Goal: Task Accomplishment & Management: Use online tool/utility

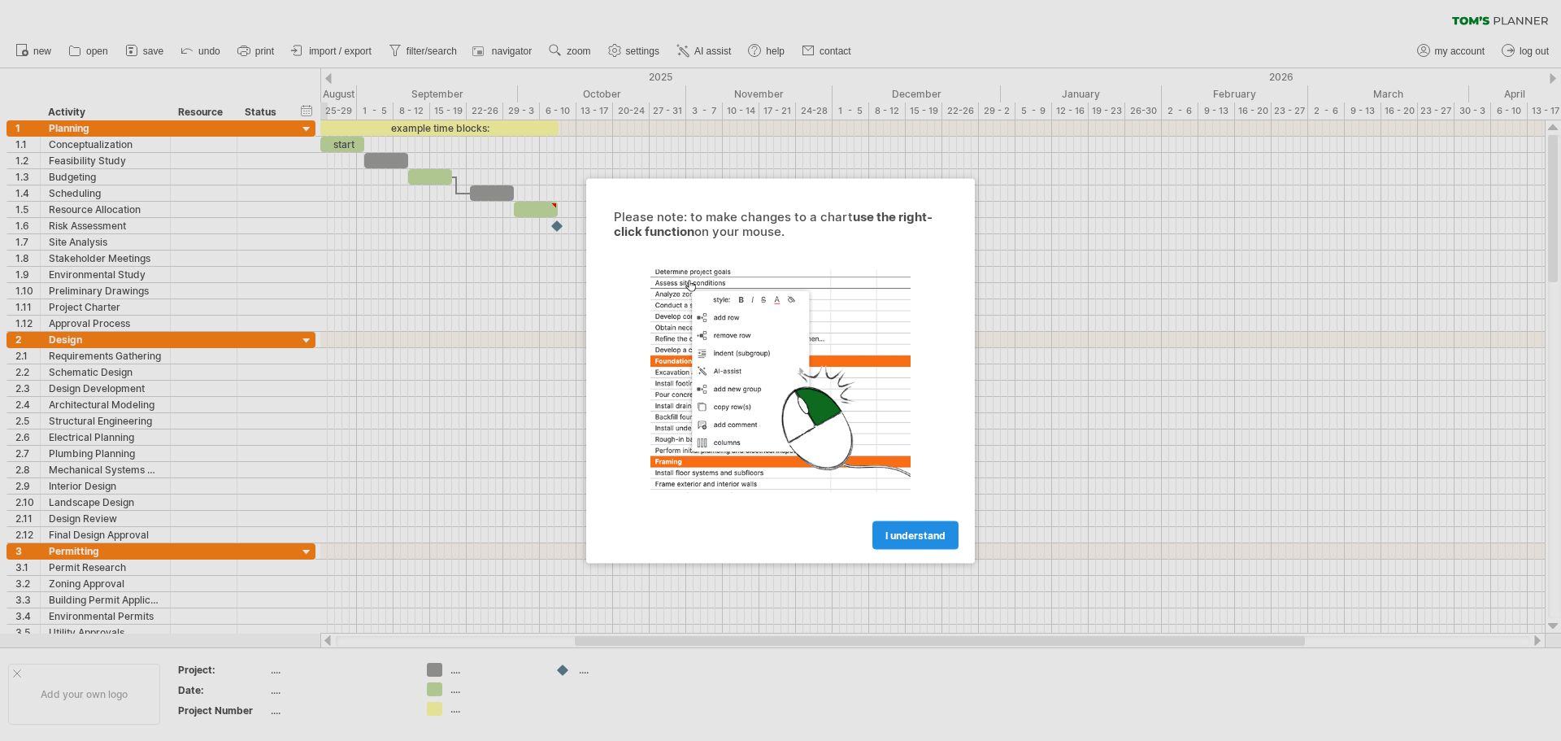
click at [915, 527] on link "I understand" at bounding box center [915, 534] width 86 height 28
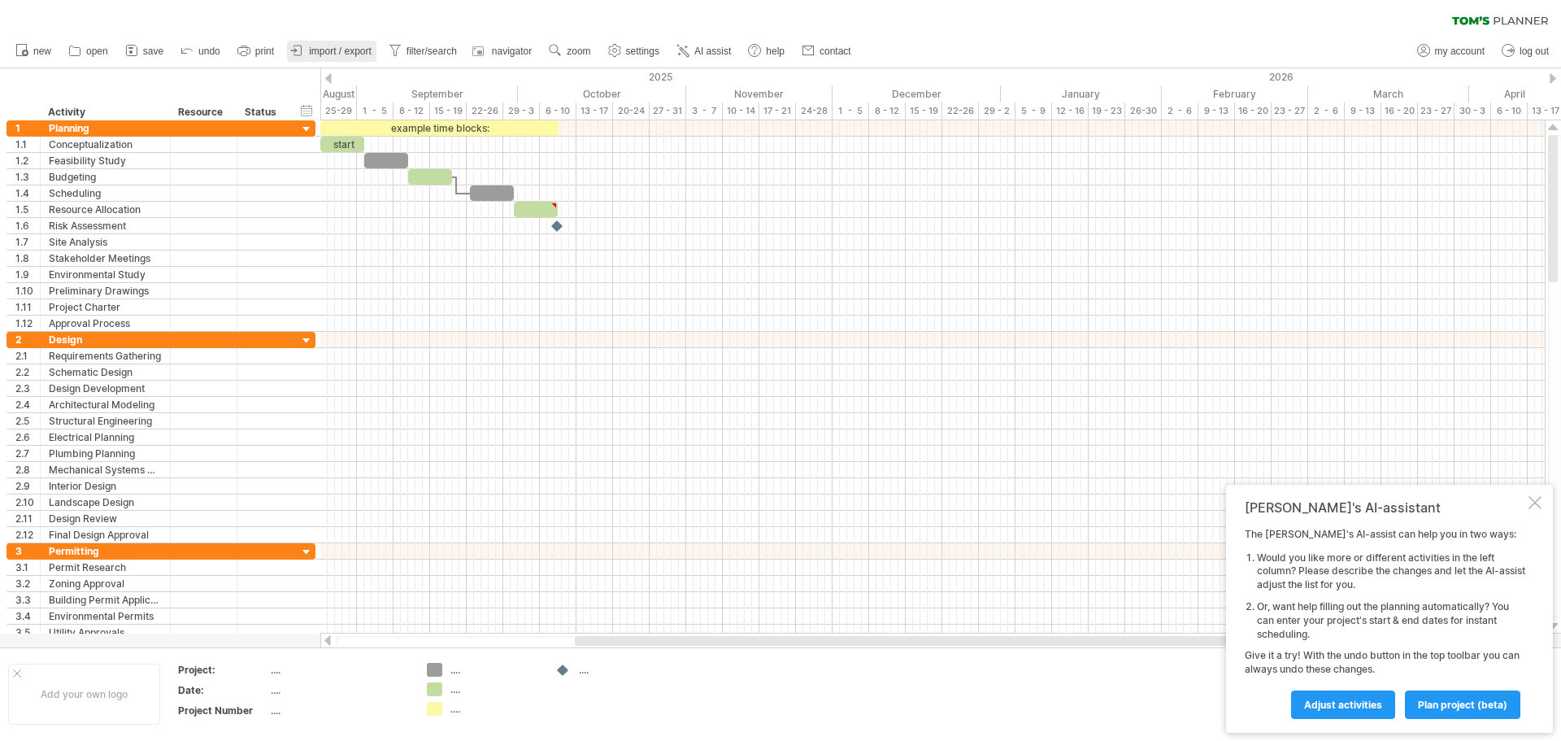
click at [323, 48] on span "import / export" at bounding box center [340, 51] width 63 height 11
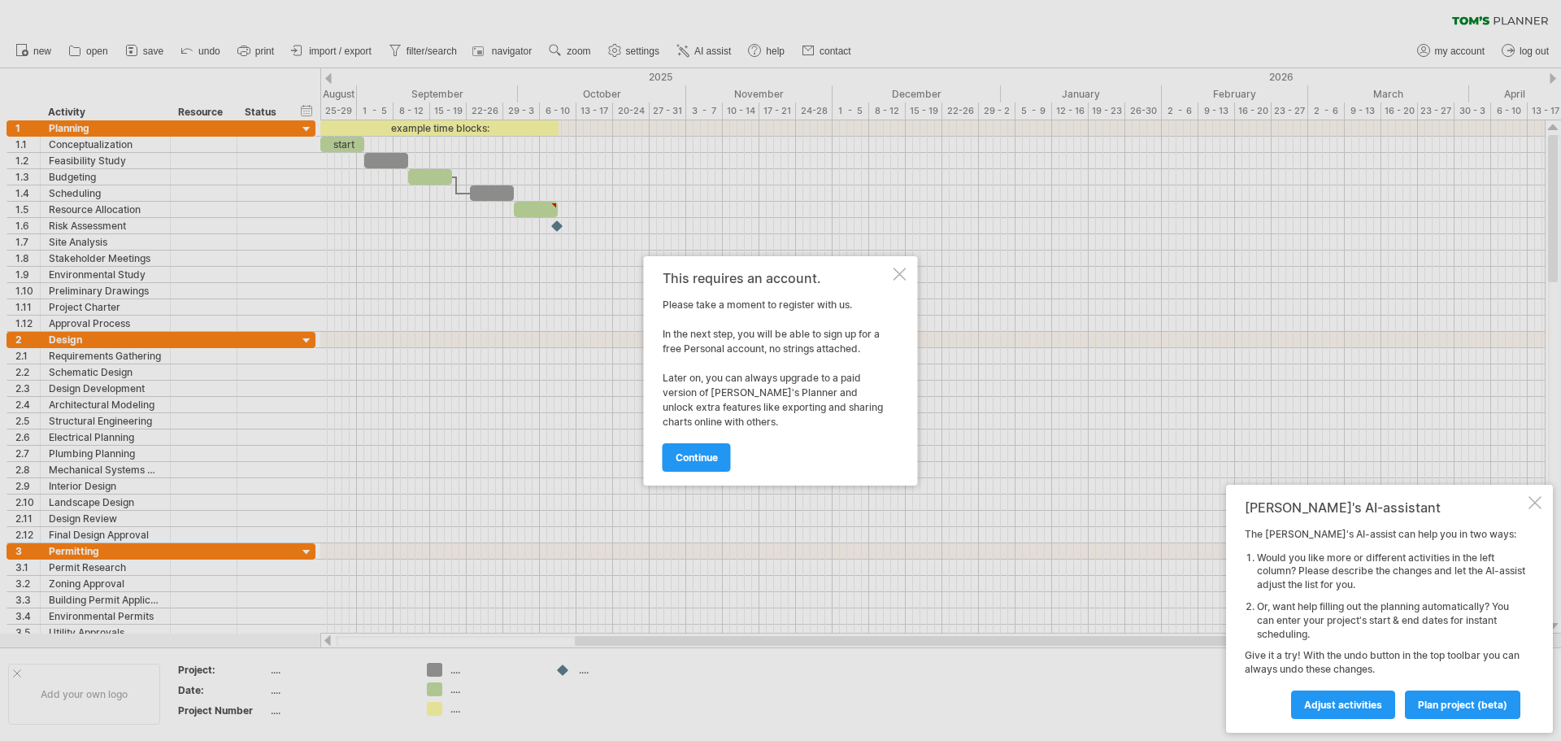
click at [905, 268] on div at bounding box center [900, 273] width 13 height 13
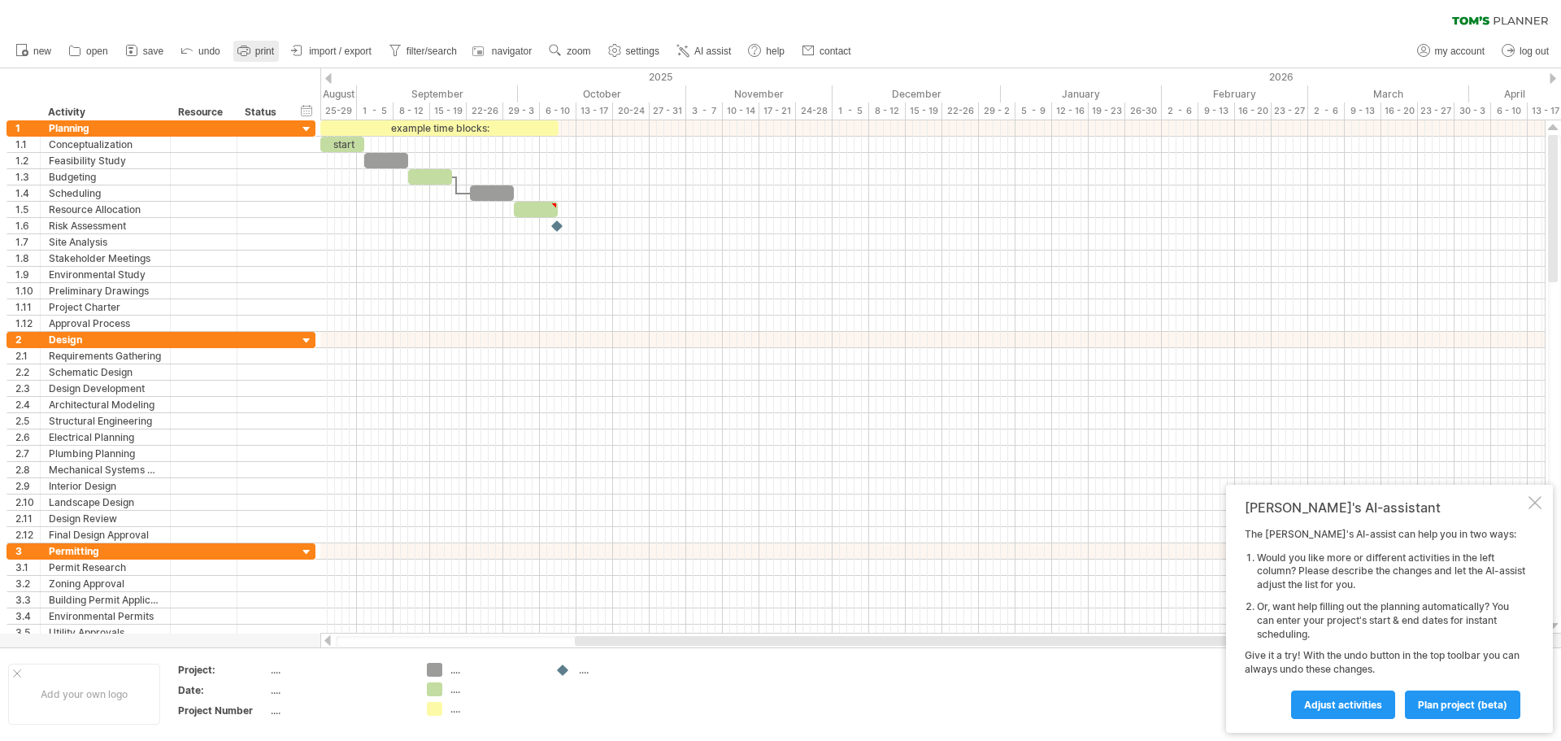
click at [252, 50] on icon at bounding box center [244, 50] width 16 height 16
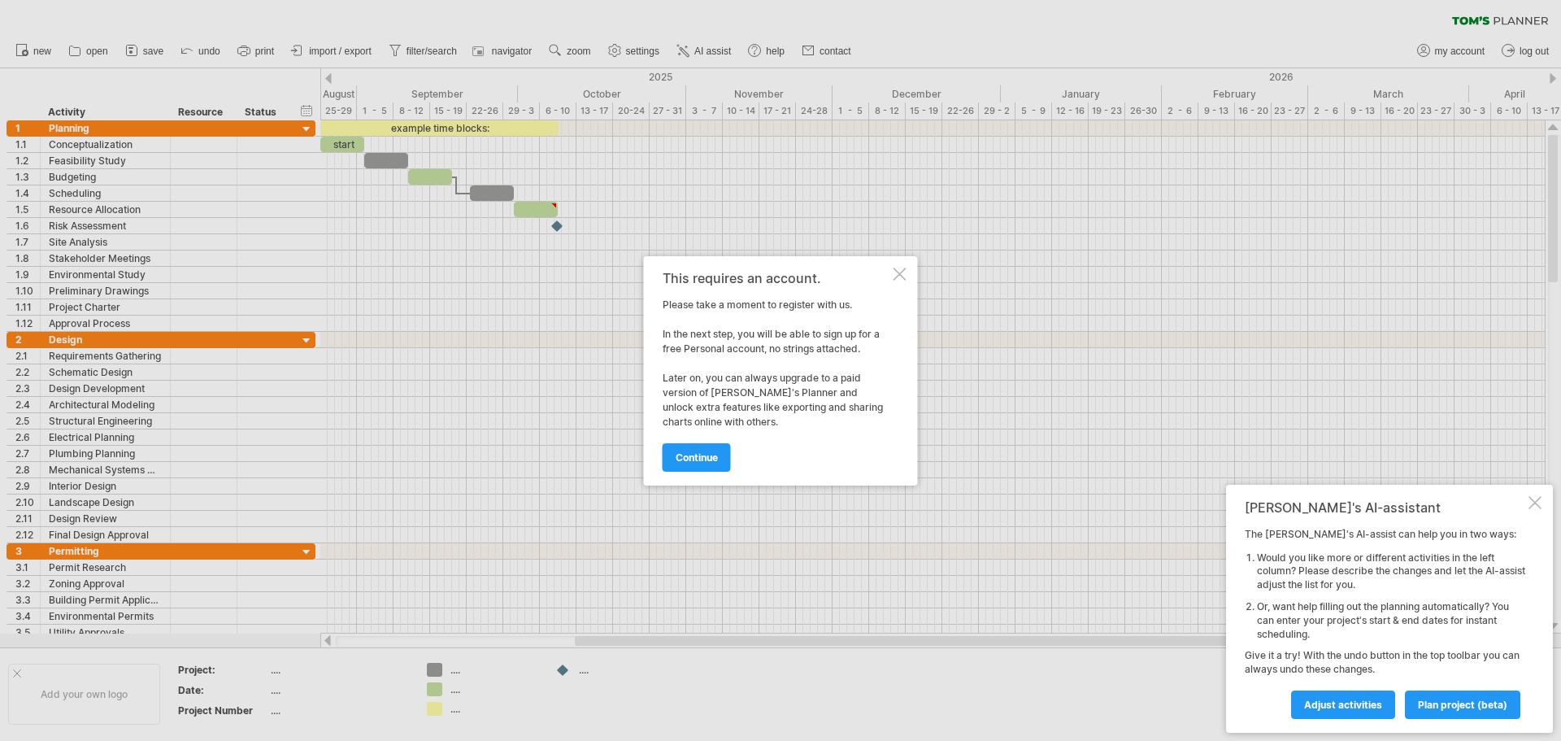
click at [900, 267] on div at bounding box center [900, 273] width 13 height 13
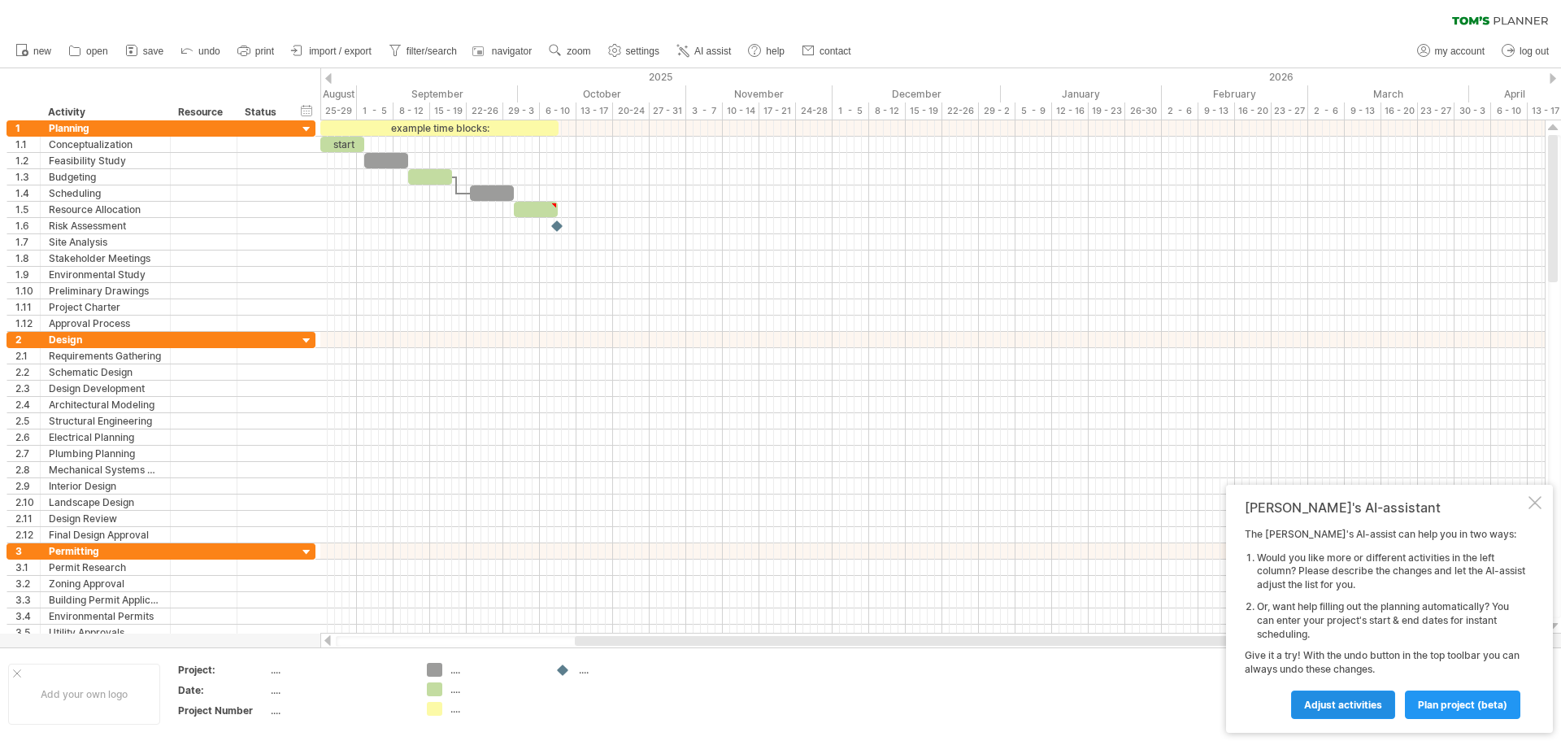
click at [1350, 703] on span "Adjust activities" at bounding box center [1343, 704] width 78 height 12
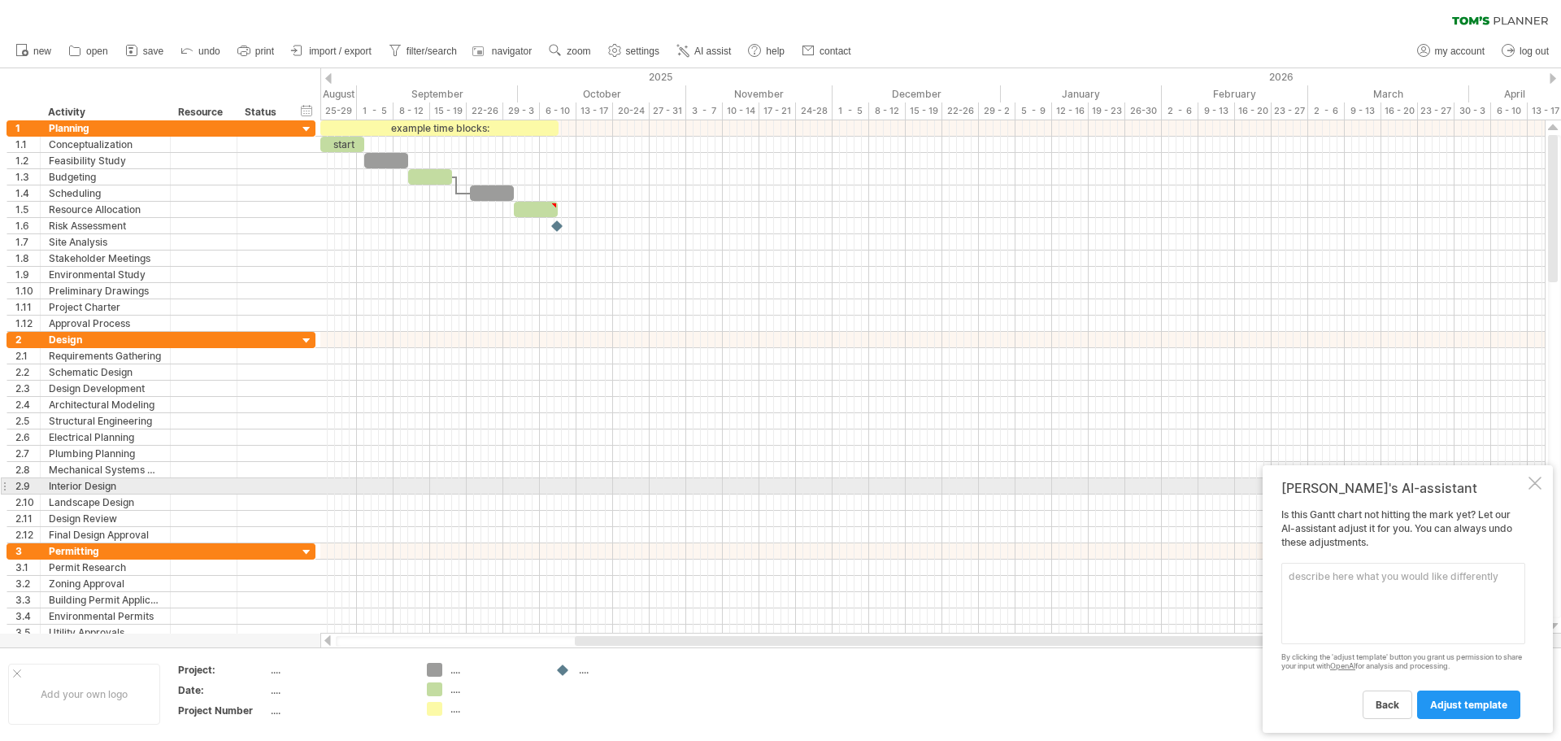
click at [1532, 480] on div at bounding box center [1534, 482] width 13 height 13
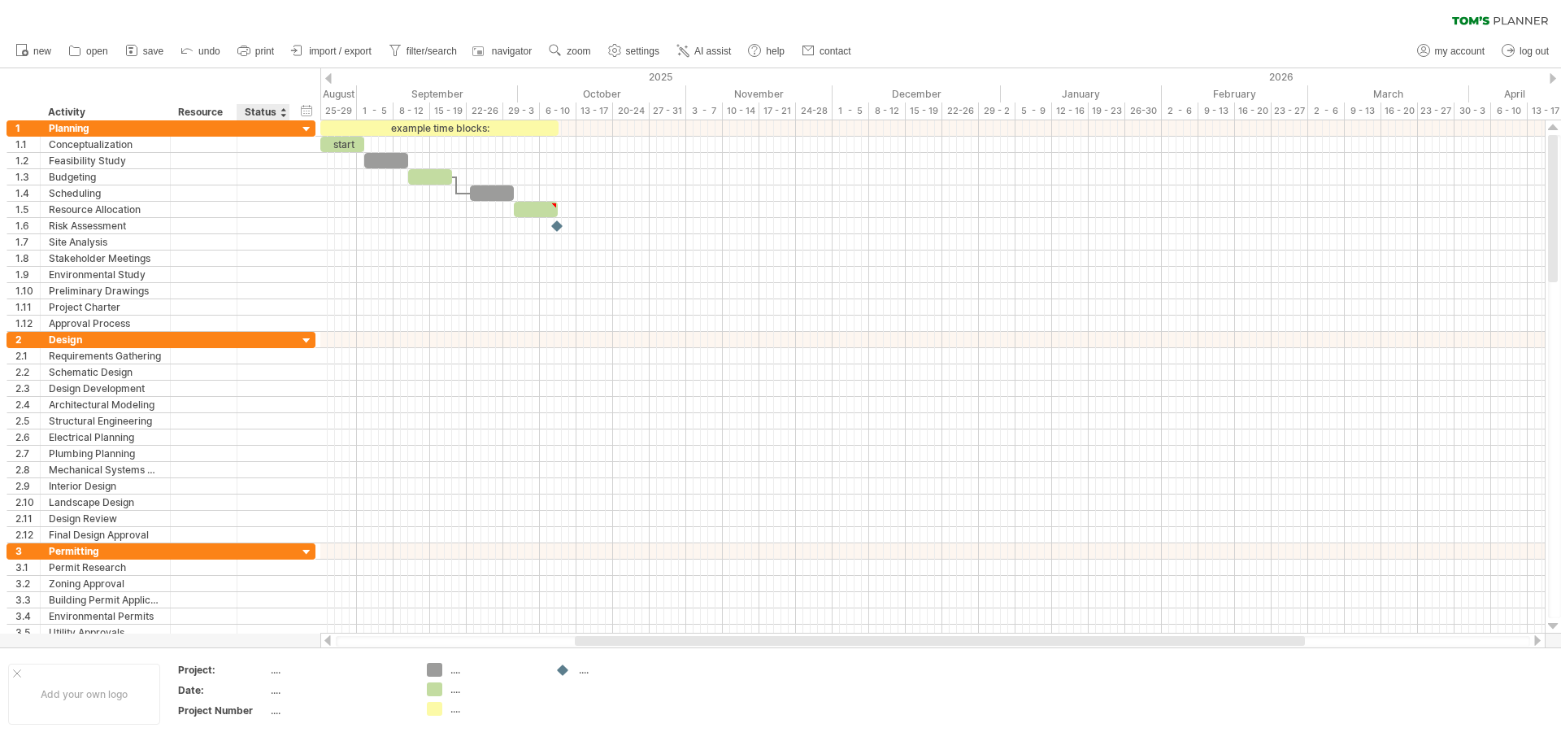
click at [286, 111] on div at bounding box center [289, 112] width 6 height 16
drag, startPoint x: 286, startPoint y: 111, endPoint x: 317, endPoint y: 111, distance: 30.9
click at [317, 111] on div at bounding box center [318, 112] width 6 height 16
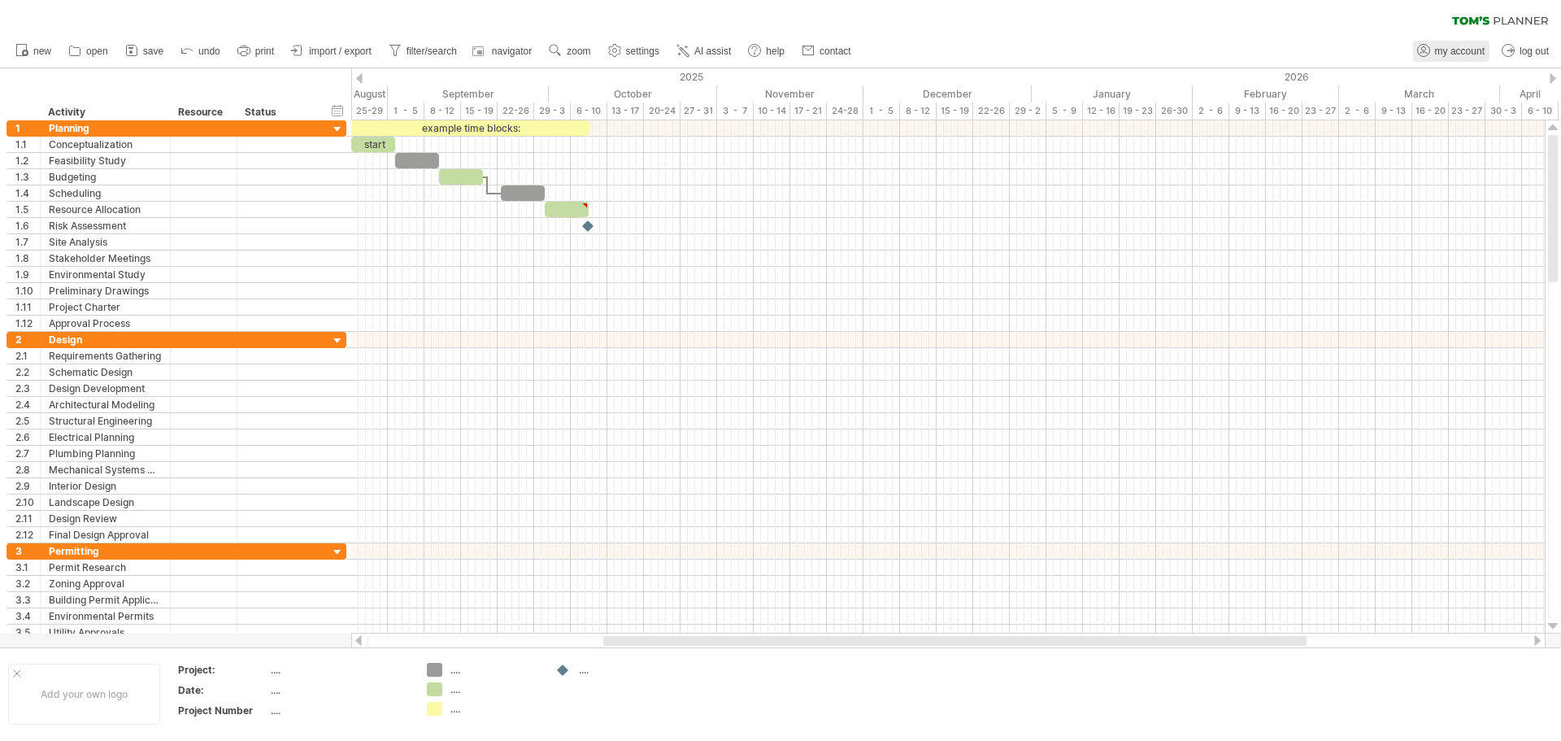
click at [1459, 51] on span "my account" at bounding box center [1460, 51] width 50 height 11
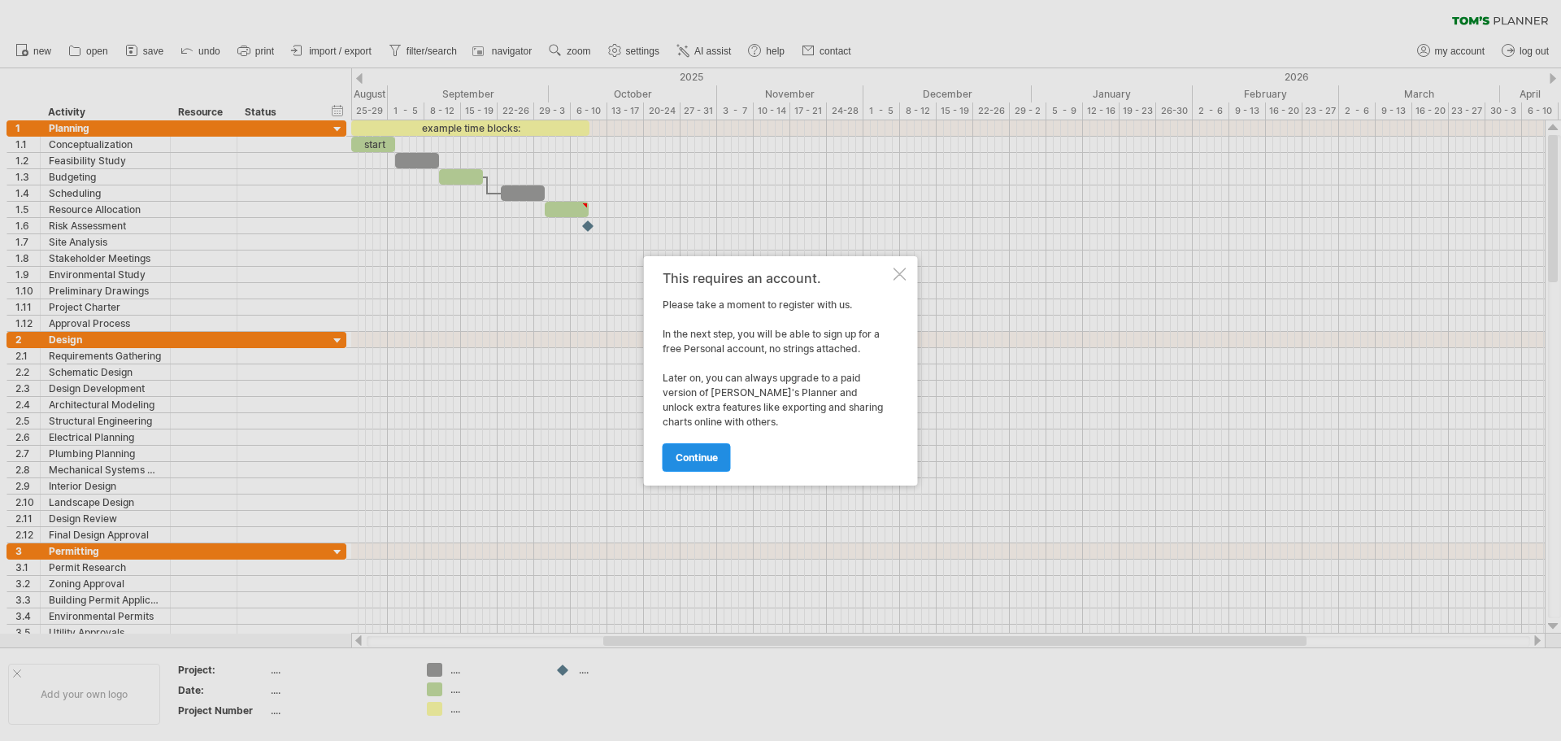
click at [692, 461] on span "continue" at bounding box center [697, 457] width 42 height 12
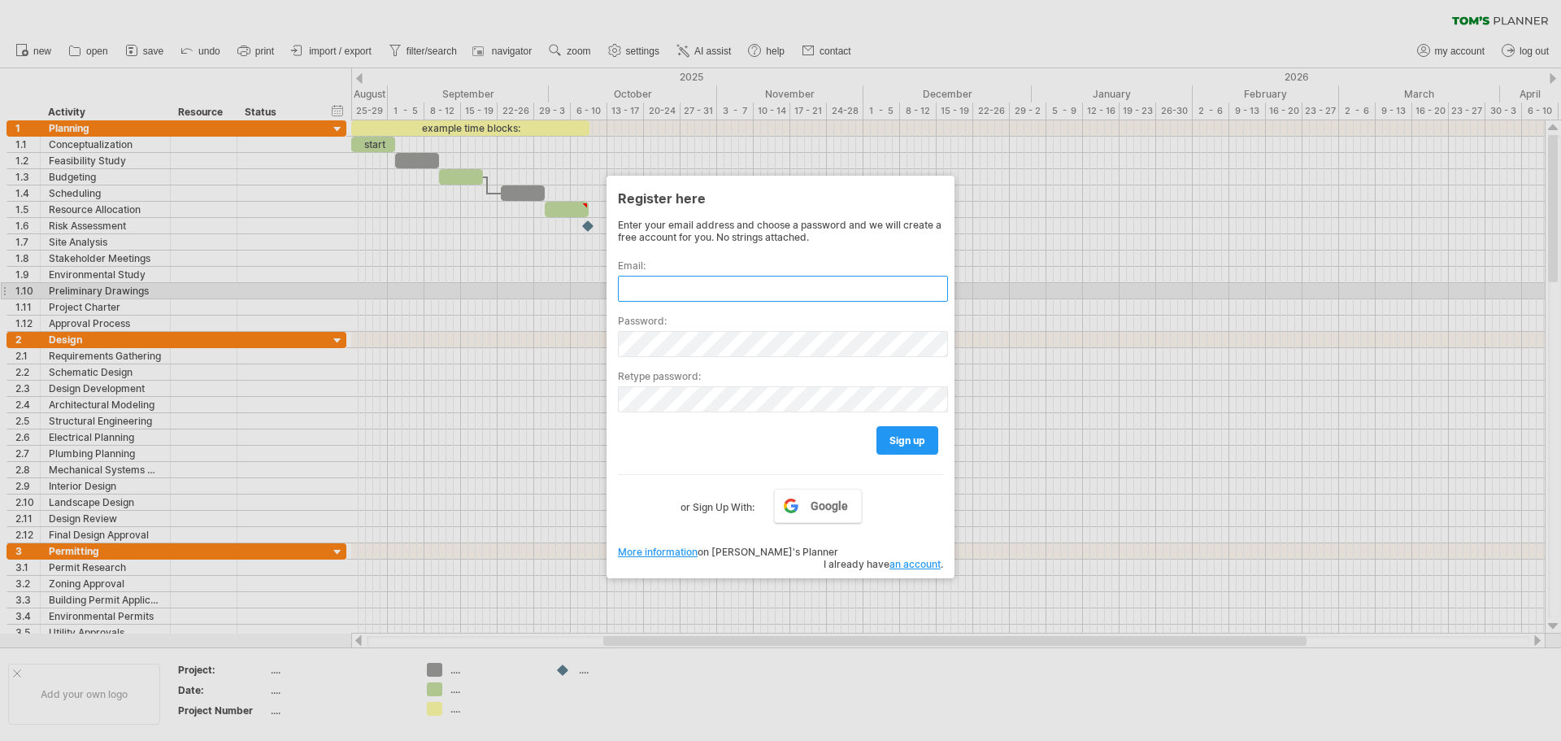
click at [656, 284] on input "text" at bounding box center [783, 289] width 330 height 26
type input "**********"
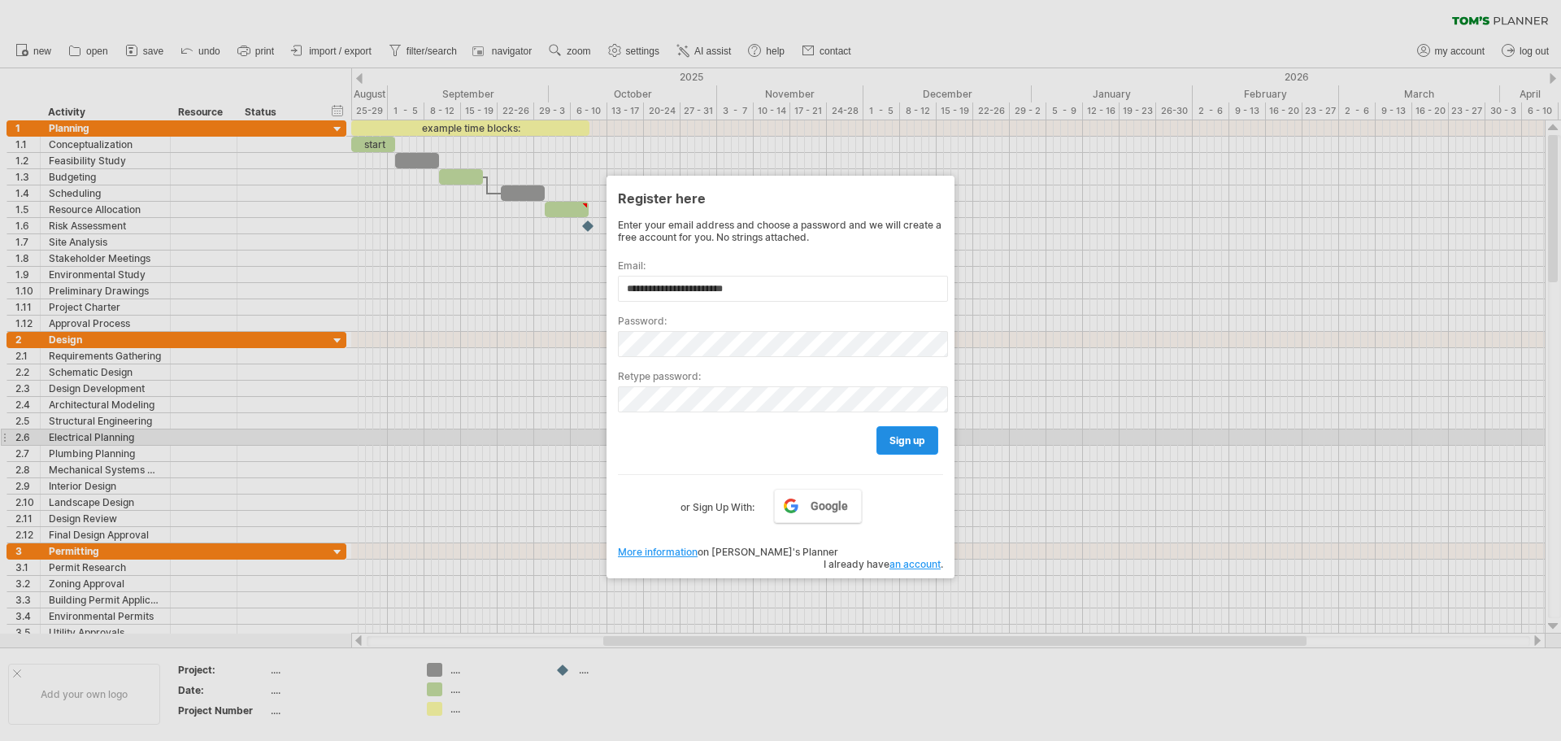
click at [934, 445] on link "sign up" at bounding box center [907, 440] width 62 height 28
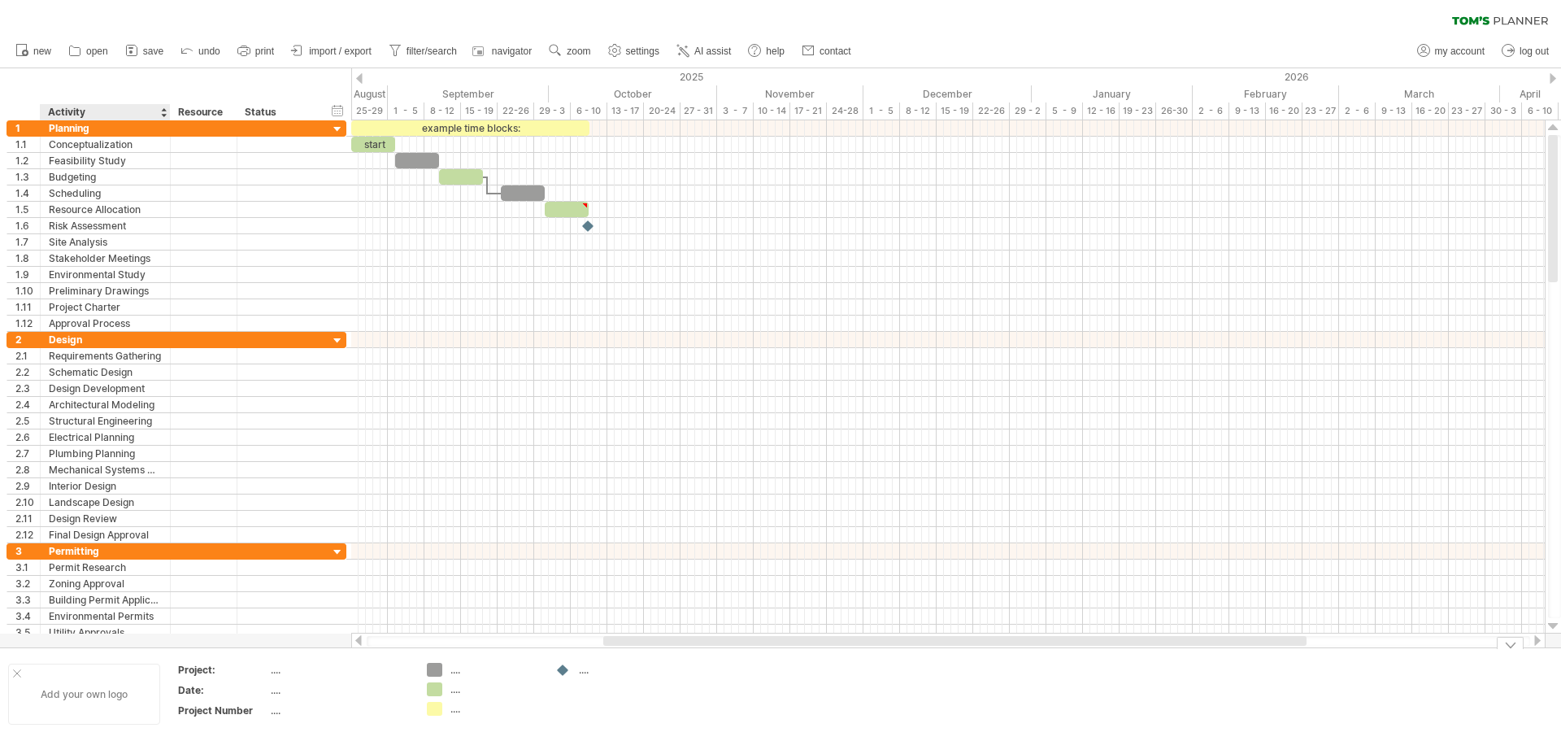
click at [114, 694] on div "Add your own logo" at bounding box center [84, 693] width 152 height 61
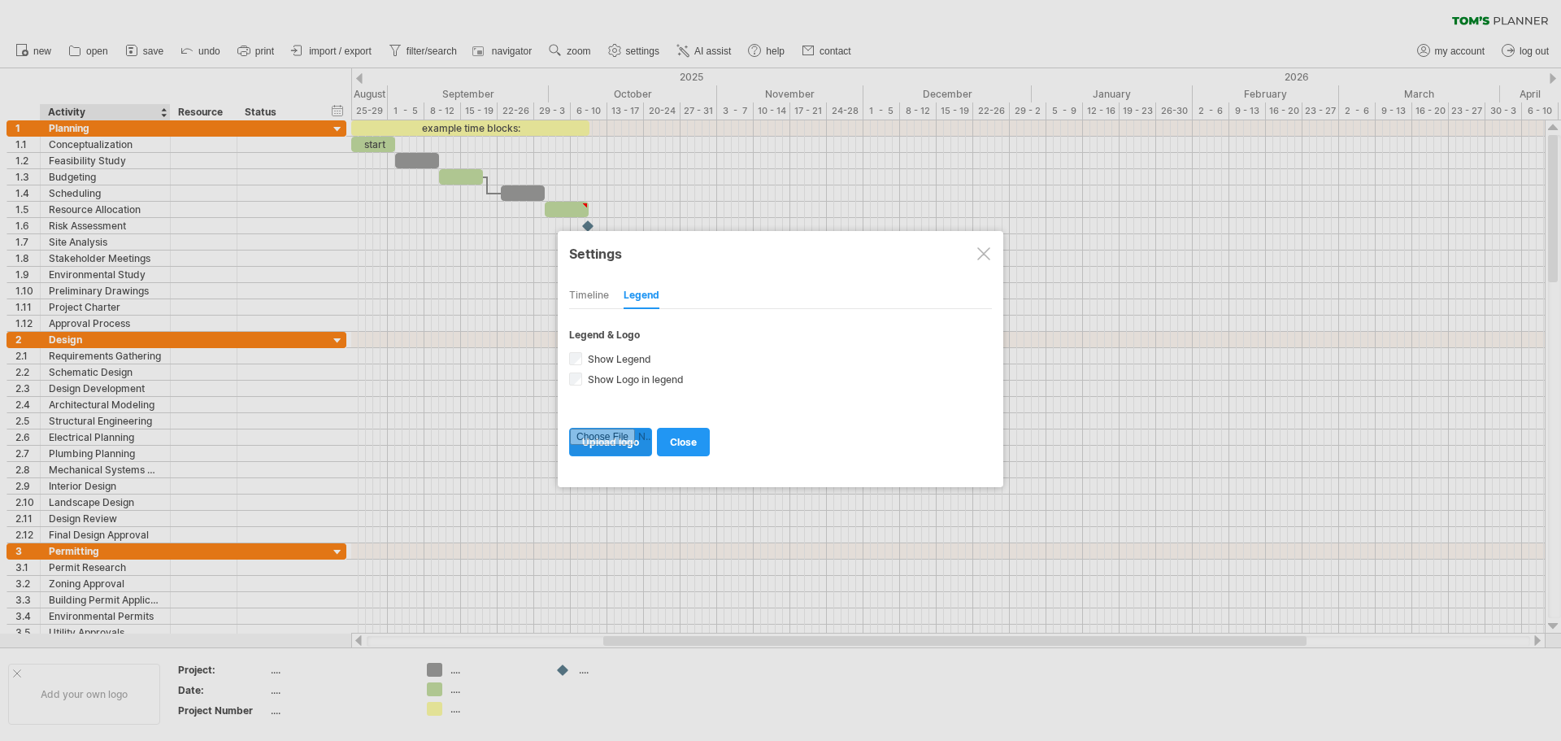
click at [597, 444] on input "file" at bounding box center [610, 441] width 81 height 27
type input "**********"
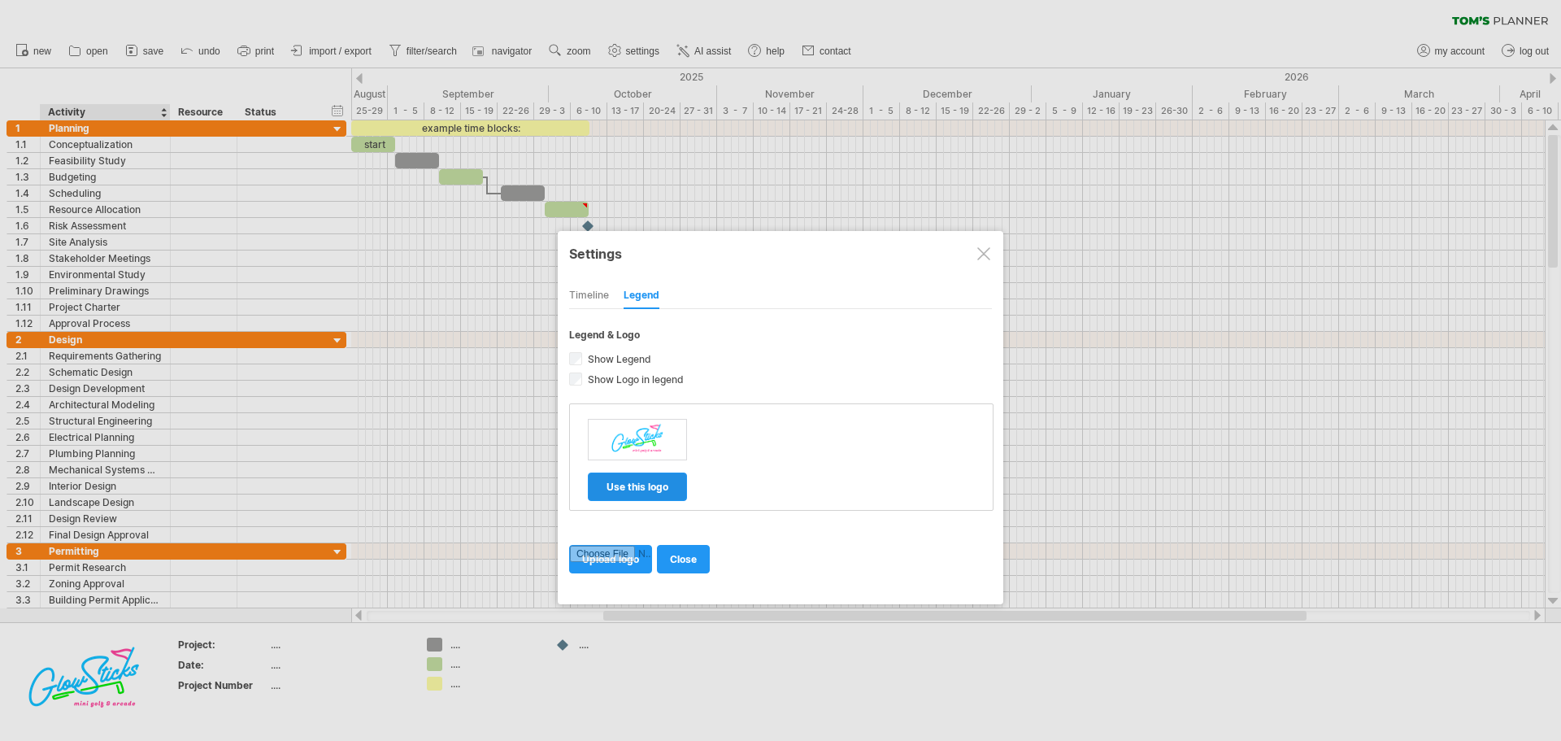
click at [642, 484] on span "use this logo" at bounding box center [638, 486] width 62 height 12
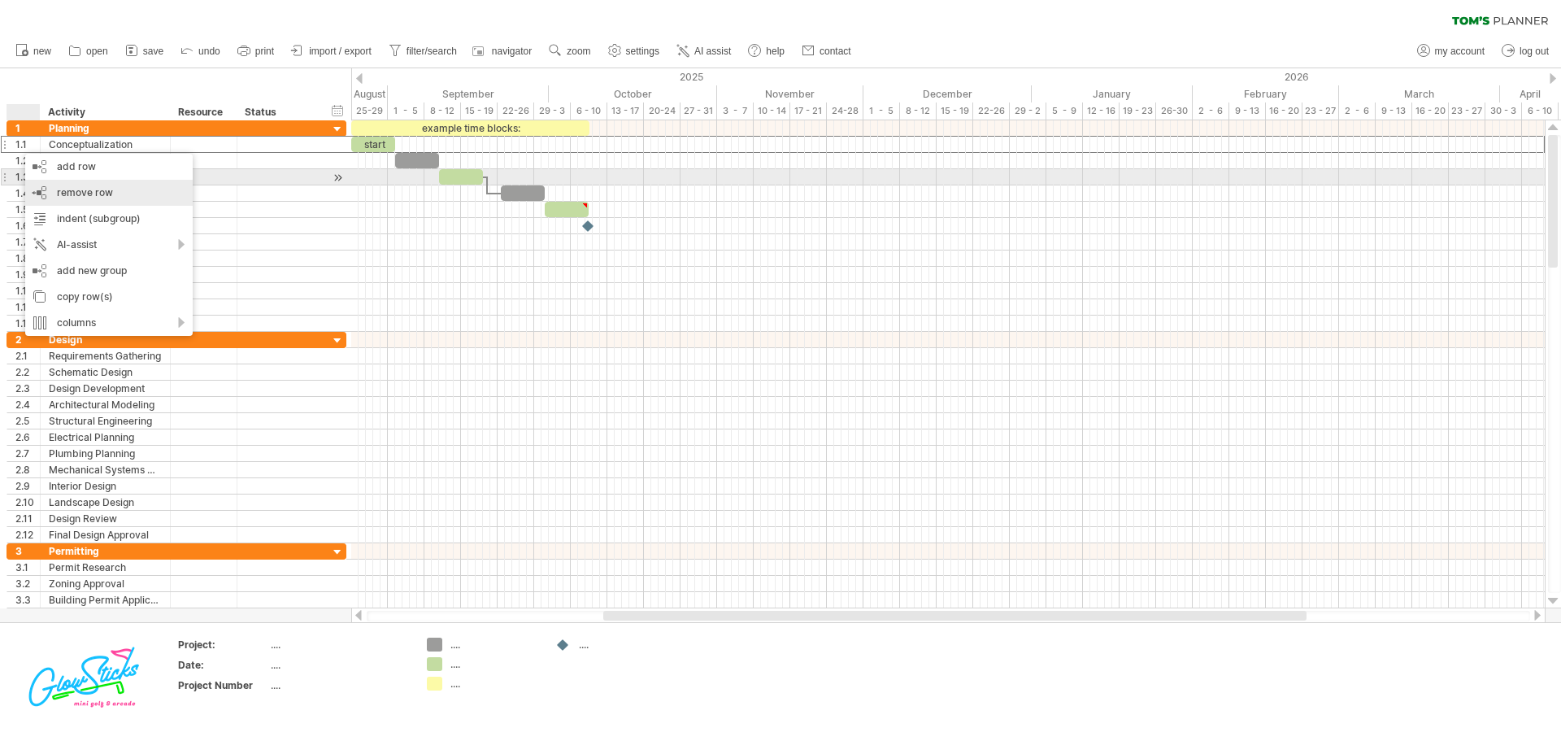
click at [49, 180] on div "remove row remove selected rows" at bounding box center [108, 193] width 167 height 26
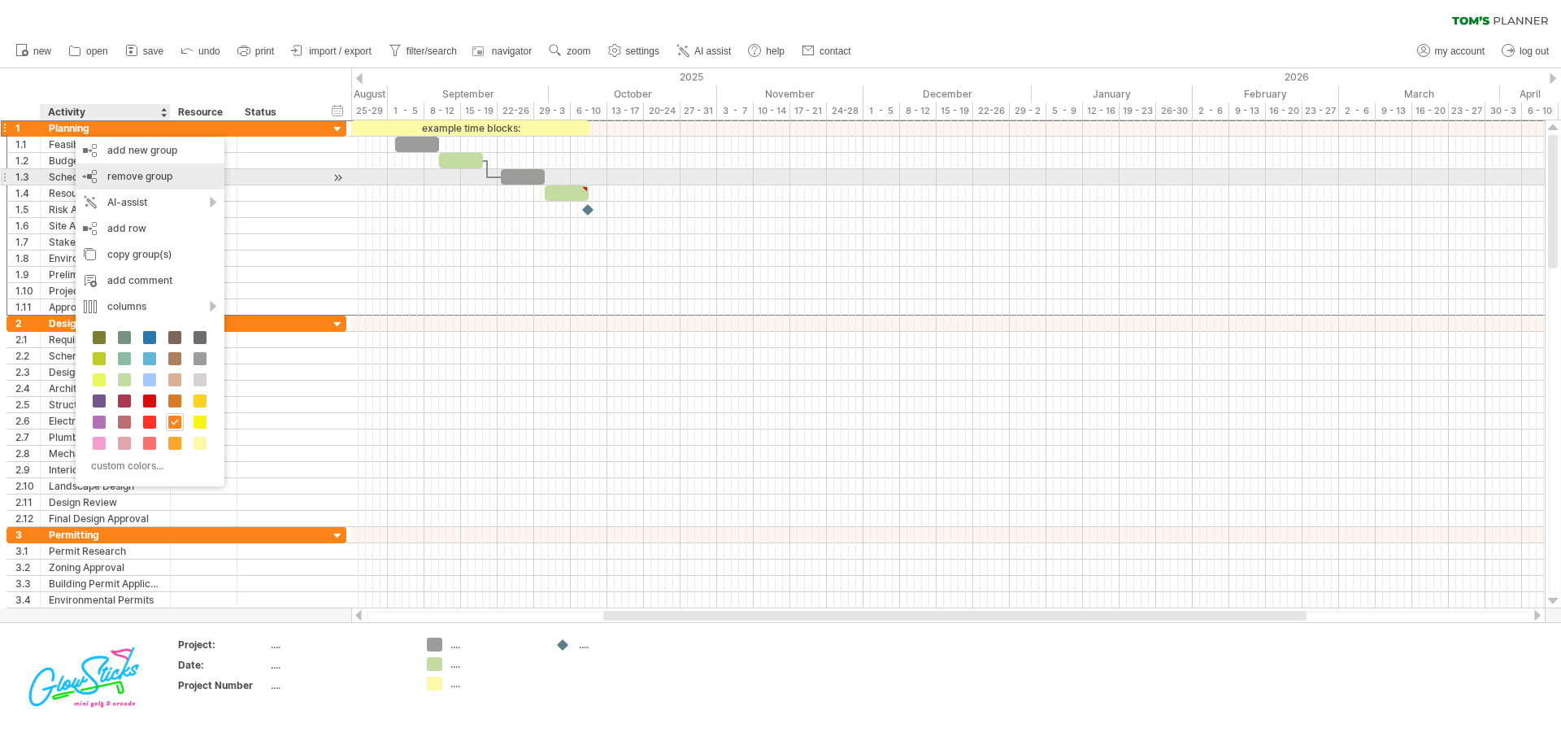
click at [102, 182] on div "remove group remove selected groups" at bounding box center [150, 176] width 149 height 26
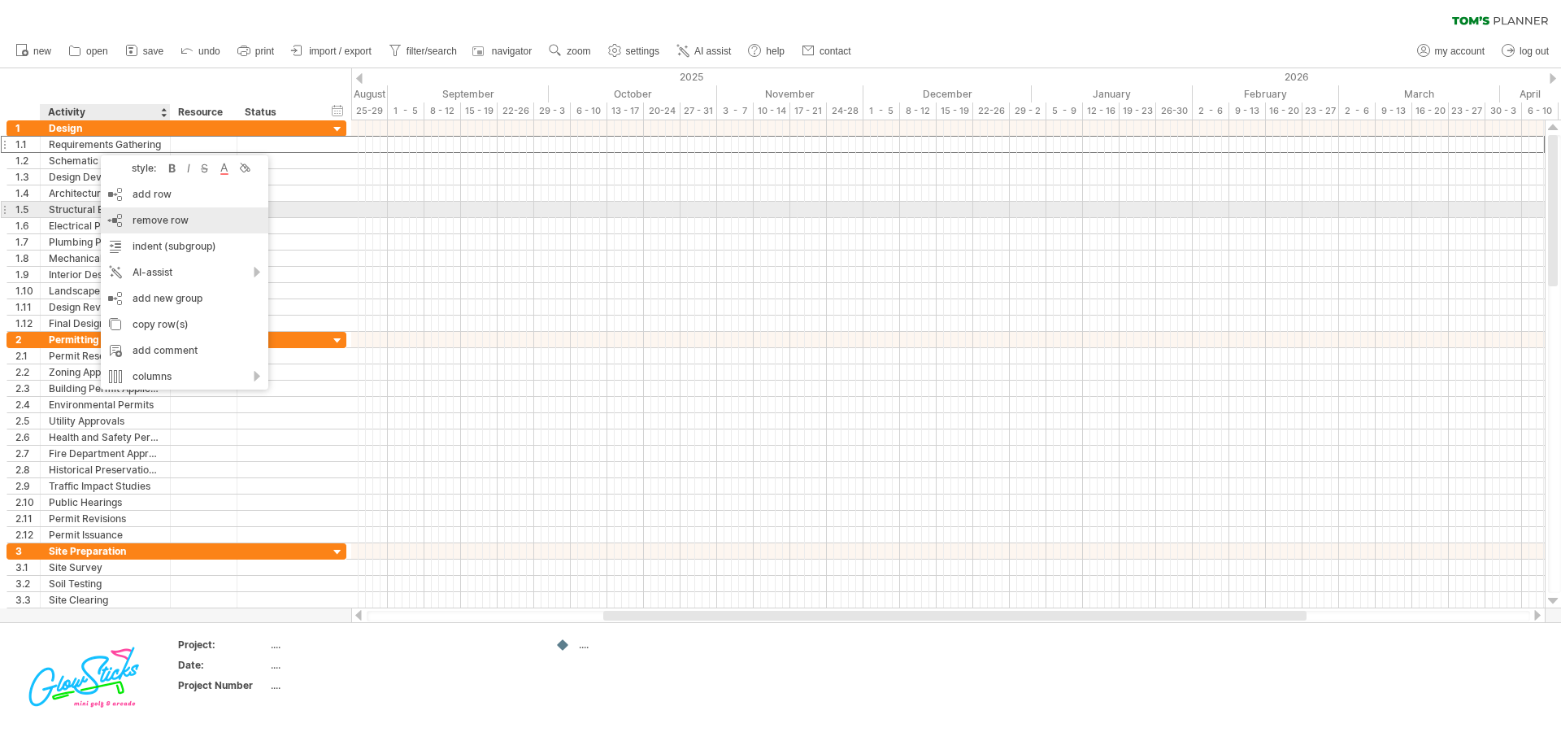
click at [137, 218] on span "remove row" at bounding box center [161, 220] width 56 height 12
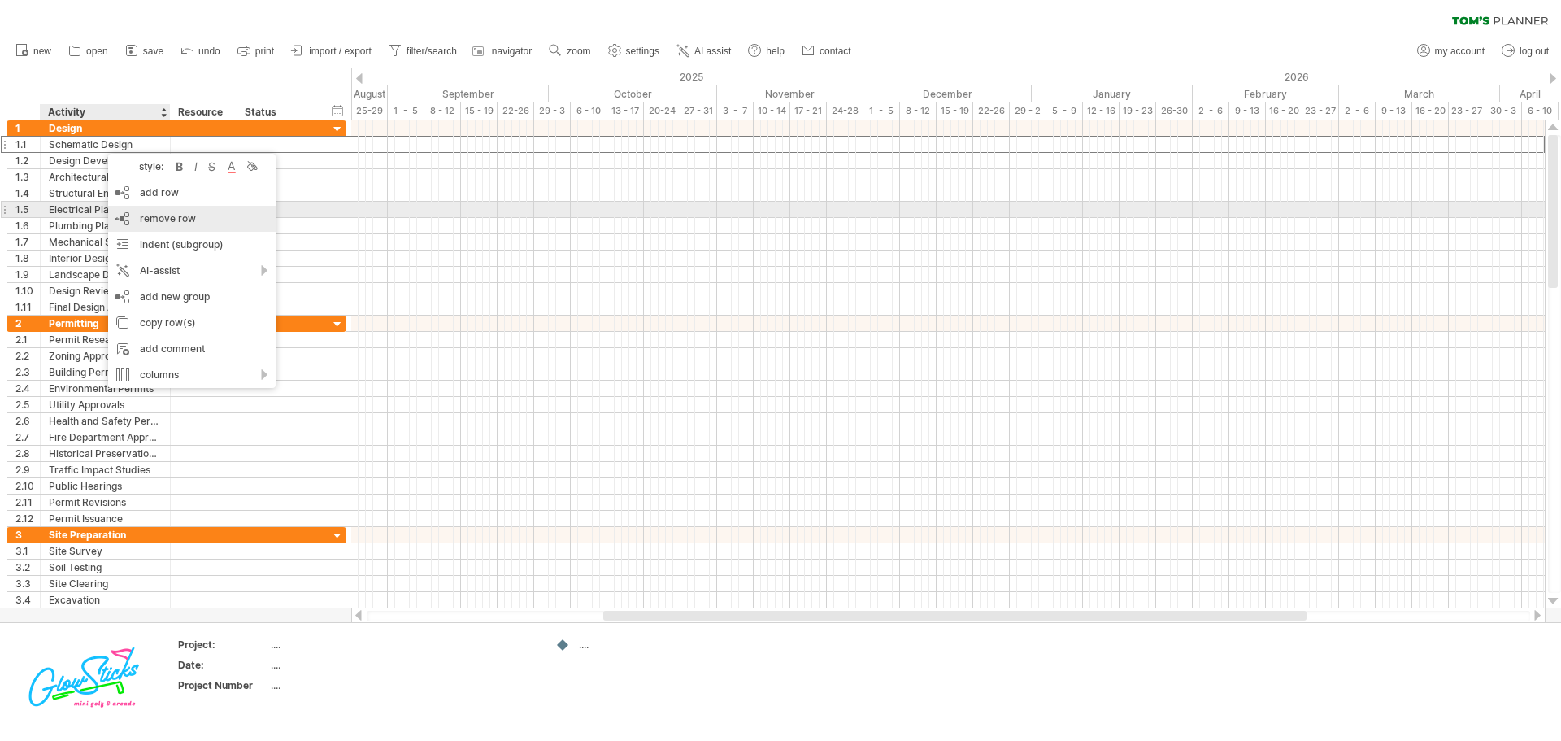
click at [143, 217] on span "remove row" at bounding box center [168, 218] width 56 height 12
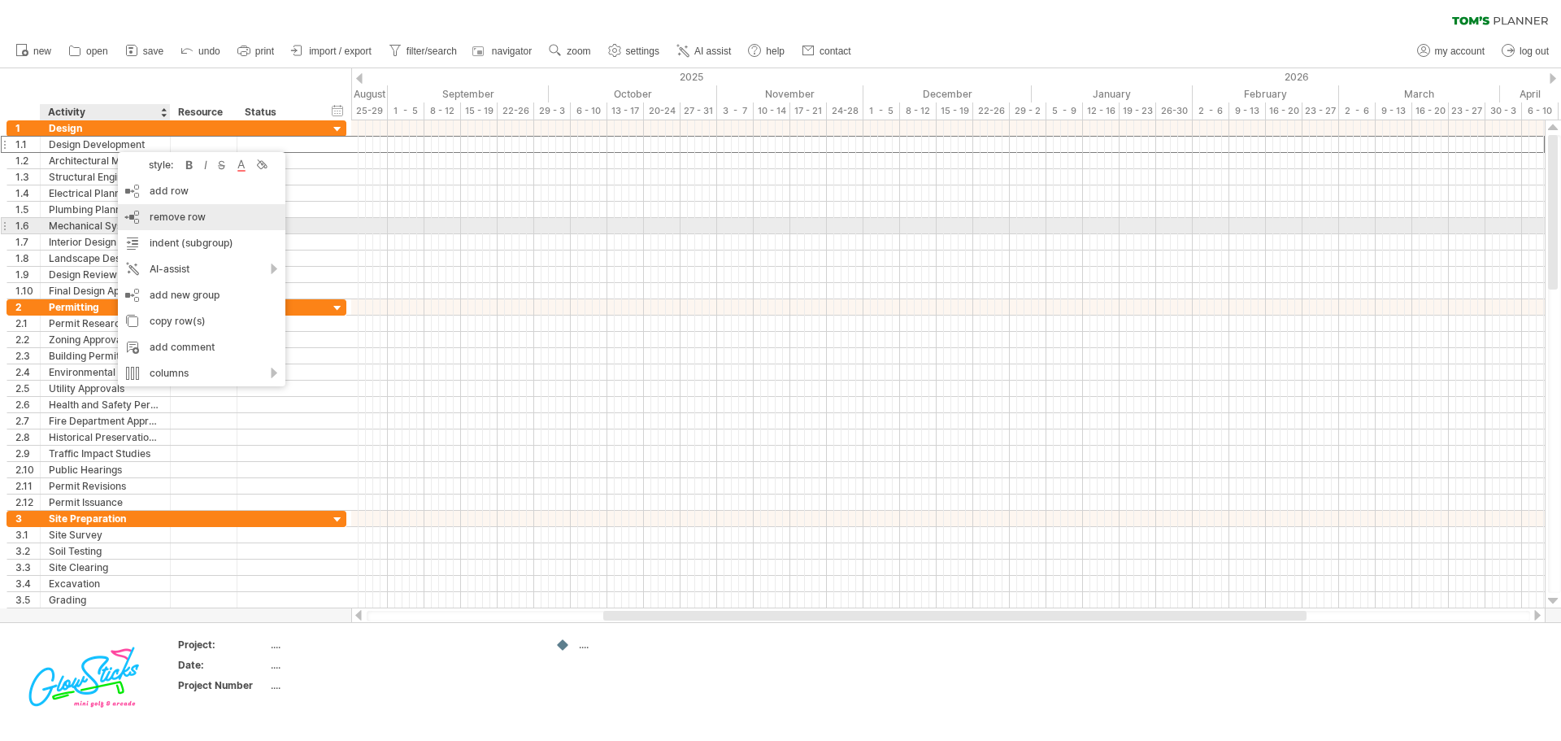
click at [146, 220] on div "remove row remove selected rows" at bounding box center [201, 217] width 167 height 26
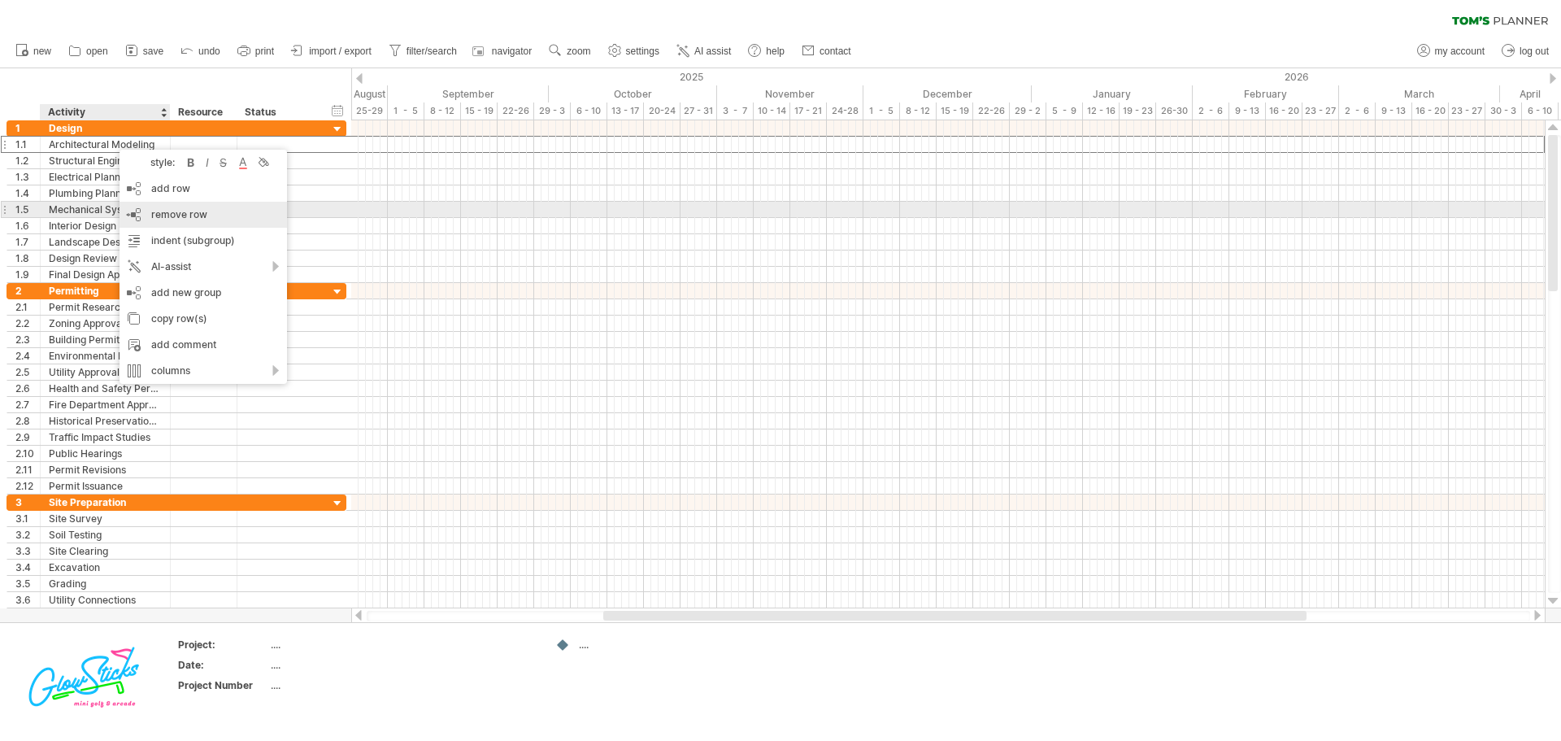
click at [144, 208] on div "remove row remove selected rows" at bounding box center [203, 215] width 167 height 26
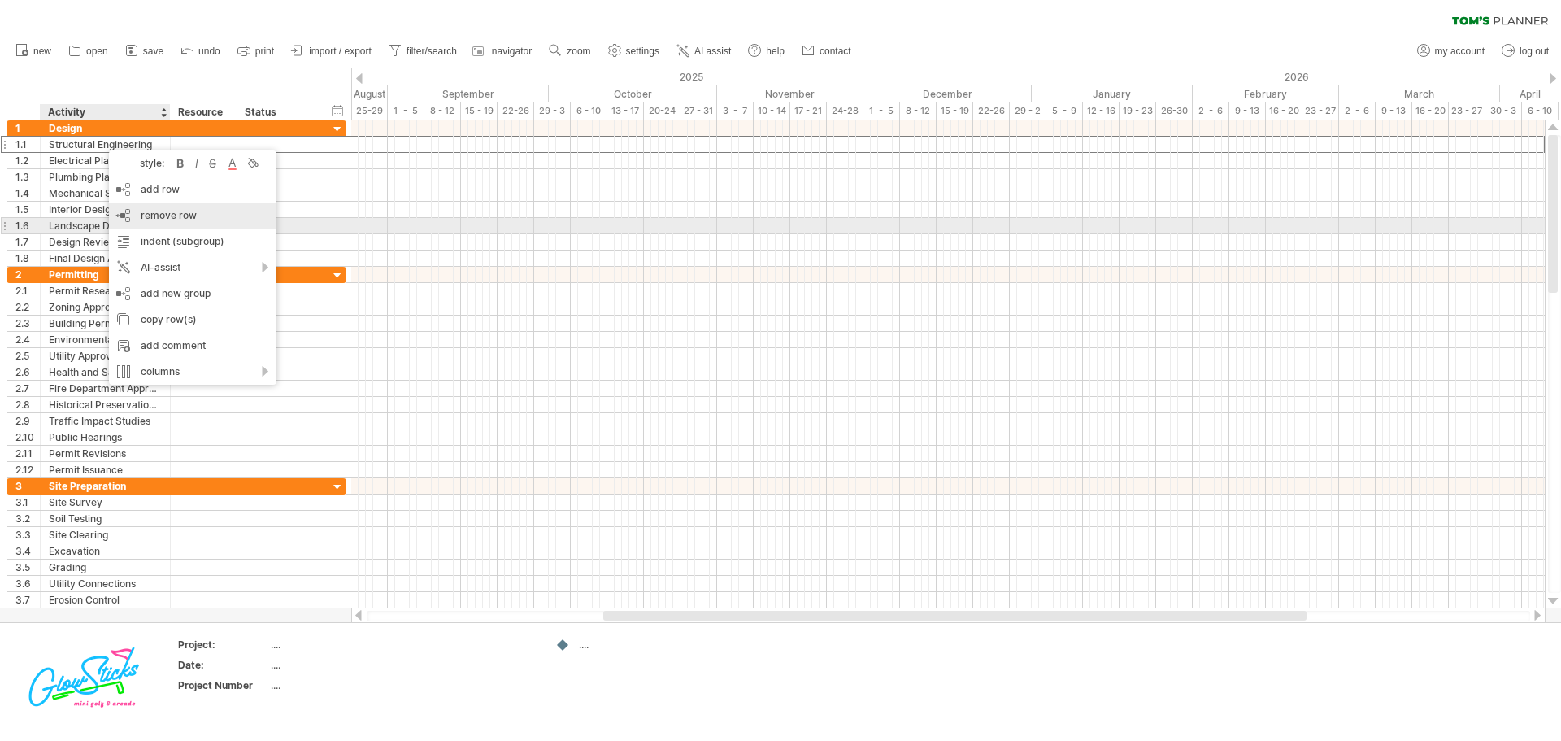
click at [153, 223] on div "remove row remove selected rows" at bounding box center [192, 215] width 167 height 26
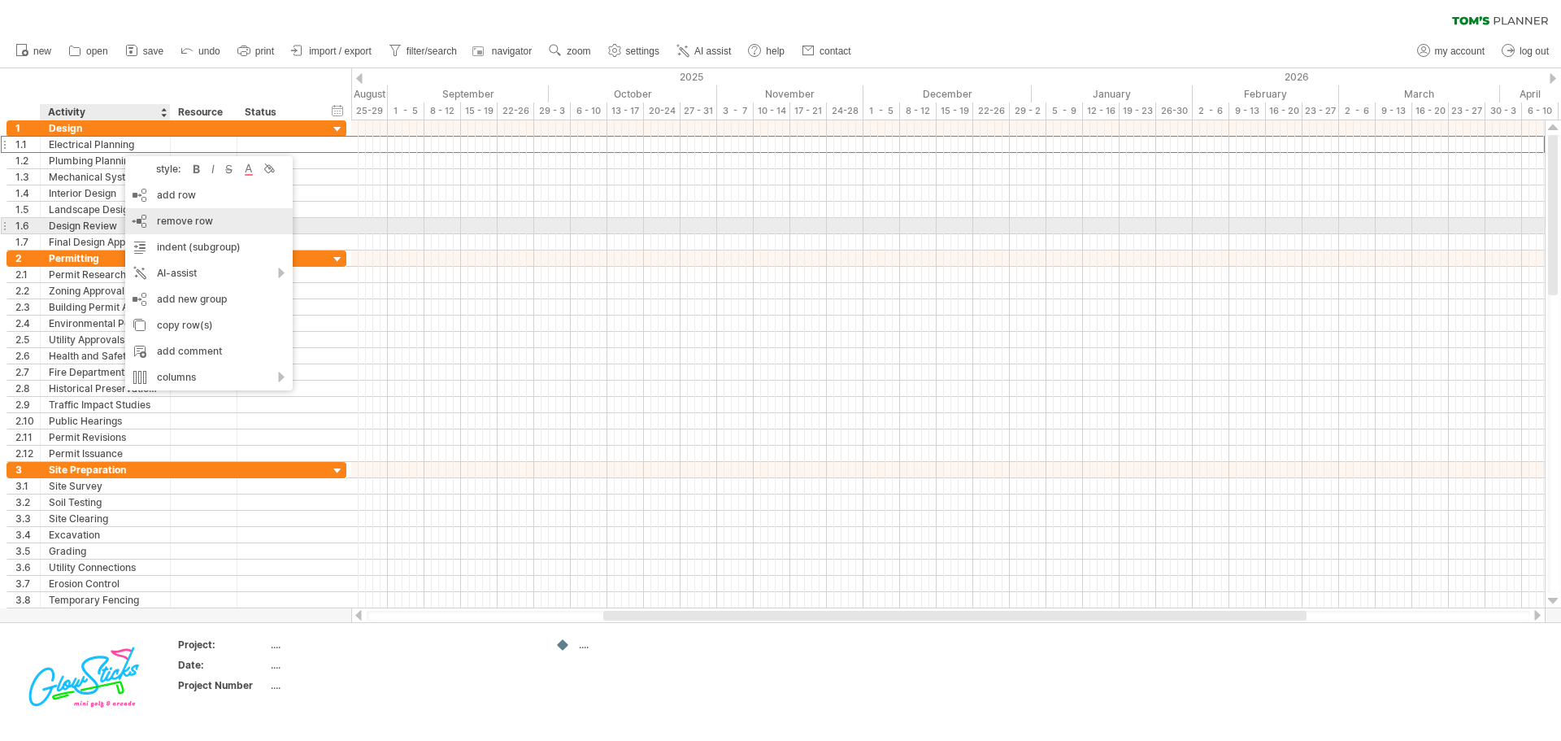
click at [177, 228] on div "remove row remove selected rows" at bounding box center [208, 221] width 167 height 26
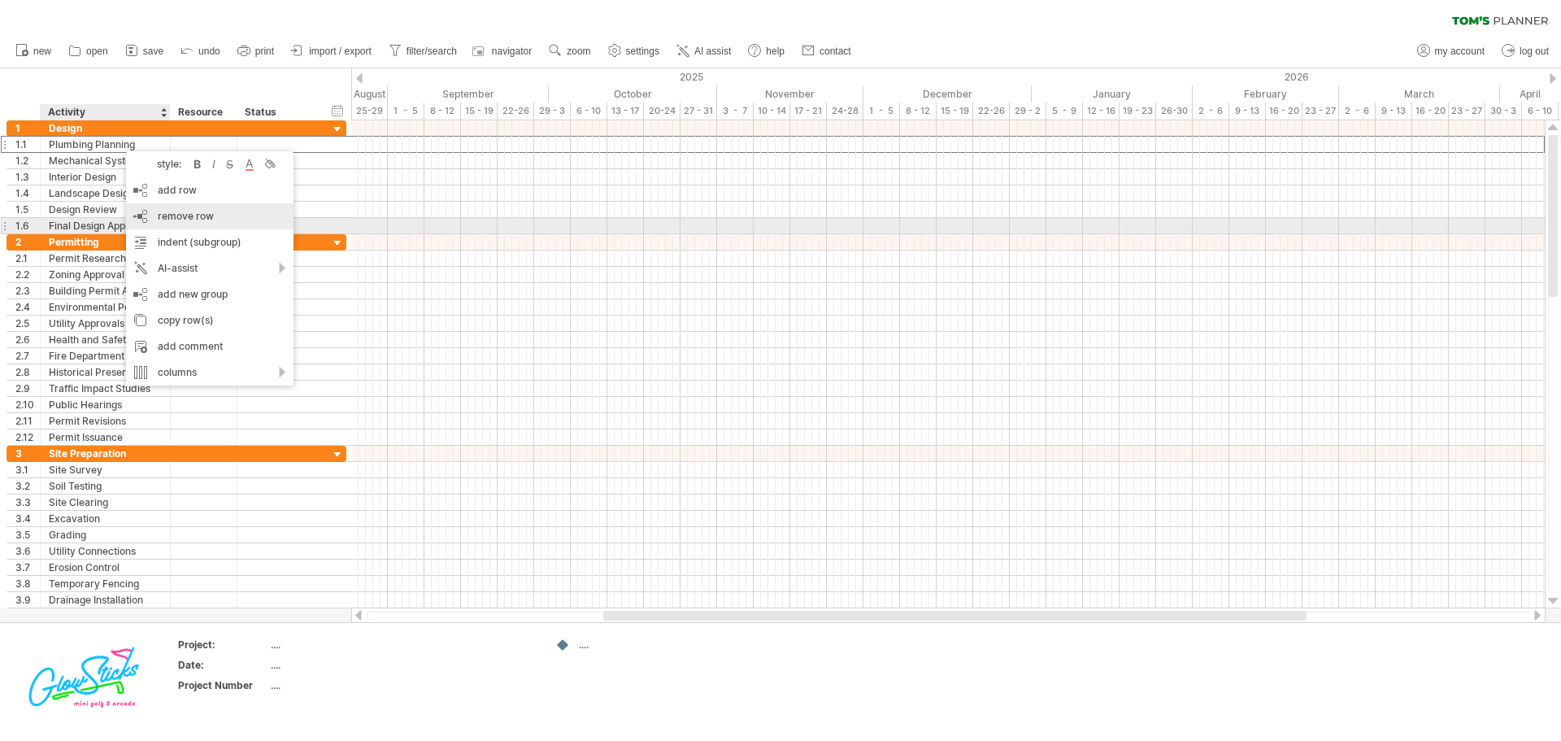
click at [170, 219] on span "remove row" at bounding box center [186, 216] width 56 height 12
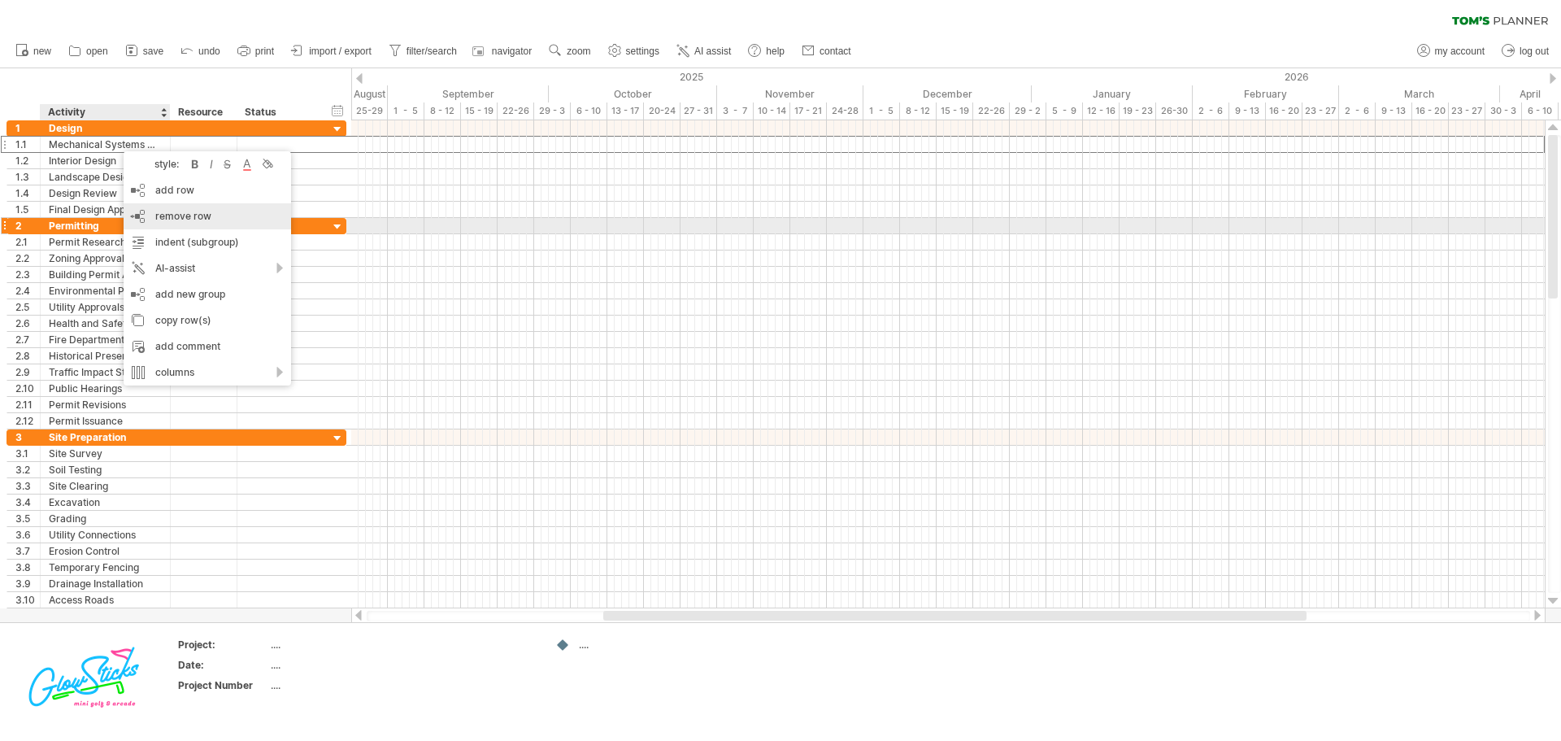
click at [167, 224] on div "remove row remove selected rows" at bounding box center [207, 216] width 167 height 26
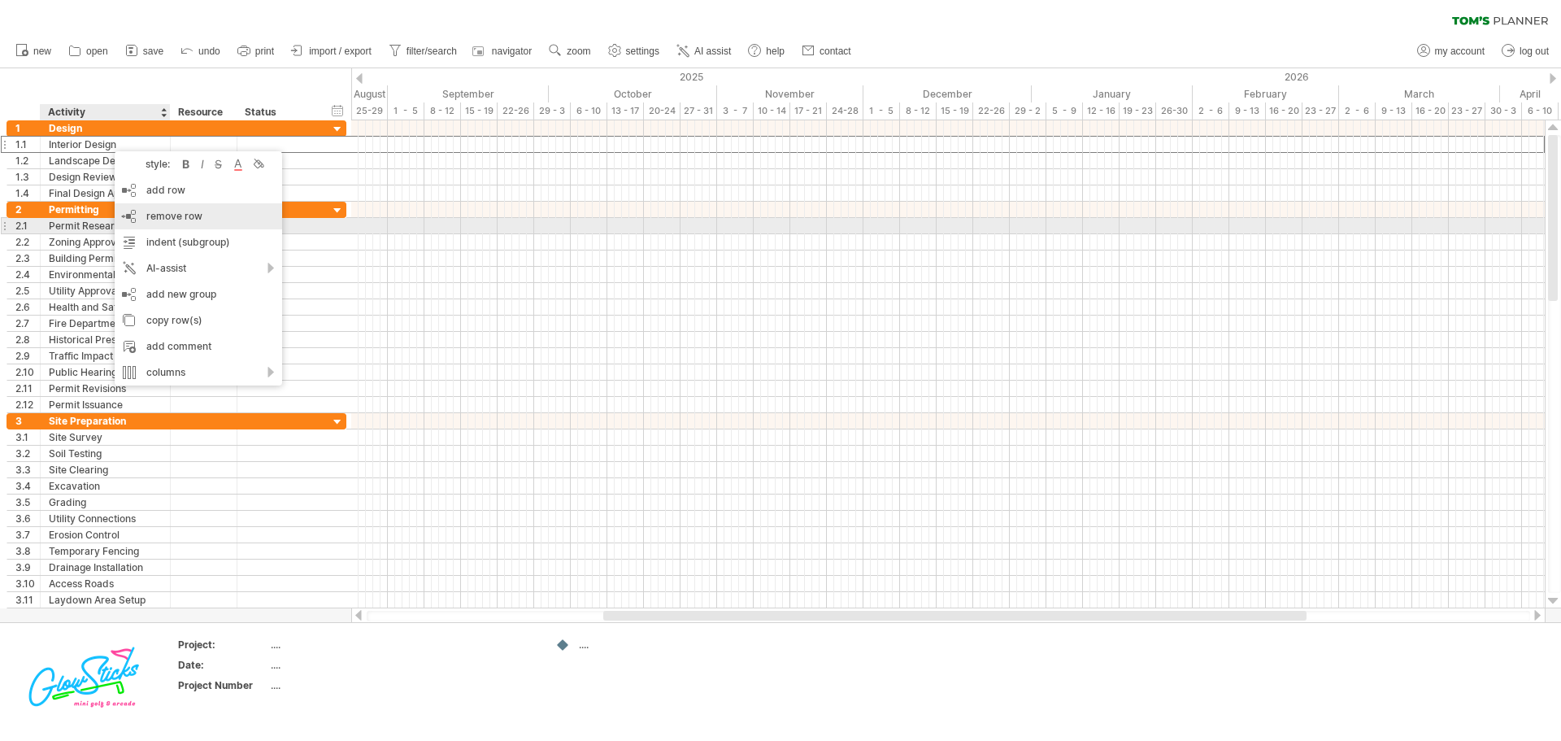
click at [172, 220] on span "remove row" at bounding box center [174, 216] width 56 height 12
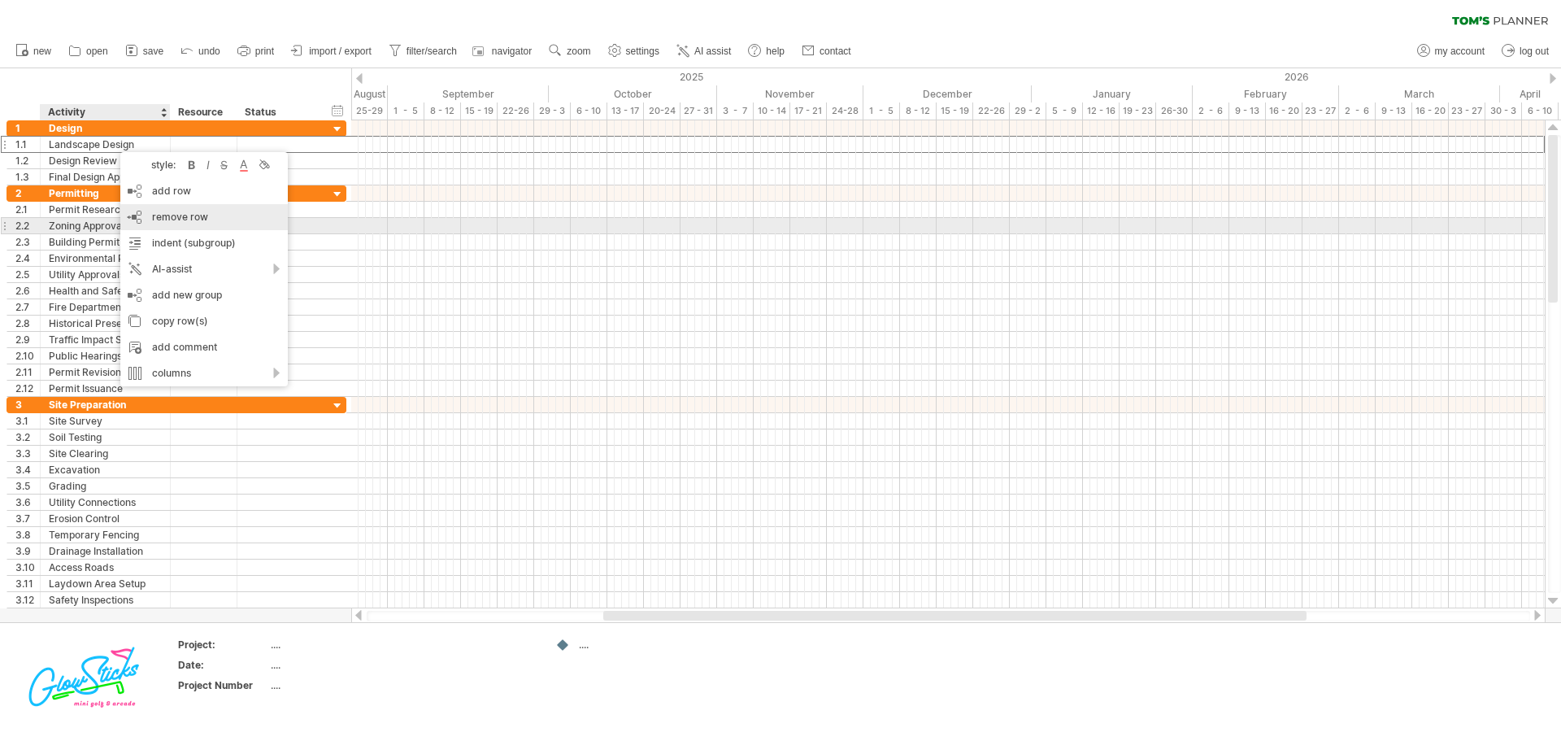
click at [167, 219] on span "remove row" at bounding box center [180, 217] width 56 height 12
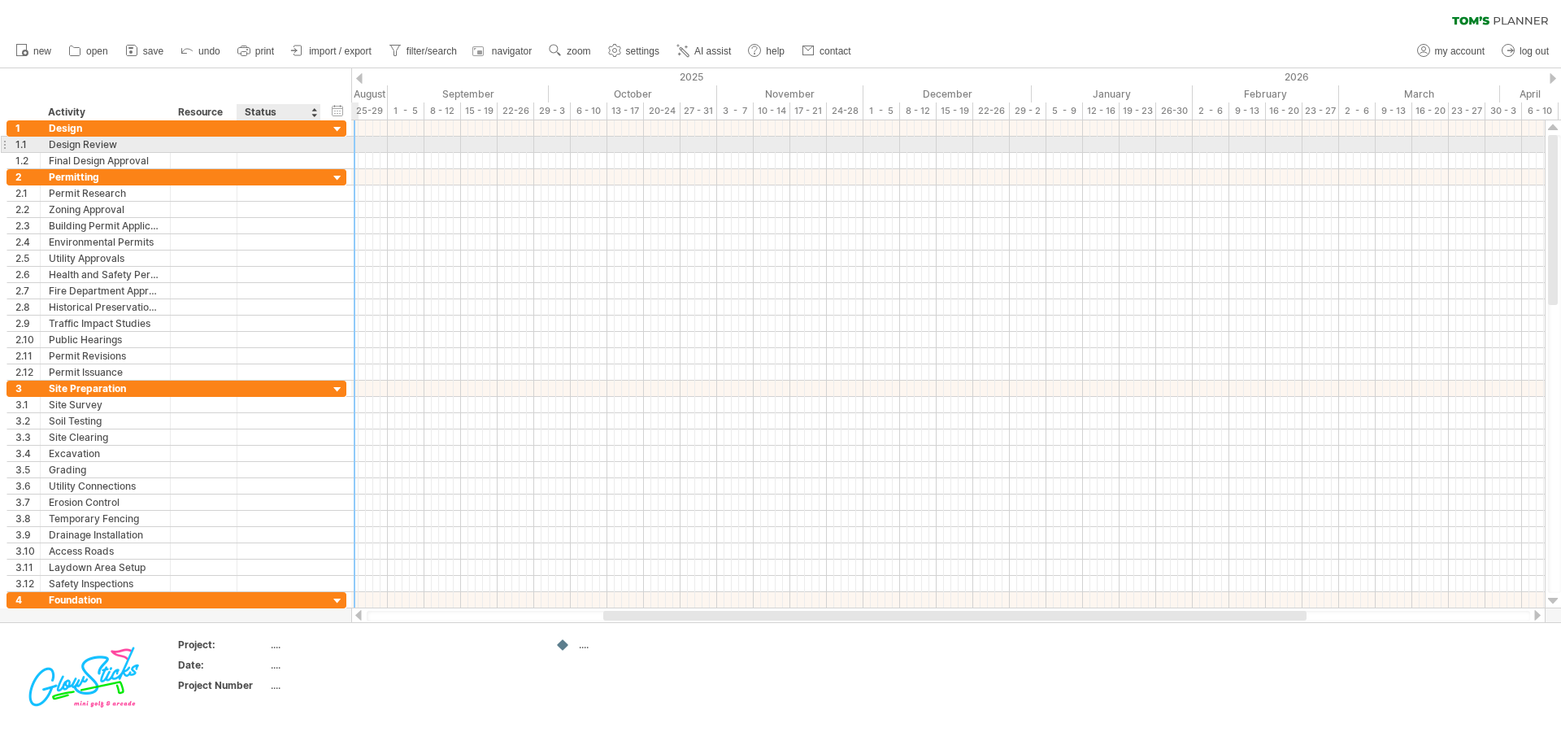
click at [298, 145] on div at bounding box center [279, 144] width 67 height 15
click at [578, 47] on span "zoom" at bounding box center [579, 51] width 24 height 11
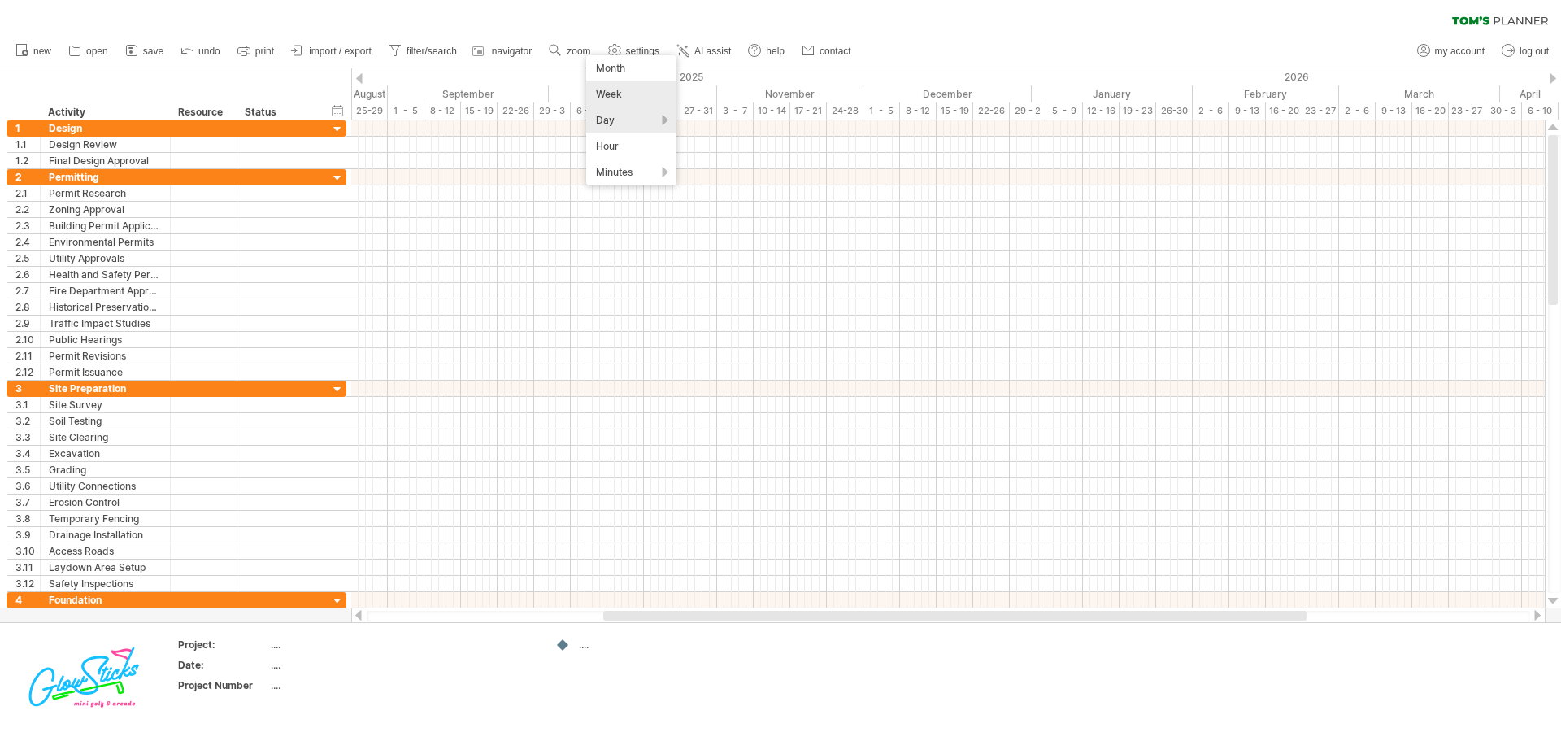
click at [621, 99] on div "Week" at bounding box center [631, 94] width 90 height 26
click at [584, 53] on span "zoom" at bounding box center [579, 51] width 24 height 11
click at [628, 72] on div "Month" at bounding box center [637, 74] width 90 height 26
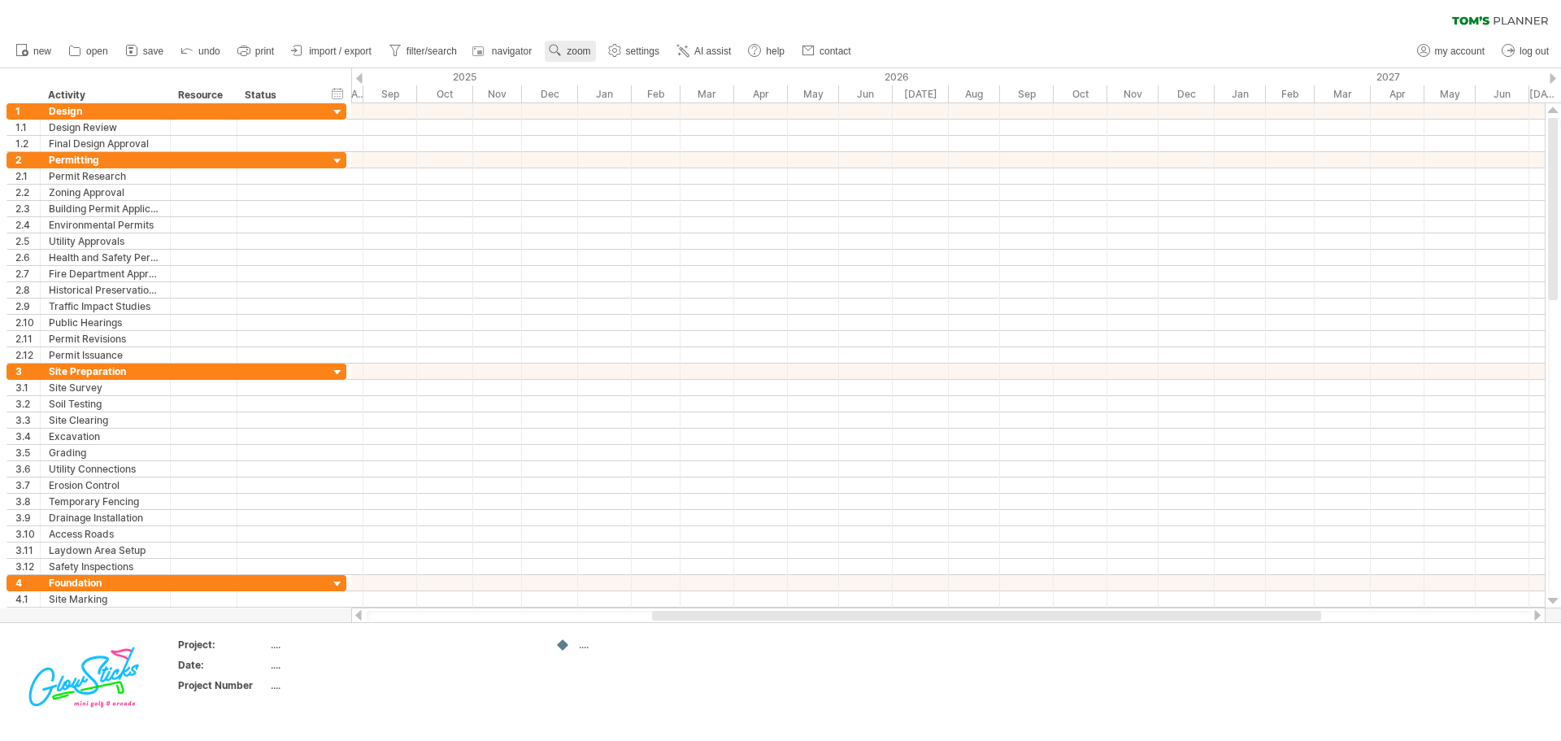
click at [559, 50] on circle at bounding box center [553, 48] width 11 height 11
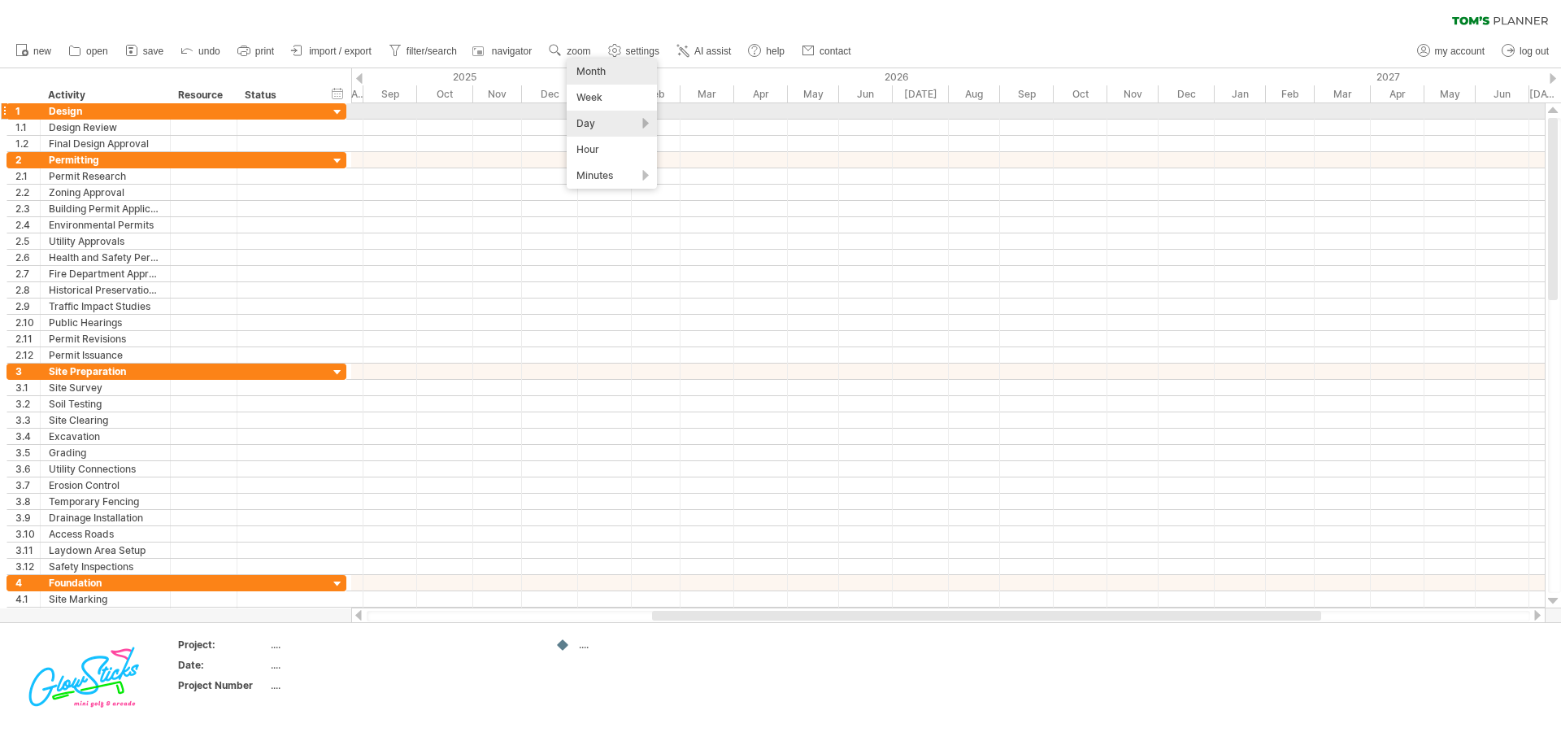
click at [591, 120] on div "Day" at bounding box center [612, 124] width 90 height 26
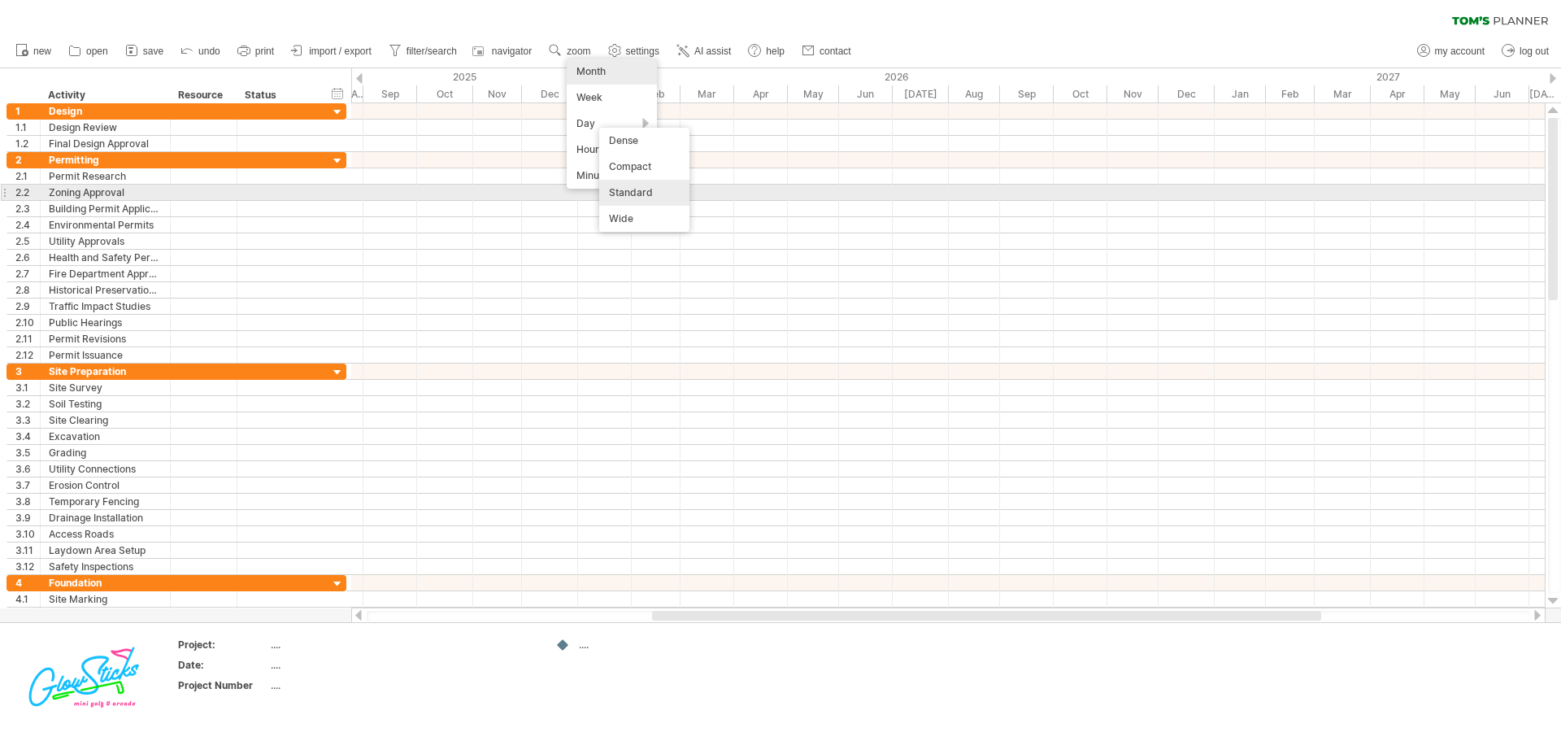
click at [633, 198] on div "Standard" at bounding box center [644, 193] width 90 height 26
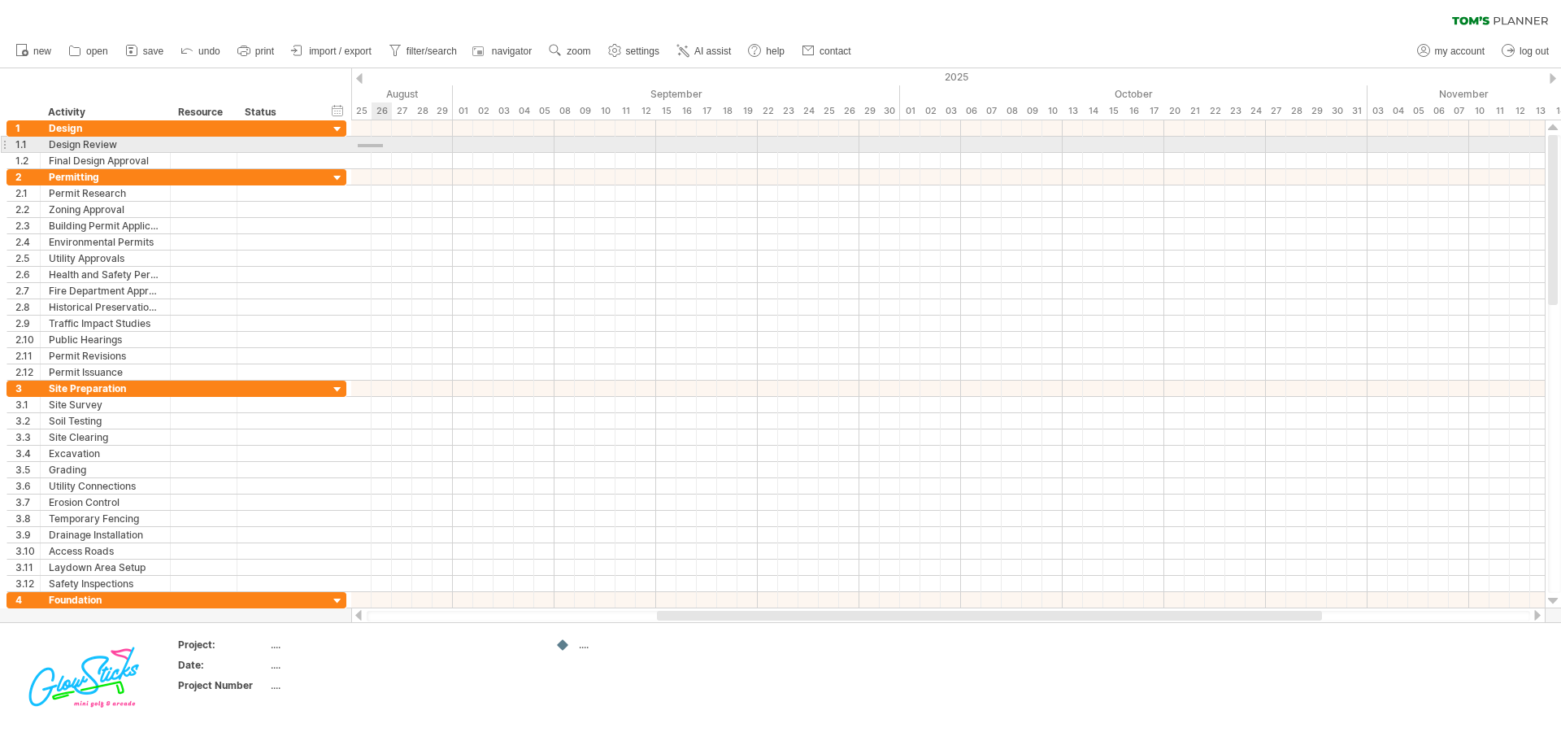
drag, startPoint x: 358, startPoint y: 147, endPoint x: 383, endPoint y: 144, distance: 25.4
click at [383, 144] on div at bounding box center [948, 145] width 1194 height 16
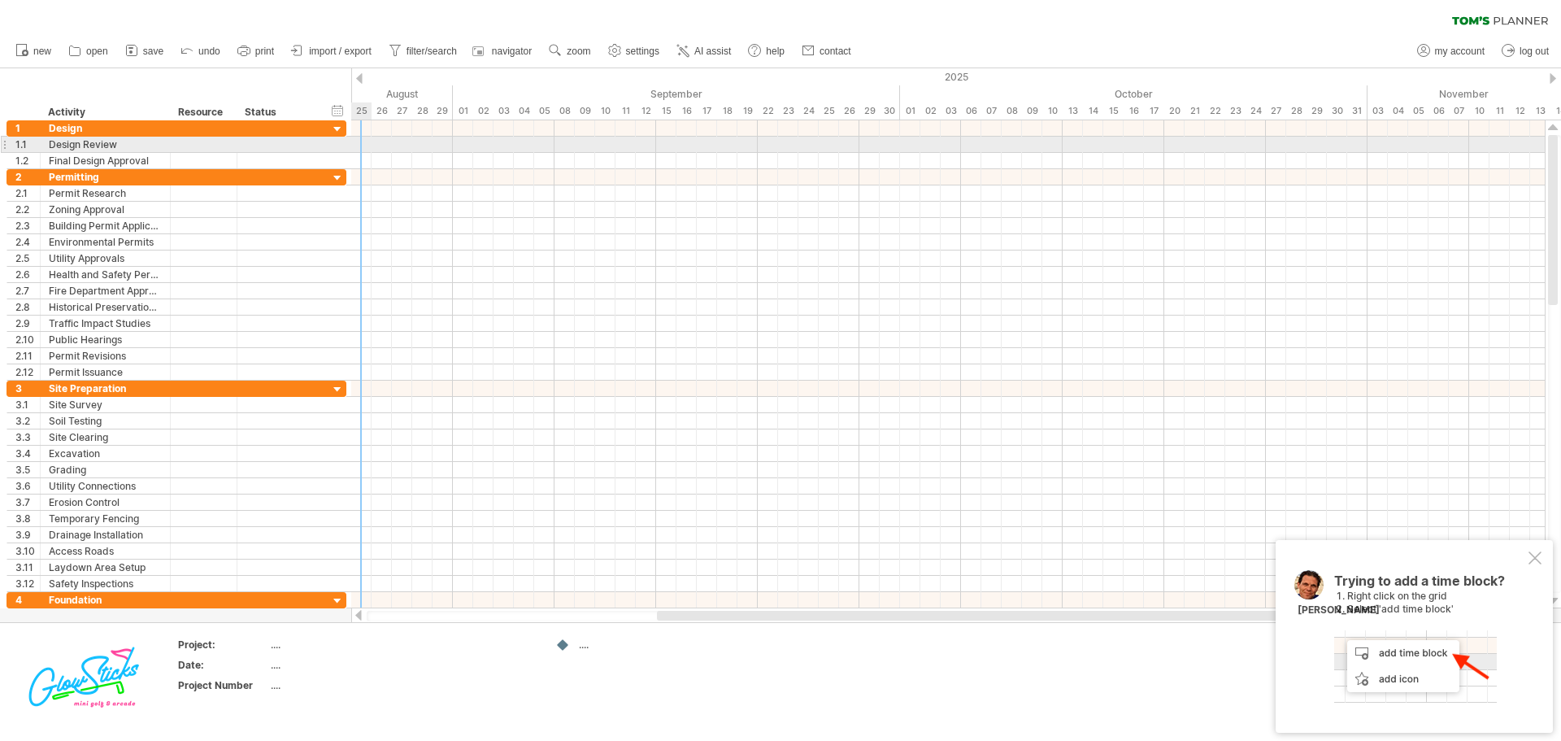
click at [364, 146] on div at bounding box center [948, 145] width 1194 height 16
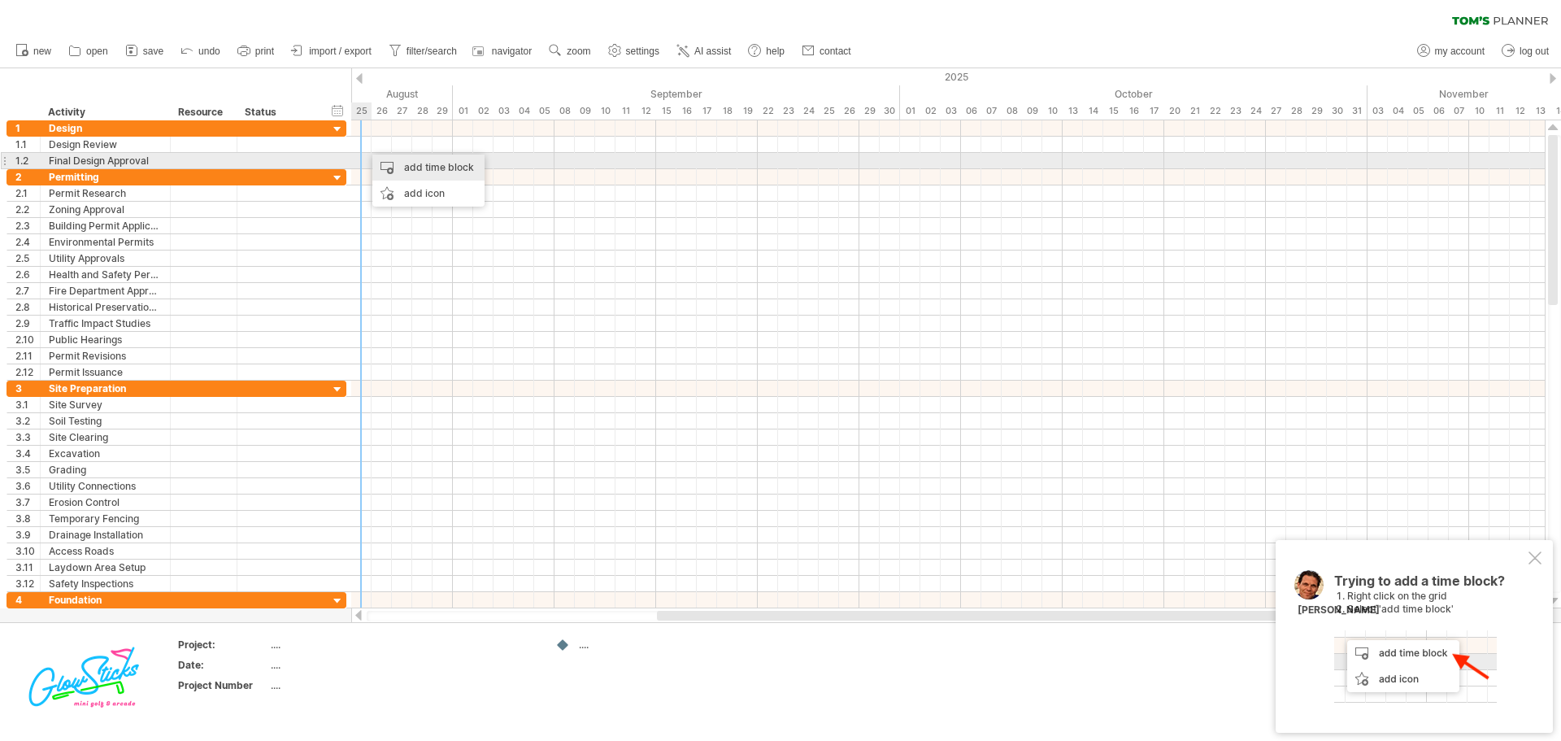
click at [402, 168] on div "add time block" at bounding box center [428, 167] width 112 height 26
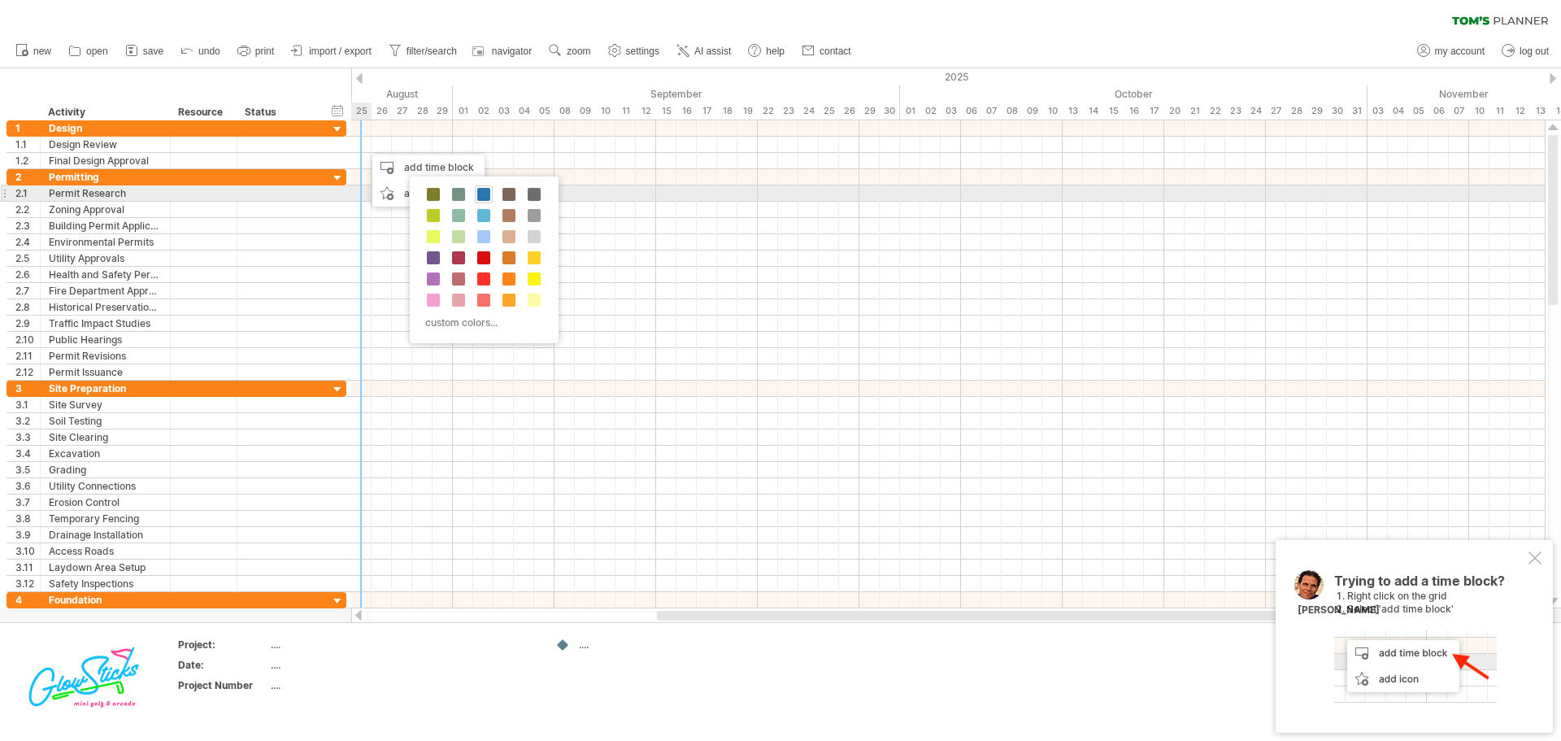
click at [480, 190] on span at bounding box center [483, 194] width 13 height 13
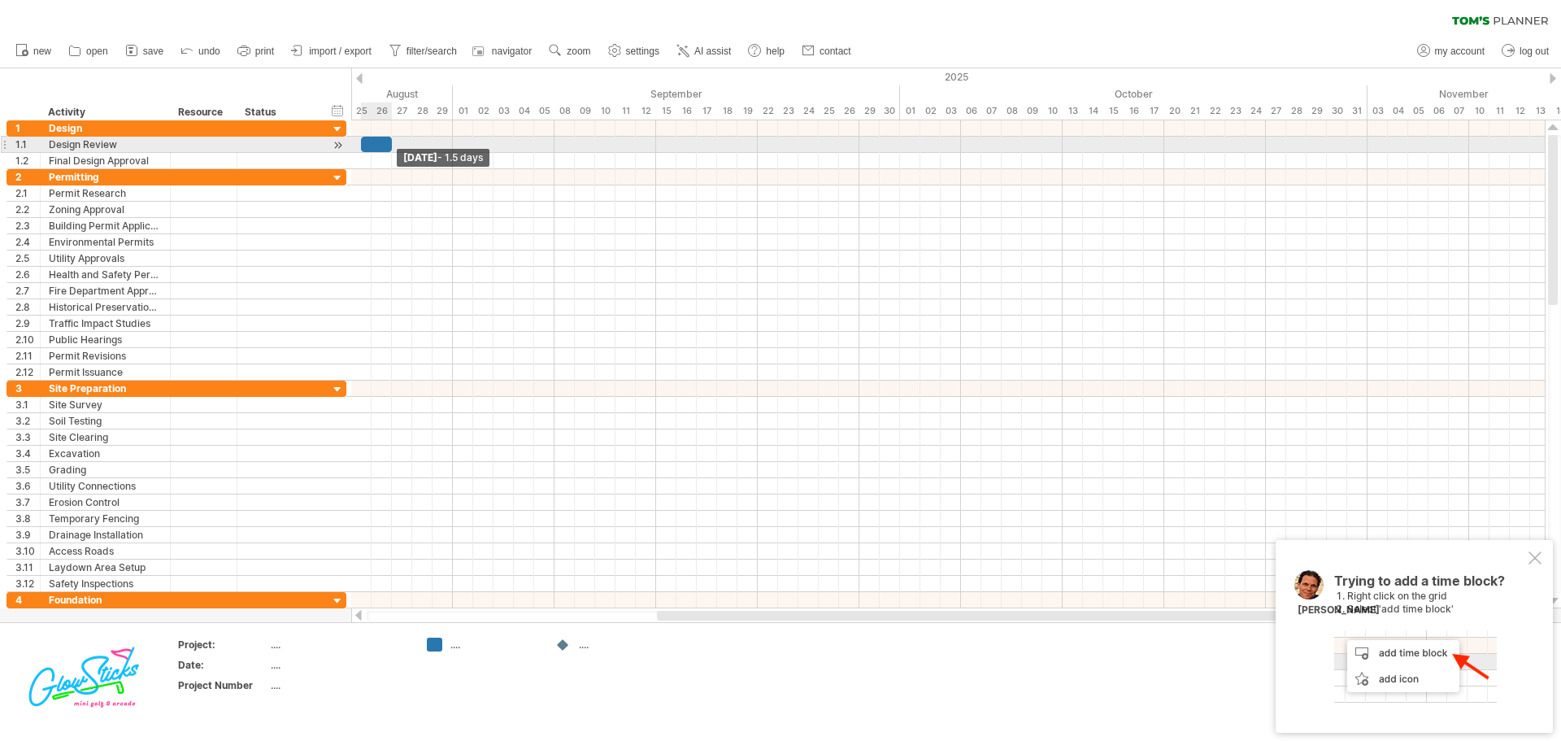
drag, startPoint x: 381, startPoint y: 144, endPoint x: 390, endPoint y: 144, distance: 8.9
click at [390, 144] on span at bounding box center [392, 144] width 7 height 15
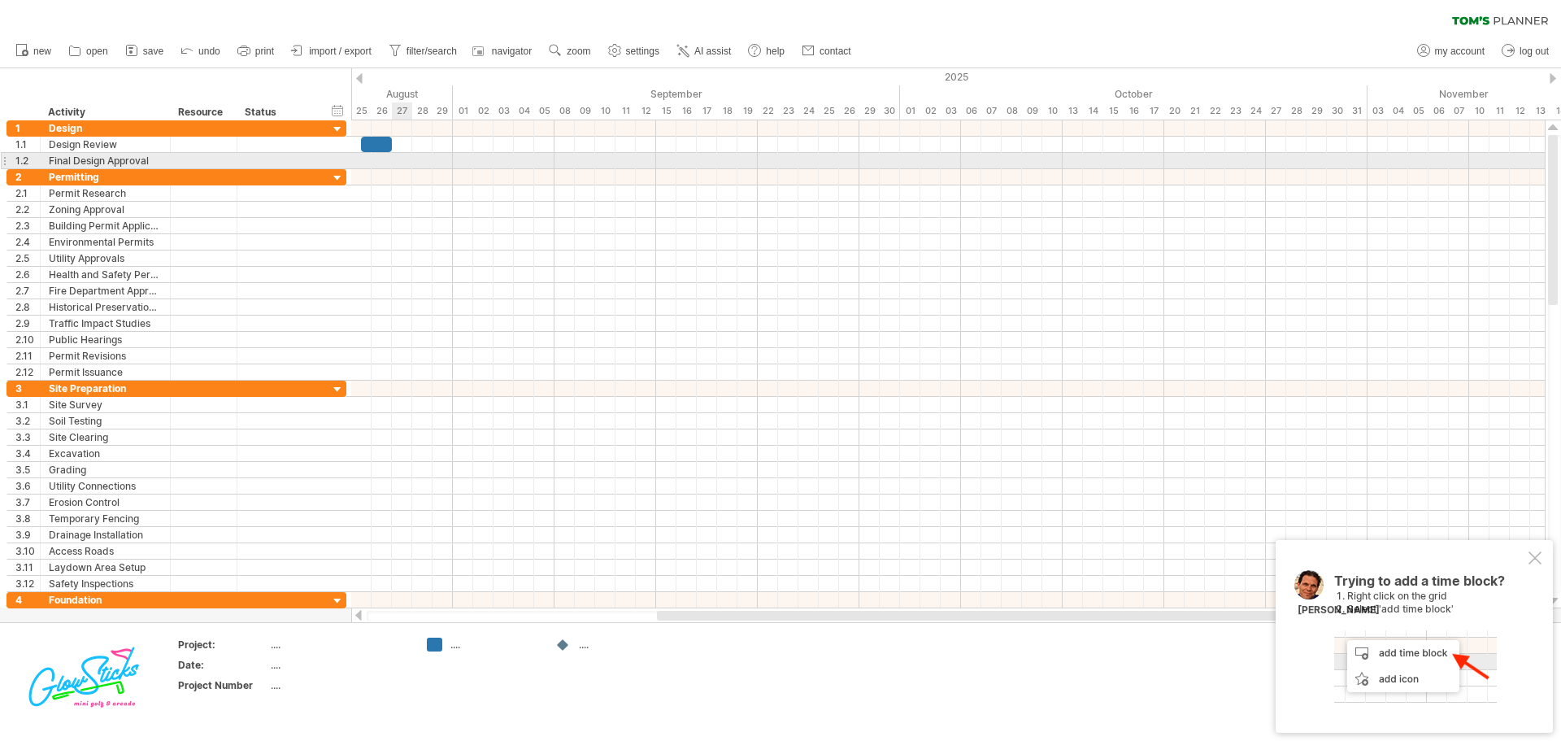
click at [400, 159] on div at bounding box center [948, 161] width 1194 height 16
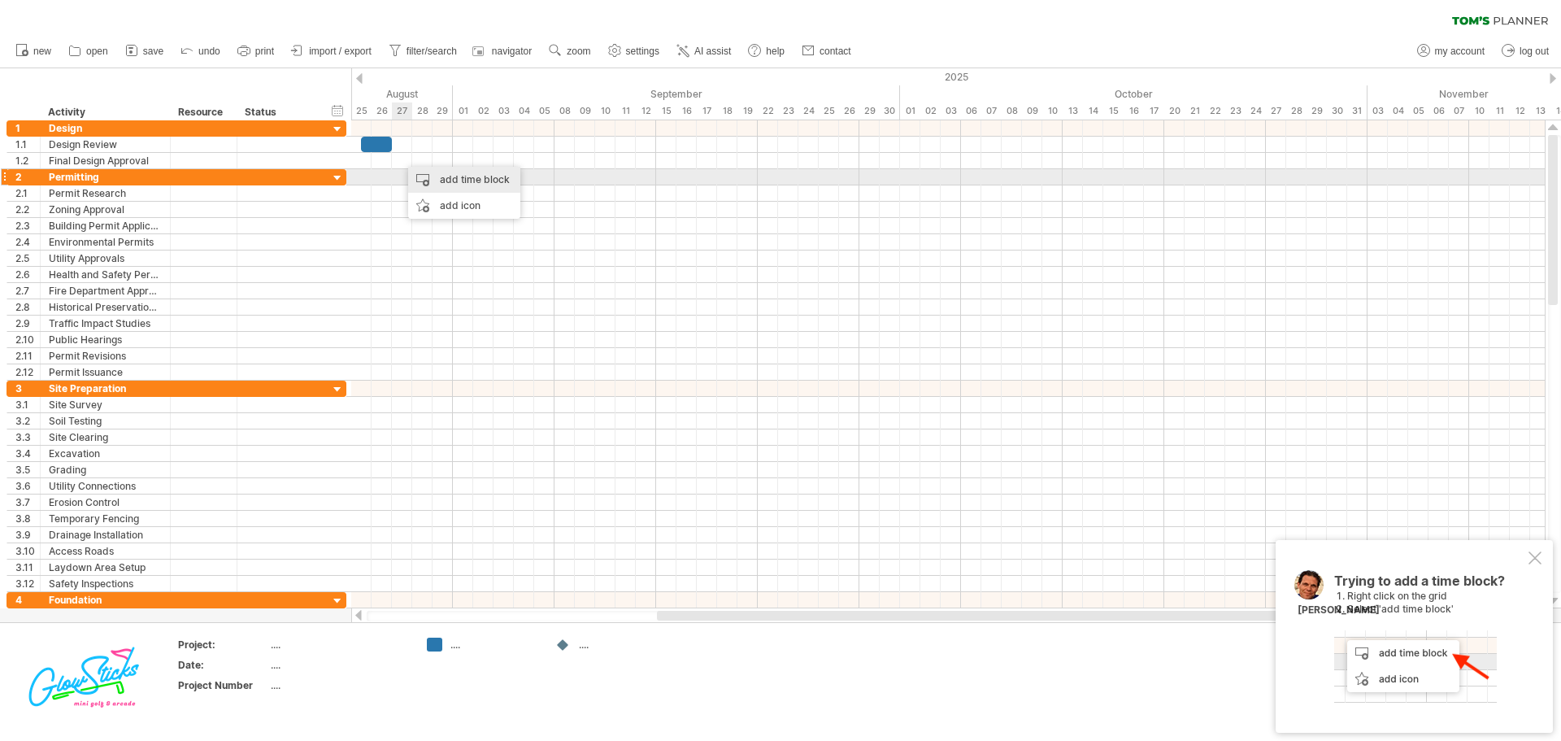
click at [421, 172] on div "add time block" at bounding box center [464, 180] width 112 height 26
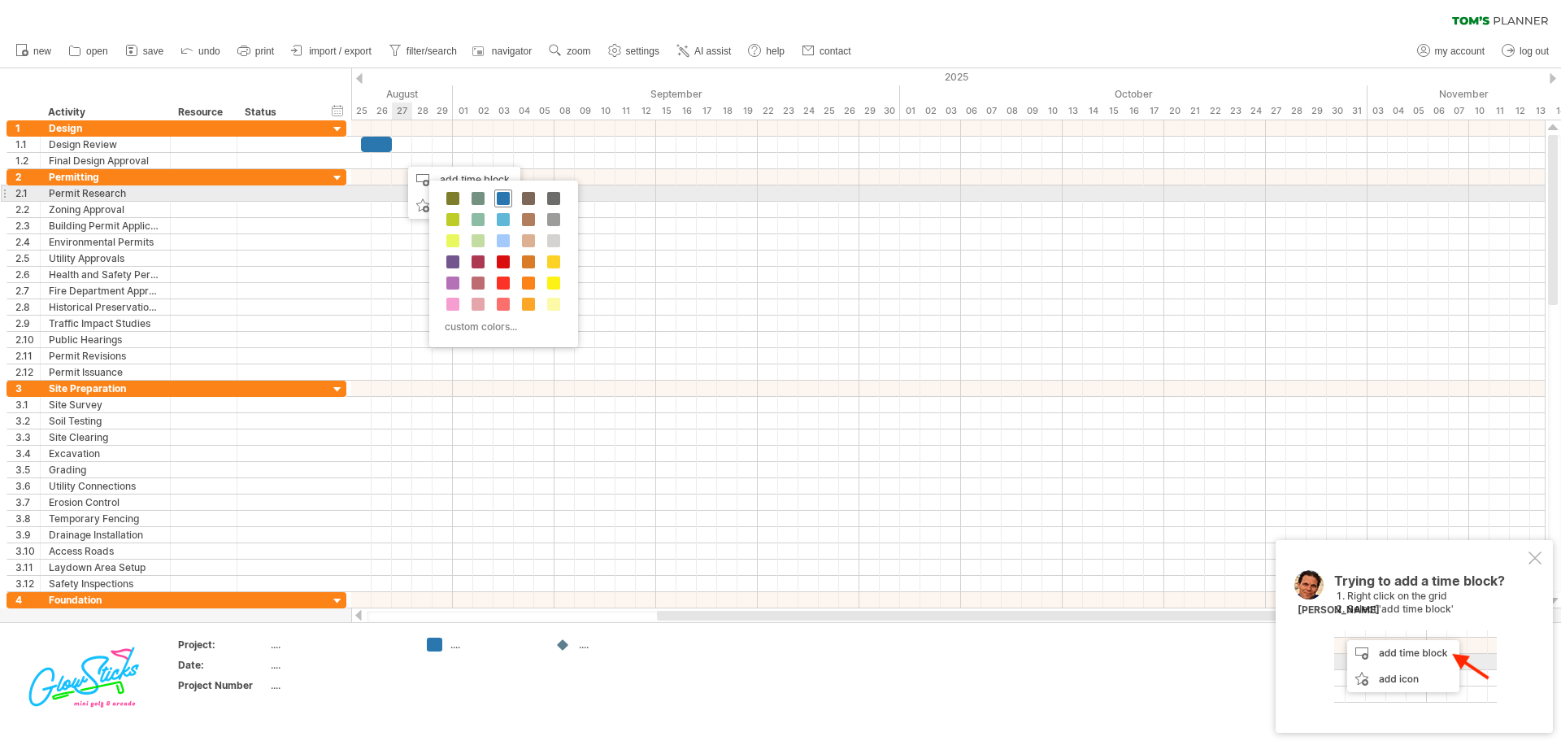
click at [505, 196] on span at bounding box center [503, 198] width 13 height 13
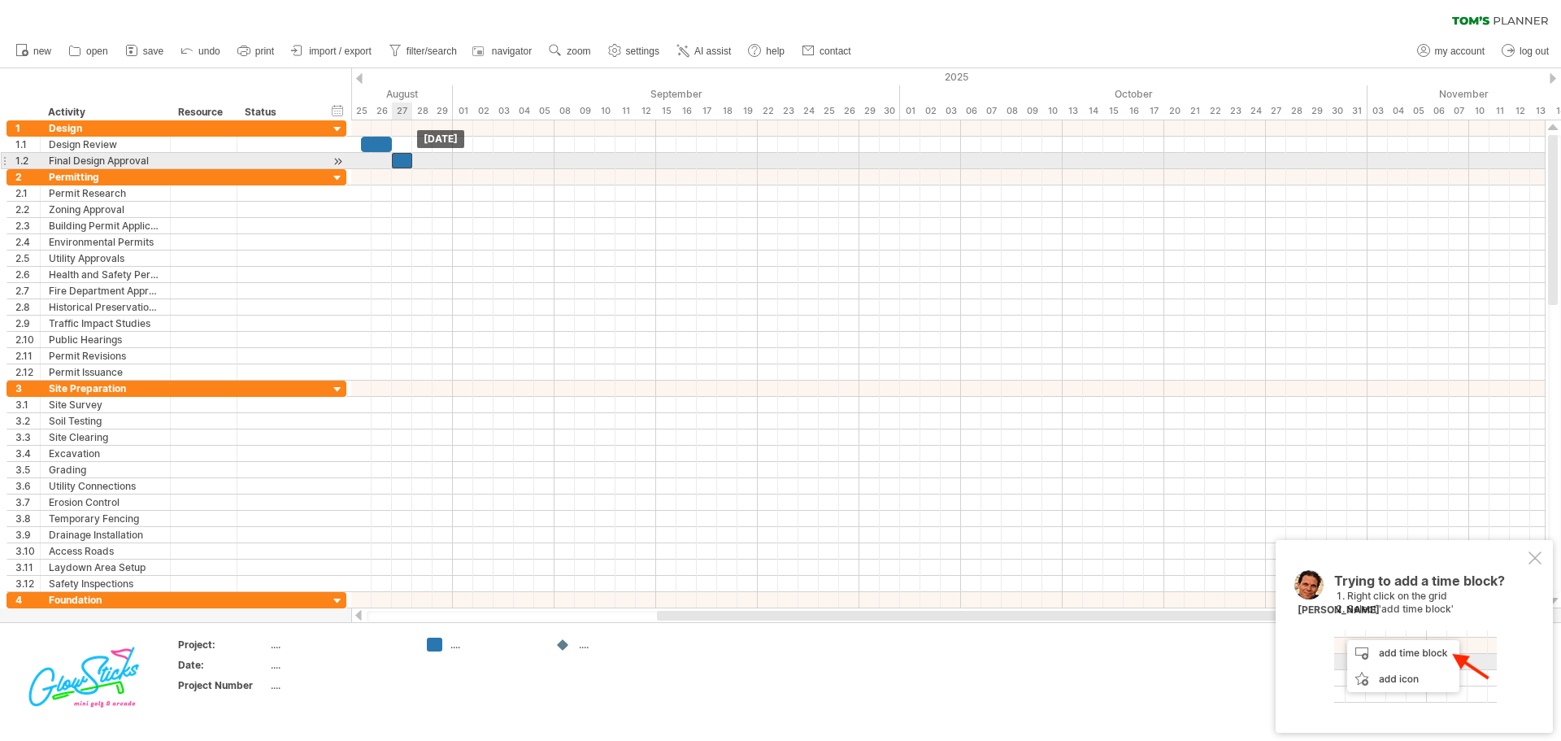
click at [404, 159] on div at bounding box center [402, 160] width 20 height 15
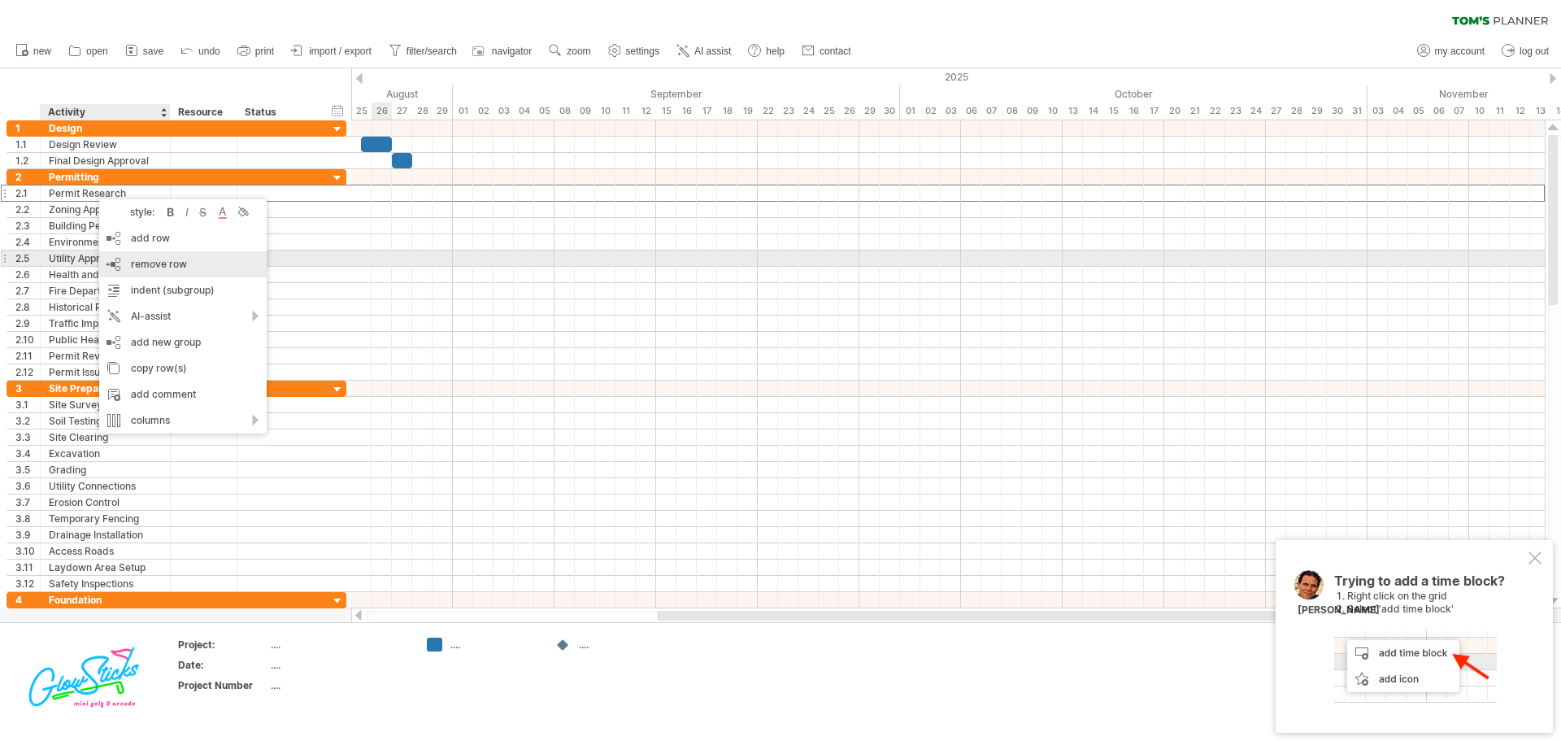
click at [159, 257] on div "remove row remove selected rows" at bounding box center [182, 264] width 167 height 26
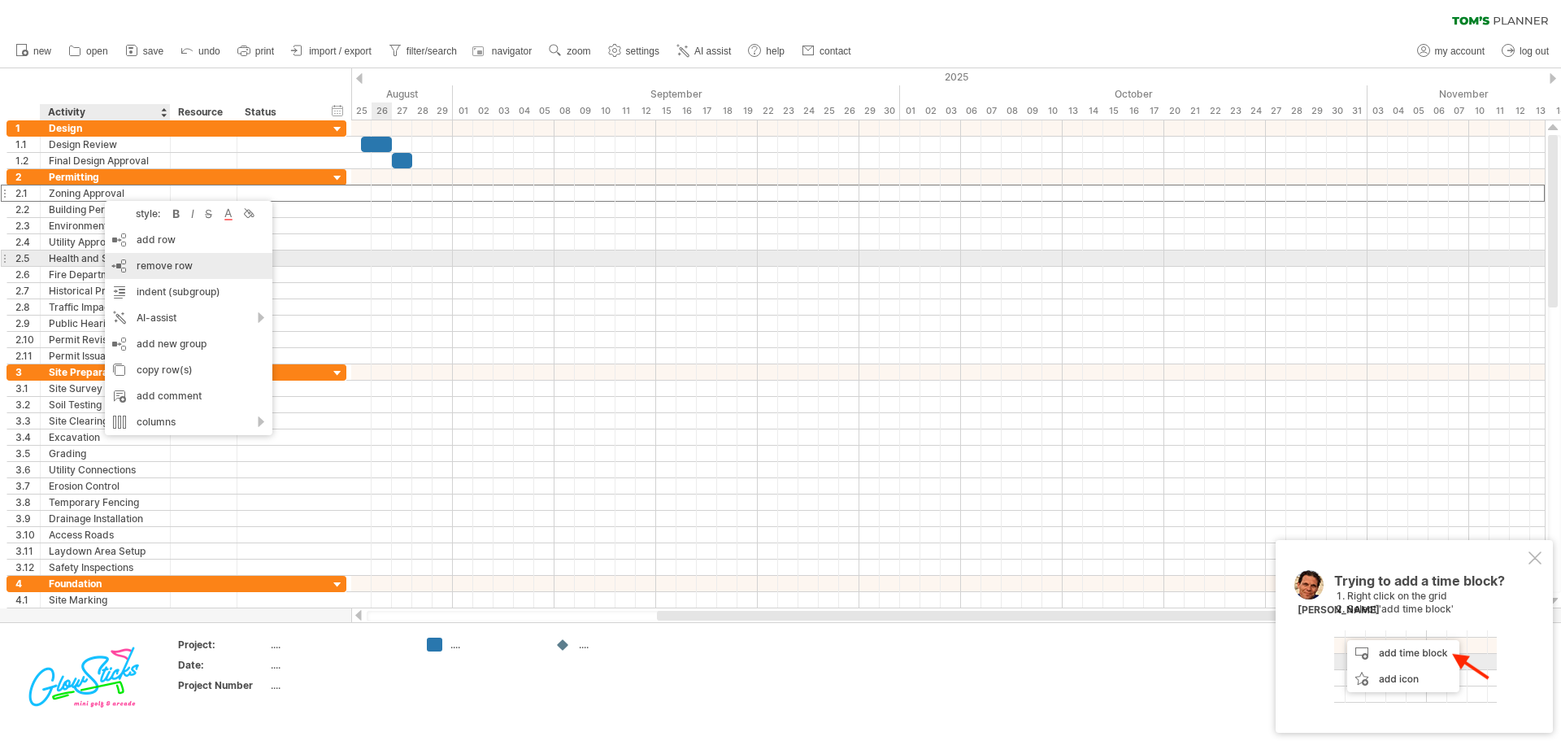
click at [166, 257] on div "remove row remove selected rows" at bounding box center [188, 266] width 167 height 26
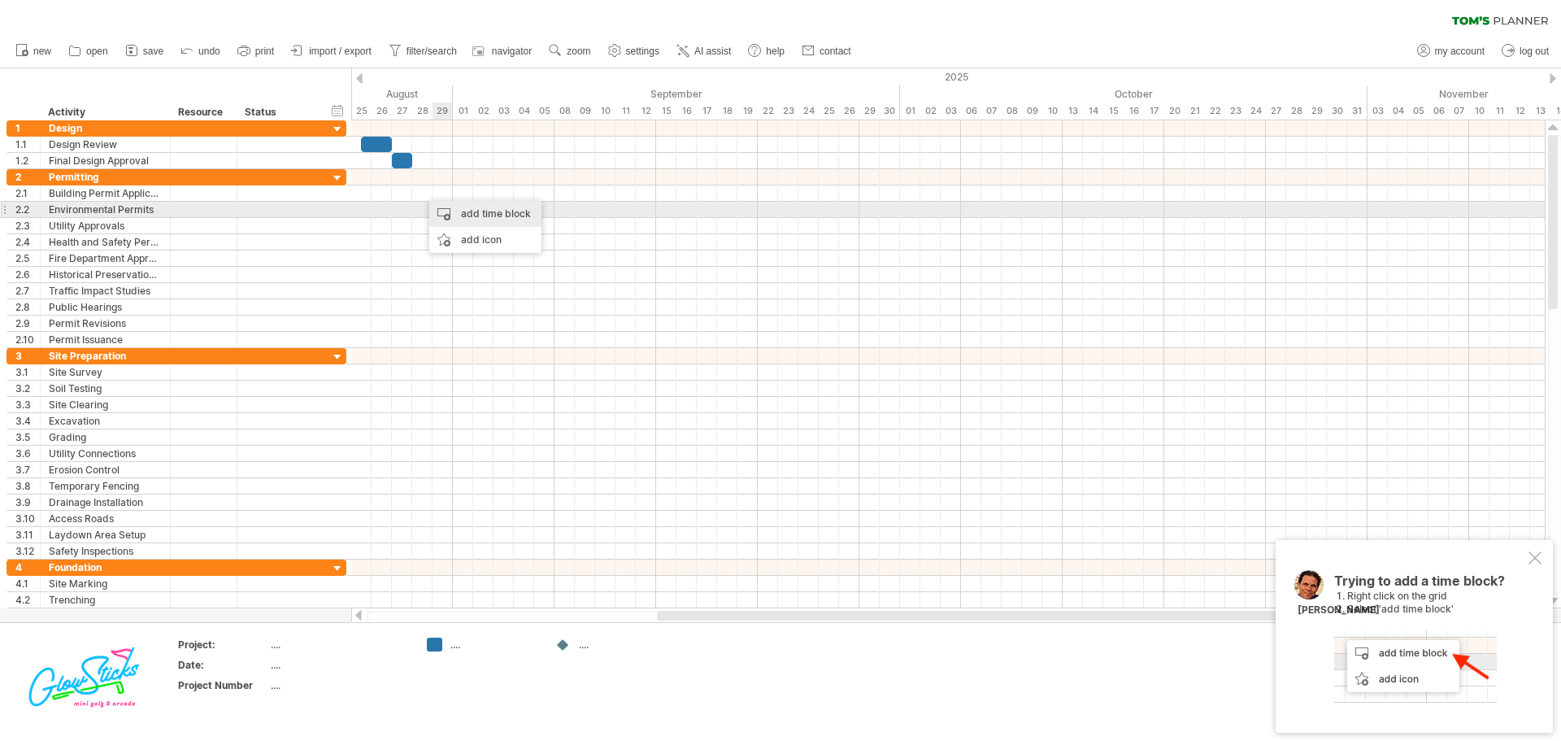
click at [454, 208] on div "add time block" at bounding box center [485, 214] width 112 height 26
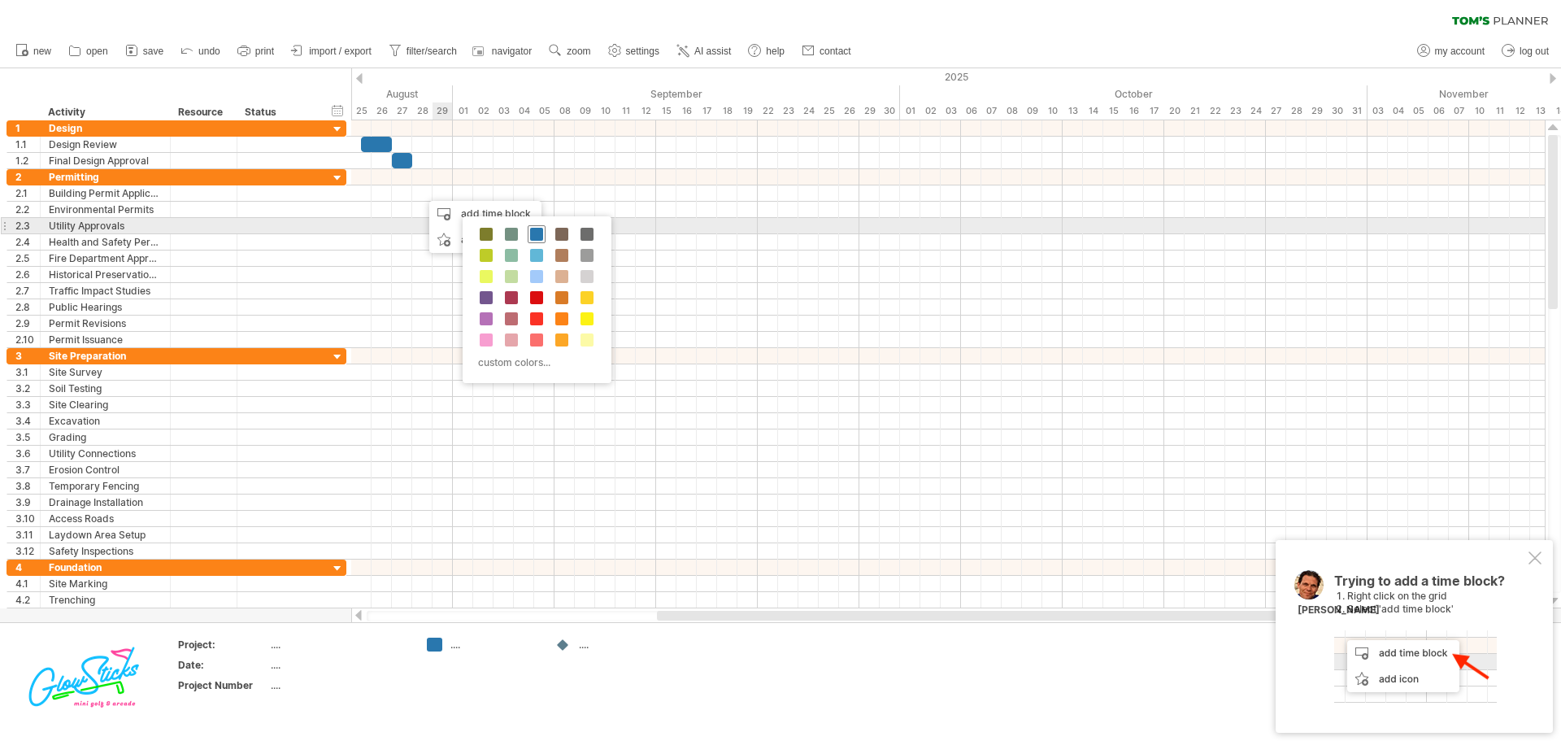
click at [533, 232] on span at bounding box center [536, 234] width 13 height 13
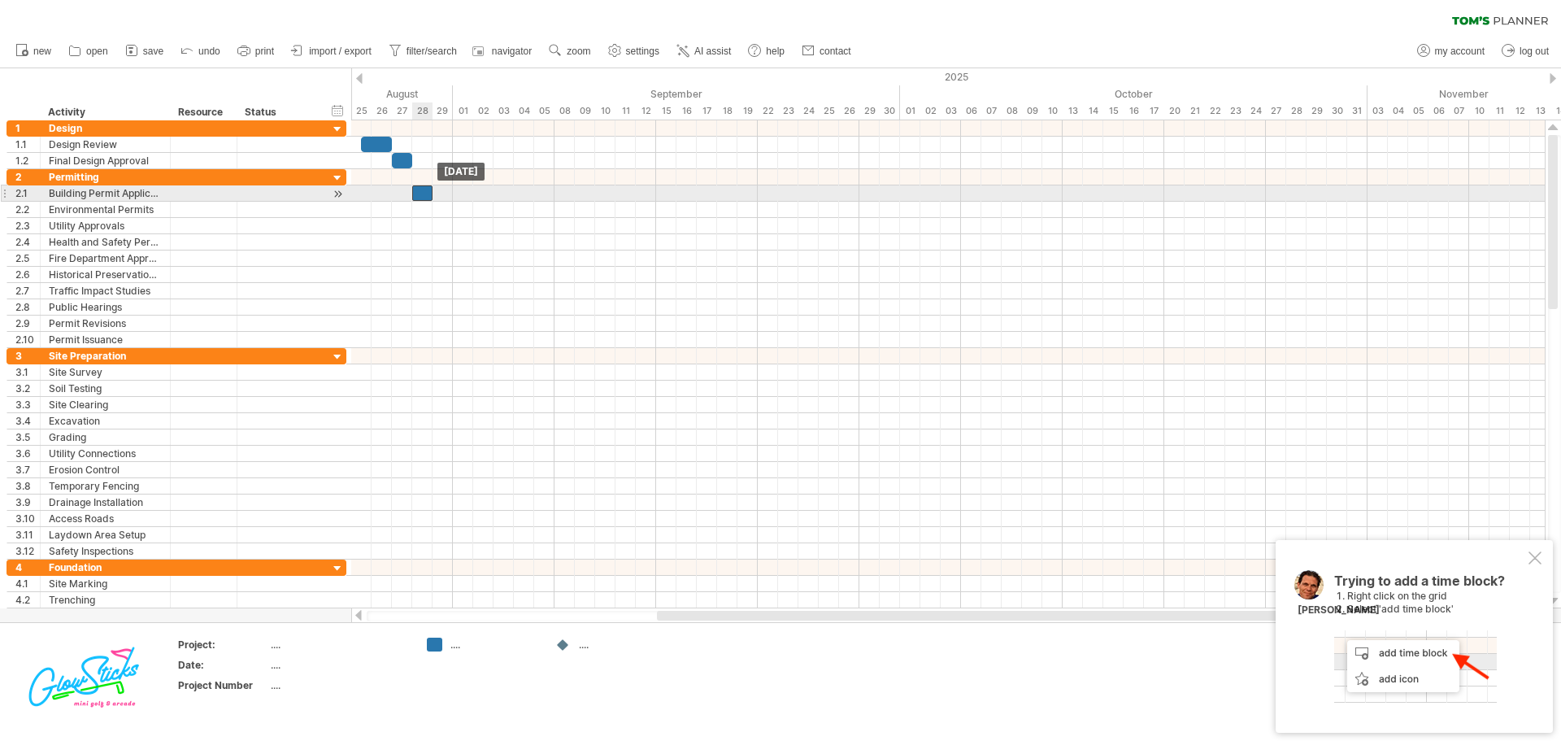
drag, startPoint x: 432, startPoint y: 193, endPoint x: 424, endPoint y: 194, distance: 8.2
click at [424, 194] on div at bounding box center [422, 192] width 20 height 15
drag, startPoint x: 434, startPoint y: 194, endPoint x: 552, endPoint y: 195, distance: 117.9
click at [552, 195] on span at bounding box center [554, 192] width 7 height 15
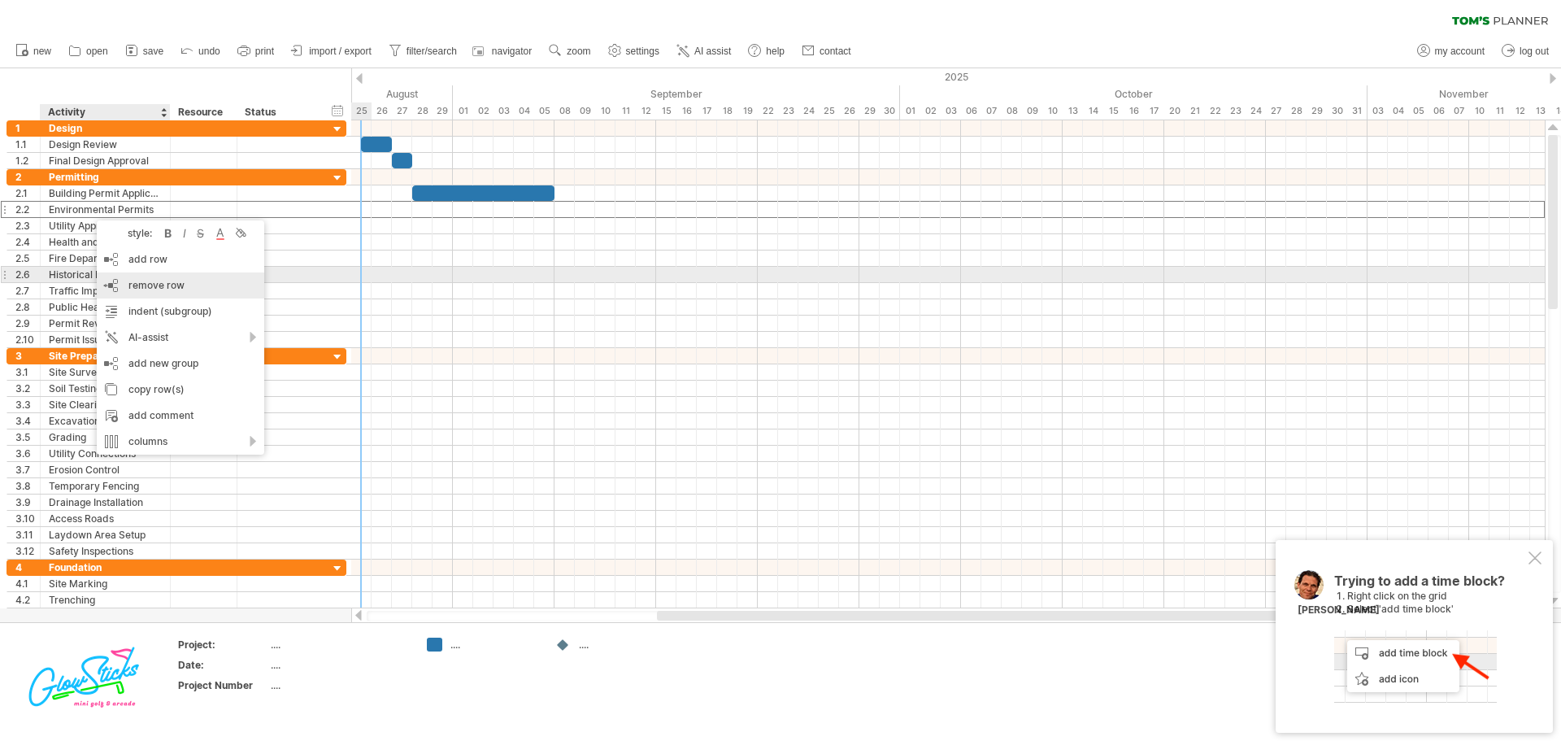
click at [160, 273] on div "remove row remove selected rows" at bounding box center [180, 285] width 167 height 26
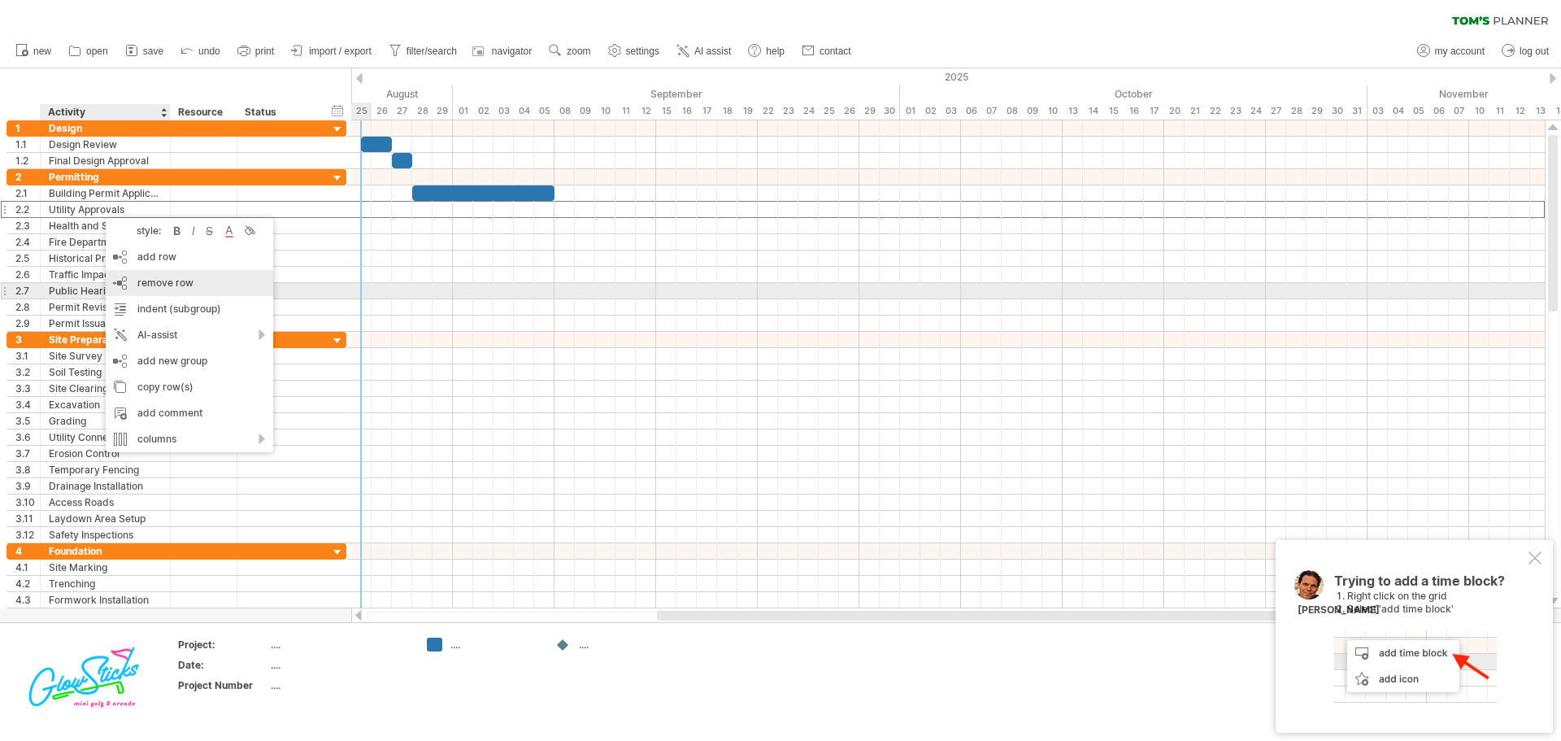
click at [165, 285] on span "remove row" at bounding box center [165, 282] width 56 height 12
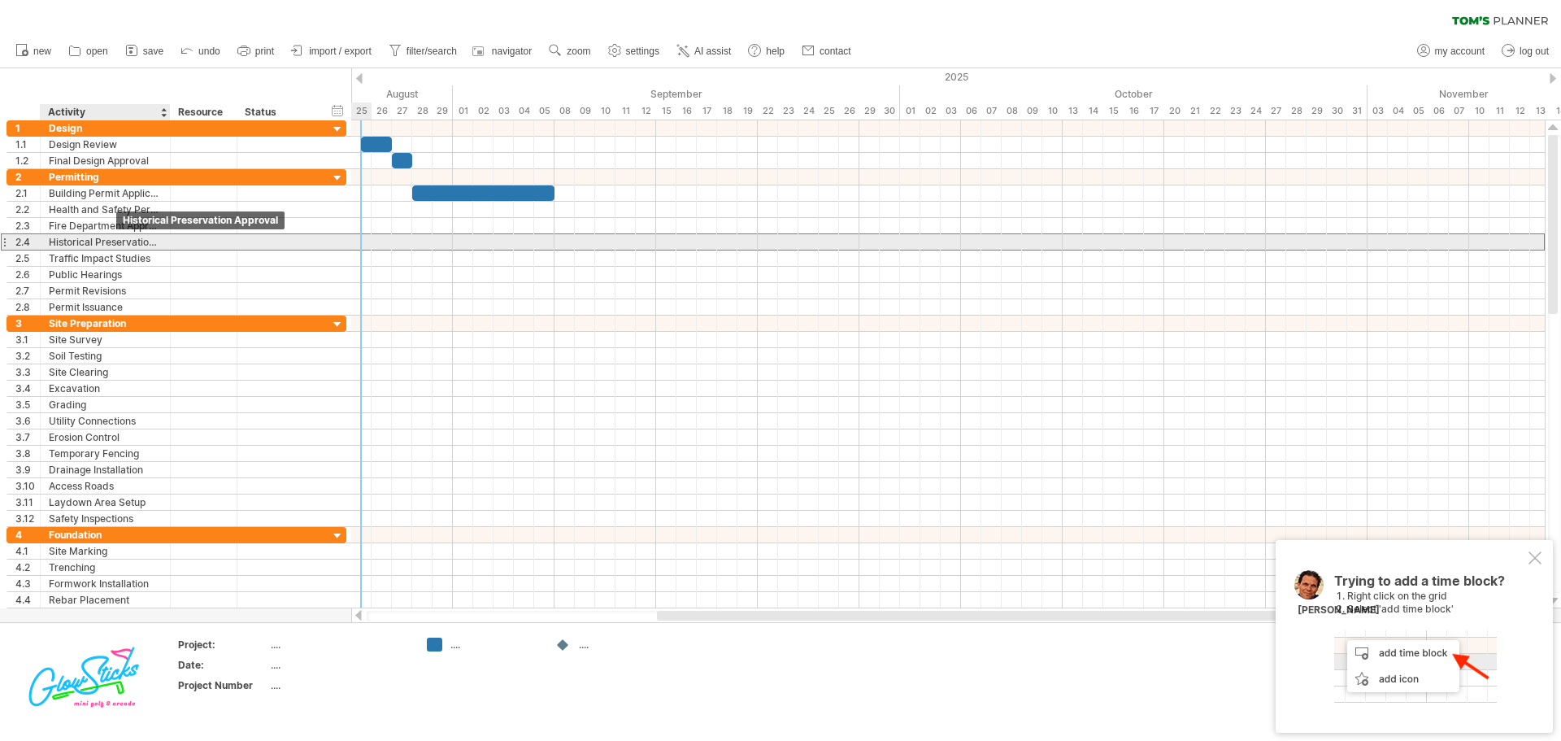
click at [117, 242] on div "Historical Preservation Approval" at bounding box center [105, 241] width 113 height 15
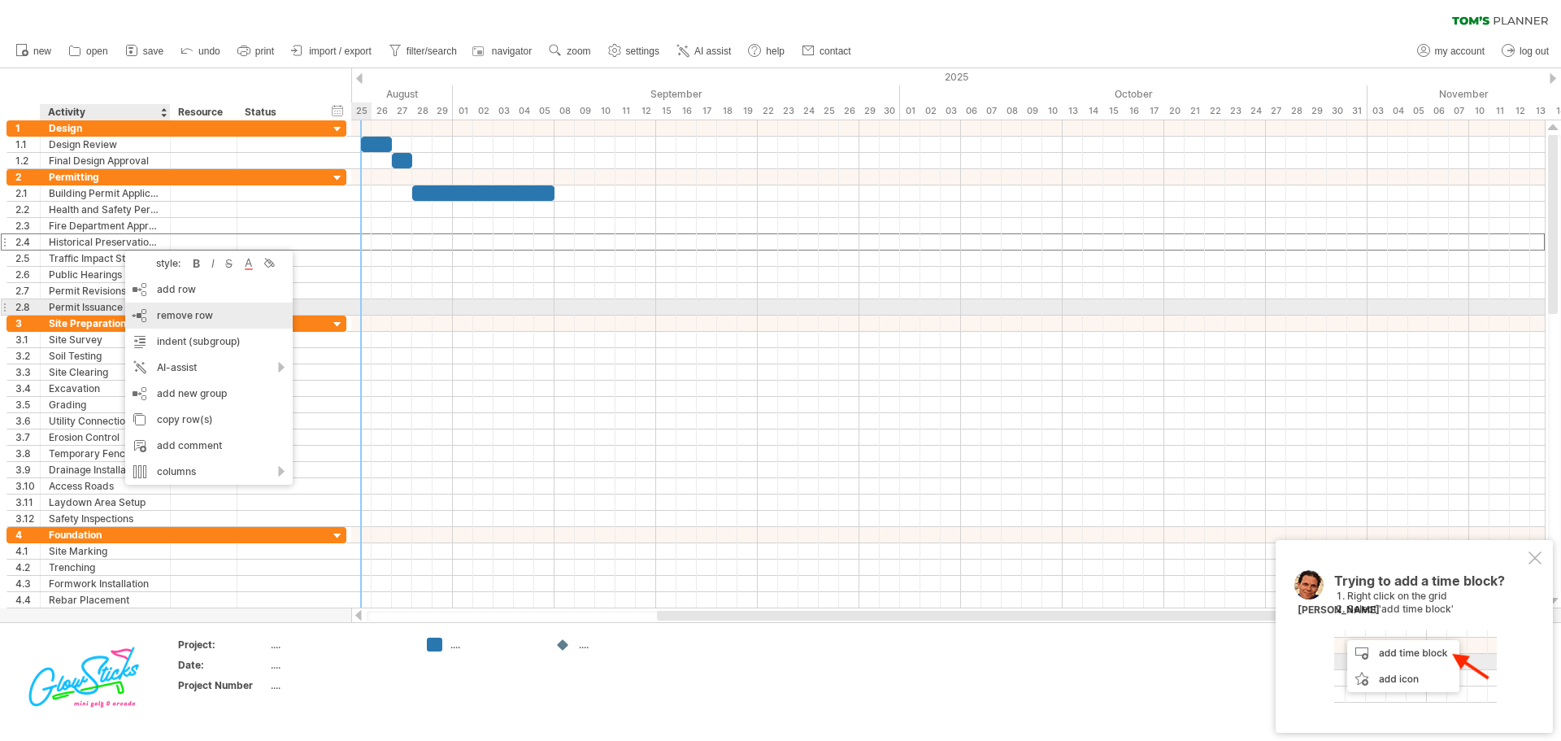
click at [213, 315] on div "remove row remove selected rows" at bounding box center [208, 315] width 167 height 26
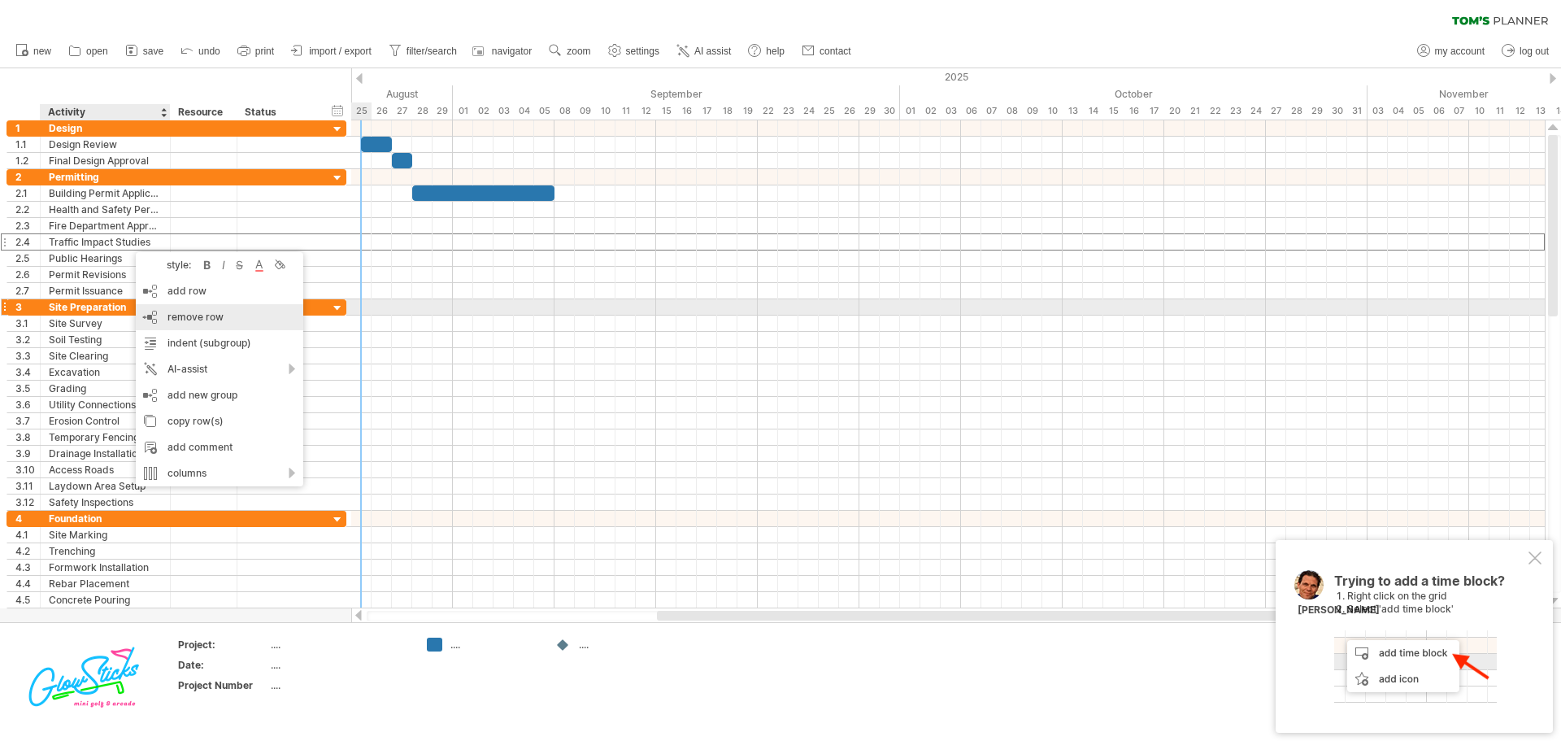
click at [185, 309] on div "remove row remove selected rows" at bounding box center [219, 317] width 167 height 26
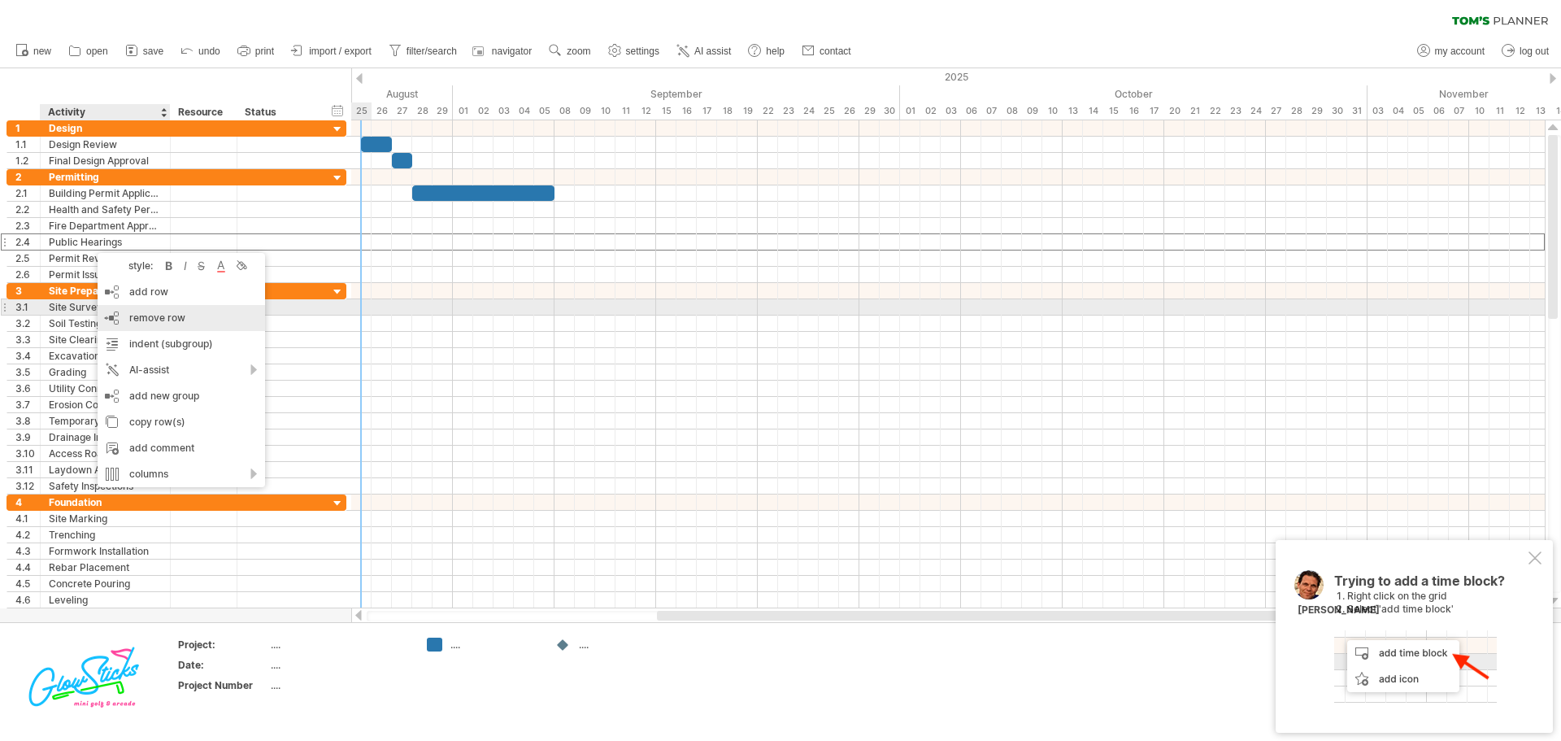
click at [143, 315] on span "remove row" at bounding box center [157, 317] width 56 height 12
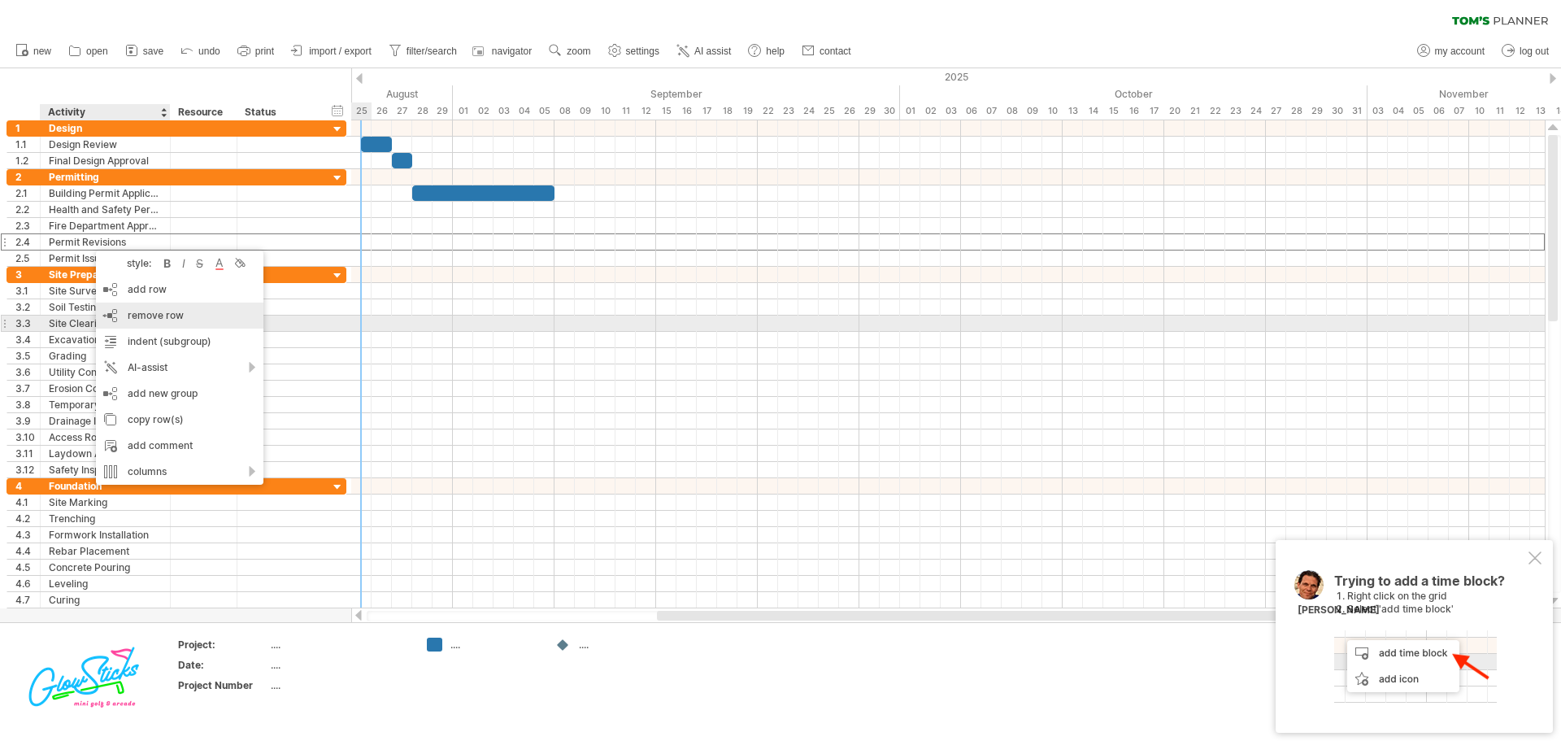
click at [152, 316] on span "remove row" at bounding box center [156, 315] width 56 height 12
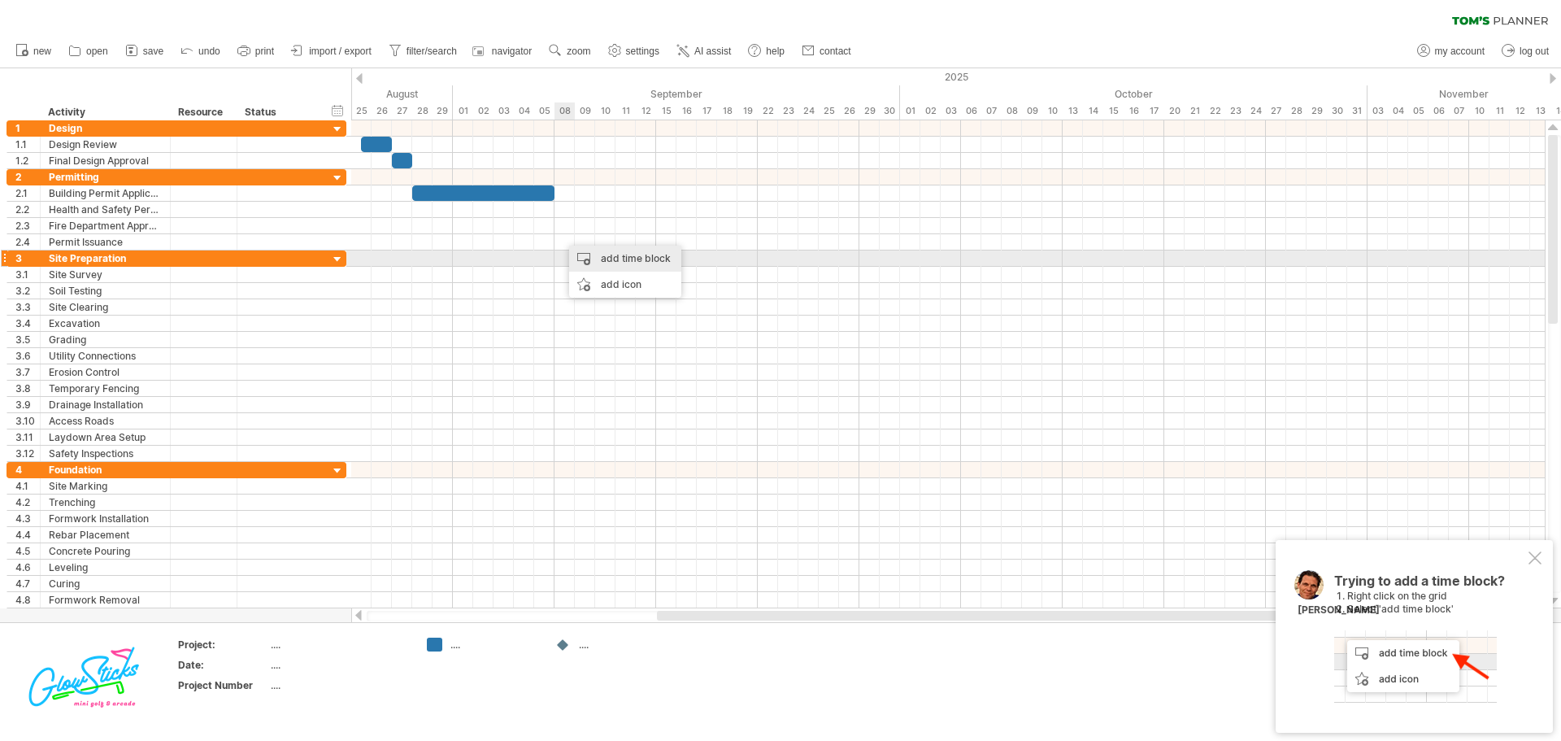
click at [589, 257] on div "add time block" at bounding box center [625, 259] width 112 height 26
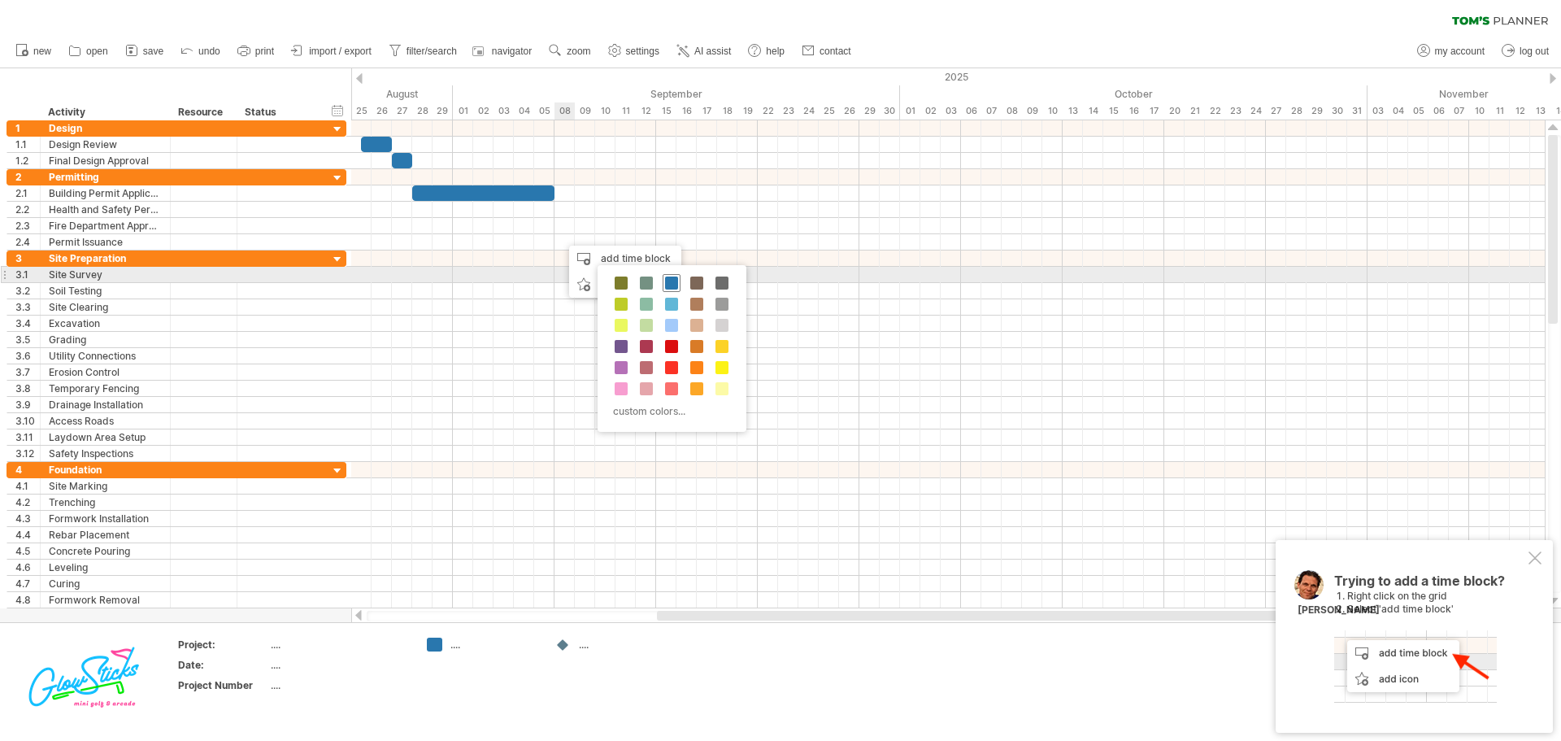
click at [670, 281] on span at bounding box center [671, 282] width 13 height 13
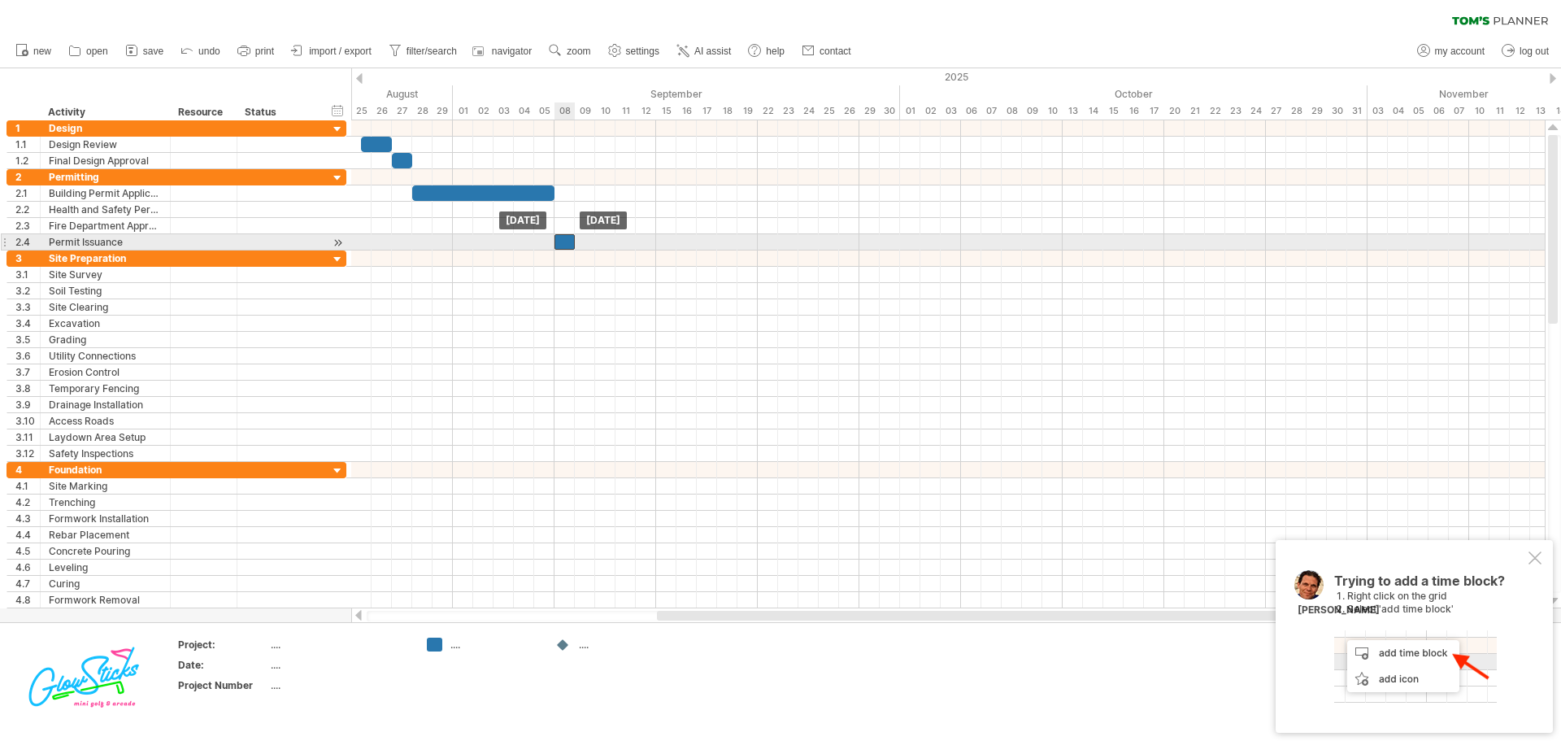
drag, startPoint x: 576, startPoint y: 242, endPoint x: 567, endPoint y: 242, distance: 8.9
click at [567, 242] on div at bounding box center [564, 241] width 20 height 15
click at [333, 241] on div at bounding box center [337, 242] width 15 height 17
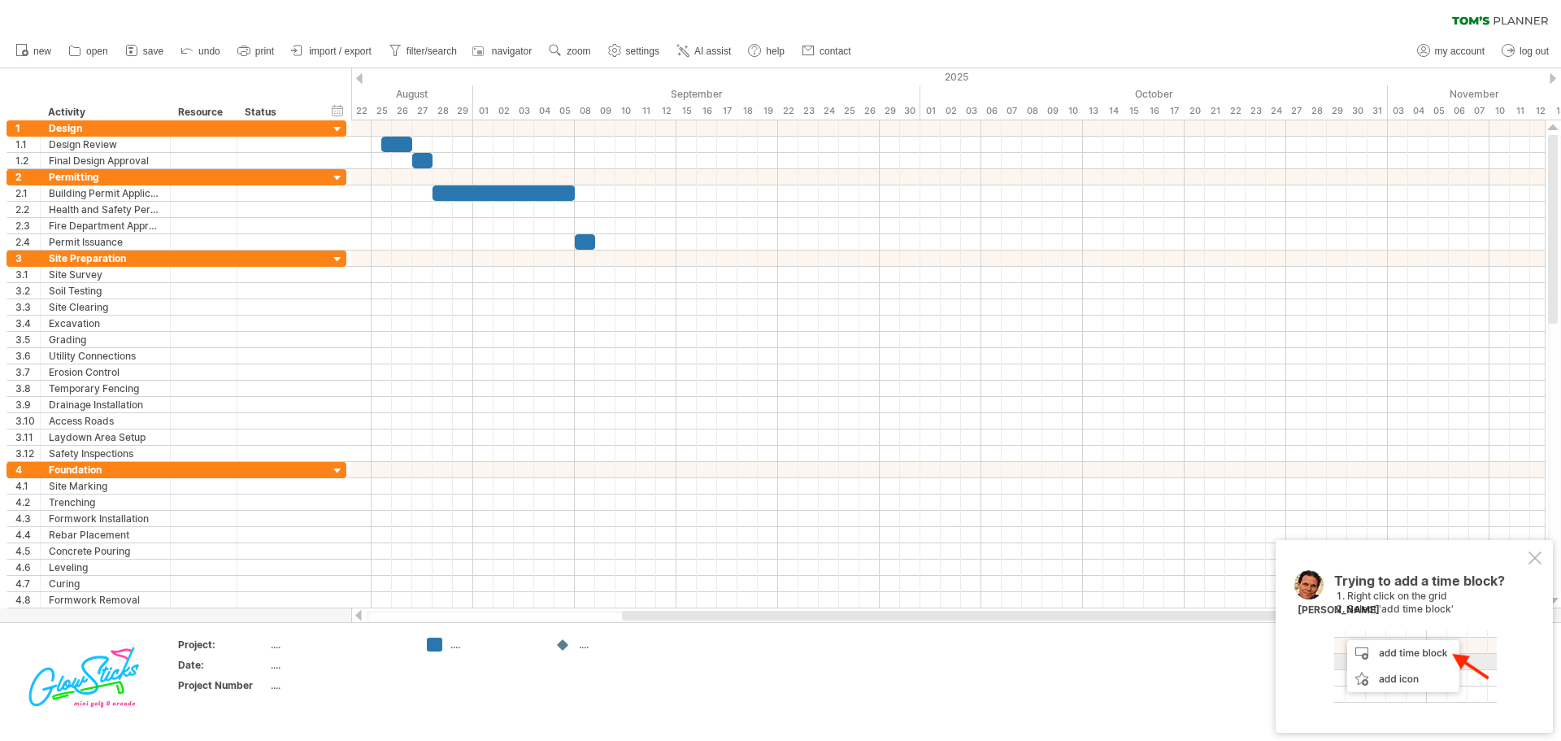
drag, startPoint x: 733, startPoint y: 618, endPoint x: 628, endPoint y: 618, distance: 104.9
click at [628, 618] on div at bounding box center [954, 616] width 665 height 10
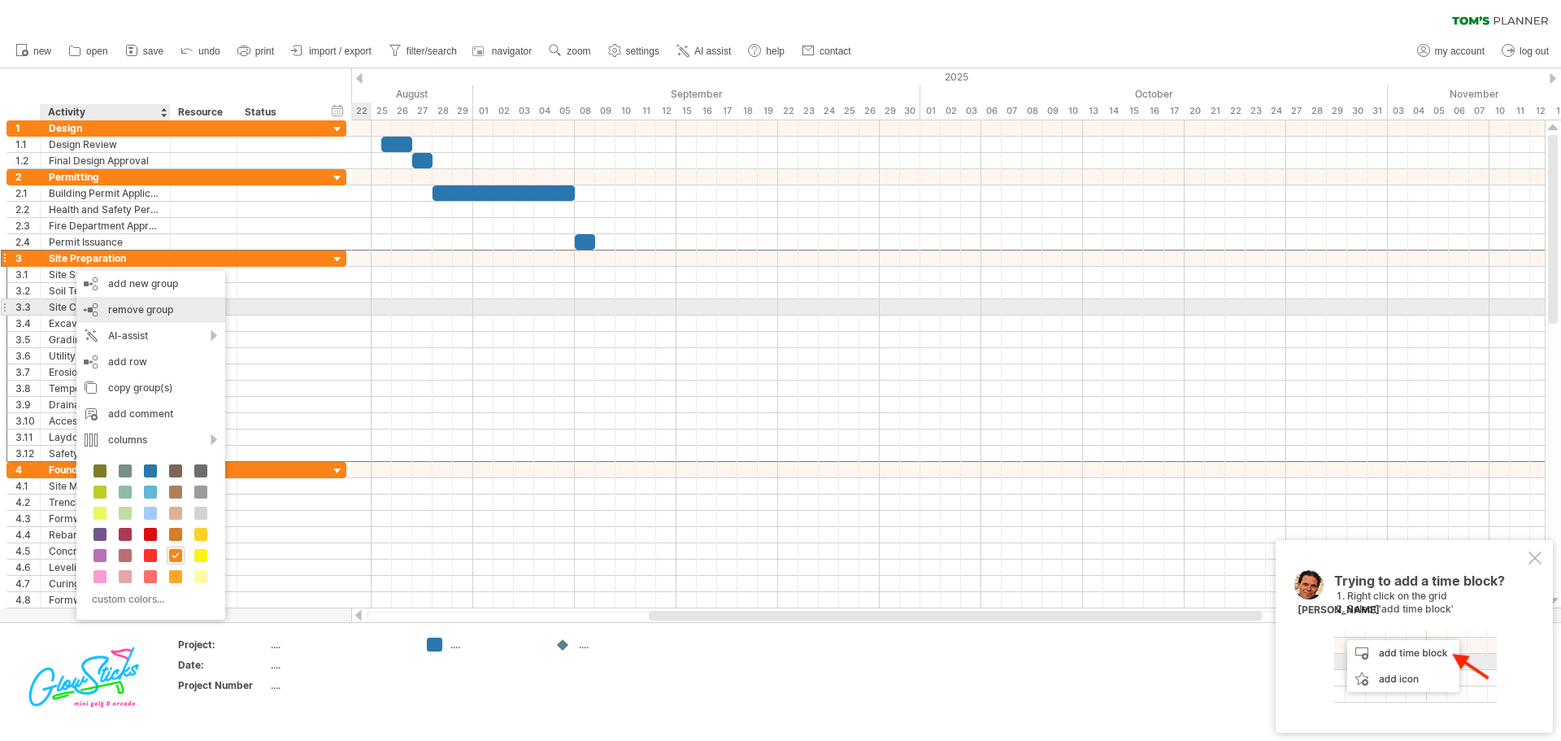
click at [113, 309] on span "remove group" at bounding box center [140, 309] width 65 height 12
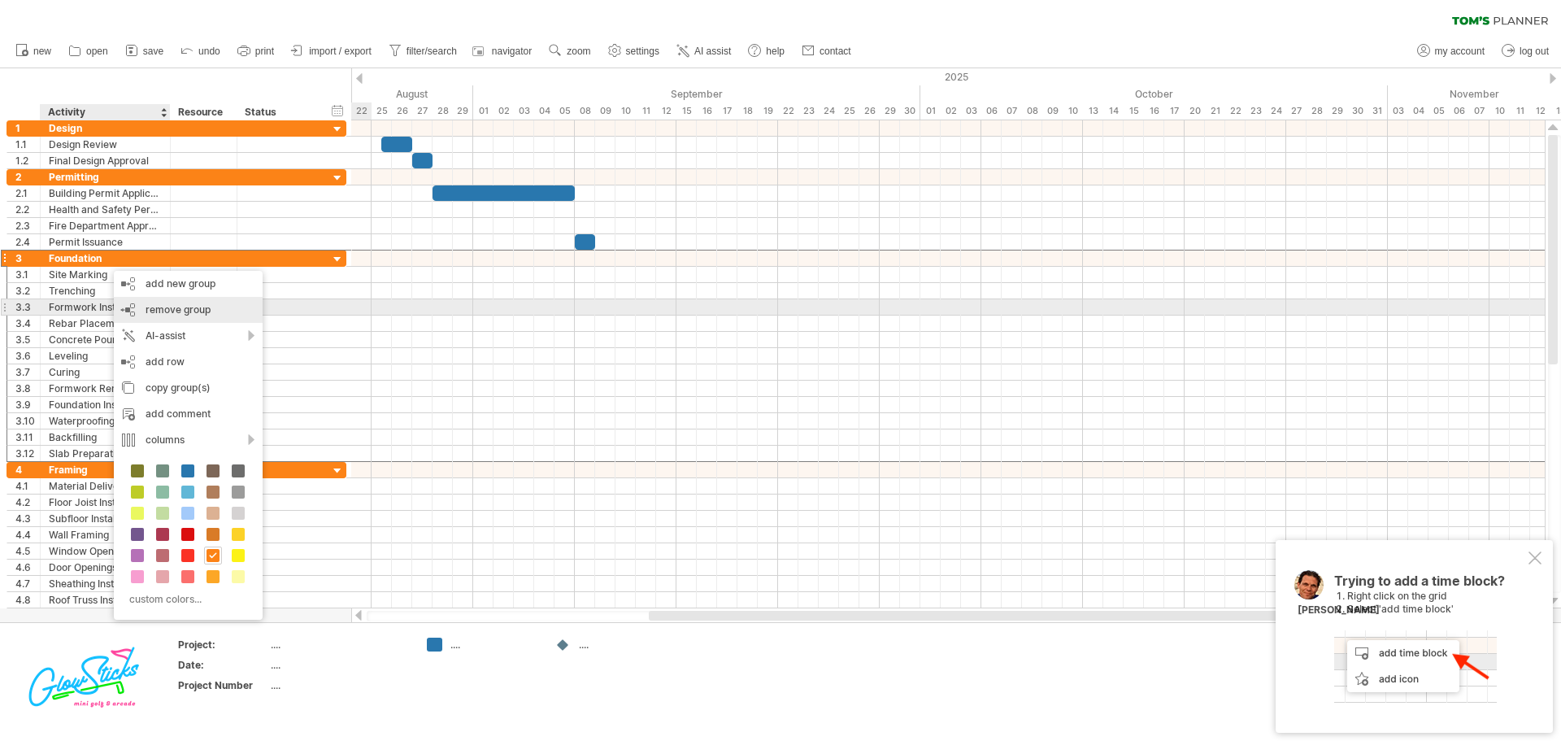
click at [167, 315] on span "remove group" at bounding box center [178, 309] width 65 height 12
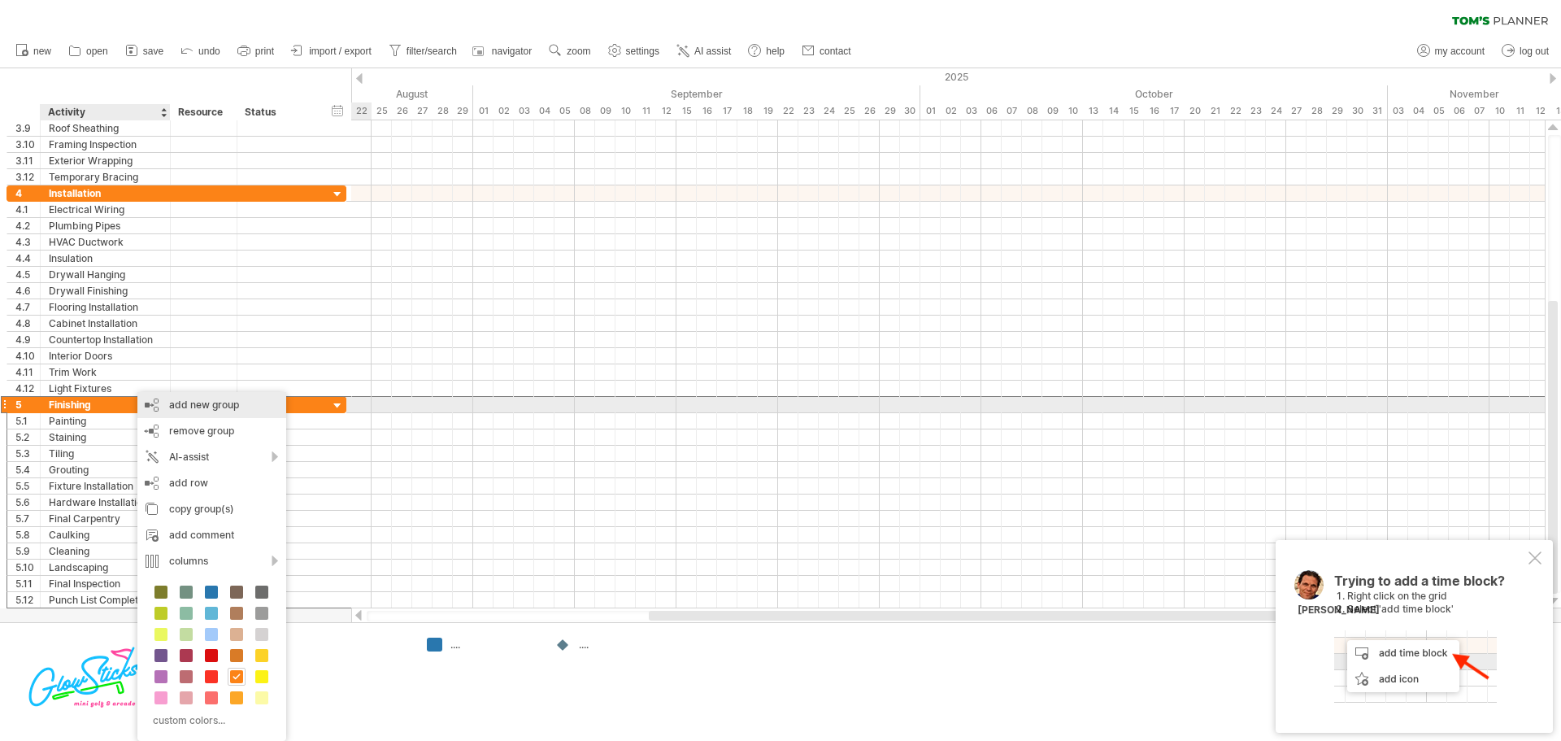
click at [183, 413] on div "add new group" at bounding box center [211, 405] width 149 height 26
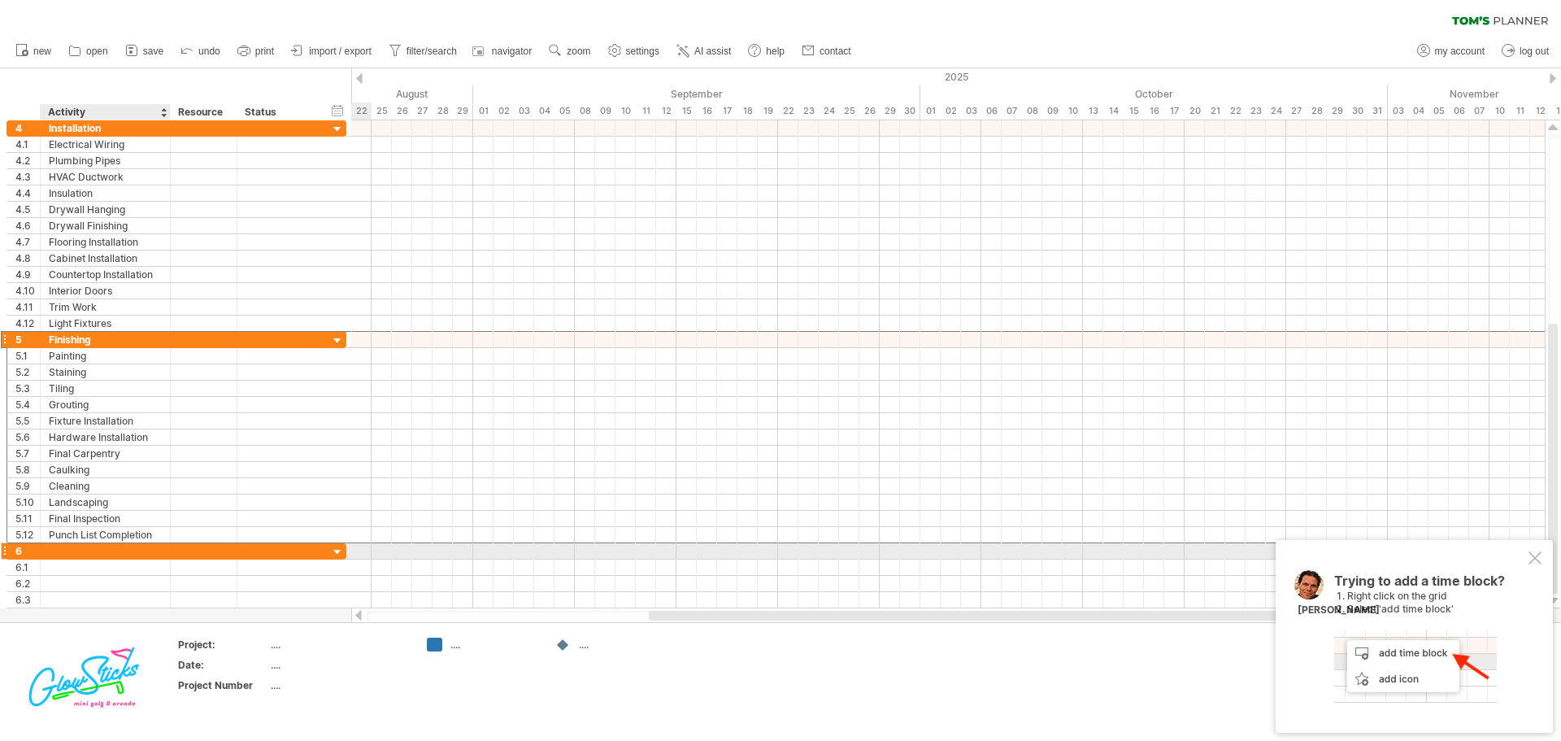
click at [67, 550] on div at bounding box center [105, 550] width 113 height 15
type input "**********"
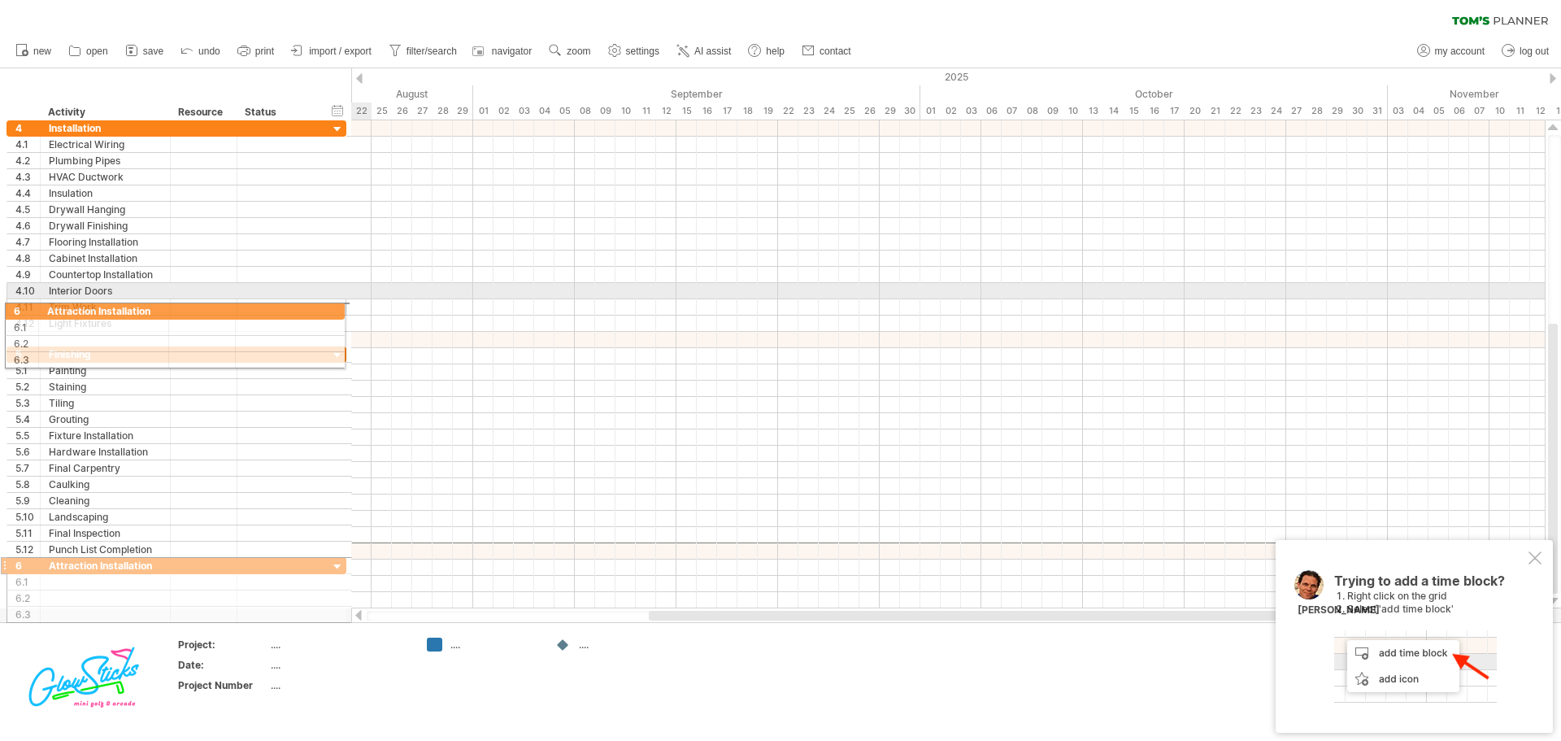
drag, startPoint x: 4, startPoint y: 547, endPoint x: 0, endPoint y: 308, distance: 239.1
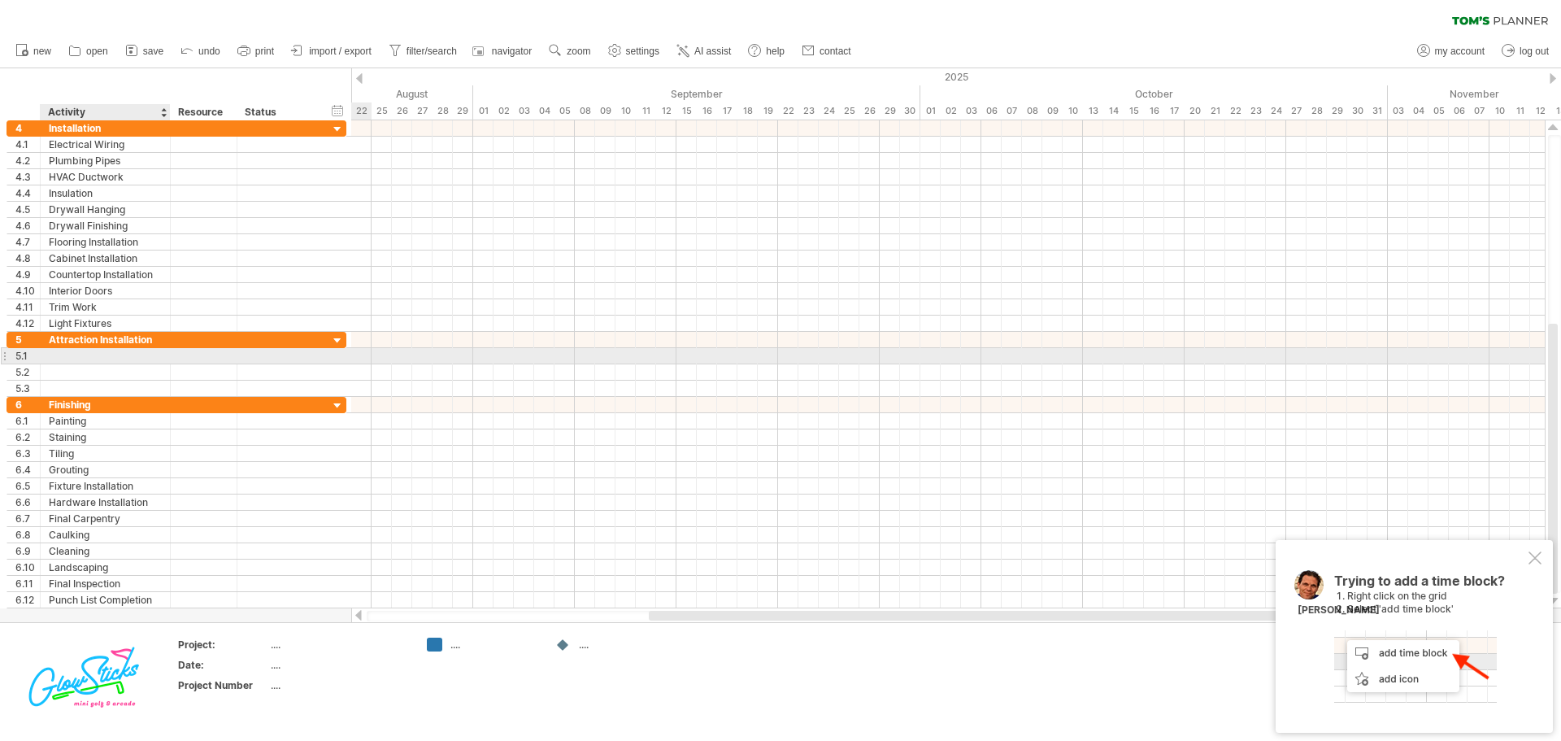
click at [79, 361] on div at bounding box center [105, 355] width 113 height 15
type input "**********"
click at [209, 356] on div at bounding box center [204, 355] width 50 height 15
type input "**********"
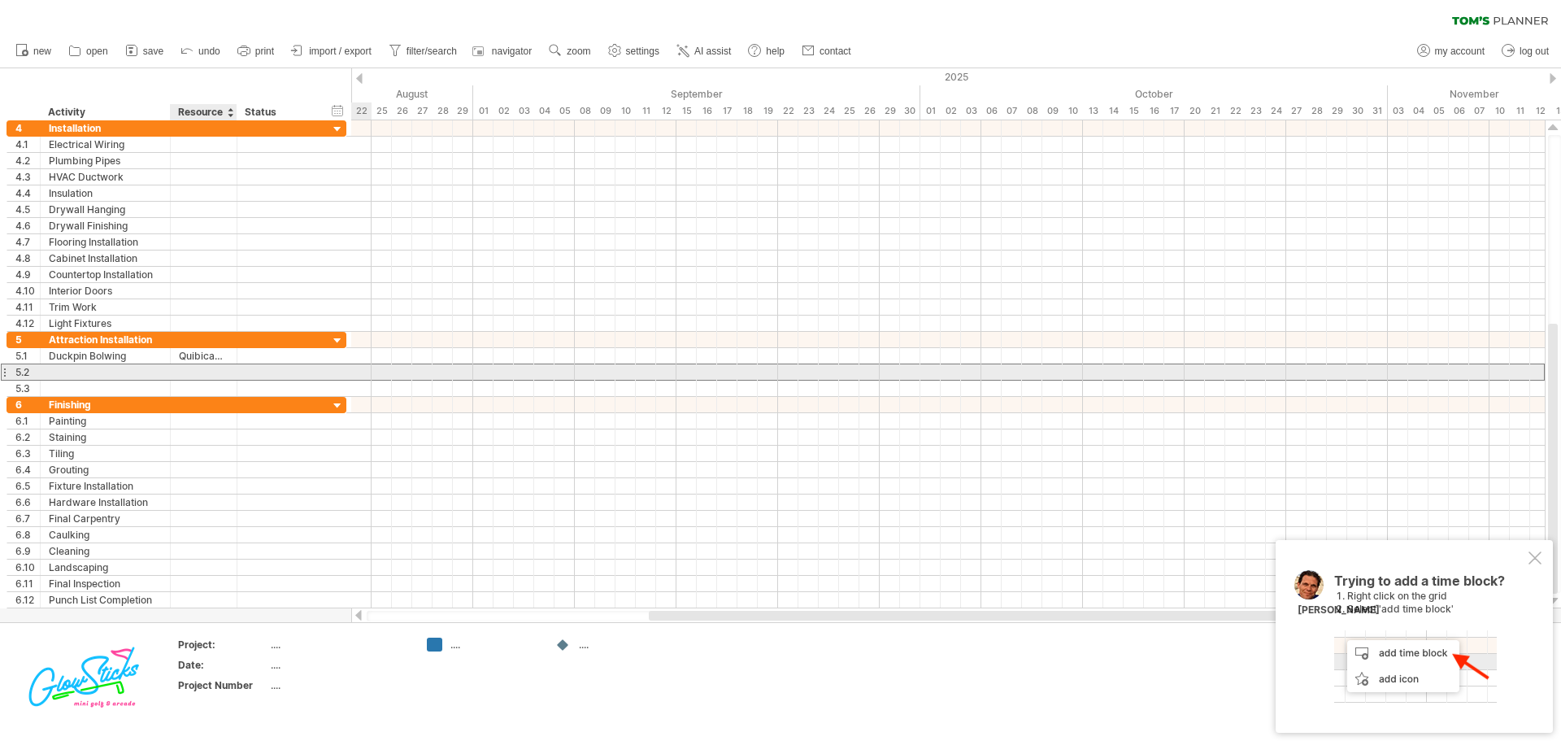
click at [215, 376] on div at bounding box center [204, 371] width 50 height 15
click at [1120, 376] on div "add time block" at bounding box center [1156, 377] width 112 height 26
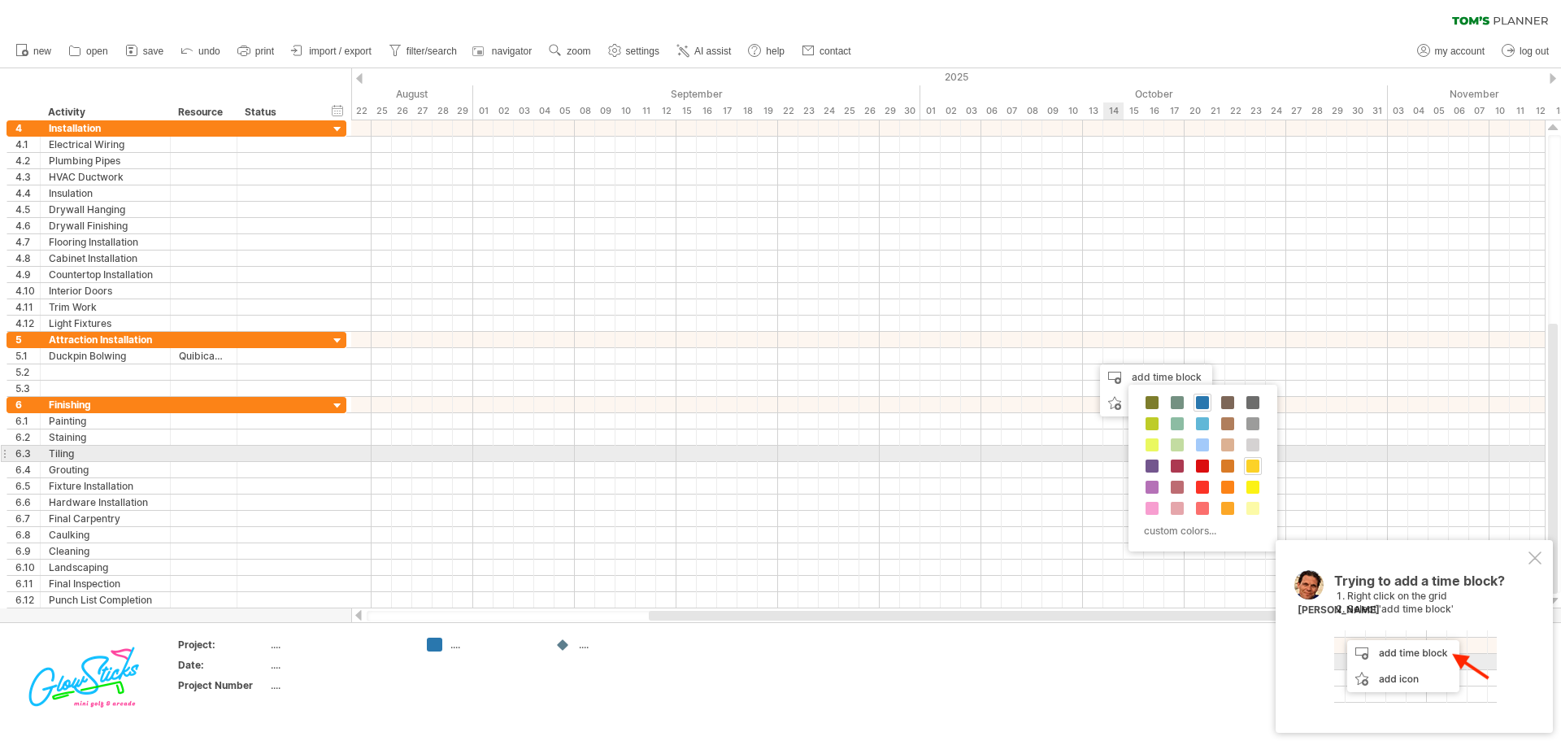
click at [1255, 461] on span at bounding box center [1252, 465] width 13 height 13
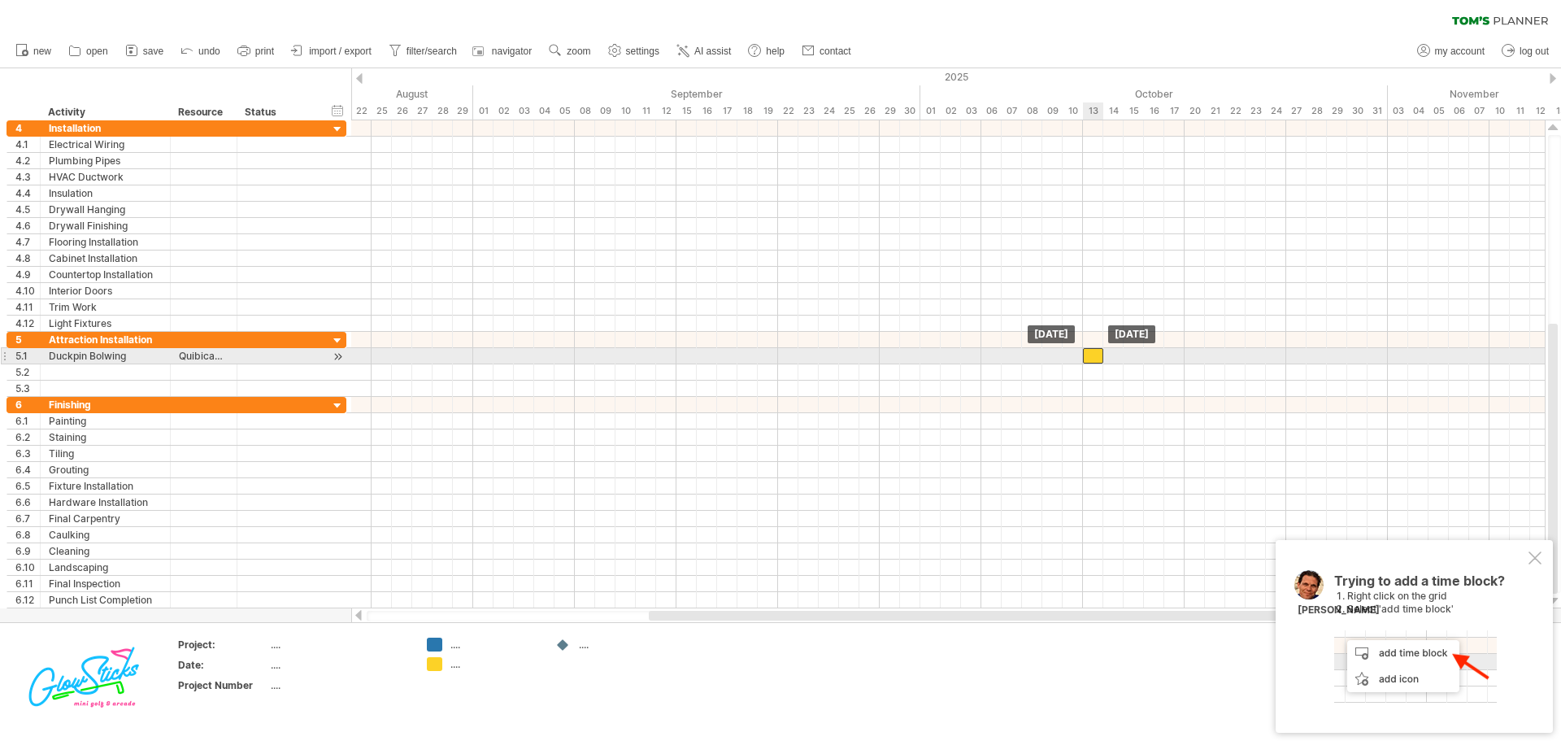
click at [1098, 354] on div at bounding box center [1093, 355] width 20 height 15
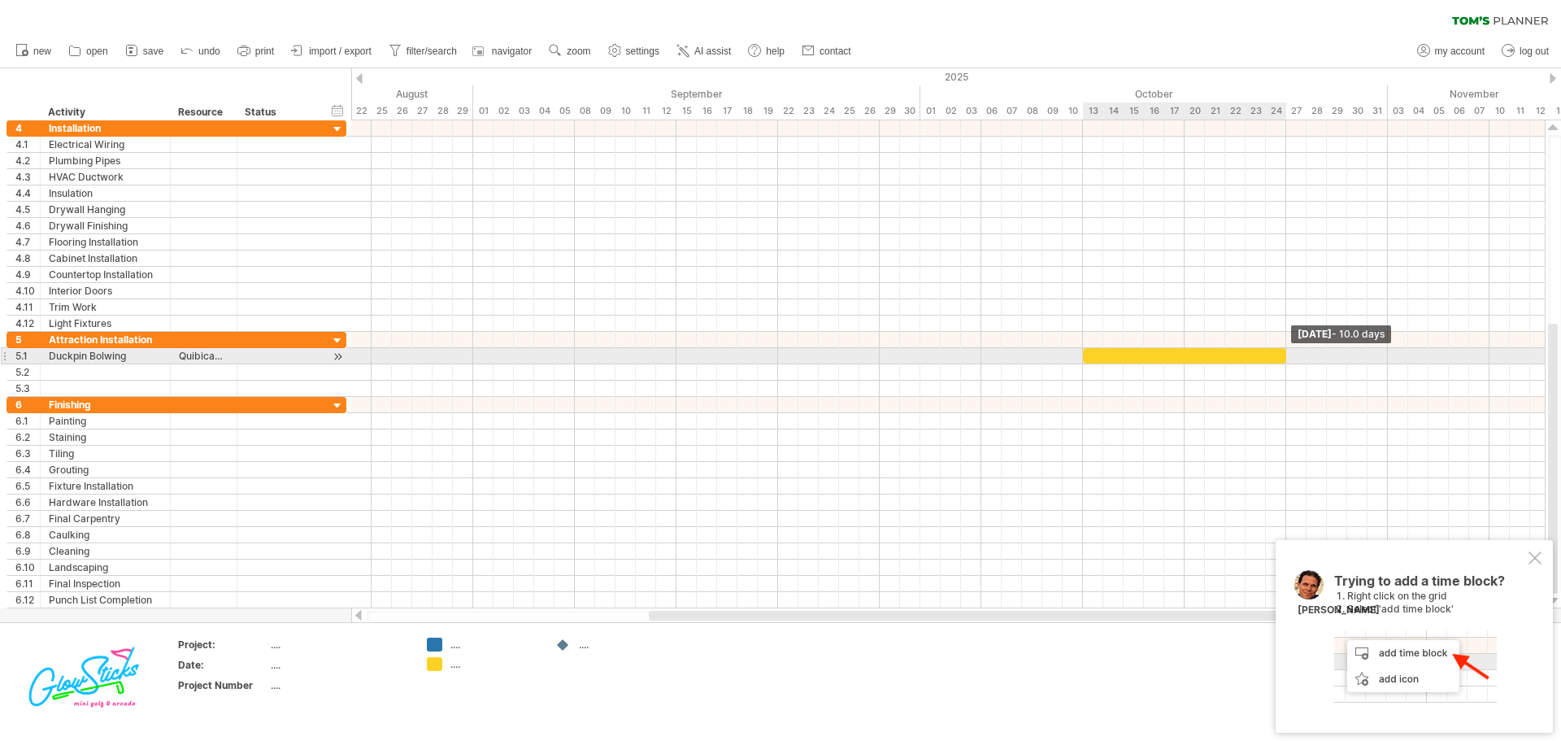
drag, startPoint x: 1103, startPoint y: 354, endPoint x: 1283, endPoint y: 354, distance: 179.7
click at [1283, 354] on span at bounding box center [1286, 355] width 7 height 15
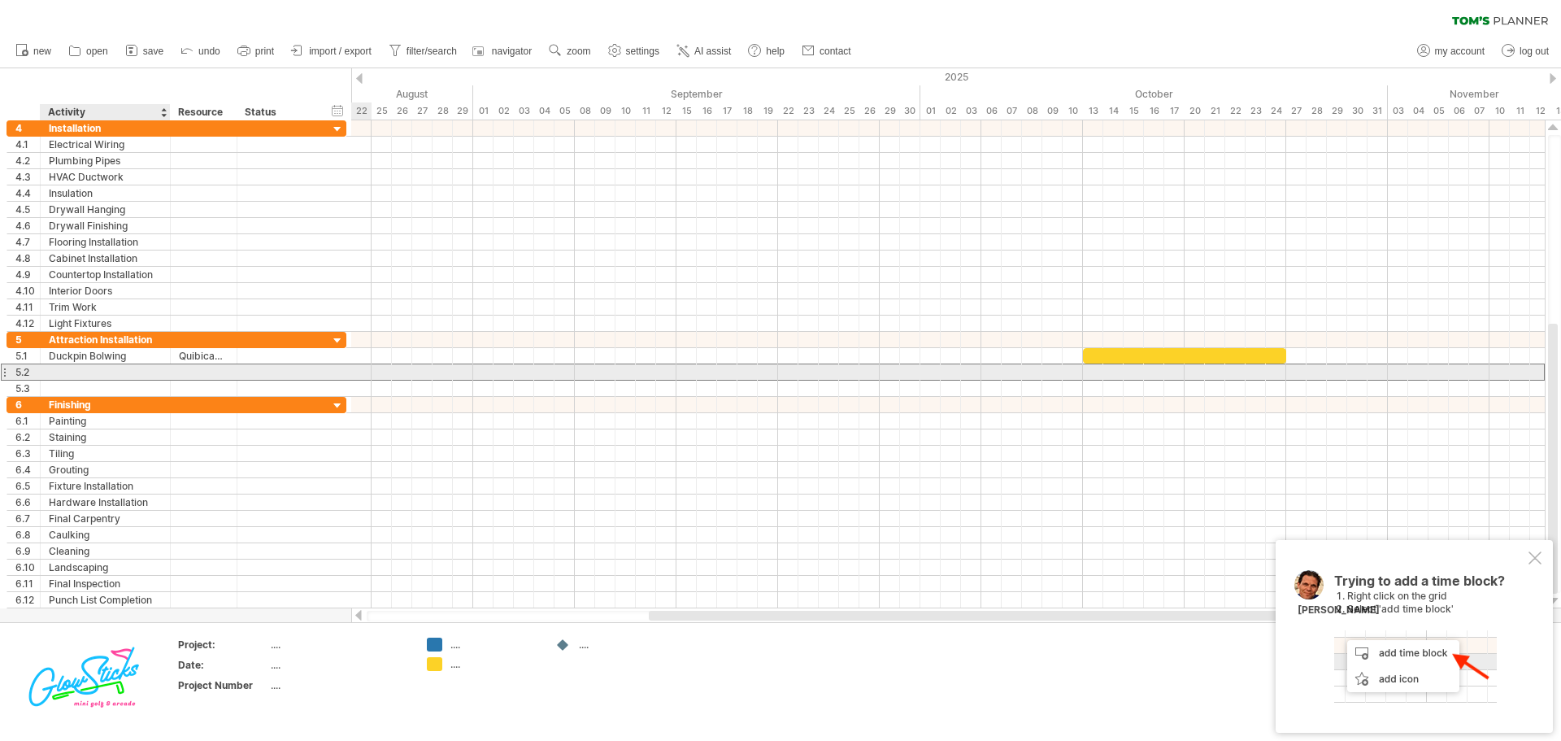
click at [111, 373] on div at bounding box center [105, 371] width 113 height 15
type input "*********"
type input "**********"
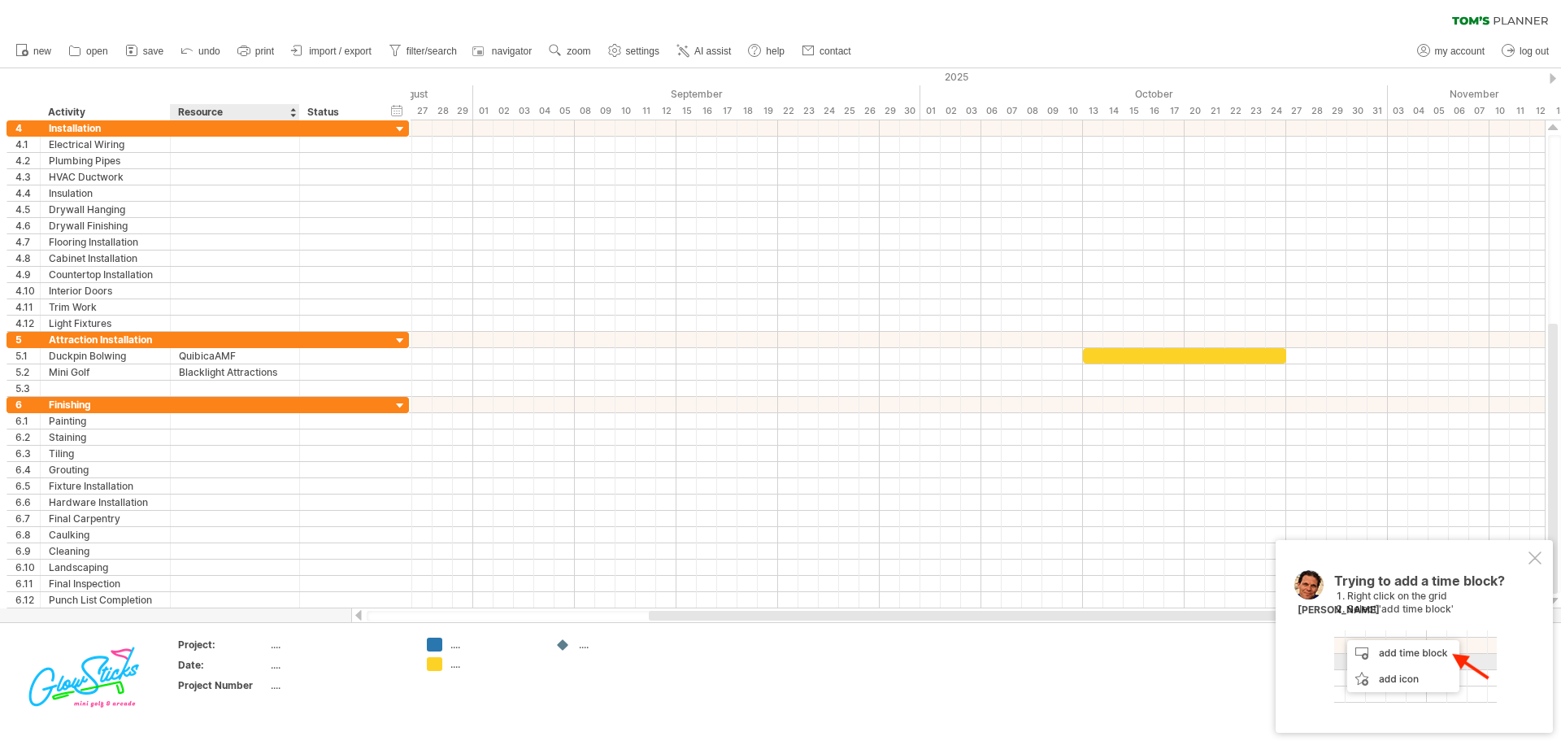
drag, startPoint x: 235, startPoint y: 114, endPoint x: 296, endPoint y: 109, distance: 61.2
click at [296, 109] on div at bounding box center [299, 112] width 6 height 16
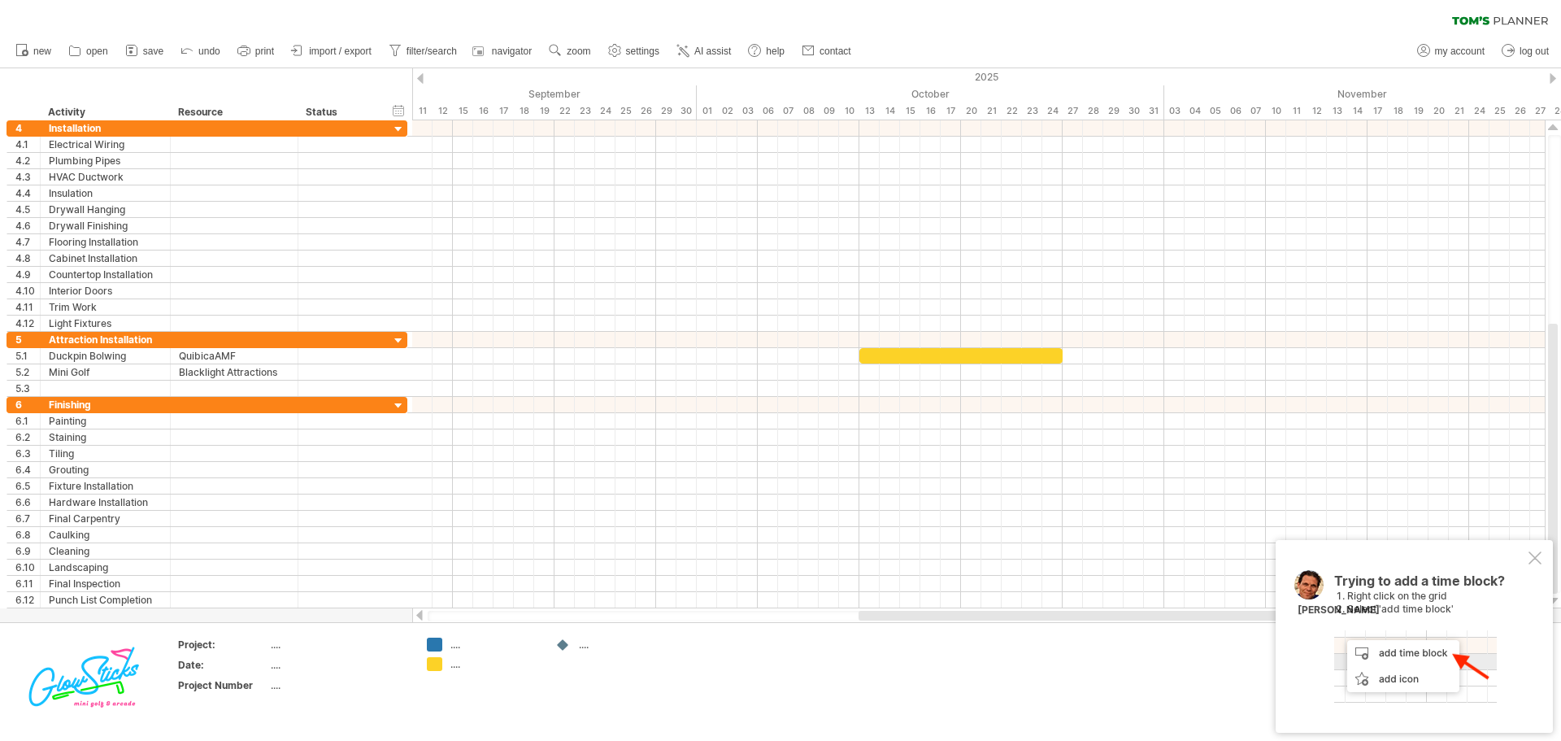
drag, startPoint x: 1148, startPoint y: 618, endPoint x: 1392, endPoint y: 610, distance: 244.0
click at [1392, 610] on div "Trying to reach [DOMAIN_NAME] Connected again... clear filter new open" at bounding box center [780, 370] width 1561 height 741
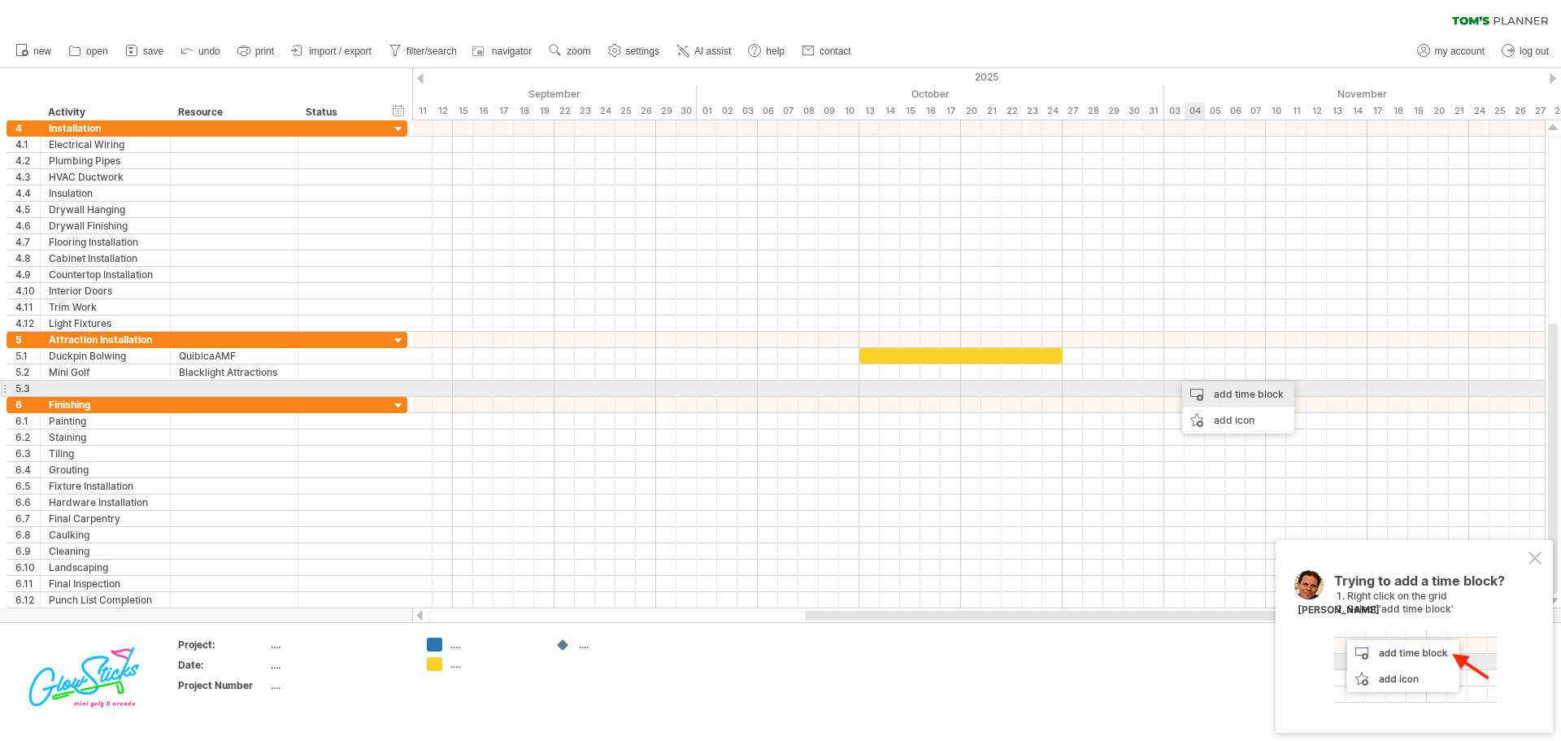
click at [1202, 389] on div "add time block" at bounding box center [1238, 394] width 112 height 26
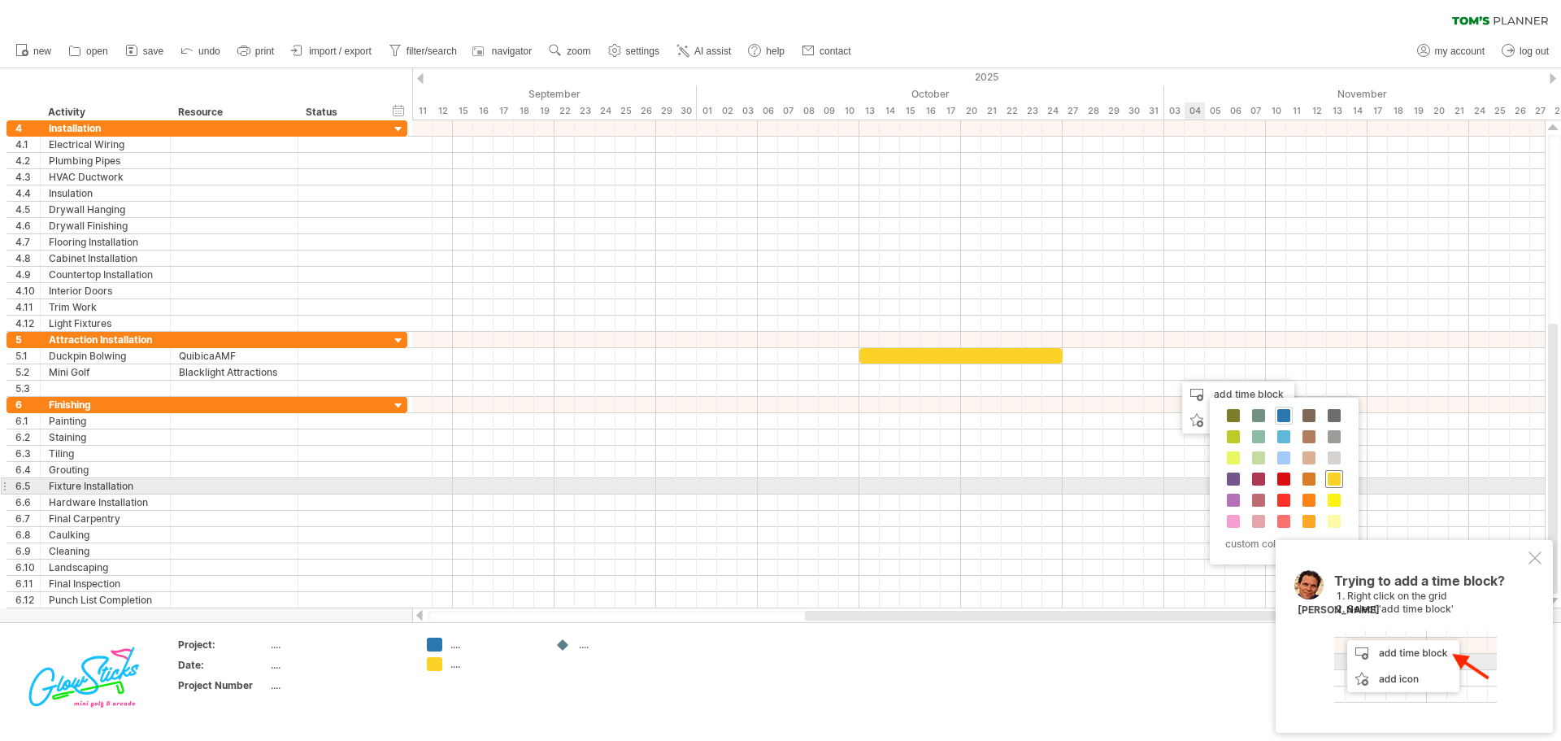
click at [1333, 485] on div at bounding box center [1334, 479] width 18 height 18
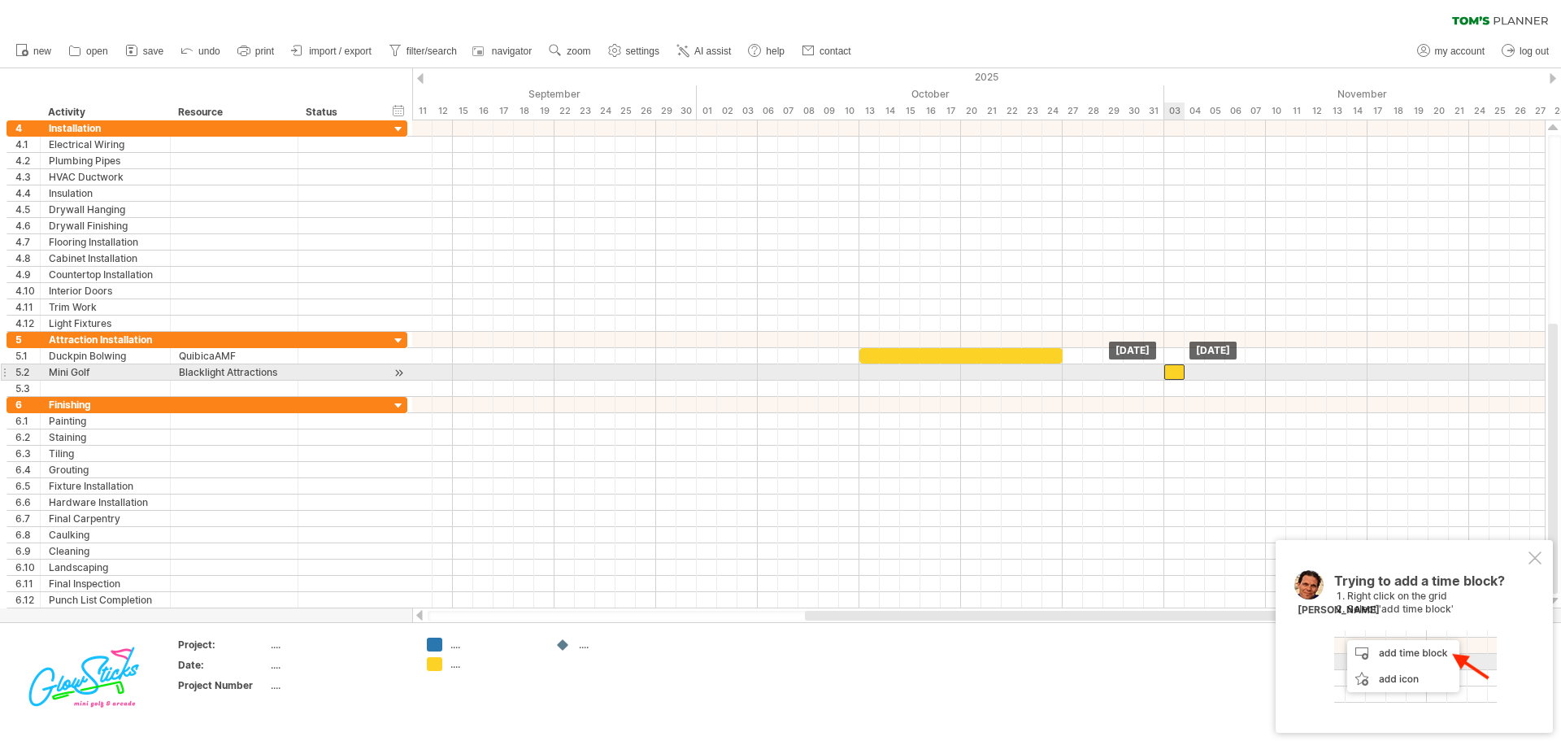
drag, startPoint x: 1185, startPoint y: 375, endPoint x: 1175, endPoint y: 375, distance: 9.8
click at [1175, 375] on div at bounding box center [1174, 371] width 20 height 15
drag, startPoint x: 1185, startPoint y: 373, endPoint x: 1264, endPoint y: 374, distance: 78.9
click at [1264, 374] on span at bounding box center [1266, 371] width 7 height 15
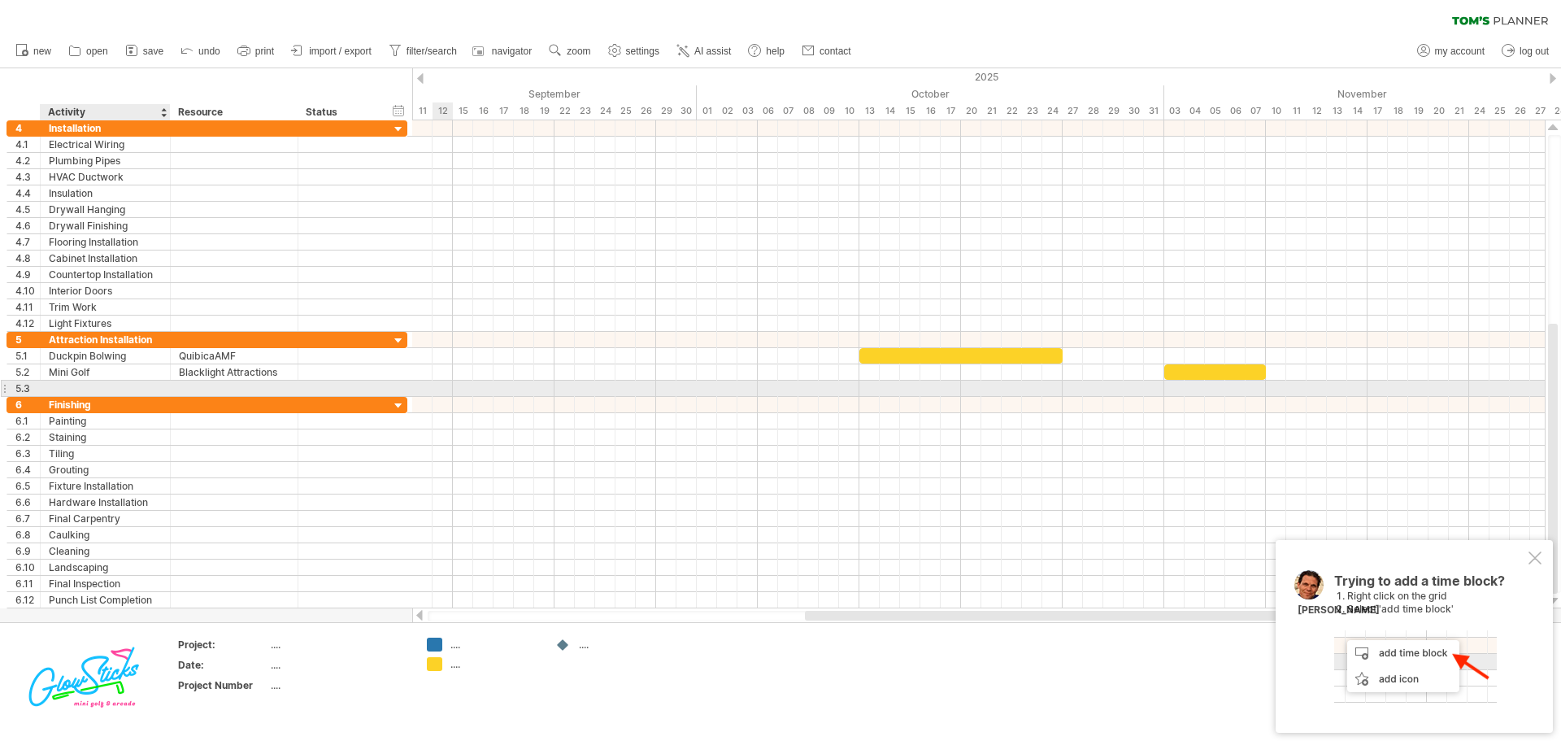
click at [89, 388] on div at bounding box center [105, 387] width 113 height 15
type input "**********"
click at [1302, 405] on div "add time block" at bounding box center [1340, 411] width 112 height 26
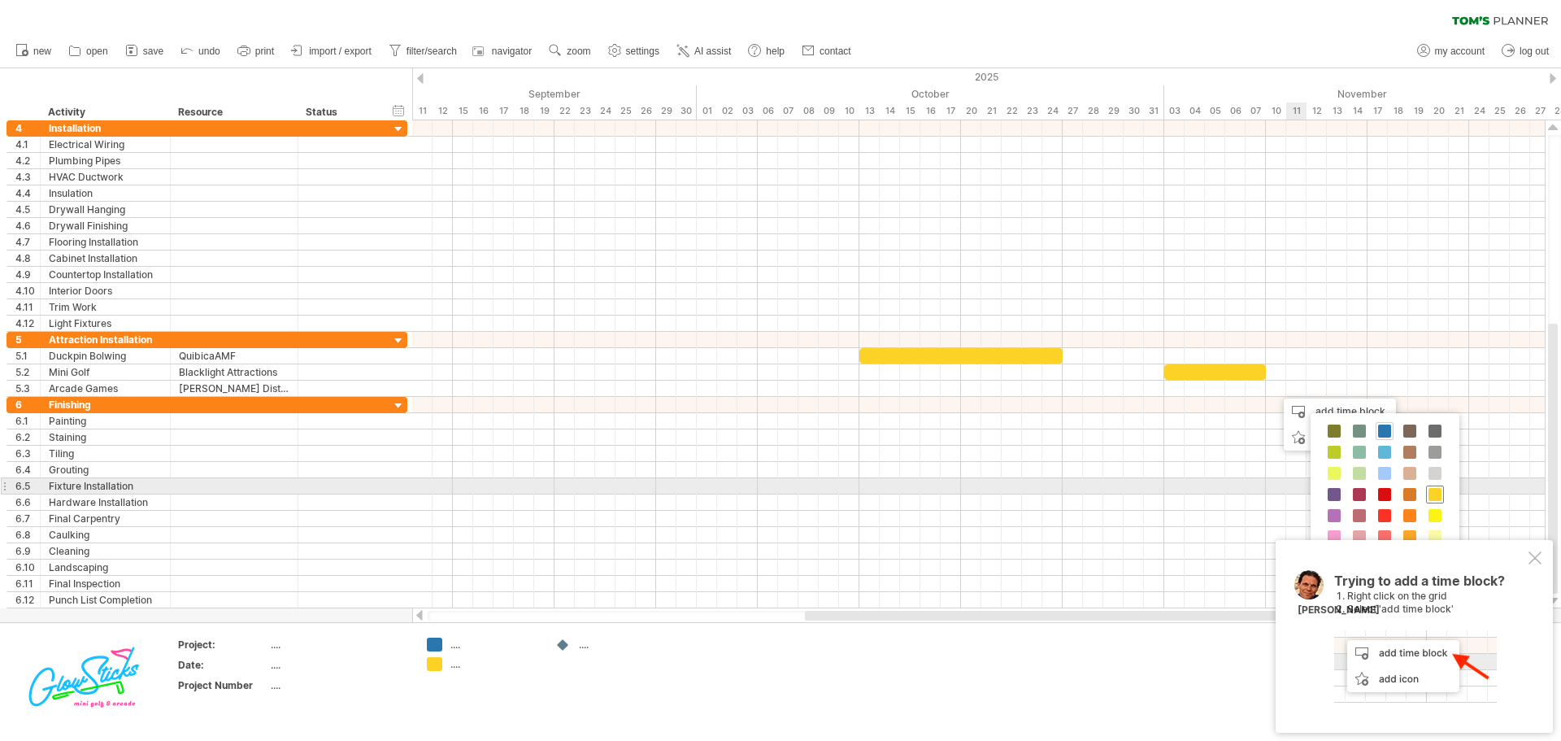
click at [1437, 494] on span at bounding box center [1434, 494] width 13 height 13
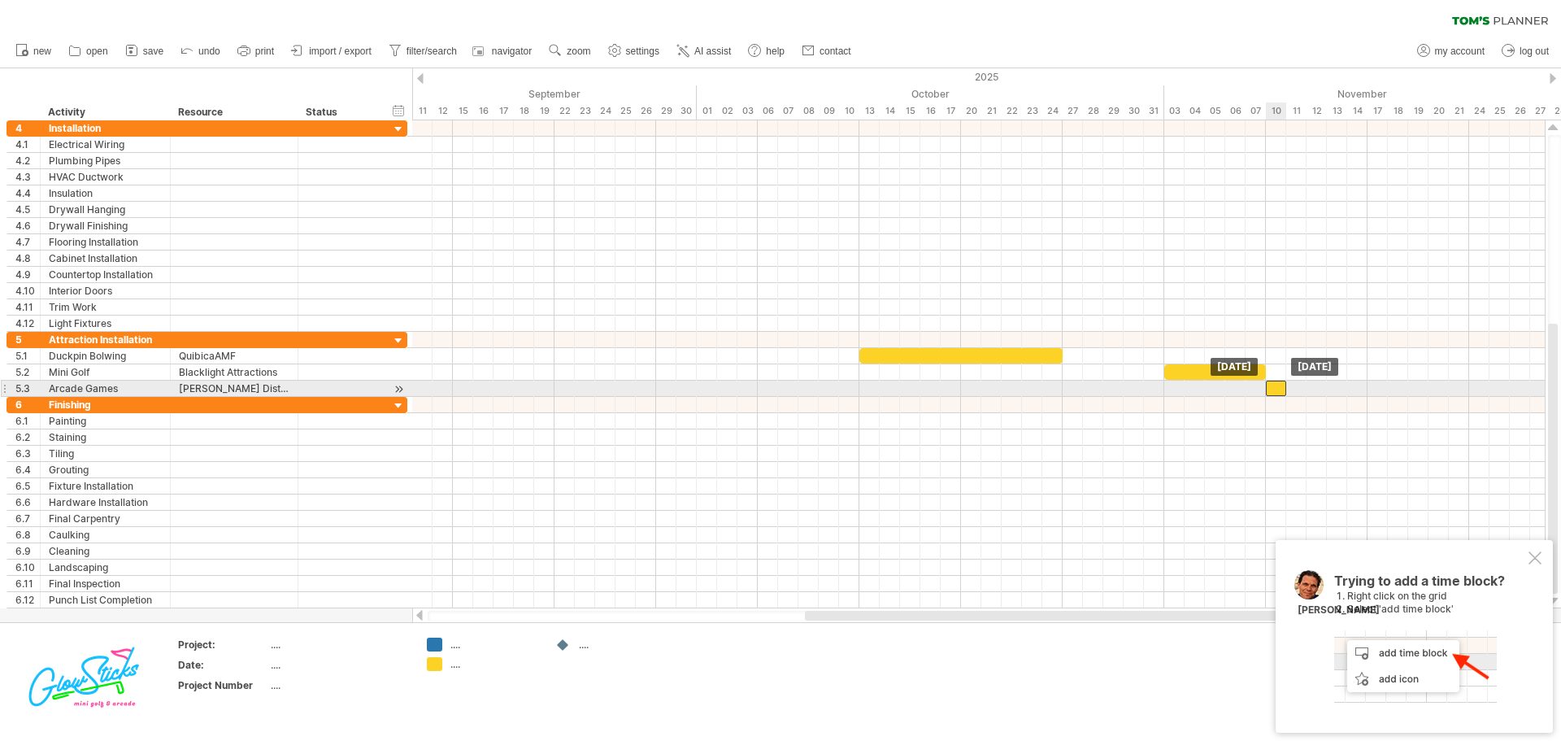
click at [1277, 386] on div at bounding box center [1276, 387] width 20 height 15
drag, startPoint x: 1286, startPoint y: 386, endPoint x: 1367, endPoint y: 385, distance: 80.5
click at [1367, 385] on span at bounding box center [1367, 387] width 7 height 15
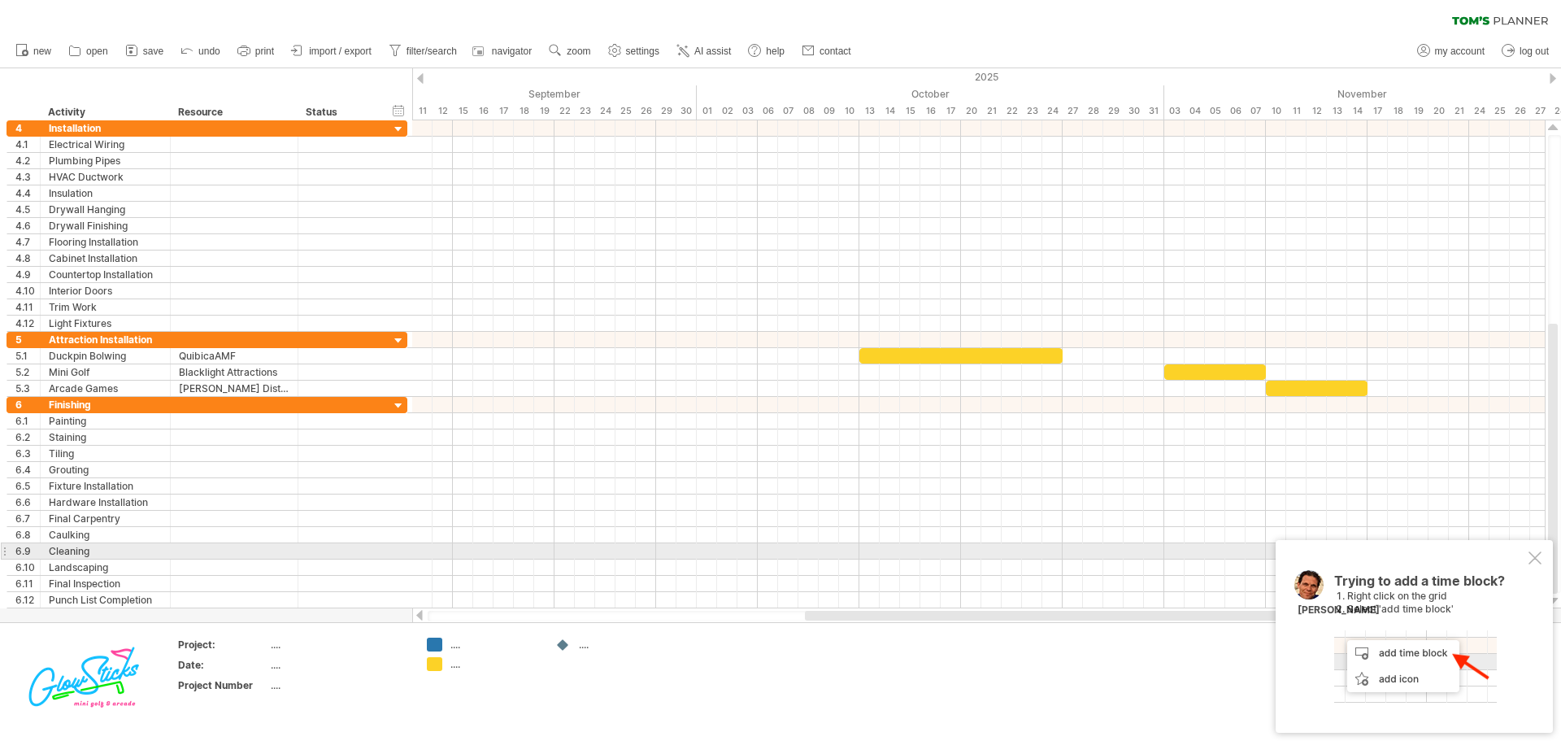
click at [1532, 555] on div at bounding box center [1534, 557] width 13 height 13
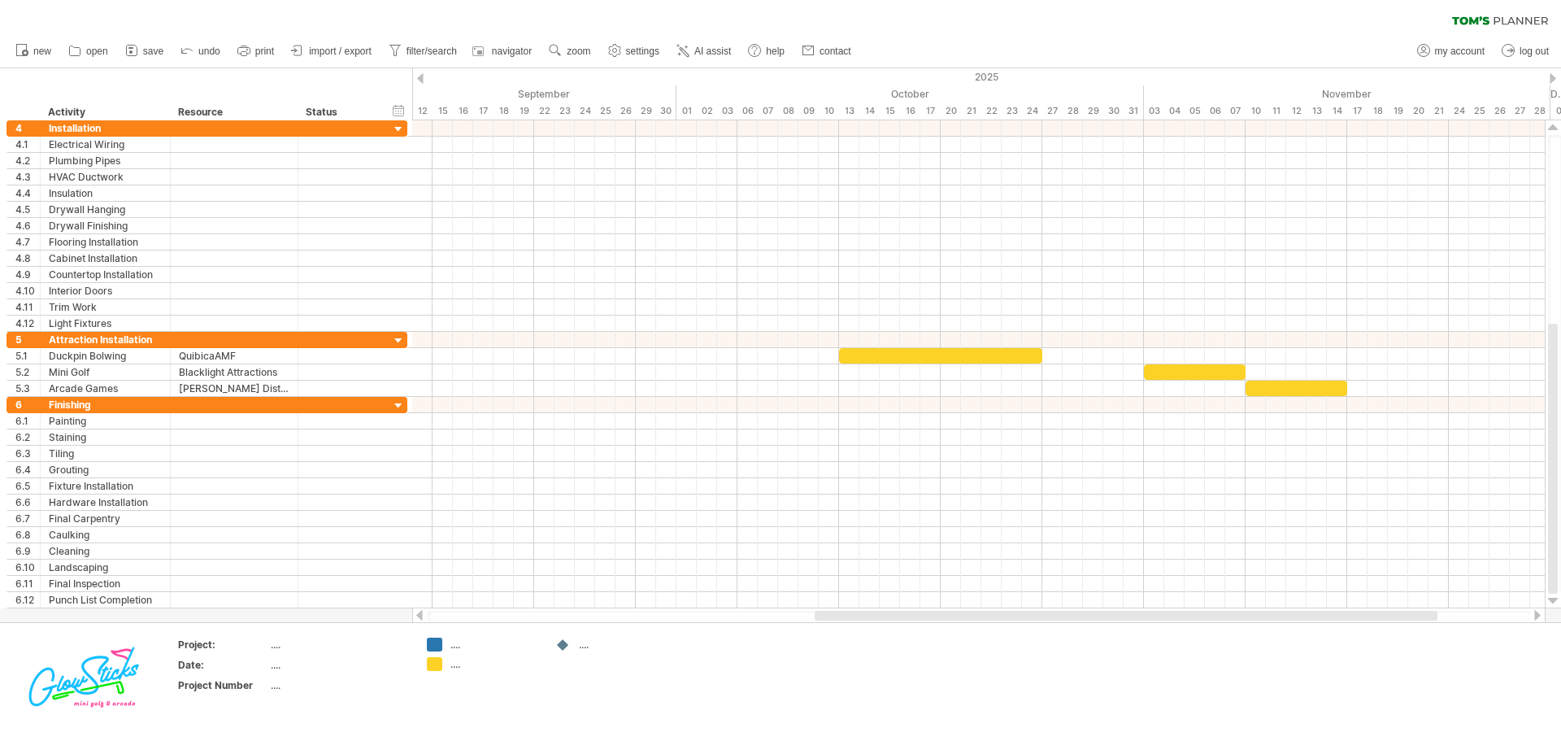
click at [1325, 617] on div at bounding box center [1126, 616] width 623 height 10
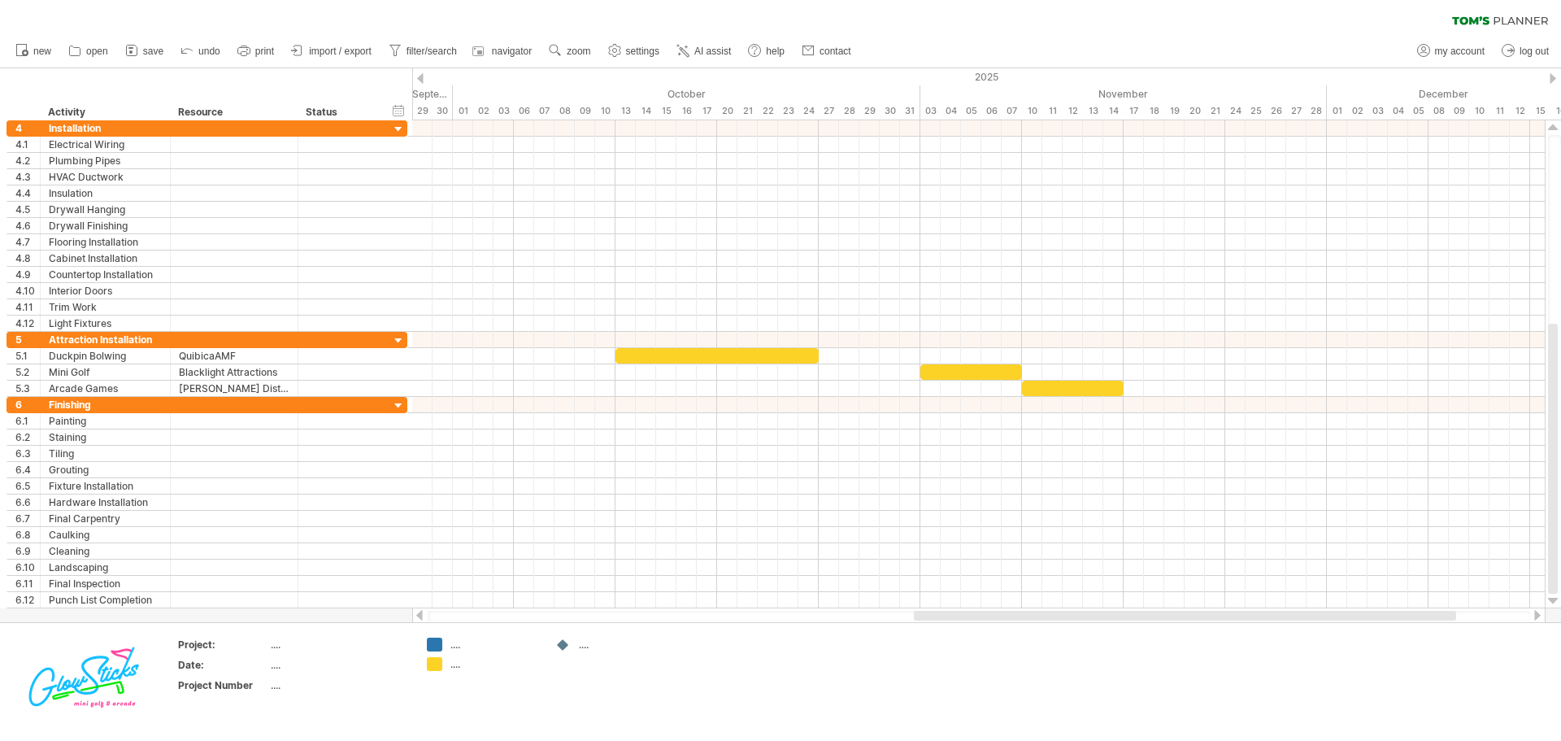
drag, startPoint x: 1176, startPoint y: 614, endPoint x: 1280, endPoint y: 616, distance: 104.1
click at [1280, 616] on div at bounding box center [1185, 616] width 542 height 10
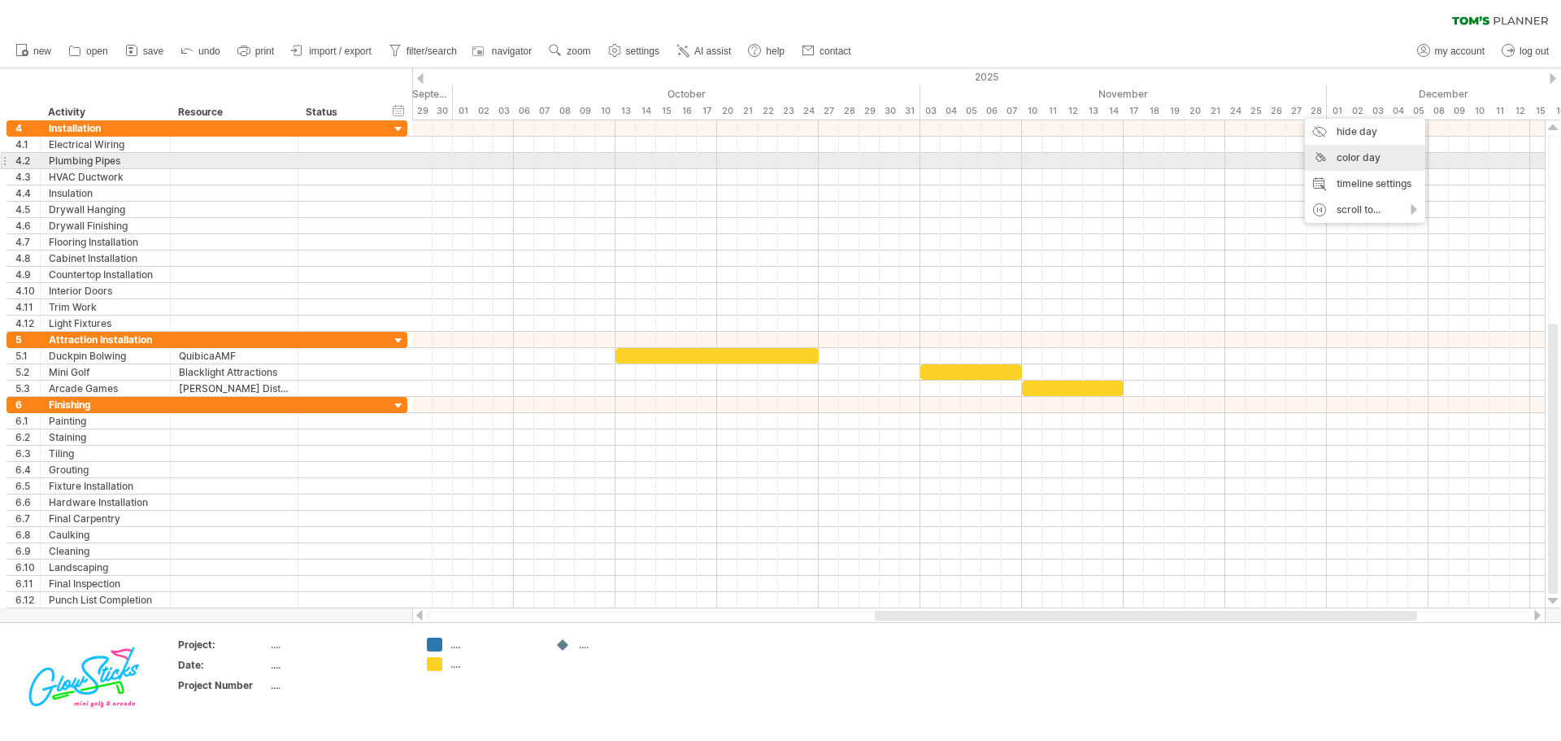
click at [1340, 162] on div "color day" at bounding box center [1365, 158] width 120 height 26
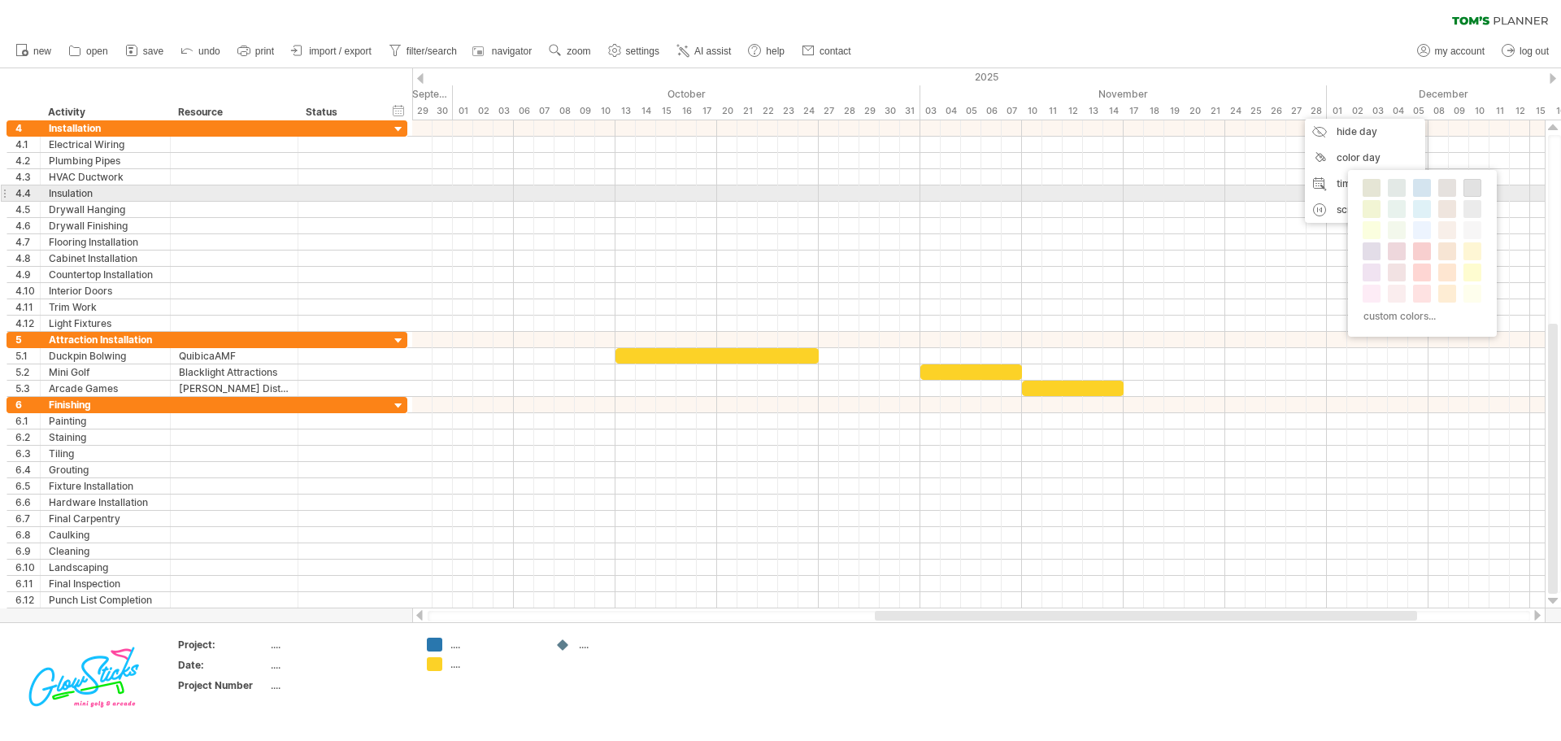
click at [1468, 189] on span at bounding box center [1472, 187] width 13 height 13
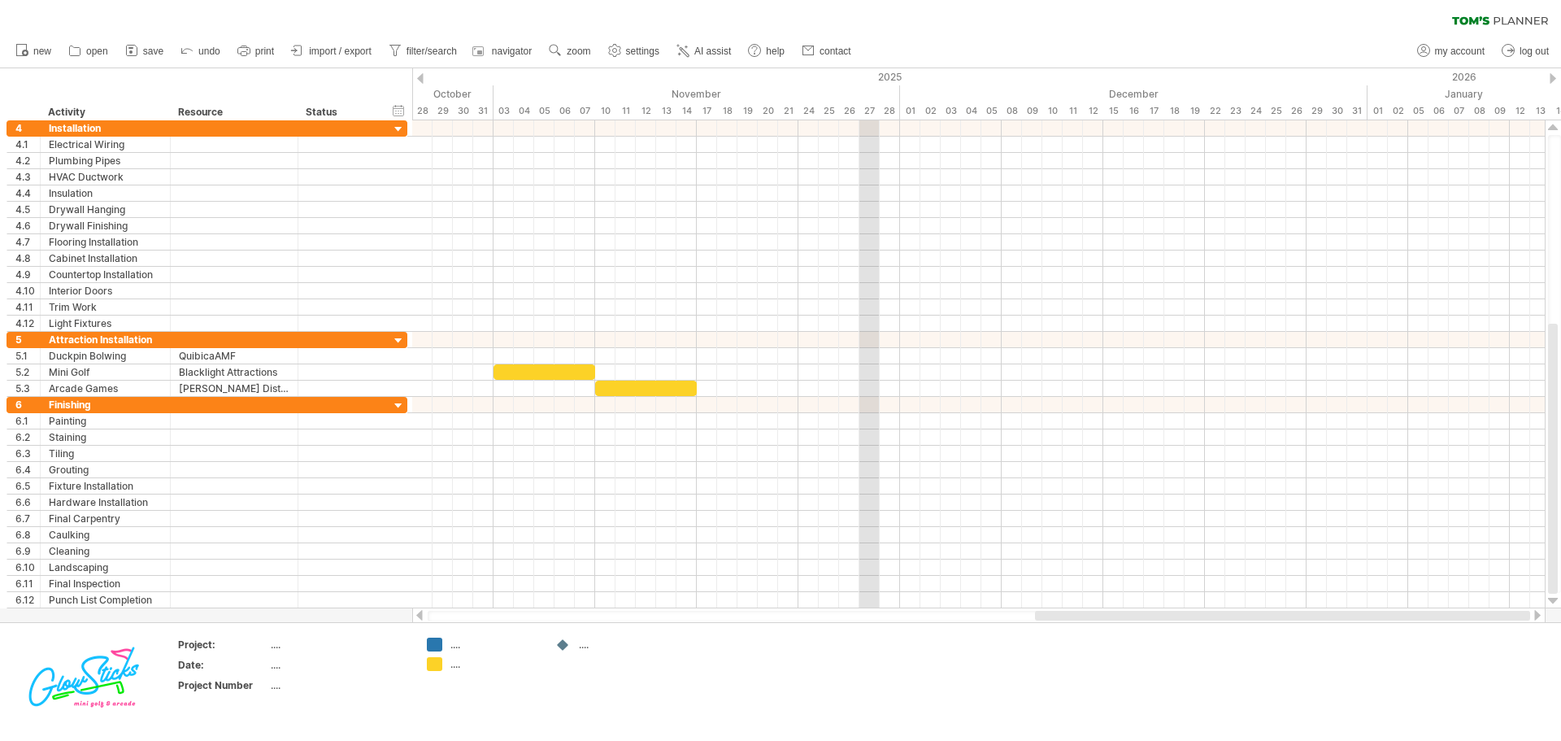
drag, startPoint x: 1233, startPoint y: 618, endPoint x: 1451, endPoint y: 616, distance: 218.7
click at [1451, 616] on div at bounding box center [1282, 616] width 495 height 10
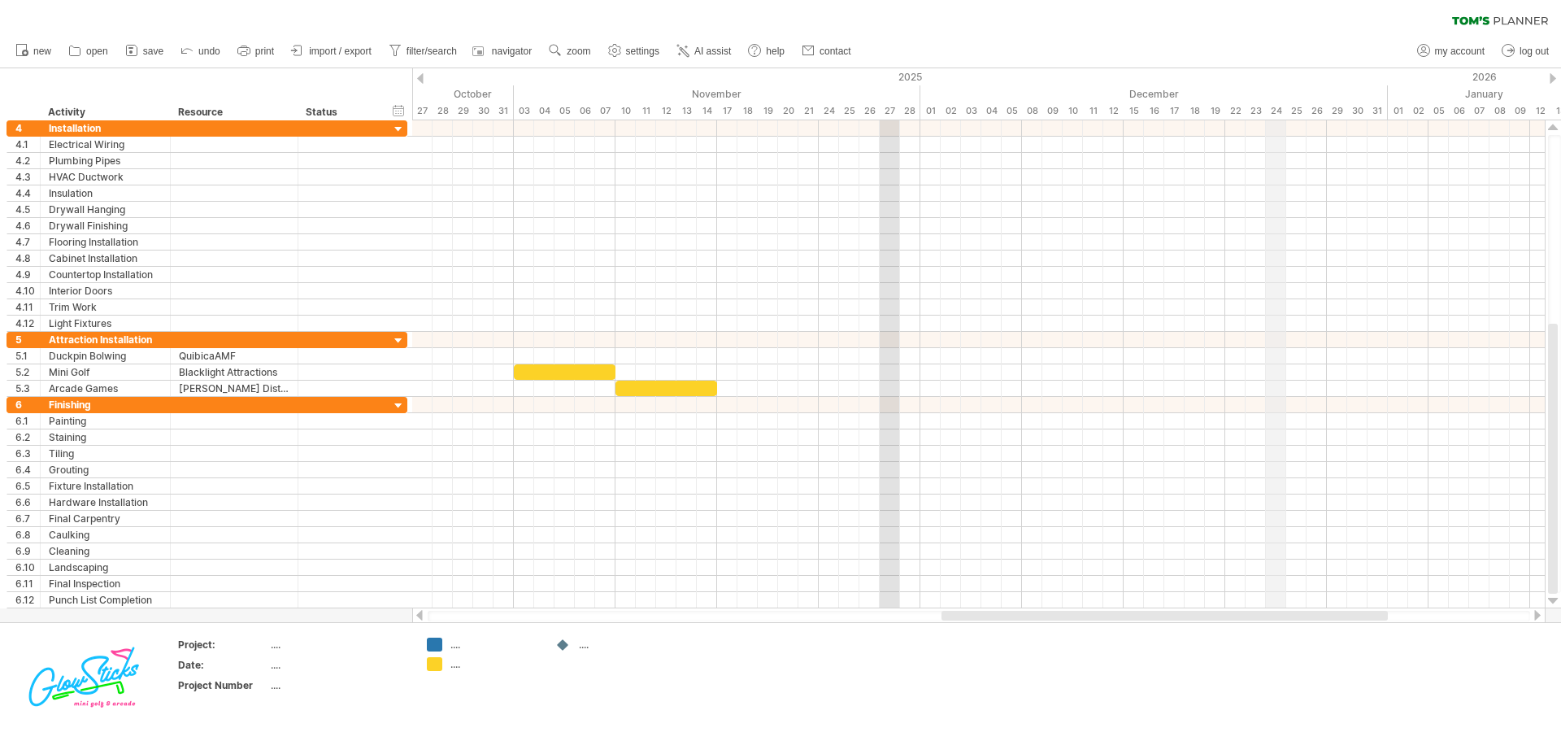
drag, startPoint x: 1255, startPoint y: 107, endPoint x: 1277, endPoint y: 107, distance: 22.0
click at [1277, 107] on div "24" at bounding box center [1276, 110] width 20 height 17
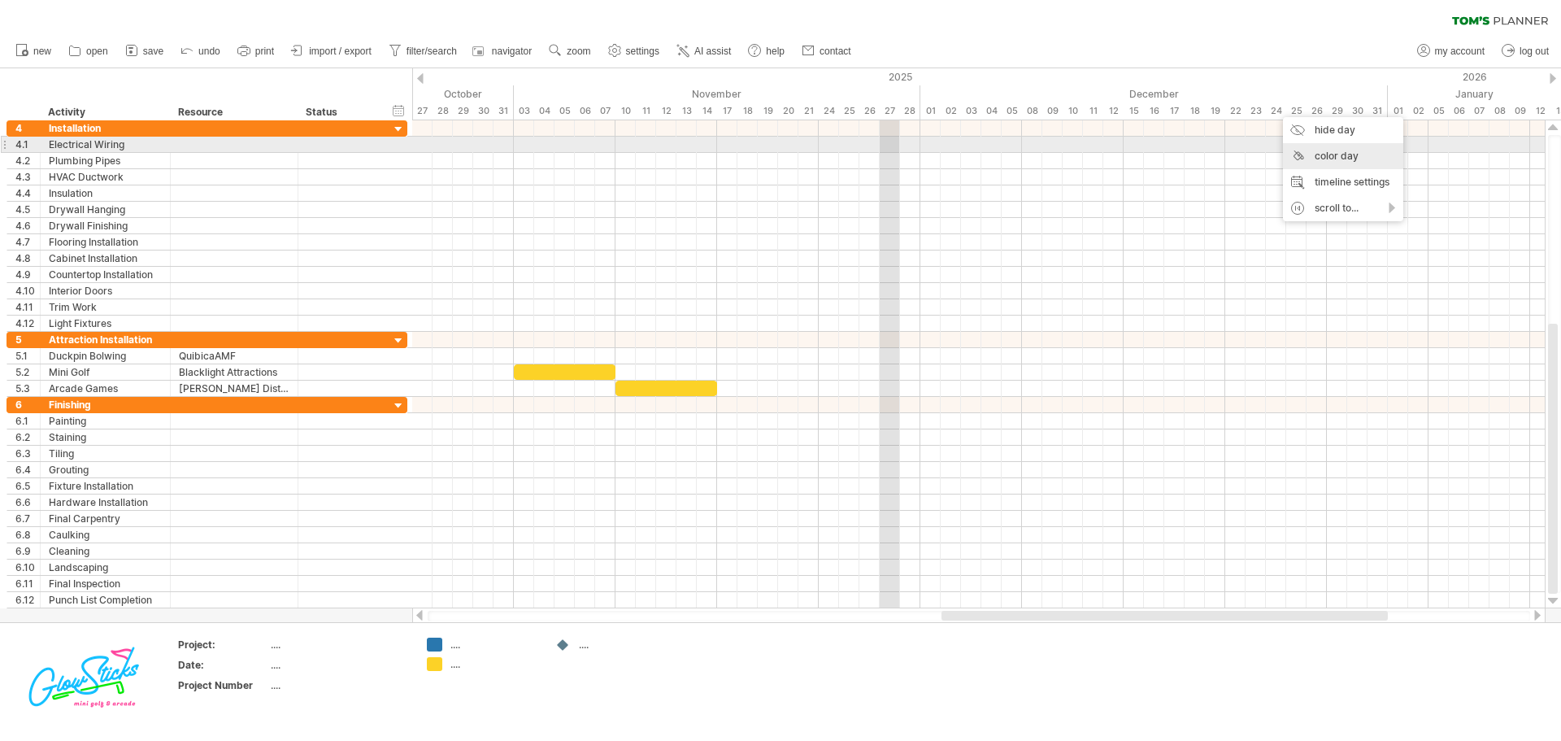
click at [1302, 150] on div "color day" at bounding box center [1343, 156] width 120 height 26
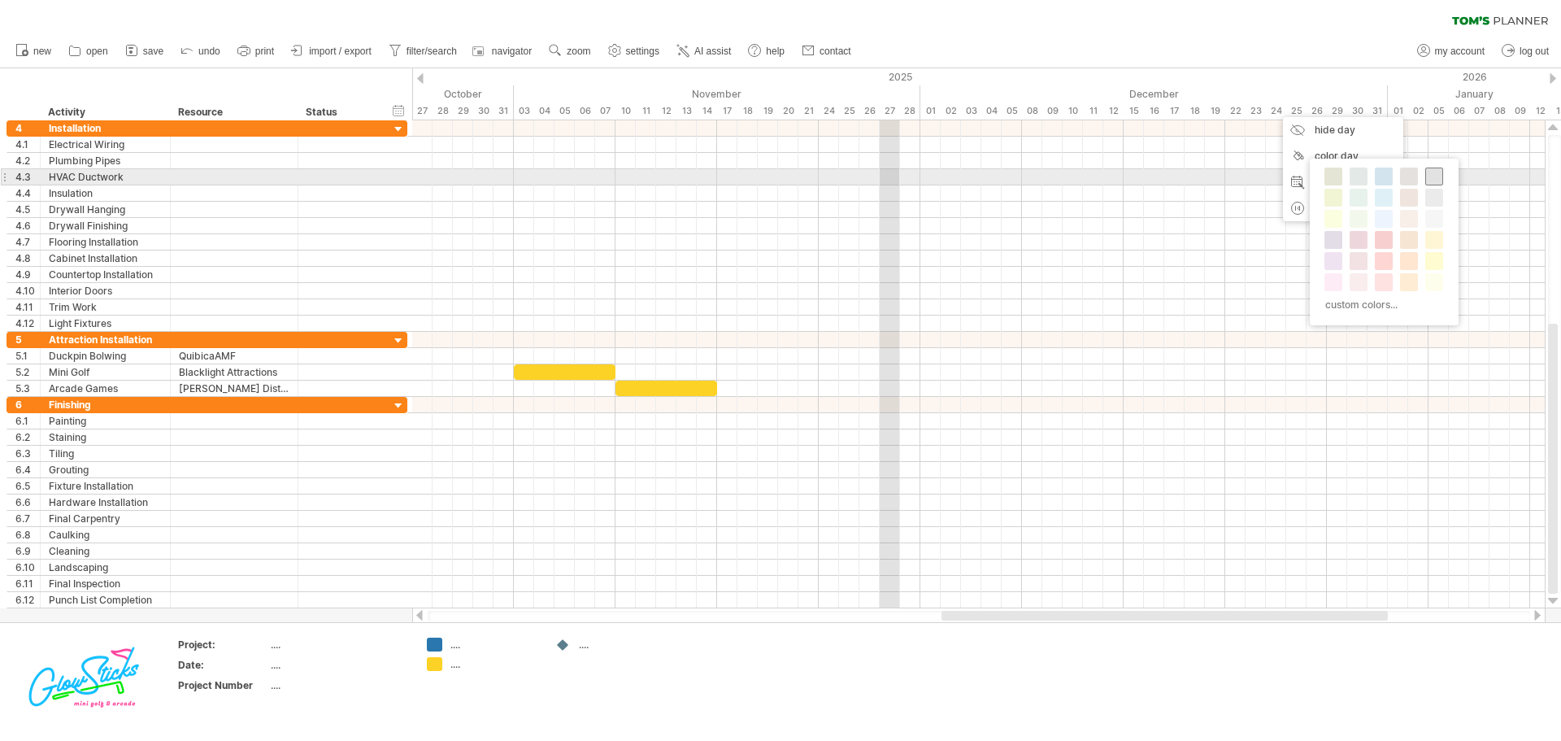
click at [1430, 174] on span at bounding box center [1434, 176] width 13 height 13
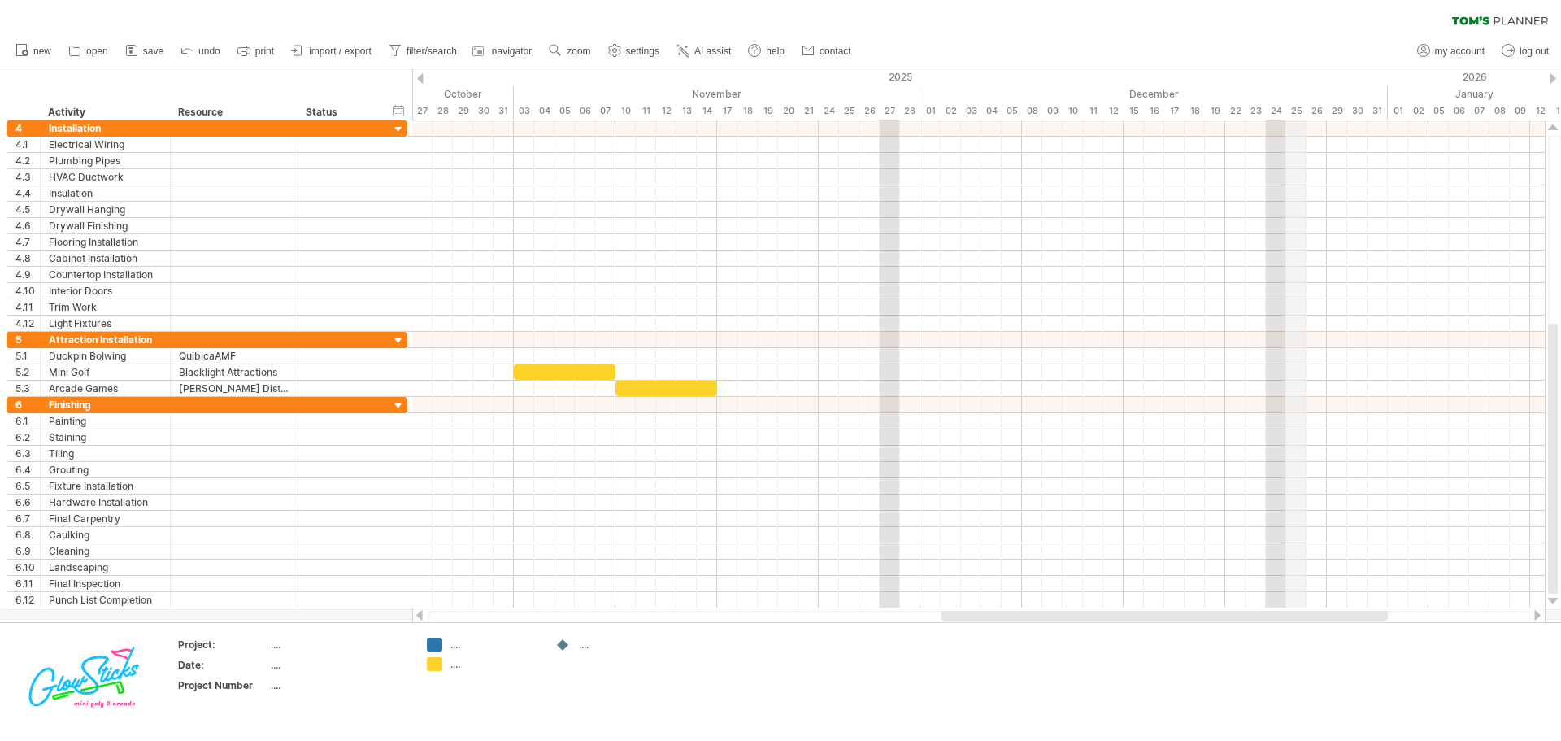
click at [1295, 110] on div "25" at bounding box center [1296, 110] width 20 height 17
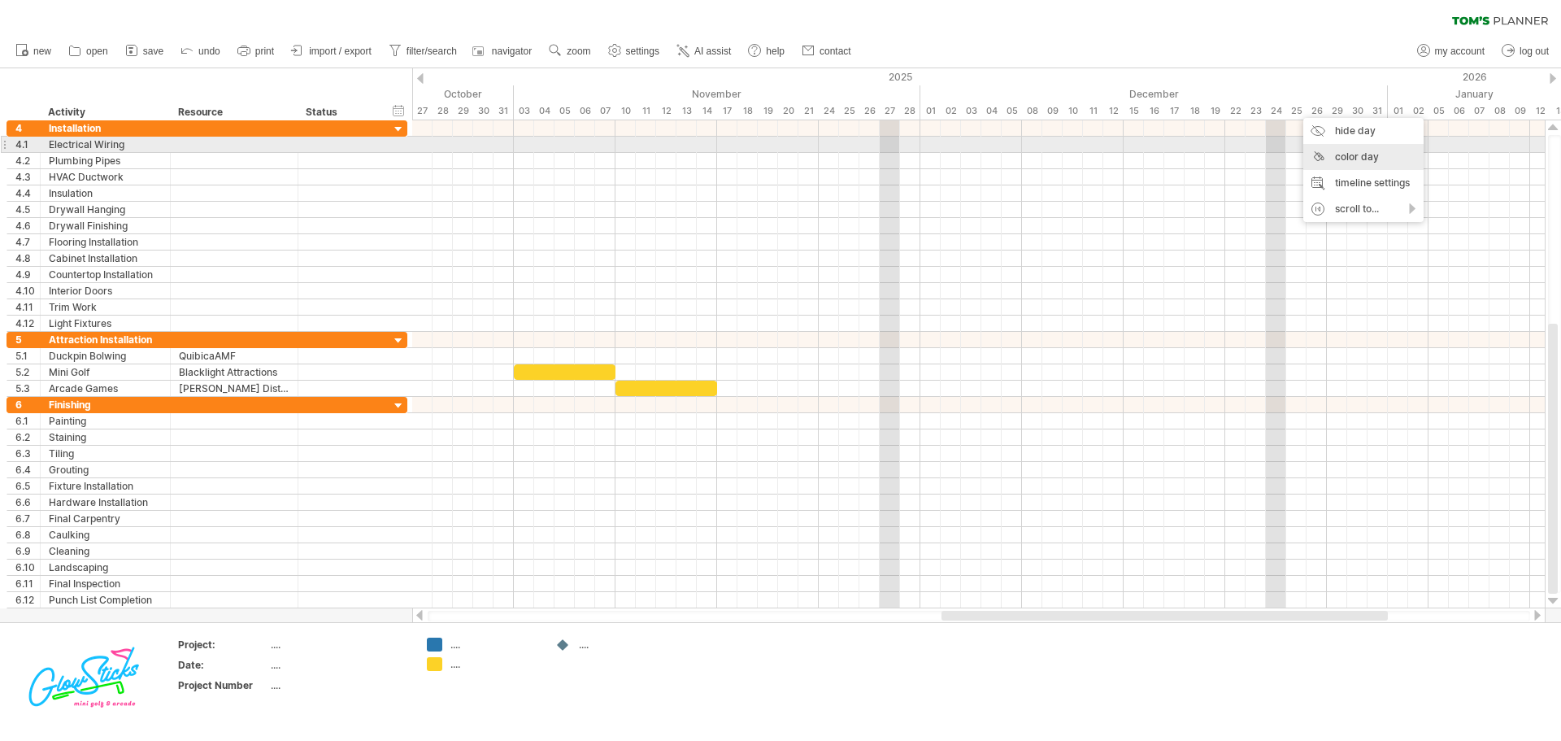
click at [1329, 144] on div "color day" at bounding box center [1363, 157] width 120 height 26
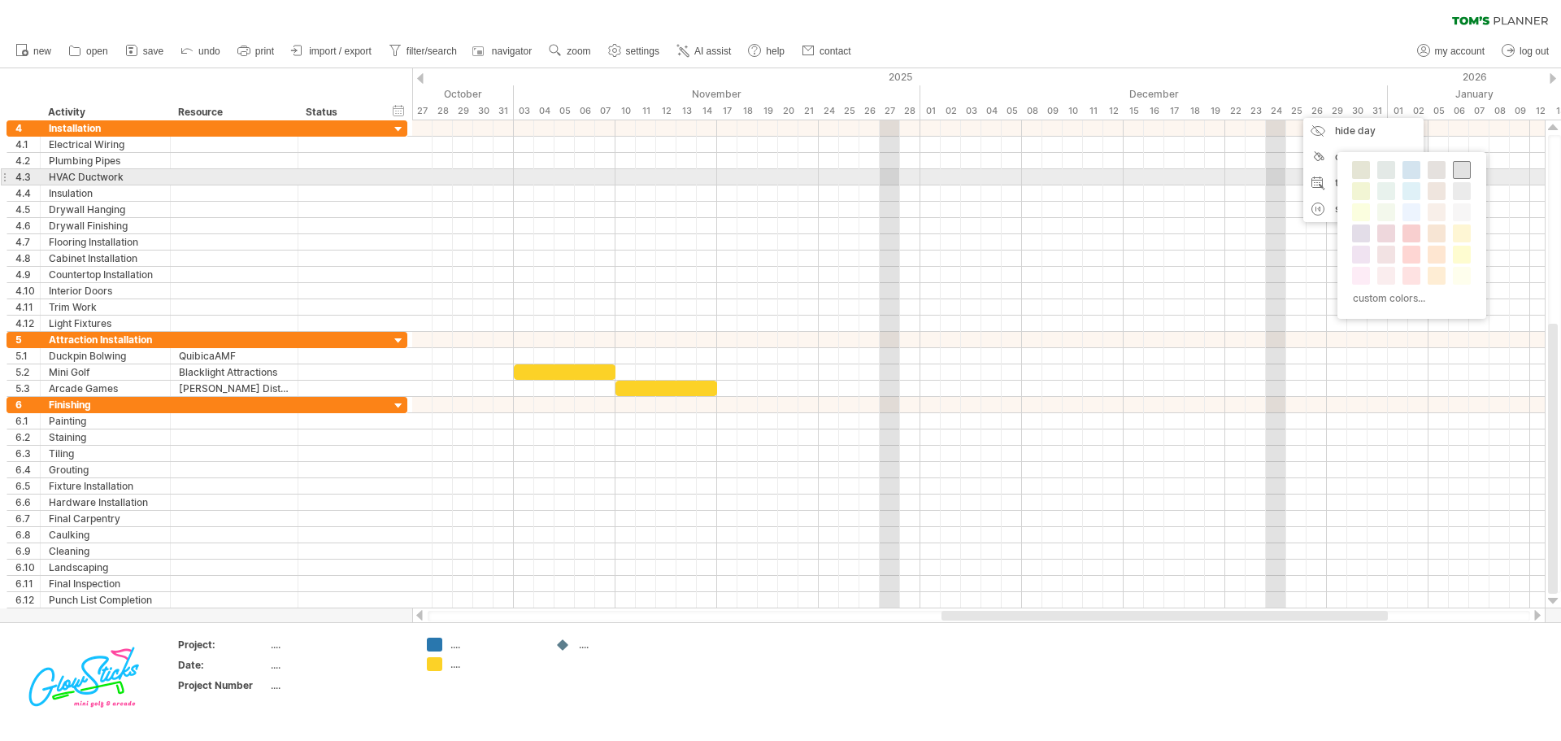
click at [1459, 173] on span at bounding box center [1461, 169] width 13 height 13
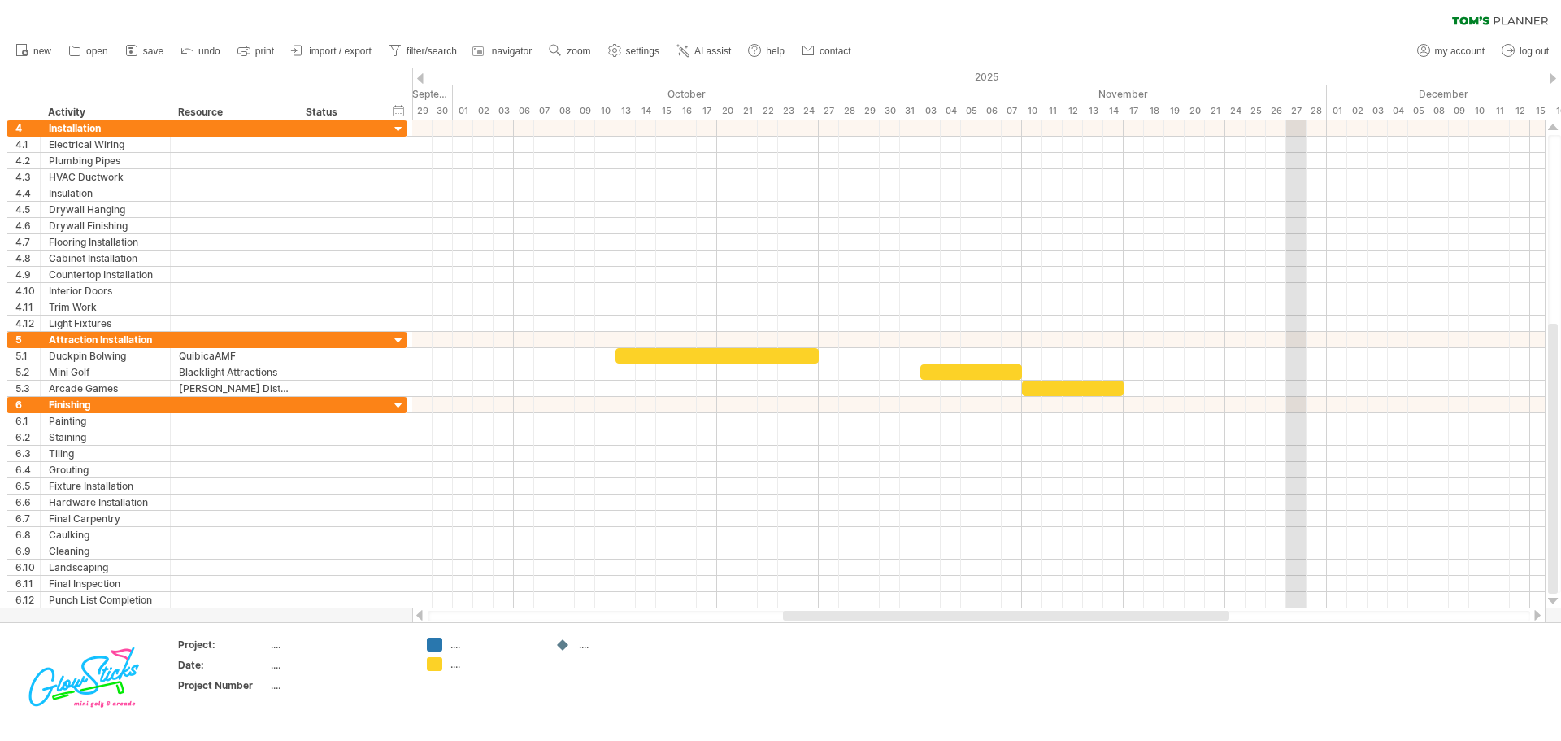
drag, startPoint x: 1213, startPoint y: 617, endPoint x: 1055, endPoint y: 613, distance: 157.8
click at [1055, 613] on div at bounding box center [1006, 616] width 446 height 10
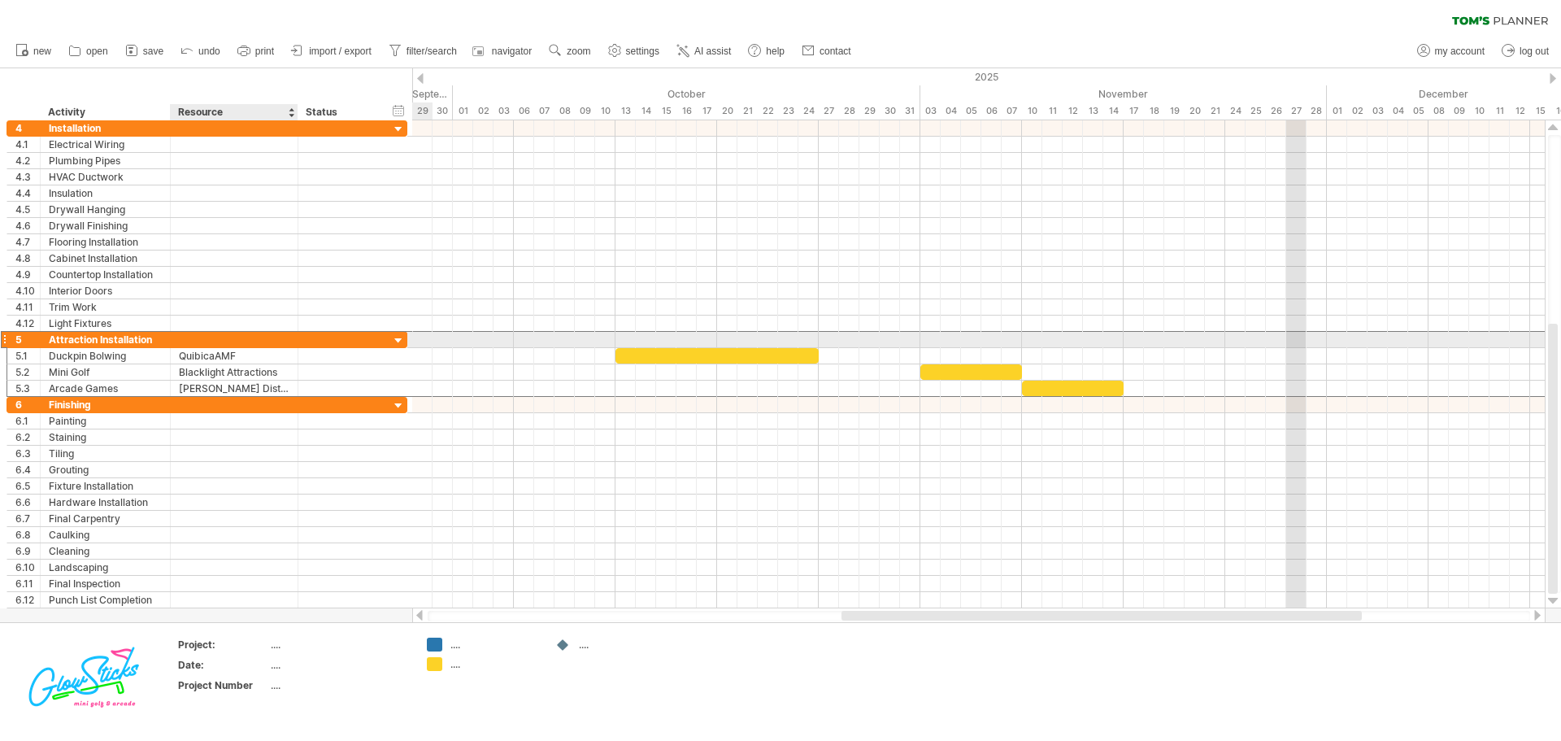
click at [269, 341] on div at bounding box center [234, 339] width 111 height 15
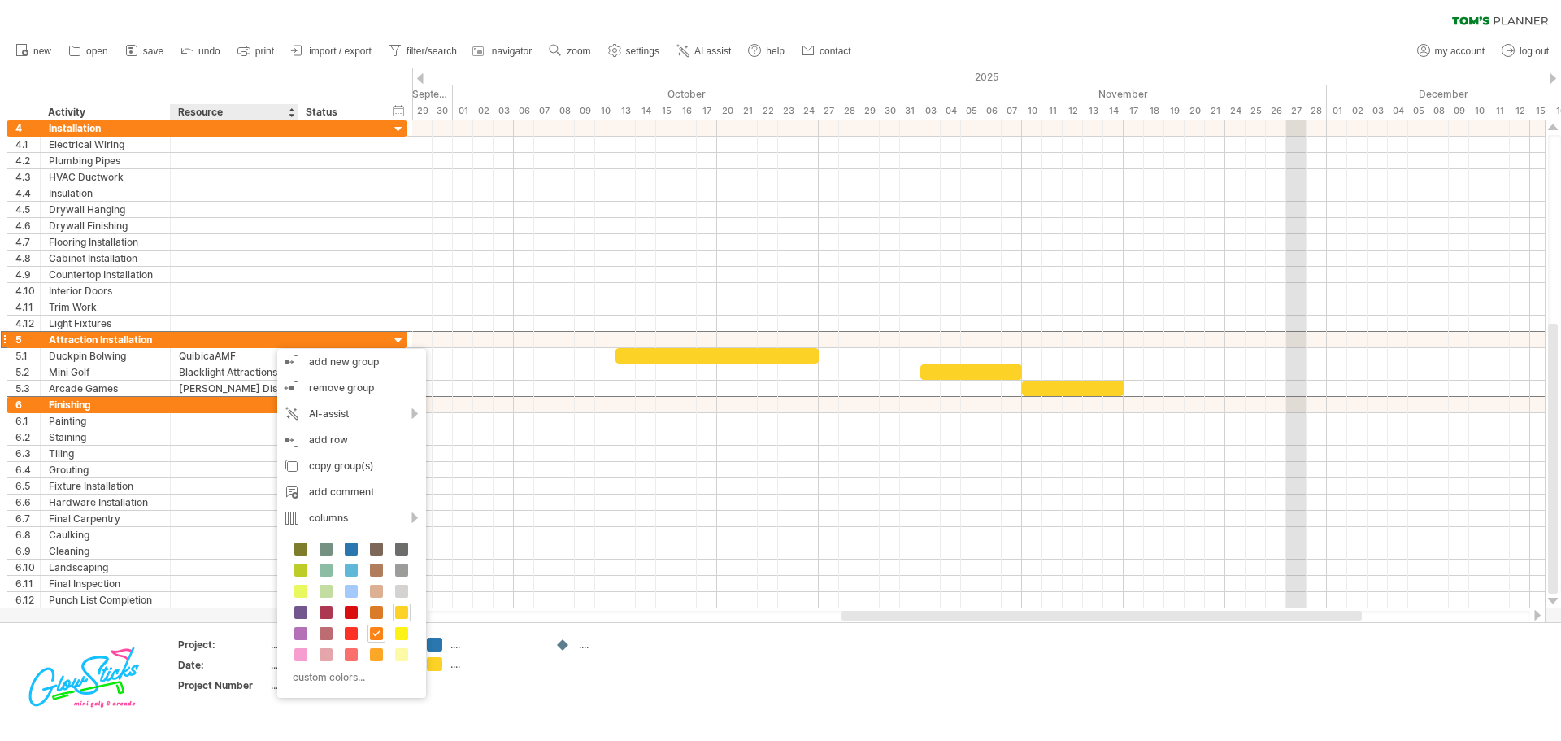
click at [399, 612] on span at bounding box center [401, 612] width 13 height 13
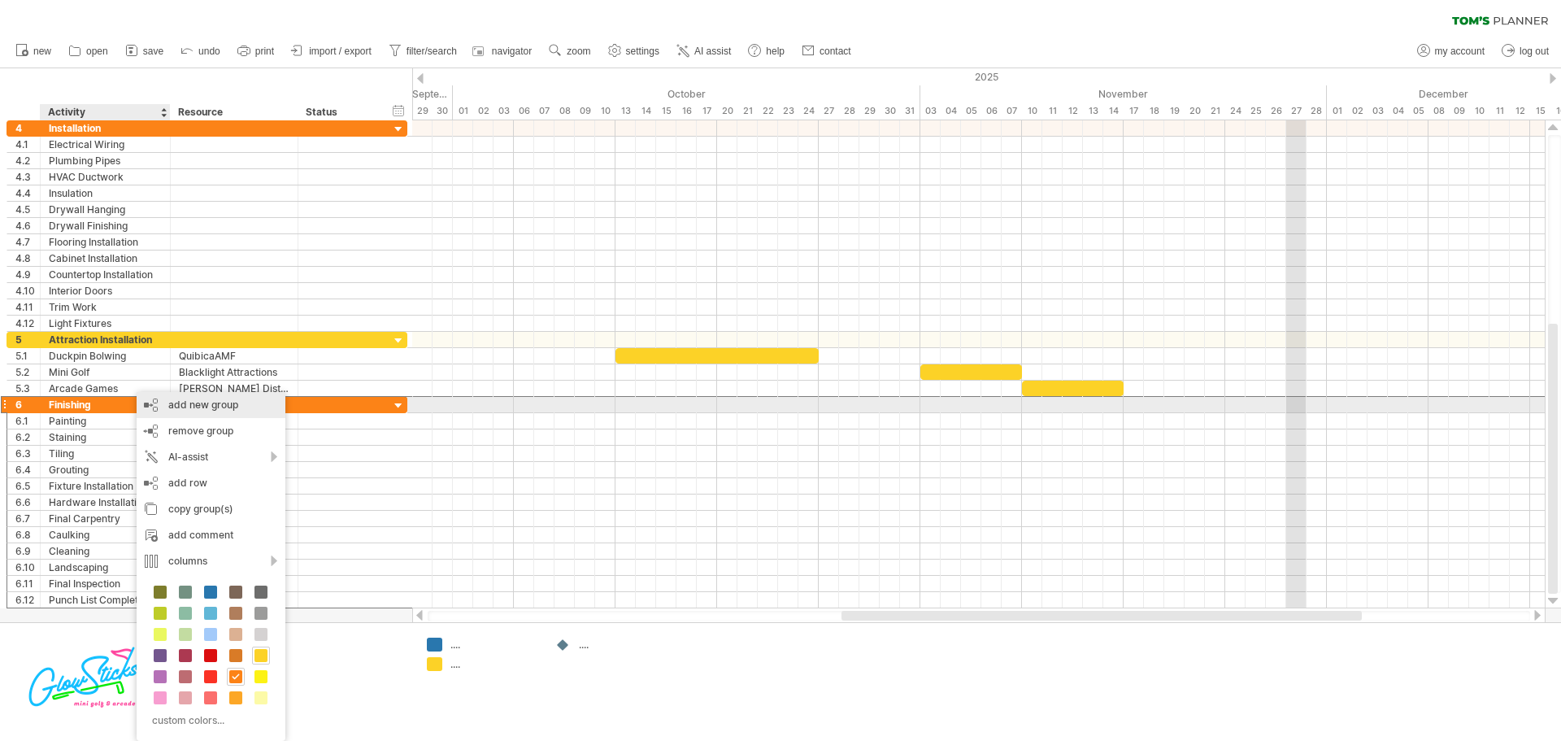
click at [189, 404] on div "add new group" at bounding box center [211, 405] width 149 height 26
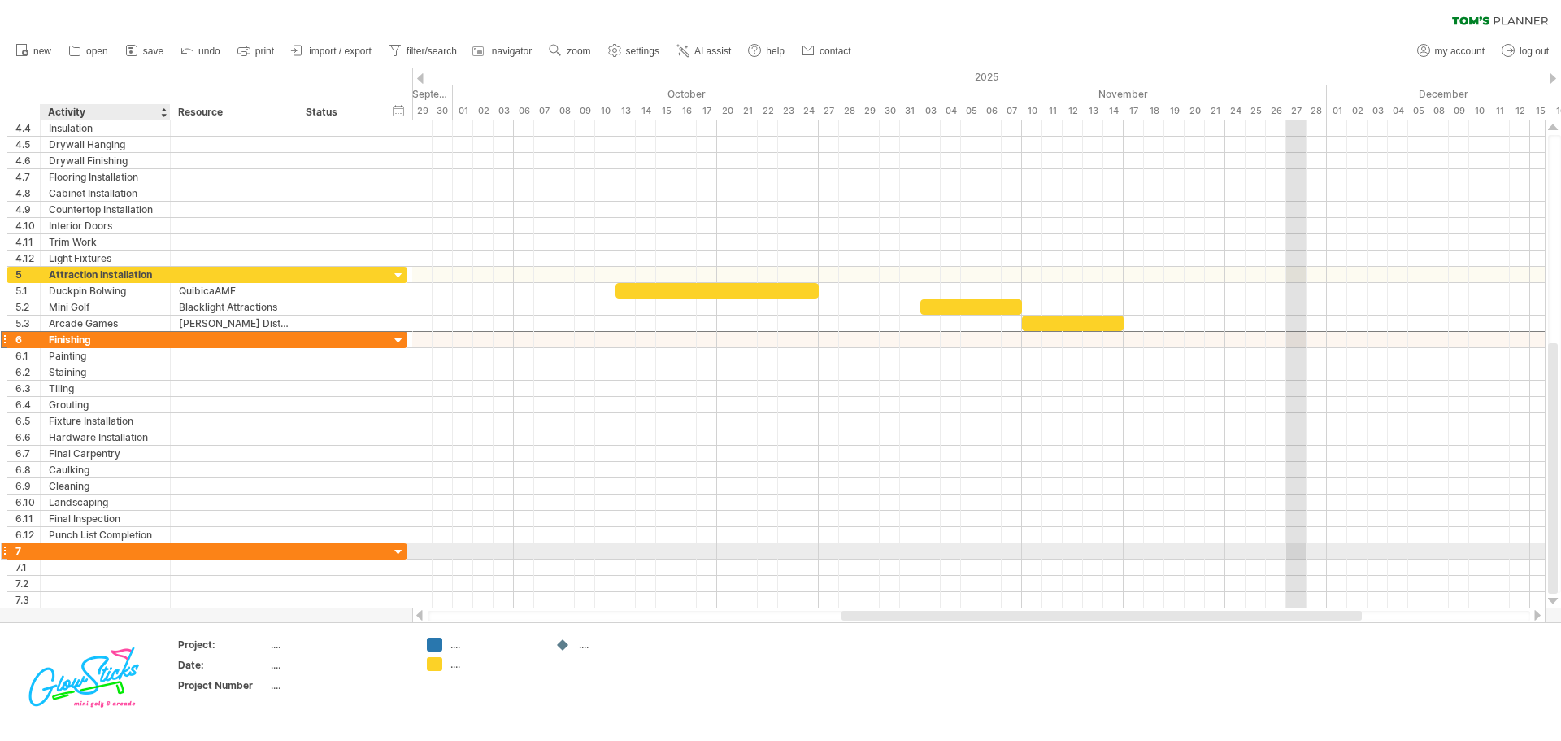
click at [93, 558] on div at bounding box center [105, 550] width 113 height 15
type input "*******"
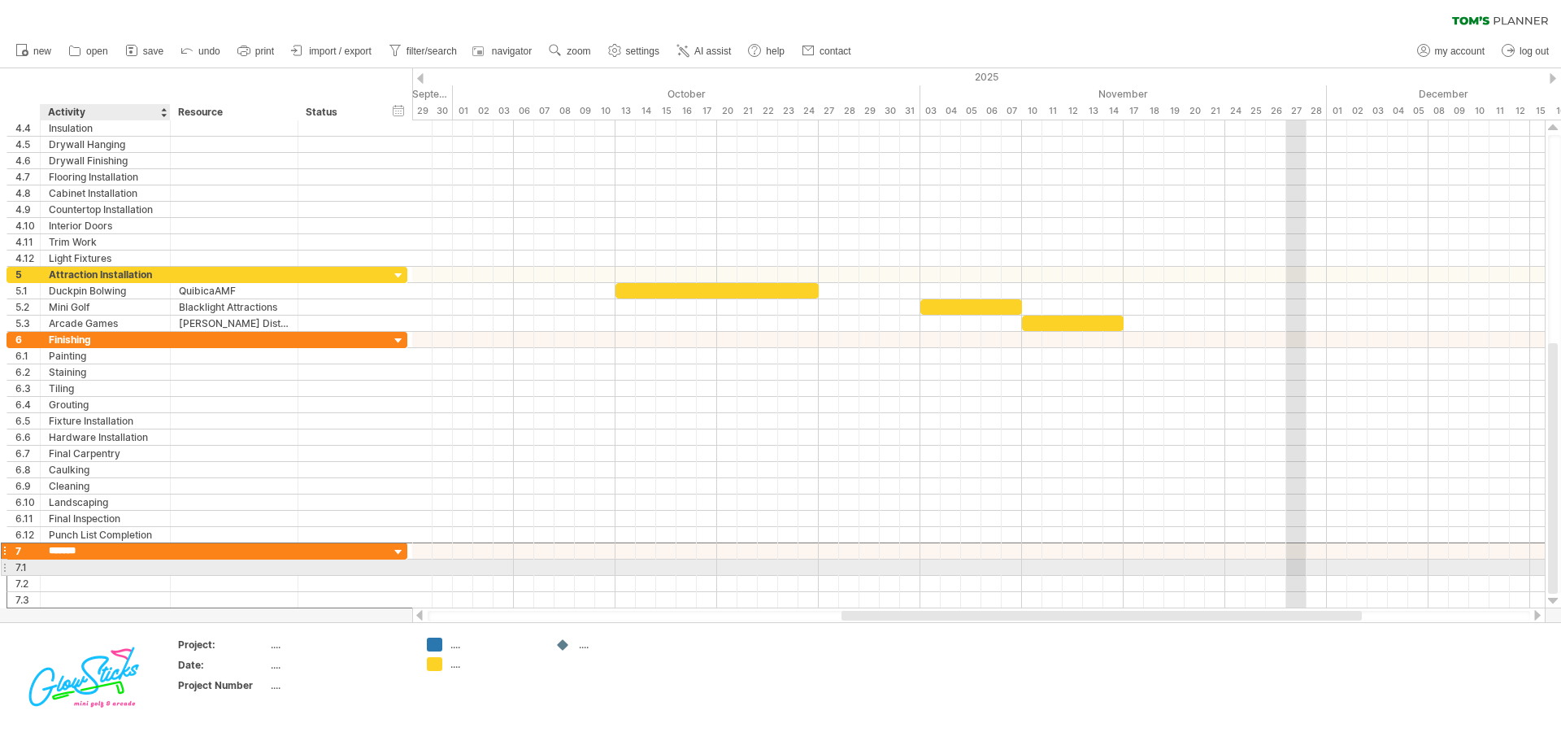
click at [102, 563] on div at bounding box center [105, 566] width 113 height 15
type input "**********"
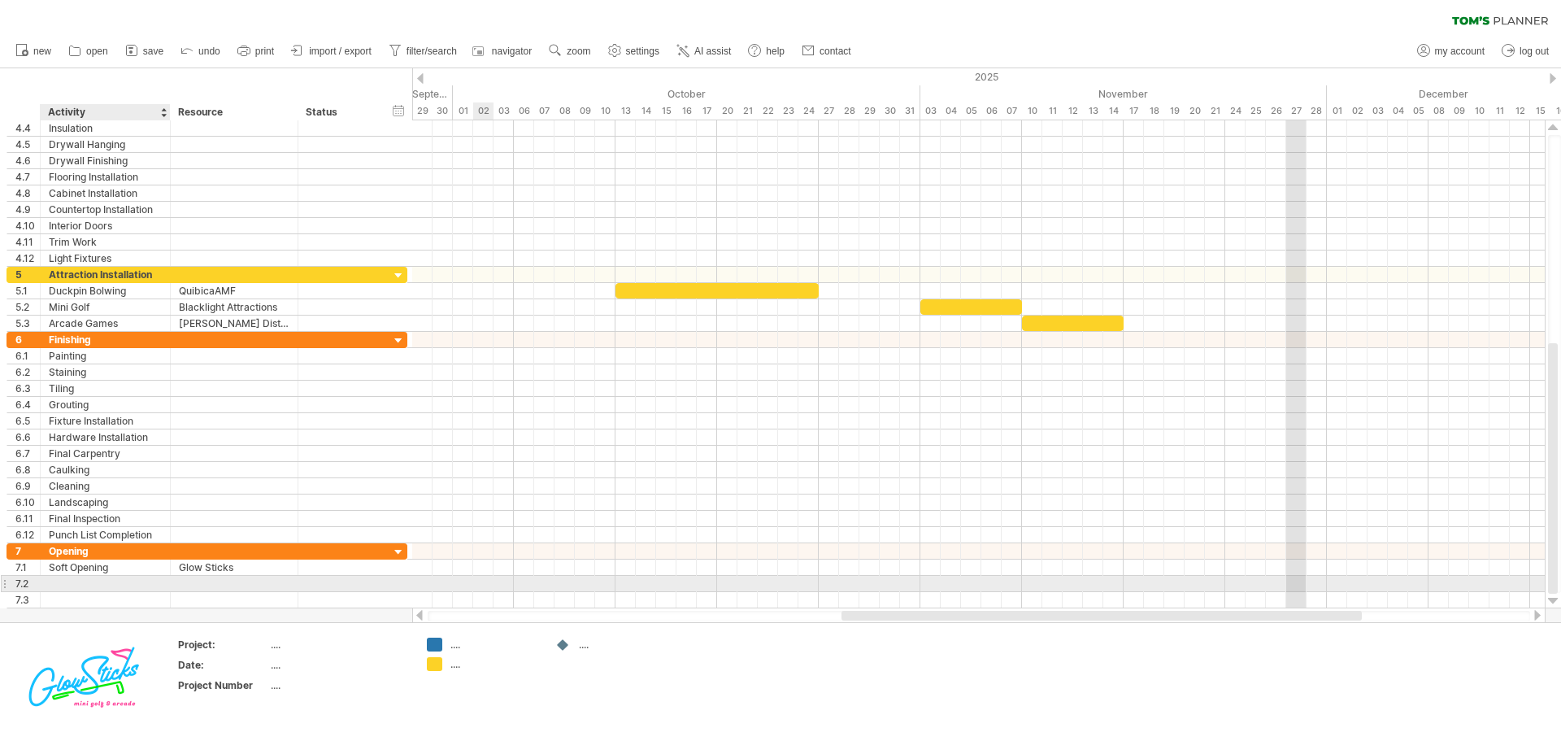
click at [124, 585] on div at bounding box center [105, 583] width 113 height 15
type input "**********"
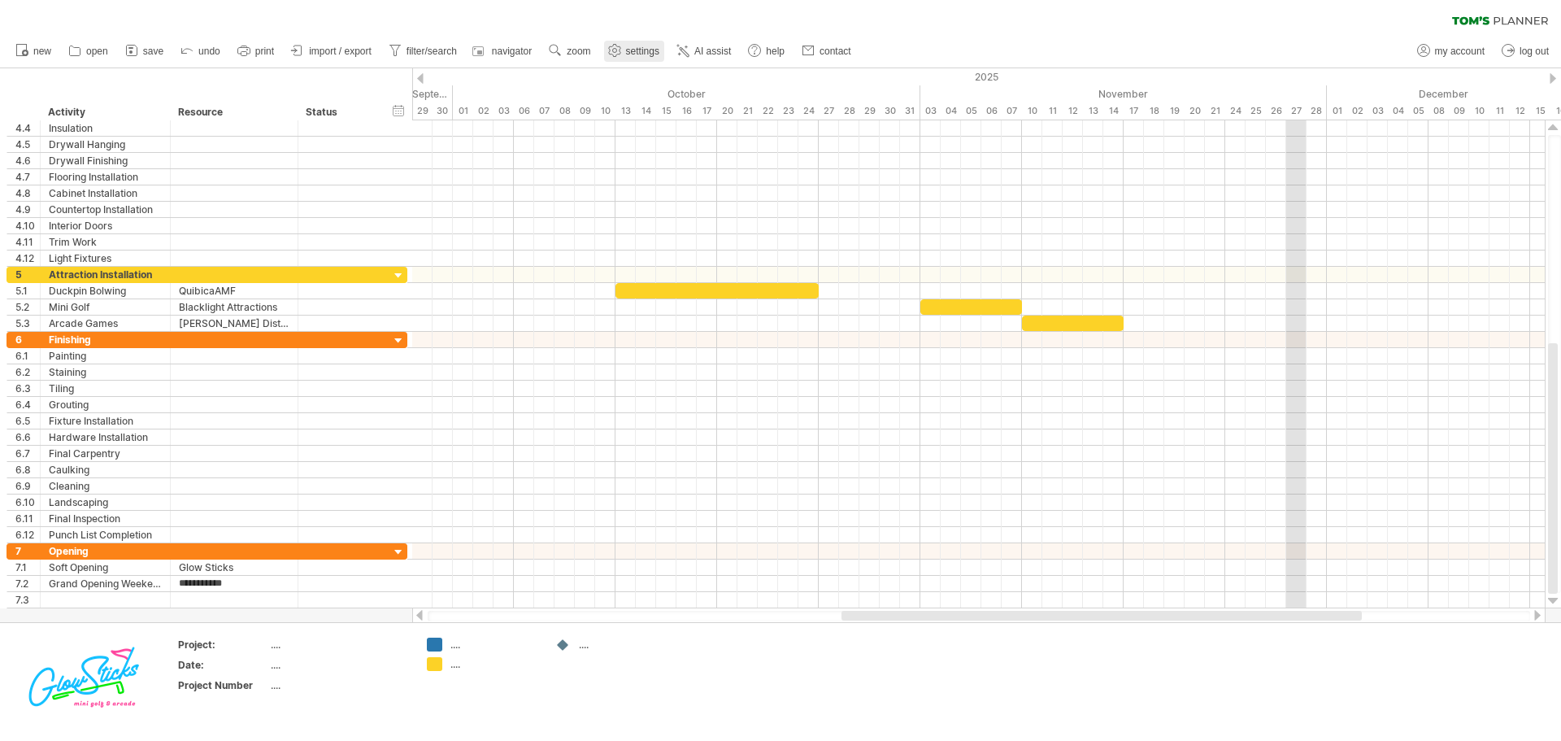
click at [647, 53] on span "settings" at bounding box center [642, 51] width 33 height 11
select select "*"
select select "**"
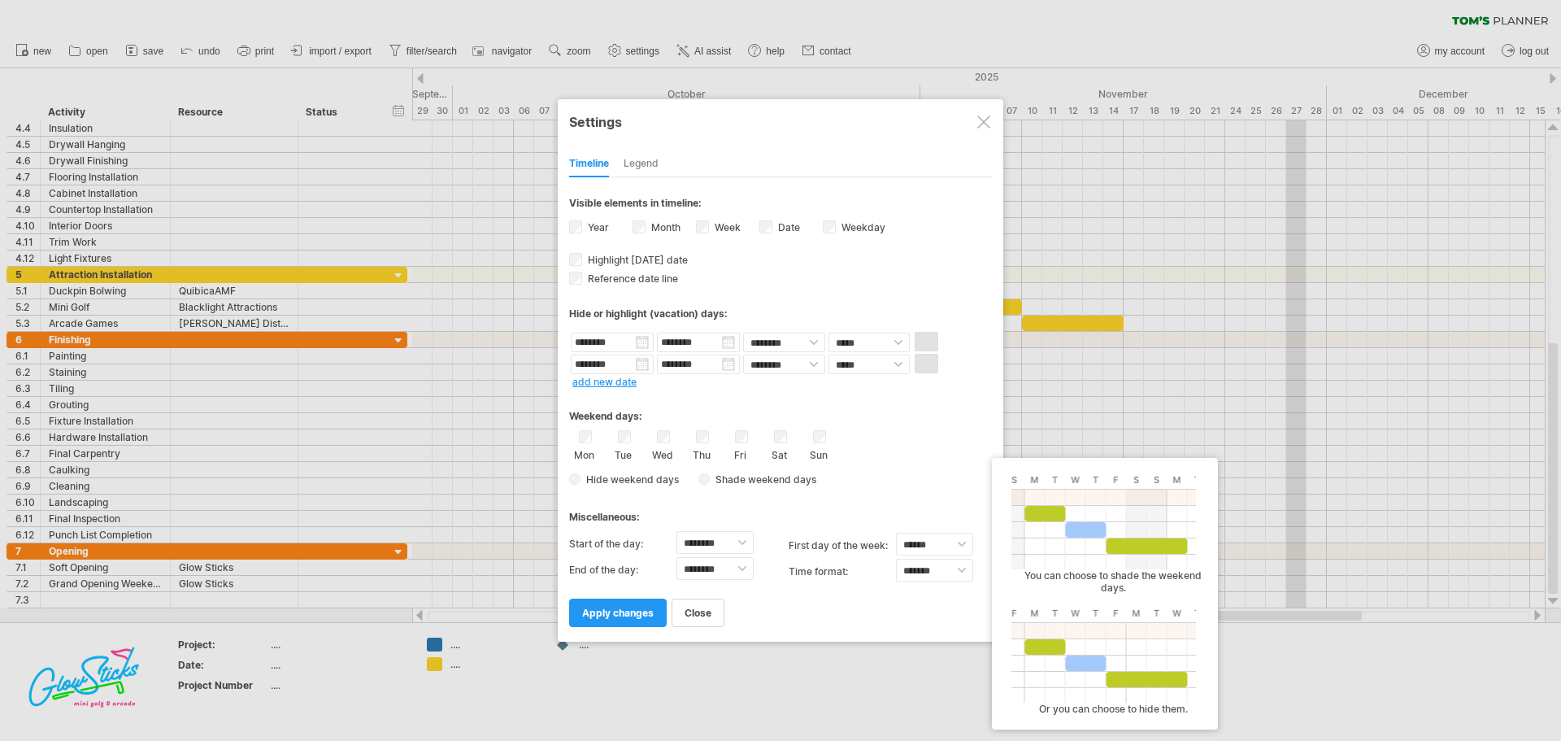
click at [713, 479] on span "Shade weekend days" at bounding box center [763, 479] width 107 height 12
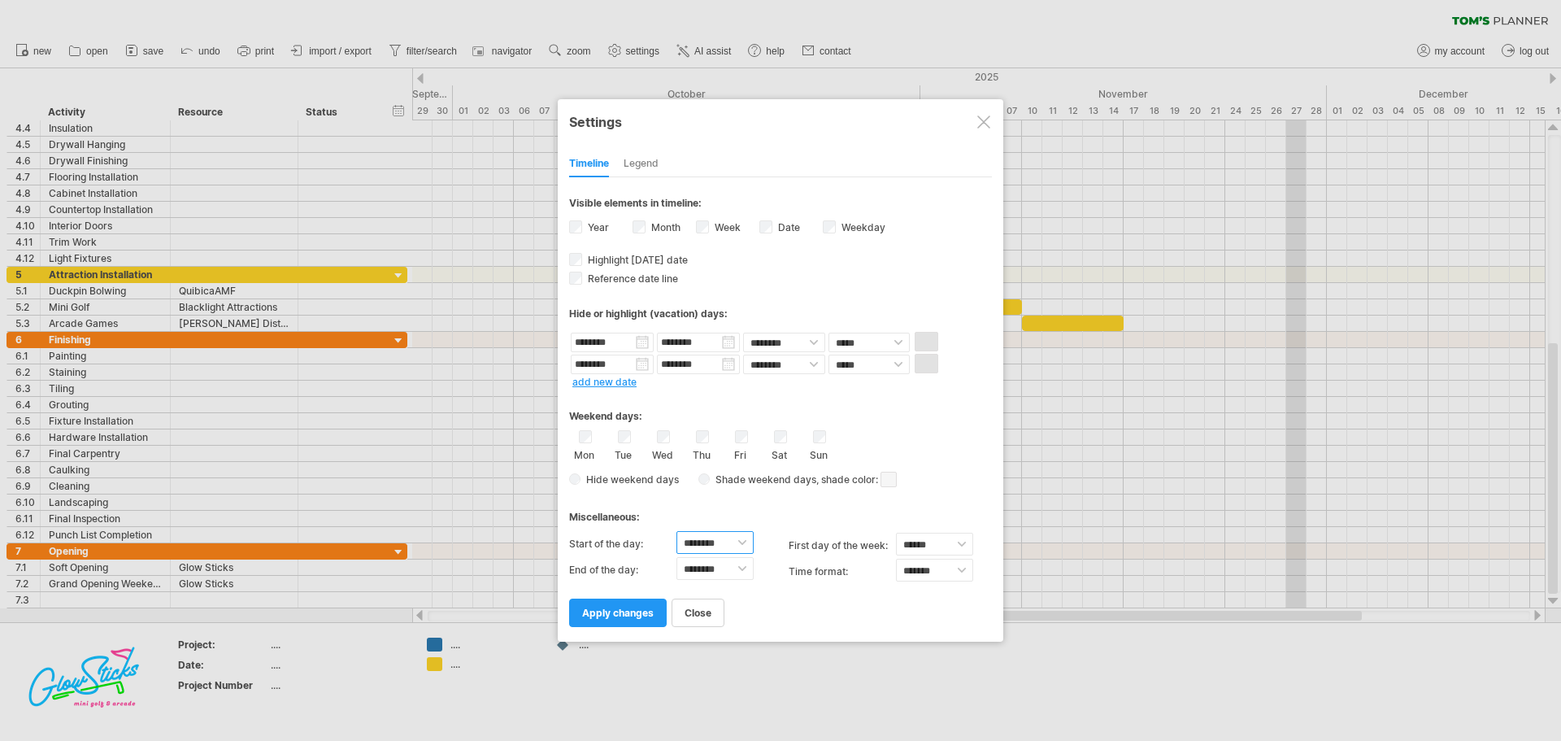
click at [742, 546] on select "******** ******** ******** ******** ******** ******** ******** ******** *******…" at bounding box center [714, 542] width 77 height 23
click at [830, 516] on div "Miscellaneous:" at bounding box center [780, 511] width 423 height 32
click at [624, 611] on span "apply changes" at bounding box center [618, 613] width 72 height 12
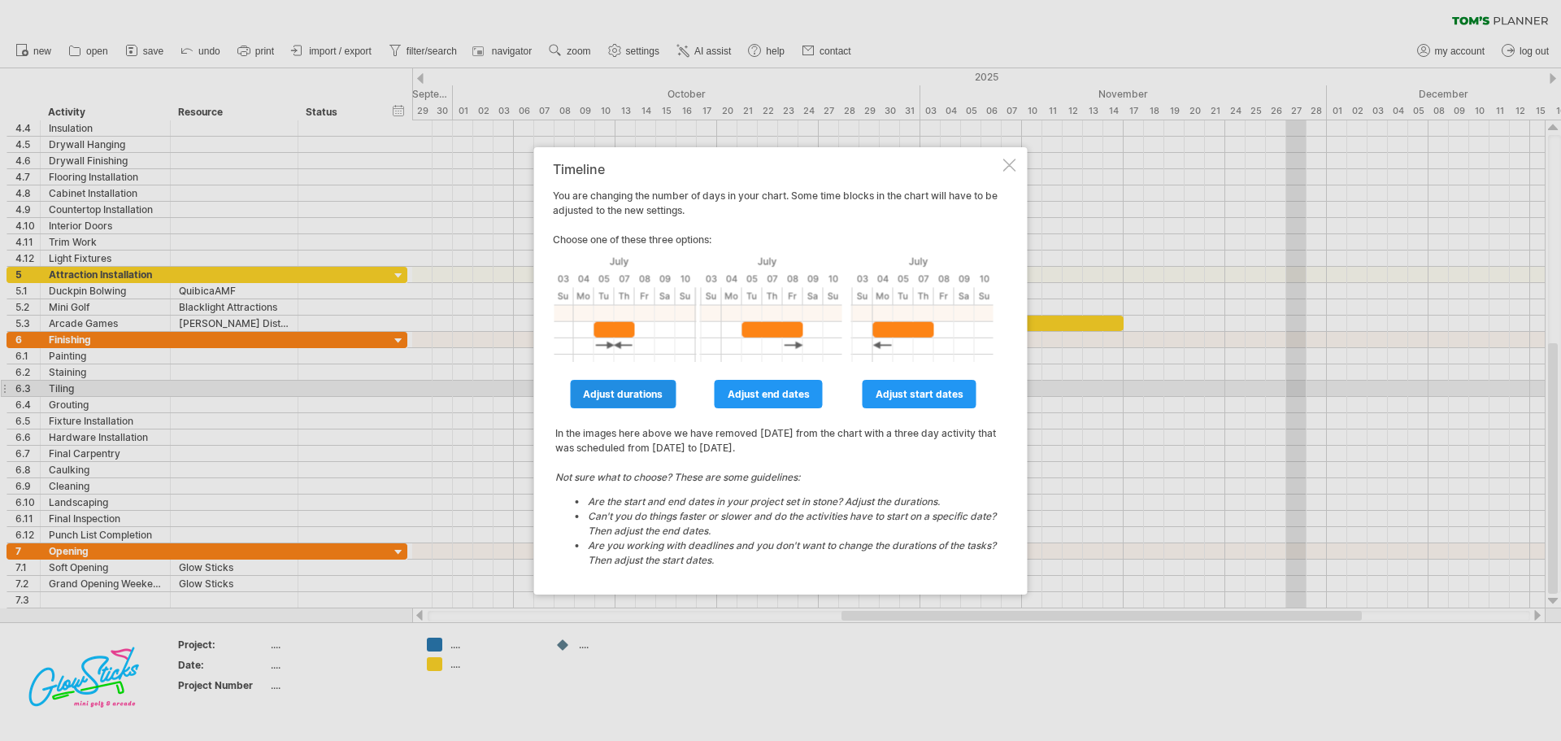
click at [646, 391] on span "adjust durations" at bounding box center [623, 394] width 80 height 12
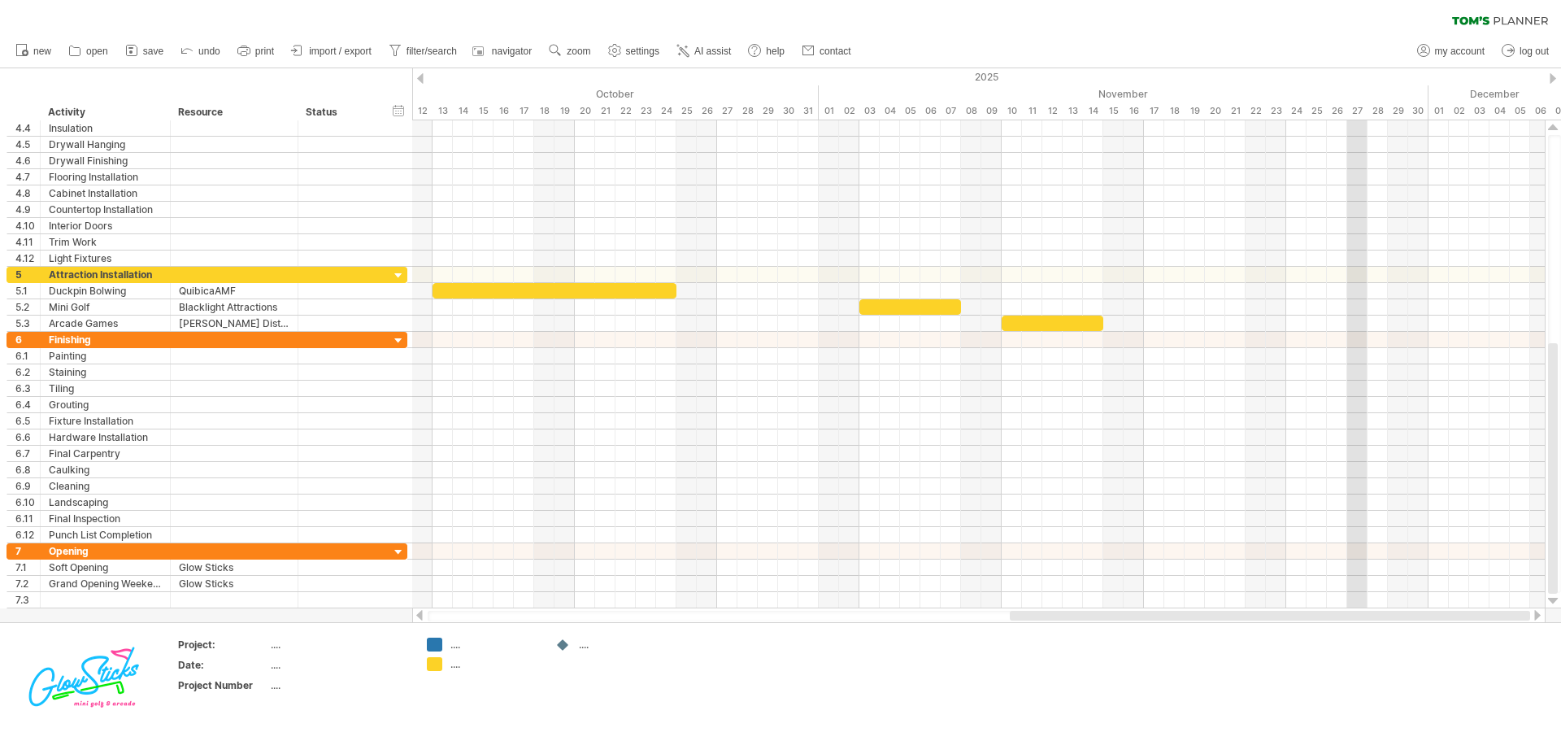
drag, startPoint x: 1095, startPoint y: 617, endPoint x: 1218, endPoint y: 616, distance: 122.8
click at [1218, 616] on div at bounding box center [1270, 616] width 520 height 10
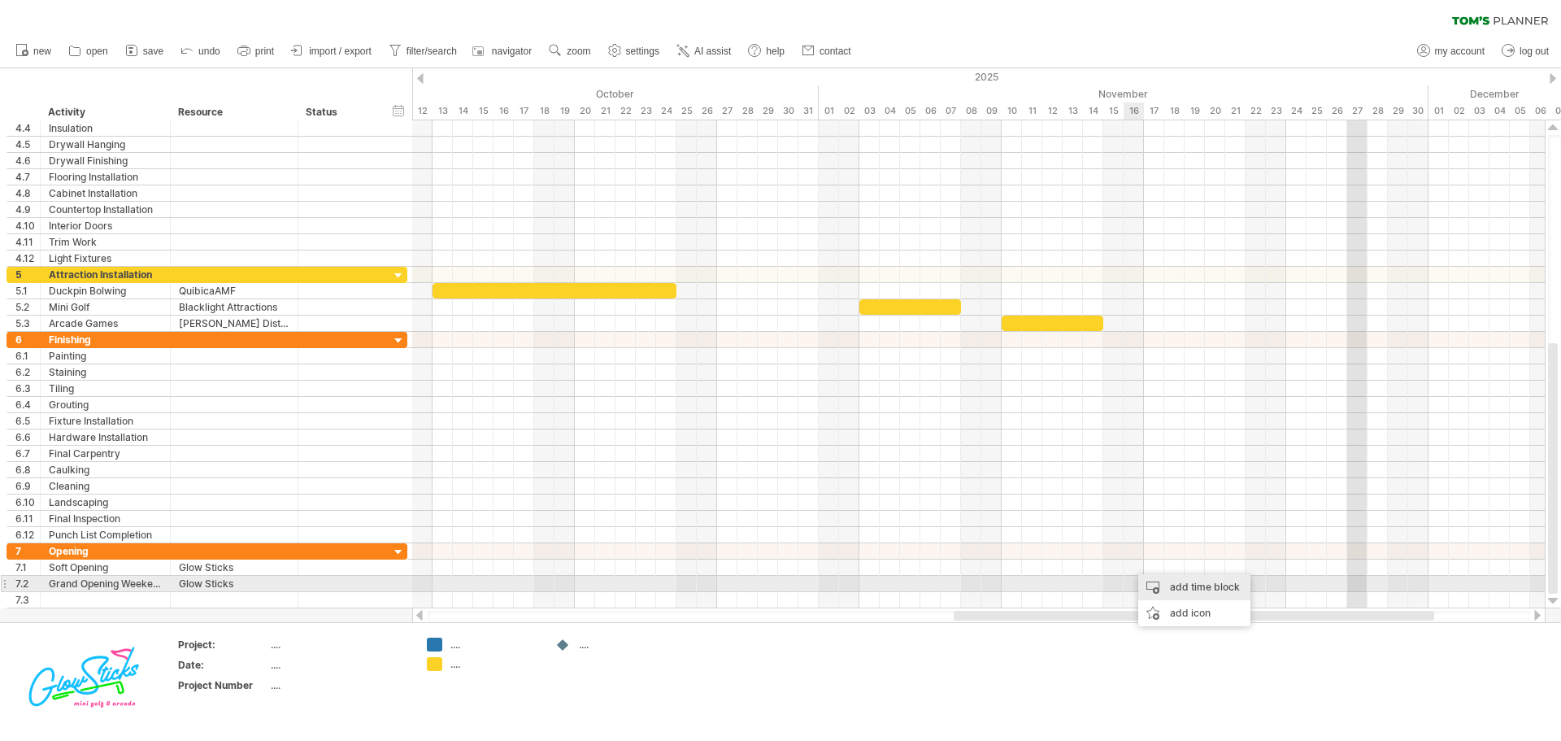
click at [1159, 580] on div "add time block" at bounding box center [1194, 587] width 112 height 26
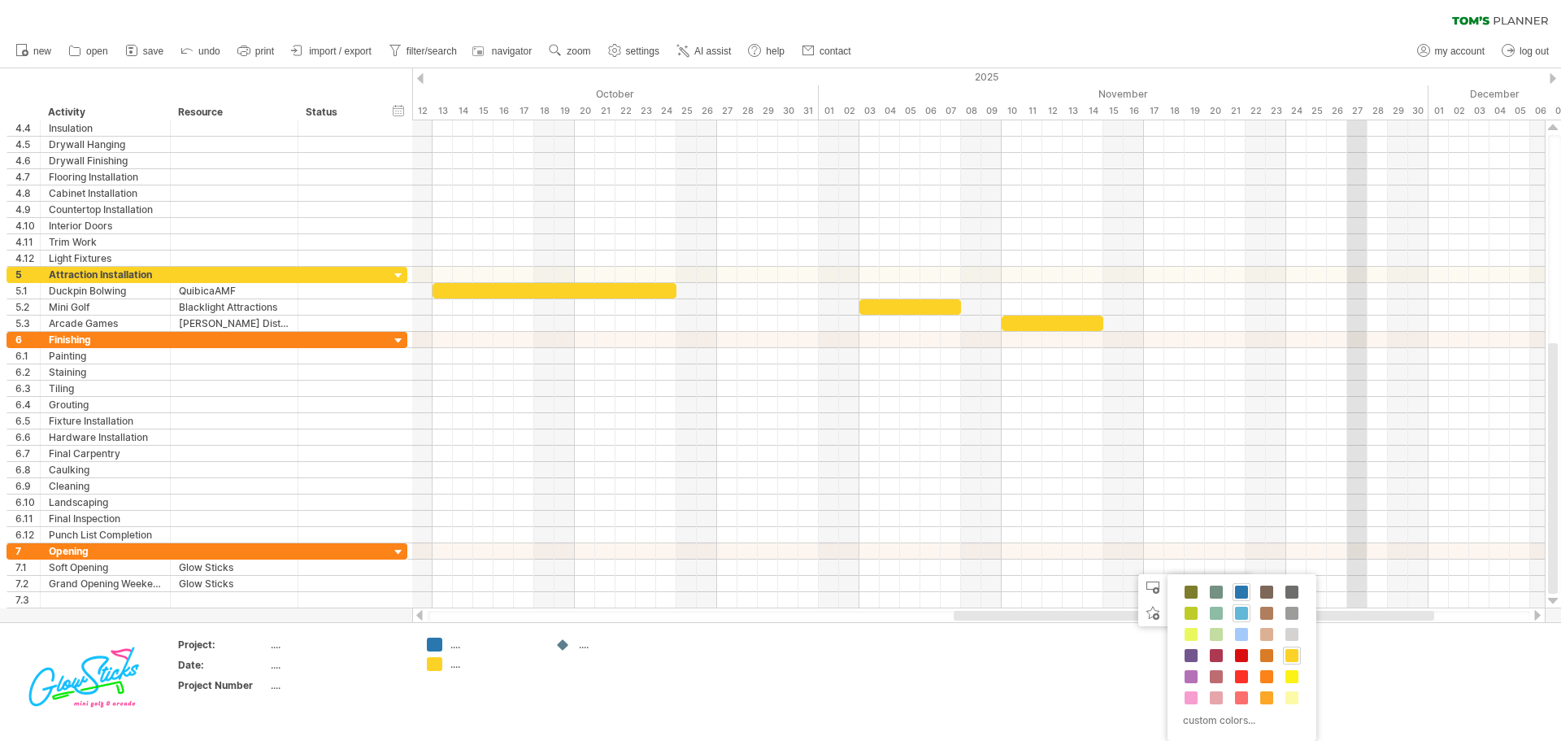
click at [1244, 611] on span at bounding box center [1241, 613] width 13 height 13
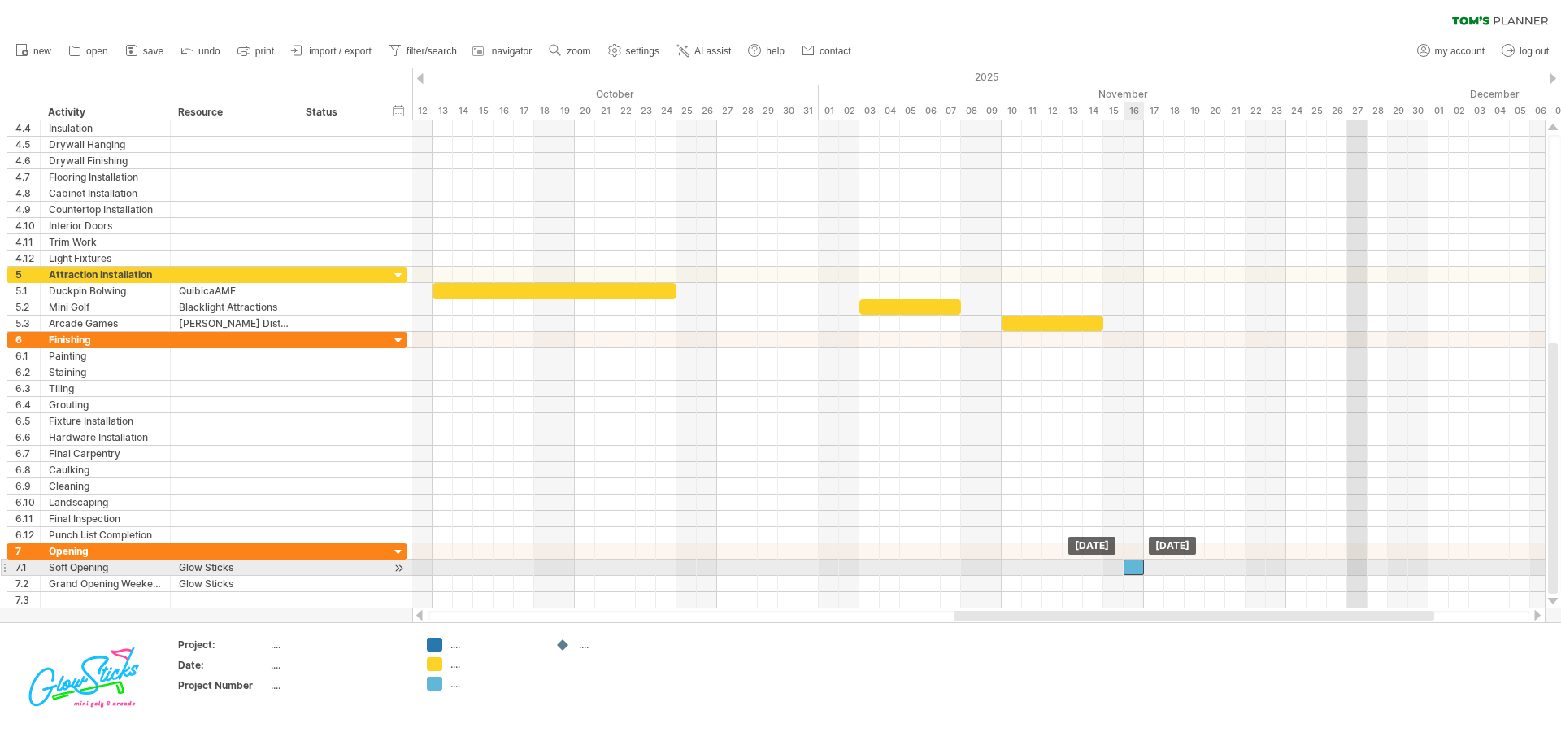
click at [1136, 567] on div at bounding box center [1134, 566] width 20 height 15
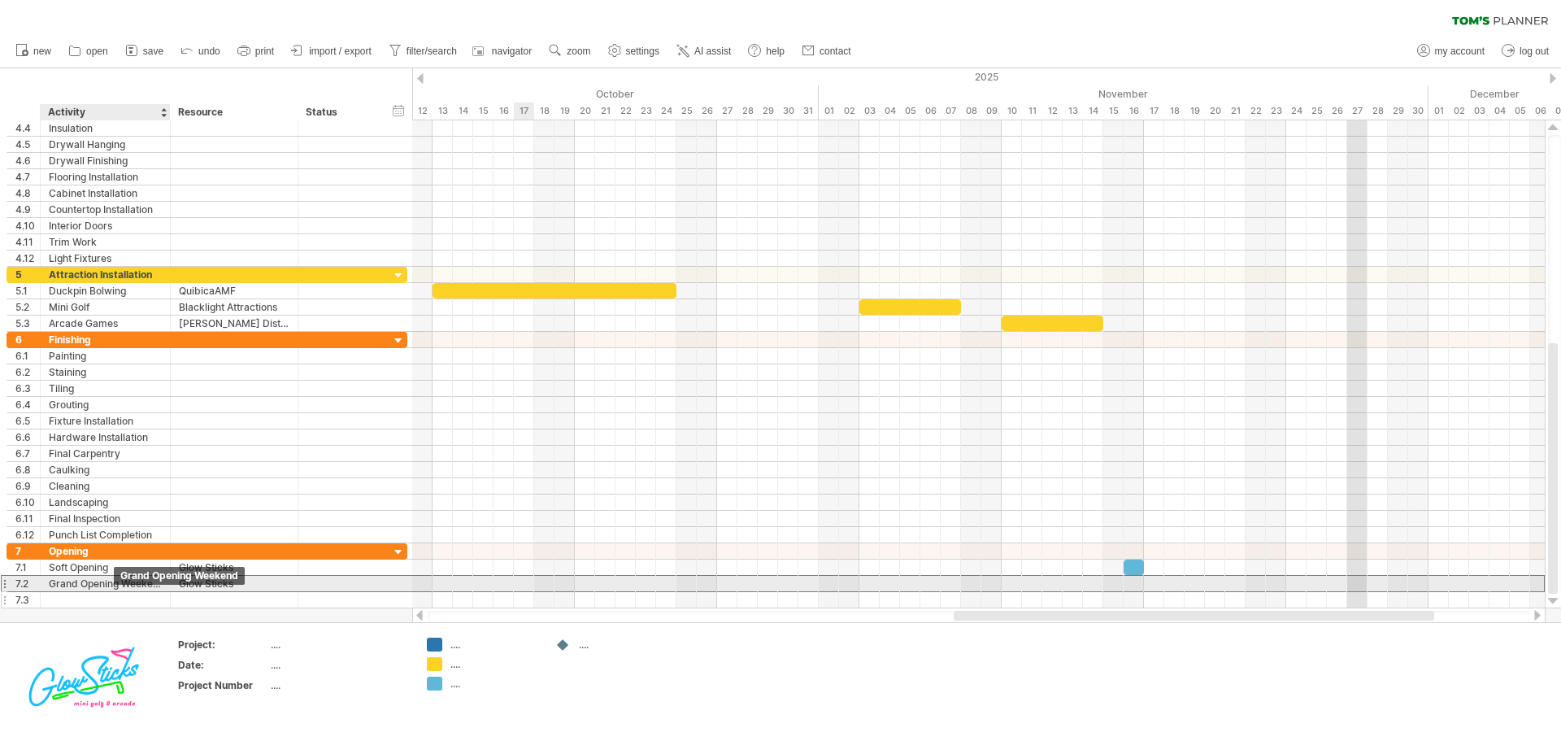
drag, startPoint x: 114, startPoint y: 587, endPoint x: 114, endPoint y: 598, distance: 10.6
click at [114, 598] on div "**********" at bounding box center [207, 575] width 401 height 65
click at [50, 585] on div "Grand Opening Weekend" at bounding box center [105, 583] width 113 height 15
click at [72, 577] on div "Grand Opening Weekend" at bounding box center [105, 583] width 113 height 15
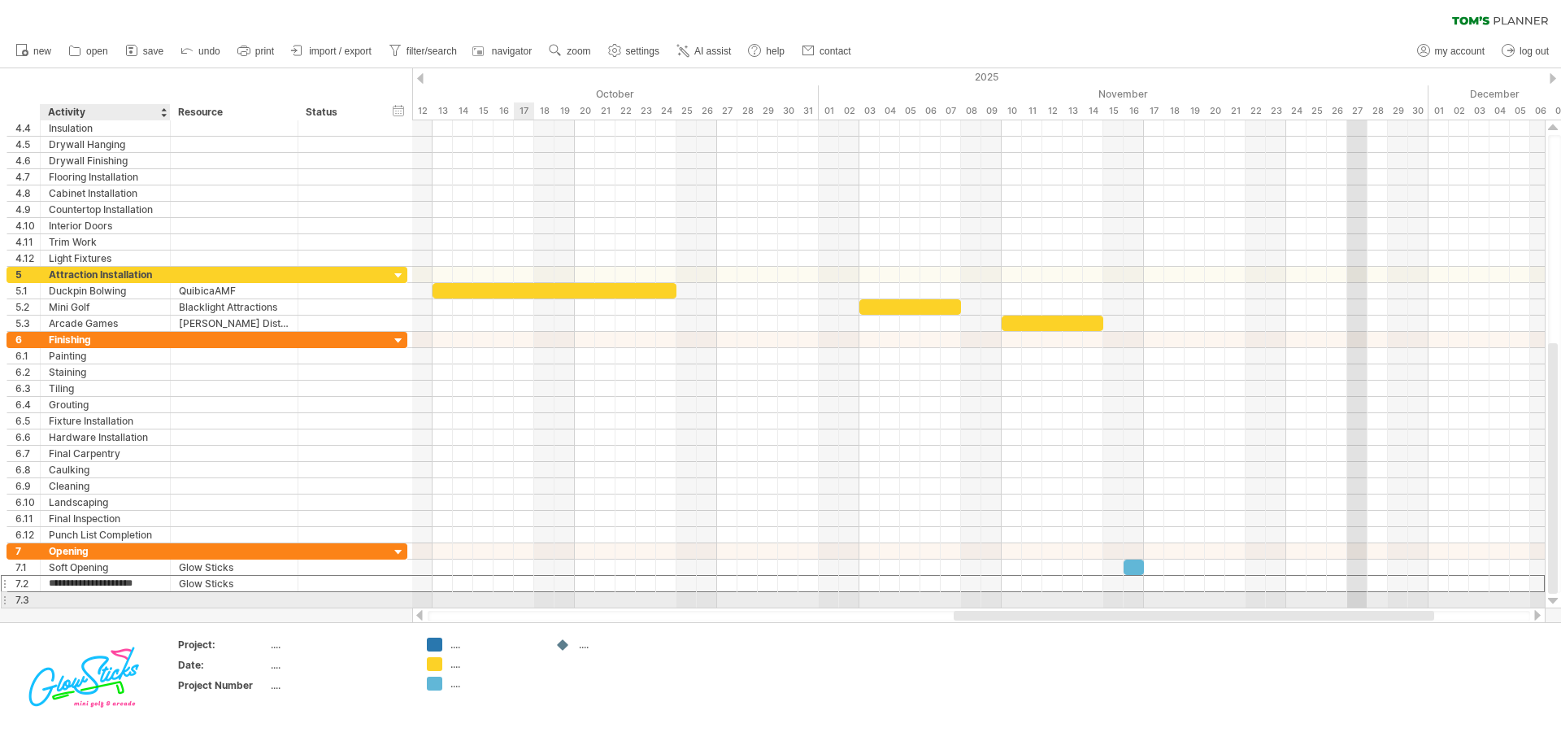
click at [63, 594] on div at bounding box center [105, 599] width 113 height 15
type input "**********"
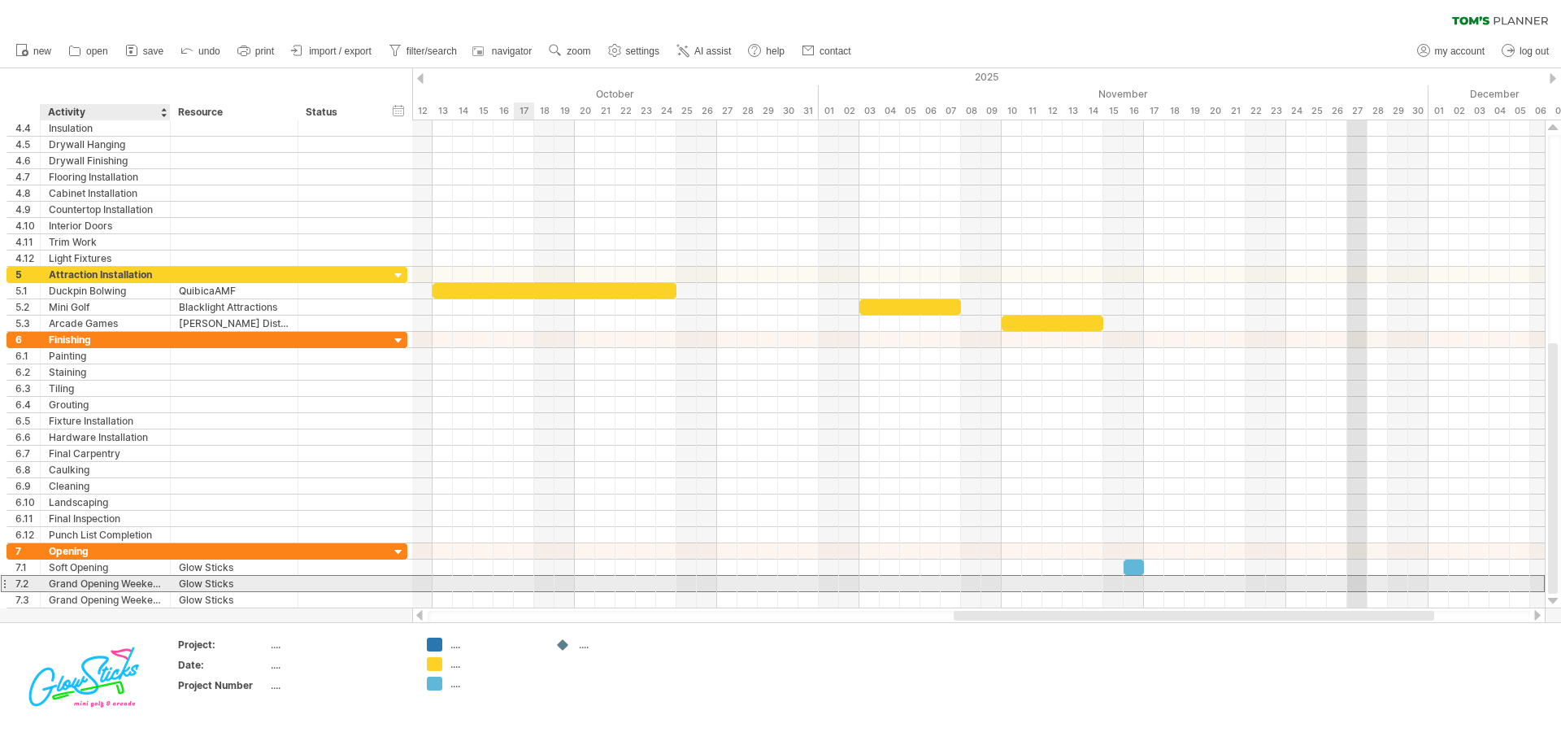
click at [134, 585] on div "Grand Opening Weekend" at bounding box center [105, 583] width 113 height 15
drag, startPoint x: 50, startPoint y: 581, endPoint x: 193, endPoint y: 583, distance: 142.3
click at [193, 583] on div "**********" at bounding box center [207, 583] width 401 height 17
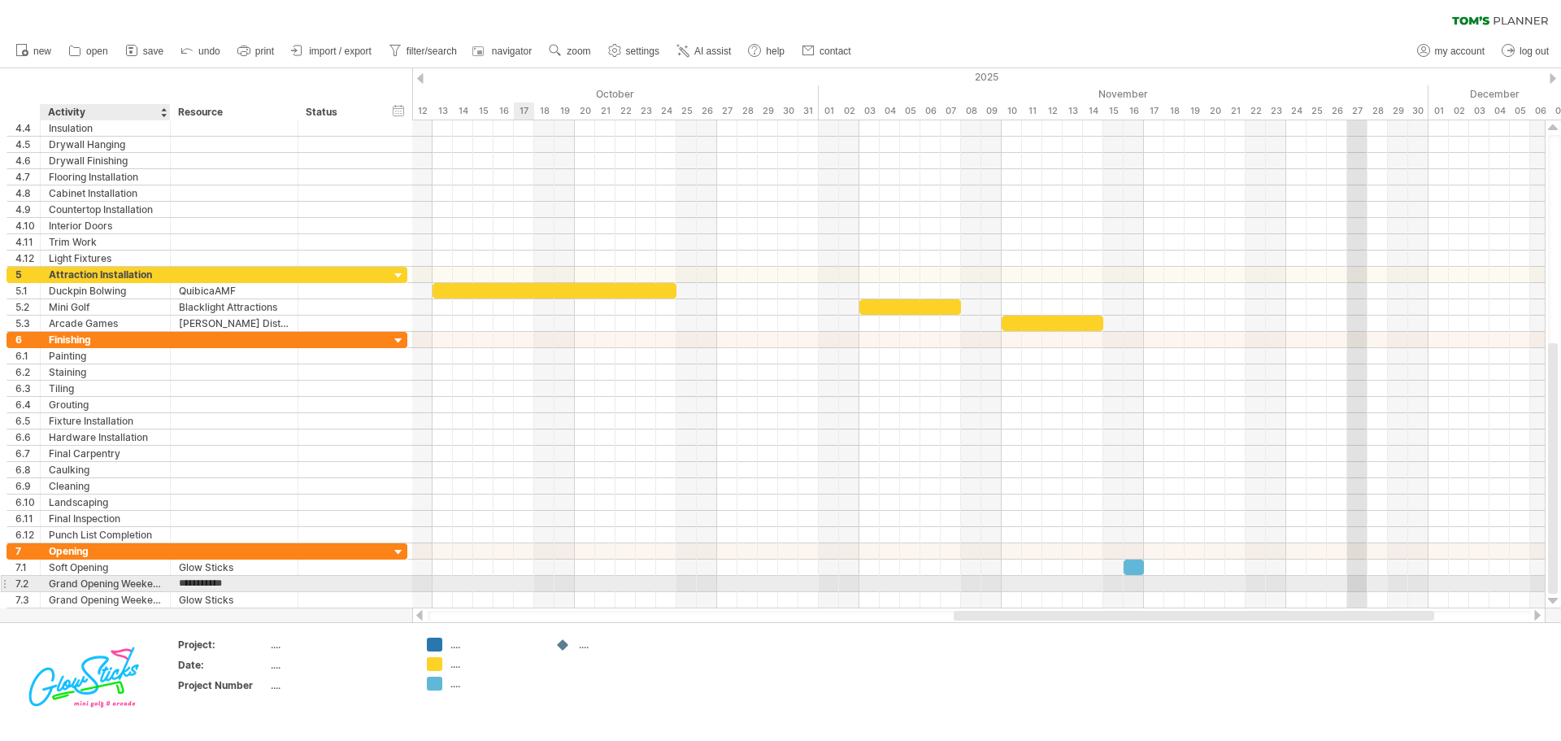
click at [157, 580] on div "Grand Opening Weekend" at bounding box center [105, 583] width 113 height 15
drag, startPoint x: 50, startPoint y: 580, endPoint x: 179, endPoint y: 588, distance: 129.5
click at [179, 588] on div "**********" at bounding box center [207, 583] width 401 height 17
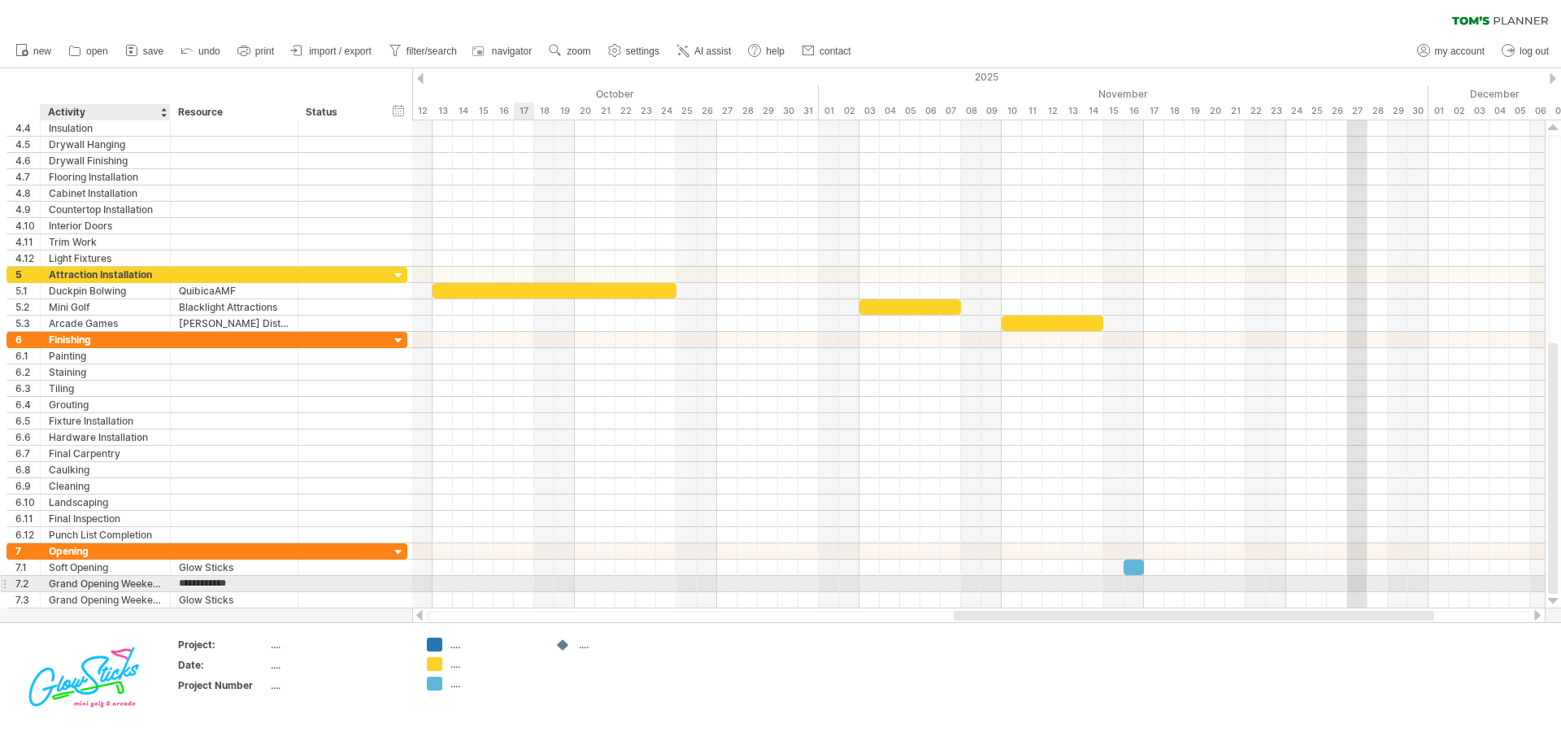
type input "**********"
click at [142, 584] on div "Grand Opening Weekend" at bounding box center [105, 583] width 113 height 15
click at [142, 584] on input "**********" at bounding box center [105, 583] width 113 height 15
type input "*"
type input "**********"
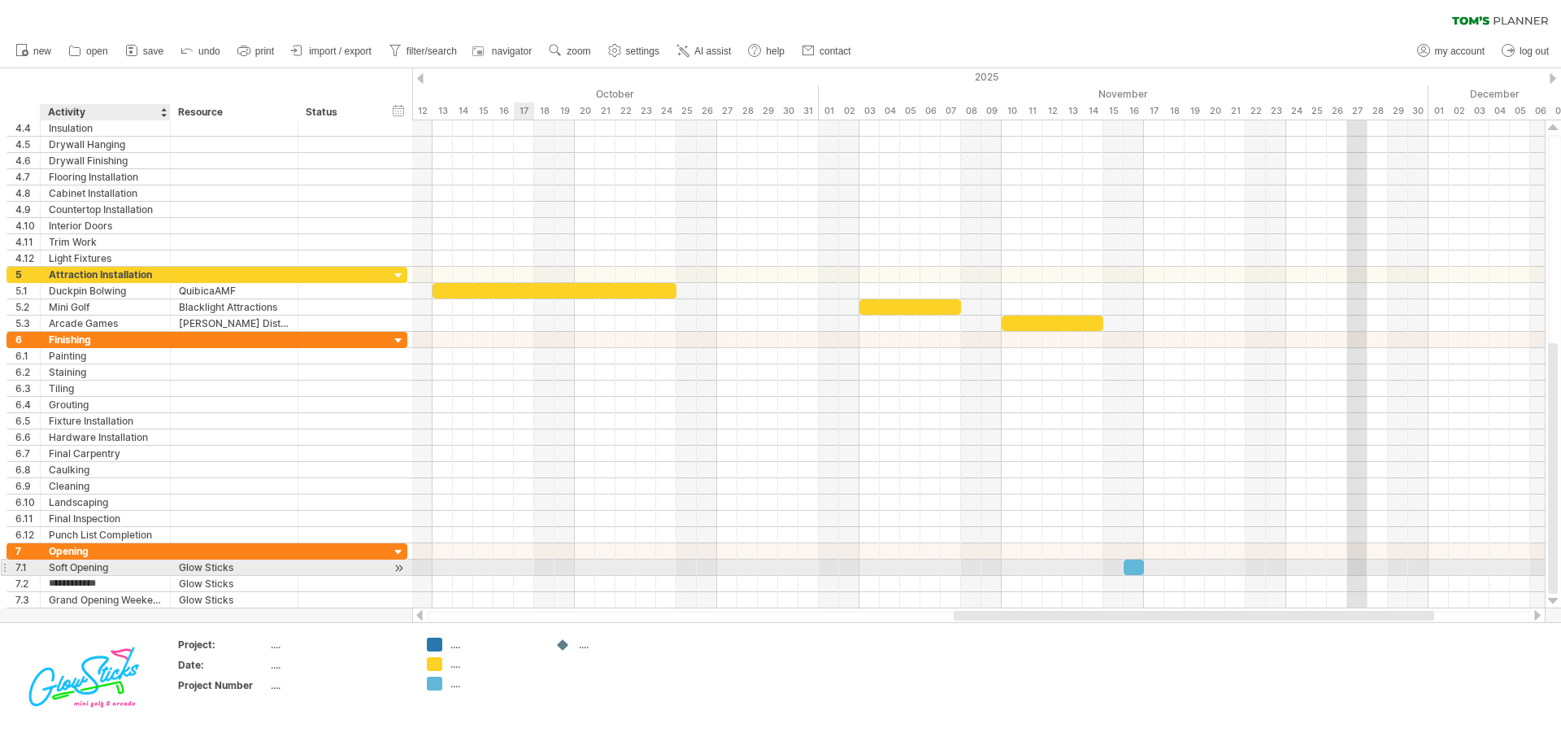
click at [68, 564] on div "Soft Opening" at bounding box center [105, 566] width 113 height 15
click at [71, 567] on input "**********" at bounding box center [105, 566] width 113 height 15
type input "**********"
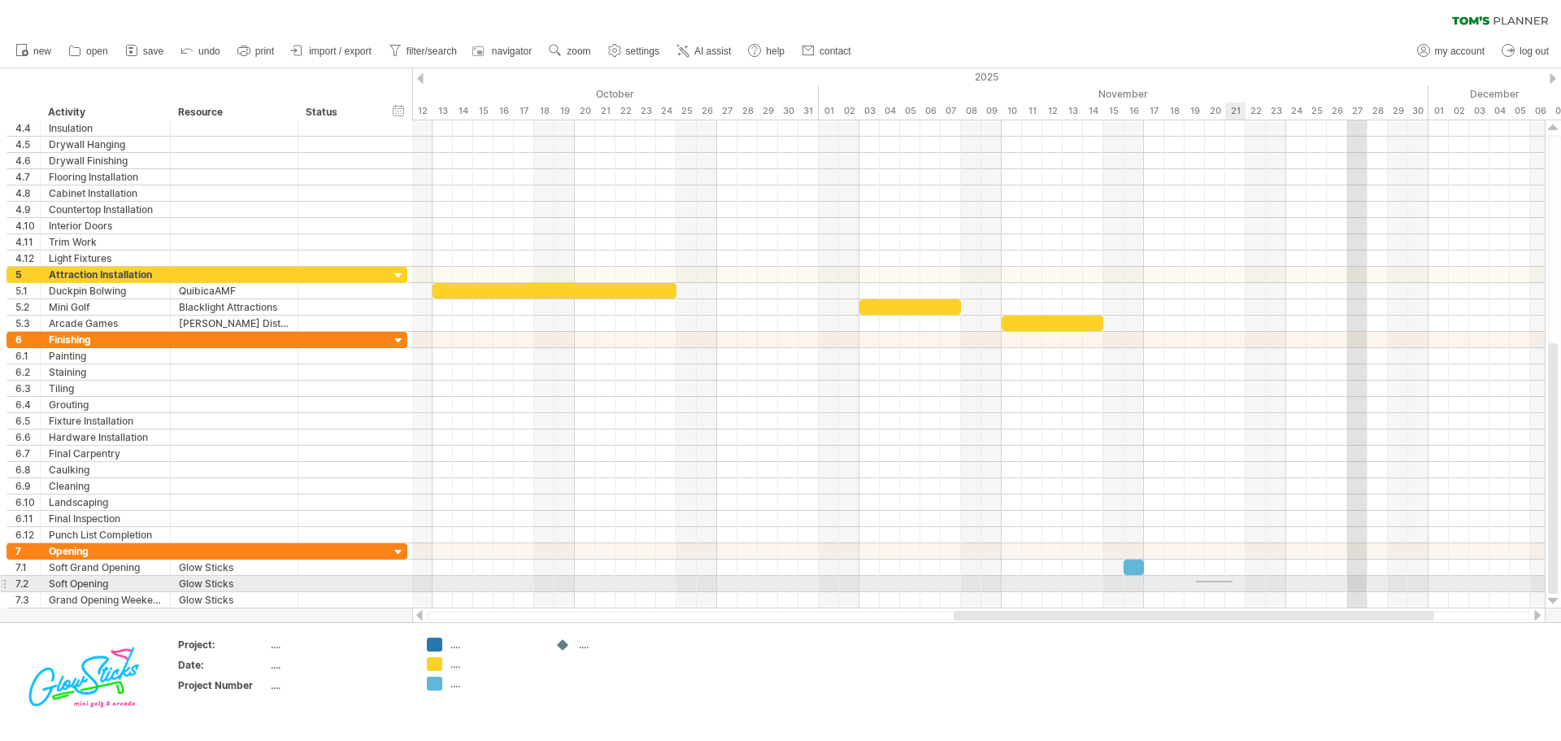
drag, startPoint x: 1196, startPoint y: 580, endPoint x: 1233, endPoint y: 582, distance: 36.6
click at [1233, 582] on div at bounding box center [978, 584] width 1133 height 16
click at [1201, 585] on div at bounding box center [978, 584] width 1133 height 16
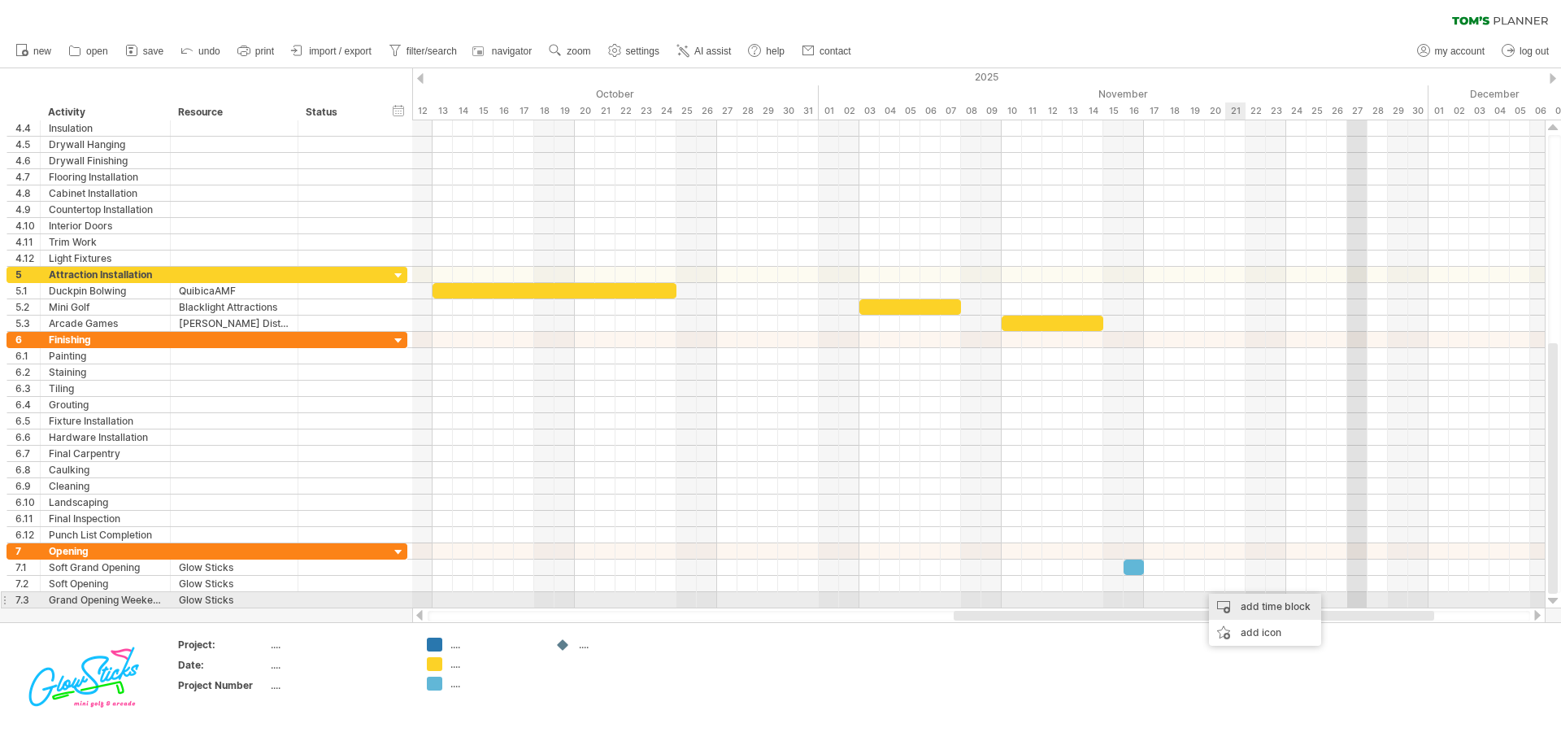
click at [1232, 602] on div "add time block" at bounding box center [1265, 607] width 112 height 26
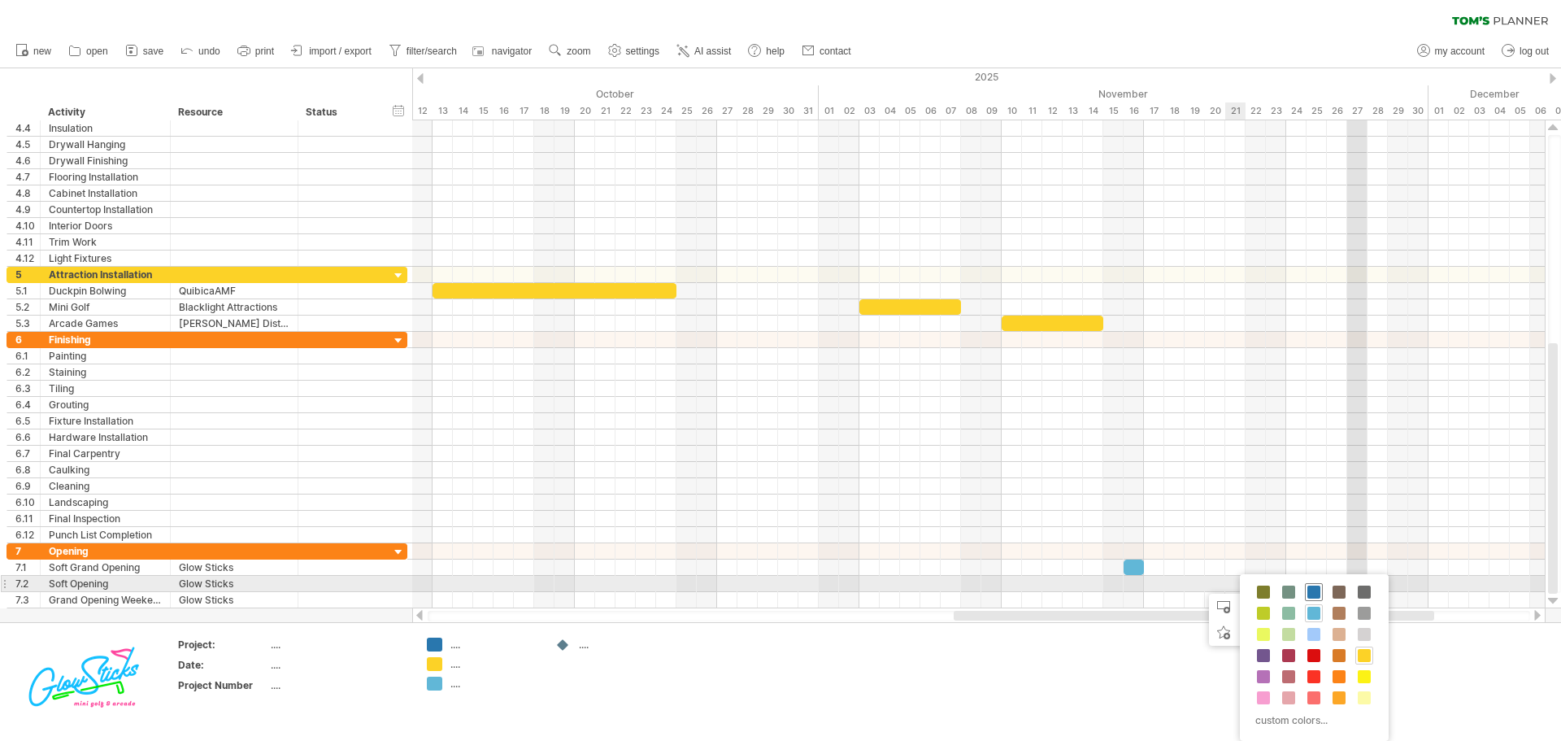
click at [1315, 585] on span at bounding box center [1313, 591] width 13 height 13
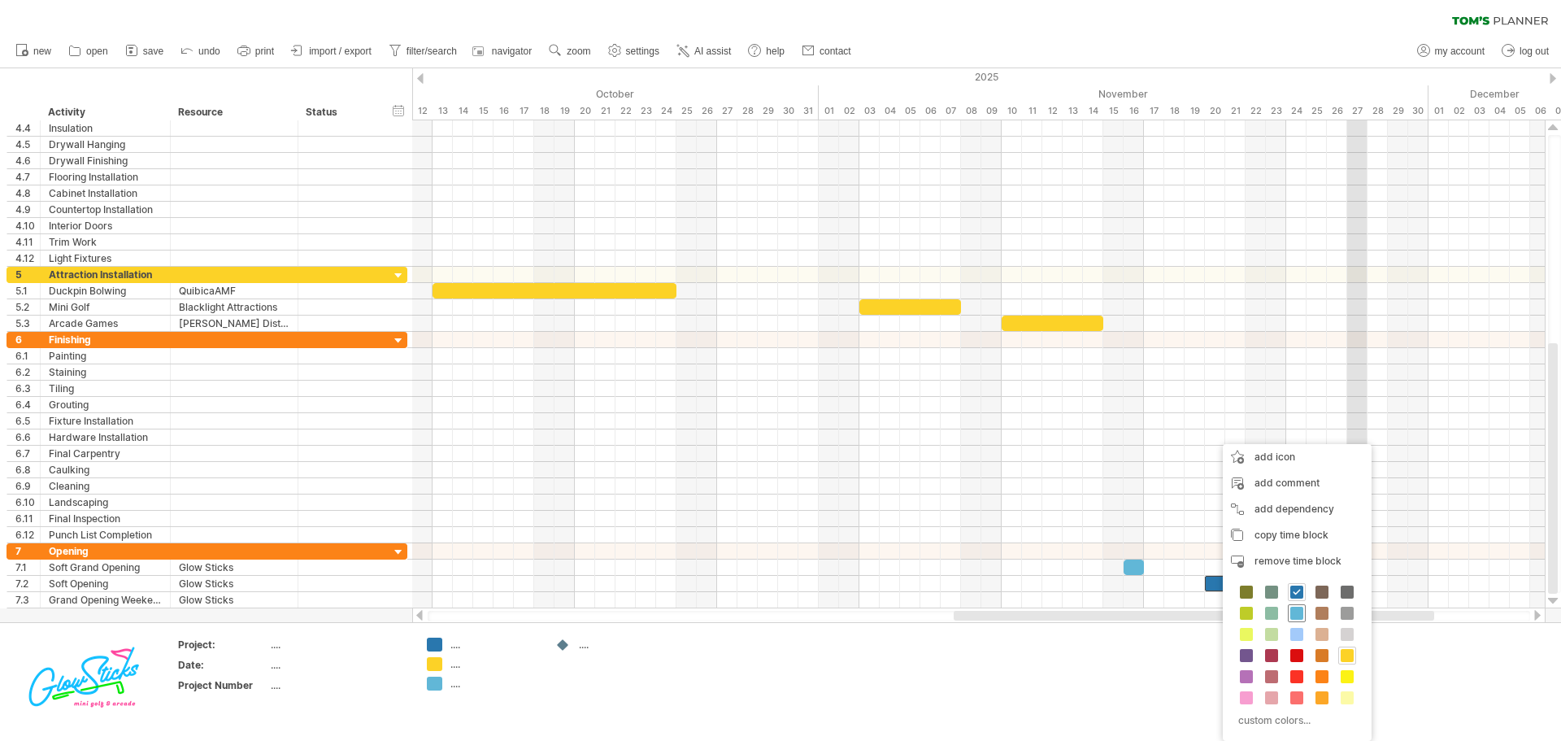
click at [1297, 611] on span at bounding box center [1296, 613] width 13 height 13
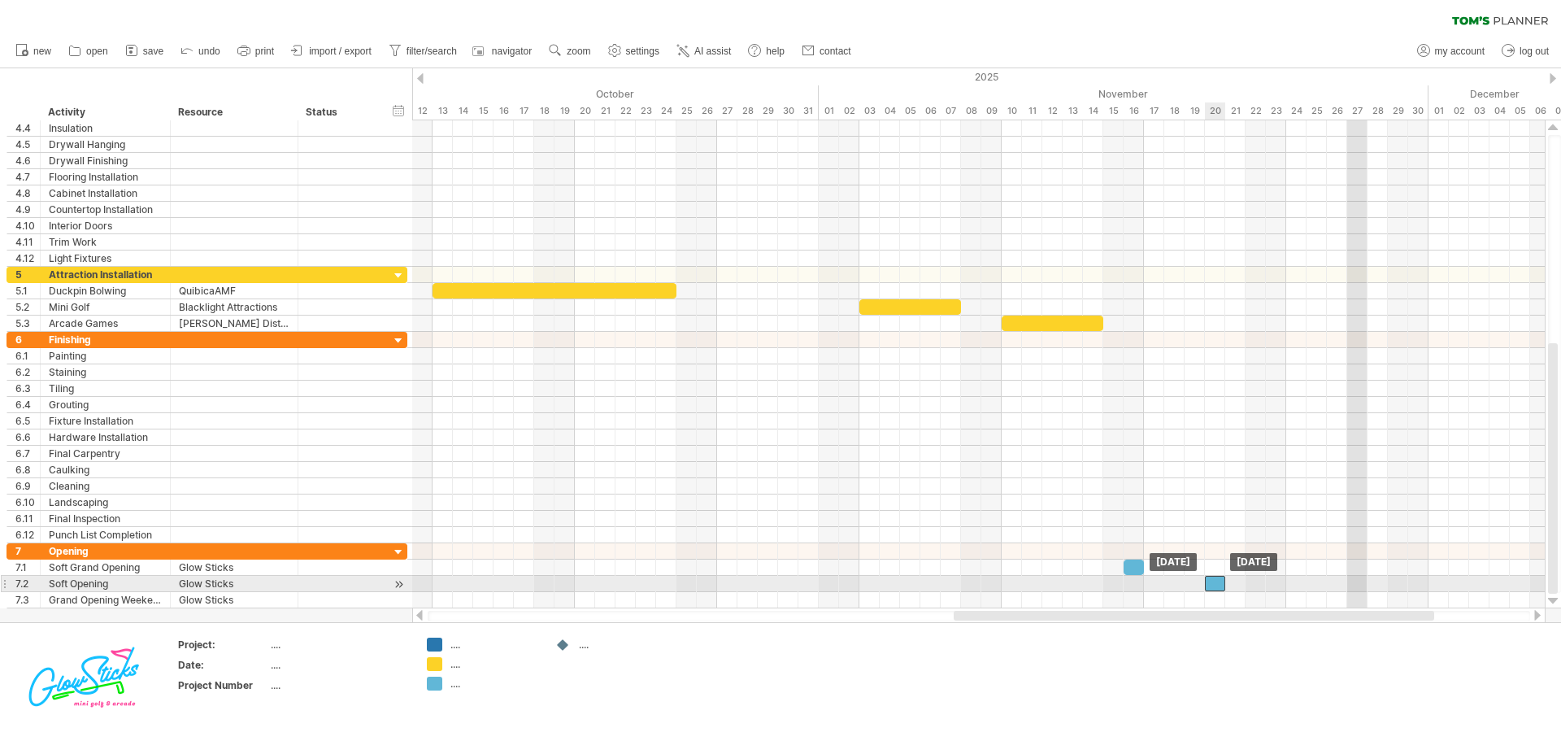
click at [1215, 582] on div at bounding box center [1215, 583] width 20 height 15
drag, startPoint x: 1225, startPoint y: 582, endPoint x: 1242, endPoint y: 582, distance: 17.1
click at [1242, 582] on span at bounding box center [1245, 583] width 7 height 15
click at [1236, 580] on div at bounding box center [1225, 583] width 41 height 15
click at [1253, 583] on div at bounding box center [978, 584] width 1133 height 16
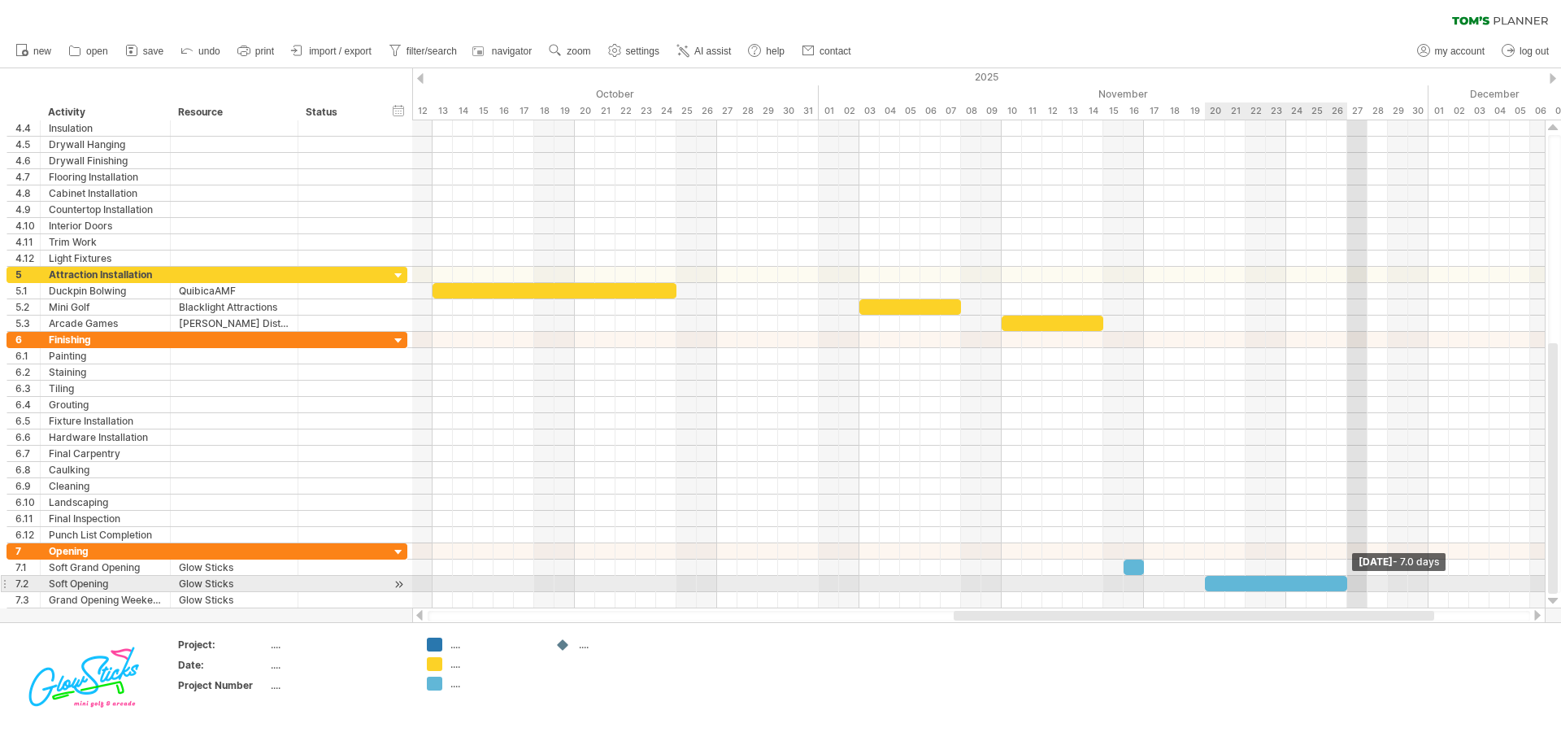
drag, startPoint x: 1244, startPoint y: 583, endPoint x: 1346, endPoint y: 584, distance: 101.6
click at [1346, 584] on span at bounding box center [1347, 583] width 7 height 15
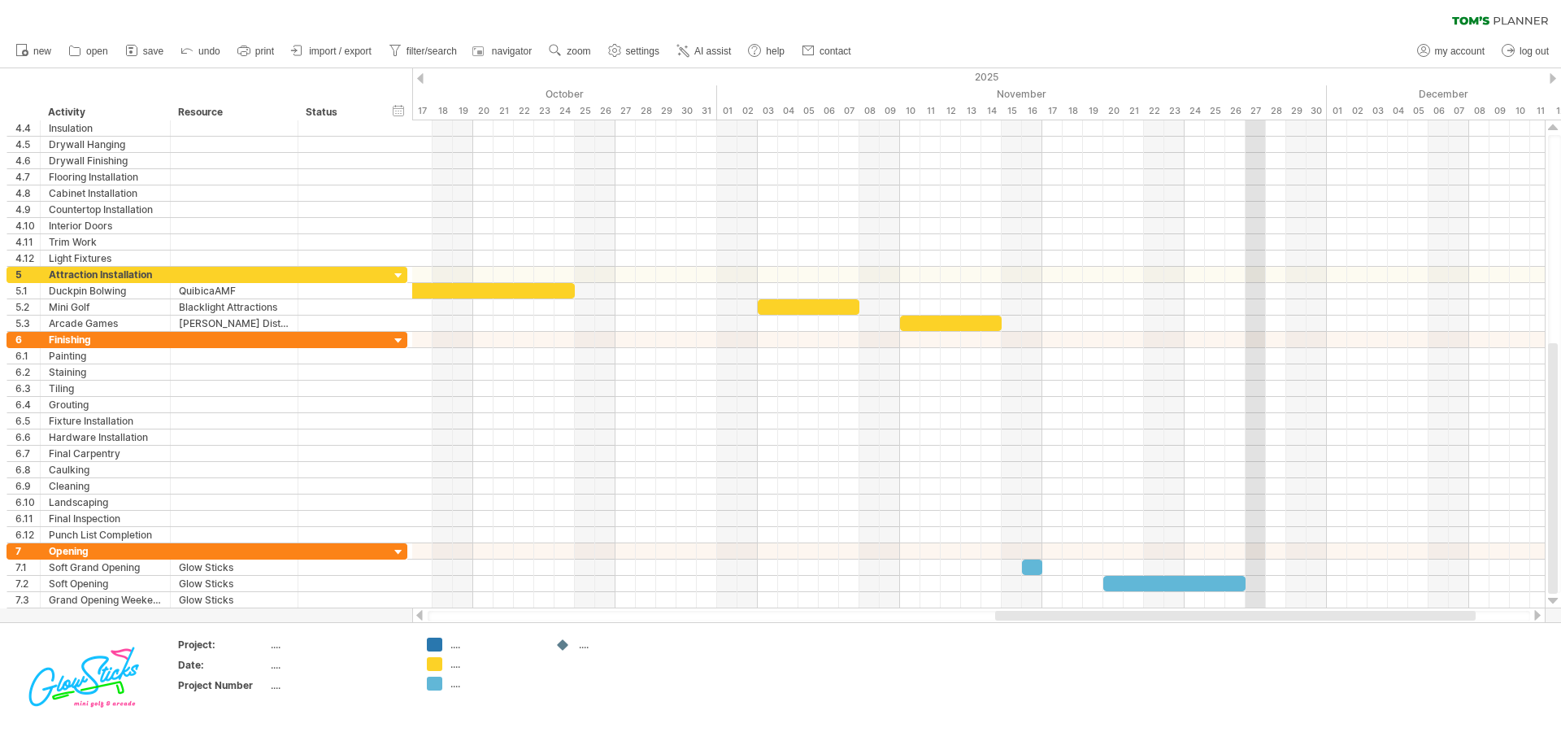
drag, startPoint x: 1331, startPoint y: 619, endPoint x: 1372, endPoint y: 618, distance: 41.5
click at [1372, 618] on div at bounding box center [1235, 616] width 480 height 10
click at [1534, 615] on div at bounding box center [1537, 615] width 13 height 11
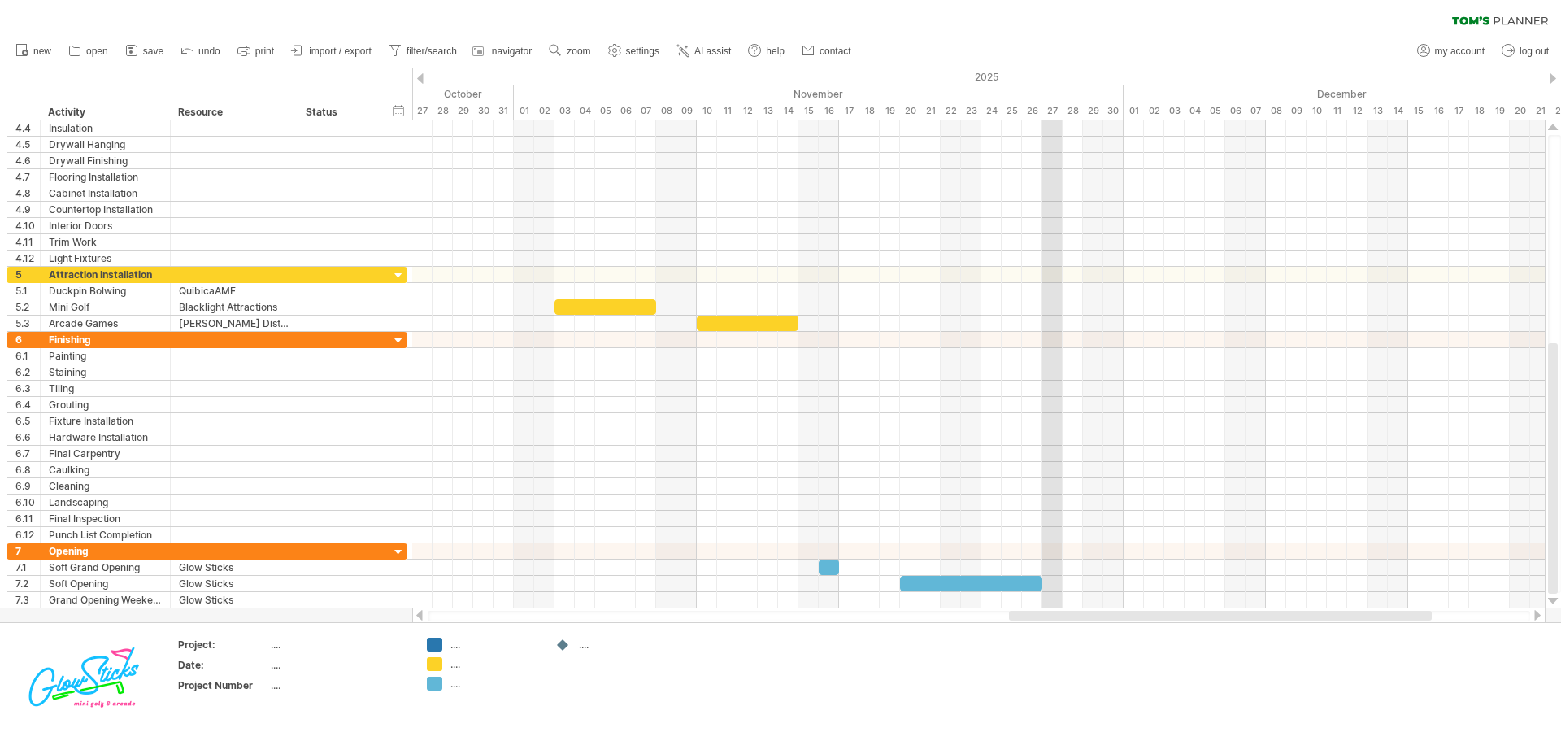
click at [1534, 615] on div at bounding box center [1537, 615] width 13 height 11
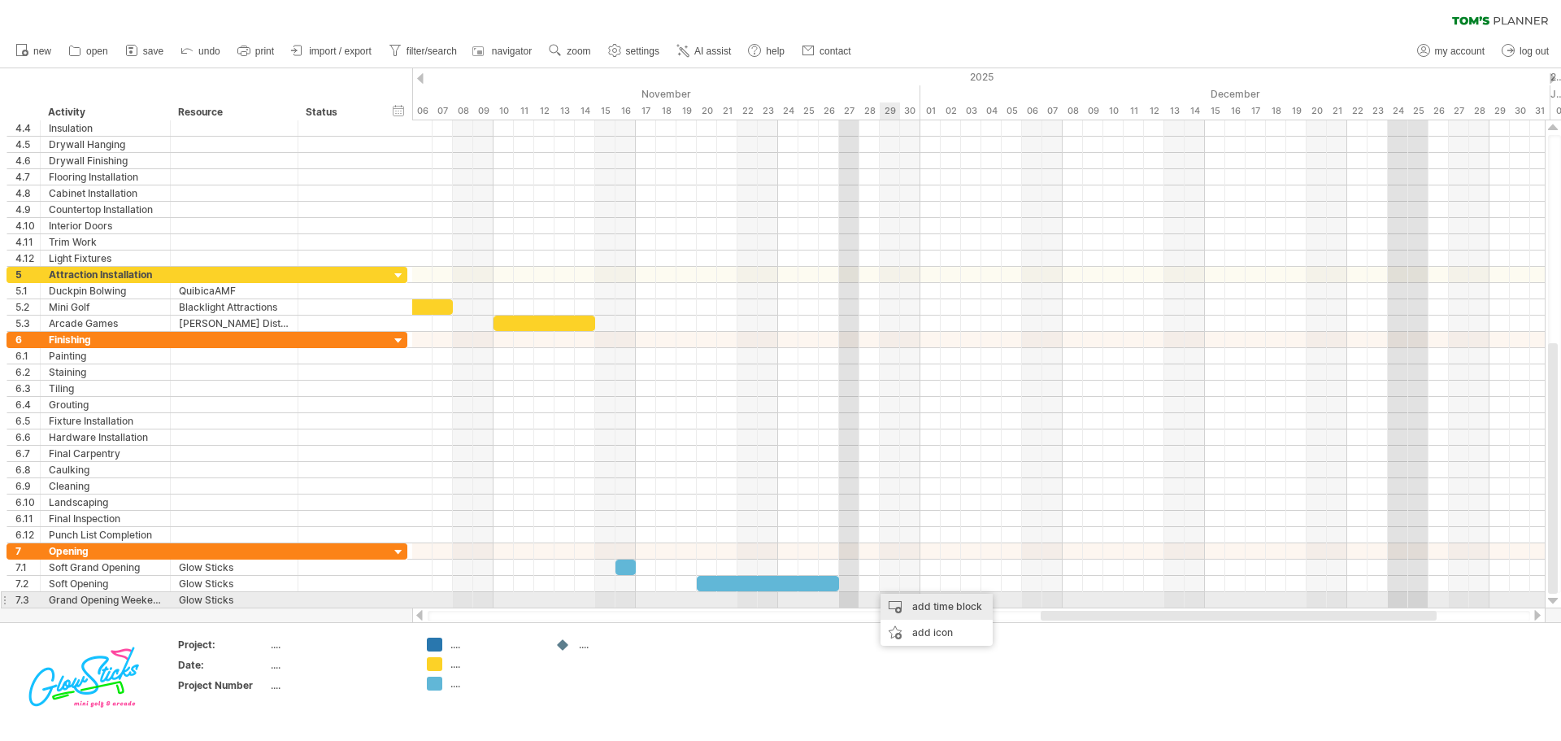
click at [898, 605] on div "add time block" at bounding box center [936, 607] width 112 height 26
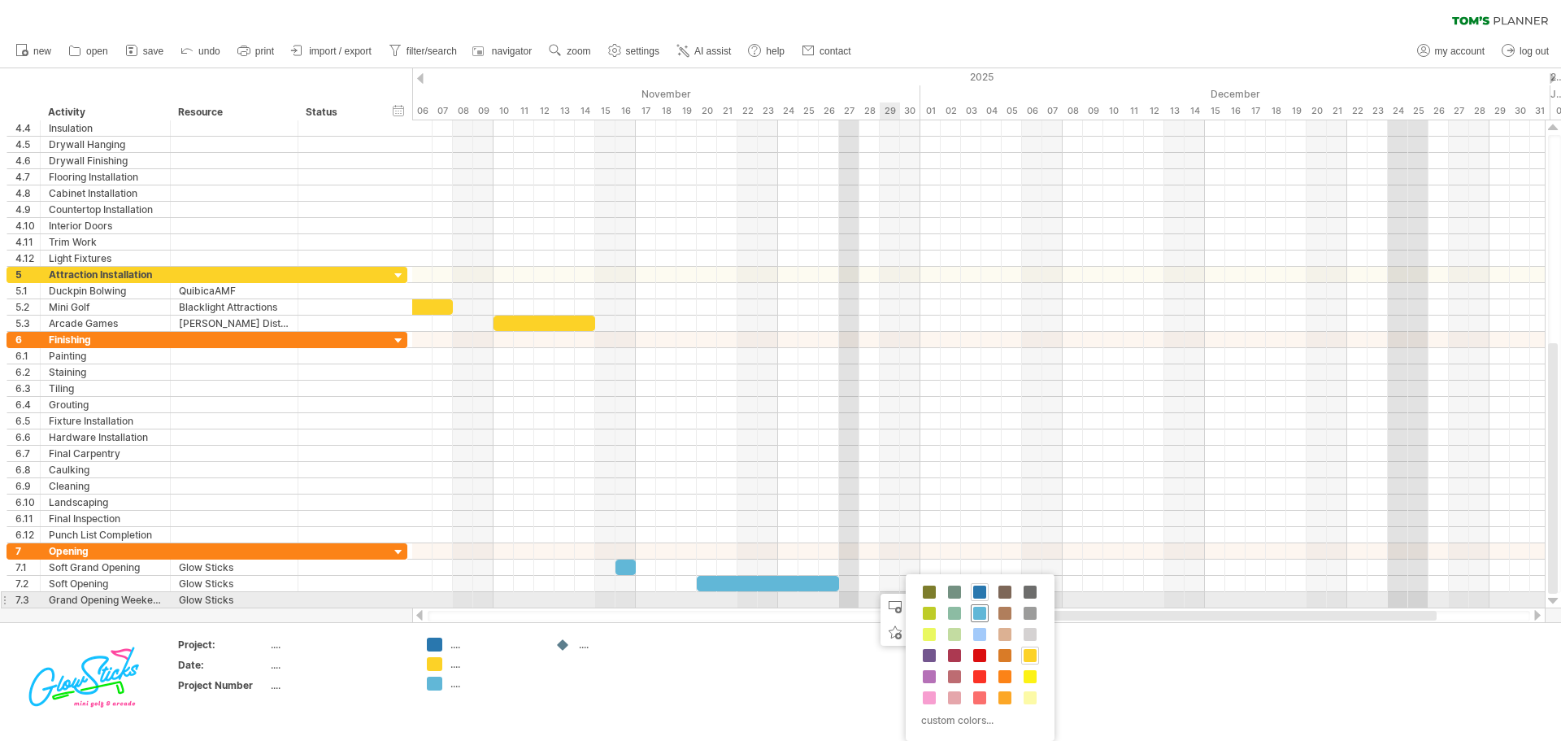
click at [981, 607] on span at bounding box center [979, 613] width 13 height 13
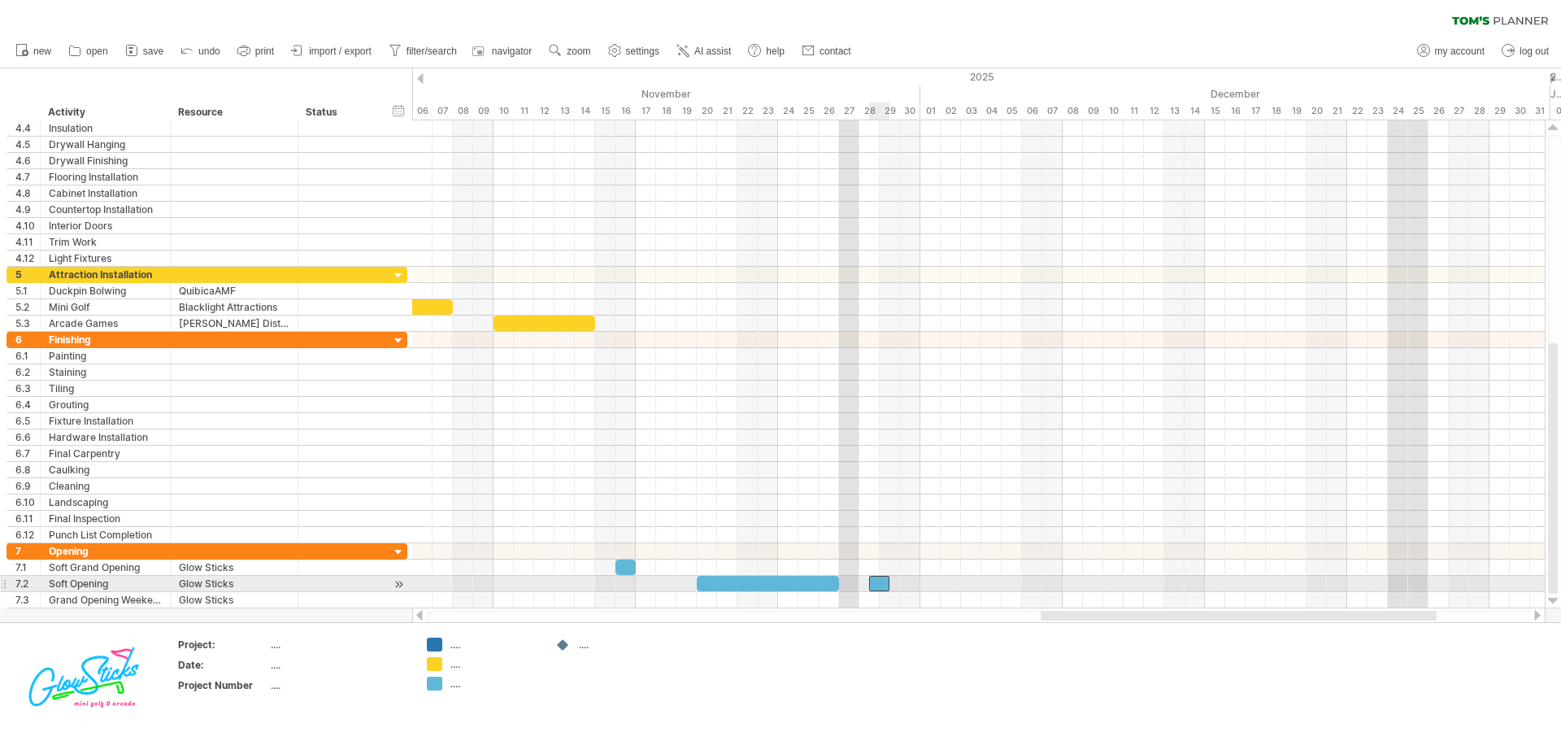
click at [875, 583] on div at bounding box center [879, 583] width 20 height 15
click at [861, 583] on span at bounding box center [859, 583] width 7 height 15
drag, startPoint x: 889, startPoint y: 580, endPoint x: 922, endPoint y: 580, distance: 32.5
click at [922, 580] on span at bounding box center [920, 583] width 7 height 15
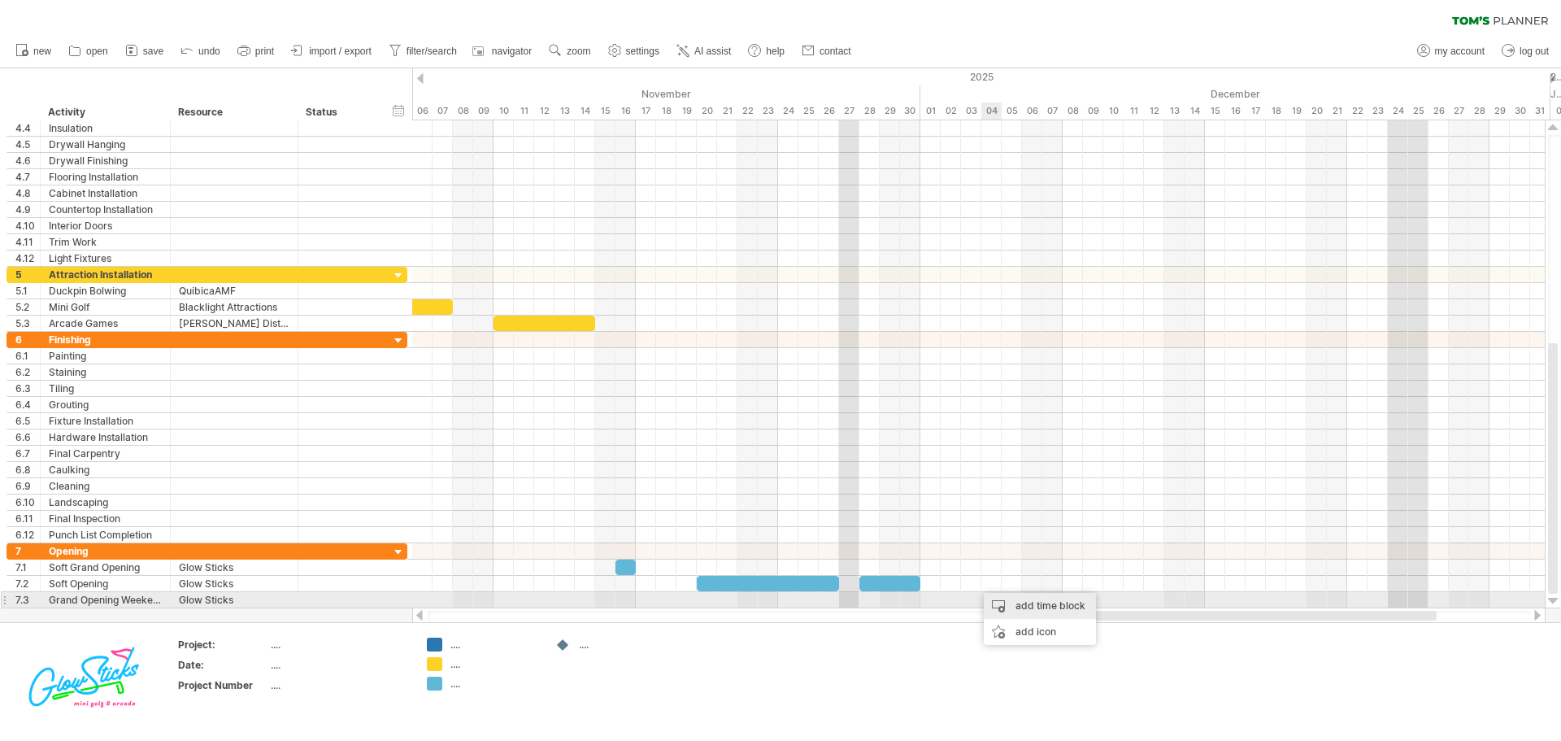
click at [1010, 602] on div "add time block" at bounding box center [1040, 606] width 112 height 26
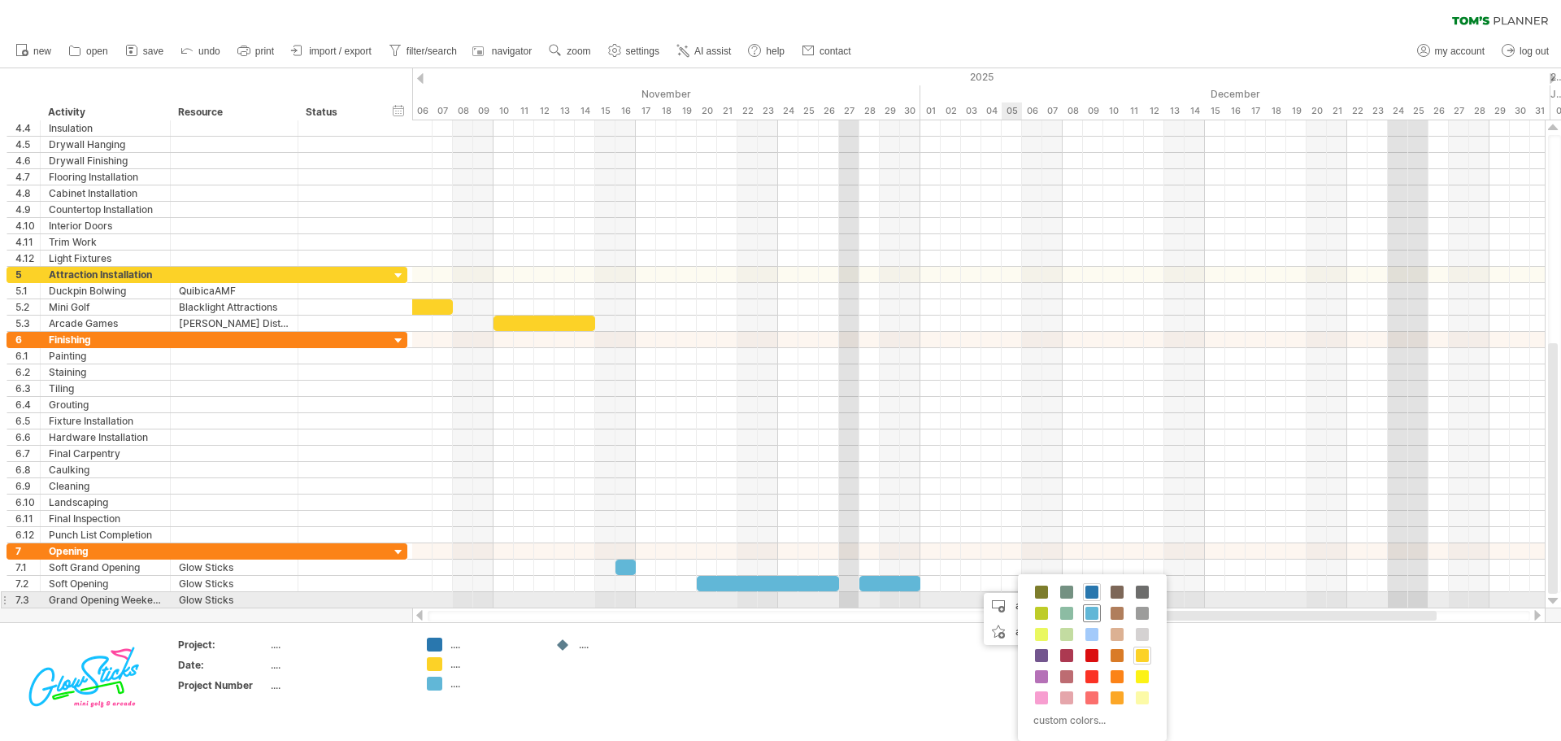
click at [1096, 607] on span at bounding box center [1091, 613] width 13 height 13
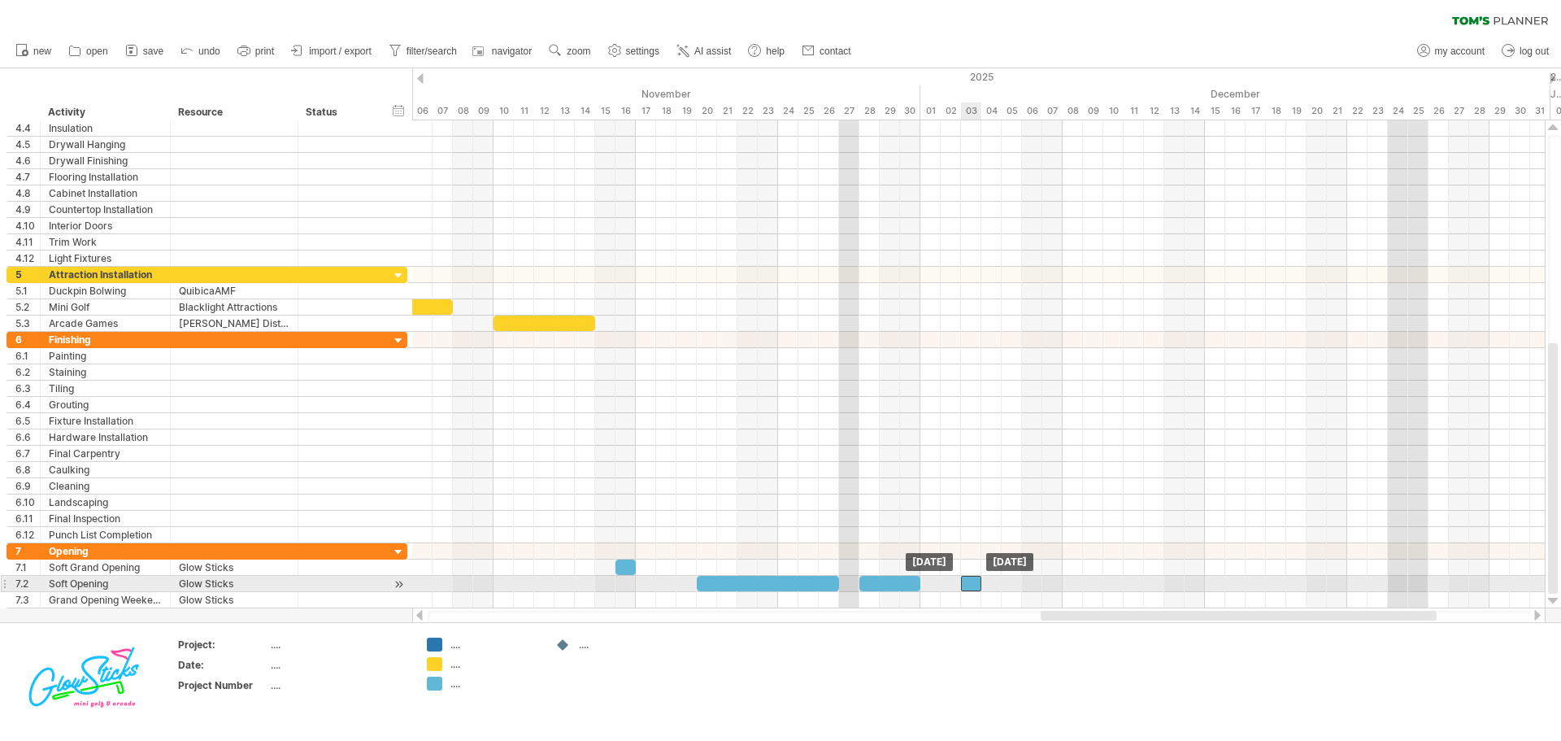
drag, startPoint x: 978, startPoint y: 583, endPoint x: 967, endPoint y: 584, distance: 10.6
click at [967, 584] on div at bounding box center [971, 583] width 20 height 15
drag, startPoint x: 980, startPoint y: 585, endPoint x: 1004, endPoint y: 585, distance: 23.6
click at [1004, 585] on span at bounding box center [1001, 583] width 7 height 15
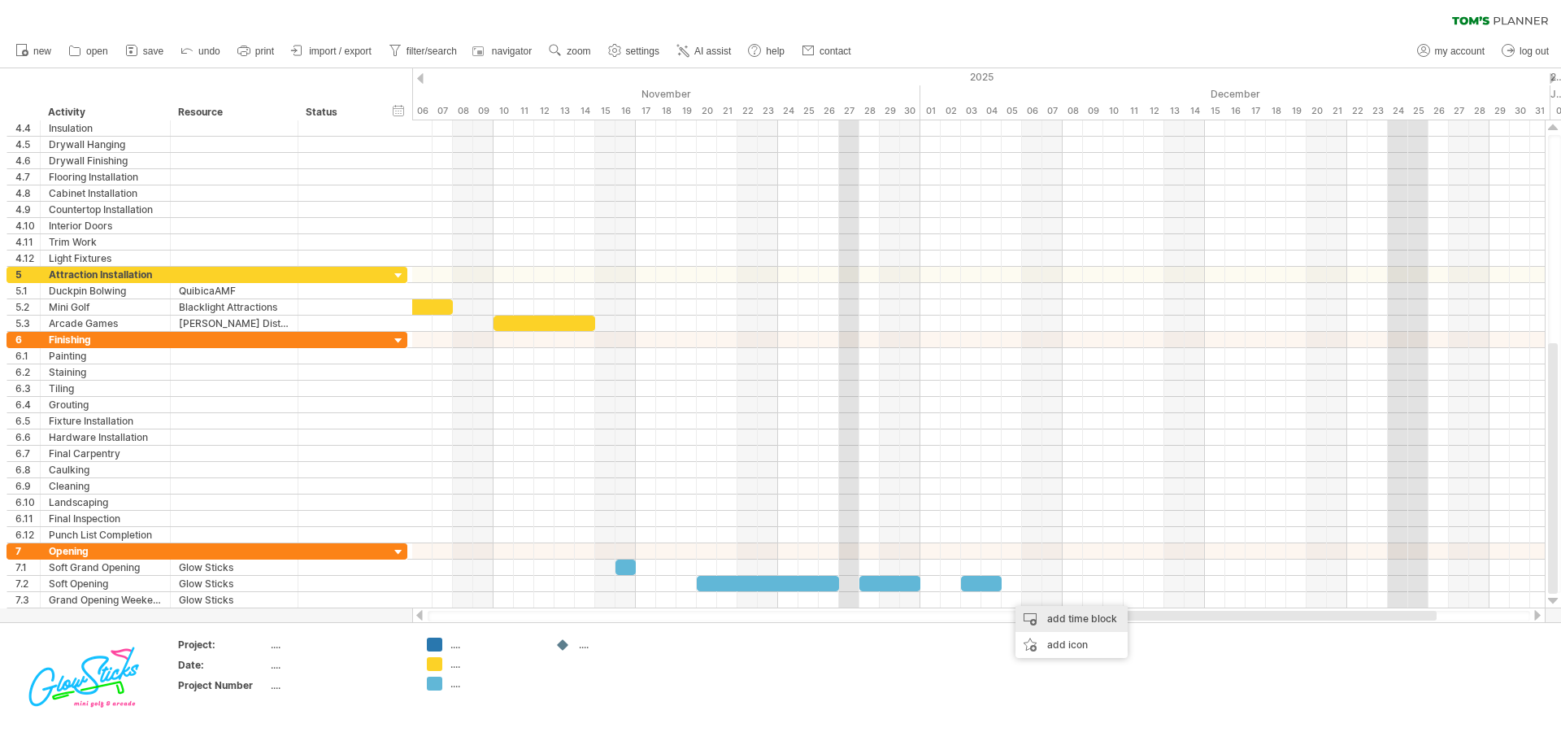
click at [1047, 611] on div "add time block" at bounding box center [1071, 619] width 112 height 26
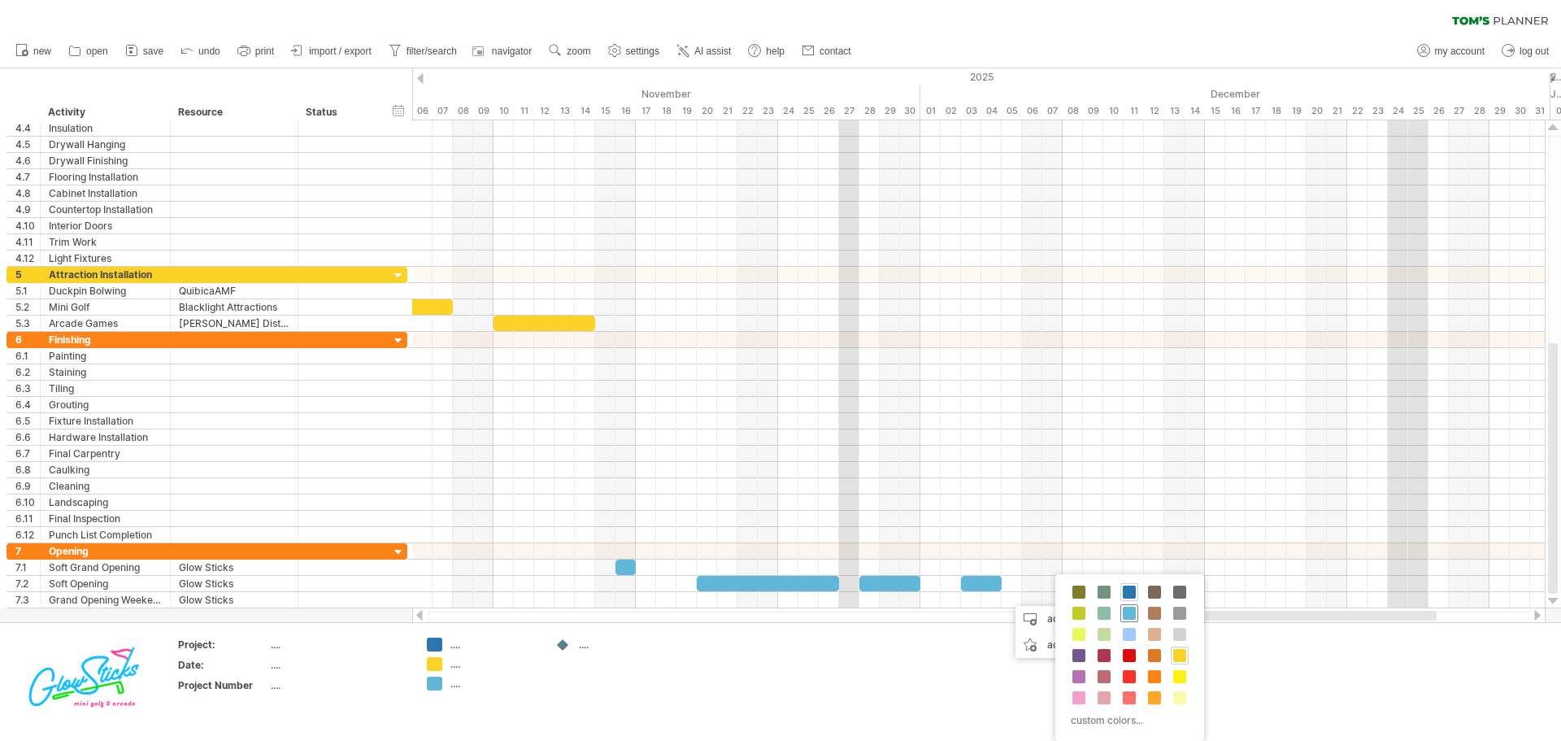
click at [1128, 611] on span at bounding box center [1129, 613] width 13 height 13
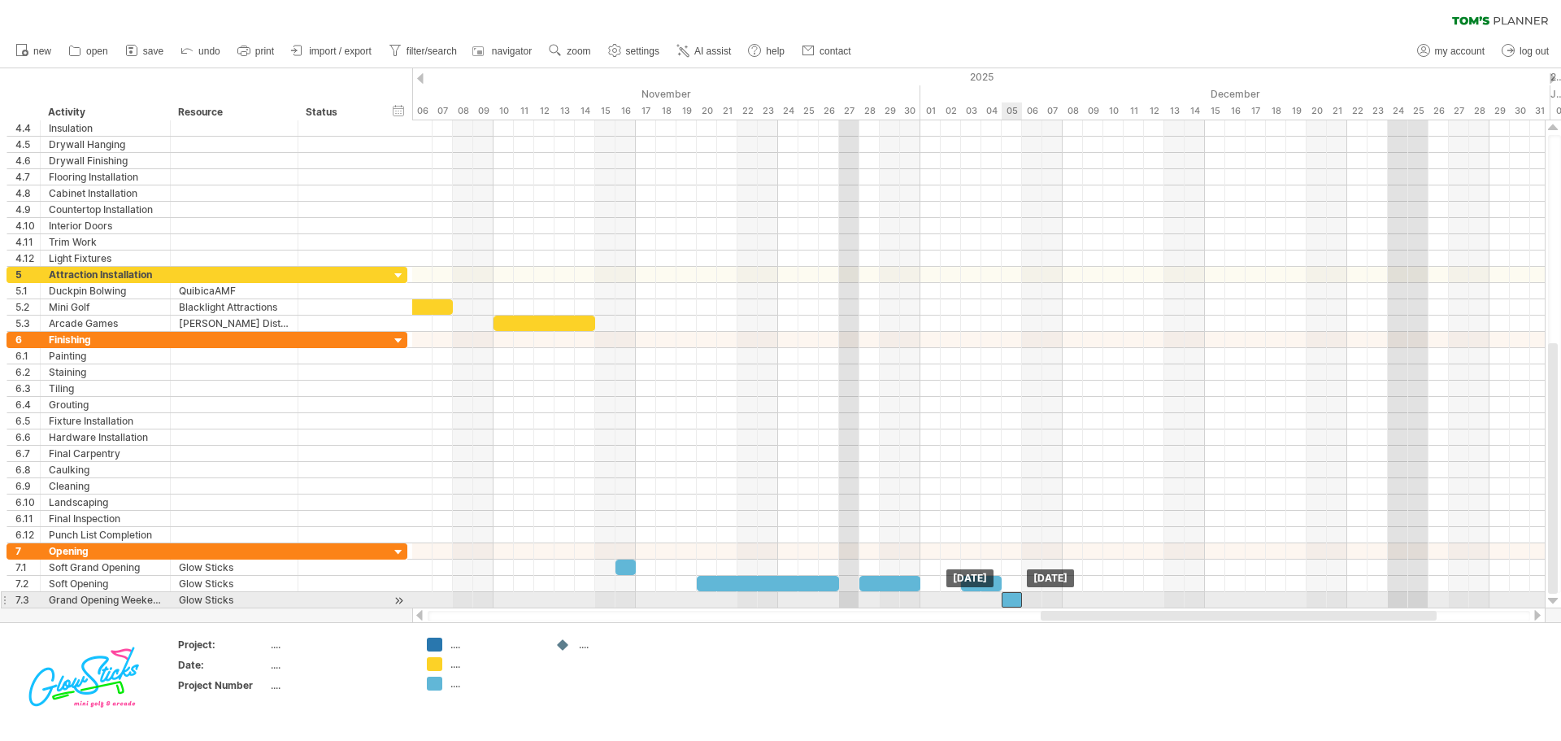
click at [1015, 603] on div at bounding box center [1012, 599] width 20 height 15
drag, startPoint x: 1023, startPoint y: 600, endPoint x: 1063, endPoint y: 597, distance: 40.8
click at [1063, 597] on span at bounding box center [1062, 599] width 7 height 15
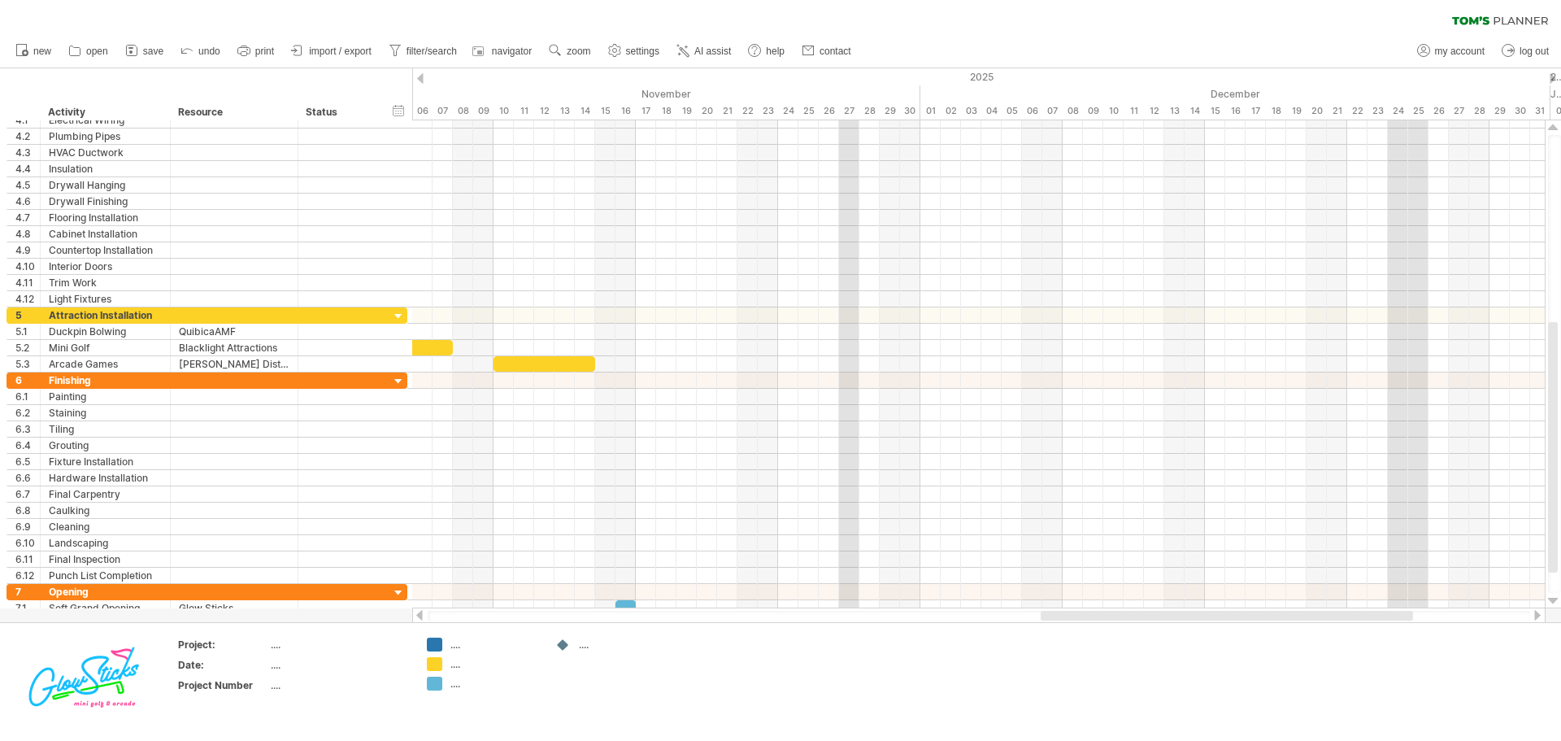
drag, startPoint x: 1115, startPoint y: 620, endPoint x: 985, endPoint y: 618, distance: 130.1
click at [985, 618] on div at bounding box center [979, 616] width 1102 height 11
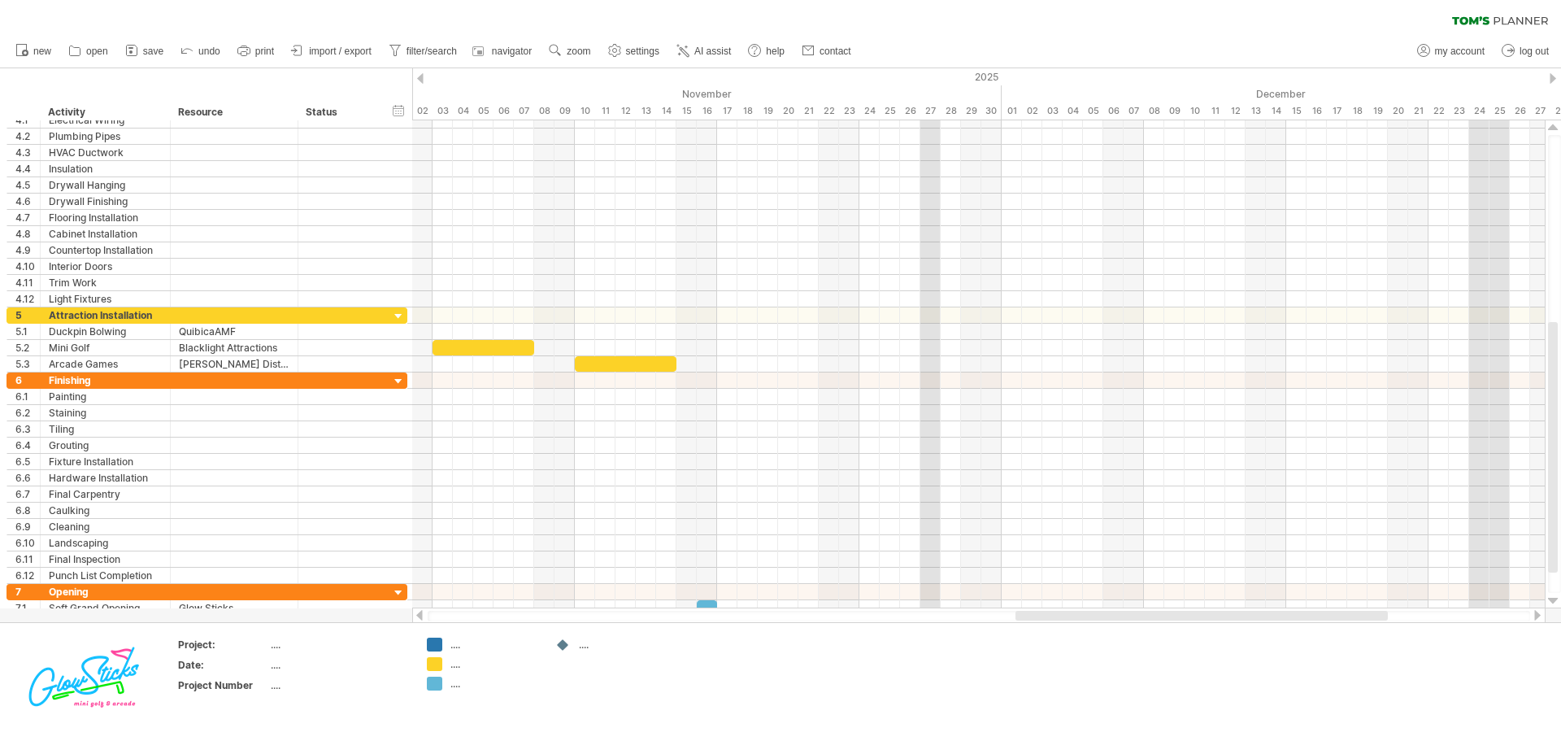
drag, startPoint x: 1114, startPoint y: 612, endPoint x: 1087, endPoint y: 614, distance: 26.9
click at [1087, 614] on div at bounding box center [1201, 616] width 372 height 10
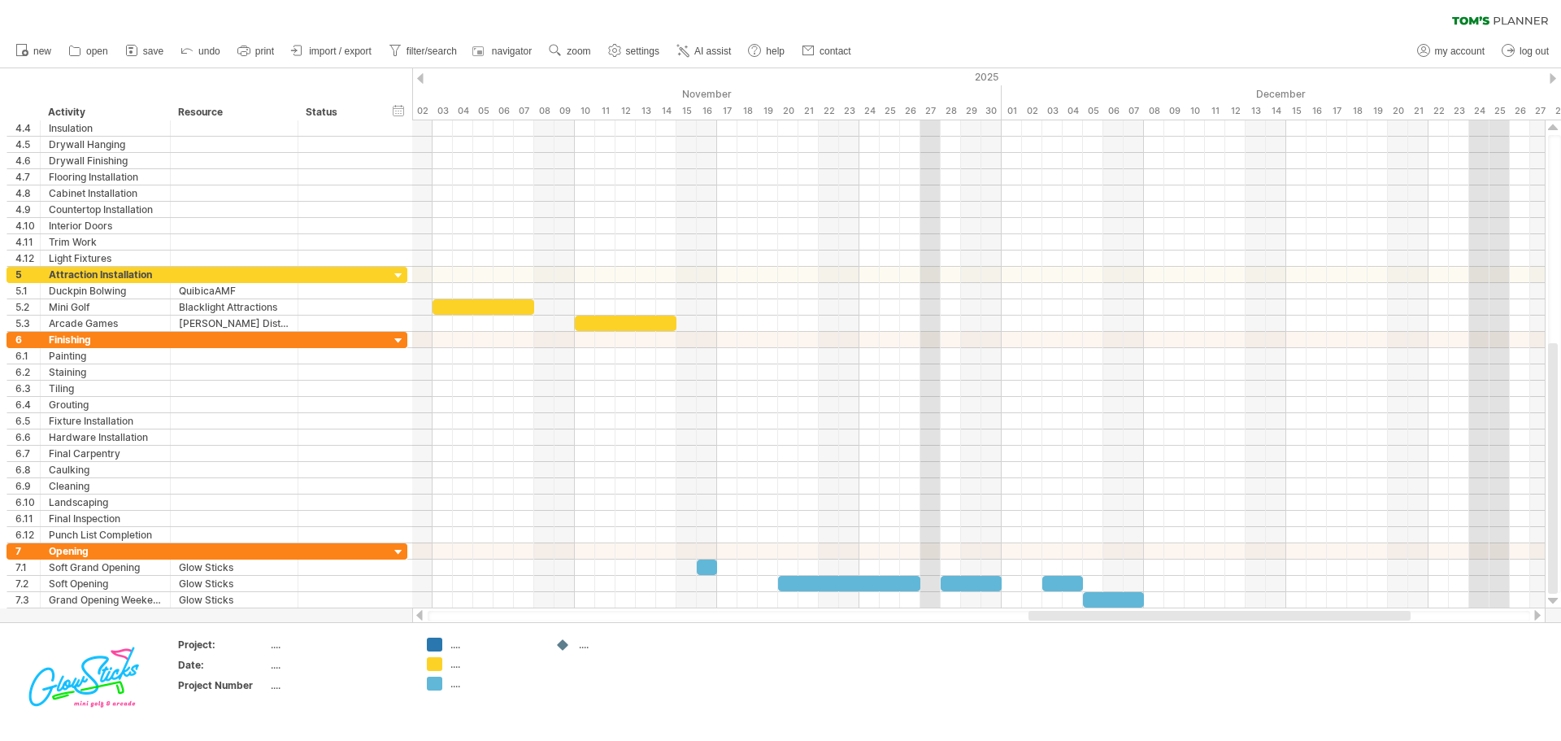
click at [1216, 609] on div at bounding box center [978, 615] width 1133 height 16
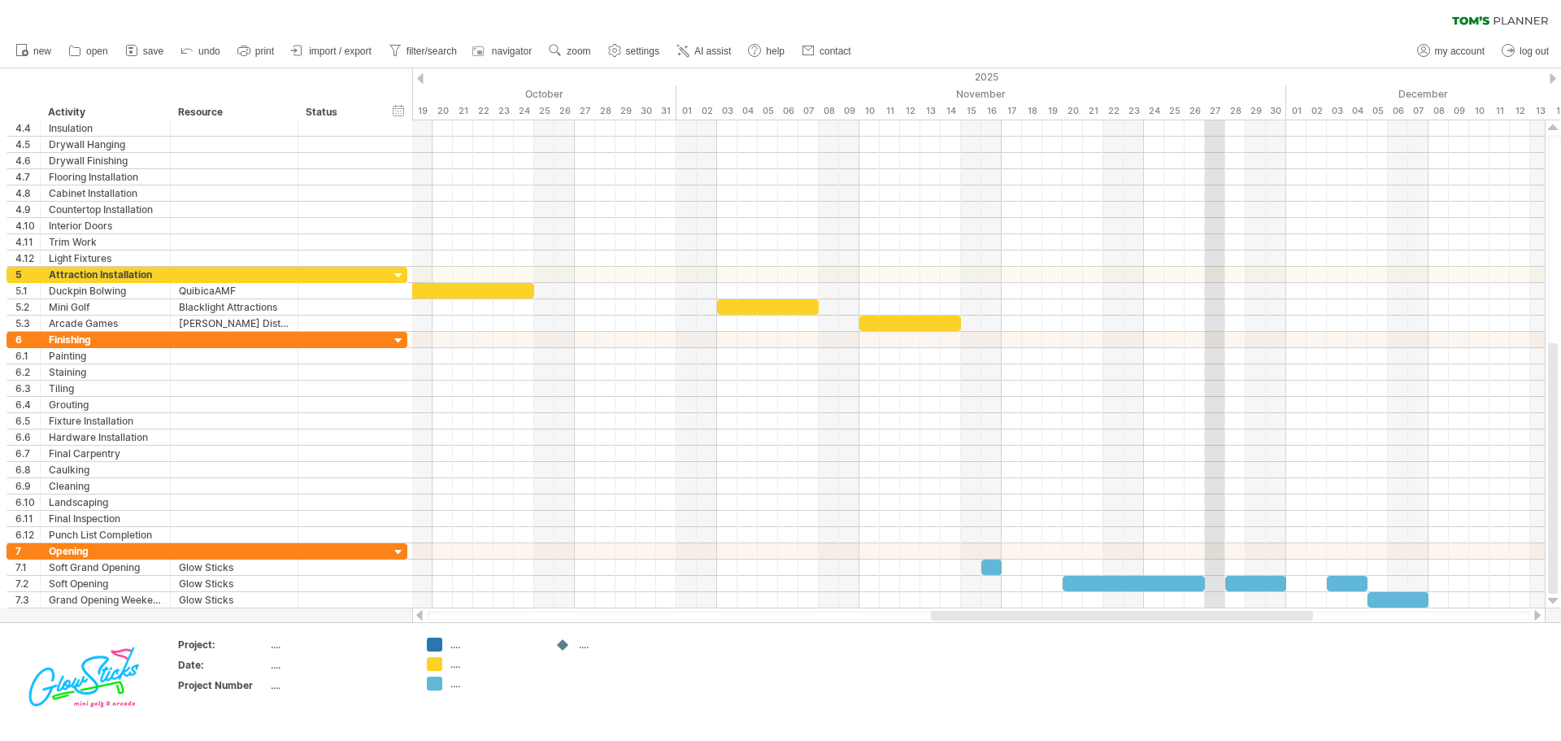
drag, startPoint x: 1216, startPoint y: 615, endPoint x: 1118, endPoint y: 619, distance: 98.4
click at [1118, 619] on div at bounding box center [1122, 616] width 382 height 10
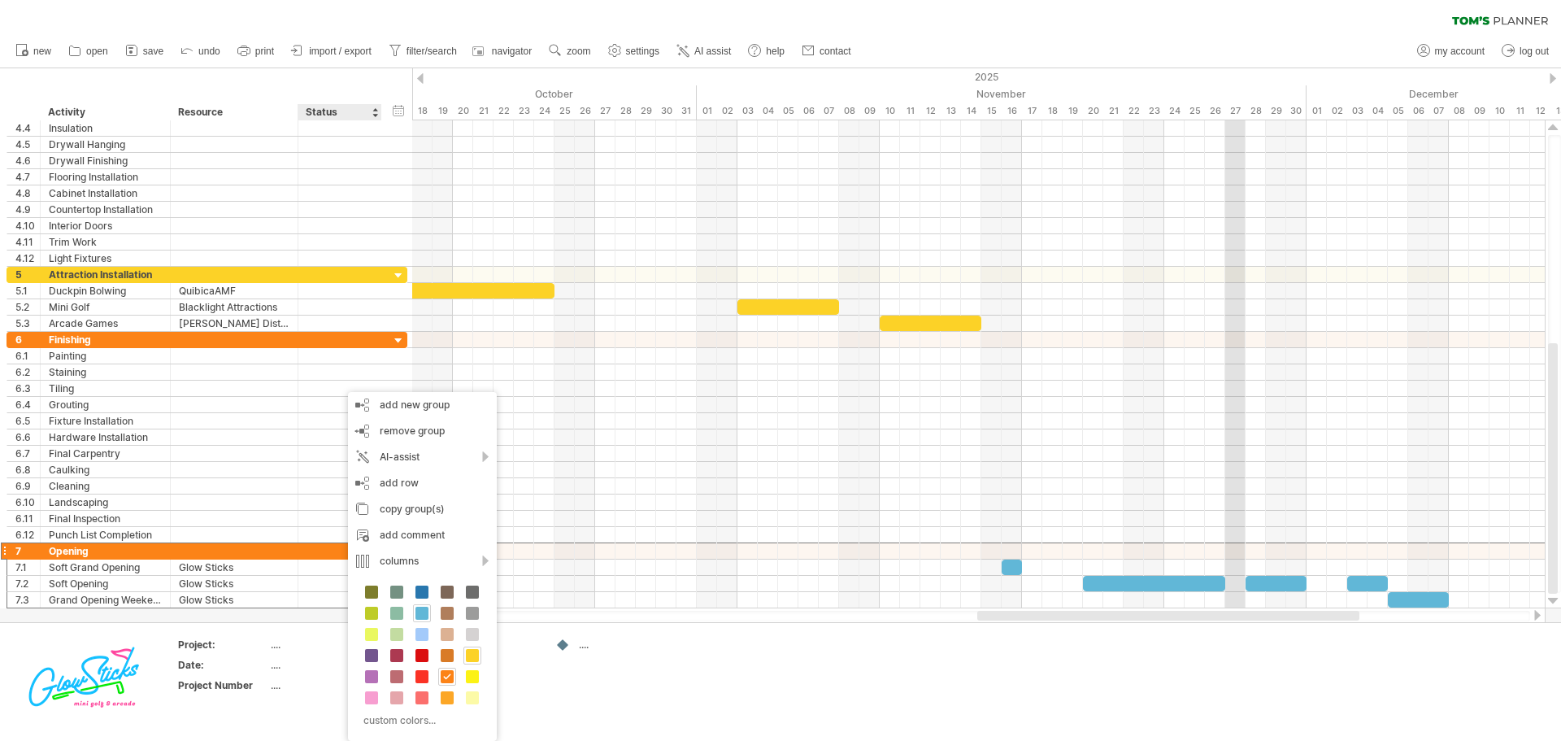
click at [417, 612] on span at bounding box center [421, 613] width 13 height 13
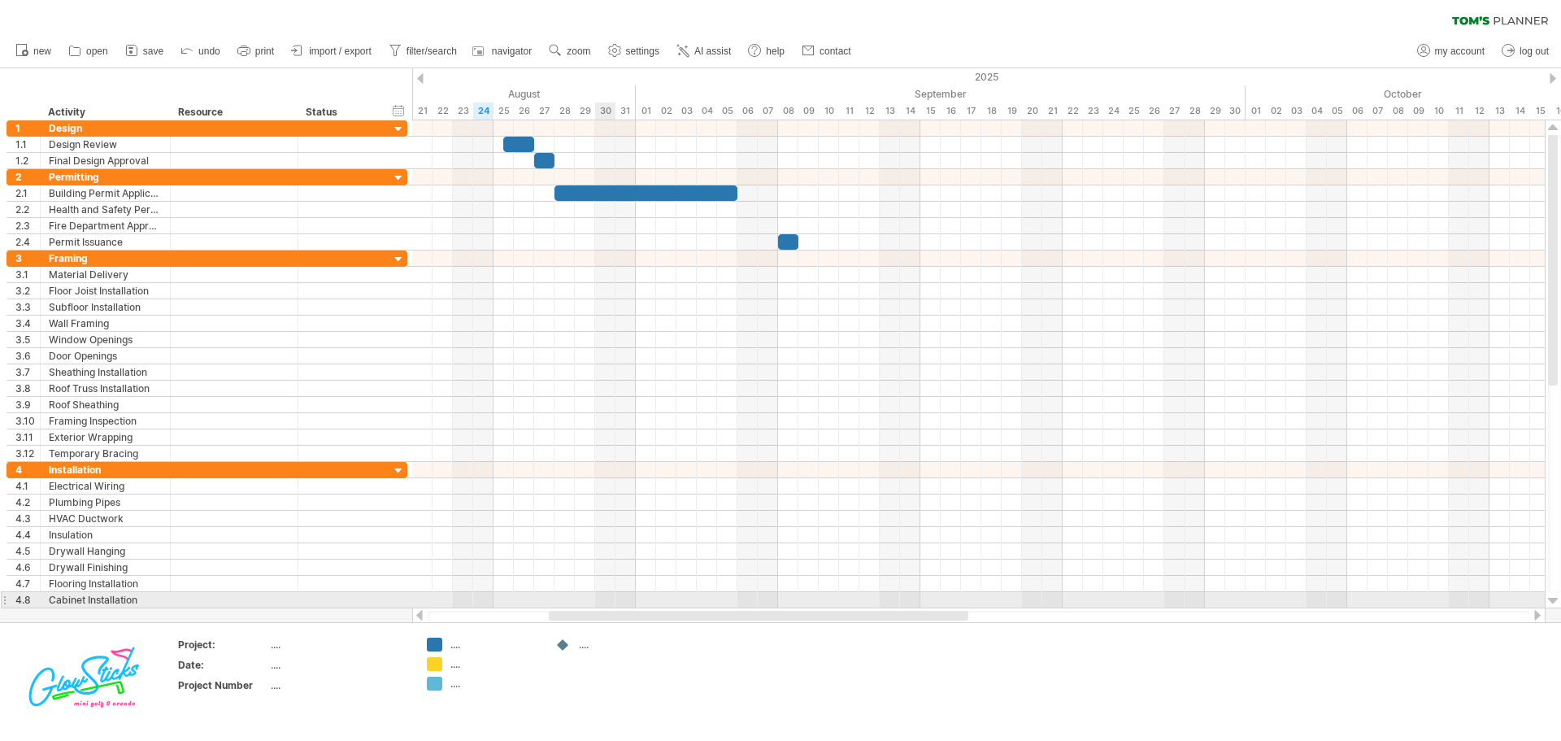
drag, startPoint x: 1024, startPoint y: 611, endPoint x: 596, endPoint y: 605, distance: 428.5
click at [596, 605] on div "Trying to reach [DOMAIN_NAME] Connected again... clear filter new open" at bounding box center [780, 370] width 1561 height 741
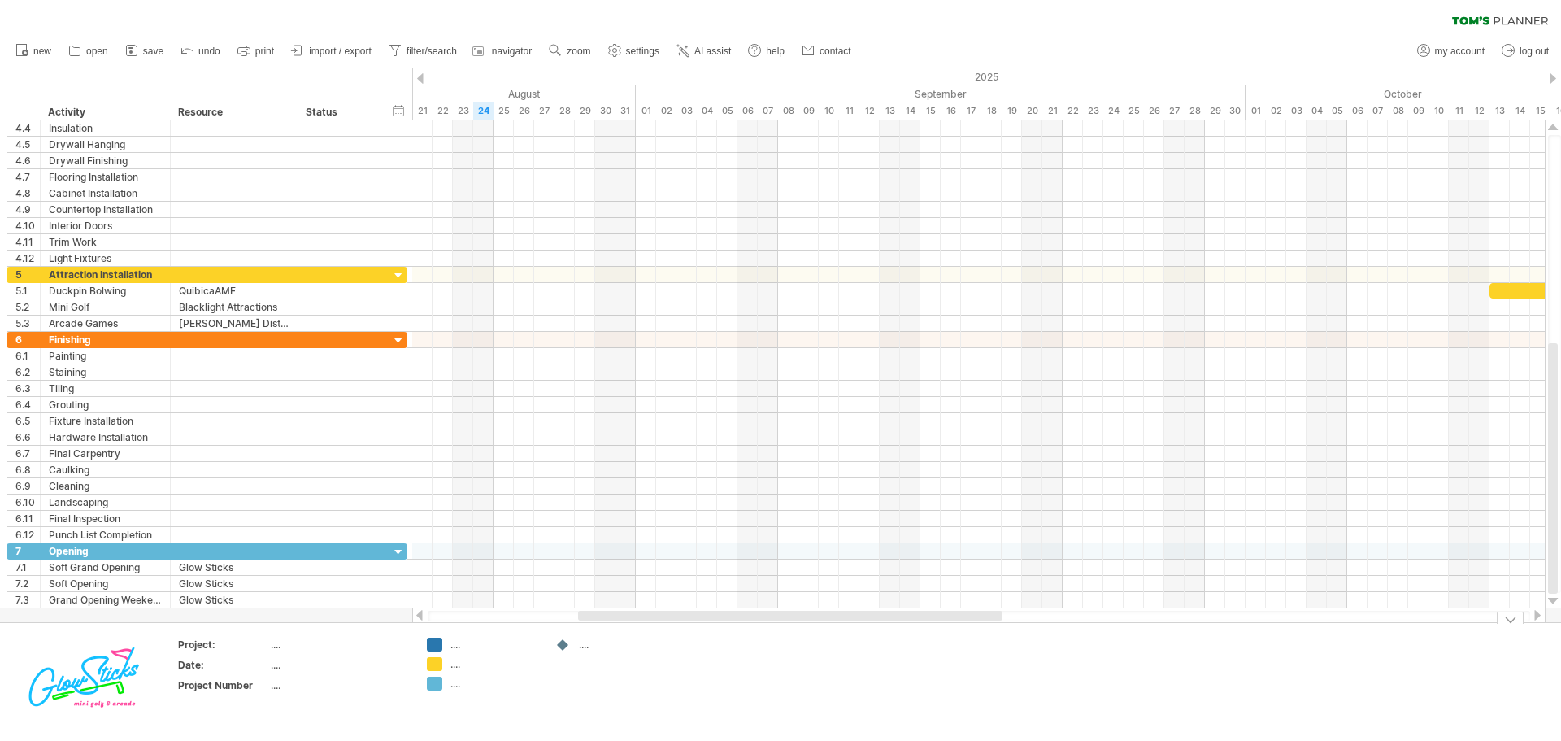
click at [450, 650] on div "...." at bounding box center [494, 644] width 89 height 14
click at [280, 644] on div "...." at bounding box center [339, 644] width 137 height 14
type input "**********"
click at [289, 667] on div "...." at bounding box center [339, 665] width 137 height 14
type input "**********"
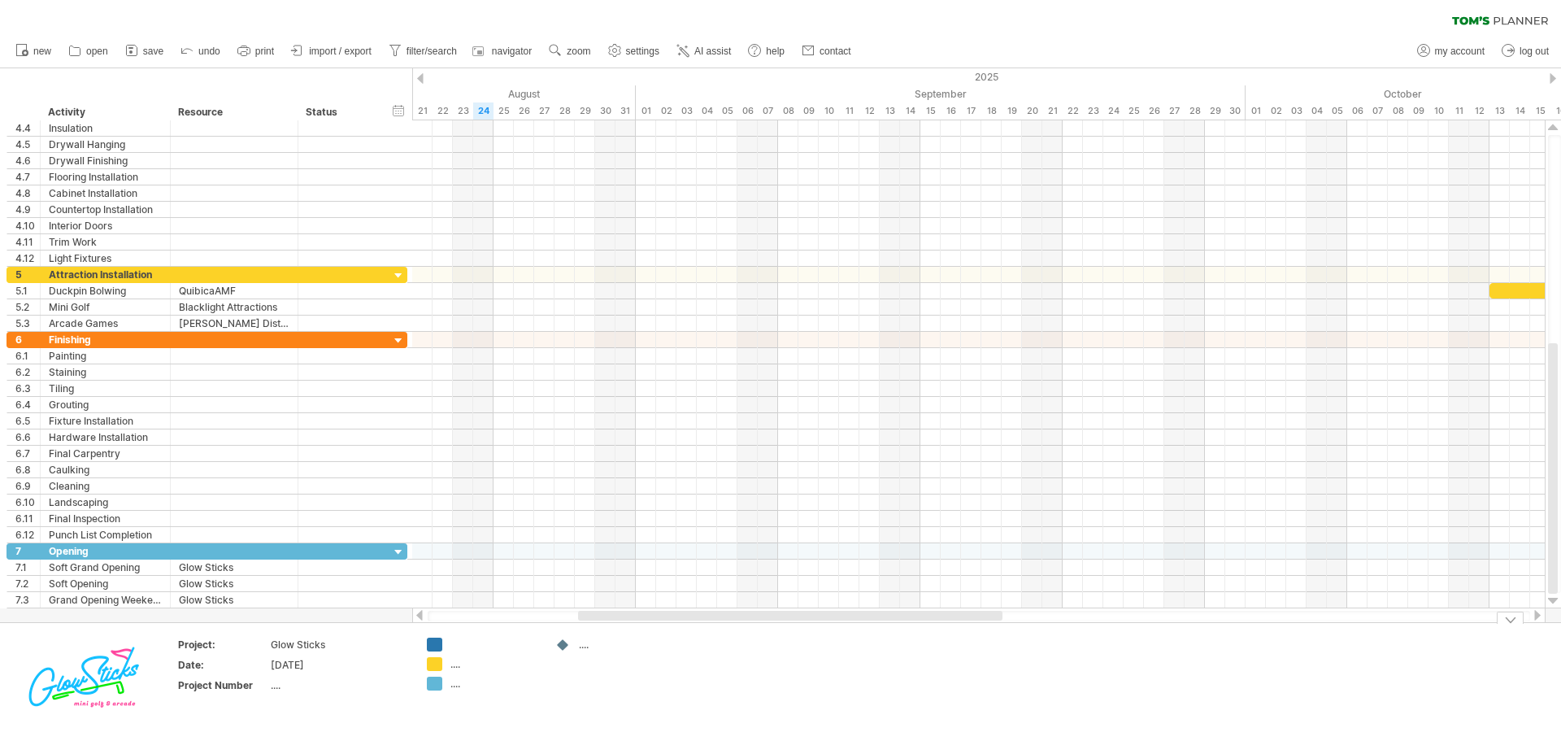
click at [585, 647] on div "...." at bounding box center [623, 644] width 89 height 14
click at [435, 645] on div "Trying to reach [DOMAIN_NAME] Connected again... clear filter new open" at bounding box center [780, 370] width 1561 height 741
click at [671, 691] on td at bounding box center [611, 681] width 128 height 88
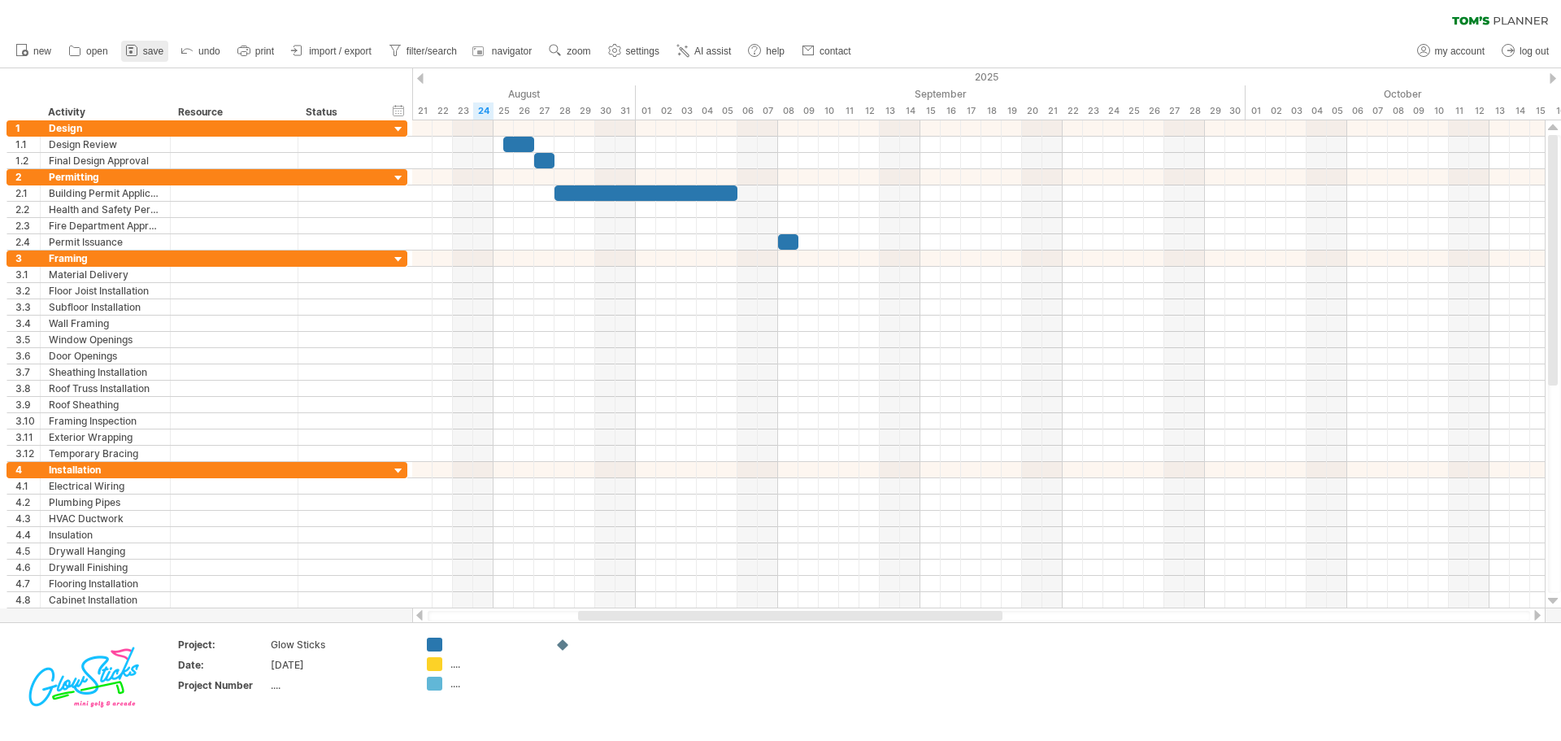
click at [137, 50] on icon at bounding box center [131, 51] width 11 height 11
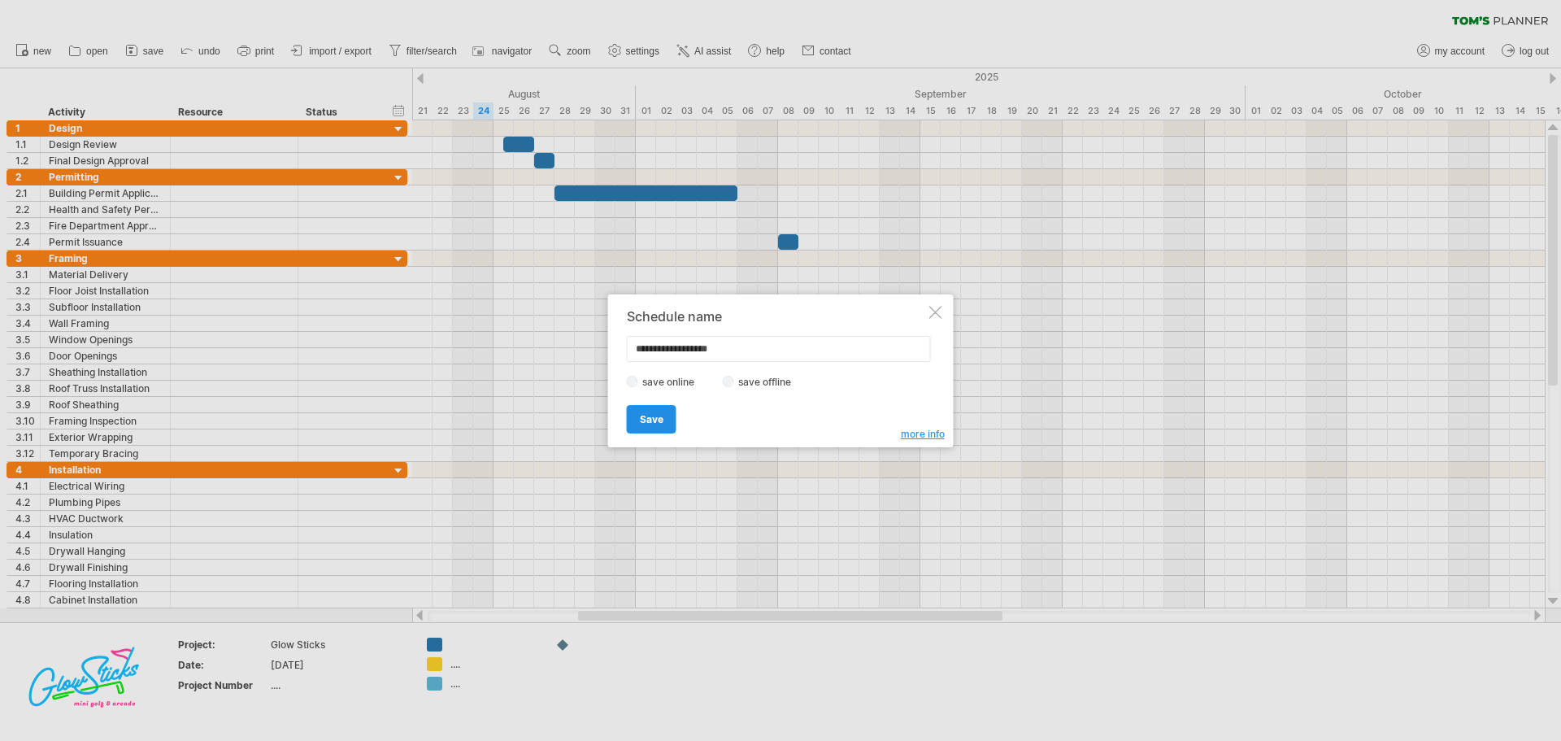
type input "**********"
click at [655, 411] on link "Save" at bounding box center [652, 419] width 50 height 28
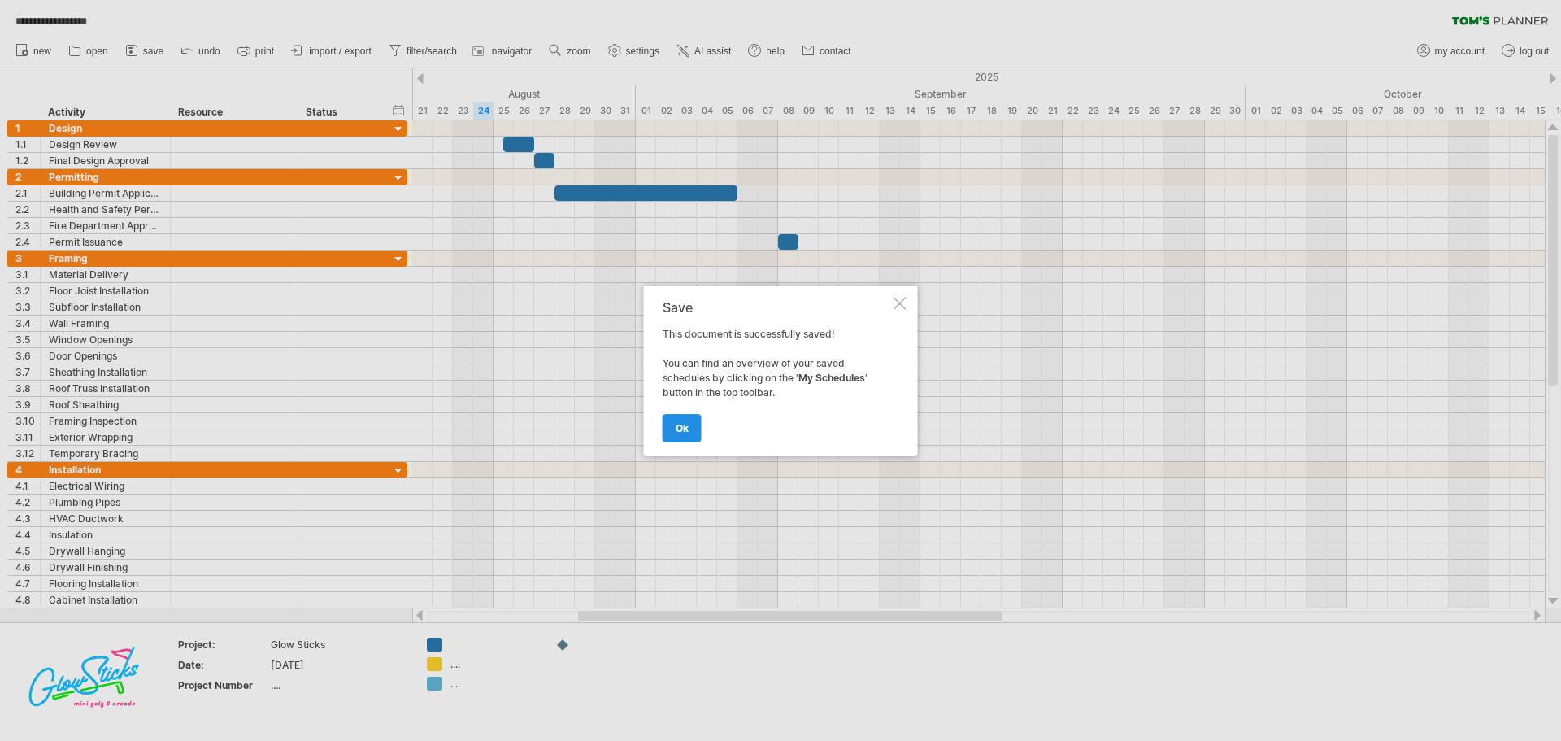
click at [677, 435] on link "ok" at bounding box center [682, 428] width 39 height 28
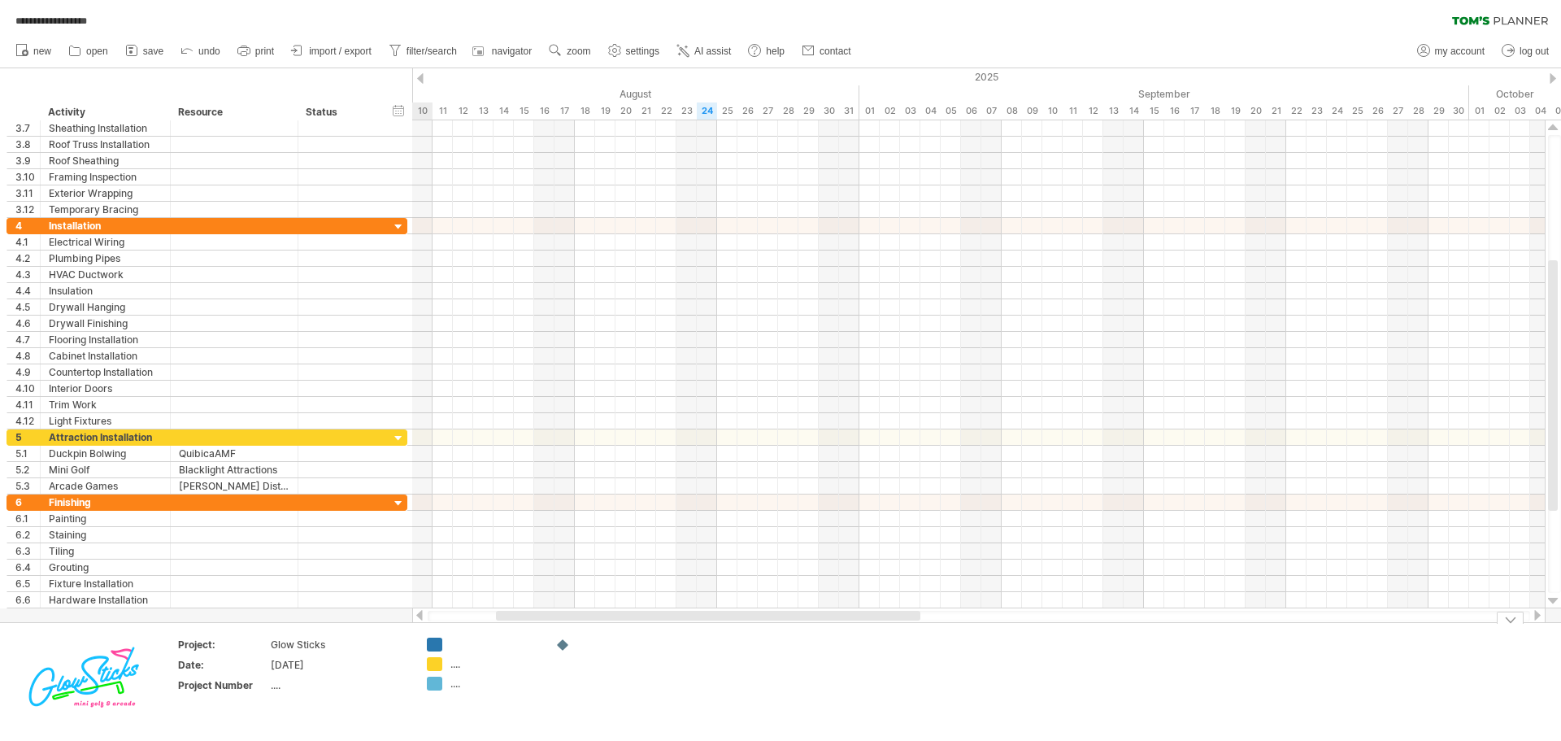
drag, startPoint x: 618, startPoint y: 616, endPoint x: 535, endPoint y: 624, distance: 83.2
click at [535, 624] on div "**********" at bounding box center [780, 370] width 1561 height 741
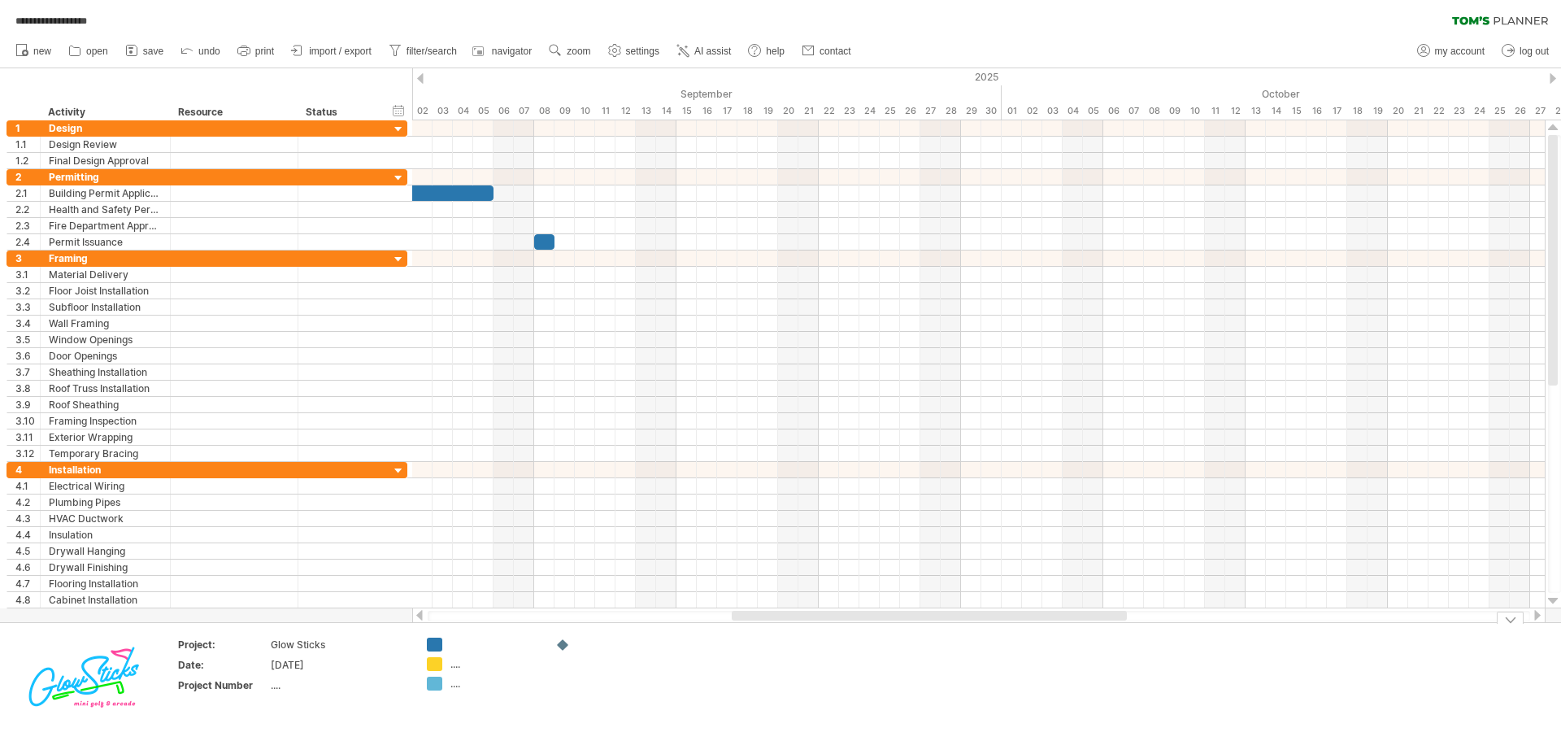
drag, startPoint x: 732, startPoint y: 618, endPoint x: 890, endPoint y: 623, distance: 158.6
click at [890, 623] on div "**********" at bounding box center [780, 370] width 1561 height 741
click at [120, 177] on div "Permitting" at bounding box center [105, 176] width 113 height 15
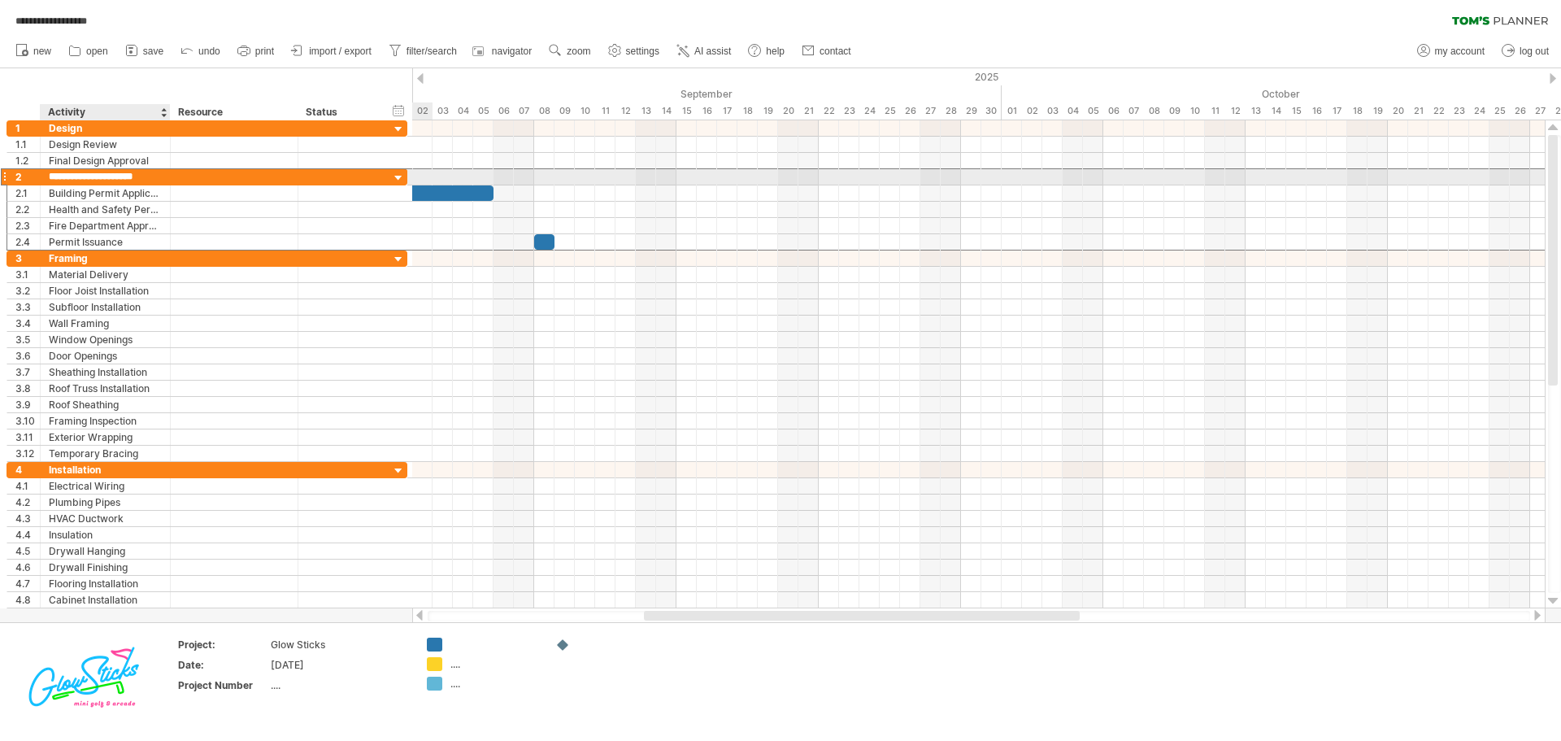
type input "**********"
drag, startPoint x: 871, startPoint y: 621, endPoint x: 785, endPoint y: 622, distance: 86.2
click at [785, 622] on div "**********" at bounding box center [780, 370] width 1561 height 741
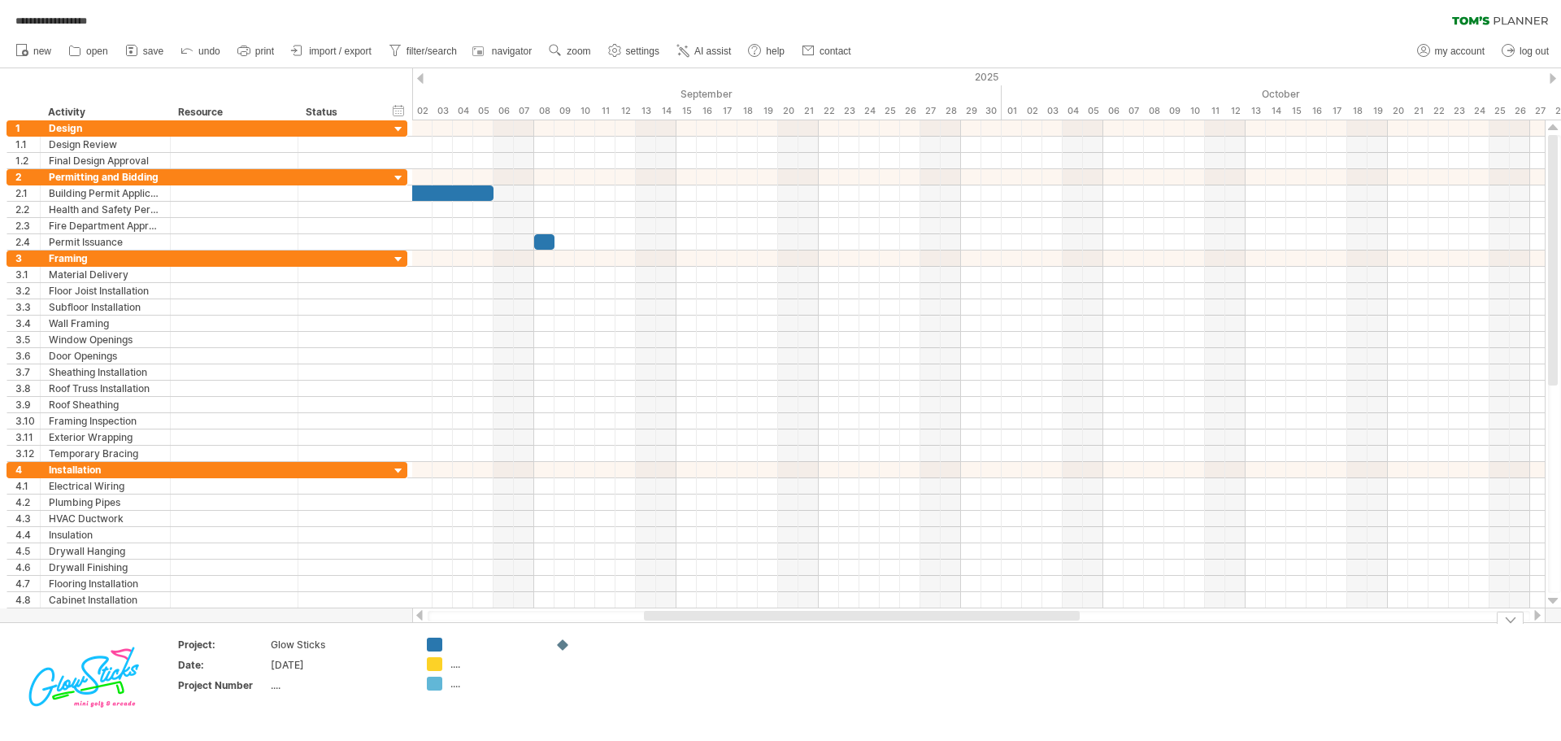
drag, startPoint x: 765, startPoint y: 621, endPoint x: 738, endPoint y: 621, distance: 26.8
click at [738, 621] on div "**********" at bounding box center [780, 370] width 1561 height 741
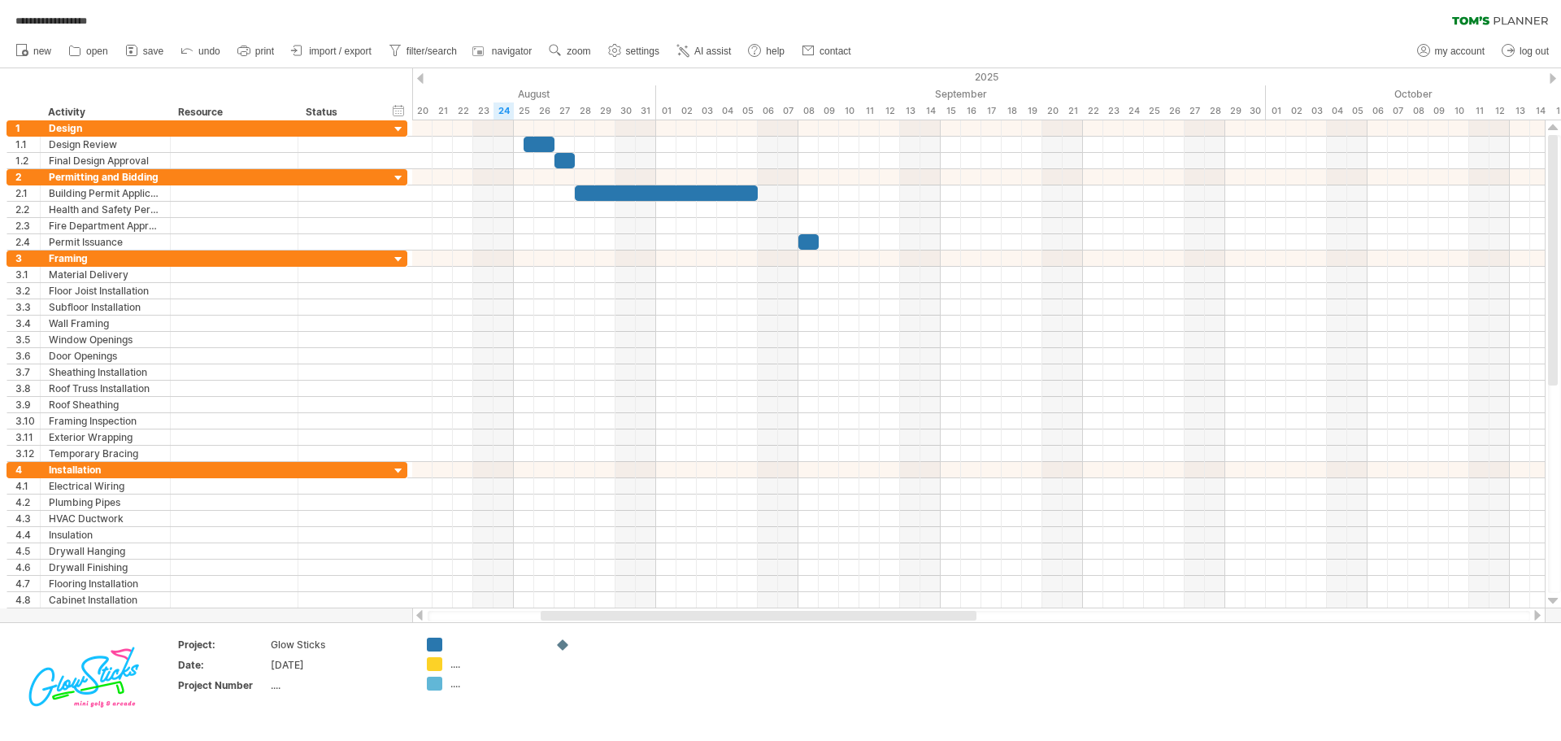
drag, startPoint x: 754, startPoint y: 612, endPoint x: 652, endPoint y: 614, distance: 101.6
click at [652, 614] on div at bounding box center [759, 616] width 436 height 10
click at [810, 252] on div "[DATE] [DATE]" at bounding box center [978, 364] width 1133 height 488
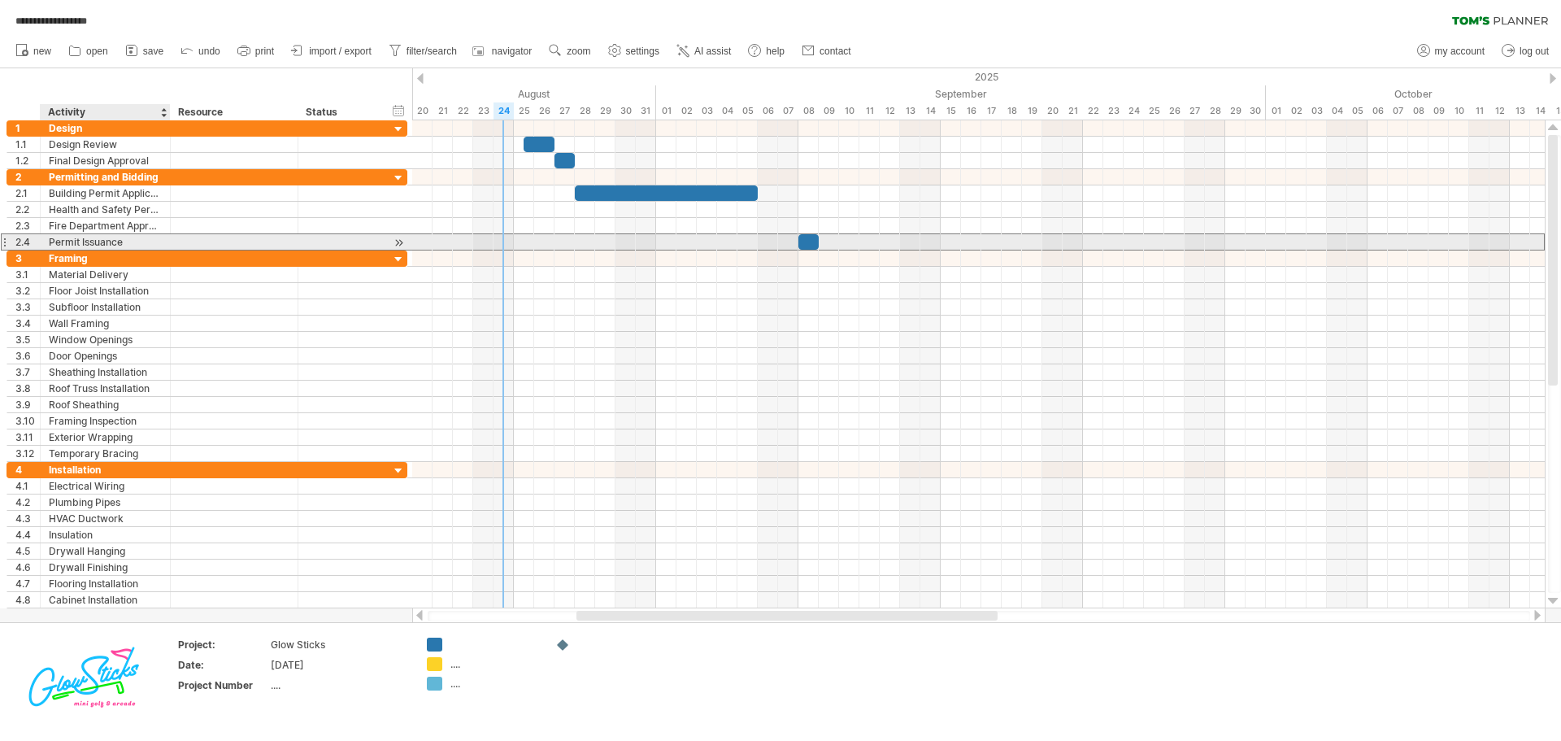
click at [129, 242] on div "Permit Issuance" at bounding box center [105, 241] width 113 height 15
type input "*******"
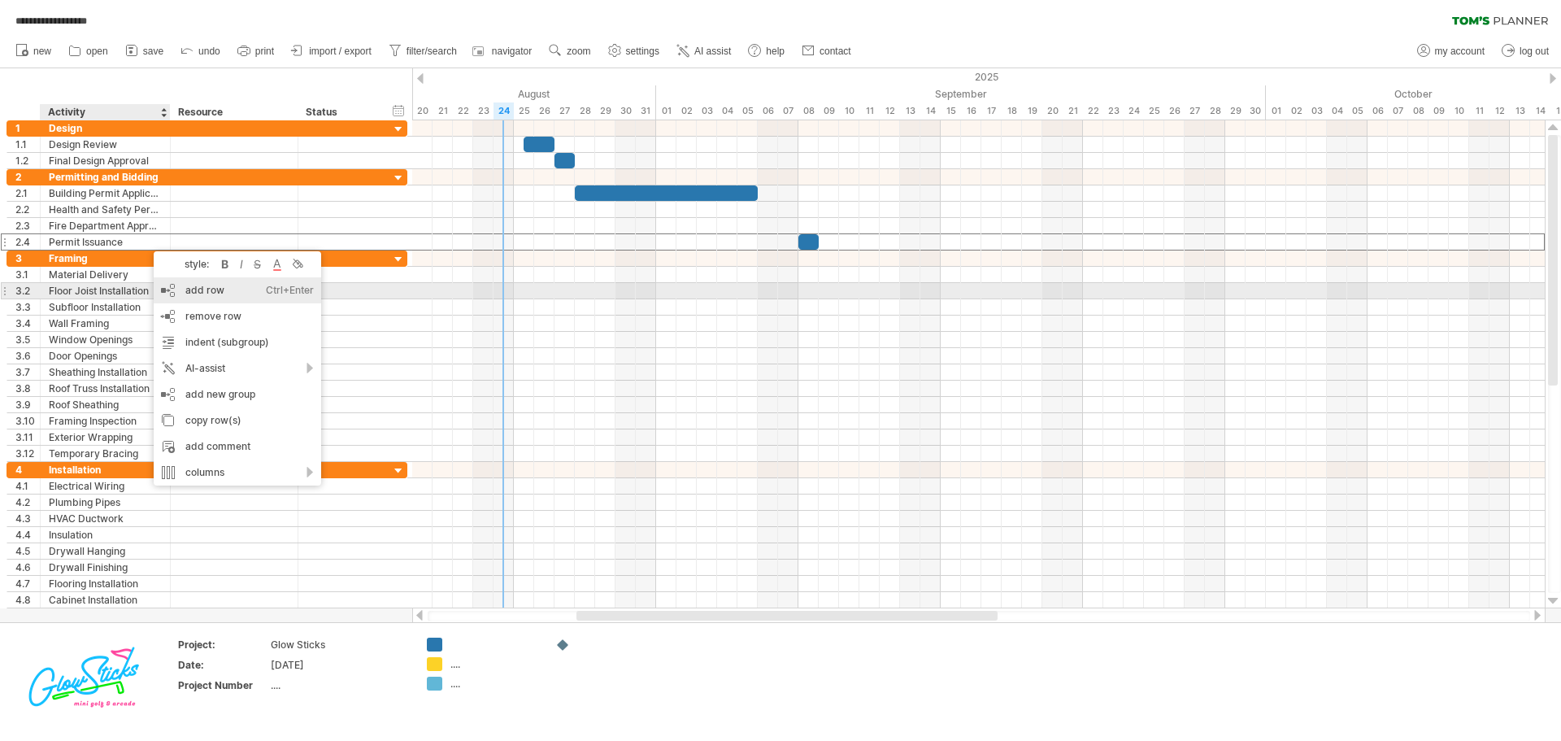
click at [195, 287] on div "add row Ctrl+Enter Cmd+Enter" at bounding box center [237, 290] width 167 height 26
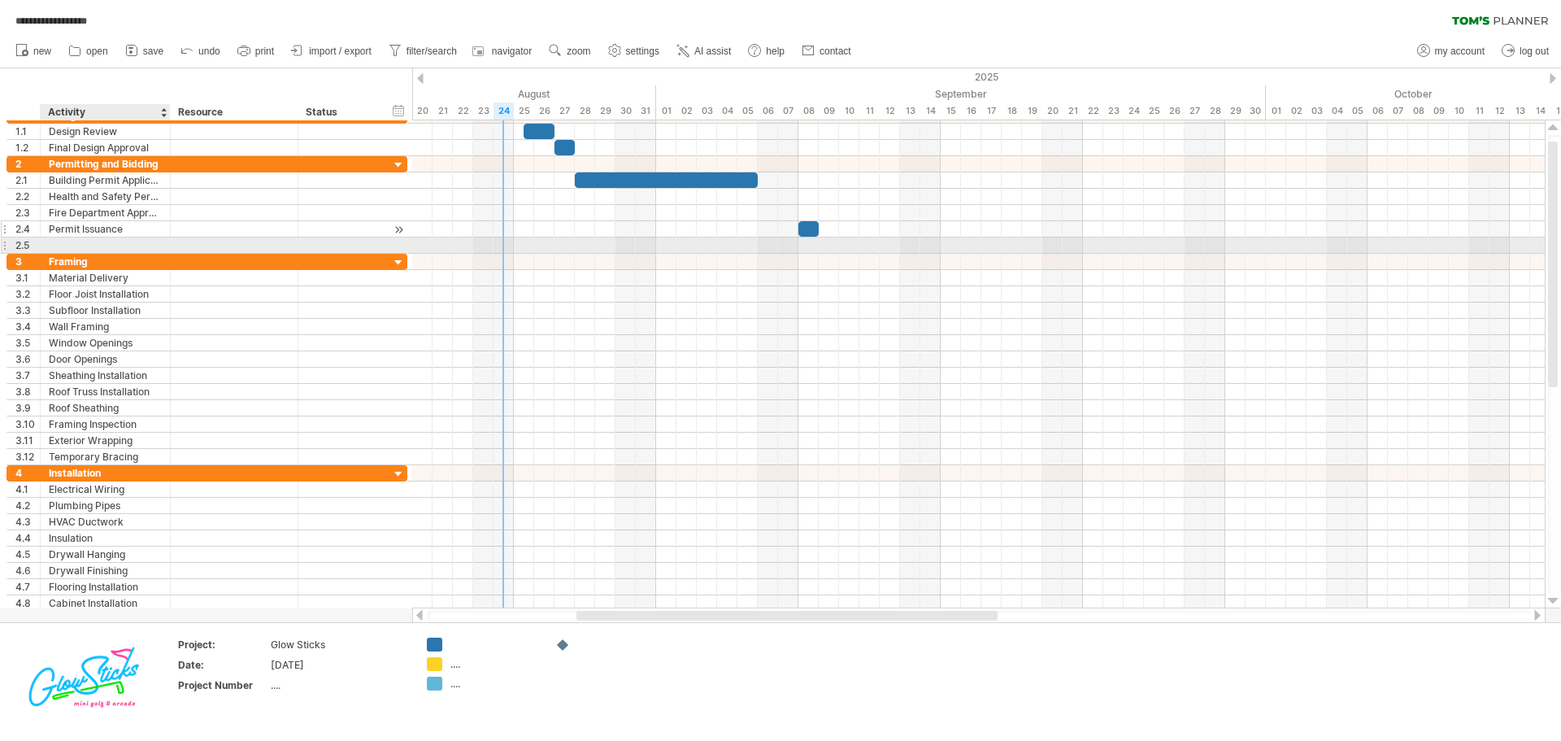
click at [72, 237] on div "**********" at bounding box center [207, 229] width 401 height 16
click at [73, 248] on div at bounding box center [105, 244] width 113 height 15
type input "**********"
click at [581, 249] on div at bounding box center [978, 245] width 1133 height 17
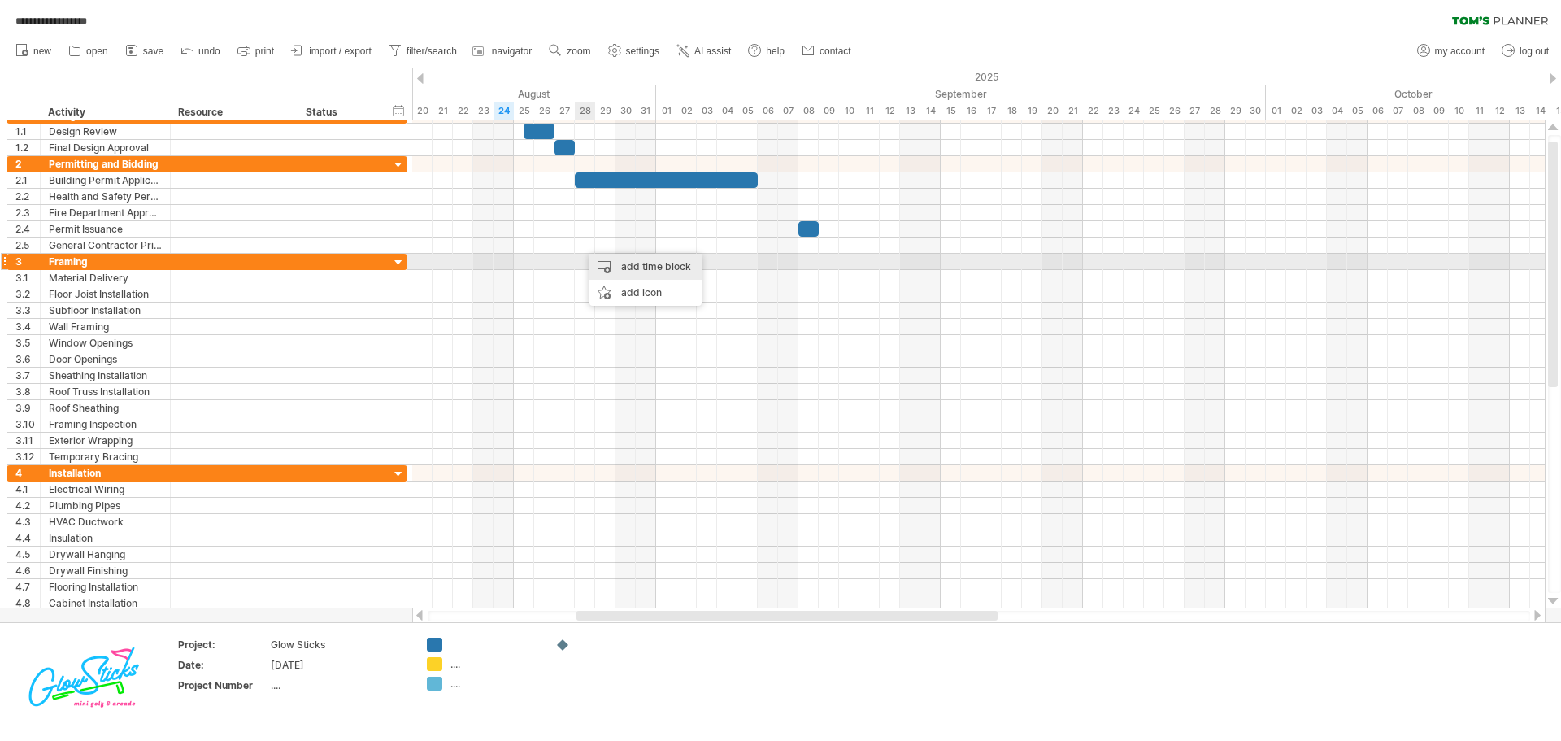
click at [611, 264] on div "add time block" at bounding box center [645, 267] width 112 height 26
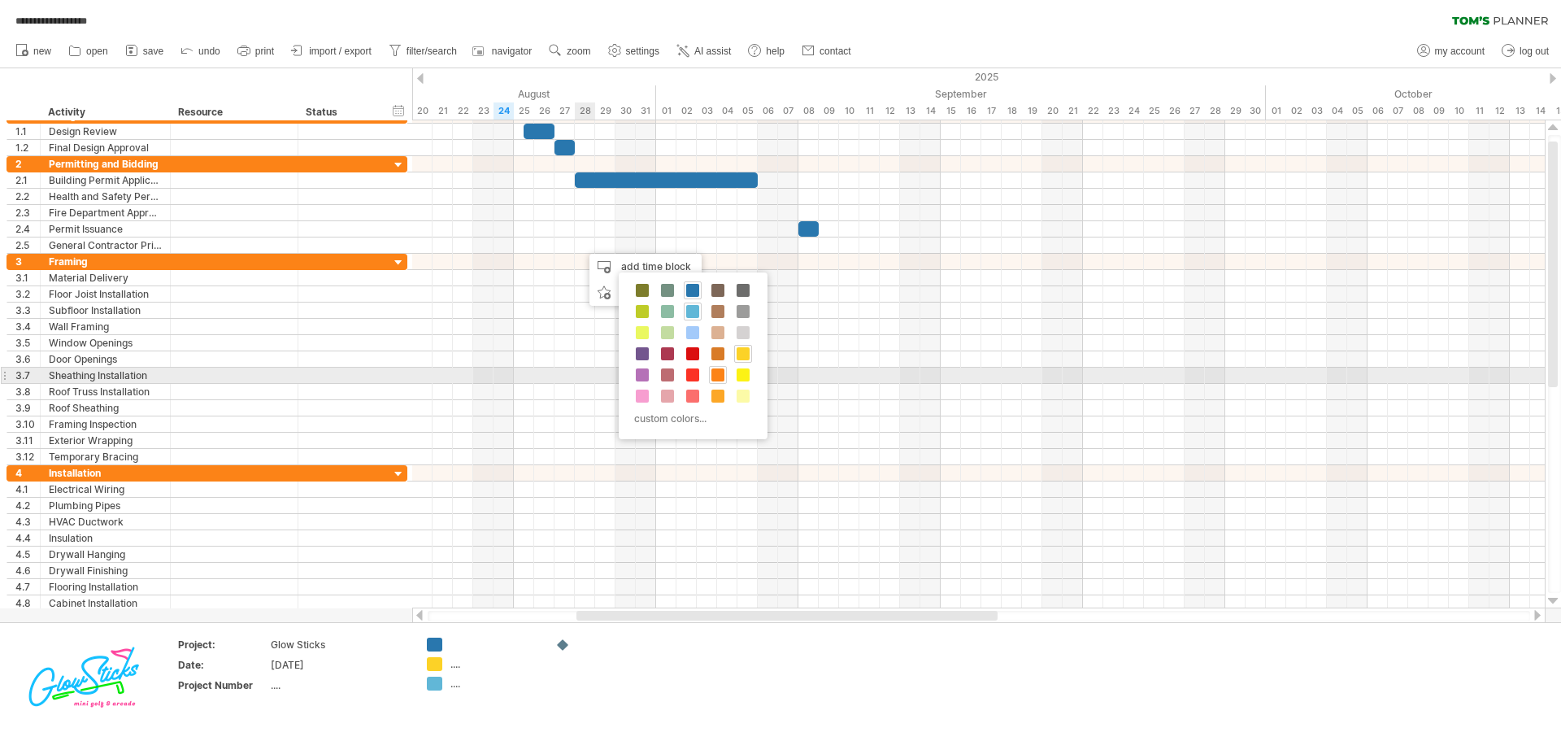
click at [718, 374] on span at bounding box center [717, 374] width 13 height 13
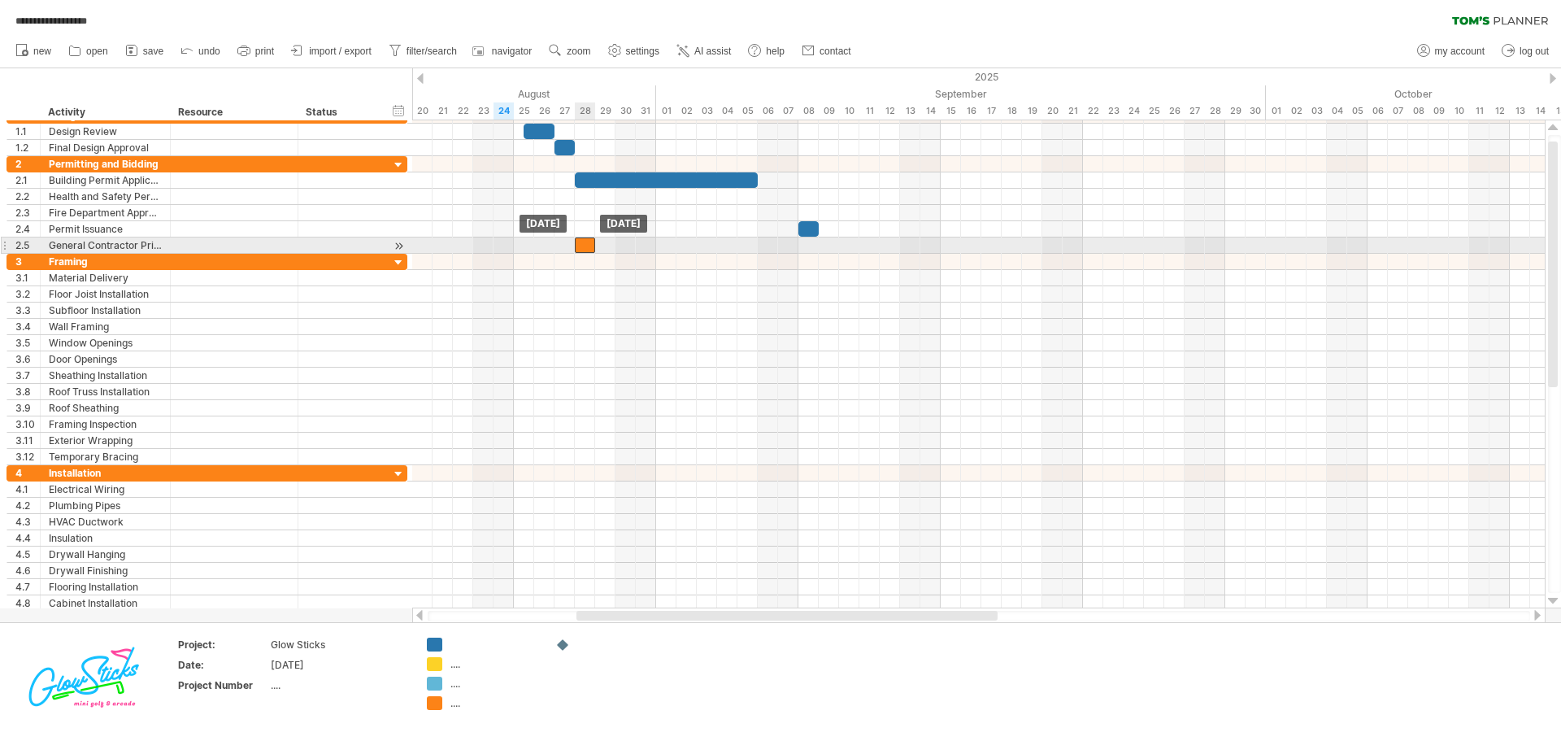
drag, startPoint x: 596, startPoint y: 246, endPoint x: 586, endPoint y: 246, distance: 9.8
click at [586, 246] on div at bounding box center [585, 244] width 20 height 15
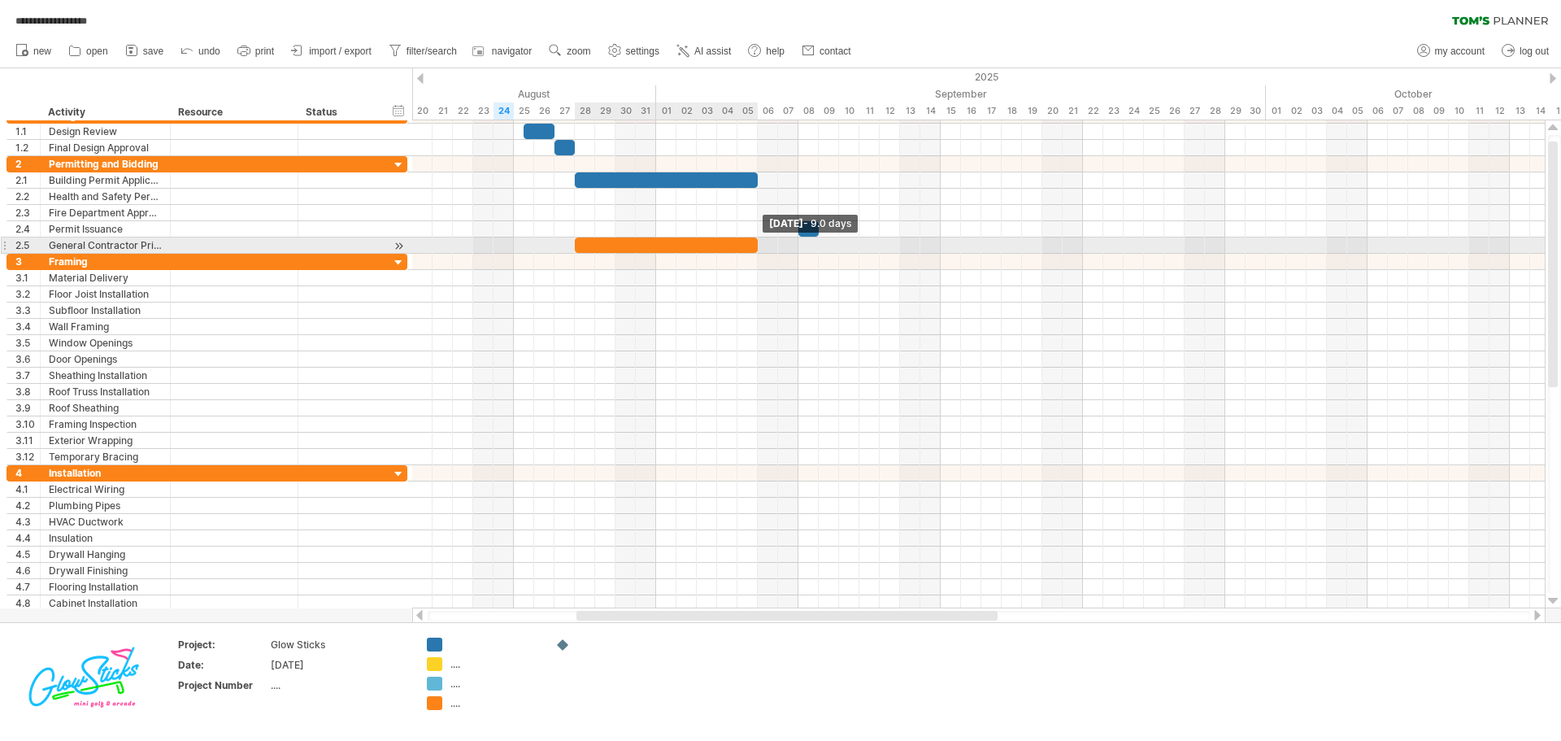
drag, startPoint x: 596, startPoint y: 246, endPoint x: 755, endPoint y: 246, distance: 159.4
click at [755, 246] on span at bounding box center [757, 244] width 7 height 15
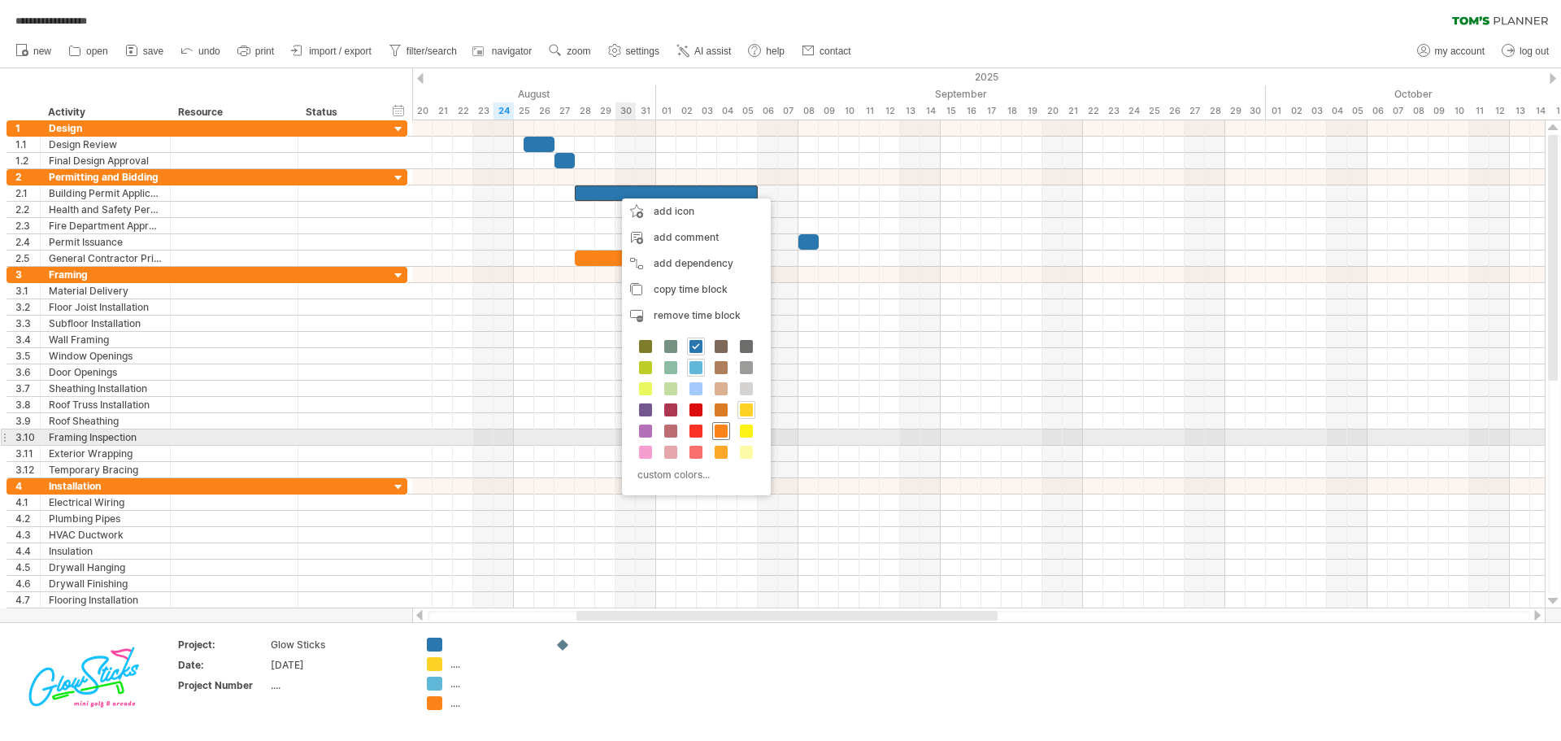
click at [719, 433] on span at bounding box center [721, 430] width 13 height 13
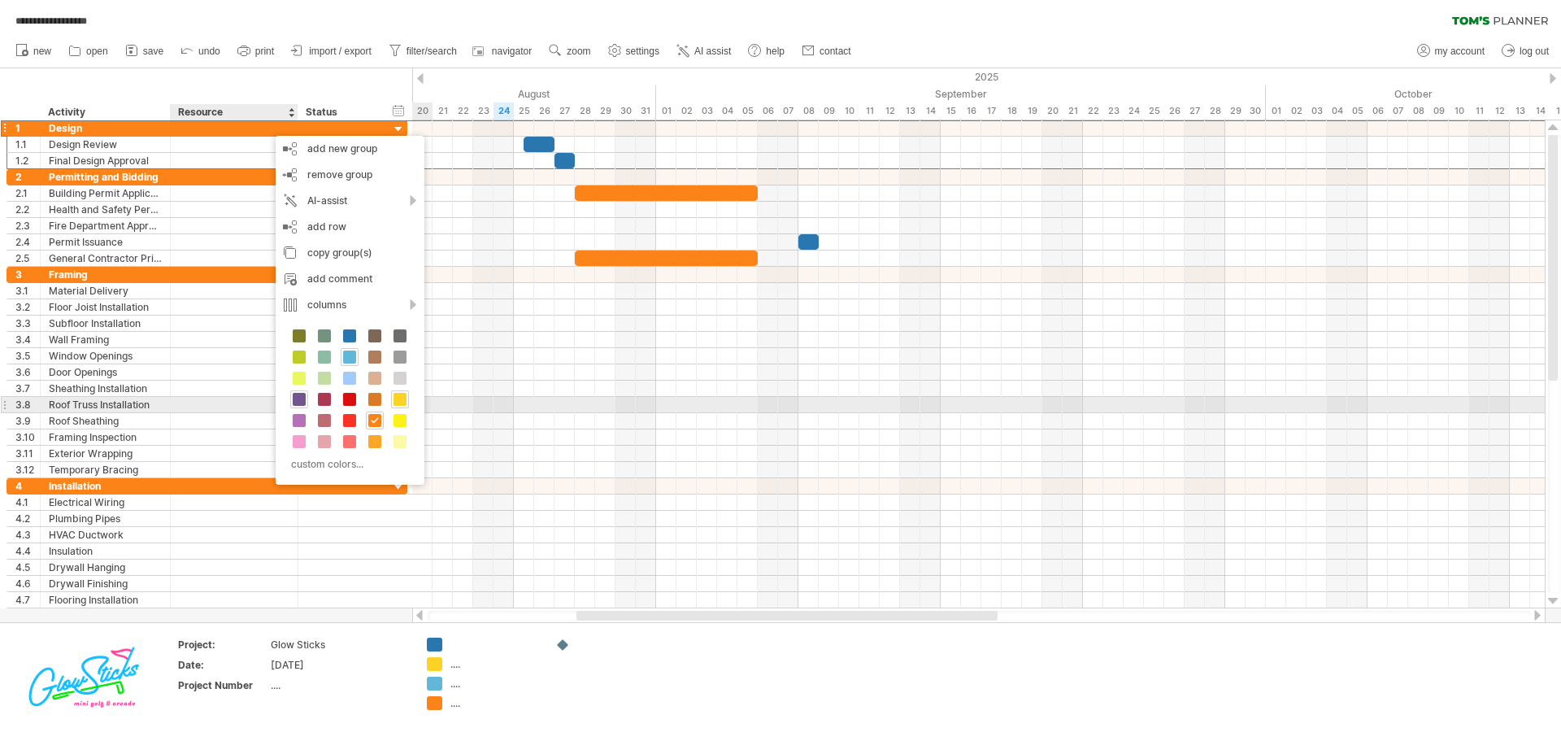
click at [298, 399] on span at bounding box center [299, 399] width 13 height 13
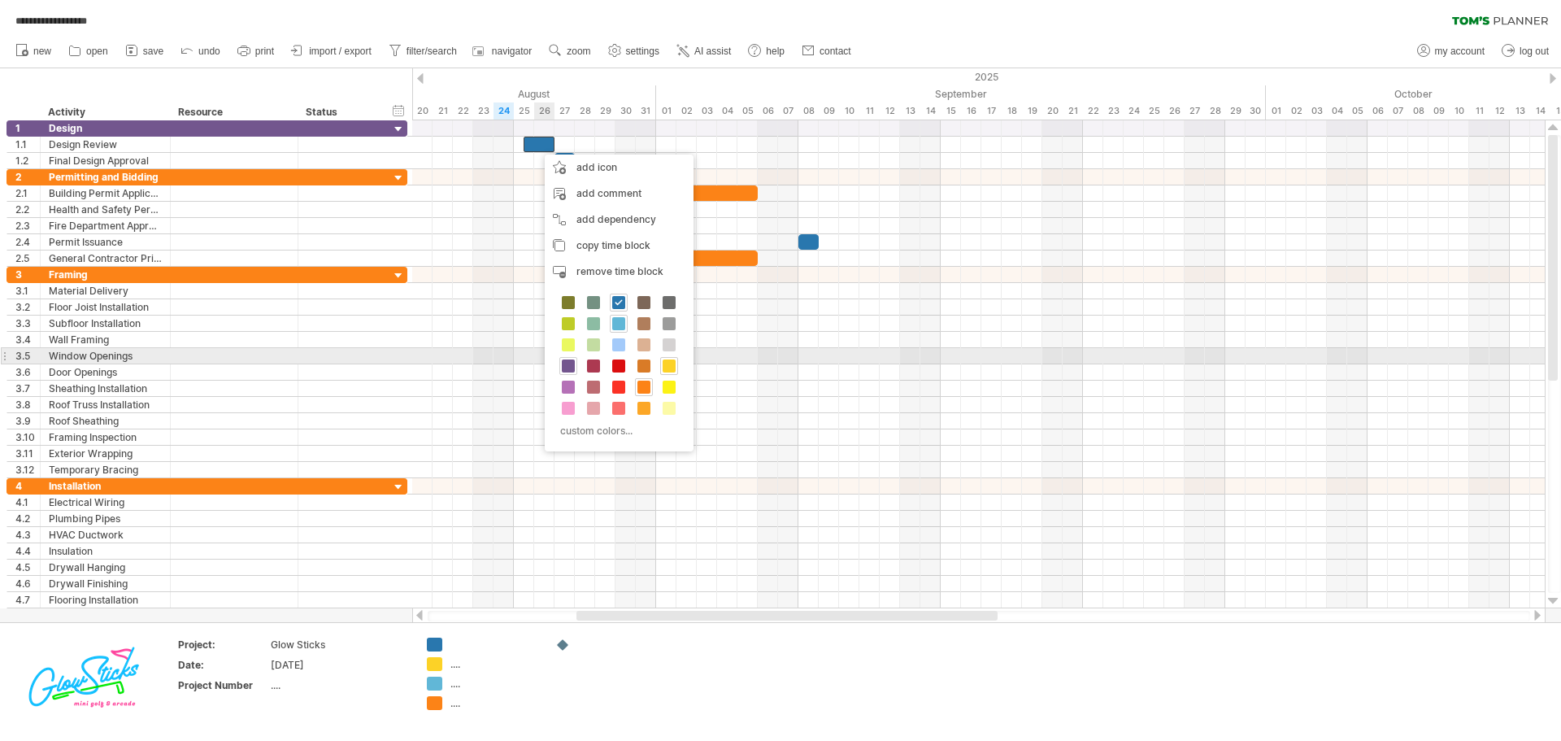
click at [570, 363] on span at bounding box center [568, 365] width 13 height 13
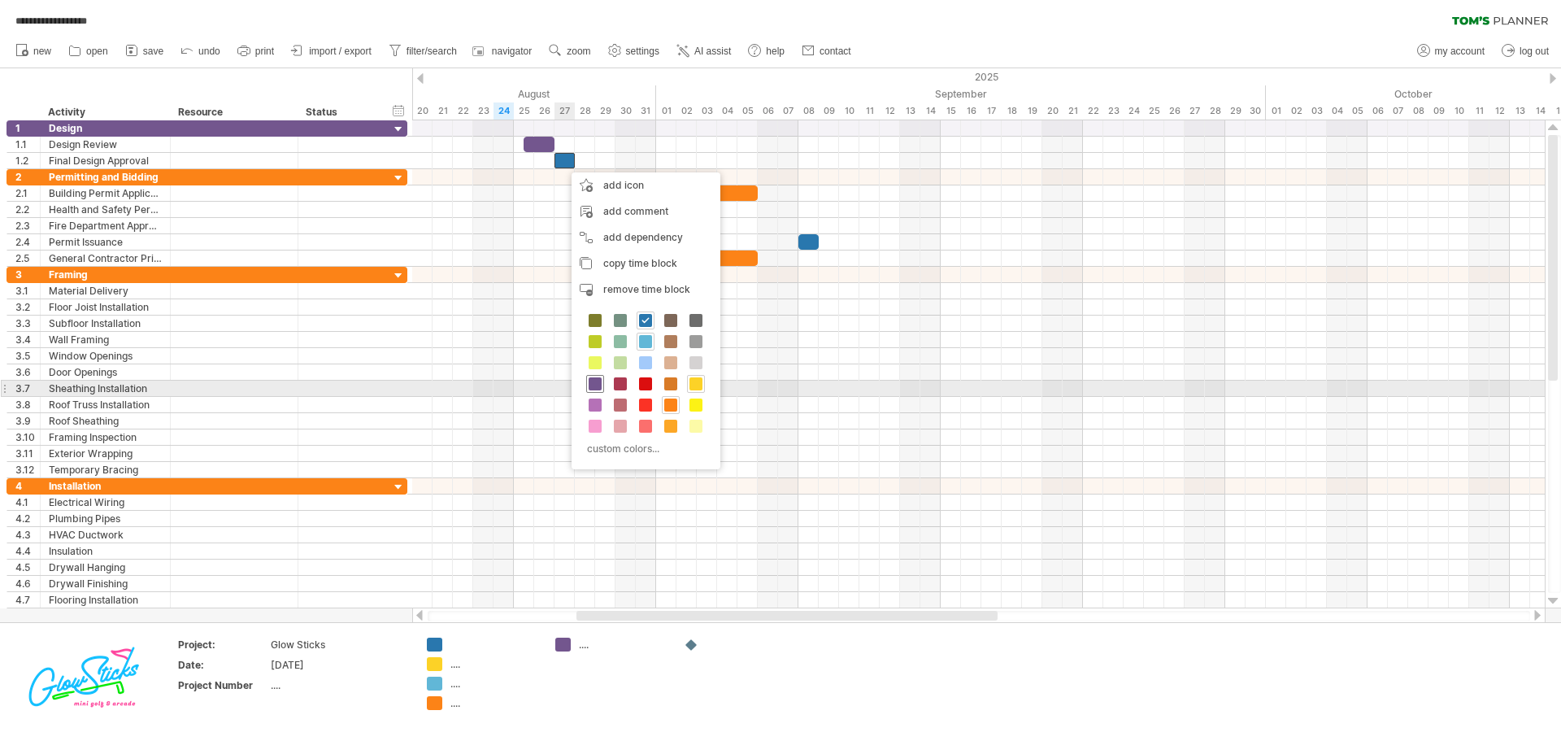
click at [590, 384] on span at bounding box center [595, 383] width 13 height 13
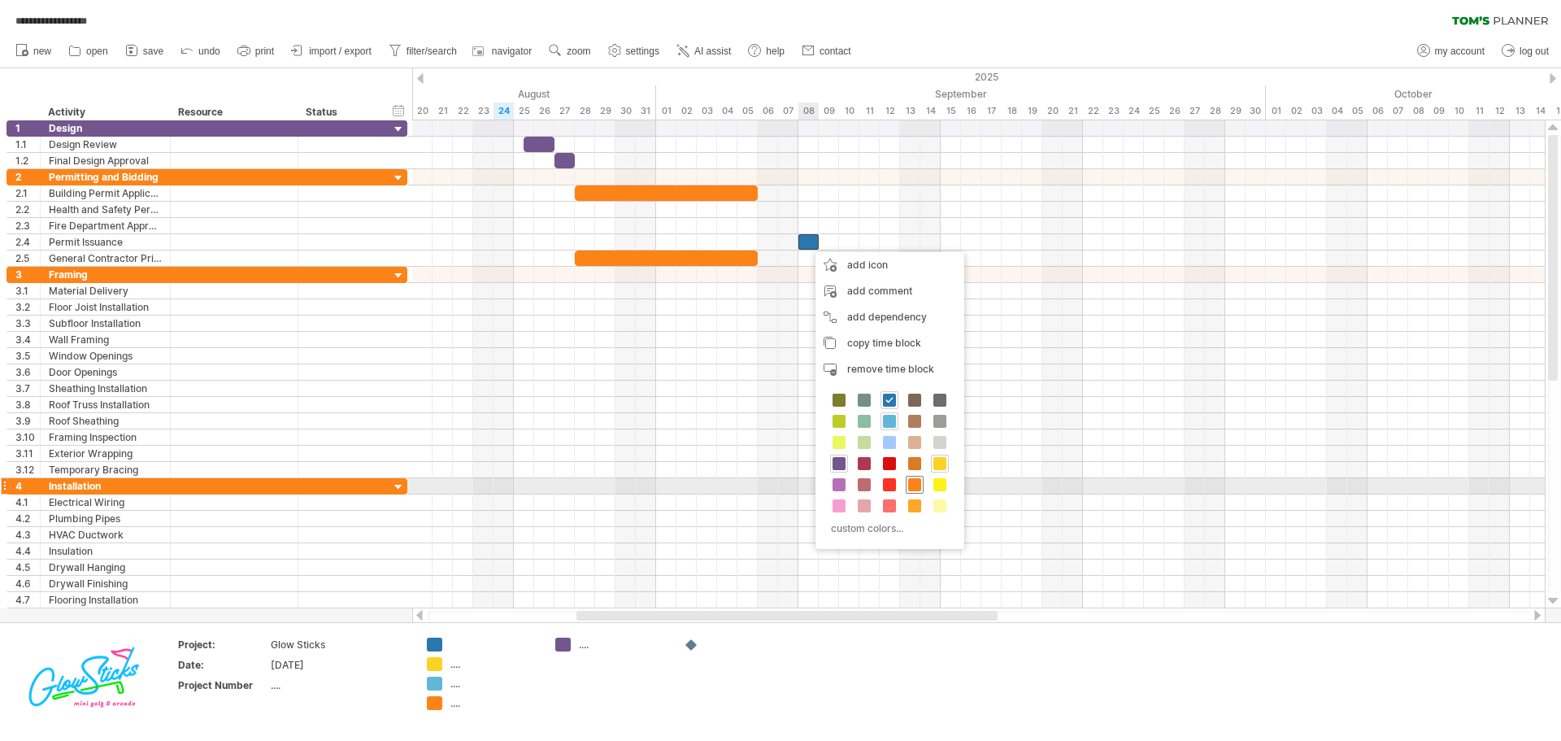
click at [914, 482] on span at bounding box center [914, 484] width 13 height 13
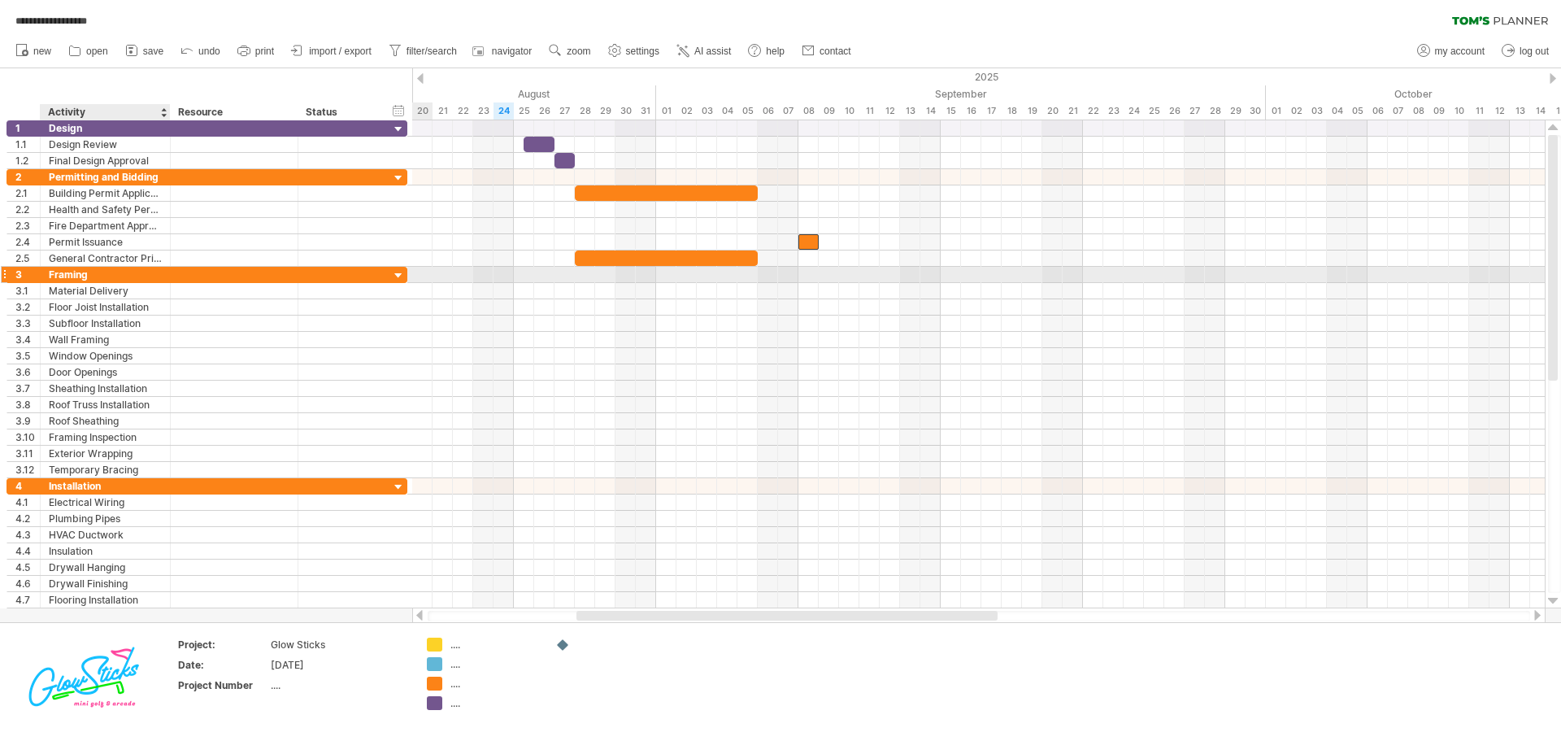
click at [98, 277] on div "Framing" at bounding box center [105, 274] width 113 height 15
drag, startPoint x: 93, startPoint y: 276, endPoint x: 28, endPoint y: 275, distance: 65.9
click at [28, 275] on div "3 ******* Framing" at bounding box center [207, 274] width 401 height 17
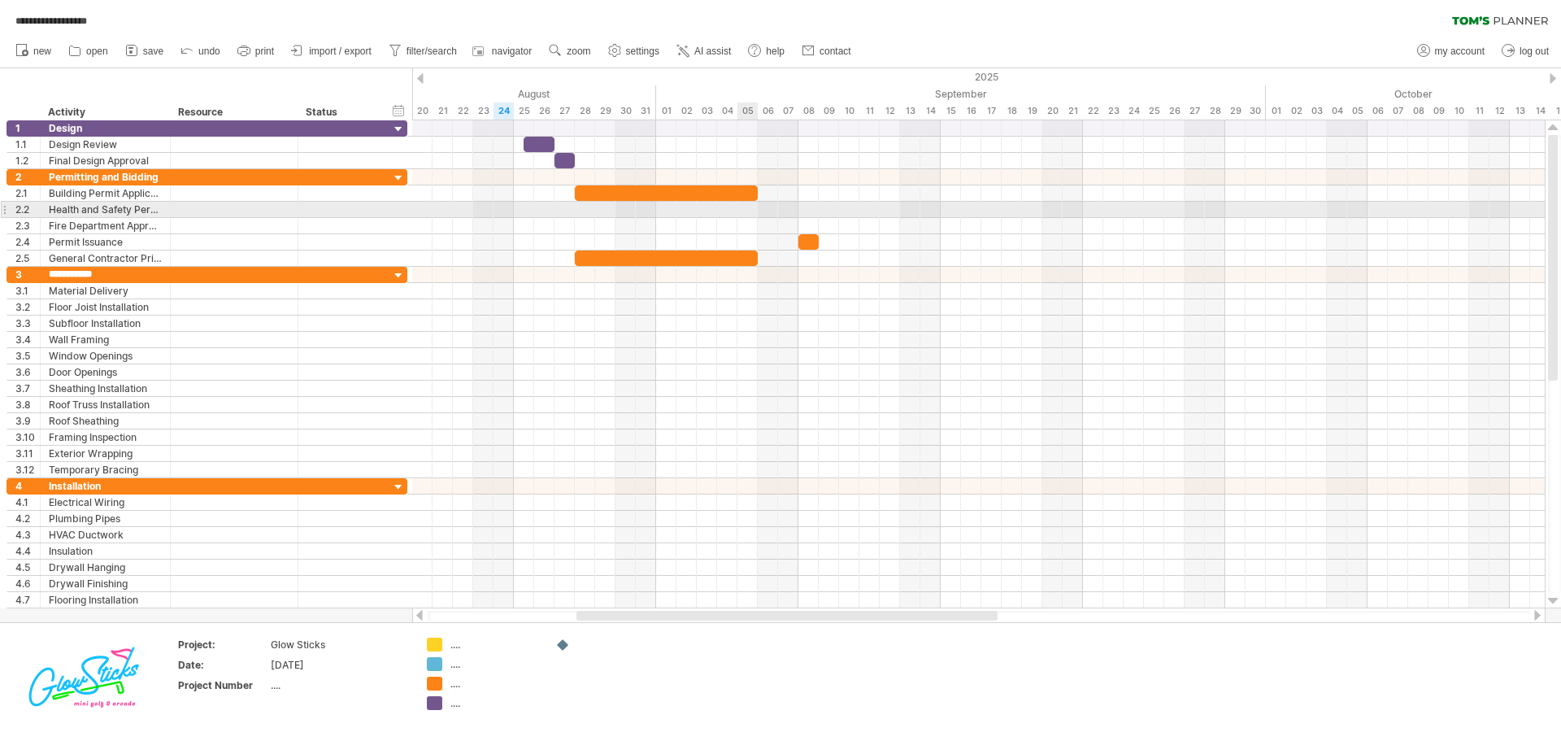
type input "**********"
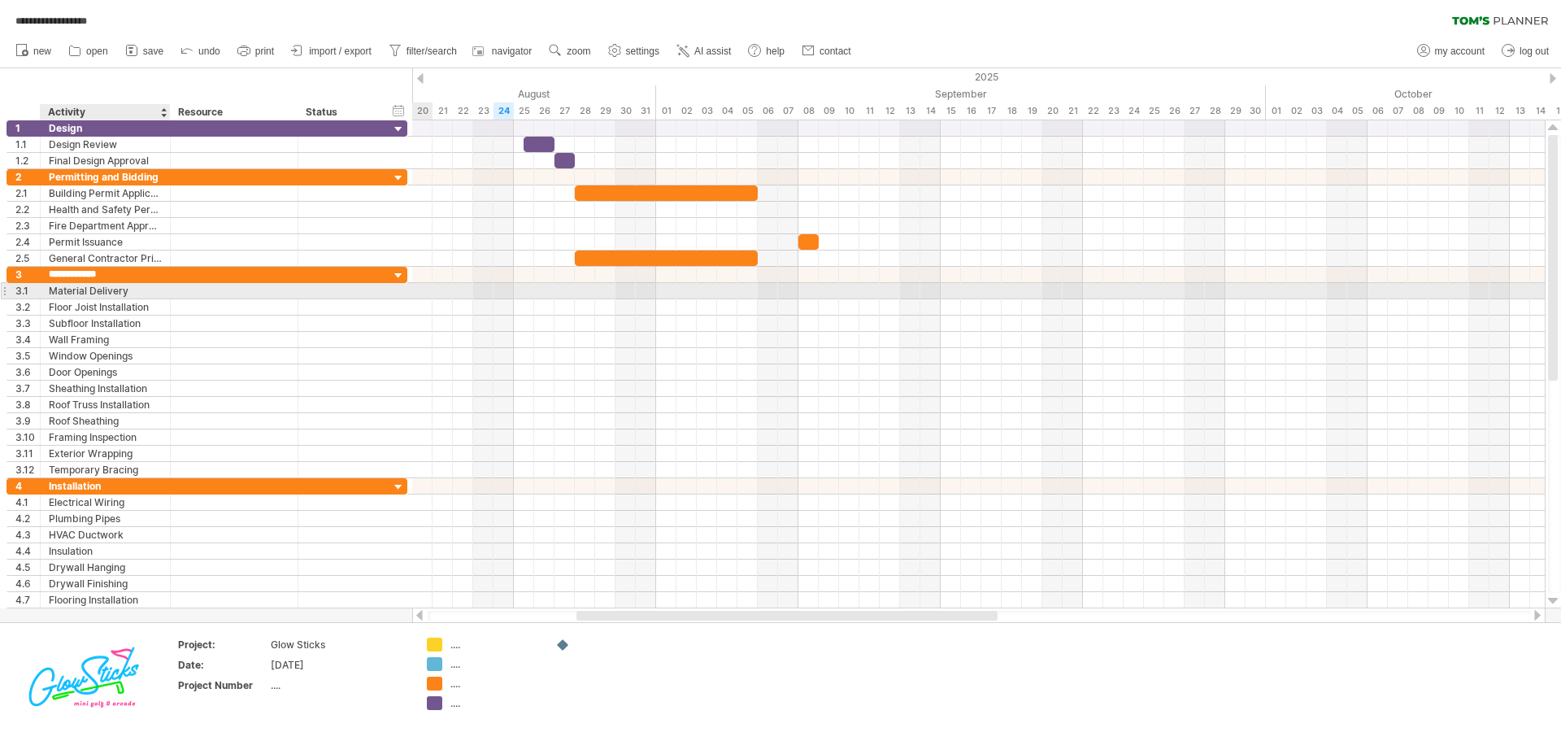
click at [126, 289] on div "Material Delivery" at bounding box center [105, 290] width 113 height 15
drag, startPoint x: 138, startPoint y: 290, endPoint x: 22, endPoint y: 294, distance: 116.3
click at [22, 294] on div "**********" at bounding box center [207, 290] width 401 height 17
type input "**********"
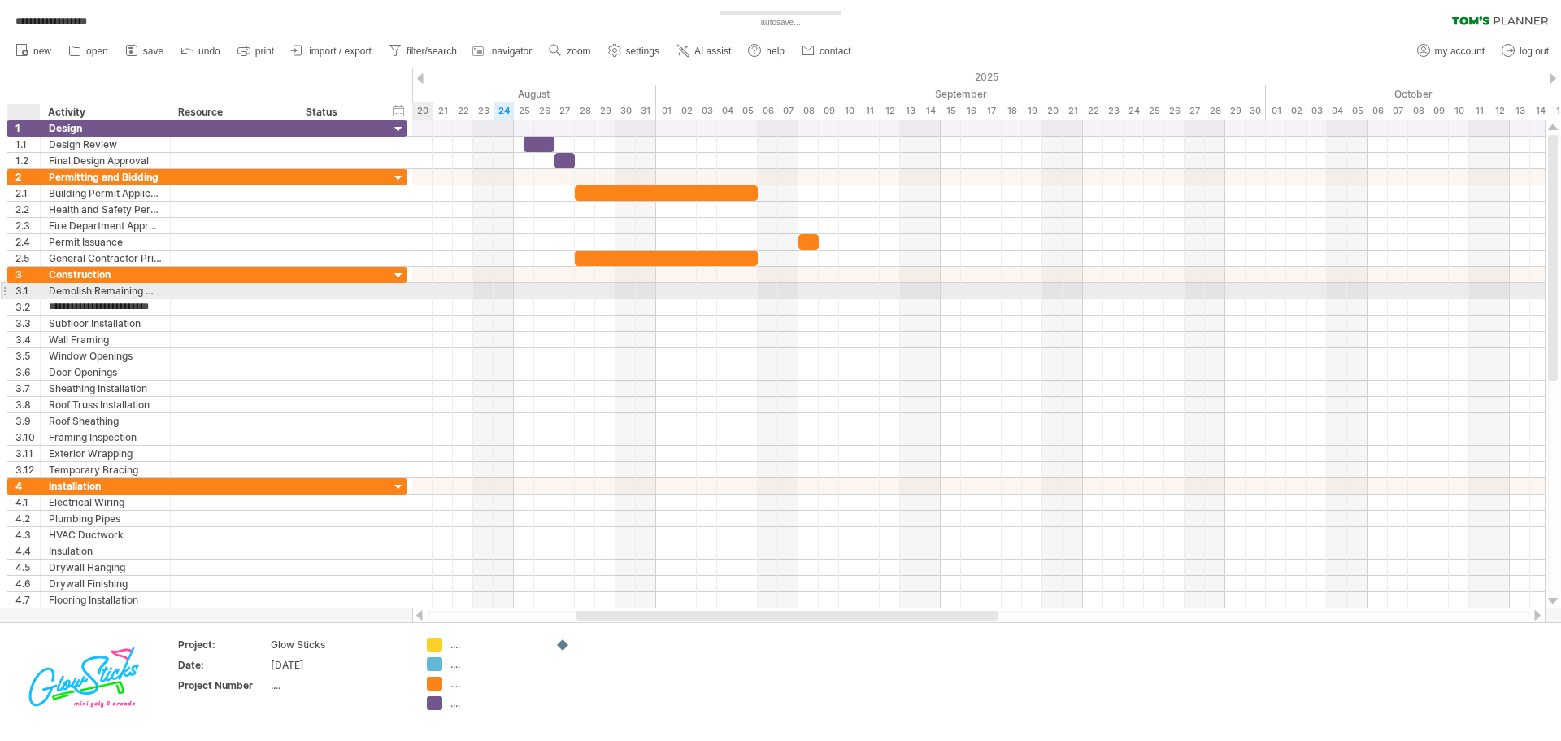
type input "**********"
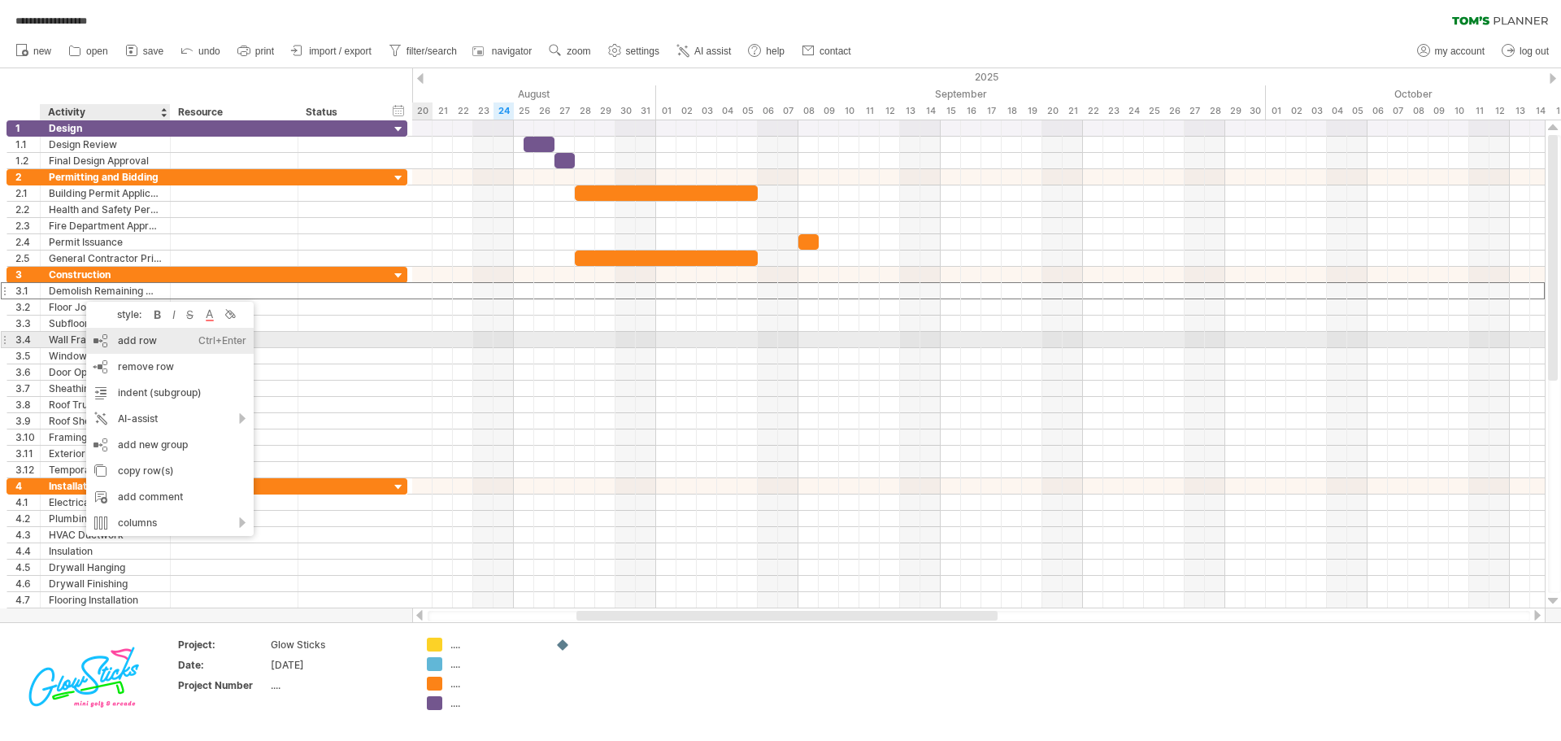
click at [157, 343] on div "add row Ctrl+Enter Cmd+Enter" at bounding box center [169, 341] width 167 height 26
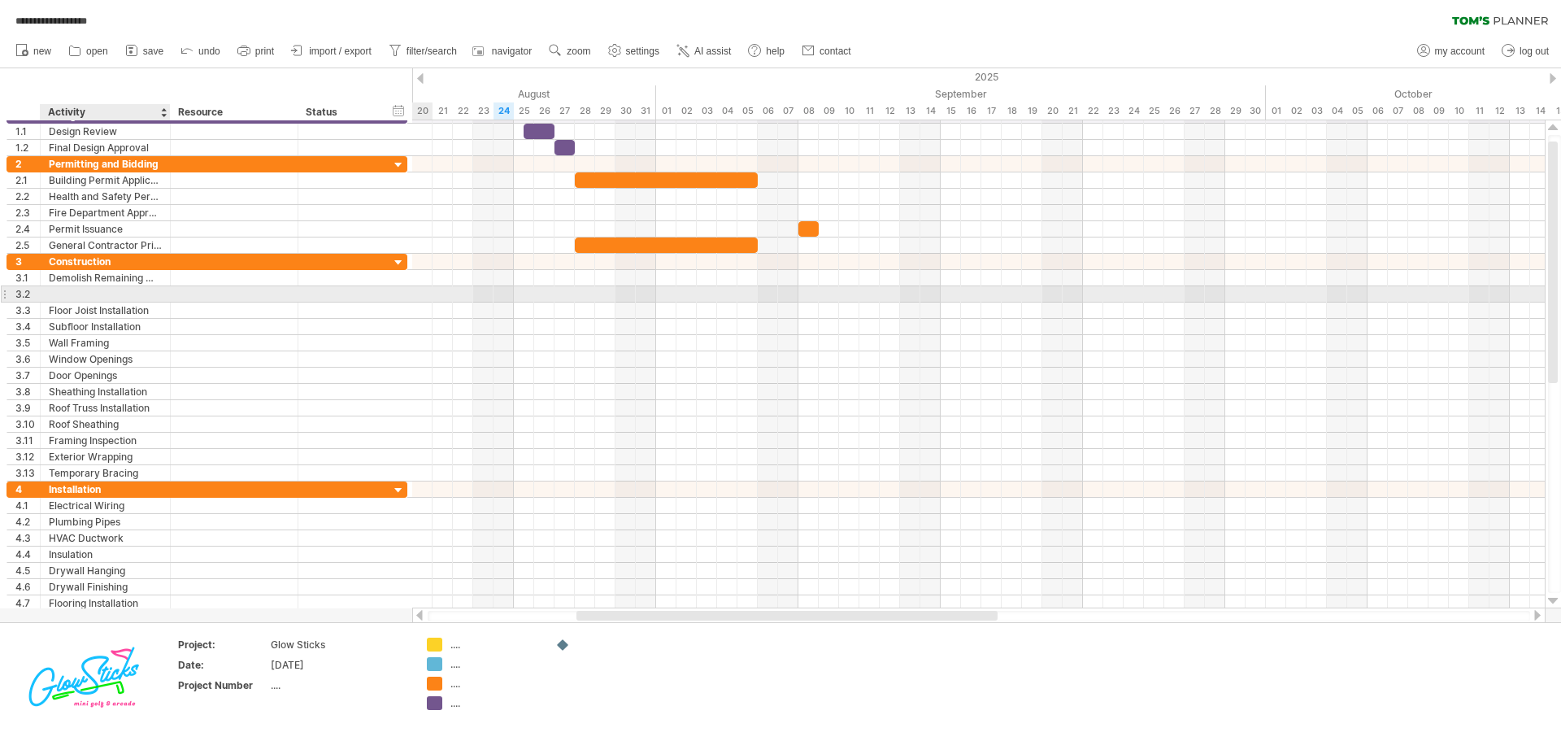
click at [93, 291] on div at bounding box center [105, 293] width 113 height 15
type input "**********"
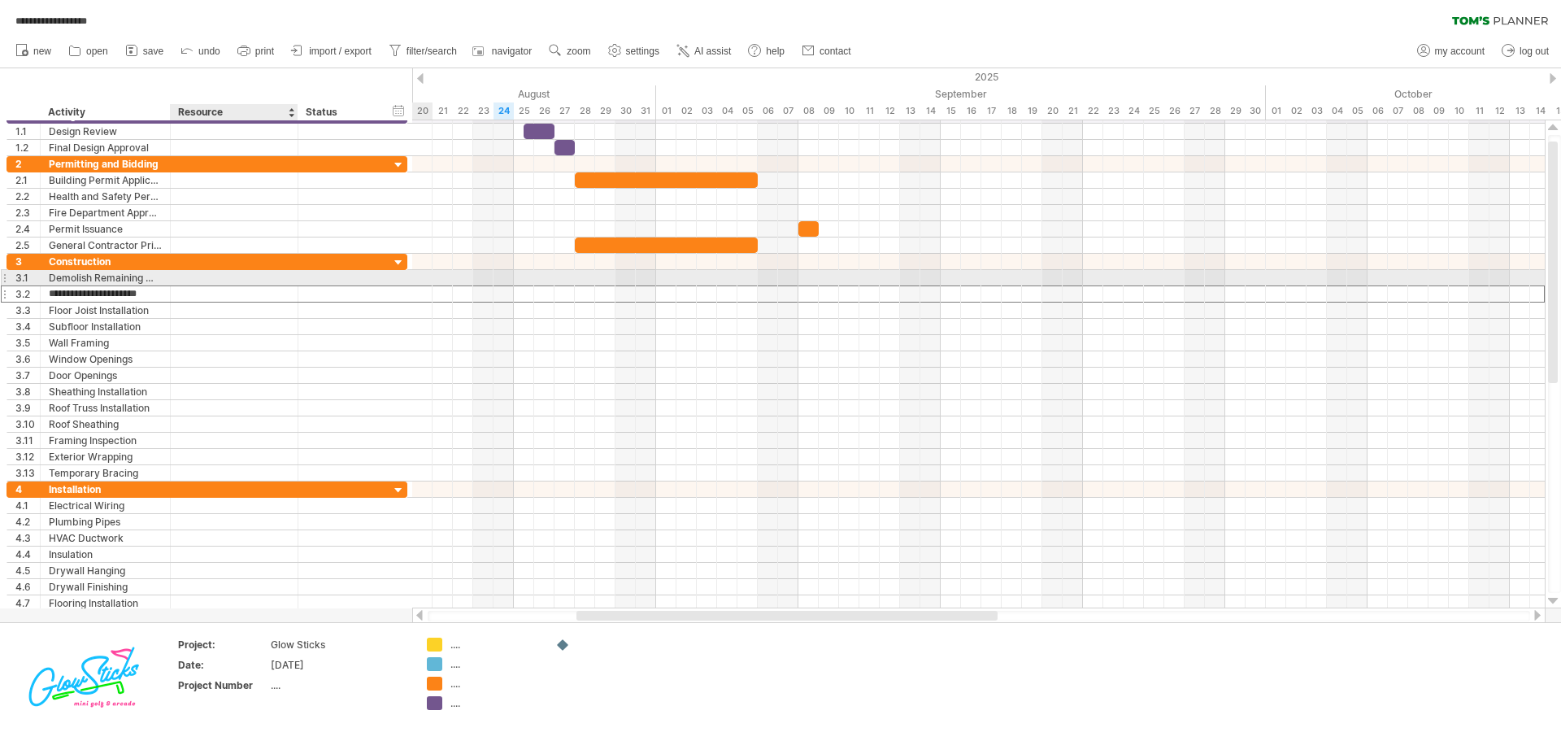
click at [204, 279] on div at bounding box center [234, 277] width 111 height 15
type input "*"
type input "********"
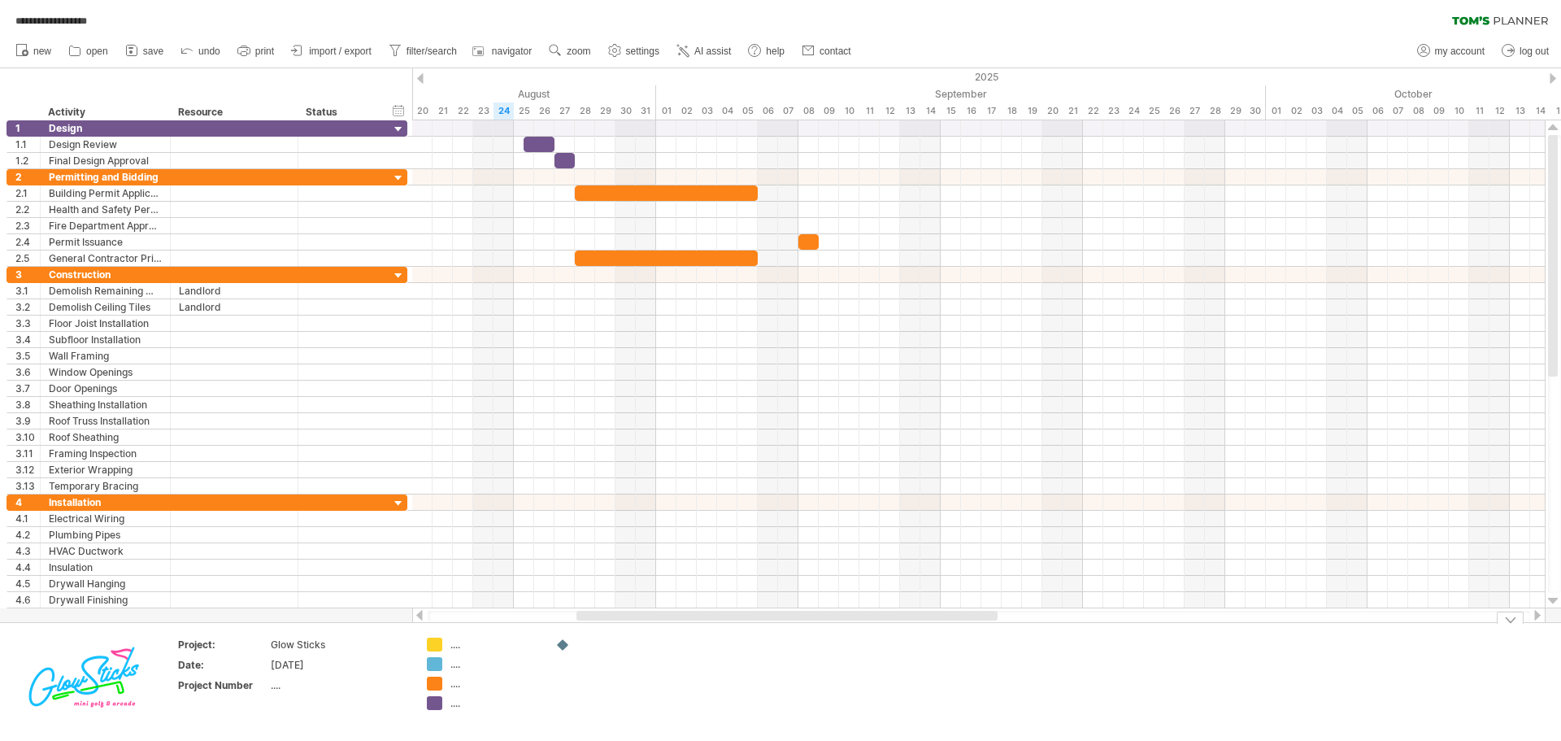
click at [454, 650] on div "...." at bounding box center [494, 644] width 89 height 14
type input "**********"
click at [461, 665] on div "...." at bounding box center [494, 664] width 89 height 14
type input "********"
click at [460, 684] on div "...." at bounding box center [494, 683] width 89 height 14
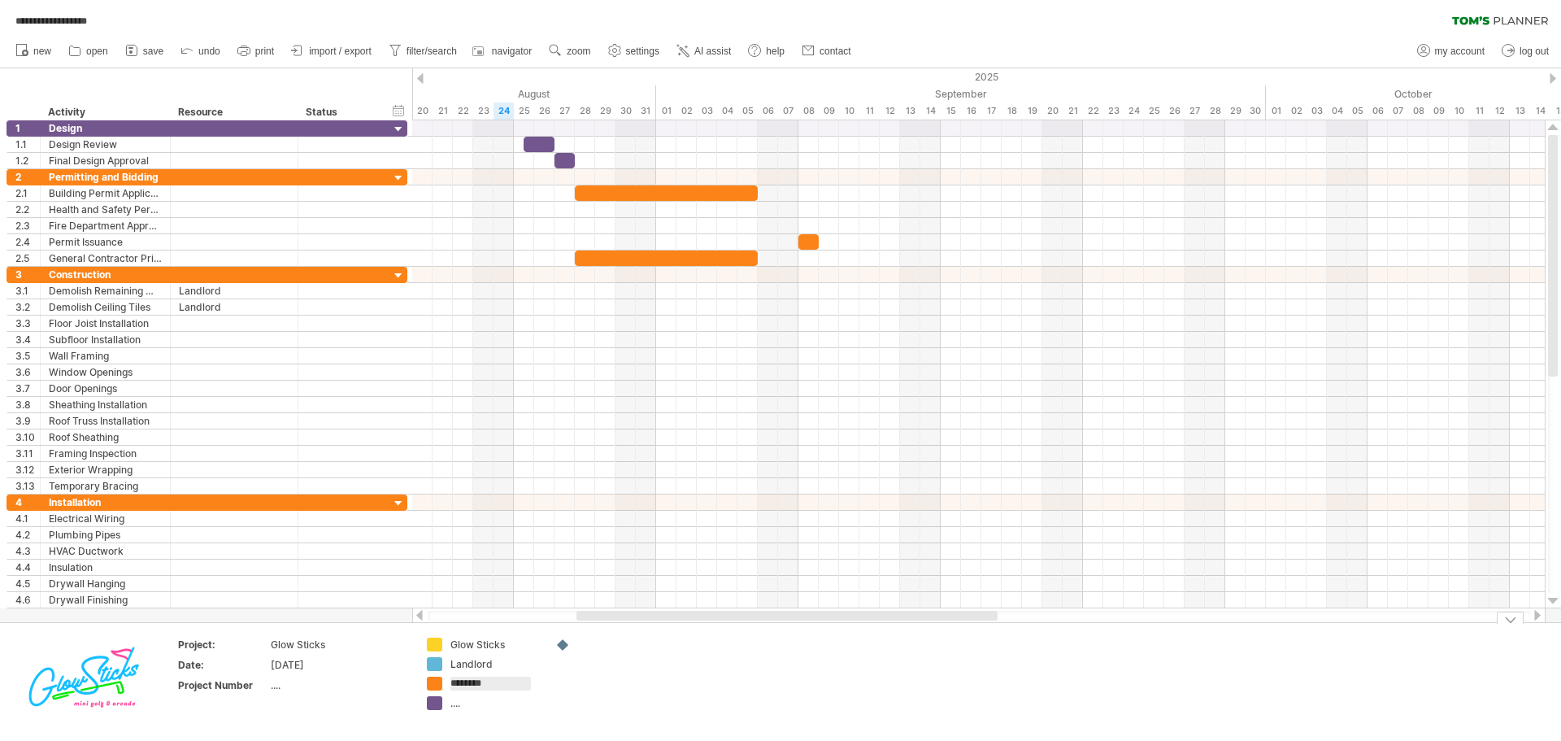
type input "*********"
click at [459, 705] on div "...." at bounding box center [494, 703] width 89 height 14
type input "**********"
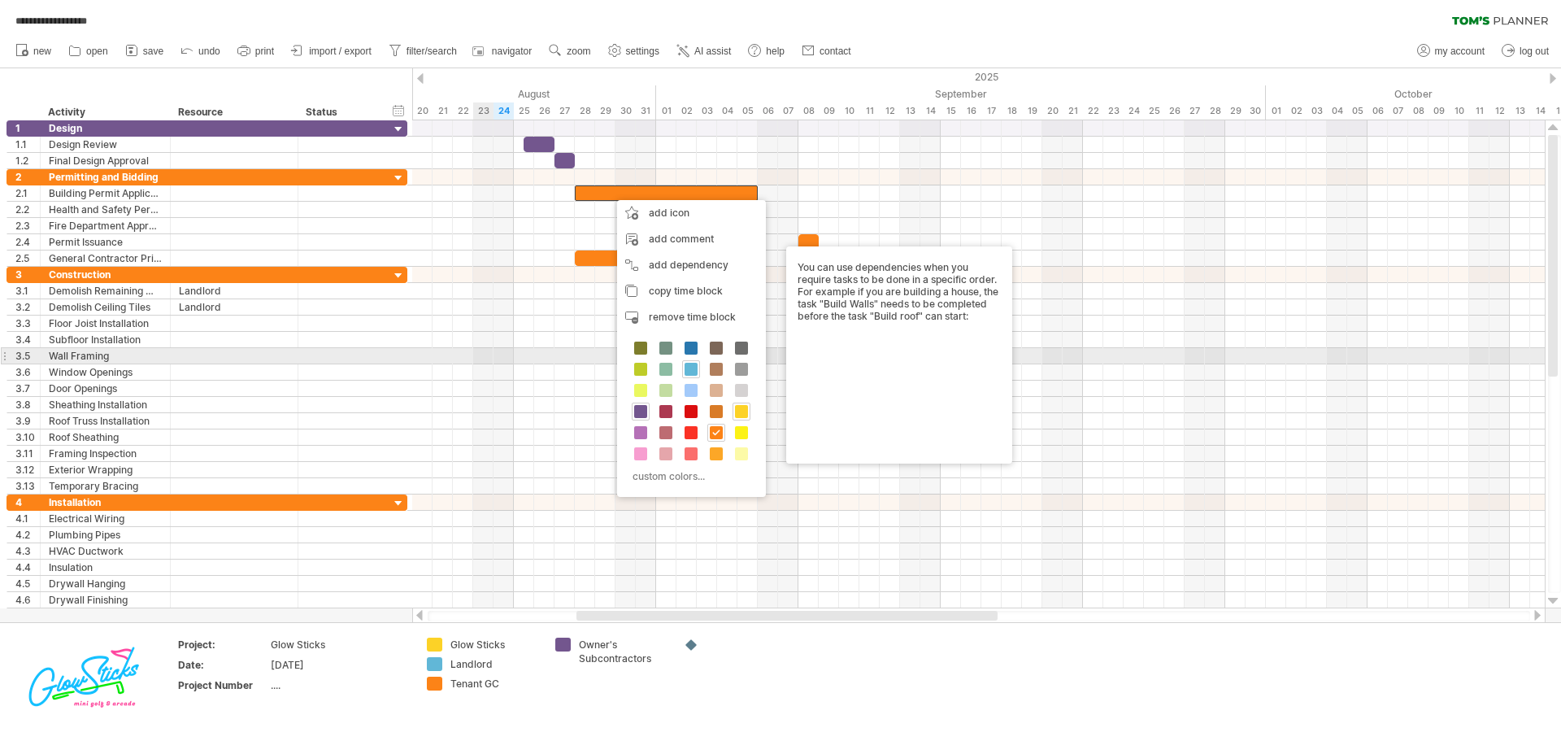
click at [487, 363] on div at bounding box center [978, 356] width 1133 height 16
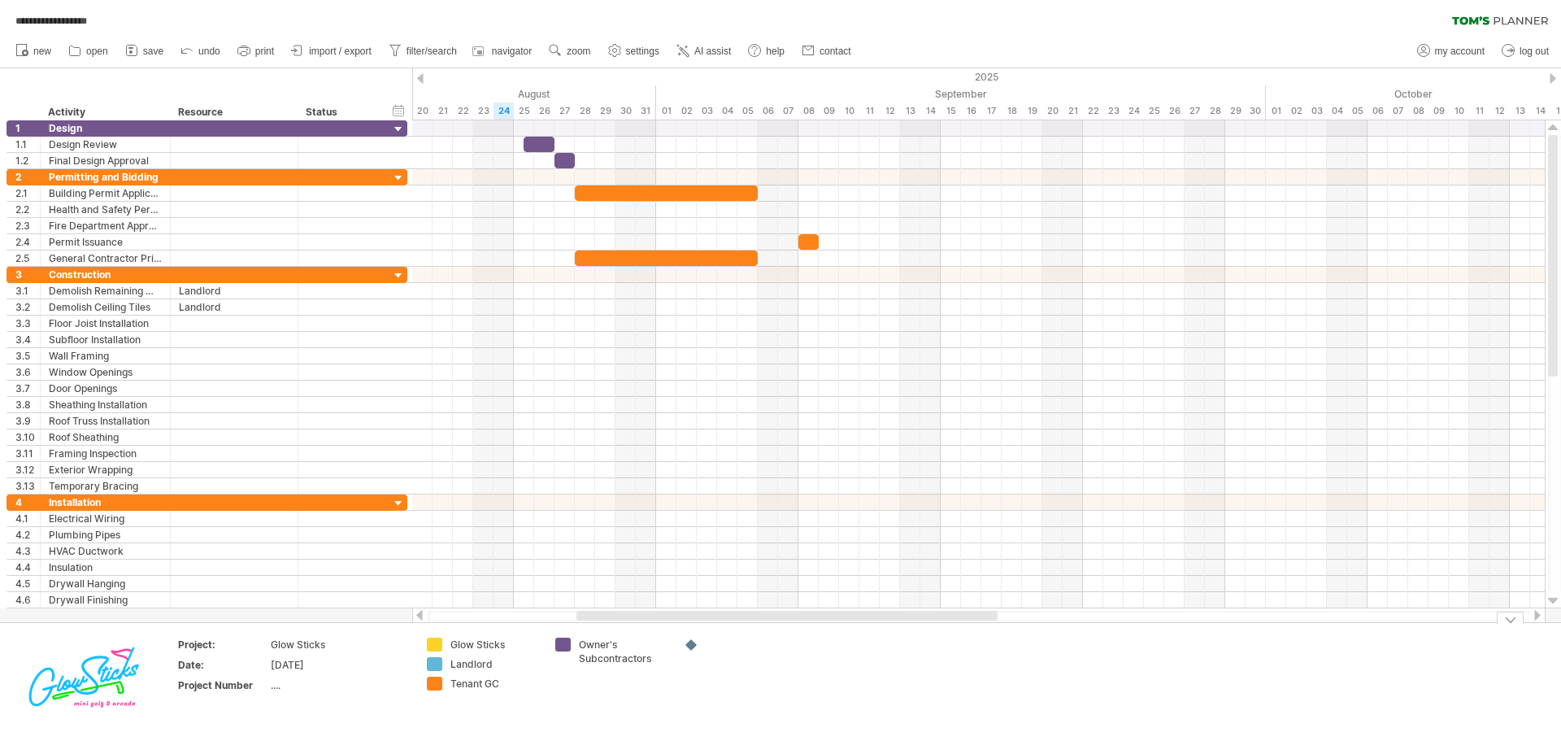
click at [482, 662] on div "Landlord" at bounding box center [494, 664] width 89 height 14
click at [484, 662] on input "********" at bounding box center [490, 664] width 80 height 14
click at [498, 662] on input "********" at bounding box center [490, 664] width 80 height 14
type input "**********"
click at [663, 672] on td "Owner's Subcontractors" at bounding box center [611, 681] width 128 height 88
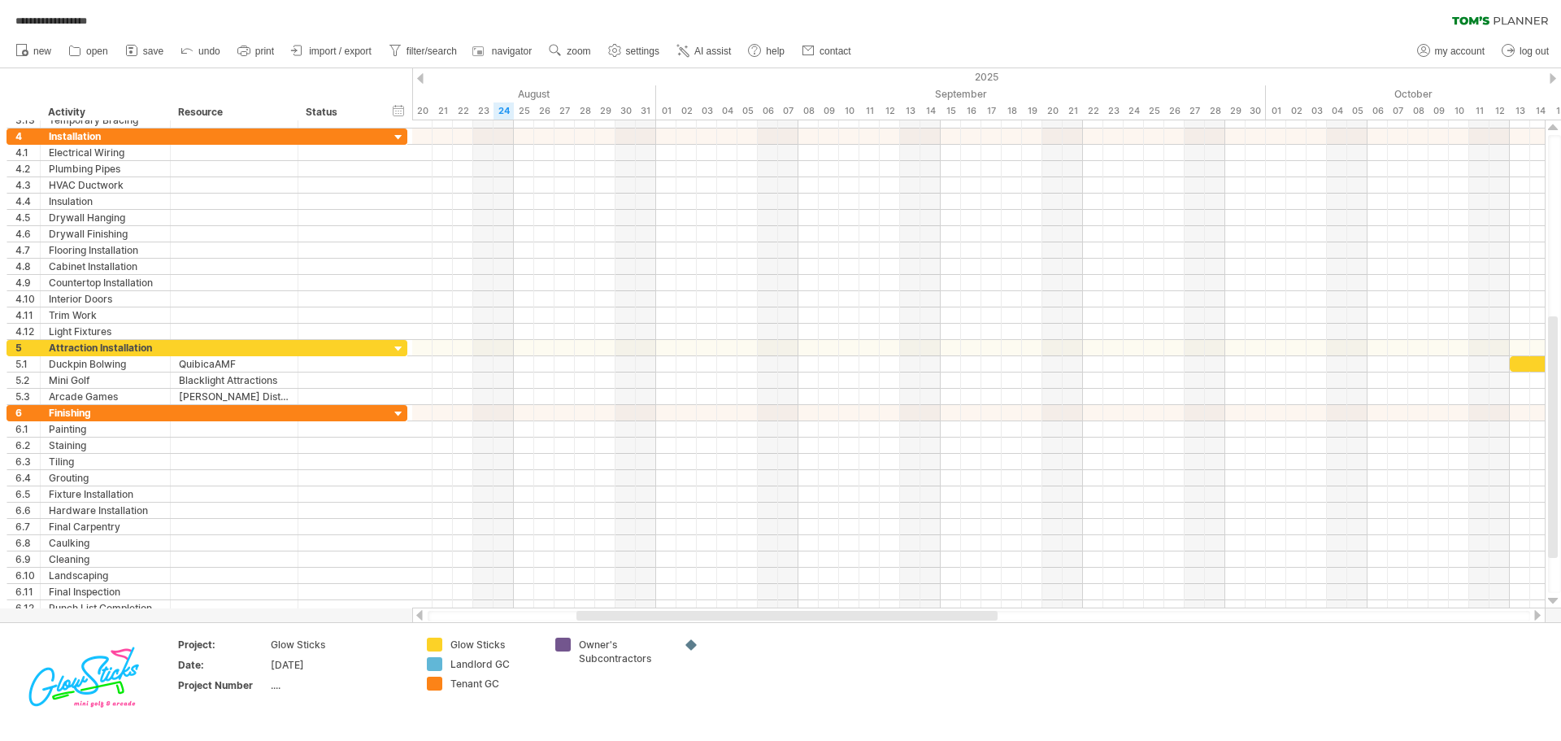
click at [811, 611] on div at bounding box center [786, 616] width 421 height 10
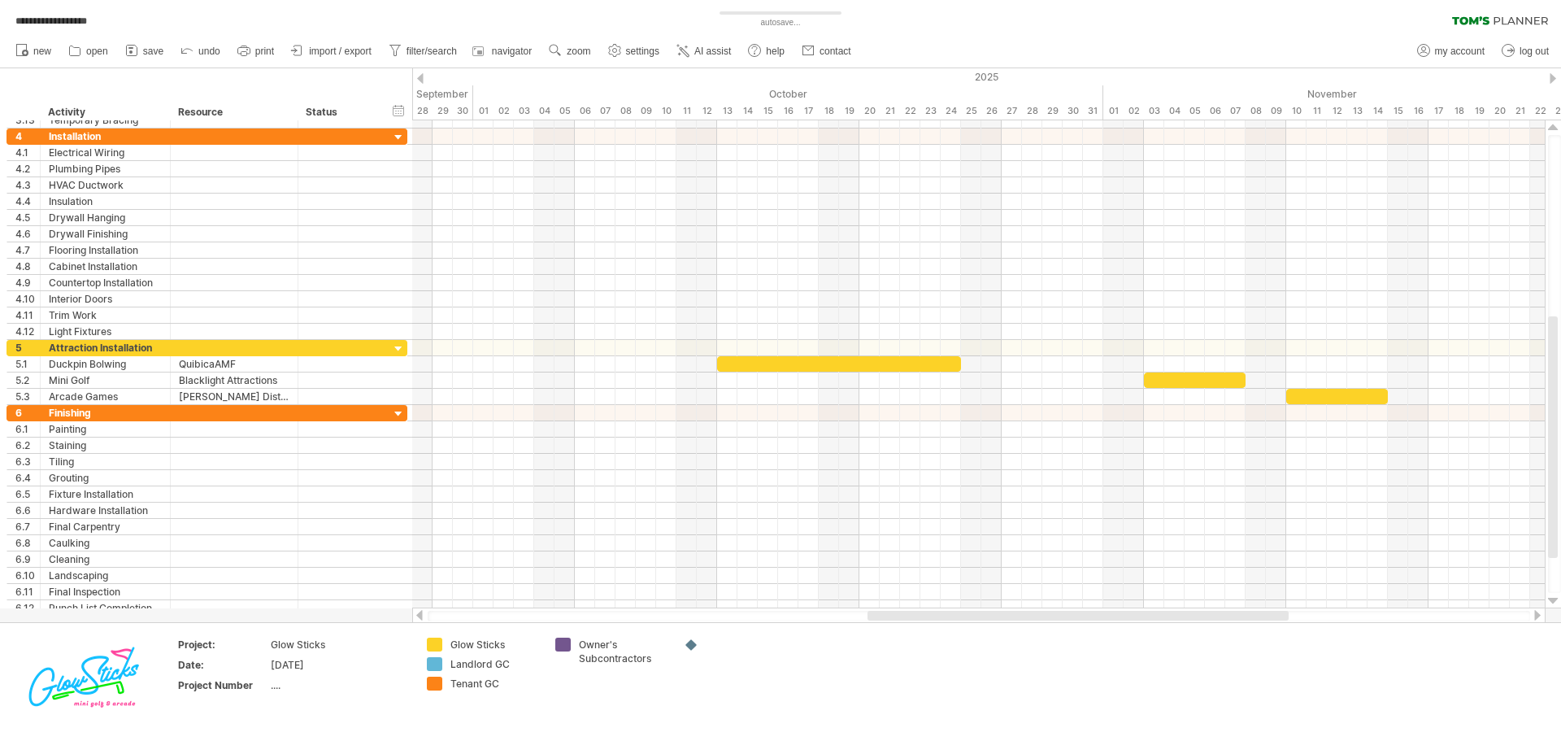
drag, startPoint x: 802, startPoint y: 618, endPoint x: 1098, endPoint y: 615, distance: 296.0
click at [1098, 615] on div at bounding box center [1077, 616] width 421 height 10
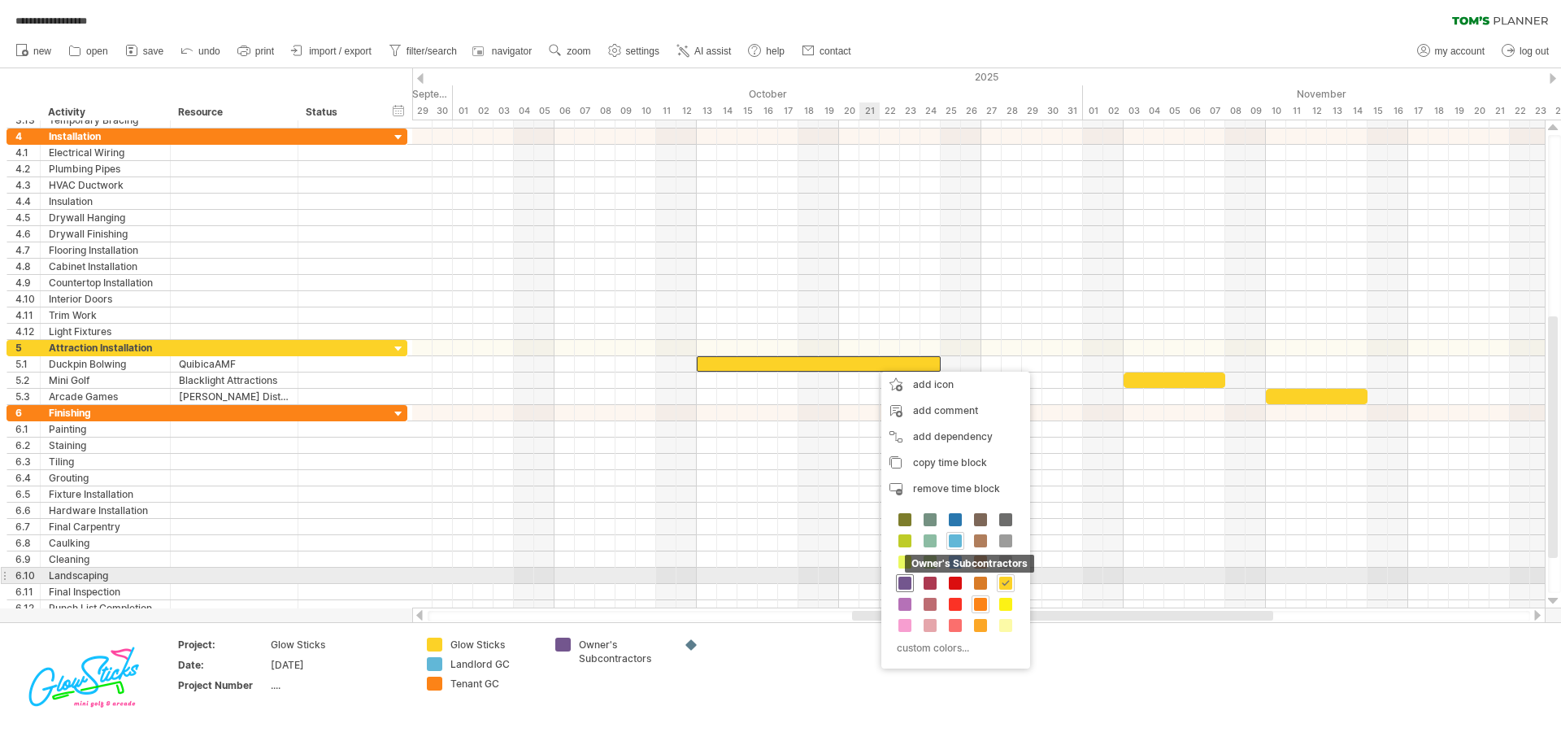
click at [904, 579] on span at bounding box center [904, 582] width 13 height 13
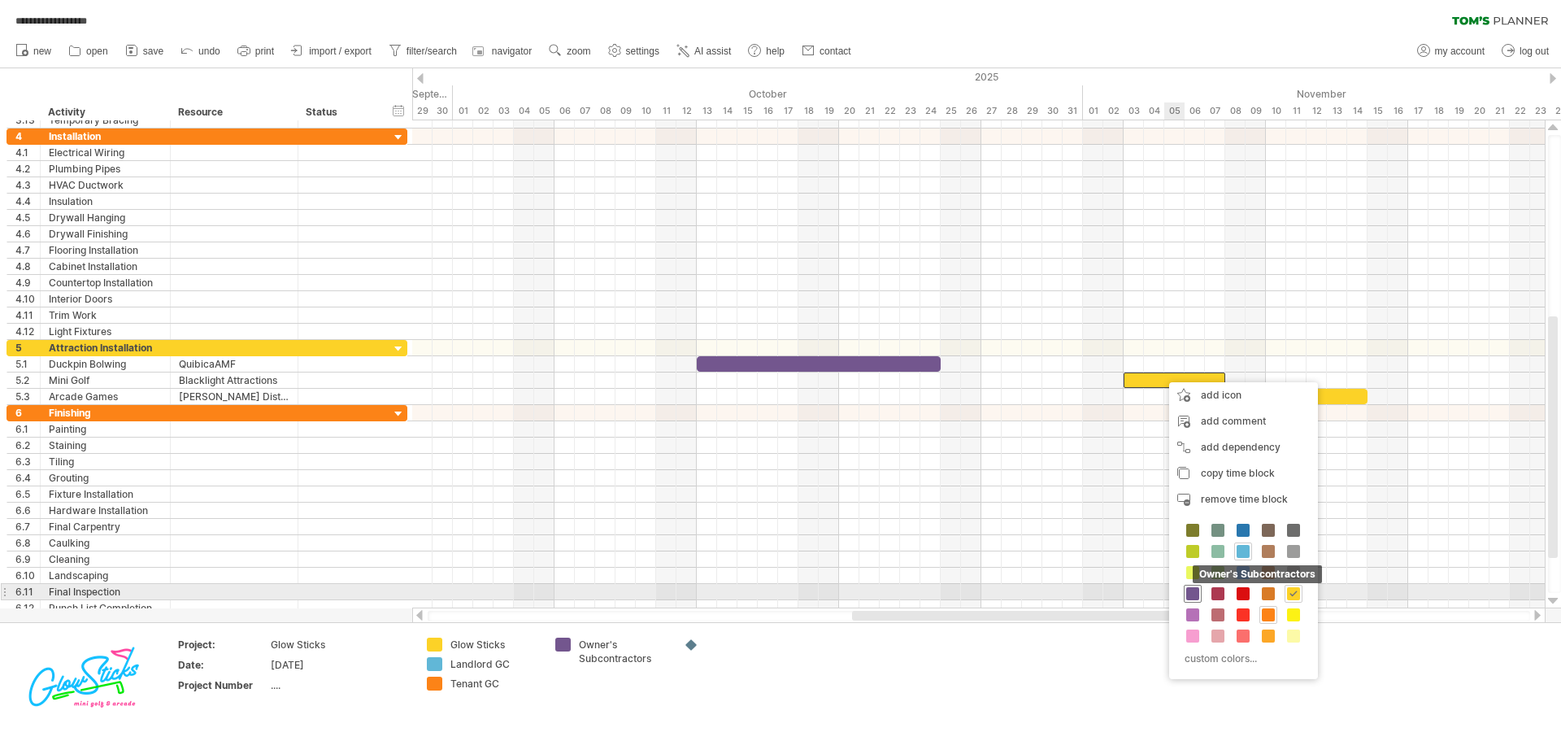
click at [1193, 592] on span at bounding box center [1192, 593] width 13 height 13
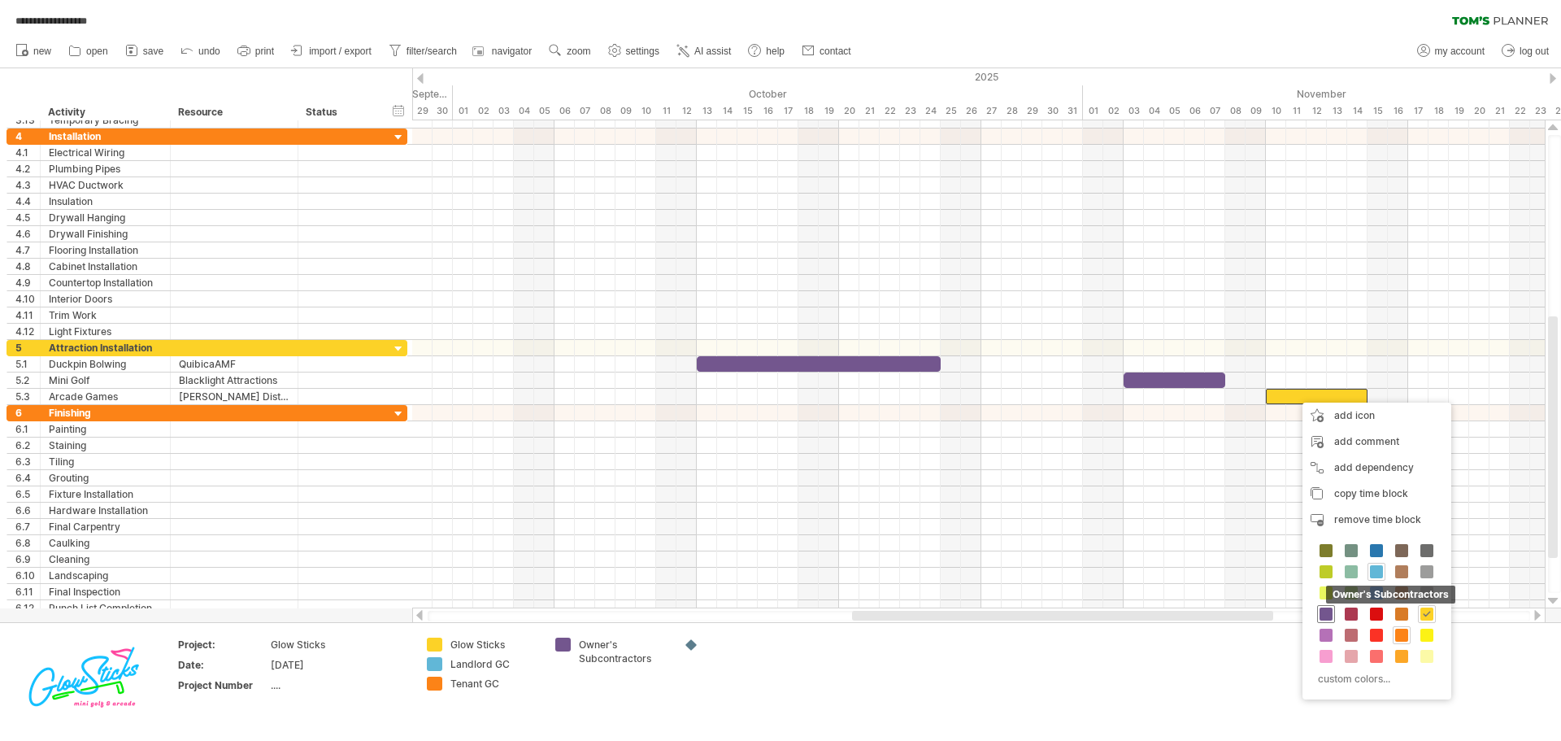
click at [1328, 611] on span at bounding box center [1326, 613] width 13 height 13
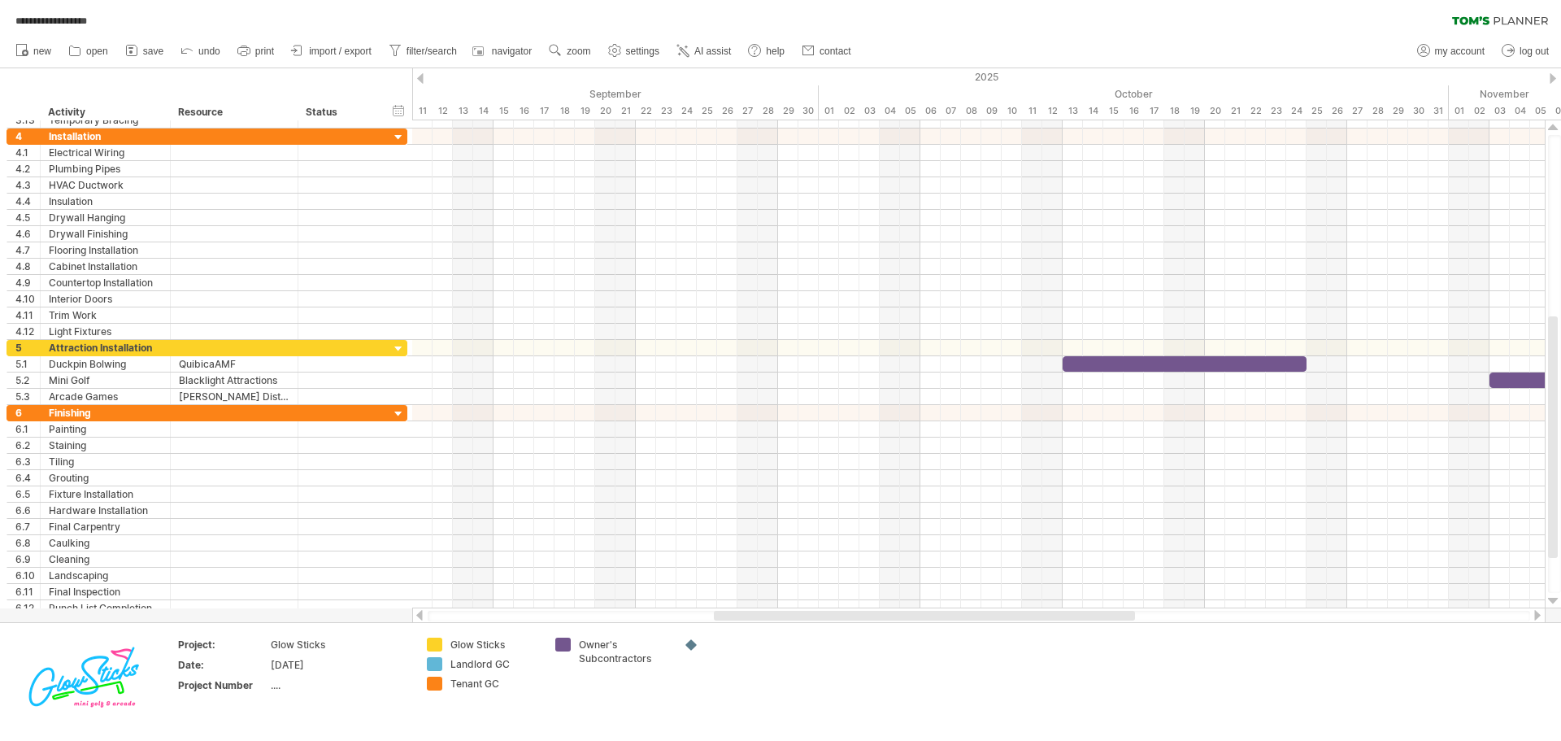
drag, startPoint x: 1130, startPoint y: 614, endPoint x: 991, endPoint y: 611, distance: 139.1
click at [991, 611] on div at bounding box center [924, 616] width 421 height 10
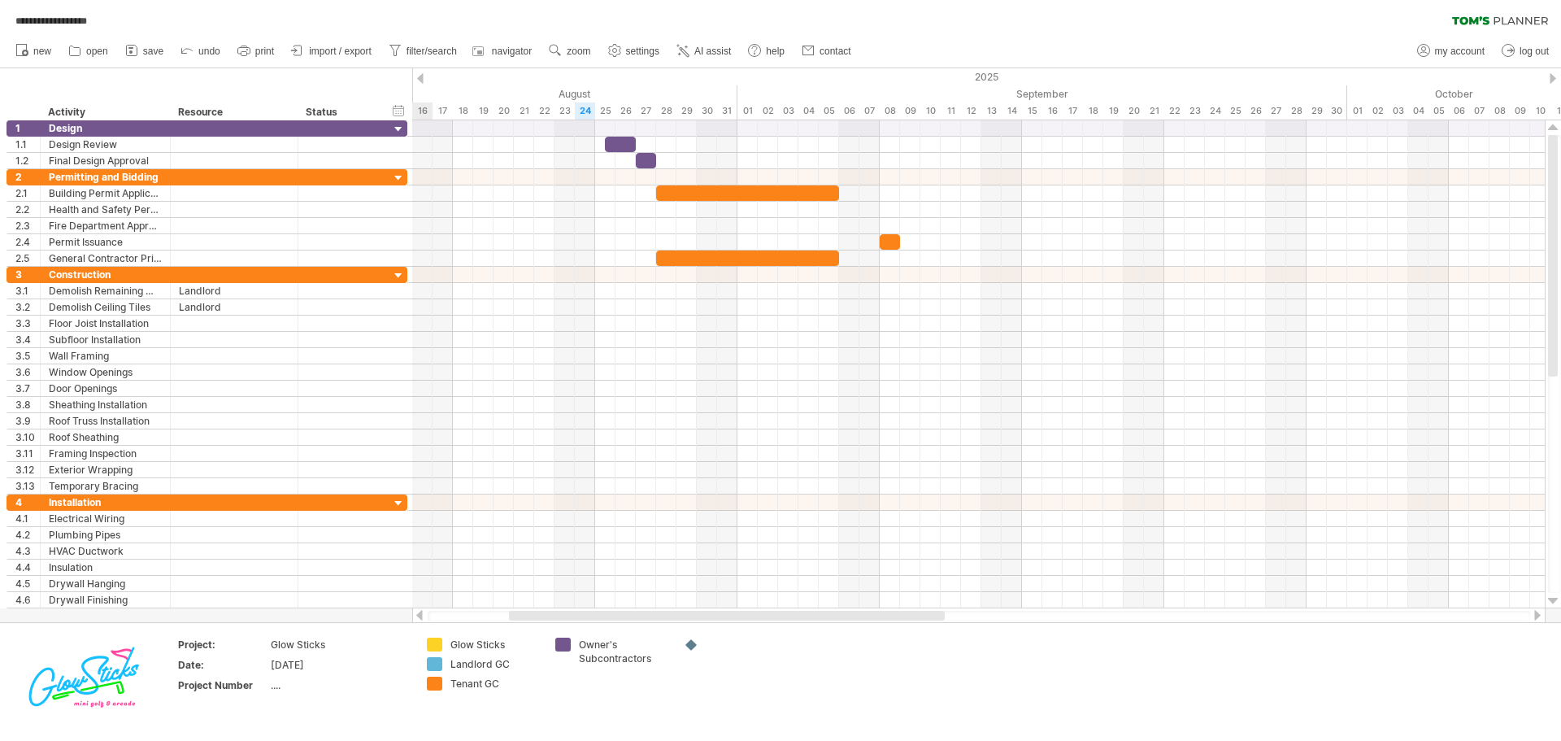
drag, startPoint x: 802, startPoint y: 619, endPoint x: 596, endPoint y: 611, distance: 206.7
click at [596, 611] on div at bounding box center [727, 616] width 436 height 10
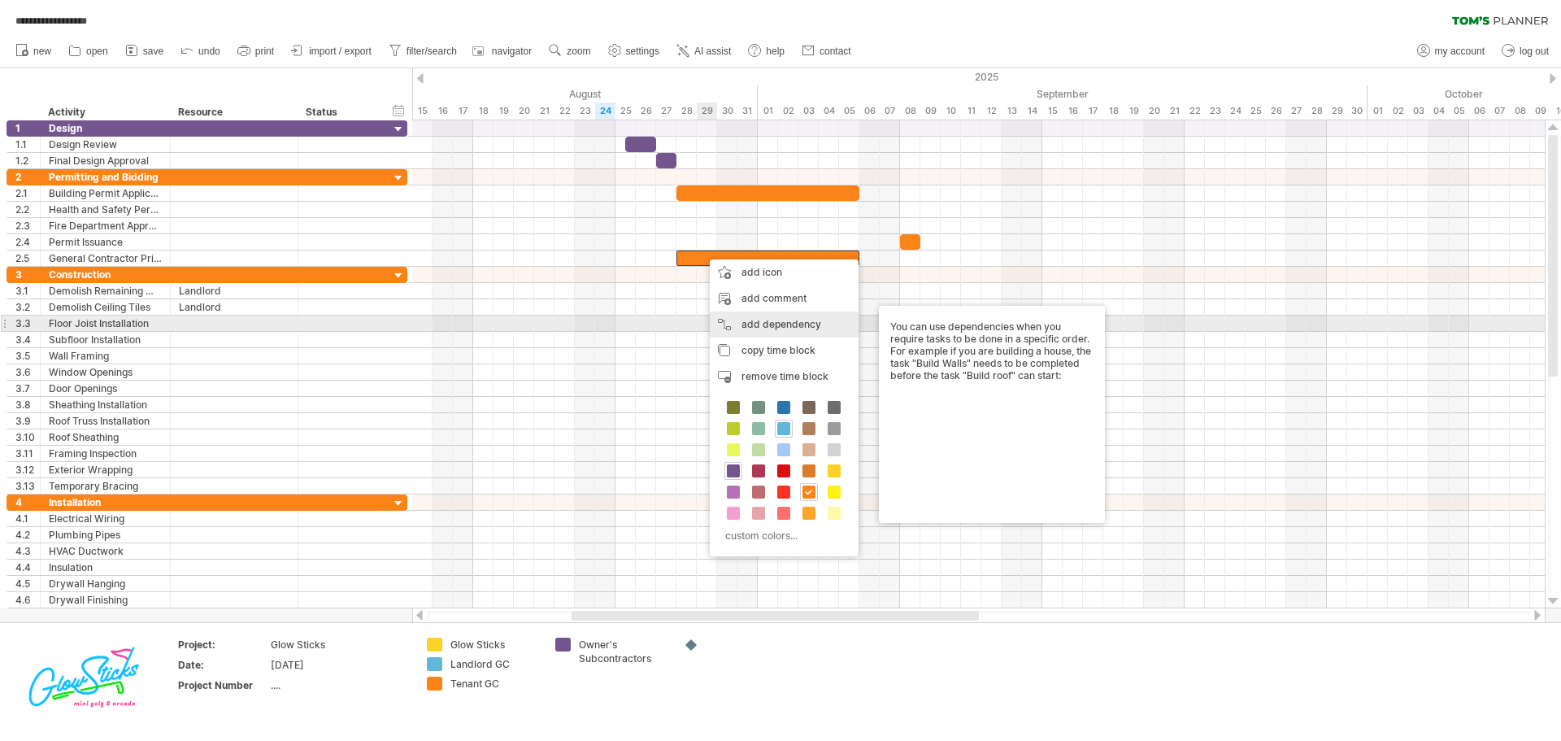
click at [750, 326] on div "add dependency You can use dependencies when you require tasks to be done in a …" at bounding box center [784, 324] width 149 height 26
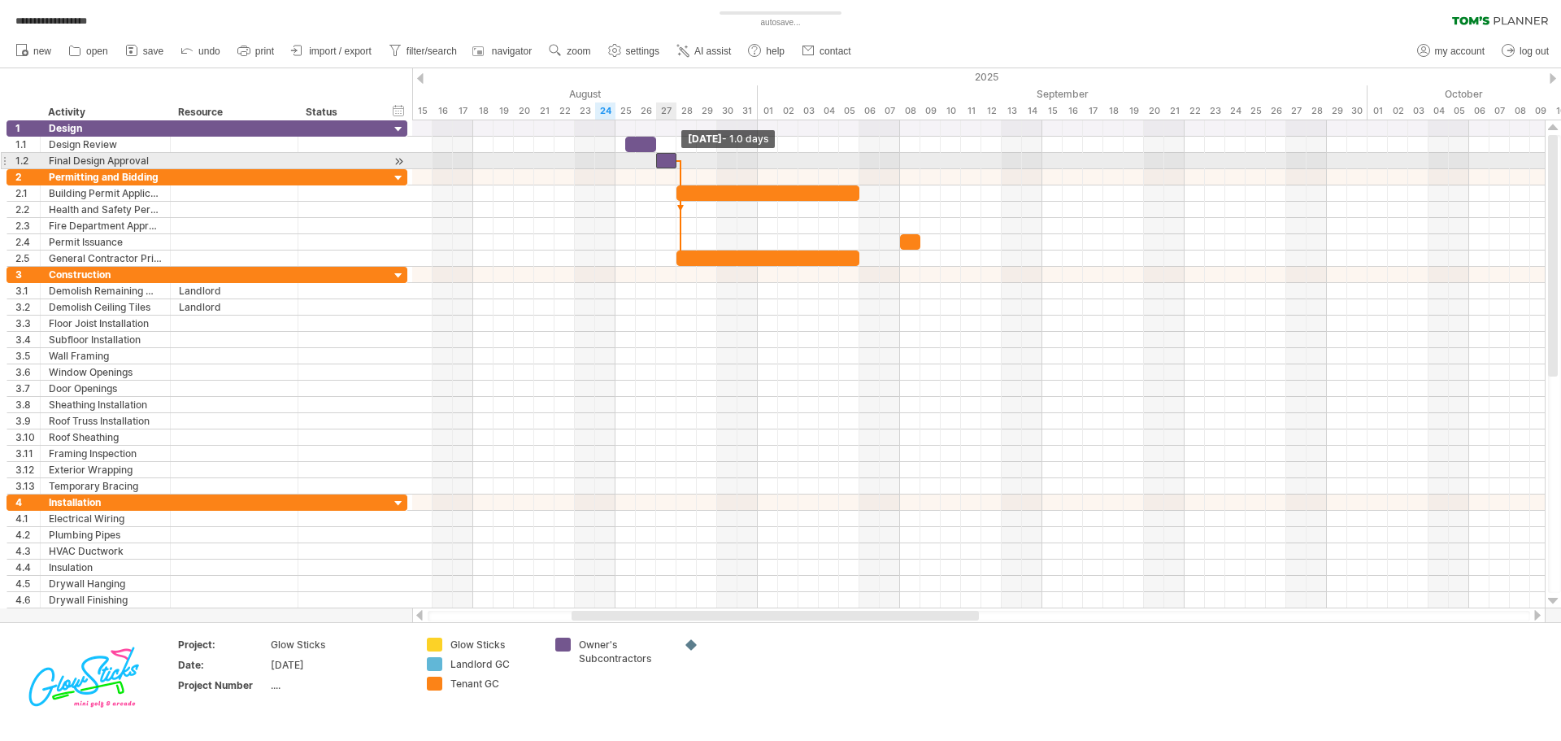
click at [674, 158] on span at bounding box center [676, 160] width 7 height 15
click at [663, 161] on div at bounding box center [666, 160] width 20 height 15
click at [668, 159] on div at bounding box center [666, 160] width 20 height 15
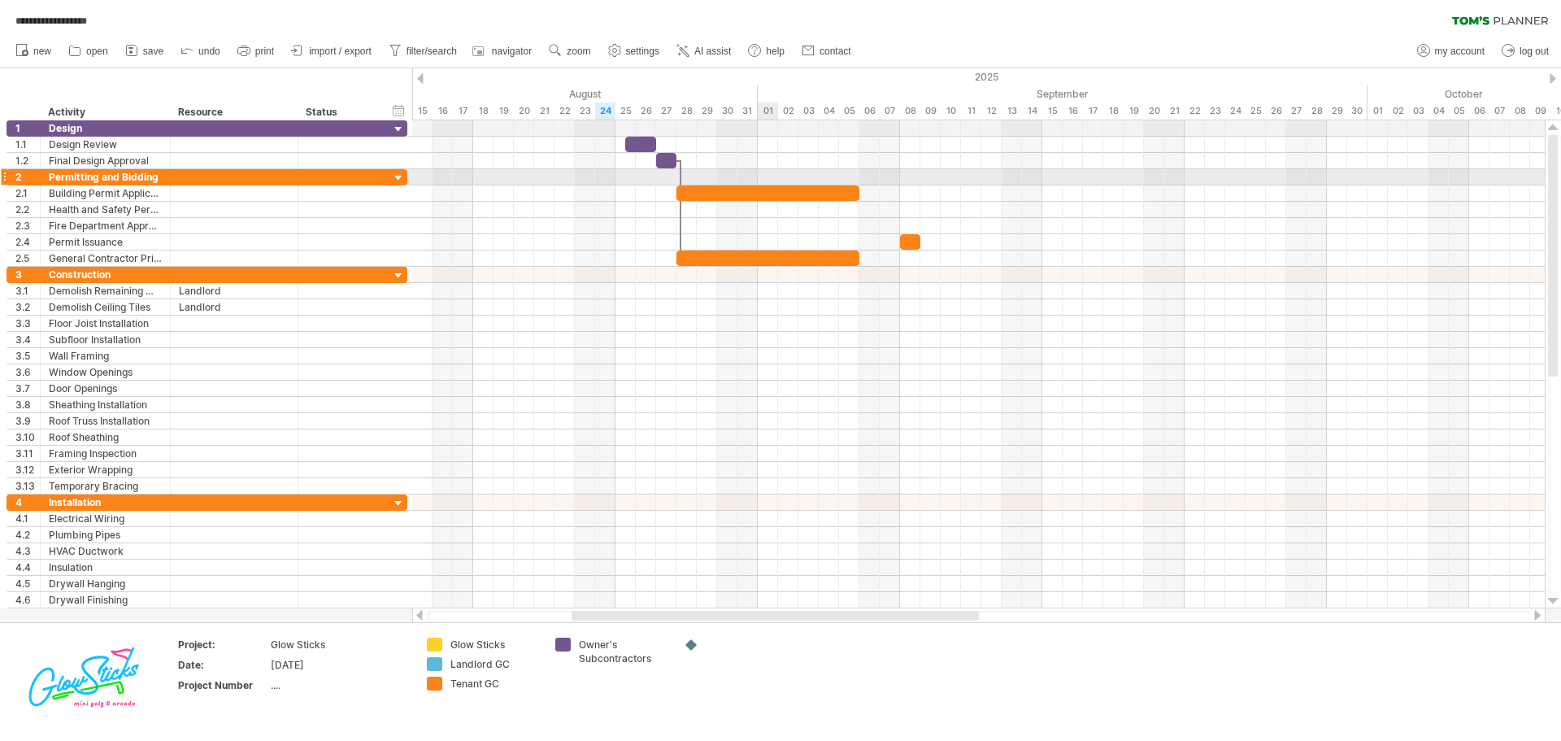
click at [767, 175] on div at bounding box center [978, 177] width 1133 height 16
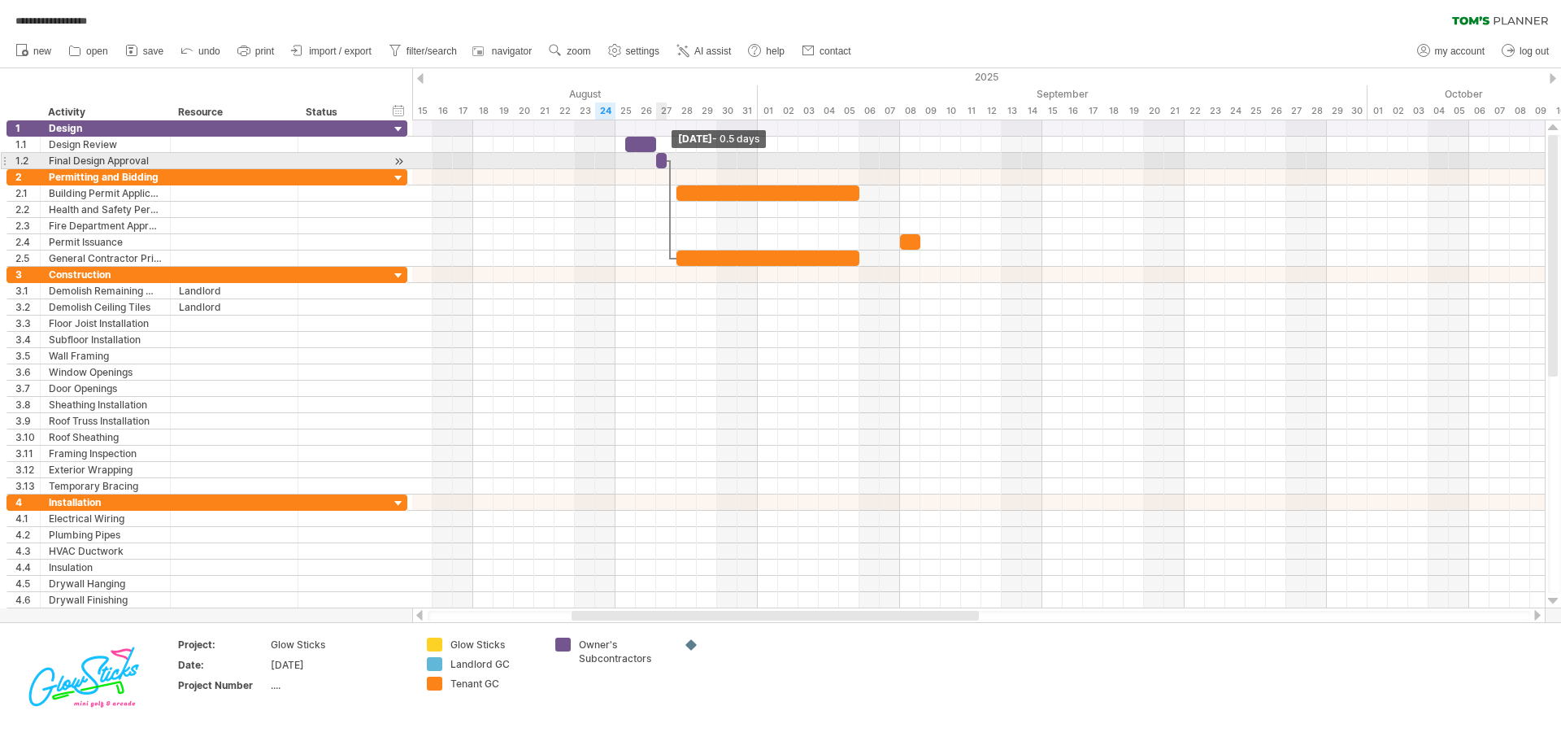
drag, startPoint x: 676, startPoint y: 159, endPoint x: 668, endPoint y: 160, distance: 8.2
click at [668, 160] on span at bounding box center [666, 160] width 7 height 15
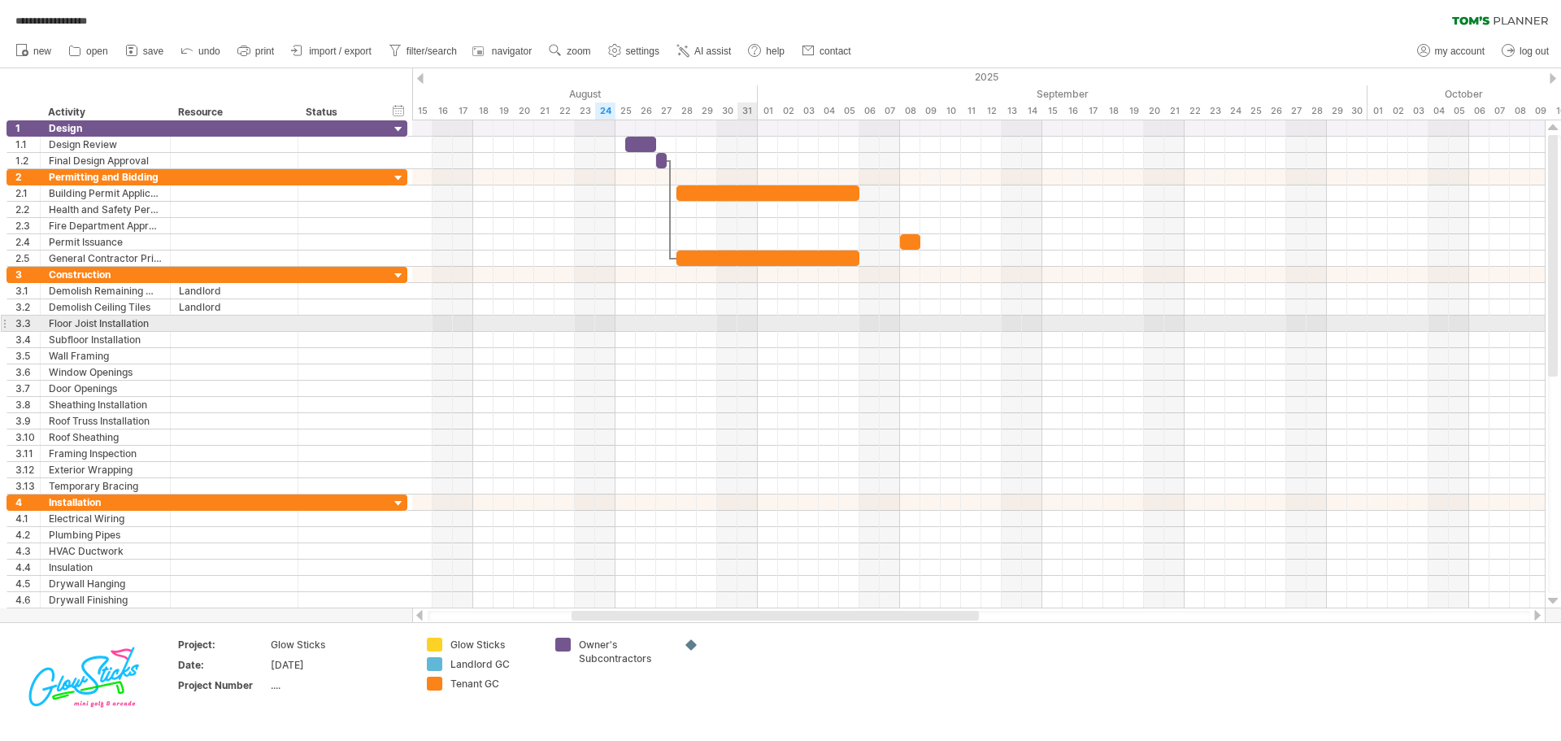
click at [738, 327] on div at bounding box center [978, 323] width 1133 height 16
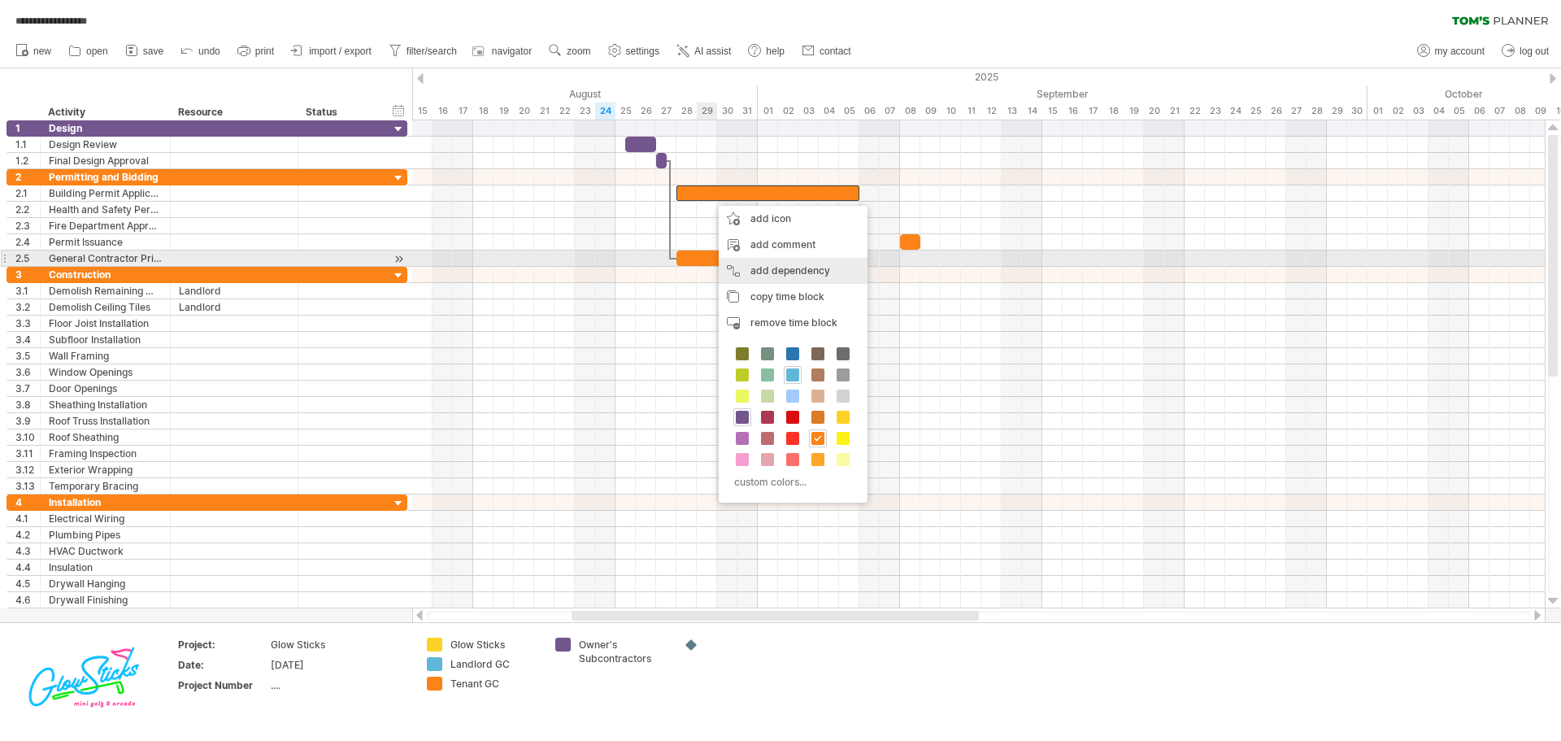
click at [751, 262] on div "add dependency You can use dependencies when you require tasks to be done in a …" at bounding box center [793, 271] width 149 height 26
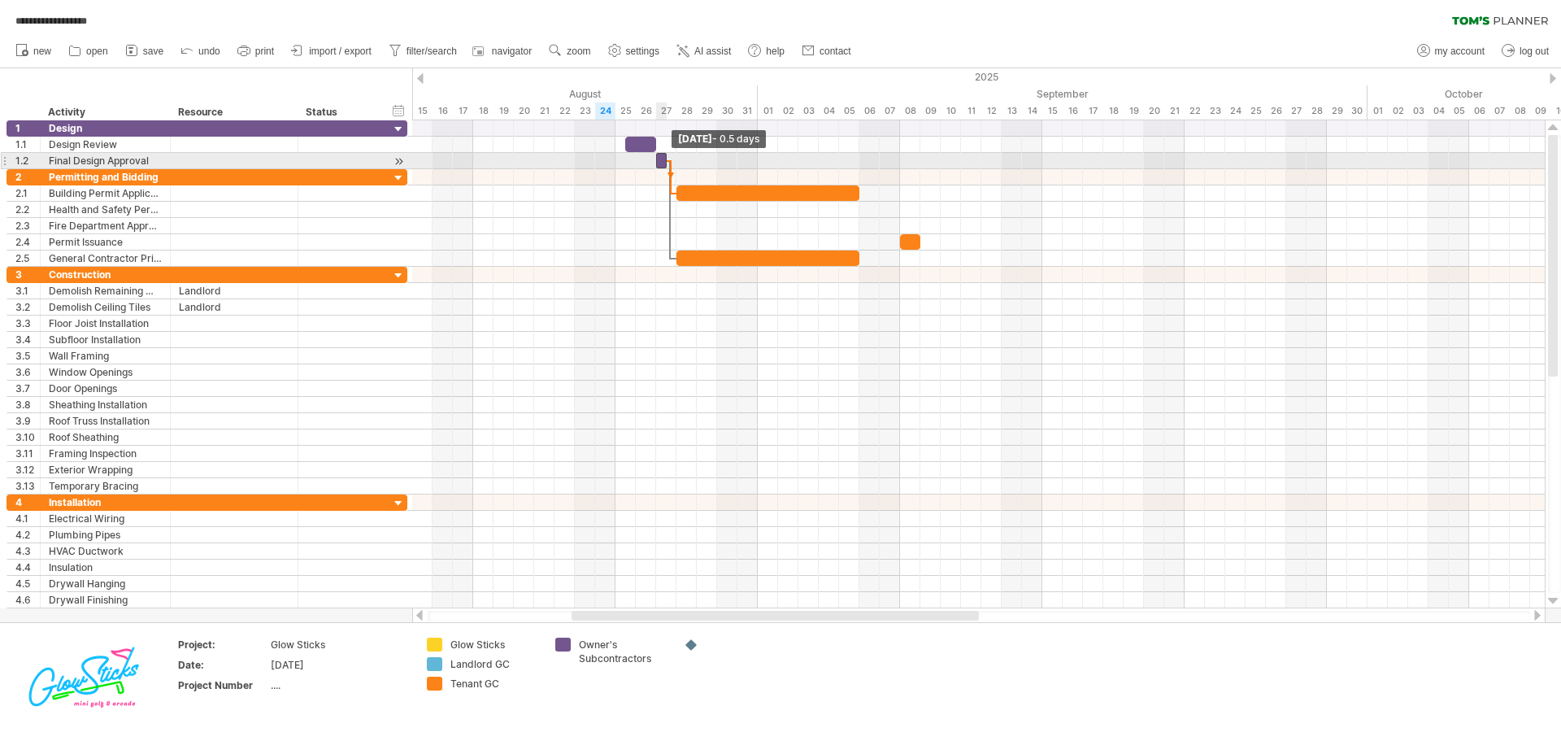
click at [663, 159] on span at bounding box center [666, 160] width 7 height 15
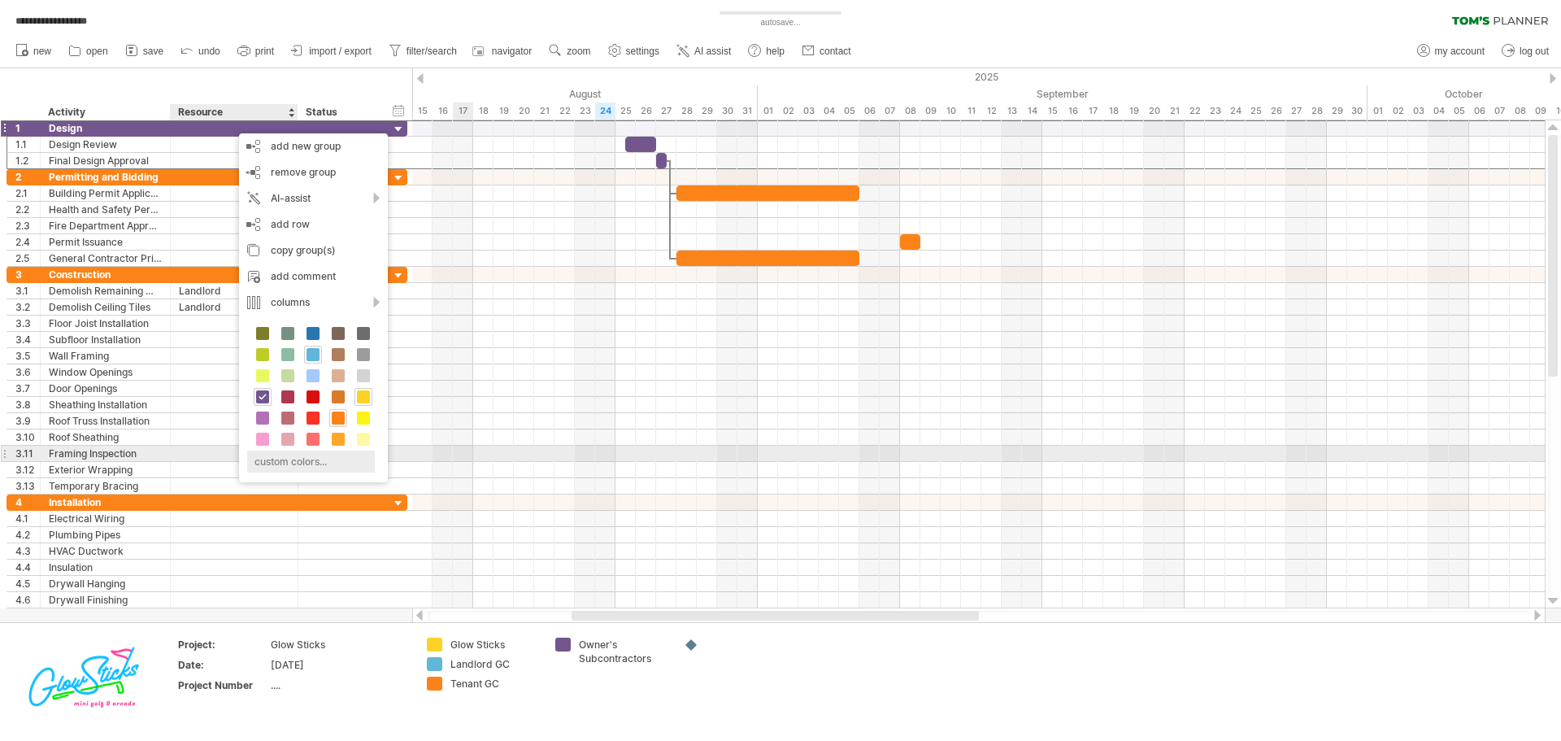
click at [293, 462] on div "custom colors..." at bounding box center [311, 461] width 128 height 22
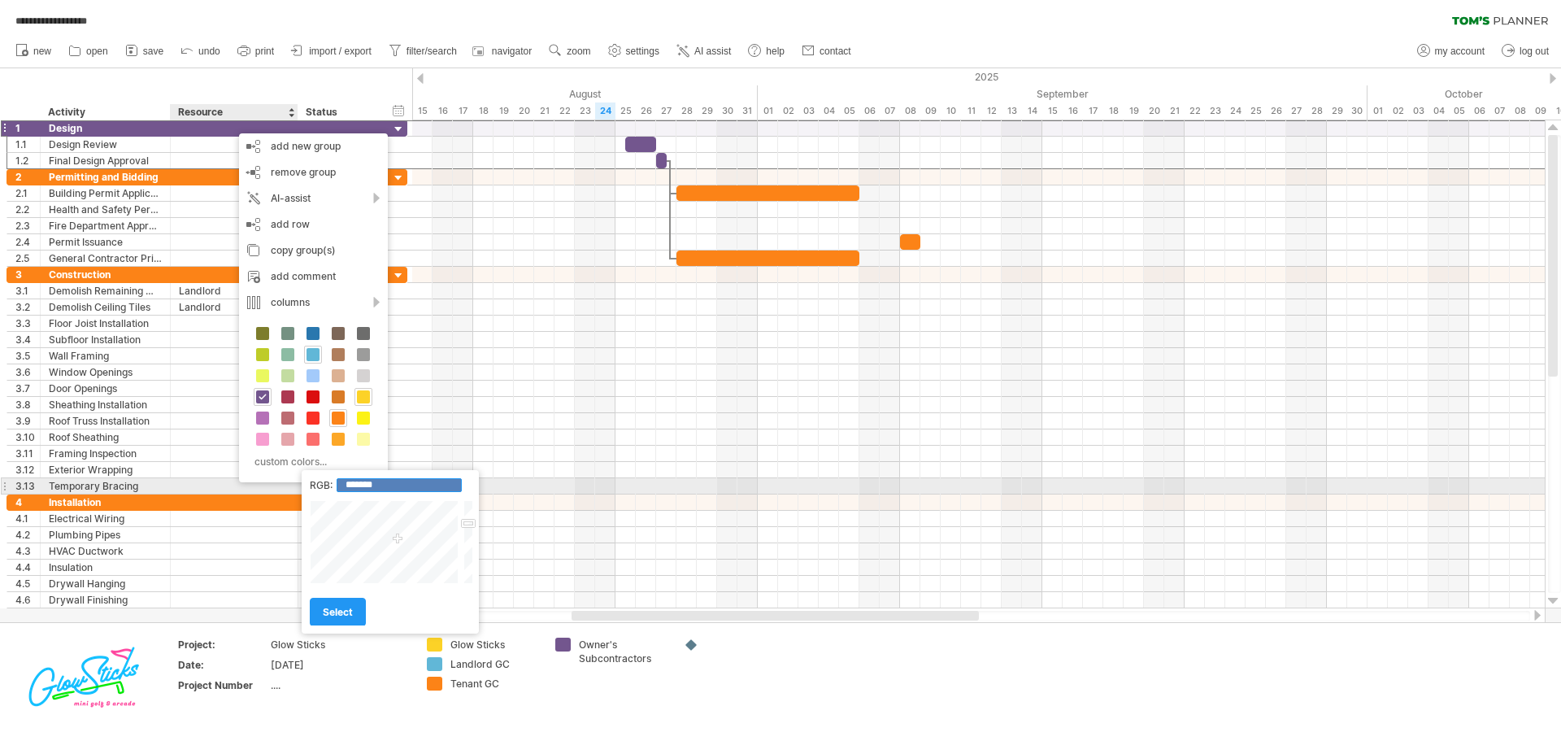
drag, startPoint x: 405, startPoint y: 485, endPoint x: 352, endPoint y: 485, distance: 52.8
click at [352, 485] on input "*******" at bounding box center [399, 485] width 125 height 14
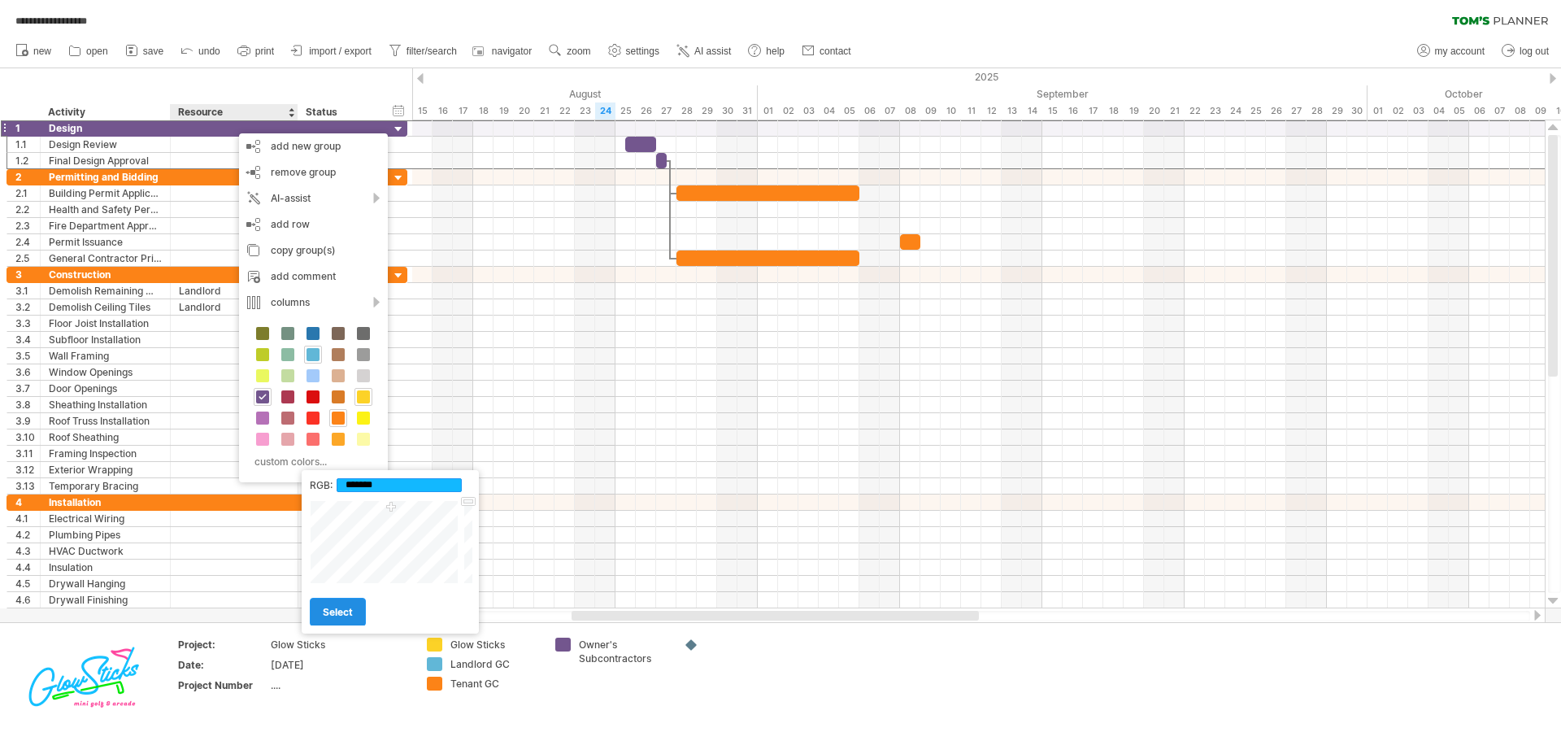
type input "*******"
click at [337, 614] on span "select" at bounding box center [338, 612] width 30 height 12
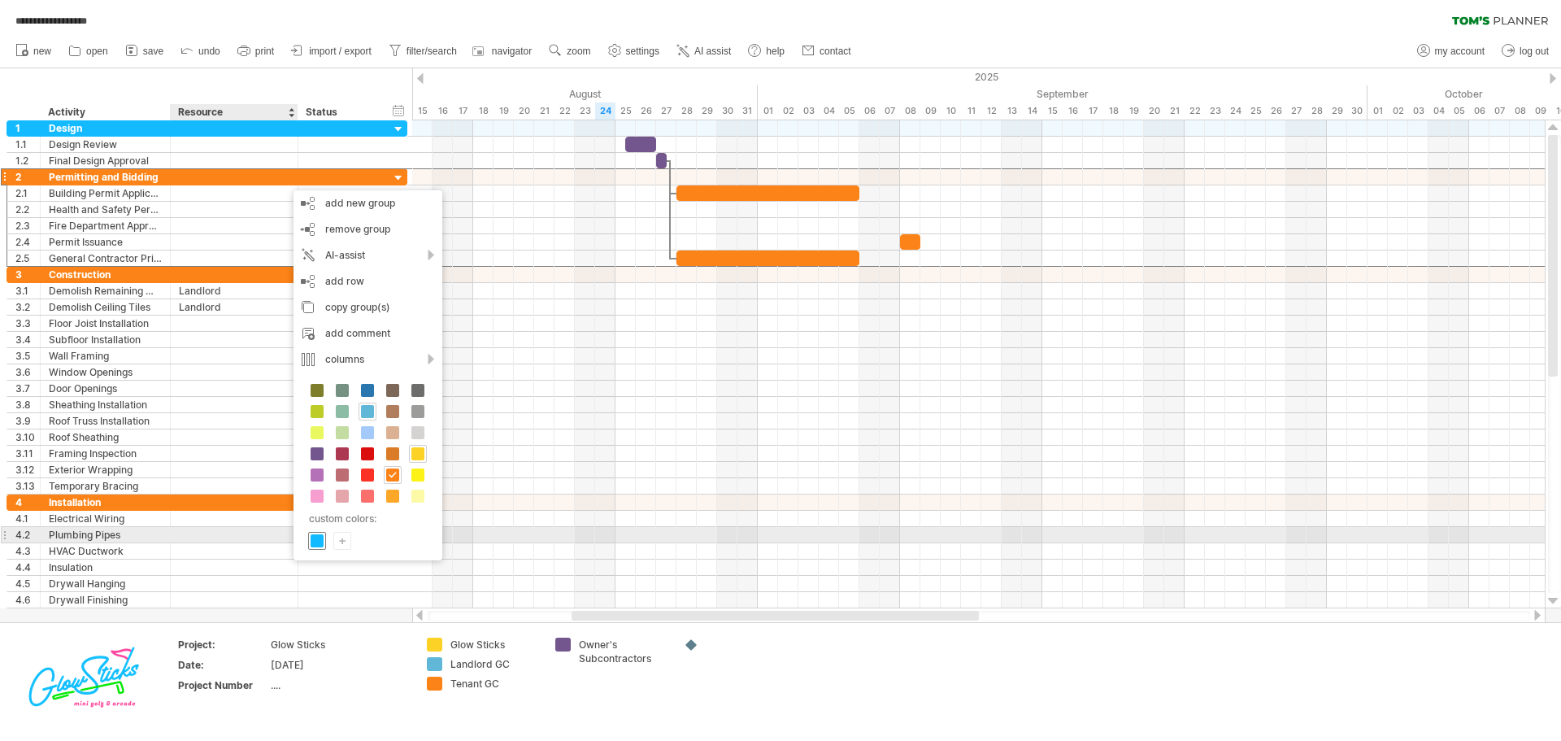
click at [316, 540] on span at bounding box center [317, 540] width 13 height 13
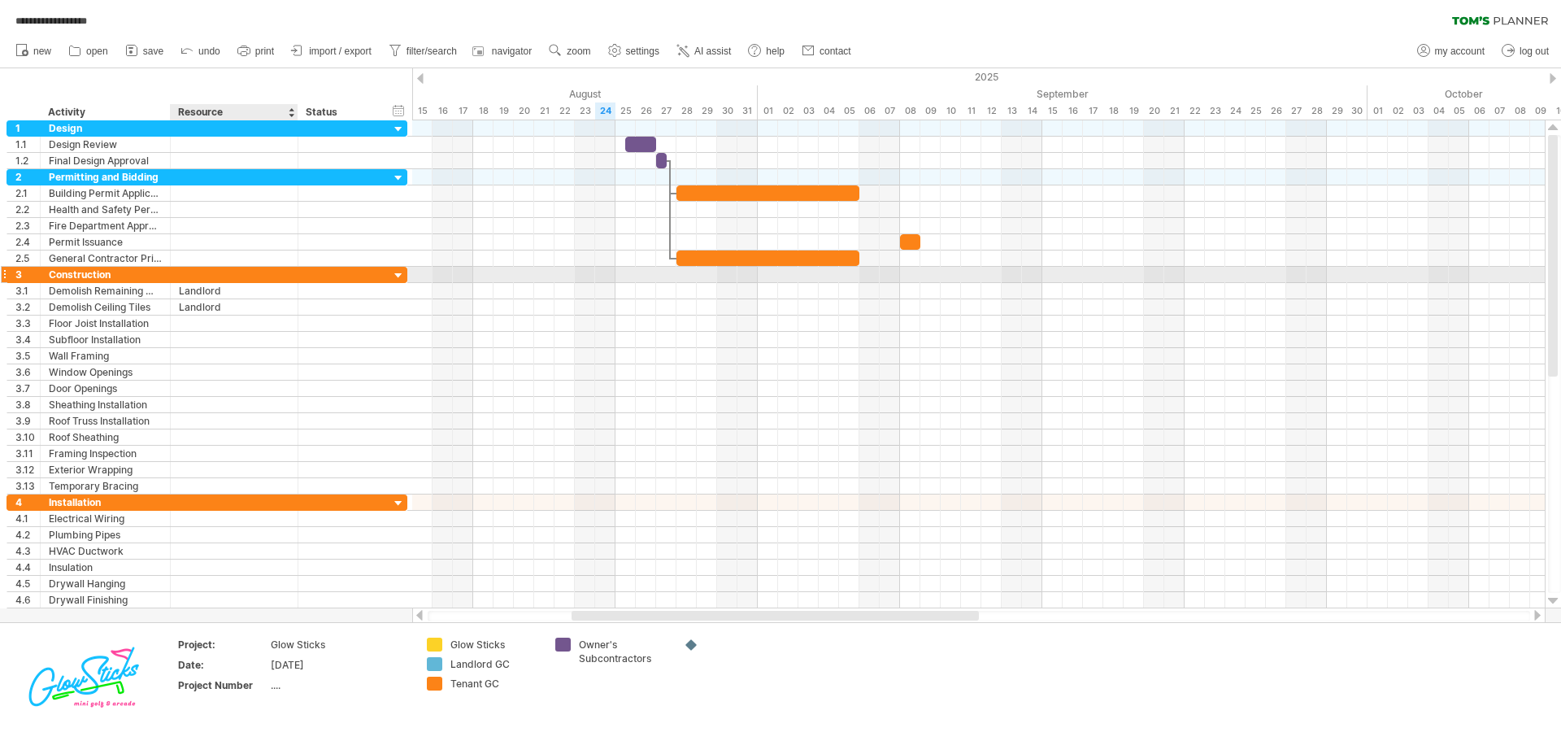
click at [252, 272] on div at bounding box center [234, 274] width 111 height 15
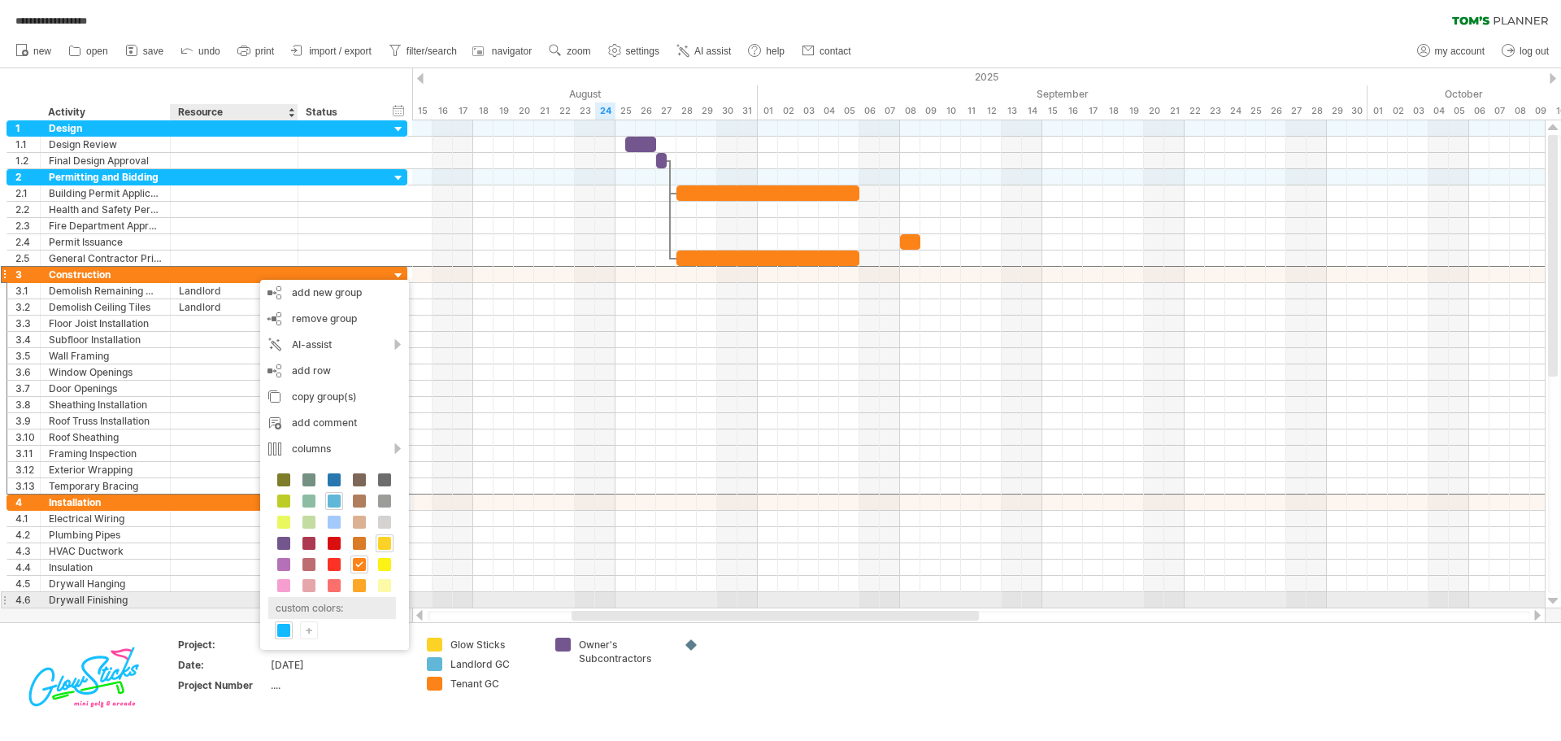
click at [323, 607] on div "custom colors:" at bounding box center [332, 608] width 128 height 22
drag, startPoint x: 432, startPoint y: 596, endPoint x: 380, endPoint y: 594, distance: 51.2
click at [380, 594] on input "*******" at bounding box center [428, 591] width 125 height 14
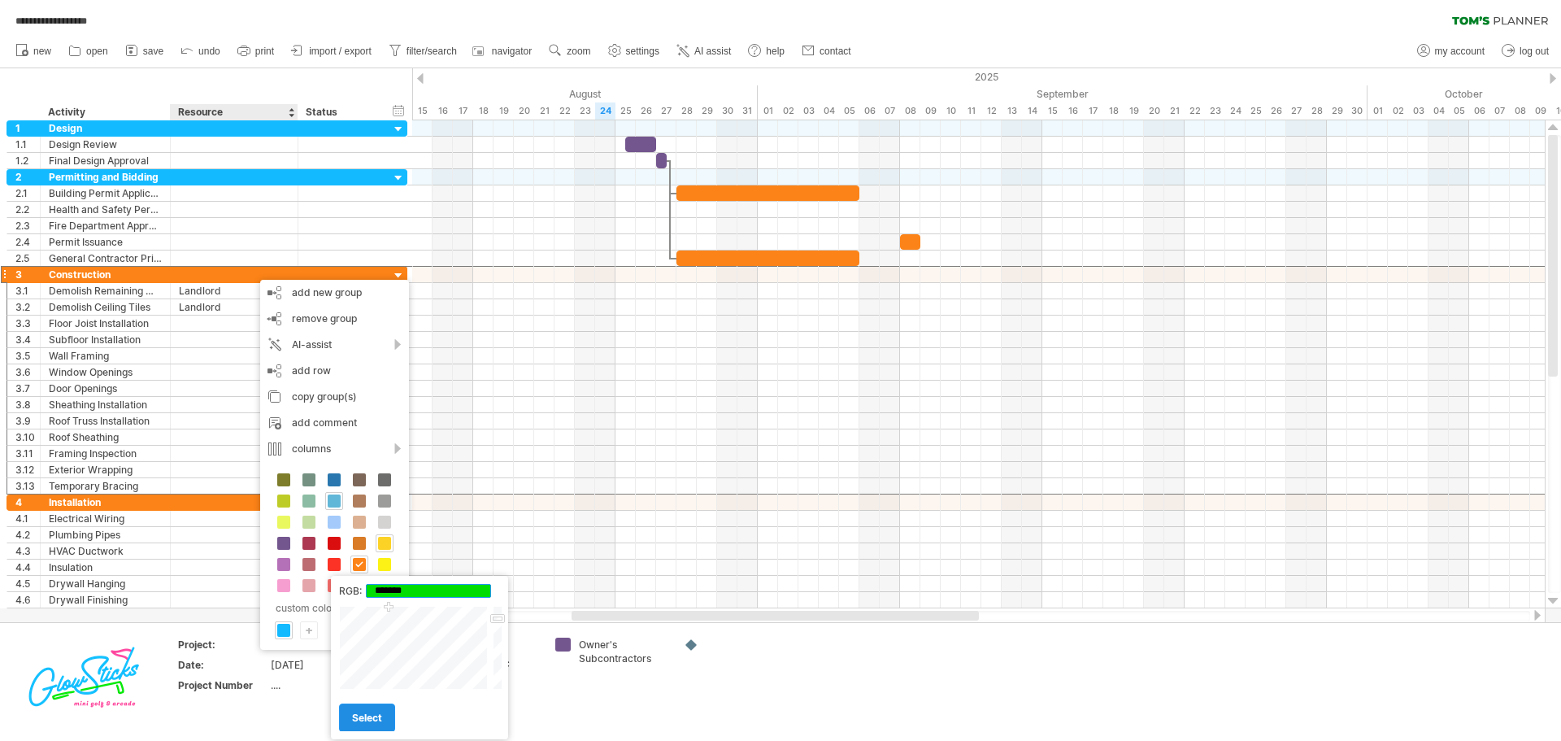
type input "*******"
click at [360, 719] on span "select" at bounding box center [367, 717] width 30 height 12
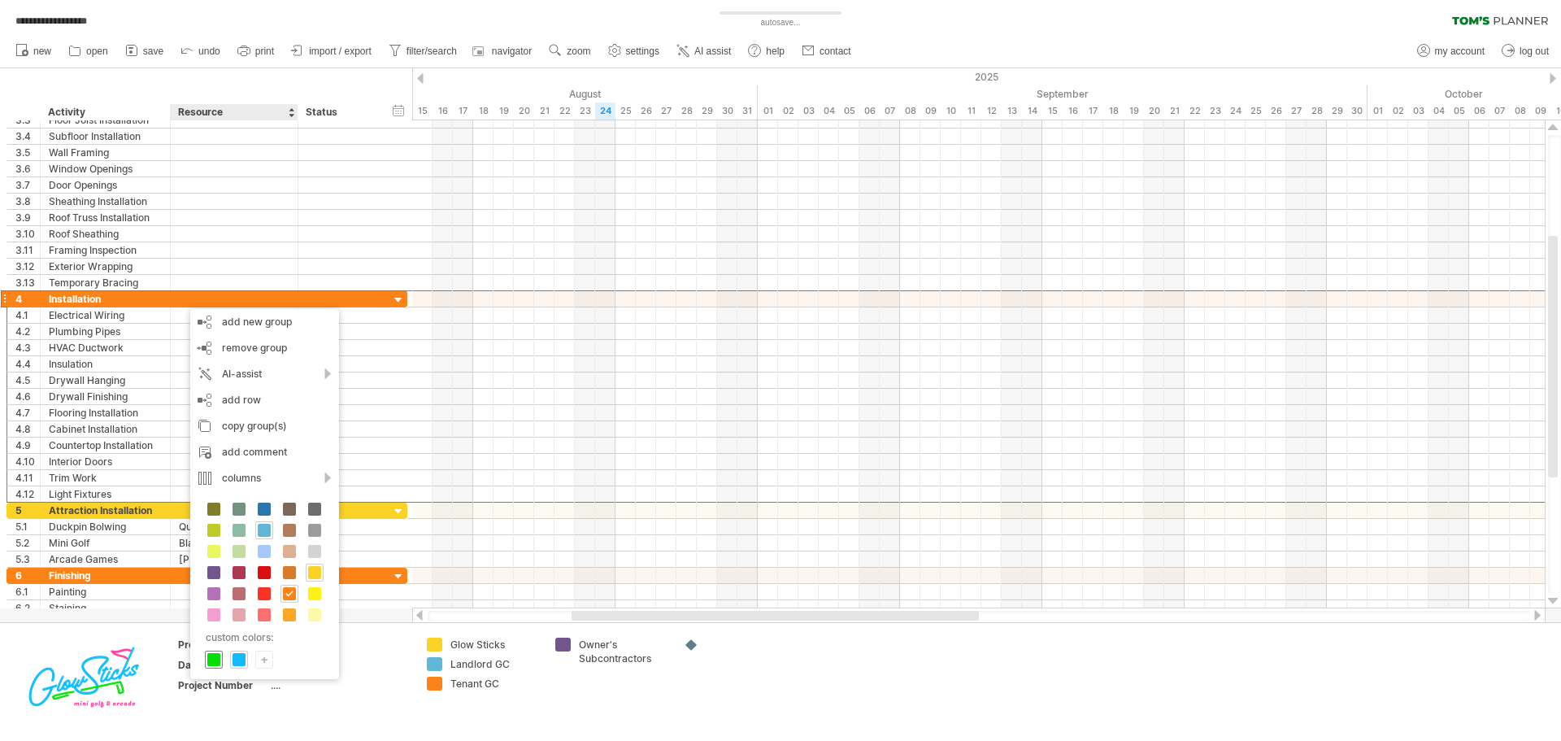
click at [215, 654] on span at bounding box center [213, 659] width 13 height 13
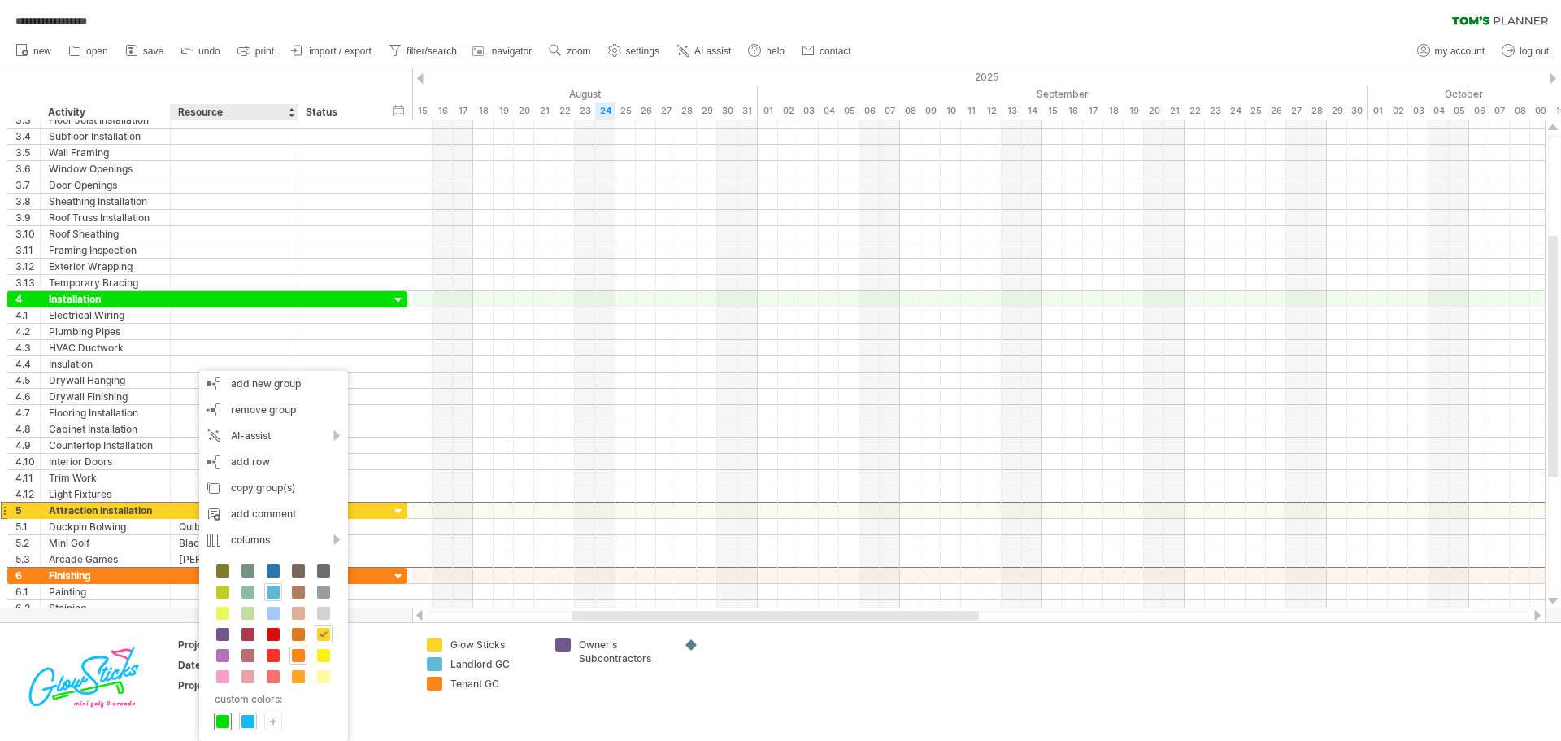
click at [224, 717] on span at bounding box center [222, 721] width 13 height 13
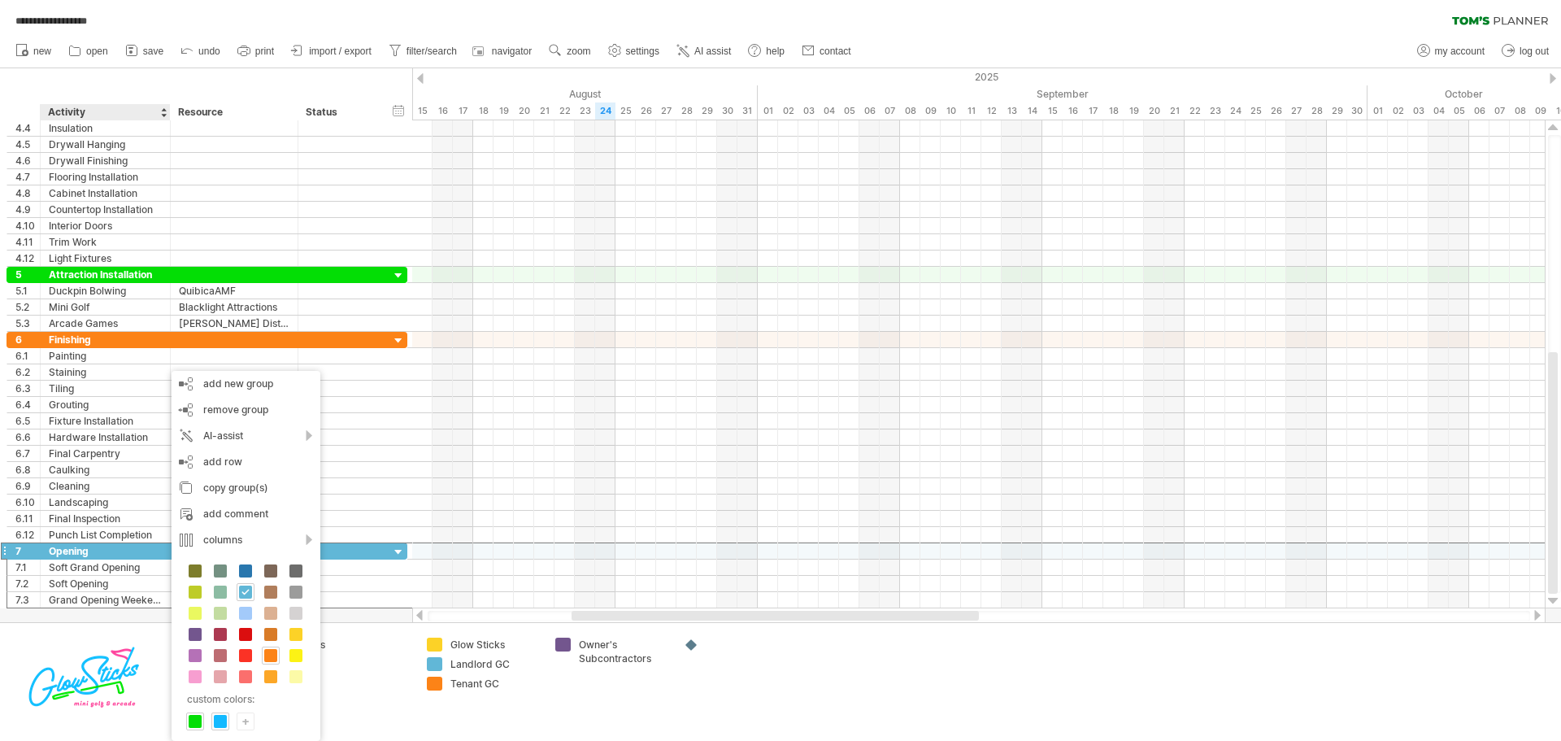
click at [246, 718] on div "+" at bounding box center [245, 720] width 16 height 15
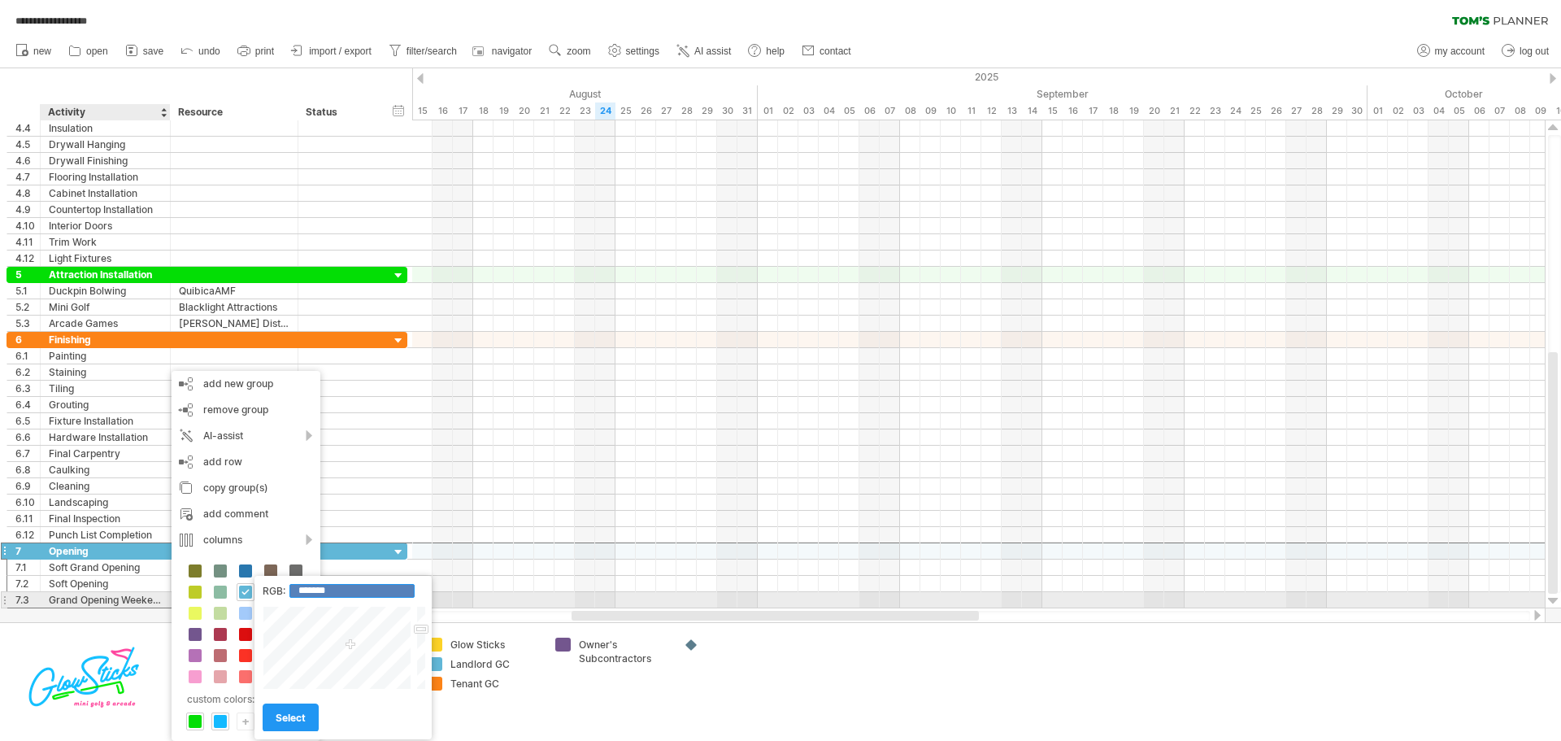
drag, startPoint x: 347, startPoint y: 594, endPoint x: 304, endPoint y: 593, distance: 43.1
click at [304, 593] on input "*******" at bounding box center [351, 591] width 125 height 14
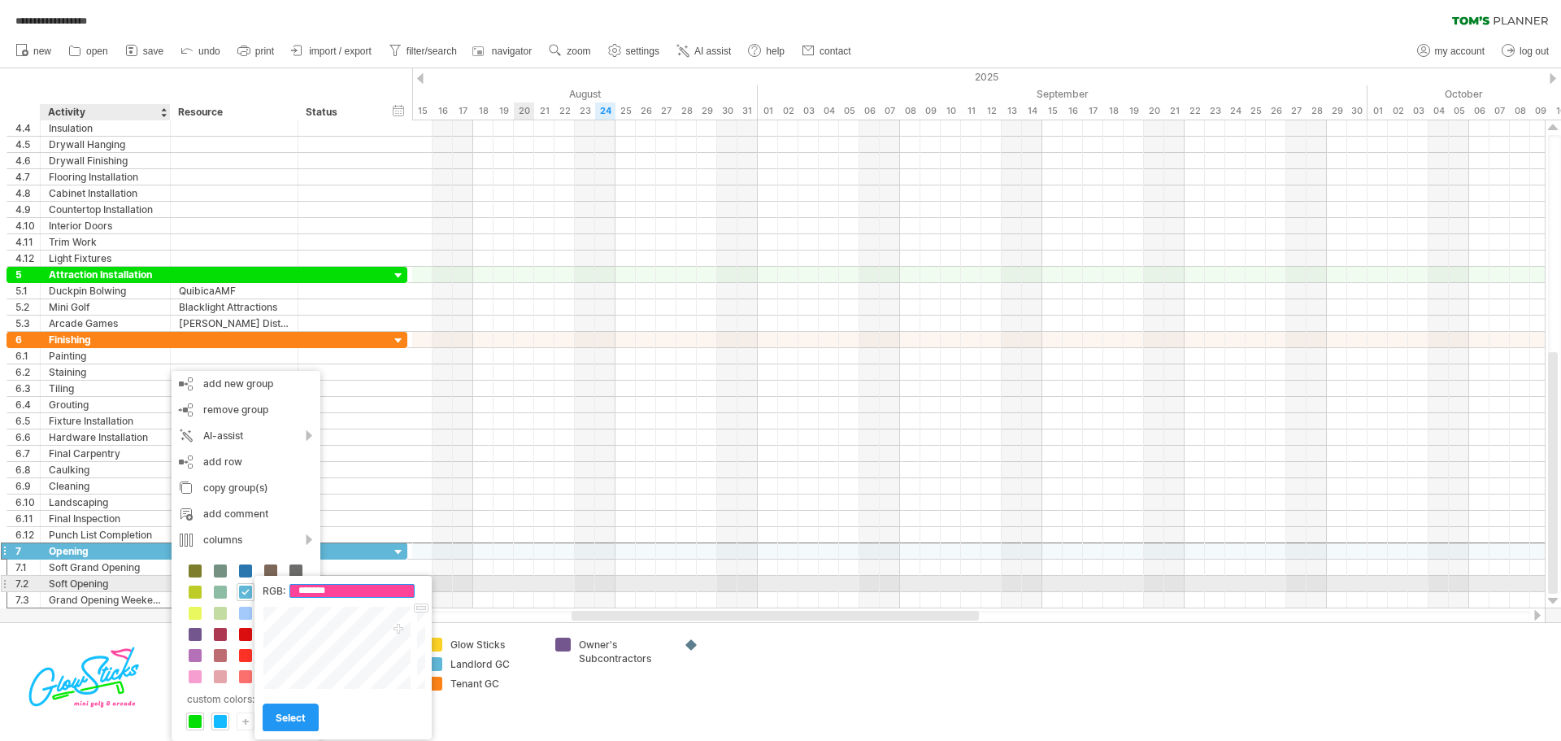
type input "*******"
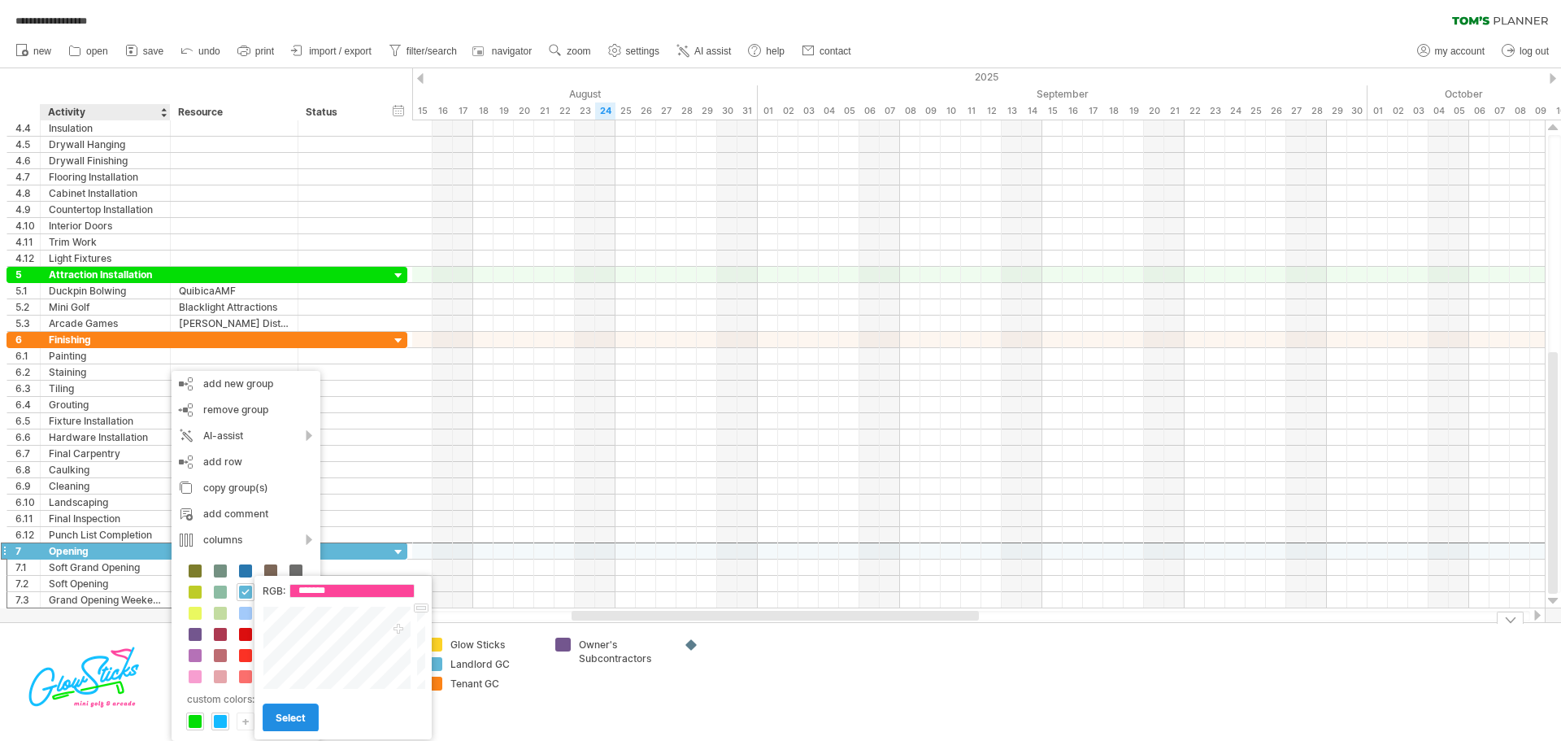
click at [295, 713] on span "select" at bounding box center [291, 717] width 30 height 12
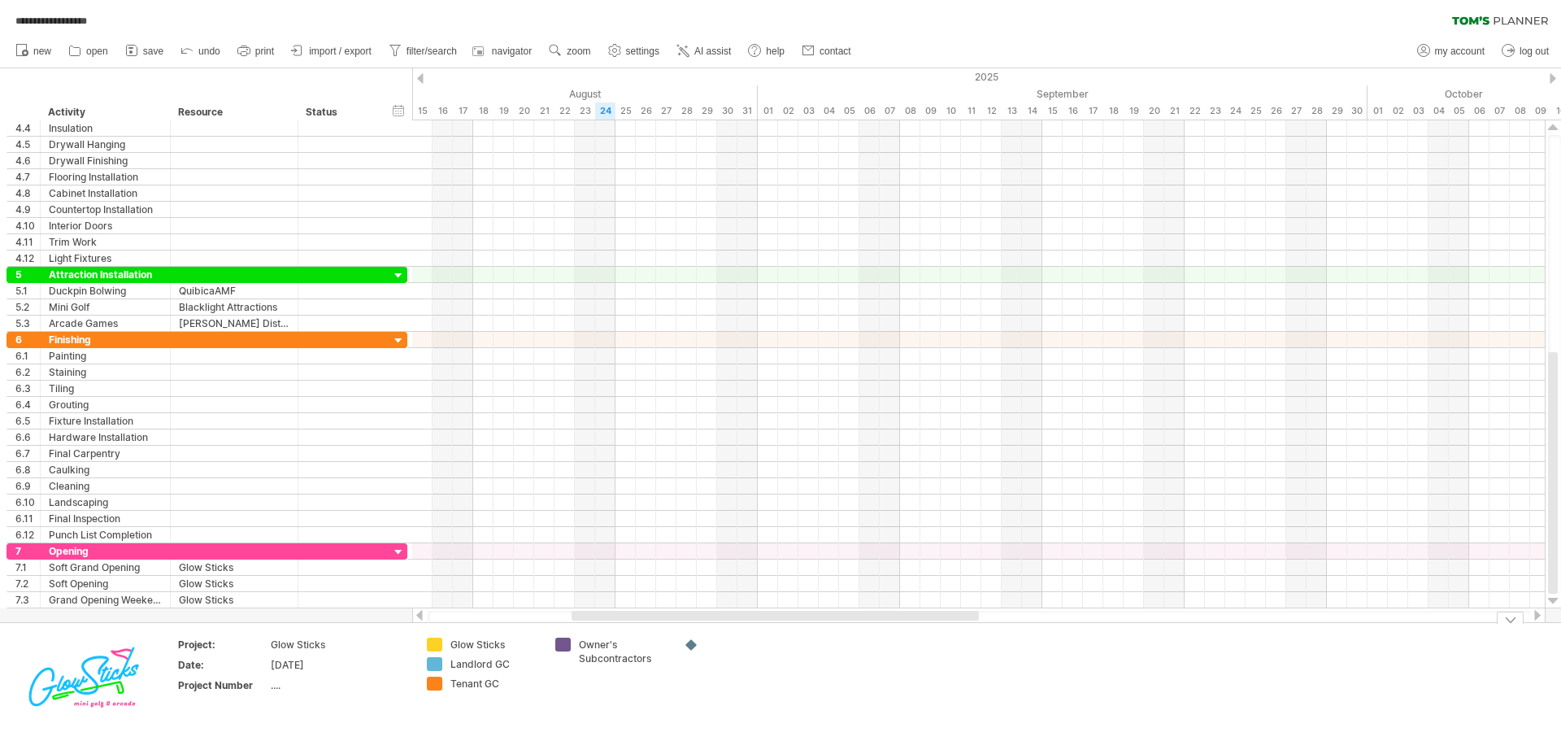
click at [435, 649] on div "**********" at bounding box center [780, 370] width 1561 height 741
click at [639, 711] on td "Owner's Subcontractors" at bounding box center [611, 681] width 128 height 88
click at [435, 643] on div "**********" at bounding box center [780, 370] width 1561 height 741
click at [435, 643] on div at bounding box center [435, 644] width 16 height 15
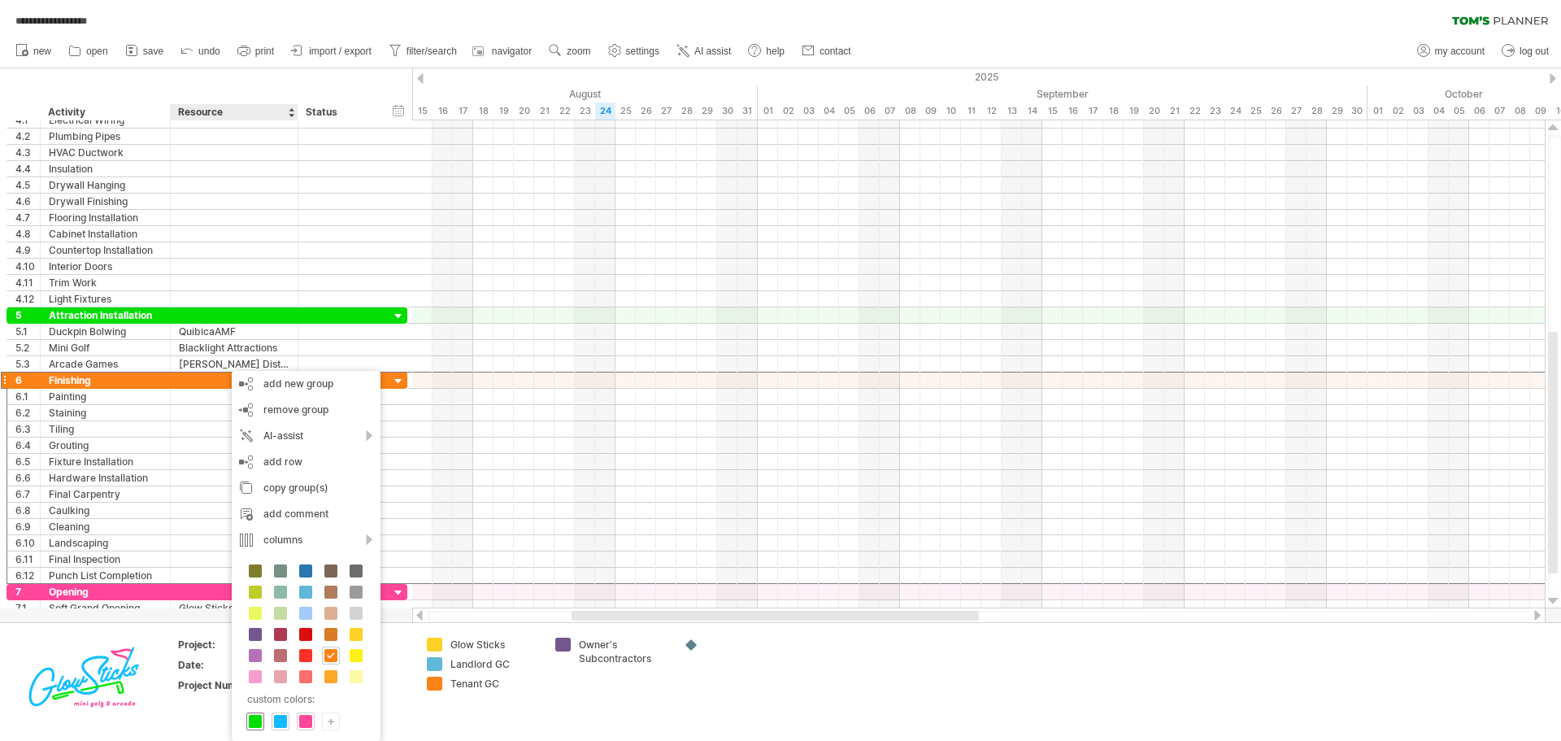
click at [259, 718] on span at bounding box center [255, 721] width 13 height 13
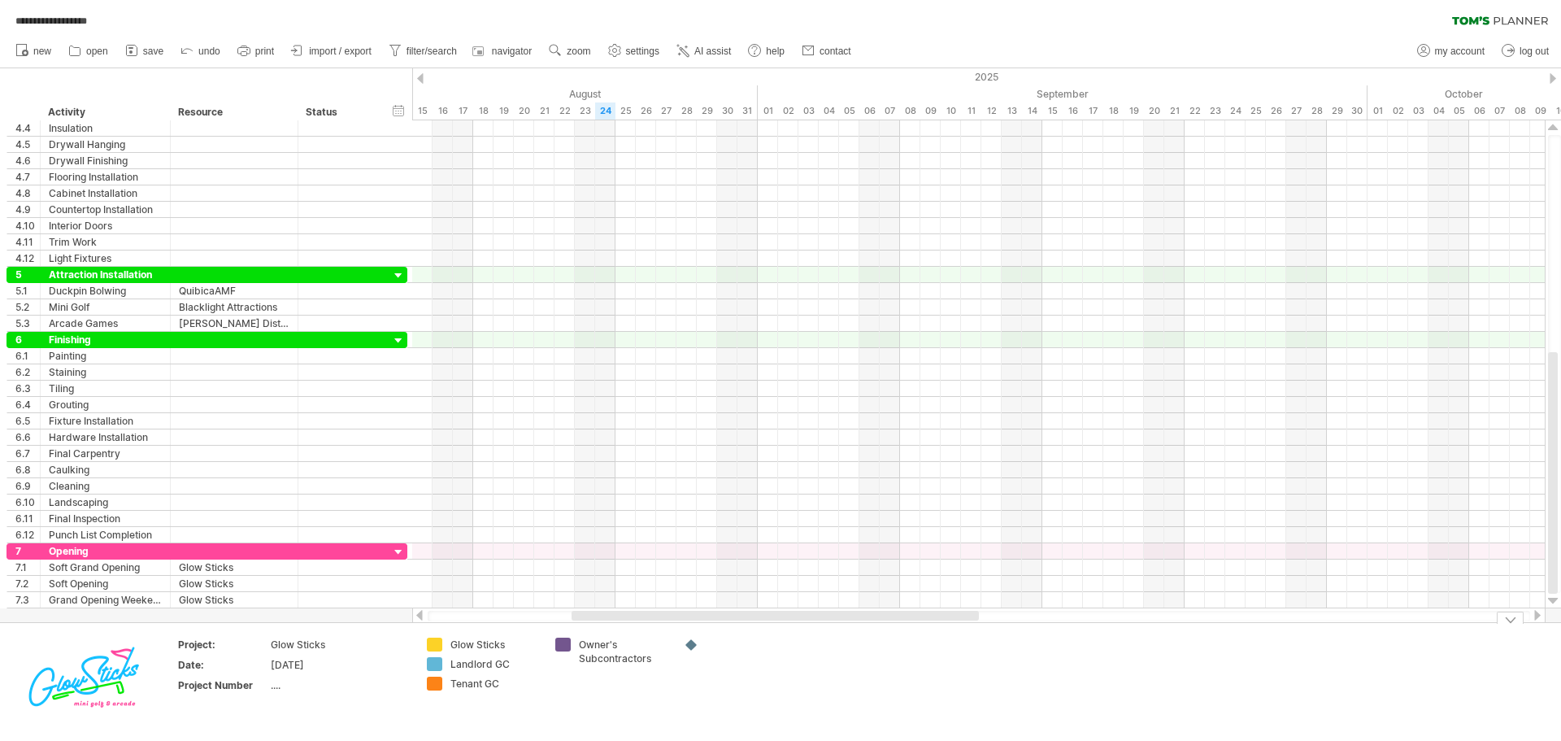
click at [437, 643] on div "**********" at bounding box center [780, 370] width 1561 height 741
click at [424, 646] on td "Glow Sticks Landlord GC Tenant GC" at bounding box center [483, 681] width 128 height 88
click at [437, 639] on div "**********" at bounding box center [780, 370] width 1561 height 741
click at [504, 650] on div "add color" at bounding box center [501, 650] width 109 height 26
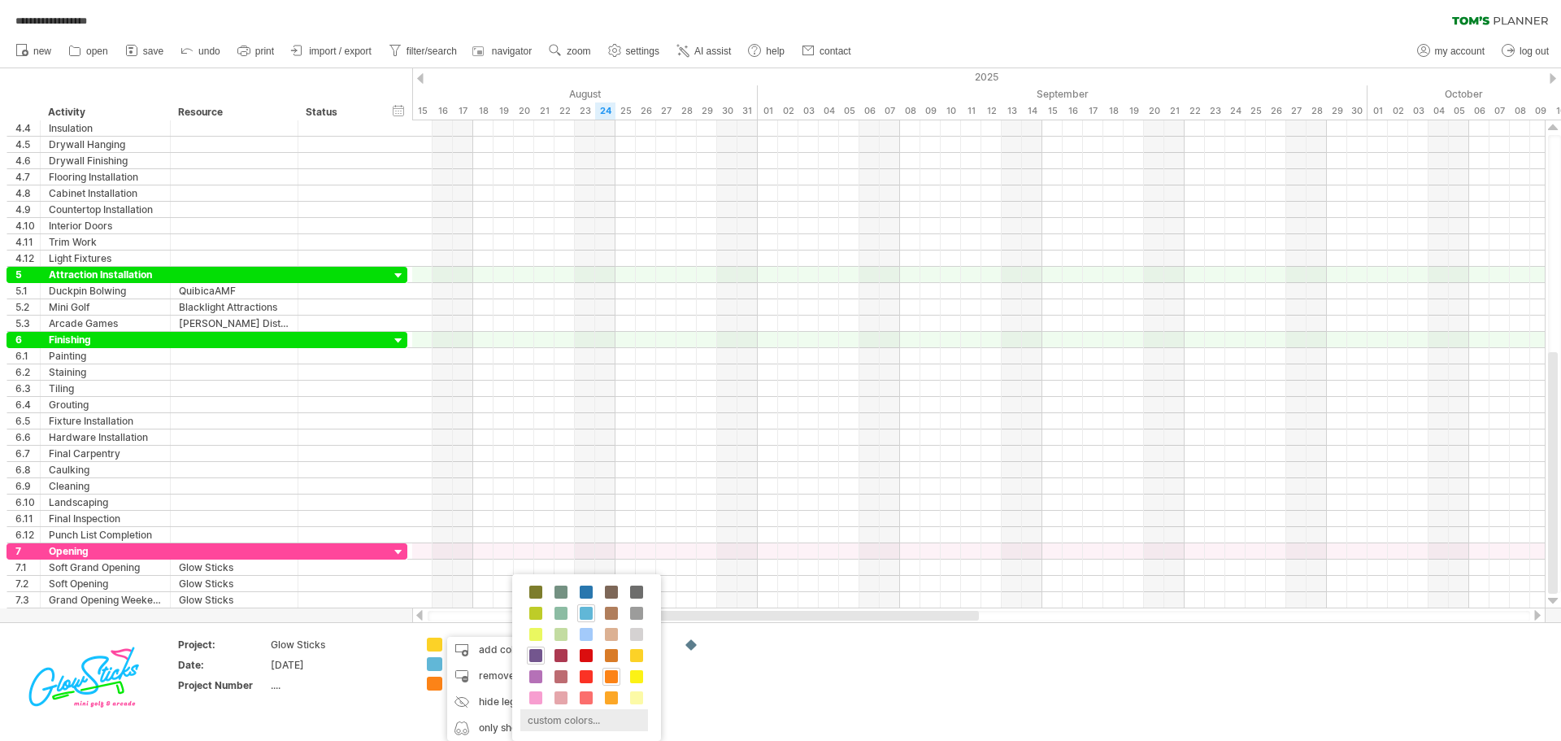
click at [550, 720] on div "custom colors..." at bounding box center [584, 720] width 128 height 22
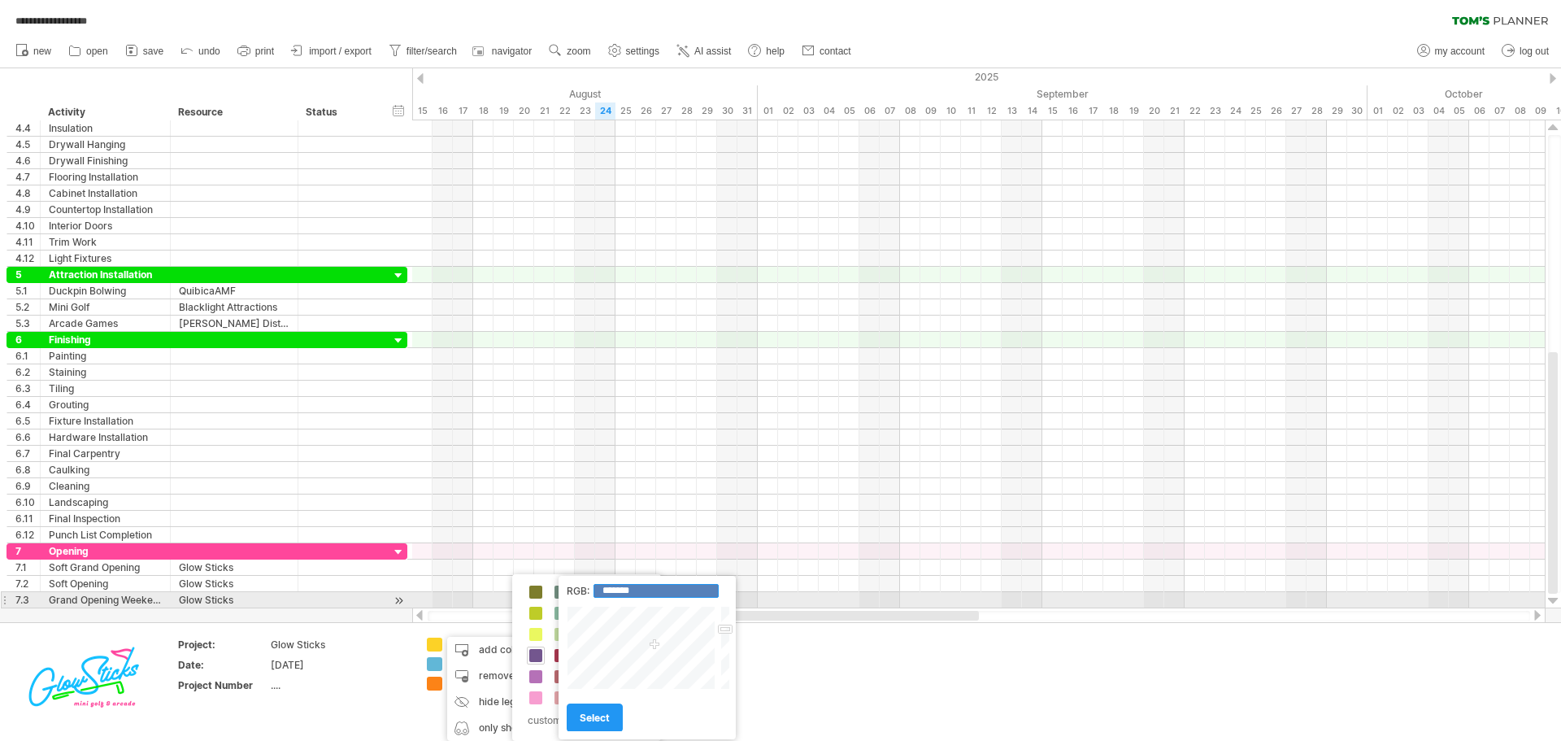
drag, startPoint x: 661, startPoint y: 594, endPoint x: 611, endPoint y: 594, distance: 49.6
click at [611, 594] on input "*******" at bounding box center [656, 591] width 125 height 14
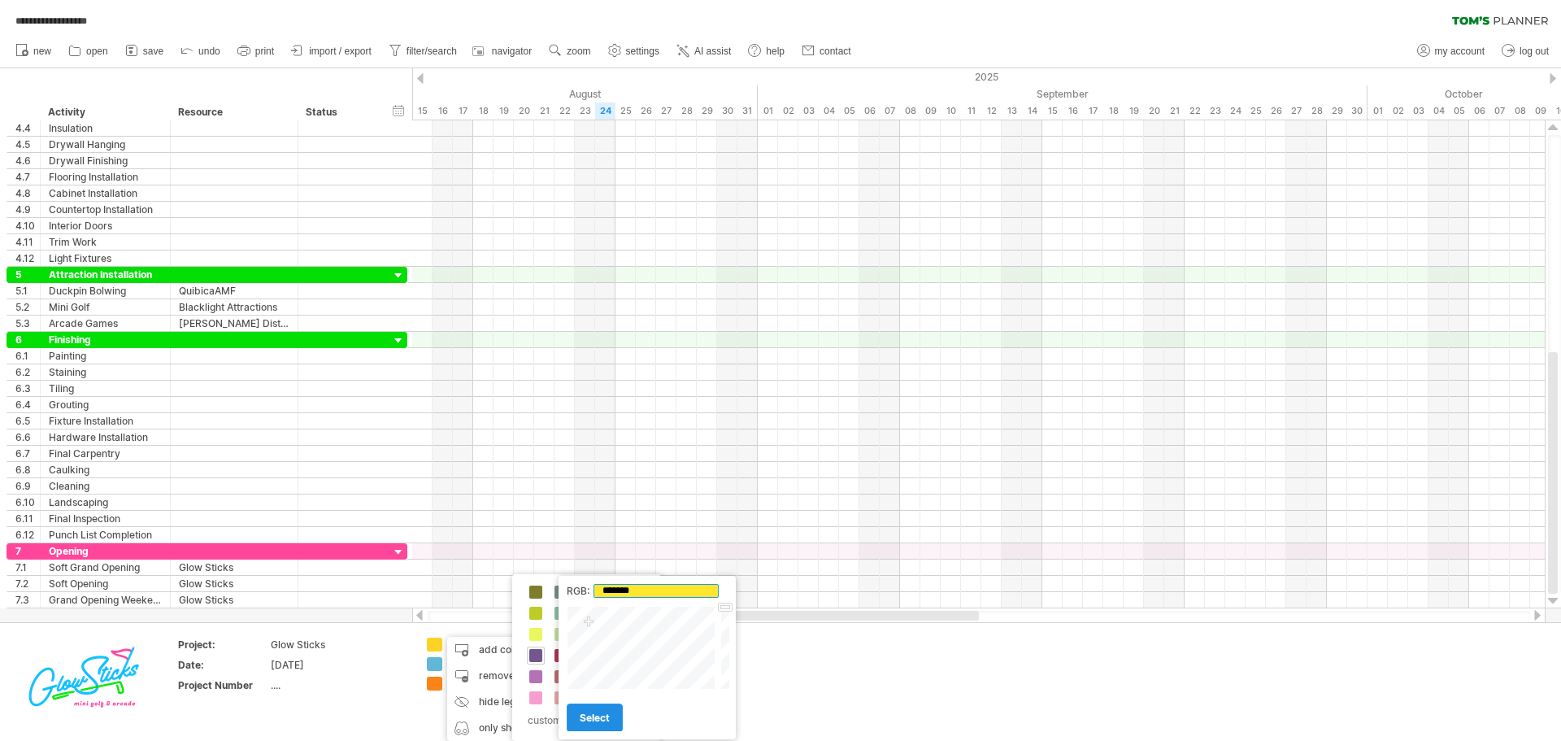
type input "*******"
click at [597, 715] on span "select" at bounding box center [595, 717] width 30 height 12
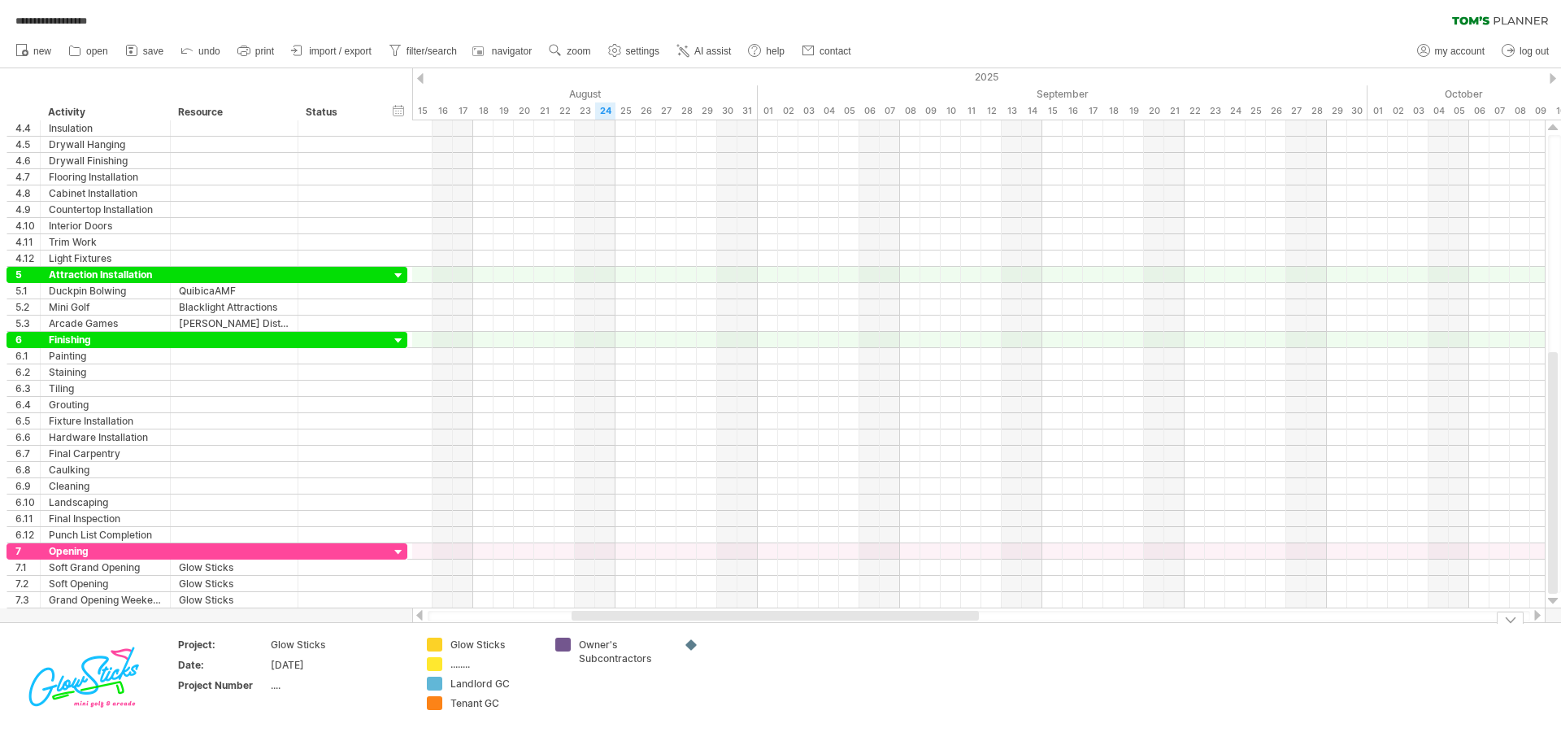
click at [468, 663] on div "........" at bounding box center [494, 664] width 89 height 14
type input "**********"
click at [483, 643] on div "Glow Sticks" at bounding box center [494, 644] width 89 height 14
click at [542, 672] on div "remove color" at bounding box center [545, 676] width 109 height 26
click at [498, 654] on div "add color" at bounding box center [498, 650] width 109 height 26
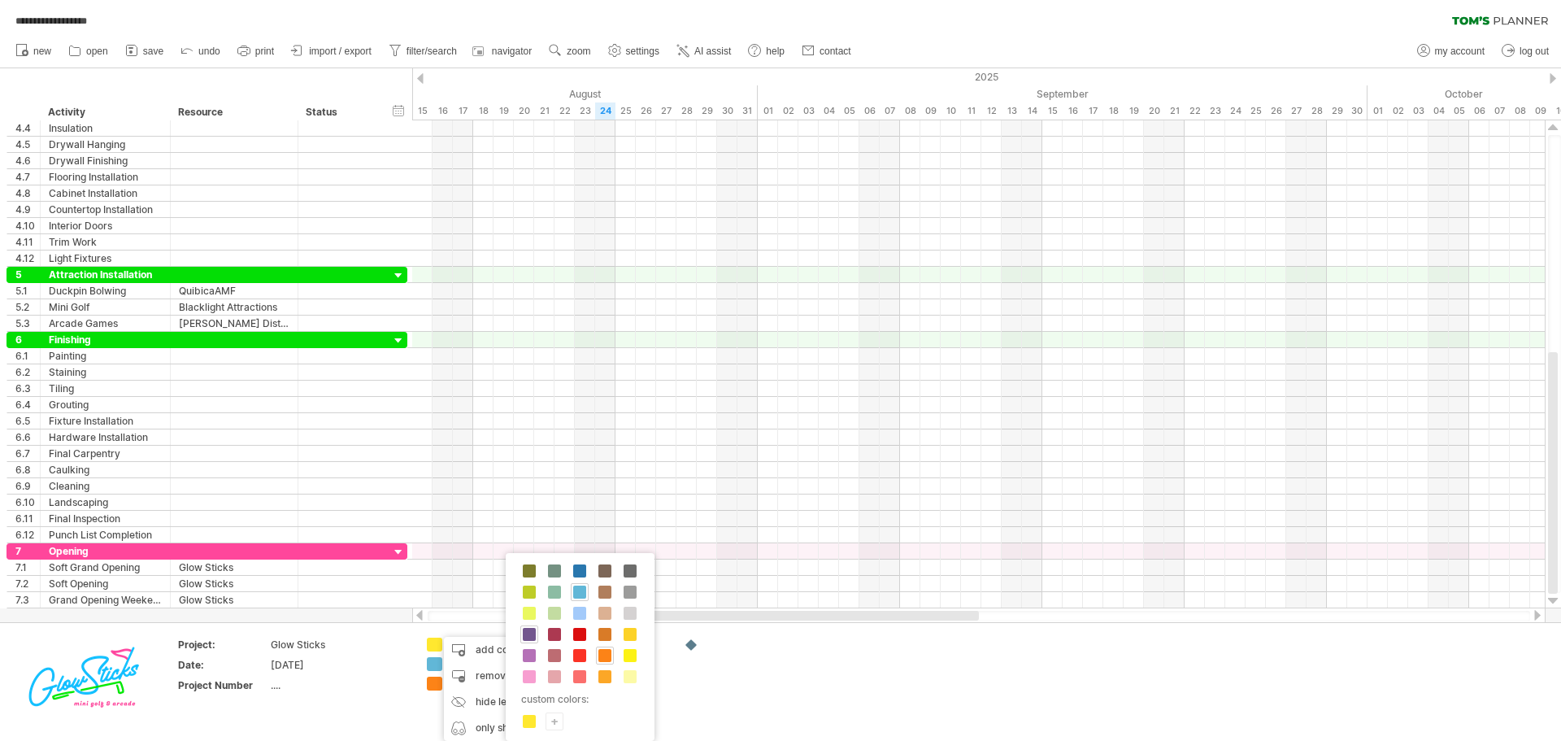
click at [556, 720] on div "+" at bounding box center [554, 720] width 16 height 15
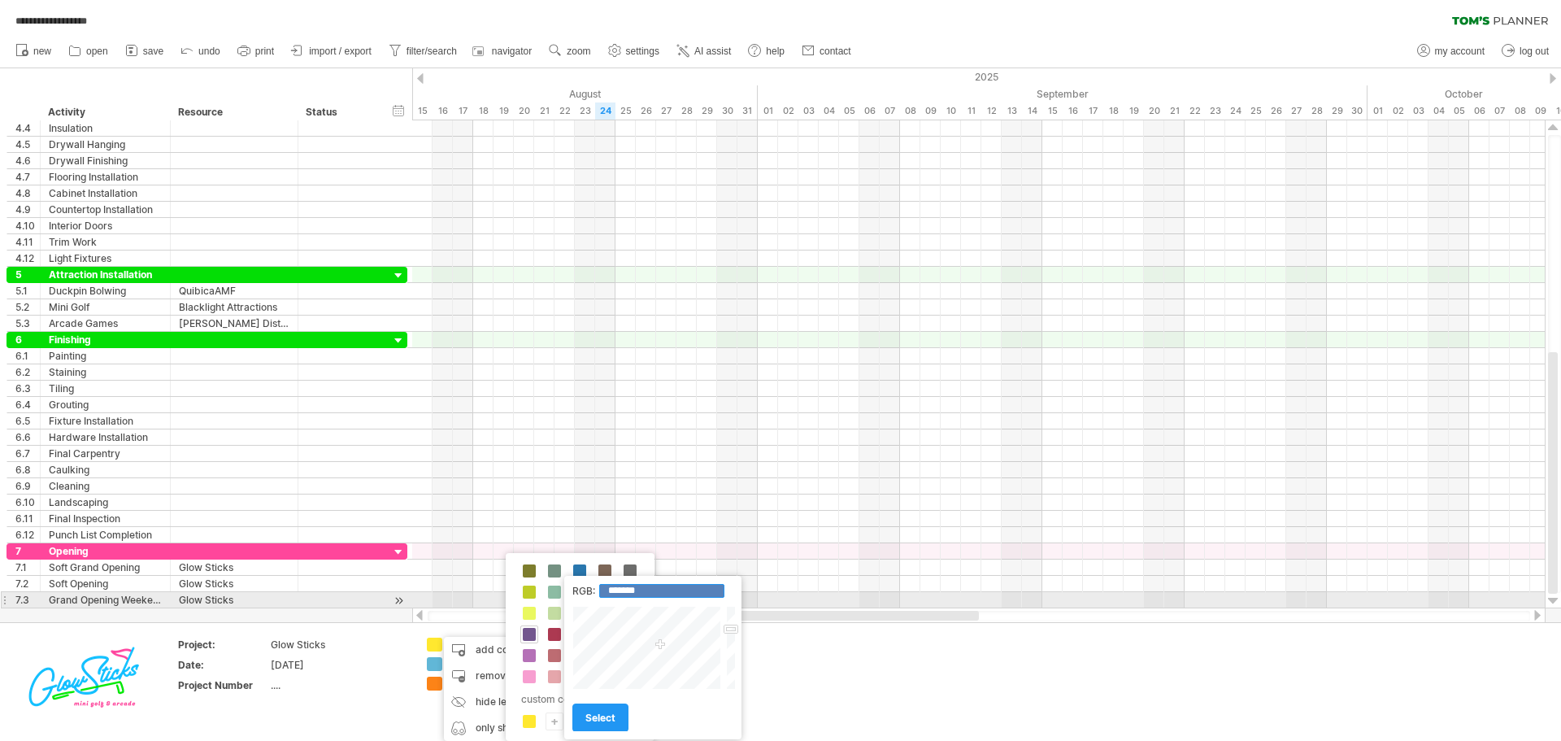
drag, startPoint x: 673, startPoint y: 586, endPoint x: 615, endPoint y: 594, distance: 59.0
click at [615, 594] on input "*******" at bounding box center [661, 591] width 125 height 14
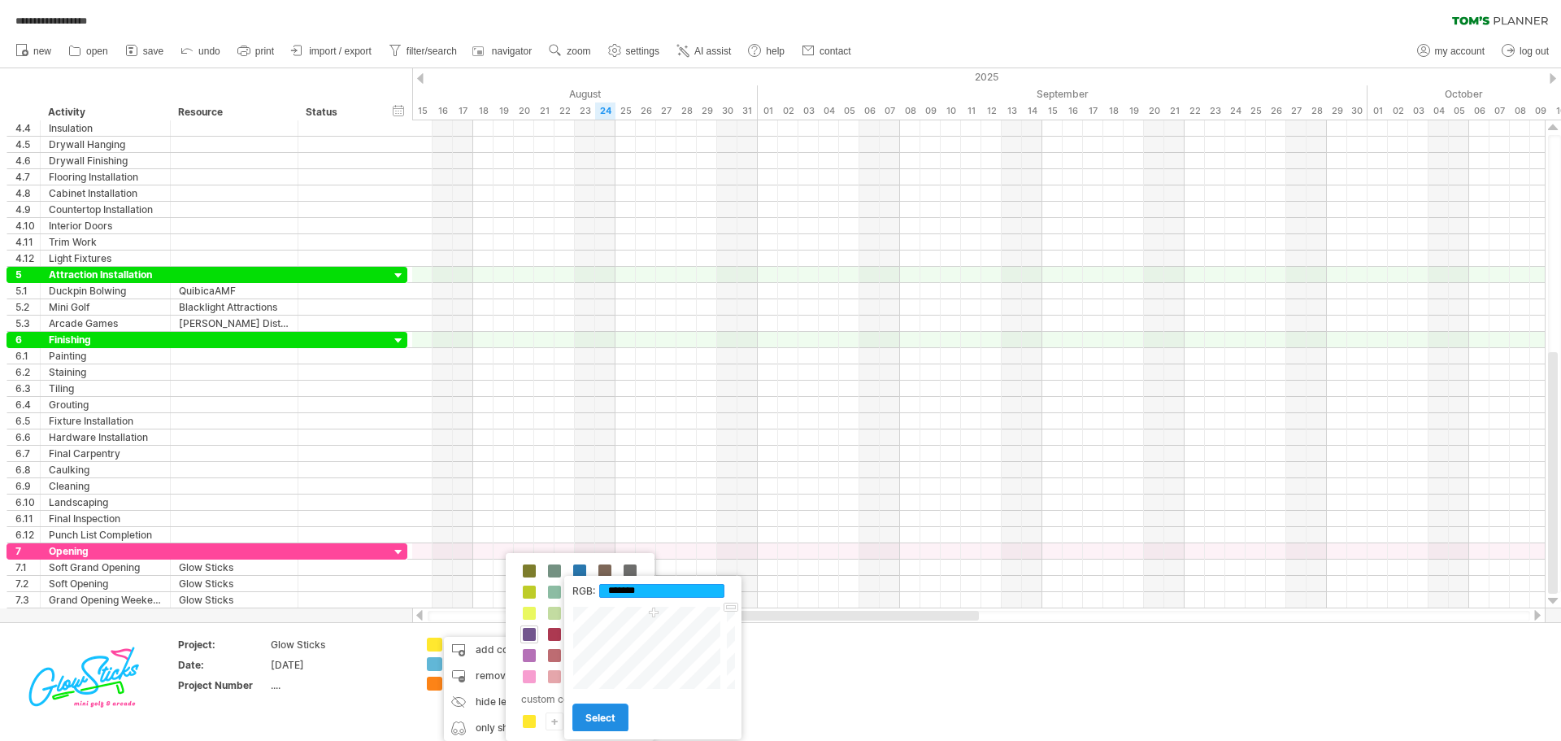
type input "*******"
click at [591, 724] on span "select" at bounding box center [600, 717] width 30 height 12
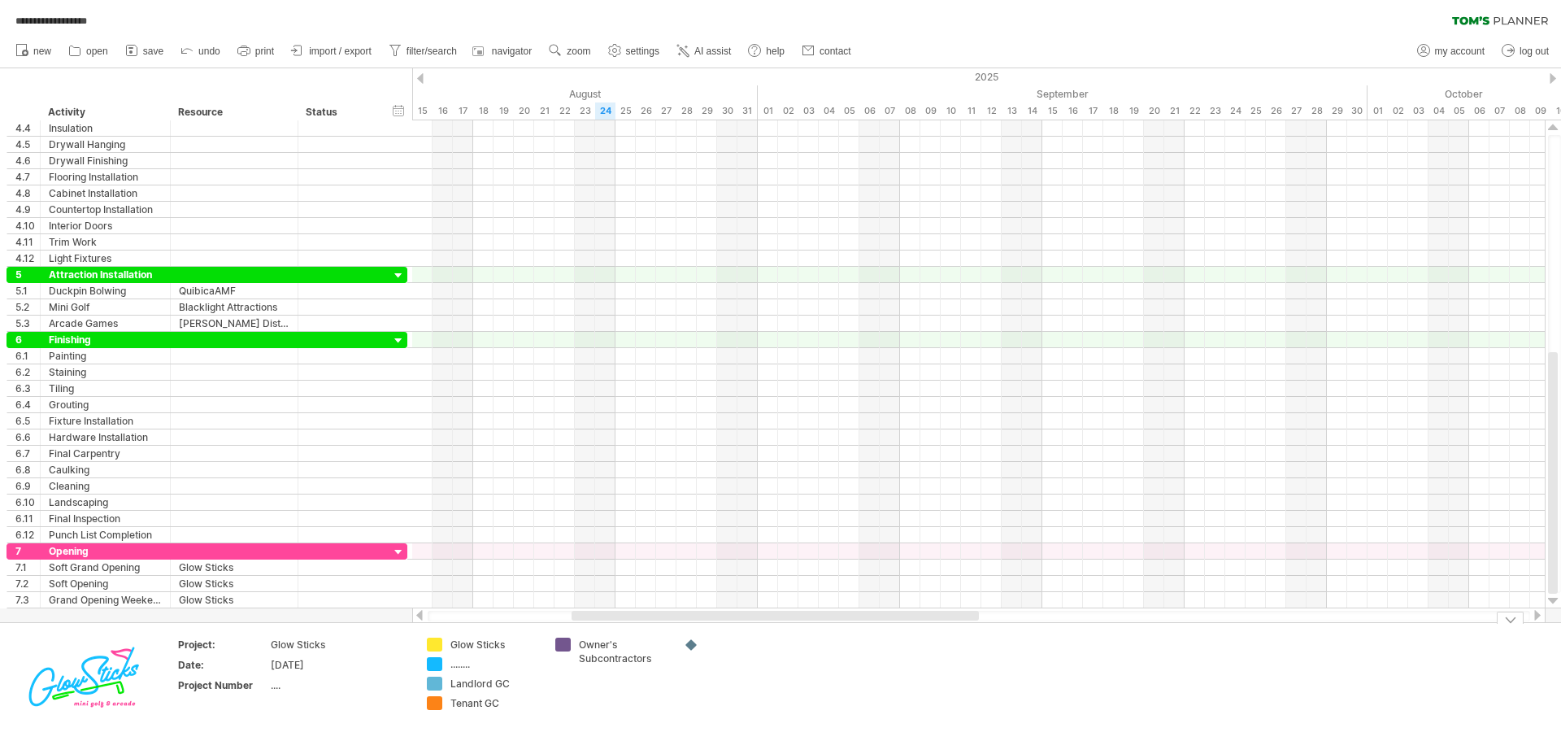
click at [467, 665] on div "........" at bounding box center [494, 664] width 89 height 14
type input "**********"
click at [466, 684] on div "Landlord GC" at bounding box center [494, 683] width 89 height 14
click at [523, 672] on div "remove color" at bounding box center [528, 676] width 109 height 26
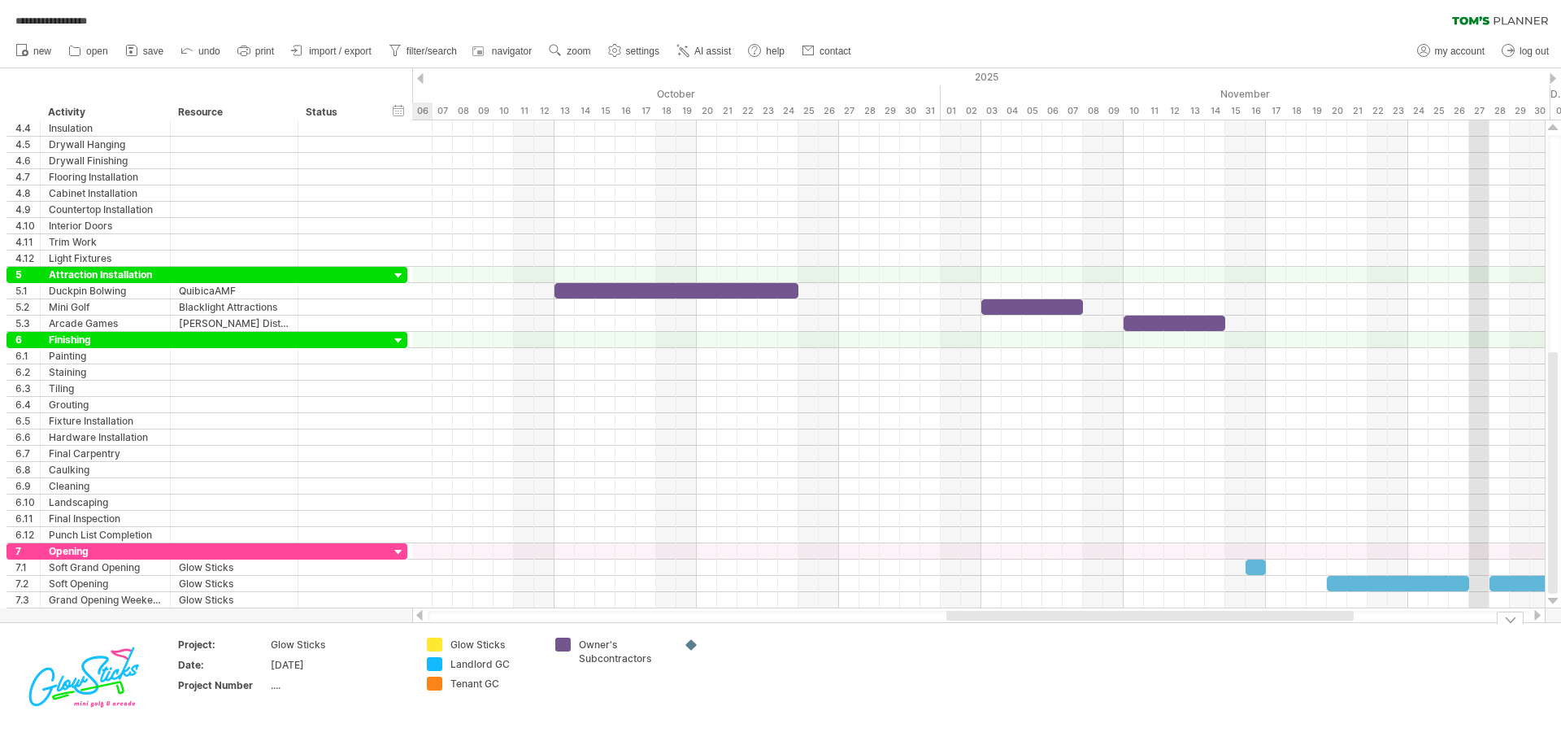
drag, startPoint x: 707, startPoint y: 613, endPoint x: 1081, endPoint y: 639, distance: 375.7
click at [1081, 639] on div "**********" at bounding box center [780, 370] width 1561 height 741
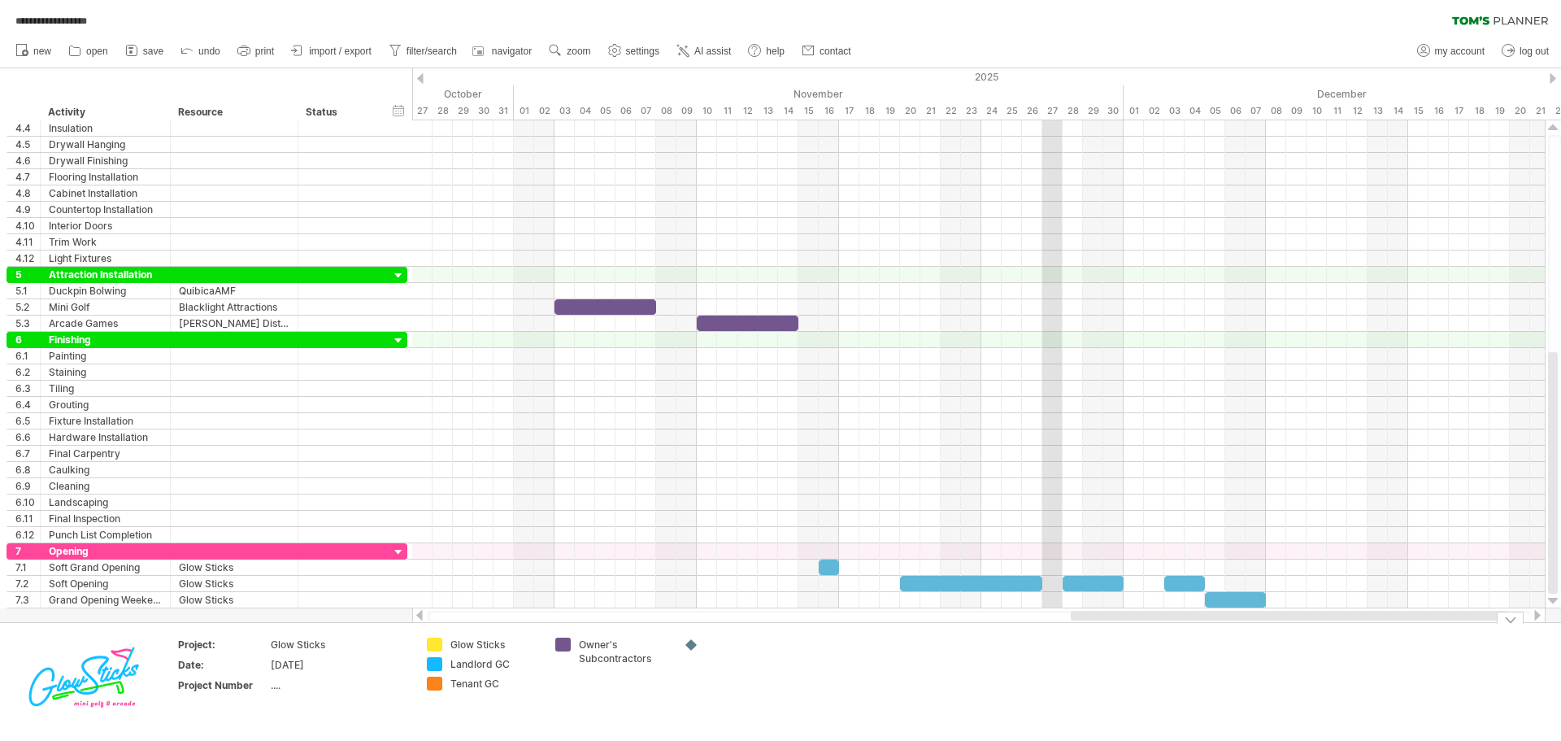
drag, startPoint x: 1092, startPoint y: 618, endPoint x: 1257, endPoint y: 620, distance: 165.1
click at [1257, 620] on div at bounding box center [1289, 616] width 436 height 10
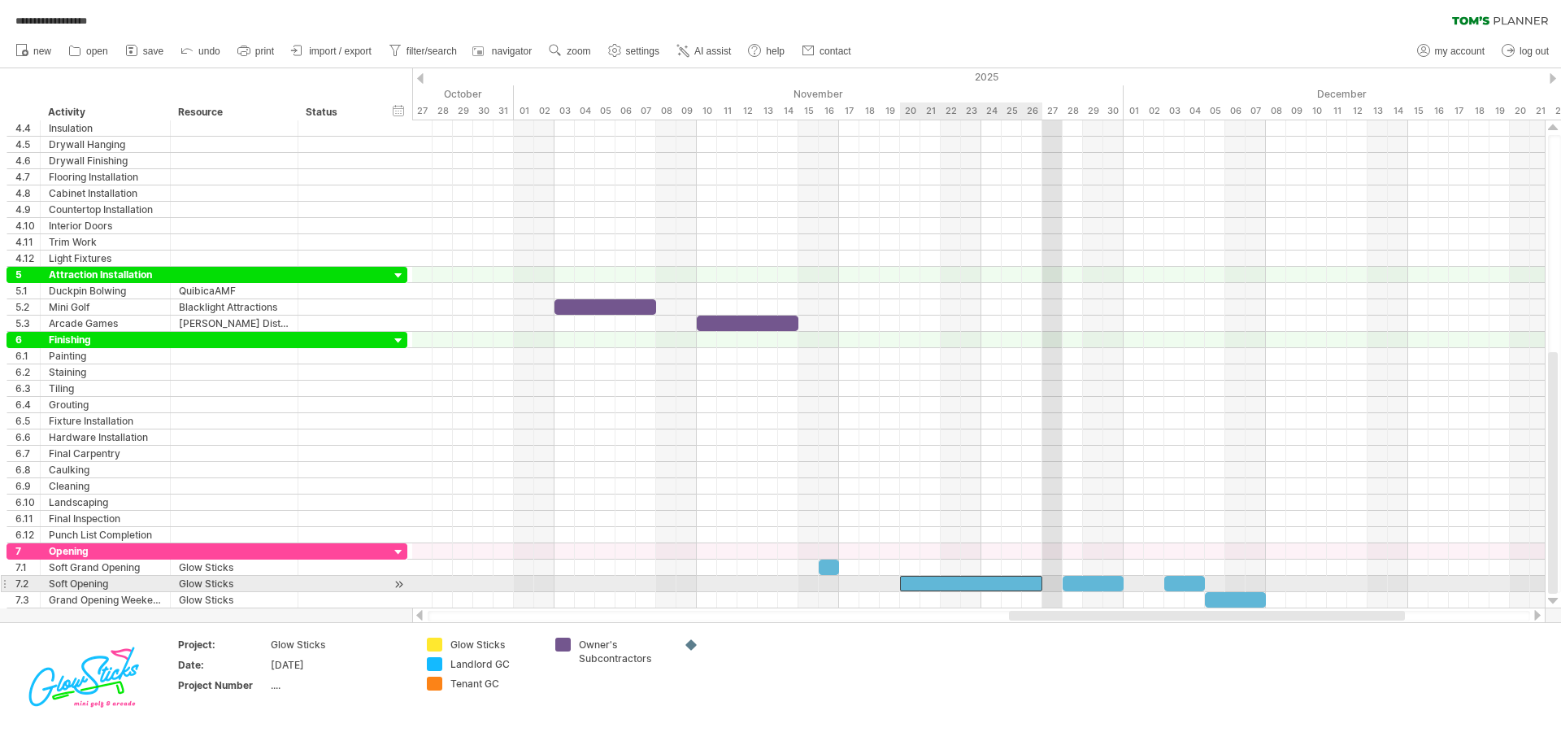
click at [1016, 585] on div at bounding box center [971, 583] width 142 height 15
drag, startPoint x: 1041, startPoint y: 583, endPoint x: 987, endPoint y: 578, distance: 54.7
click at [987, 578] on div at bounding box center [946, 583] width 92 height 15
drag, startPoint x: 992, startPoint y: 585, endPoint x: 981, endPoint y: 585, distance: 10.6
click at [981, 585] on span at bounding box center [981, 583] width 7 height 15
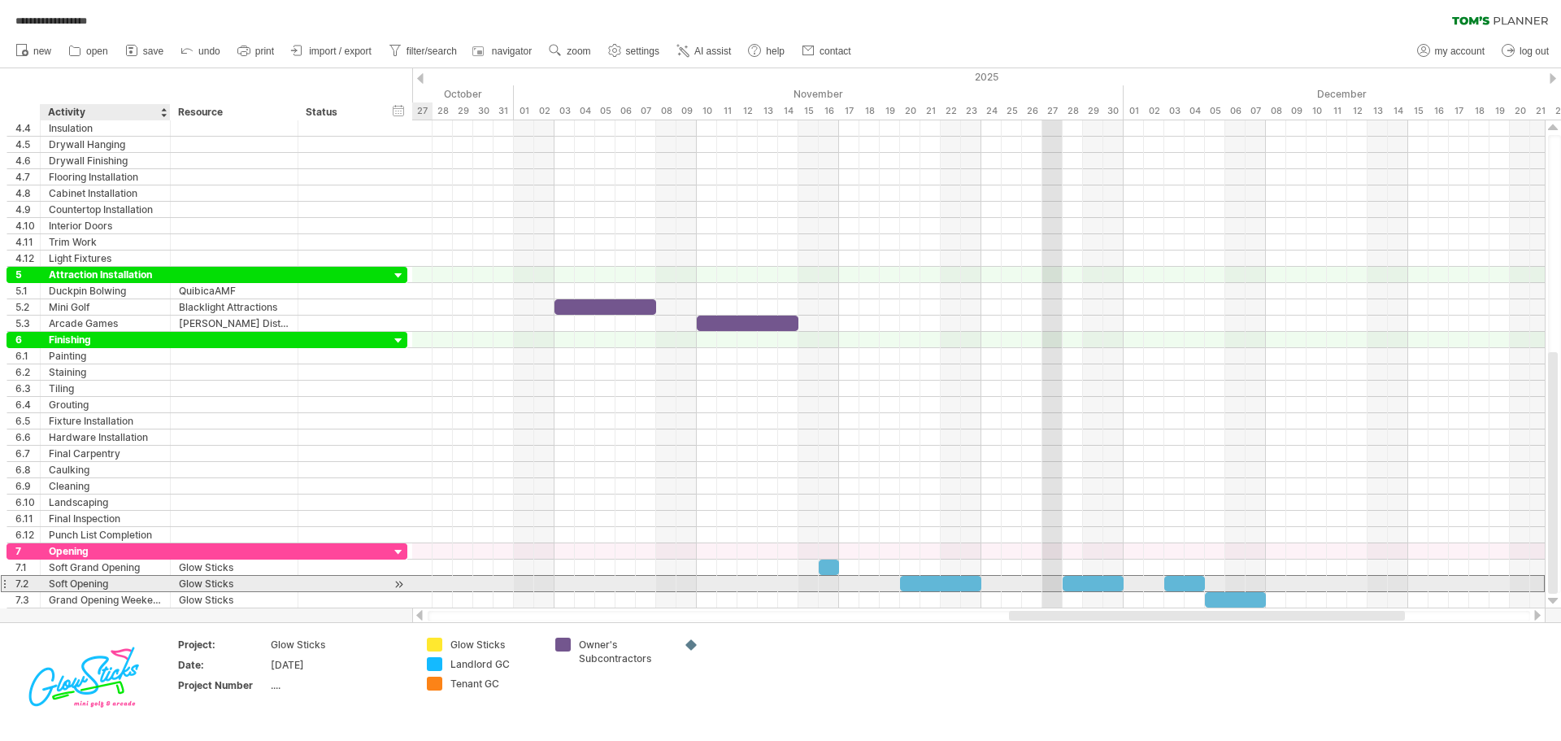
click at [107, 585] on div "Soft Opening" at bounding box center [105, 583] width 113 height 15
drag, startPoint x: 72, startPoint y: 580, endPoint x: 24, endPoint y: 583, distance: 48.1
click at [24, 583] on div "**********" at bounding box center [207, 583] width 401 height 17
click at [101, 586] on input "*******" at bounding box center [105, 583] width 113 height 15
type input "****"
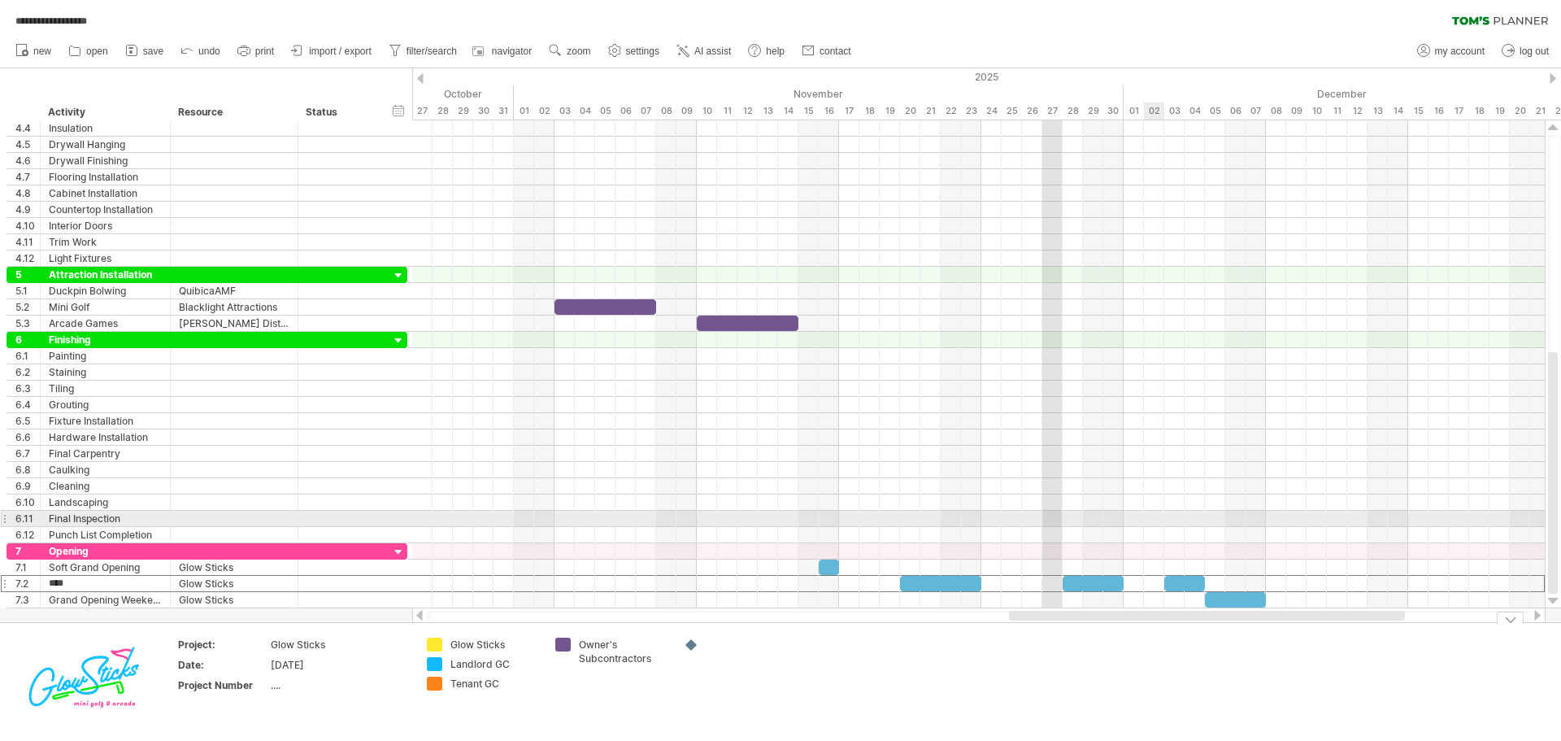
click at [1159, 521] on div at bounding box center [978, 519] width 1133 height 16
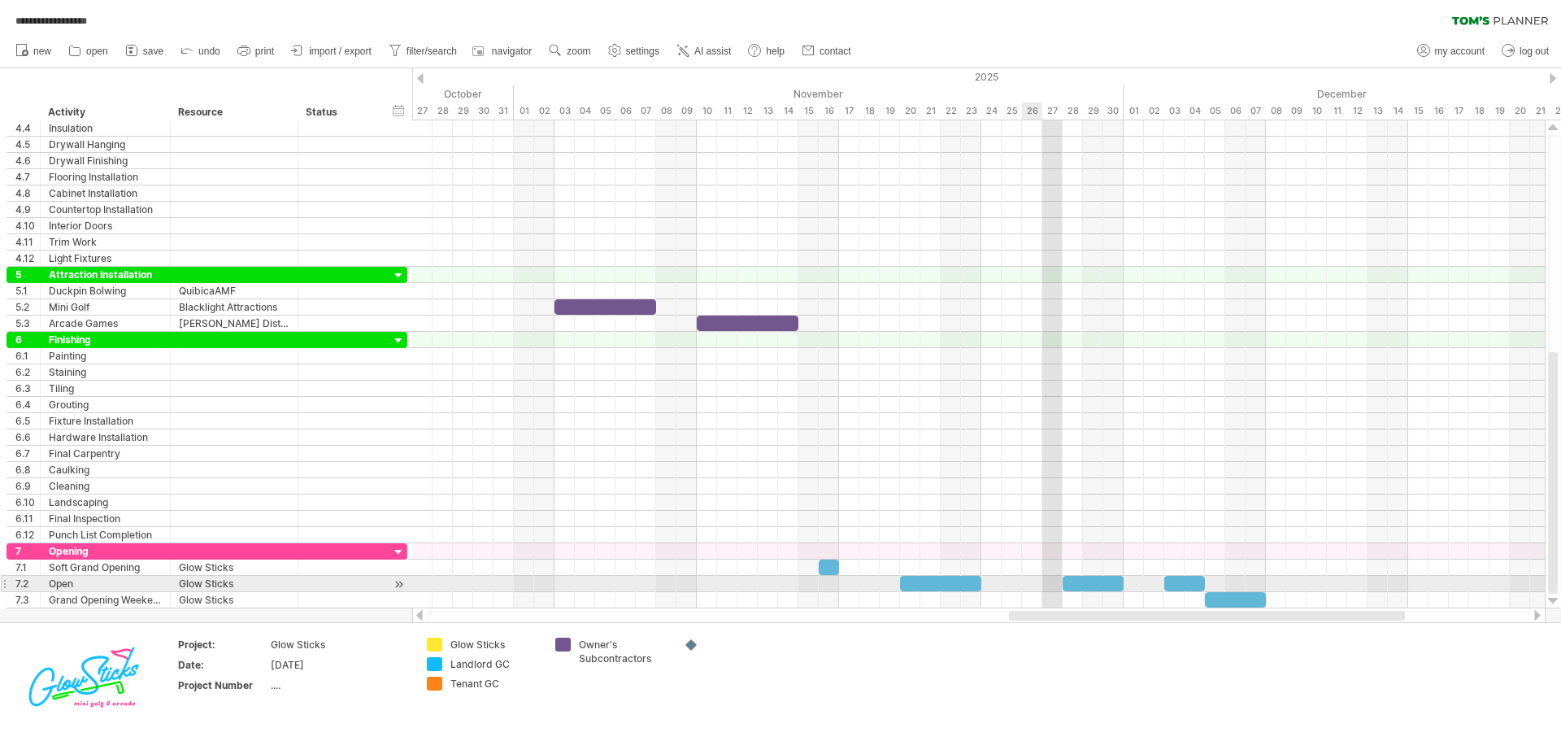
click at [1033, 581] on div at bounding box center [978, 584] width 1133 height 16
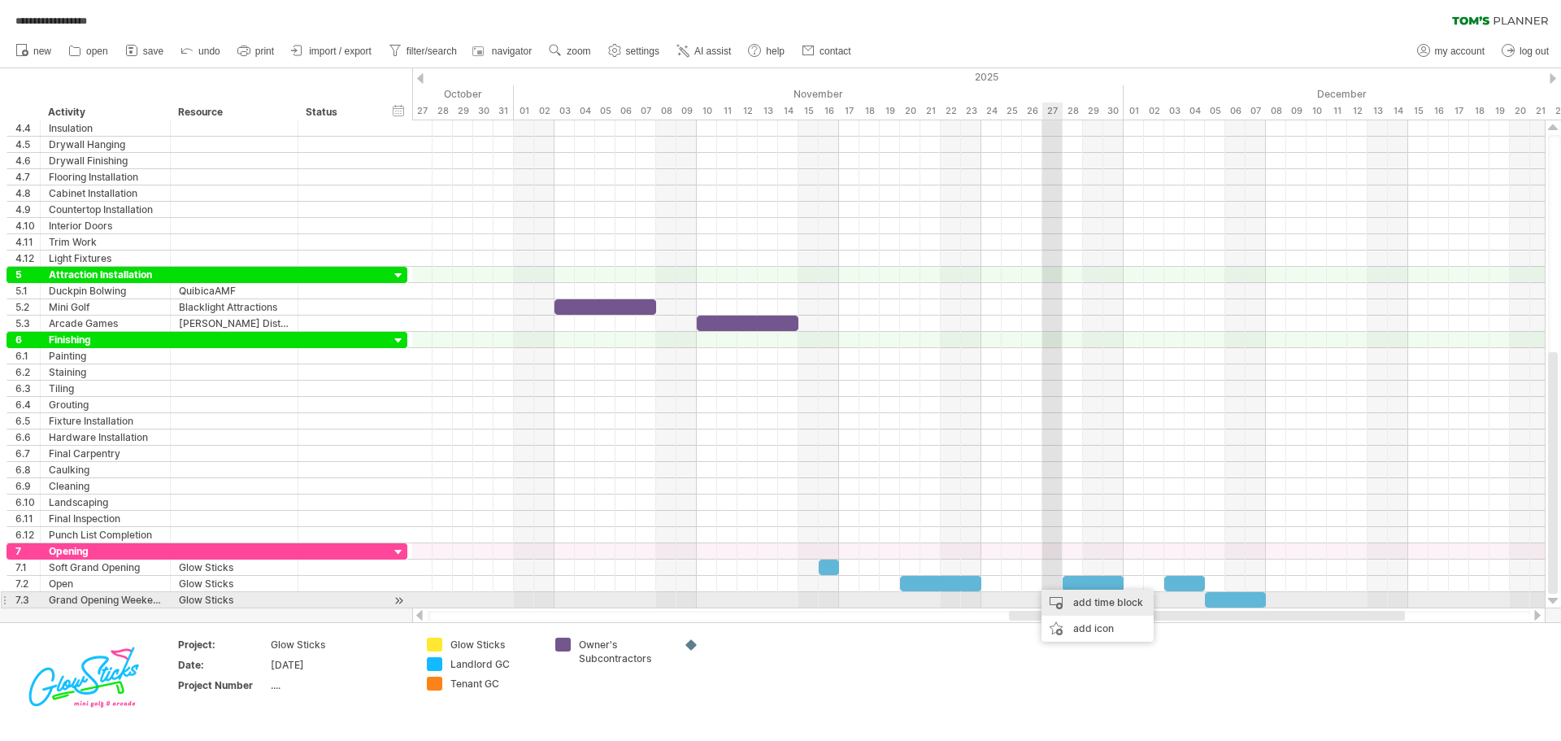
click at [1077, 607] on div "add time block" at bounding box center [1097, 602] width 112 height 26
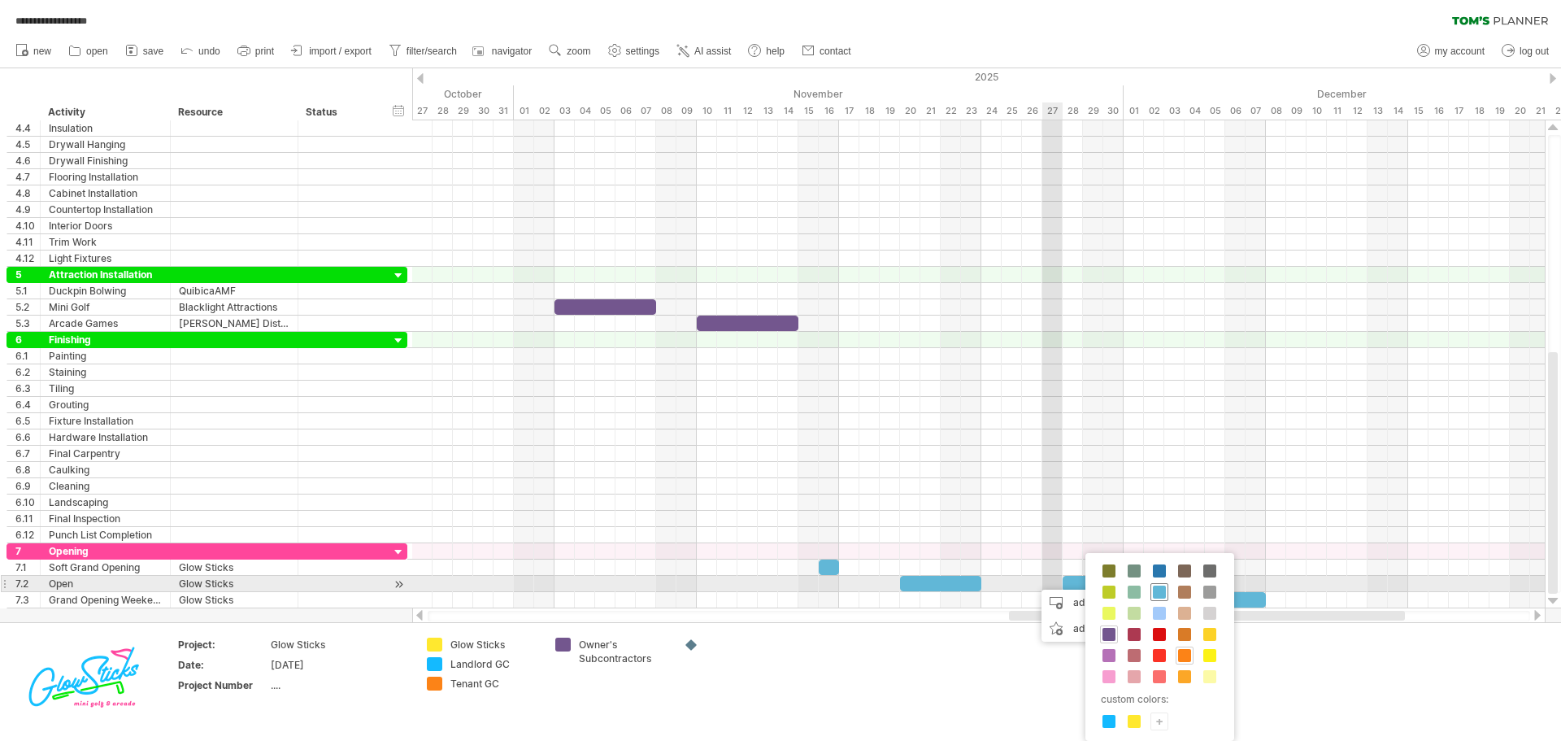
click at [1161, 589] on span at bounding box center [1159, 591] width 13 height 13
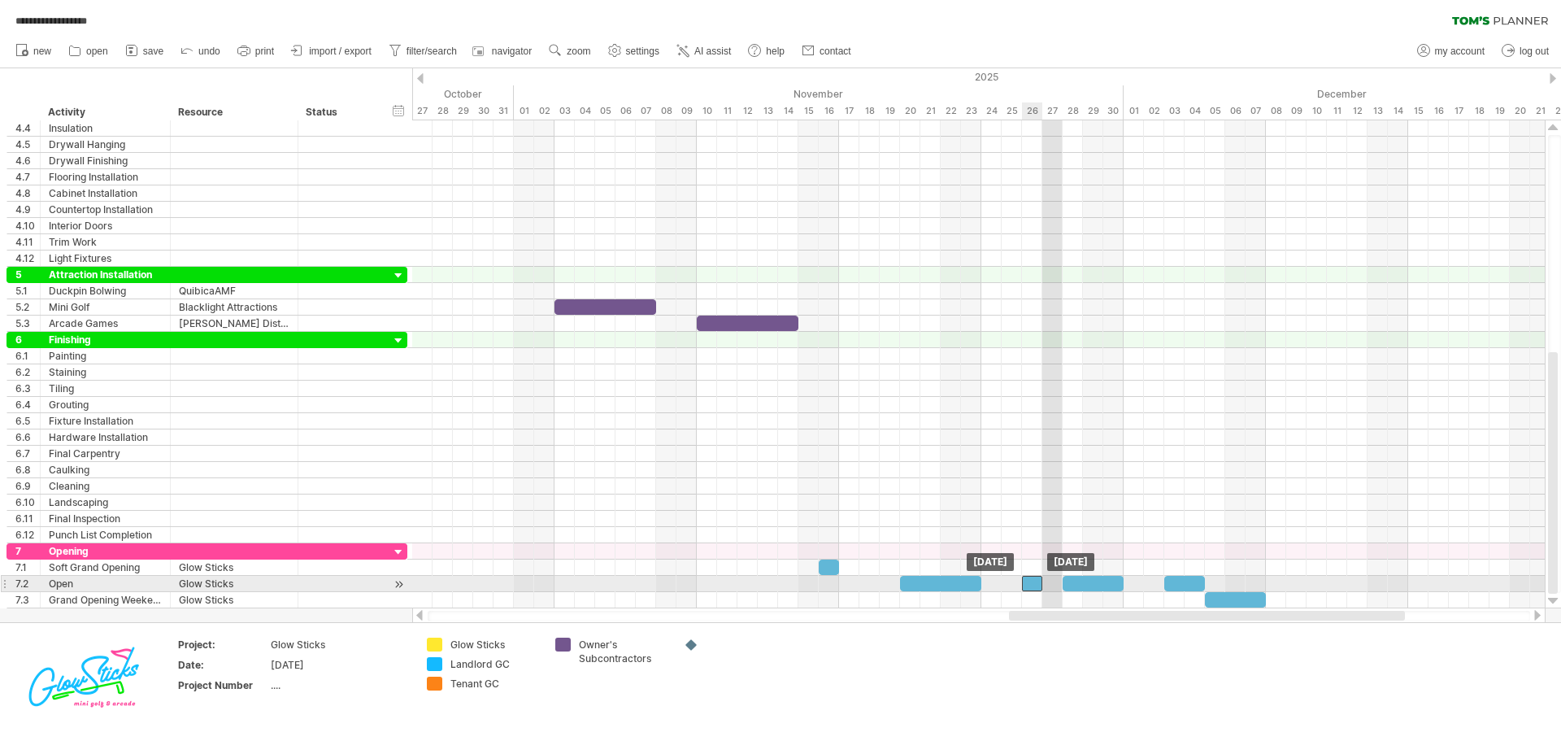
click at [1036, 582] on div at bounding box center [1032, 583] width 20 height 15
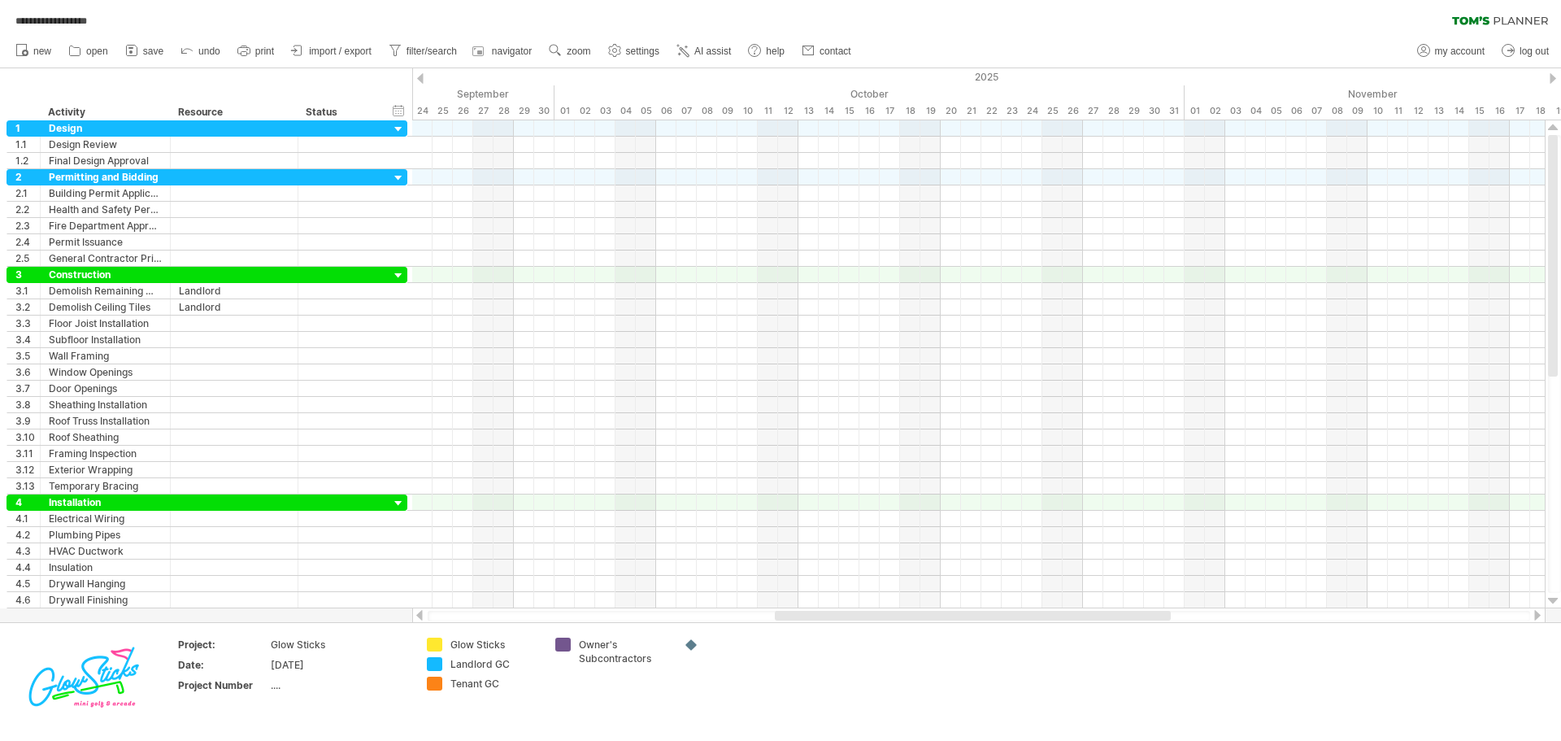
drag, startPoint x: 1039, startPoint y: 615, endPoint x: 655, endPoint y: 538, distance: 391.3
click at [748, 596] on div "**********" at bounding box center [780, 370] width 1561 height 741
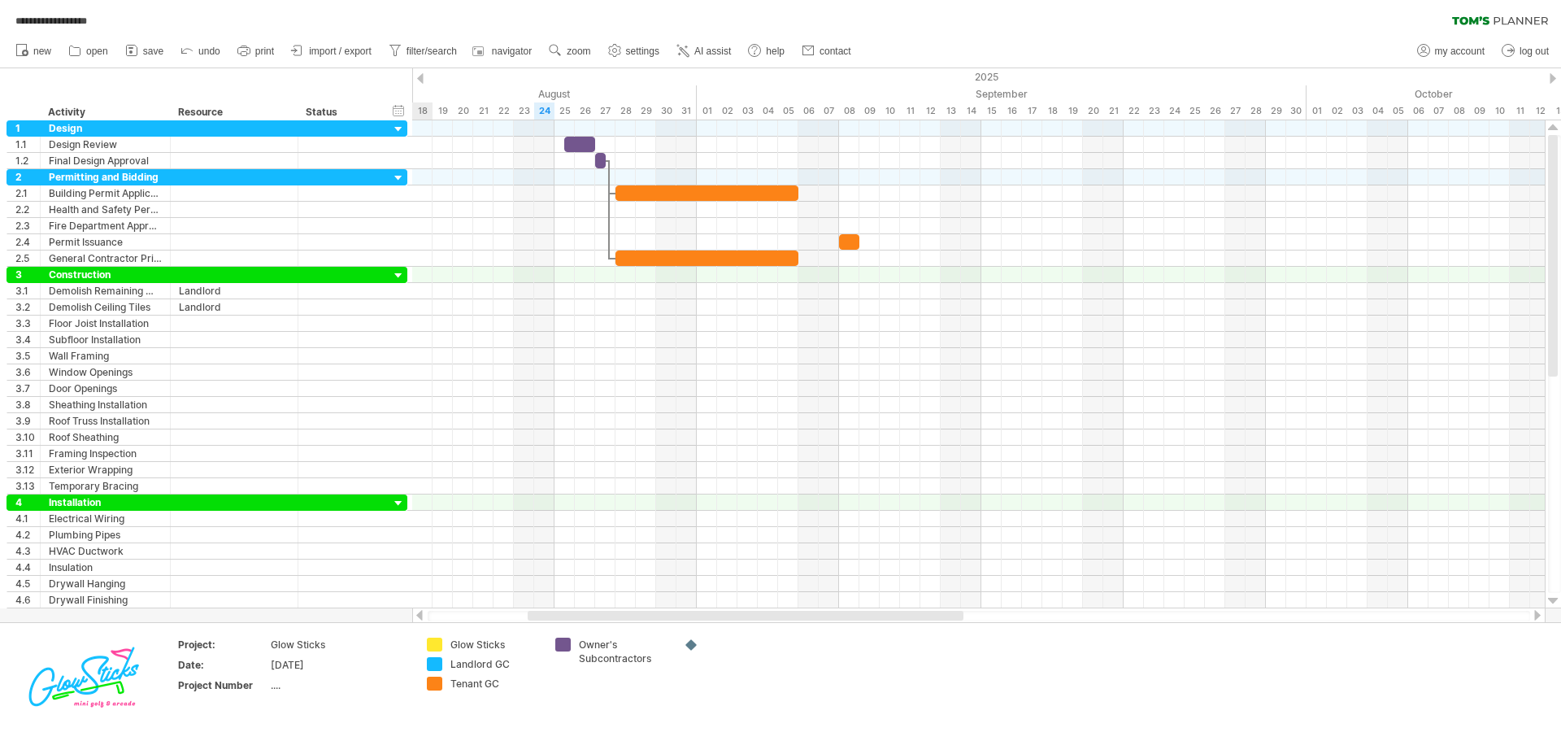
drag, startPoint x: 811, startPoint y: 617, endPoint x: 635, endPoint y: 611, distance: 176.5
click at [635, 611] on div at bounding box center [746, 616] width 436 height 10
click at [532, 649] on div "add color" at bounding box center [552, 650] width 109 height 26
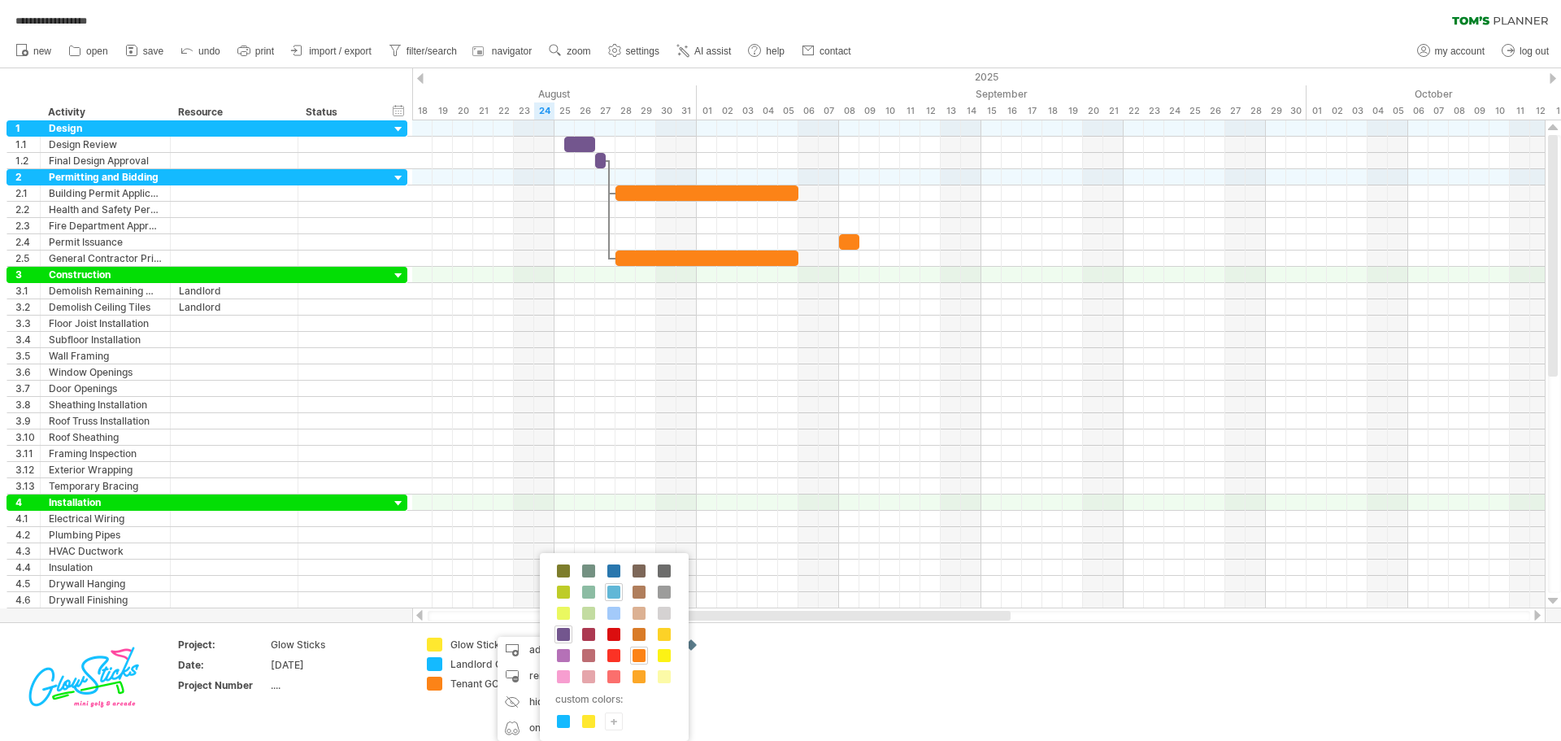
click at [615, 717] on div "+" at bounding box center [614, 720] width 16 height 15
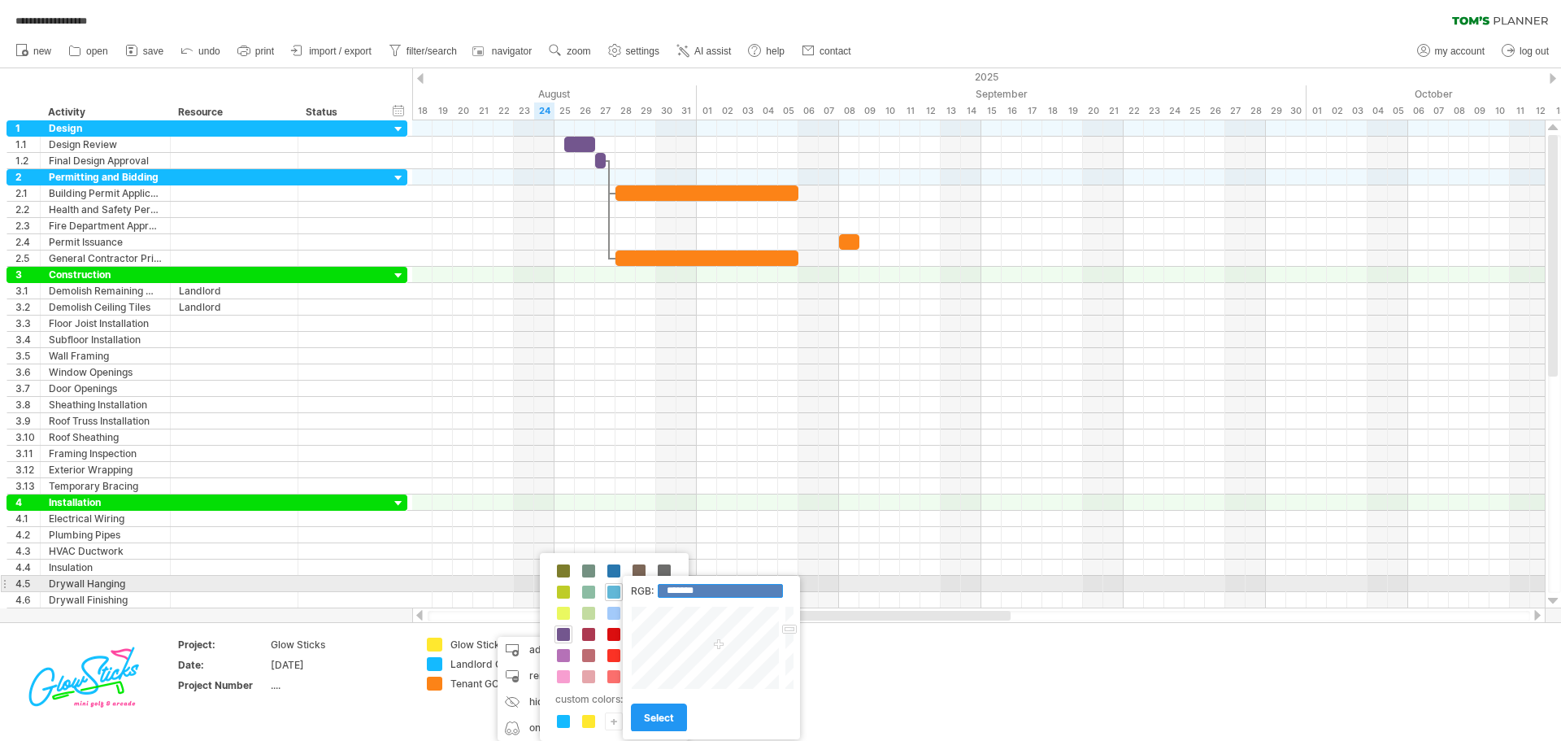
drag, startPoint x: 724, startPoint y: 591, endPoint x: 674, endPoint y: 589, distance: 50.4
click at [674, 589] on input "*******" at bounding box center [720, 591] width 125 height 14
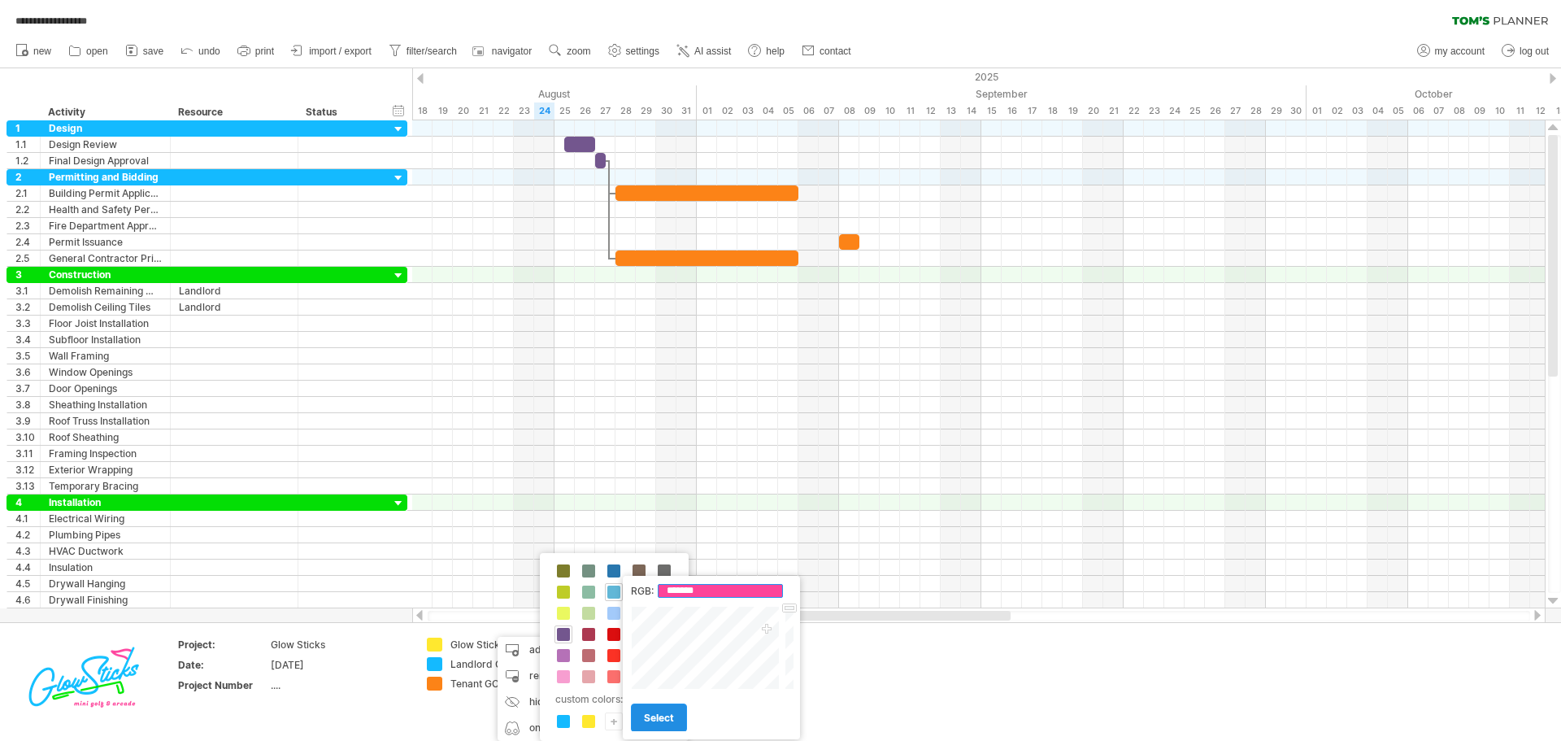
type input "*******"
click at [667, 723] on span "select" at bounding box center [659, 717] width 30 height 12
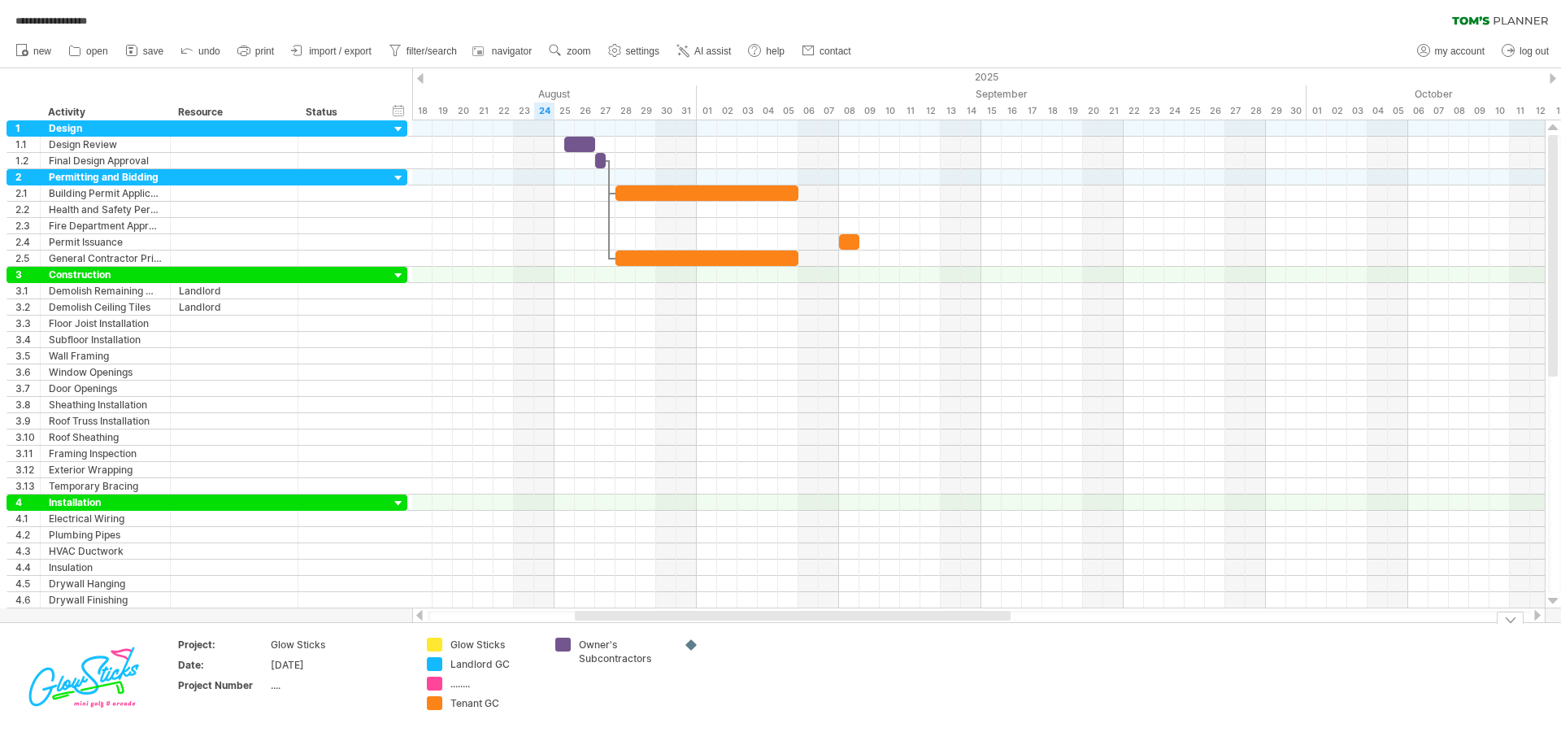
click at [471, 685] on div "........" at bounding box center [494, 683] width 89 height 14
type input "*********"
click at [519, 680] on div "remove color" at bounding box center [529, 676] width 109 height 26
click at [642, 676] on div "remove color" at bounding box center [658, 676] width 109 height 26
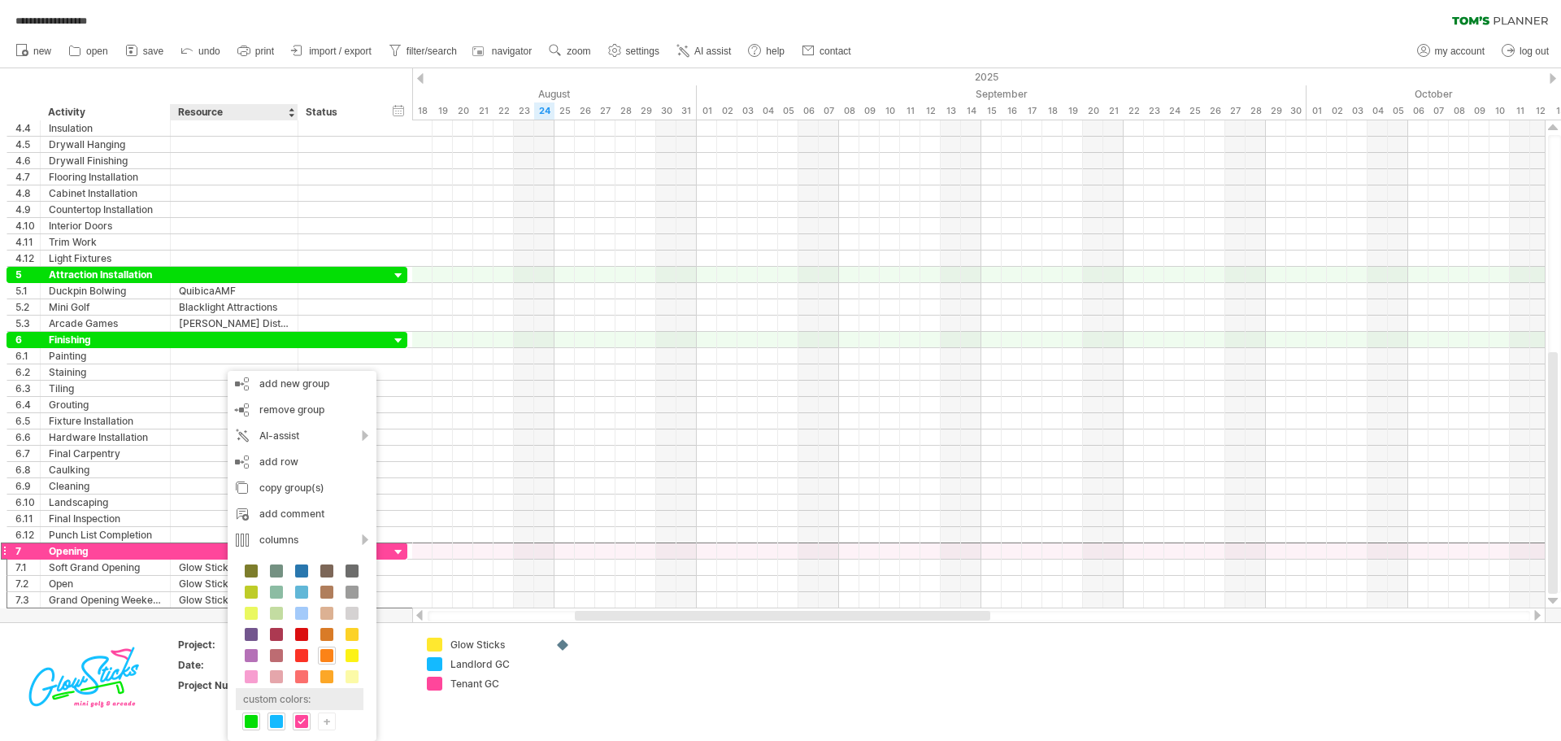
click at [296, 696] on div "custom colors:" at bounding box center [300, 699] width 128 height 22
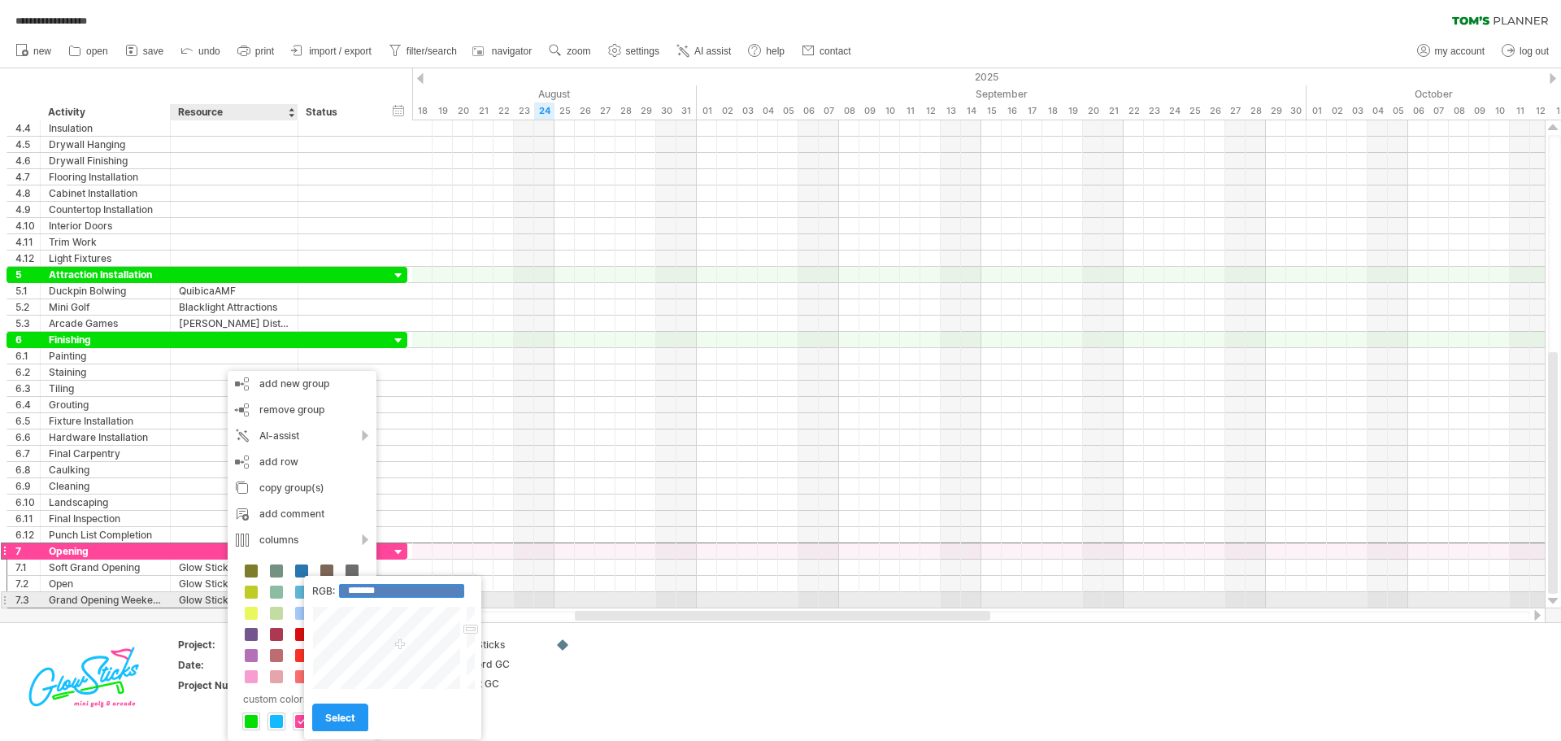
drag, startPoint x: 402, startPoint y: 593, endPoint x: 356, endPoint y: 595, distance: 45.6
click at [356, 595] on input "*******" at bounding box center [401, 591] width 125 height 14
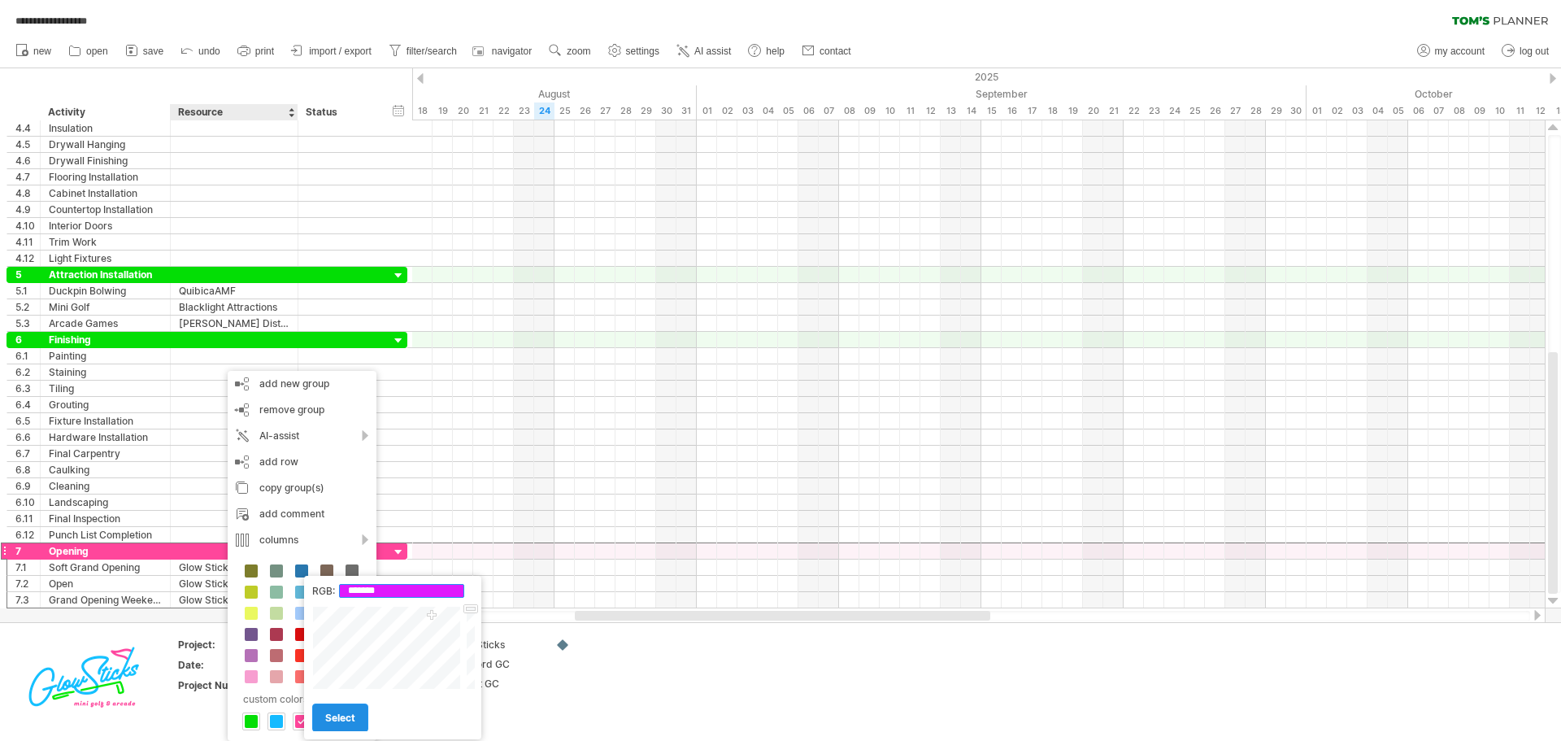
type input "*******"
click at [346, 727] on link "select" at bounding box center [340, 717] width 56 height 28
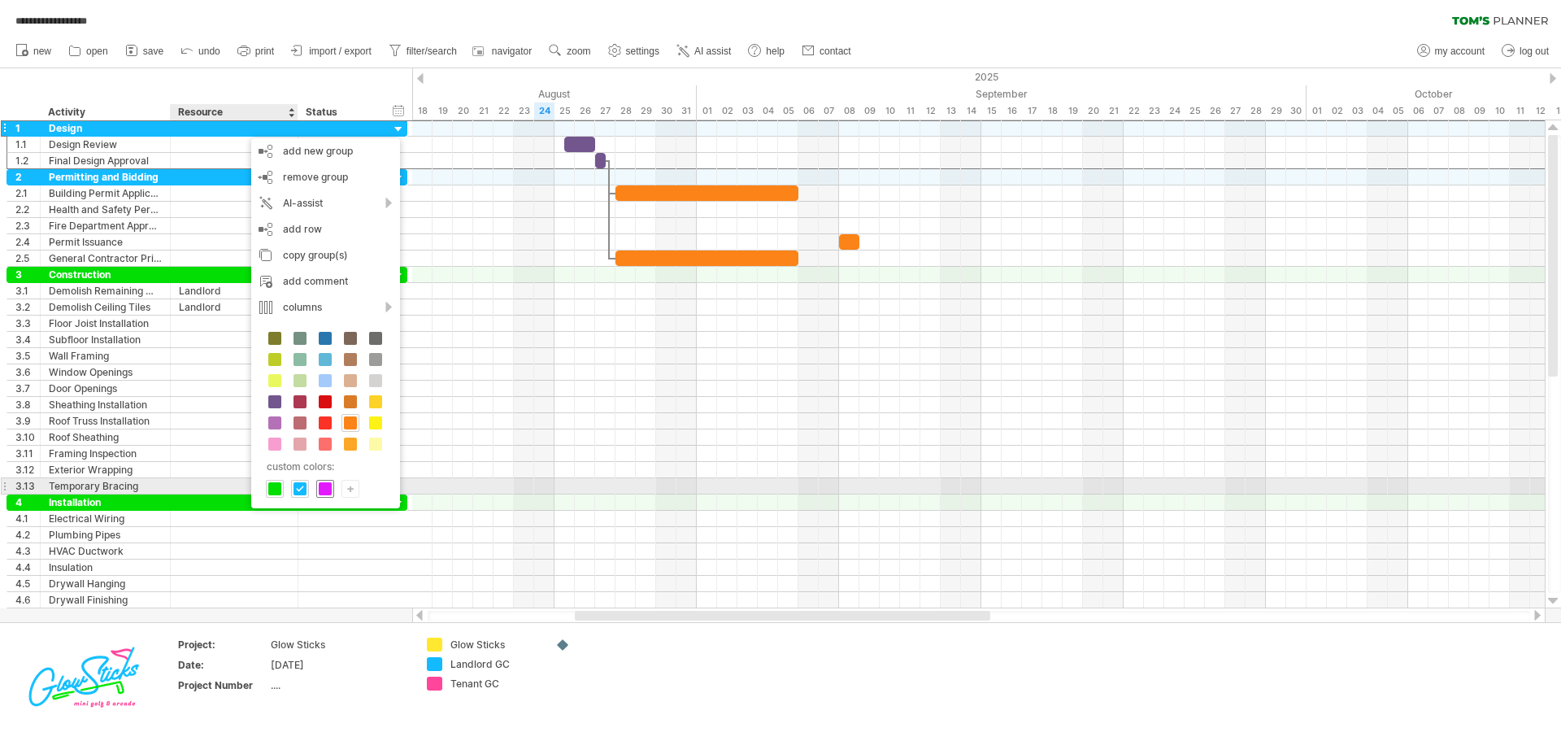
click at [329, 489] on span at bounding box center [325, 488] width 13 height 13
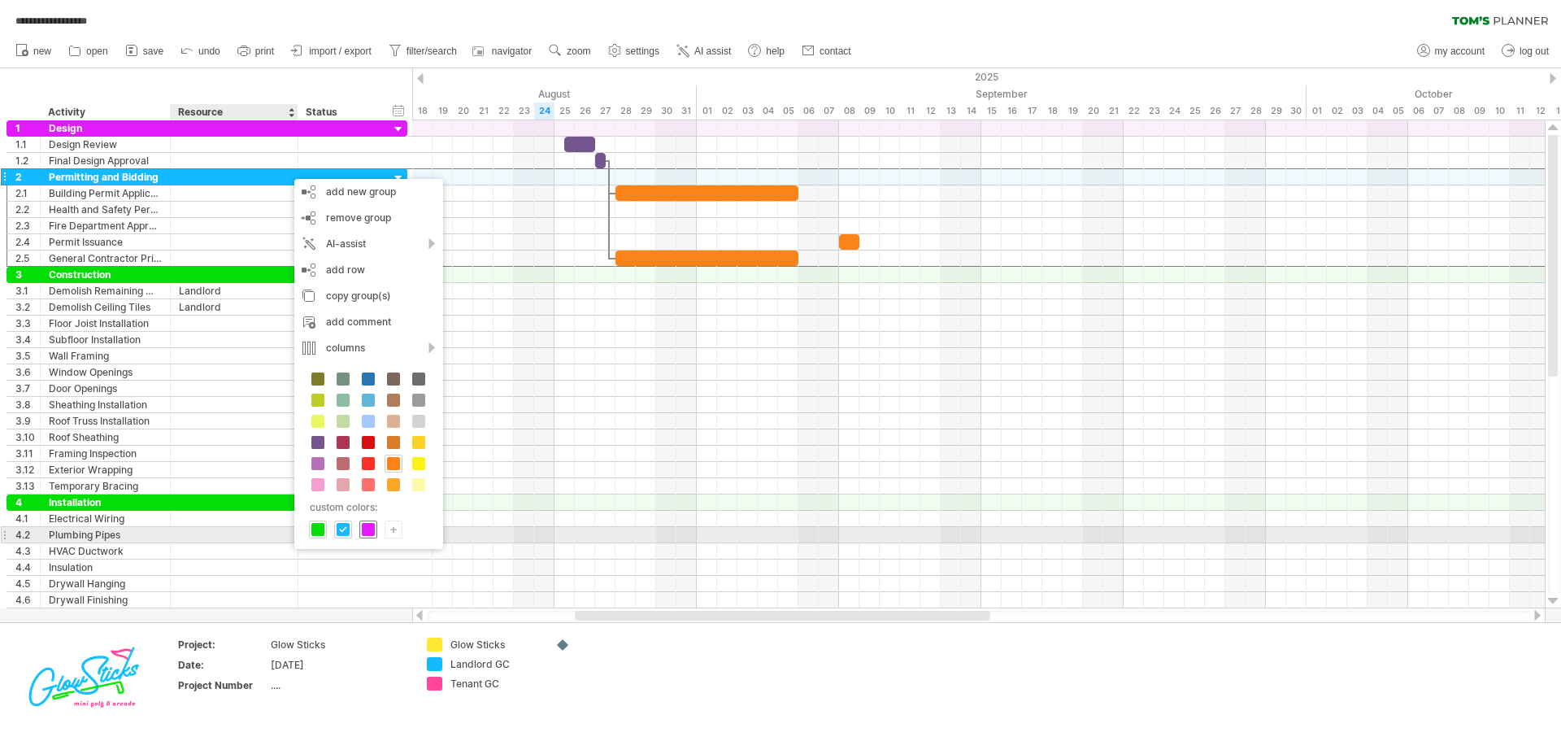
click at [371, 531] on span at bounding box center [368, 529] width 13 height 13
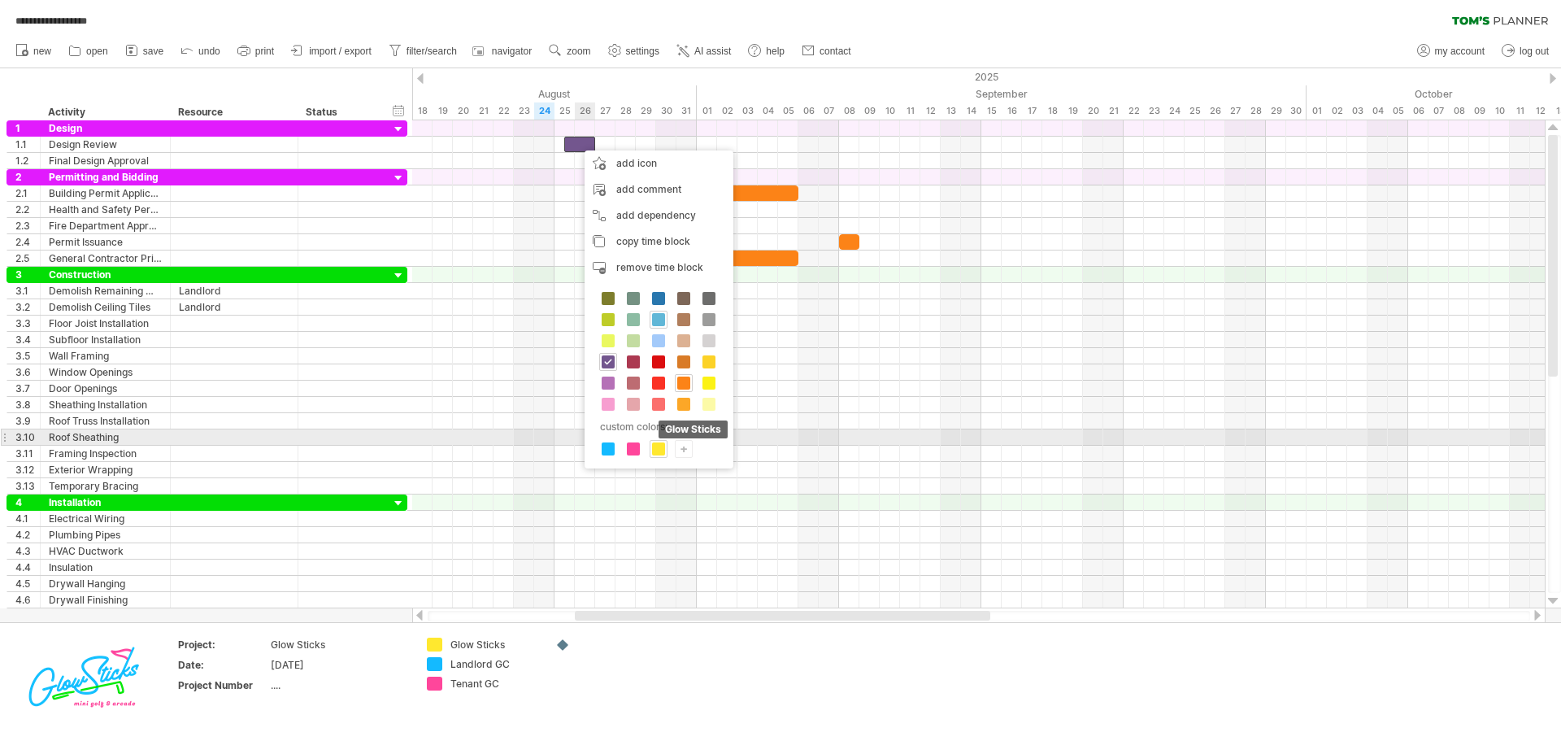
click at [656, 448] on span at bounding box center [658, 448] width 13 height 13
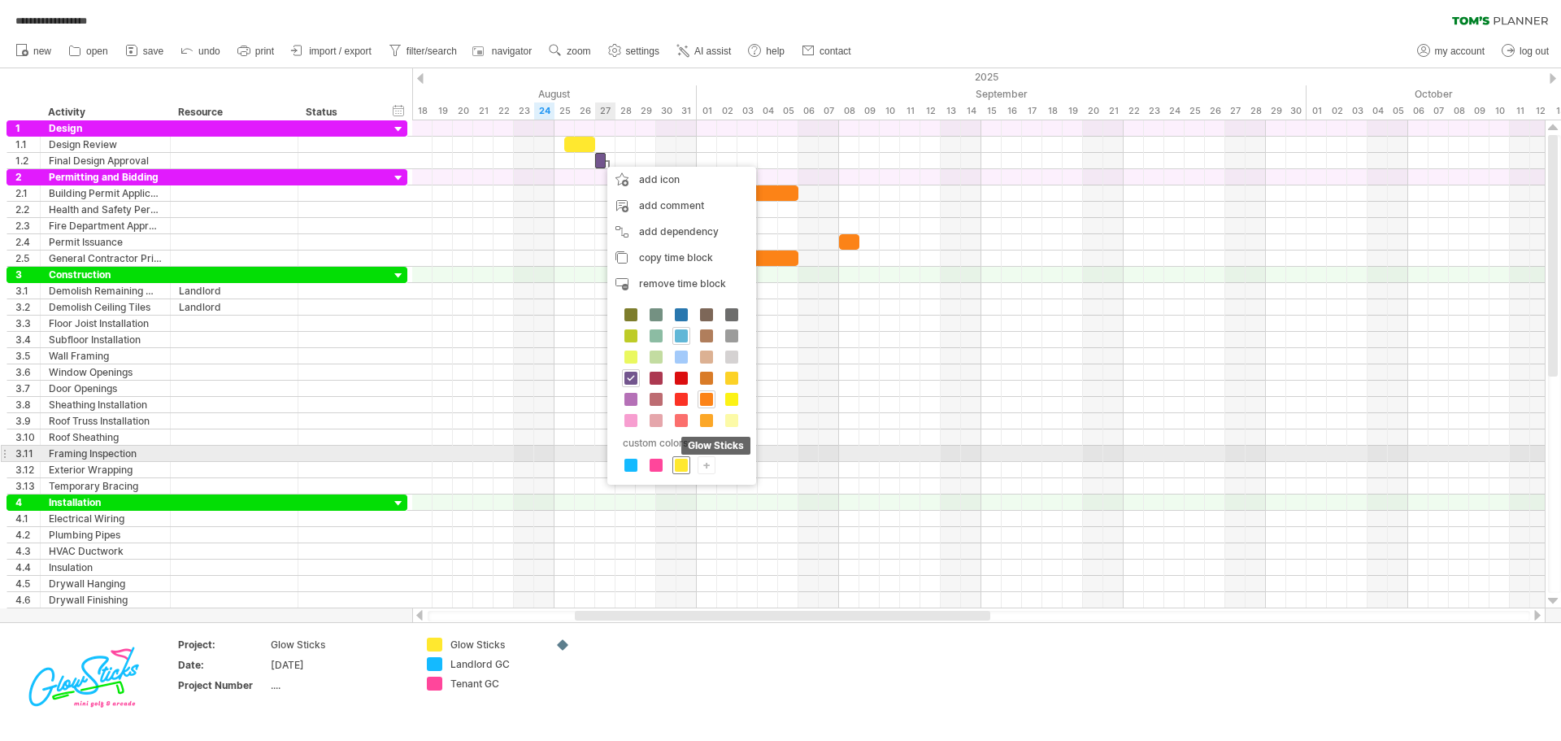
click at [681, 461] on span at bounding box center [681, 465] width 13 height 13
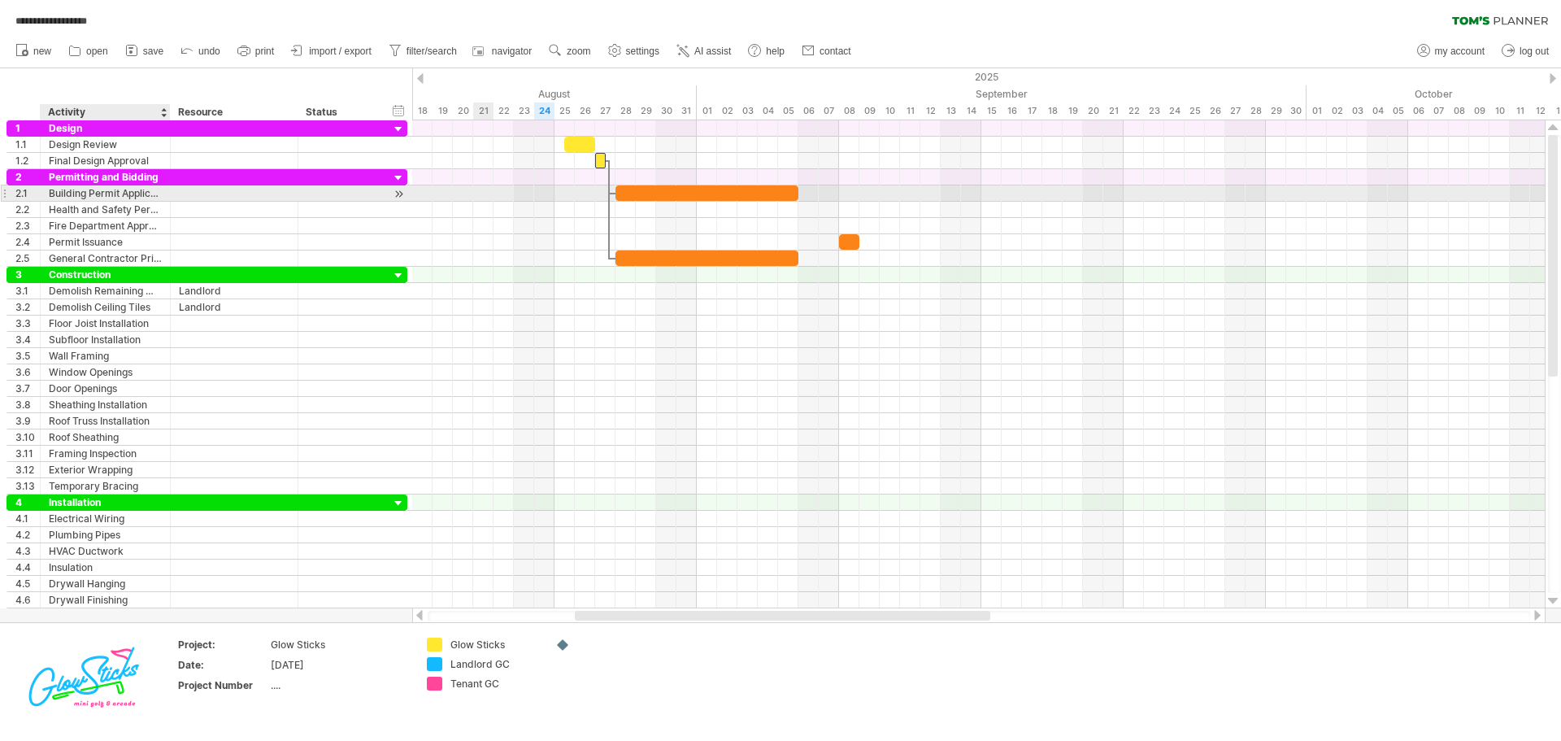
click at [150, 196] on div "Building Permit Application" at bounding box center [105, 192] width 113 height 15
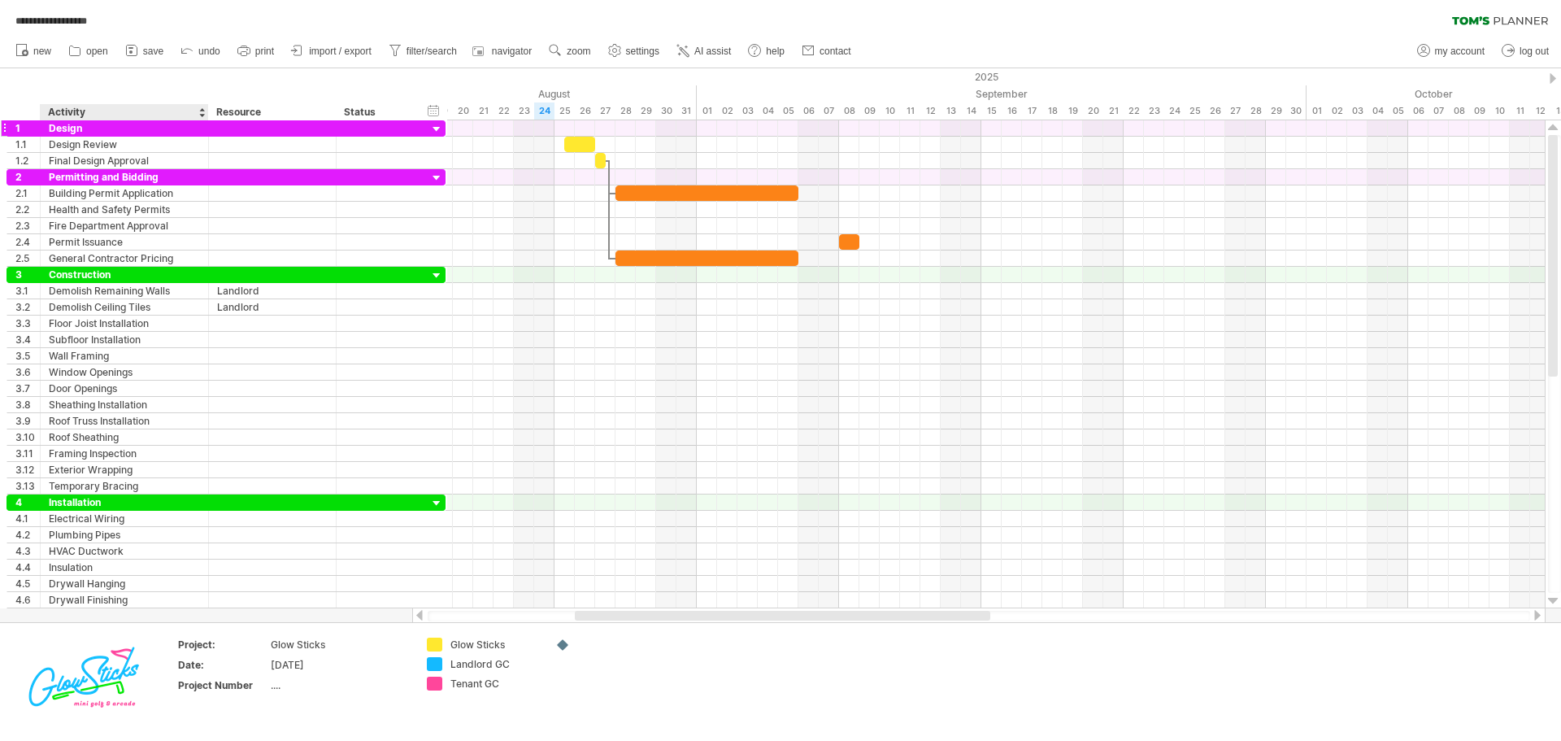
drag, startPoint x: 167, startPoint y: 111, endPoint x: 205, endPoint y: 129, distance: 42.5
click at [205, 129] on div "**********" at bounding box center [780, 370] width 1561 height 741
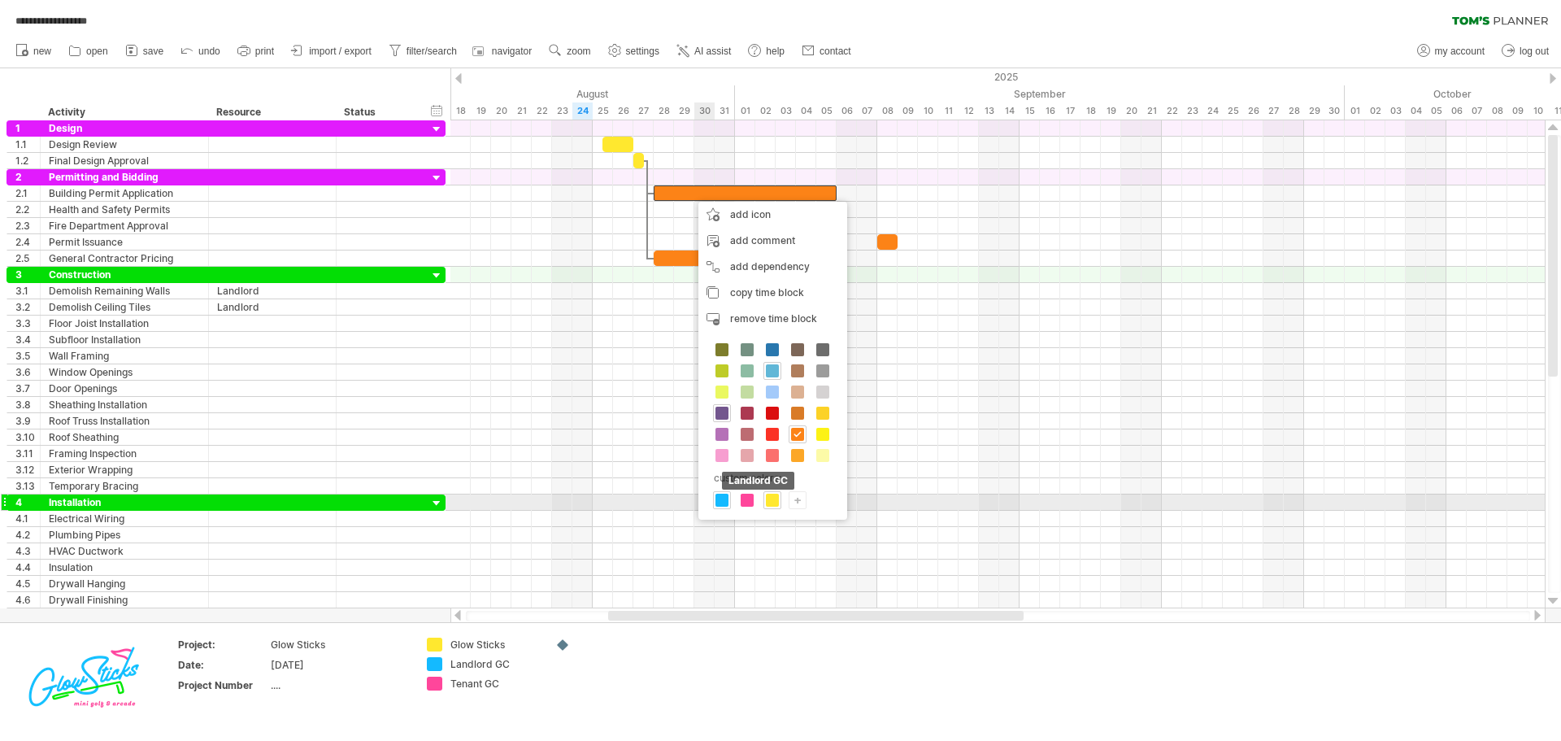
click at [719, 501] on span at bounding box center [721, 500] width 13 height 13
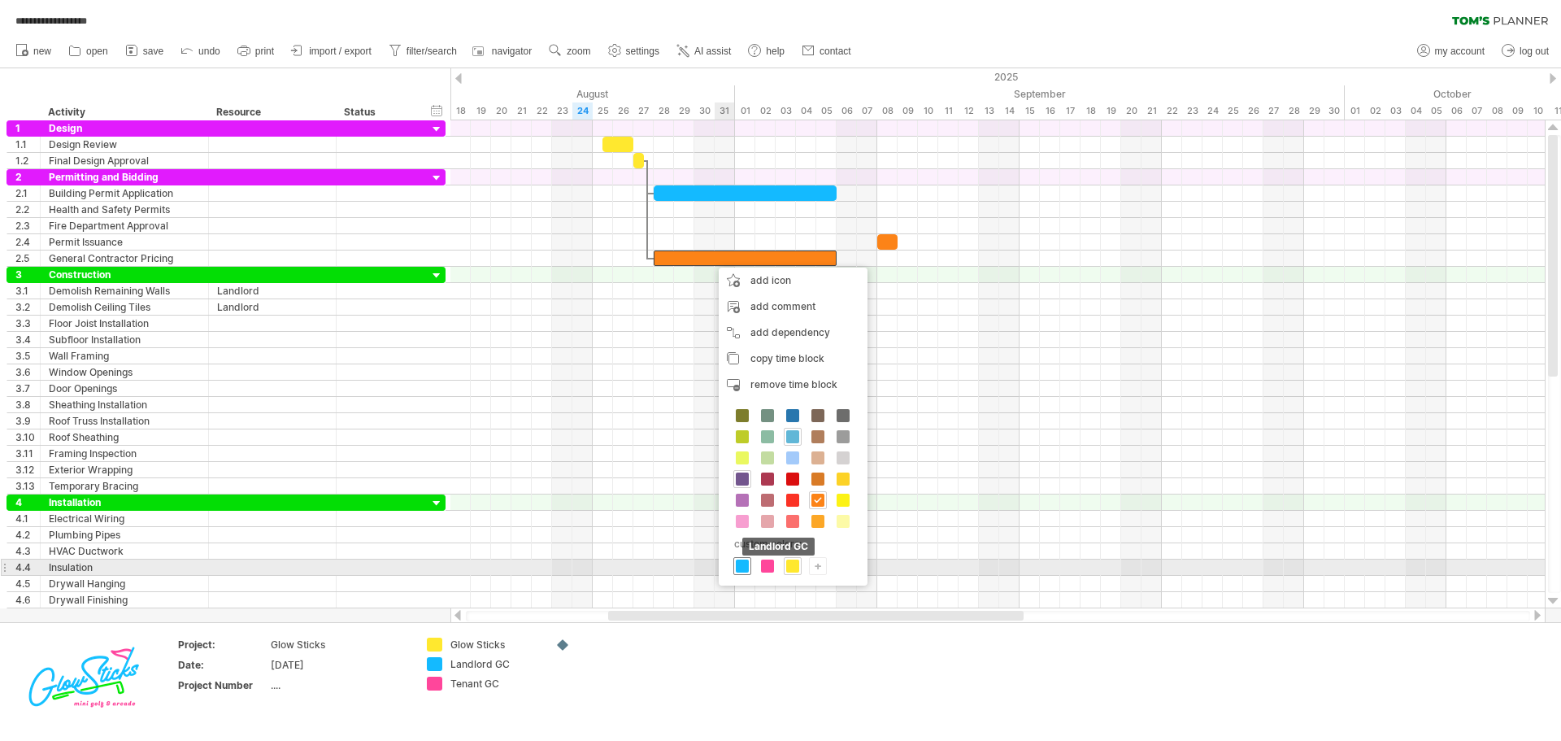
click at [739, 562] on span at bounding box center [742, 565] width 13 height 13
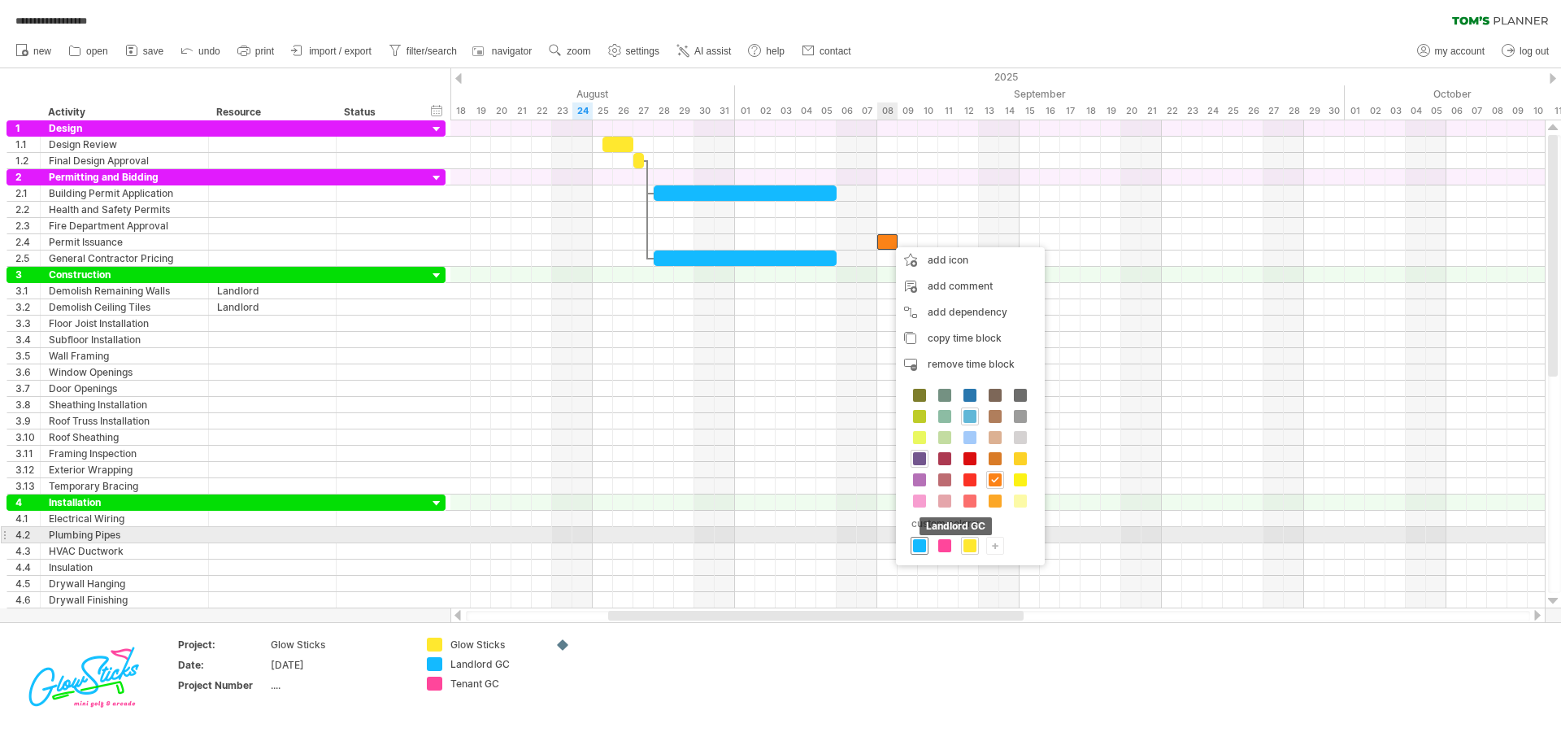
click at [920, 544] on span at bounding box center [919, 545] width 13 height 13
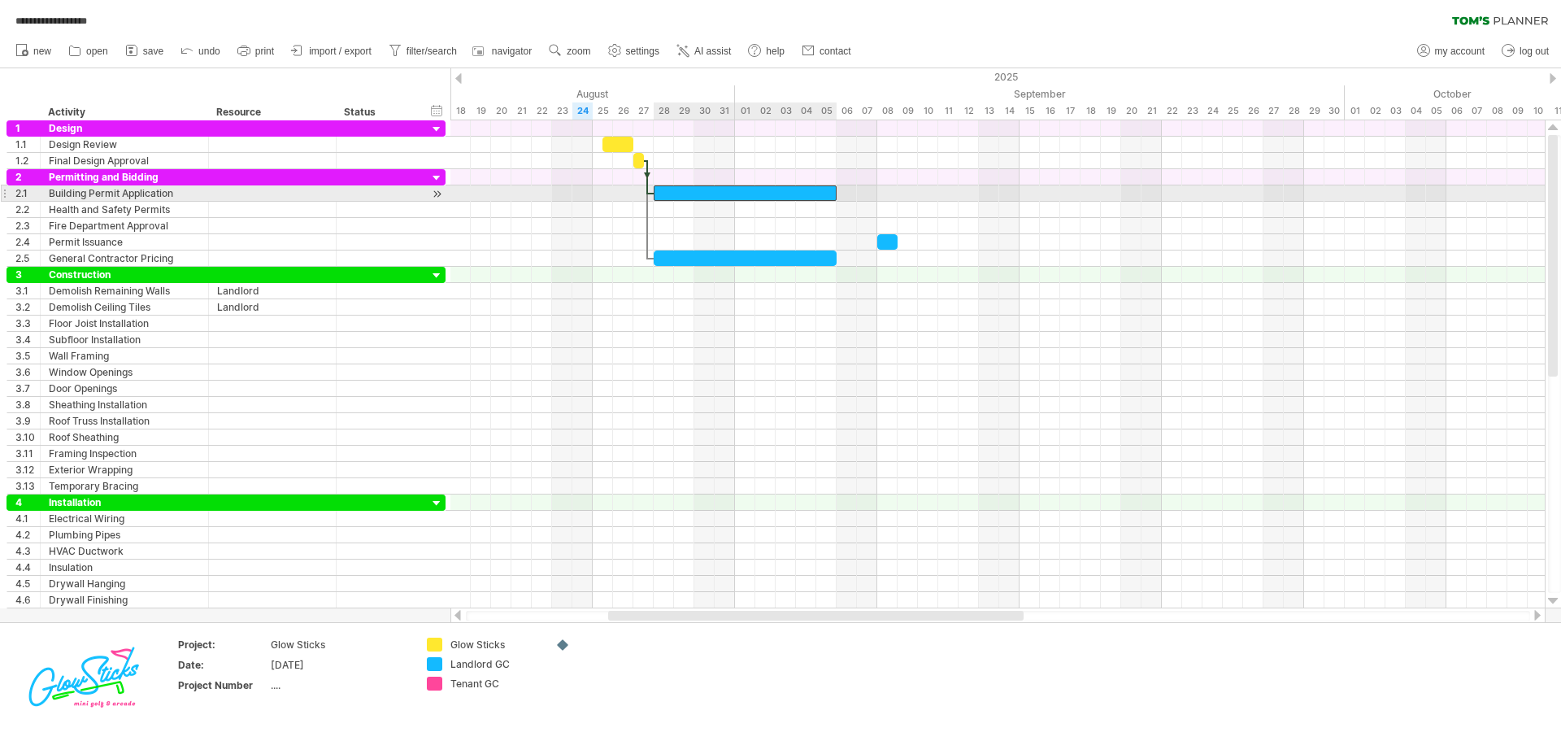
click at [754, 194] on div at bounding box center [745, 192] width 183 height 15
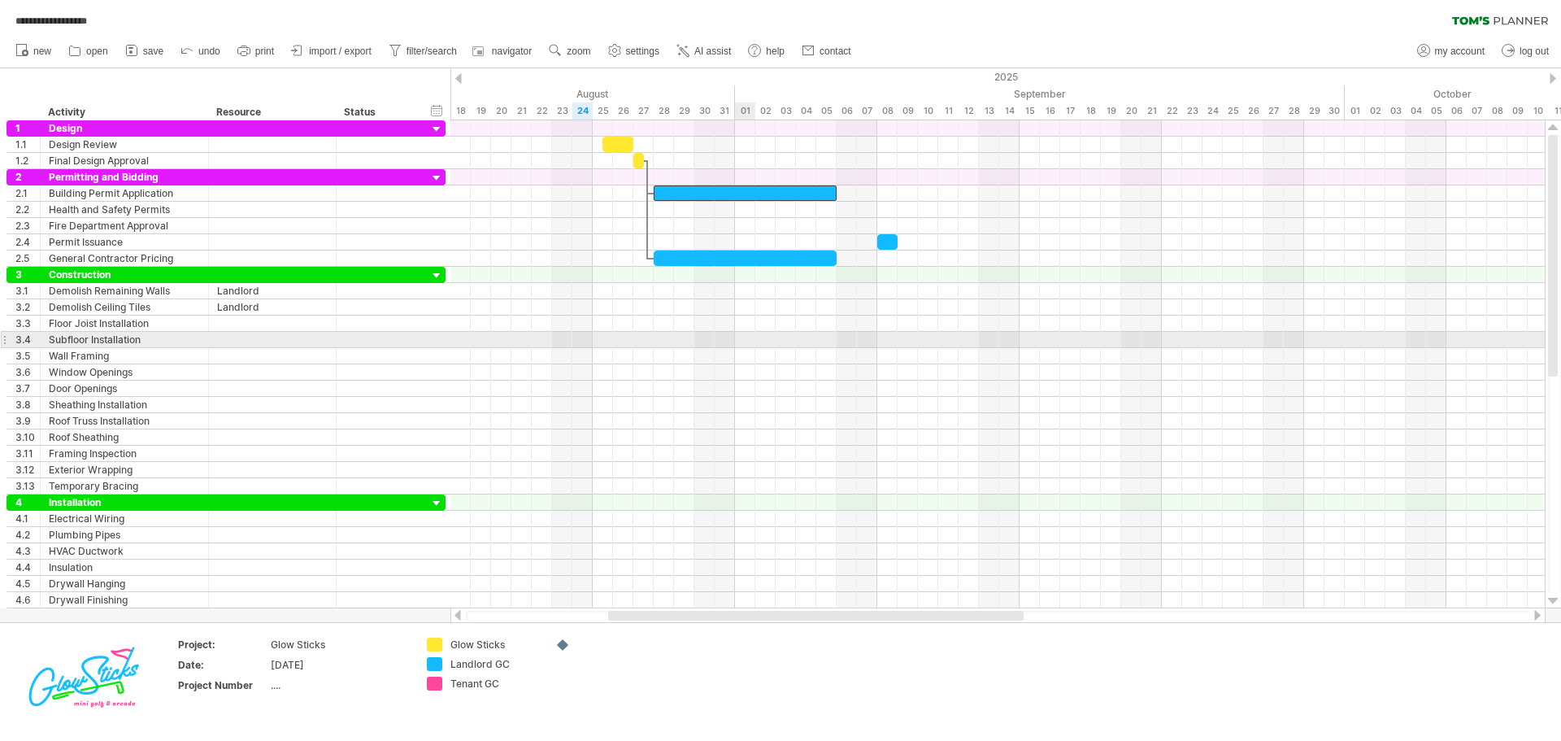
click at [746, 338] on div at bounding box center [997, 340] width 1094 height 16
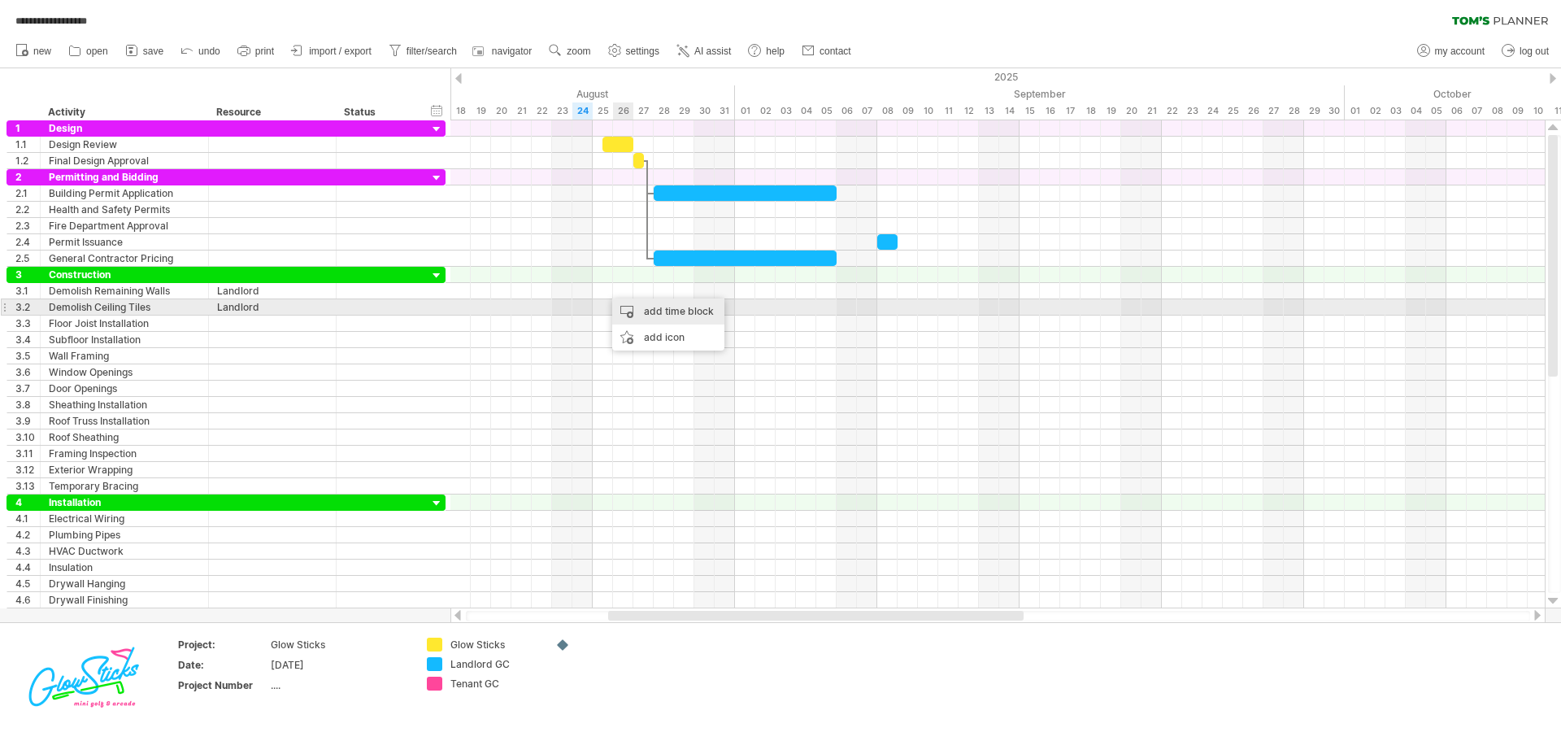
click at [635, 311] on div "add time block" at bounding box center [668, 311] width 112 height 26
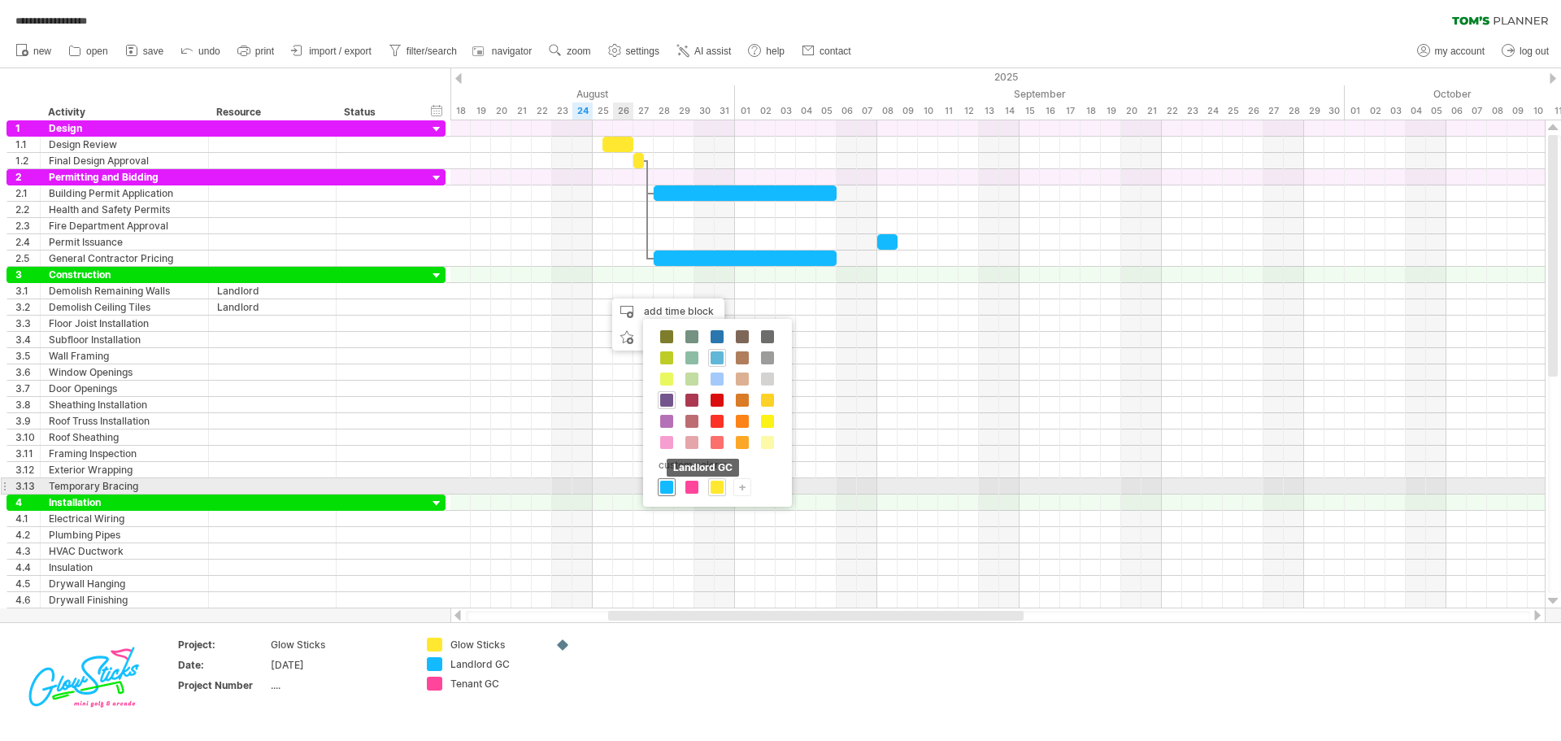
click at [664, 487] on span at bounding box center [666, 486] width 13 height 13
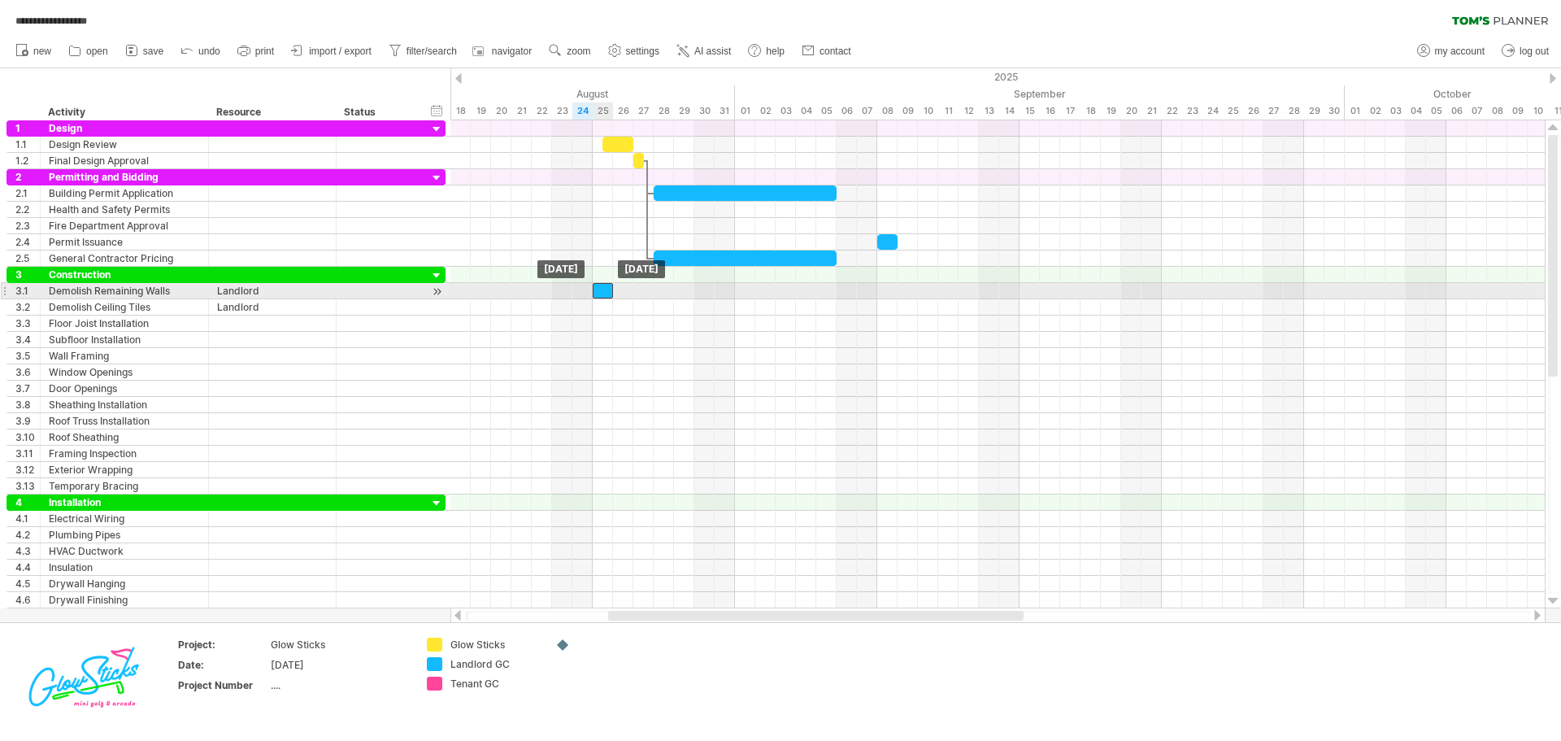
drag, startPoint x: 611, startPoint y: 291, endPoint x: 602, endPoint y: 290, distance: 9.0
click at [602, 290] on div at bounding box center [603, 290] width 20 height 15
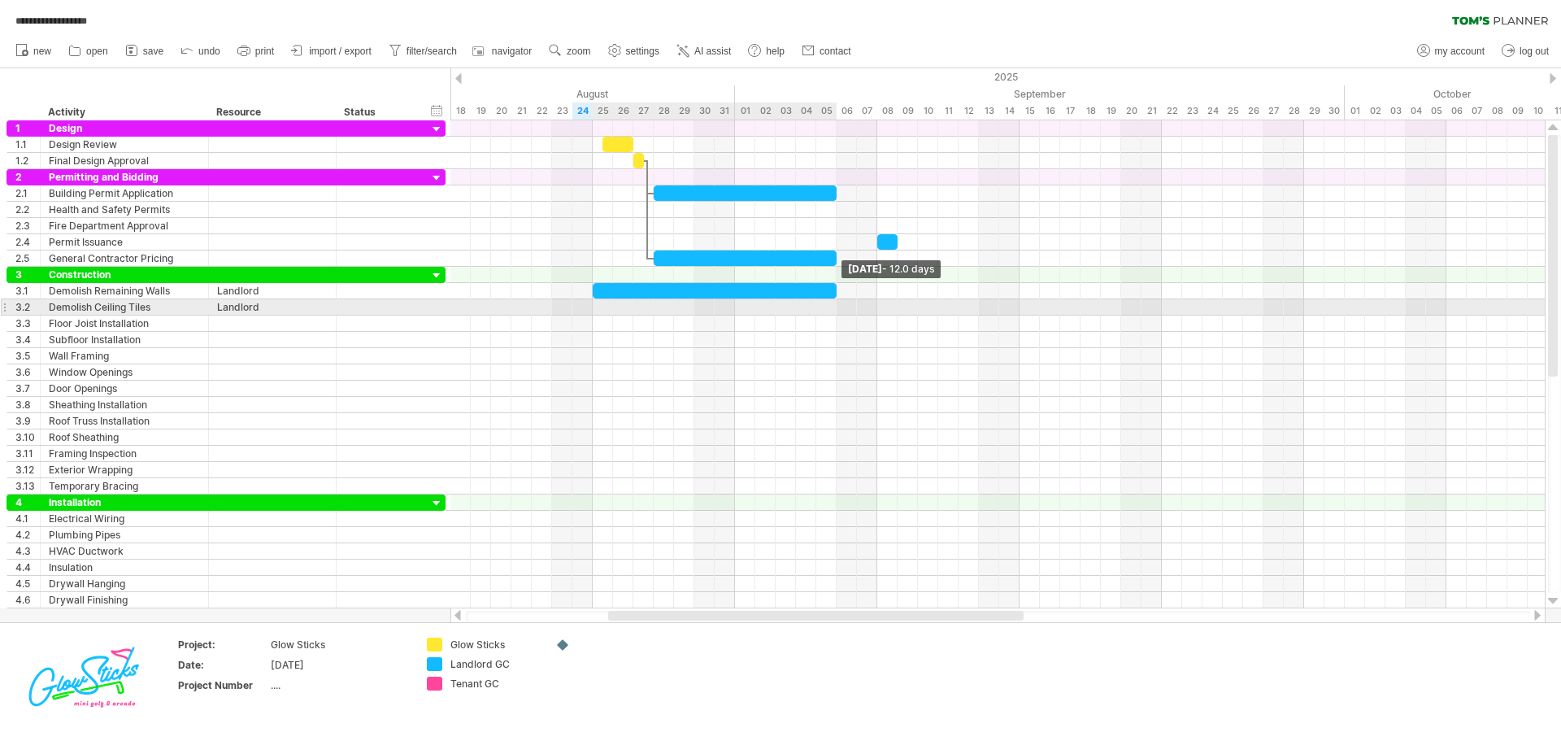
drag, startPoint x: 613, startPoint y: 293, endPoint x: 833, endPoint y: 300, distance: 219.6
click at [833, 300] on div "[DATE] - 12.0 days [DATE]" at bounding box center [997, 364] width 1094 height 488
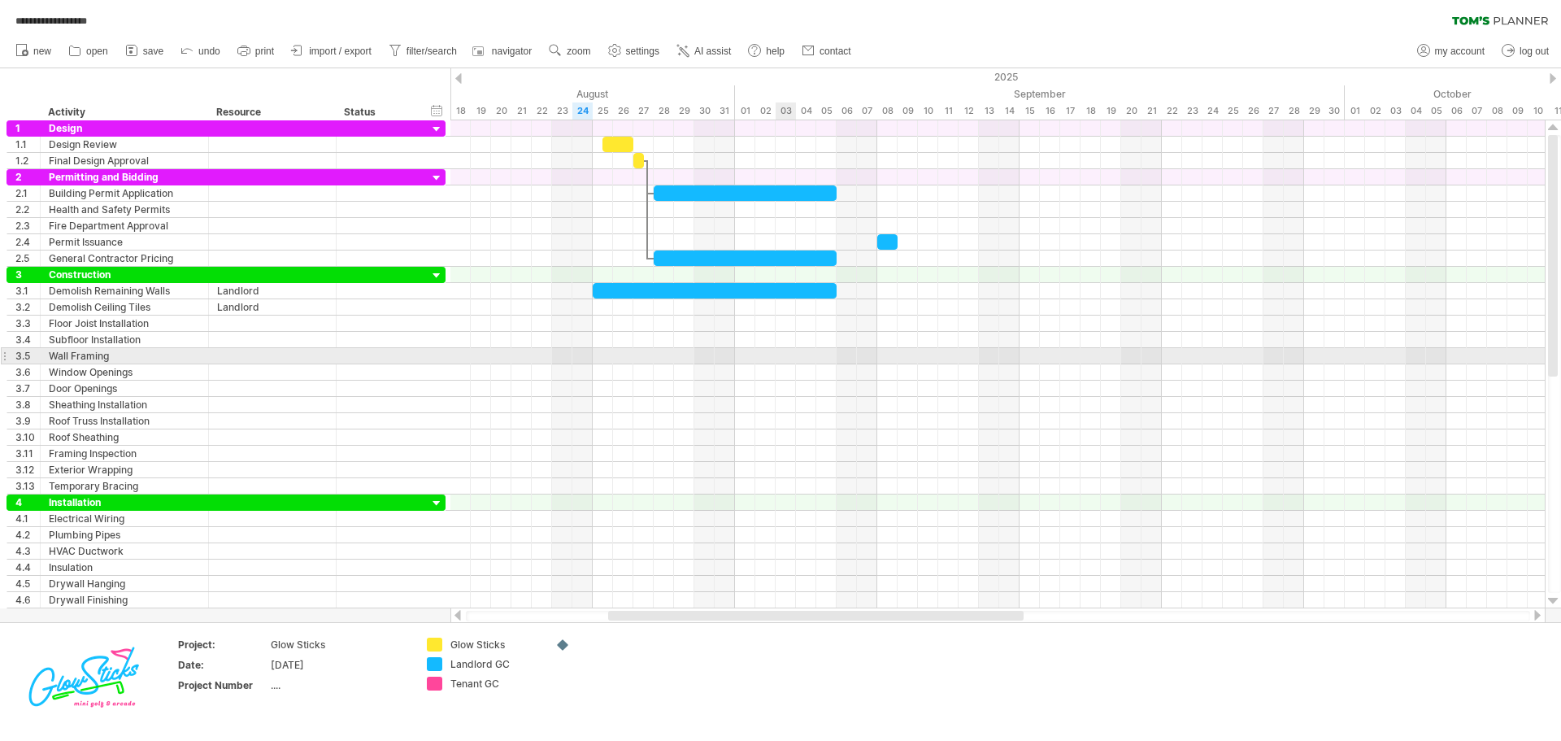
click at [789, 352] on div at bounding box center [997, 356] width 1094 height 16
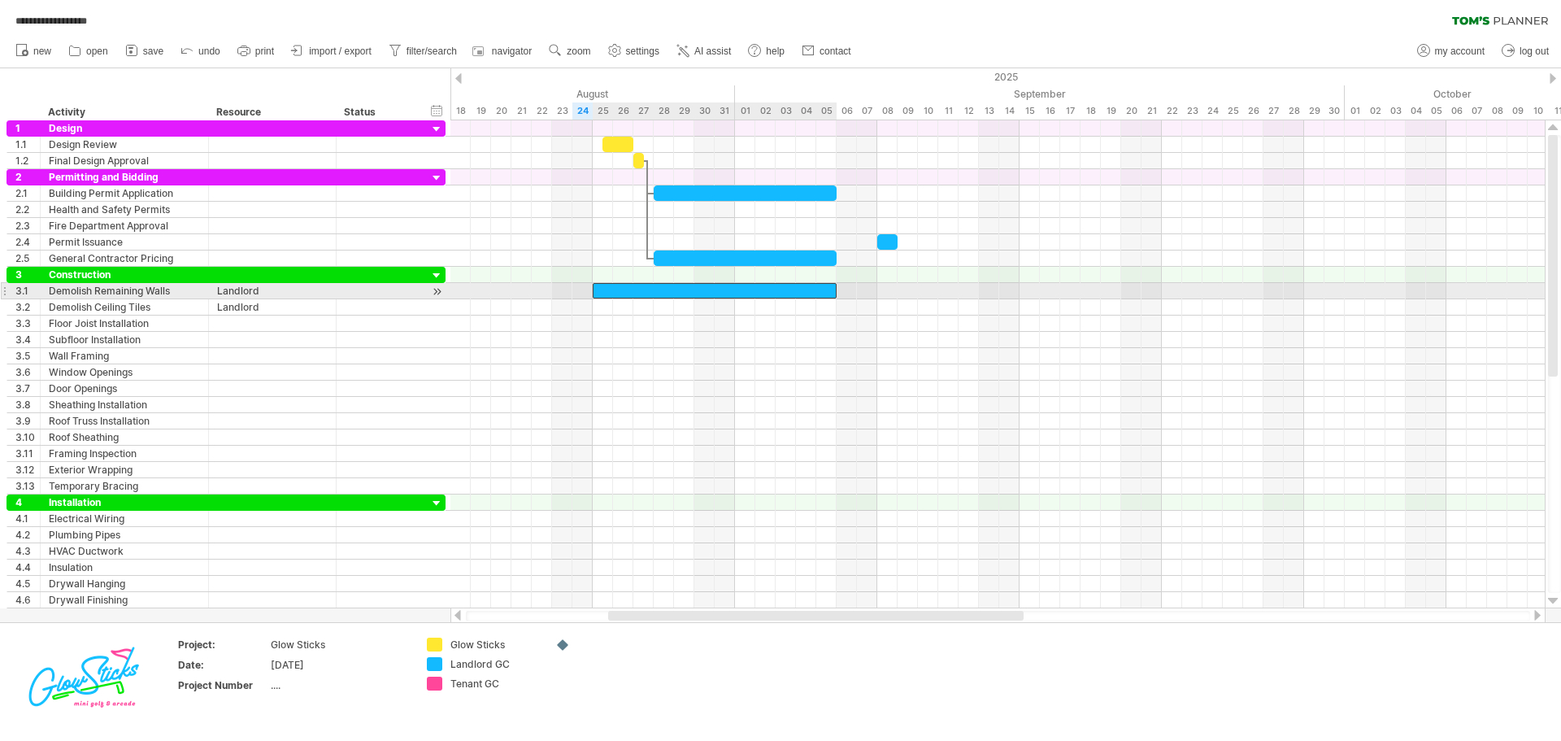
click at [704, 293] on div at bounding box center [715, 290] width 244 height 15
drag, startPoint x: 837, startPoint y: 289, endPoint x: 694, endPoint y: 285, distance: 143.1
click at [694, 285] on span at bounding box center [694, 290] width 7 height 15
click at [681, 295] on div at bounding box center [644, 290] width 102 height 15
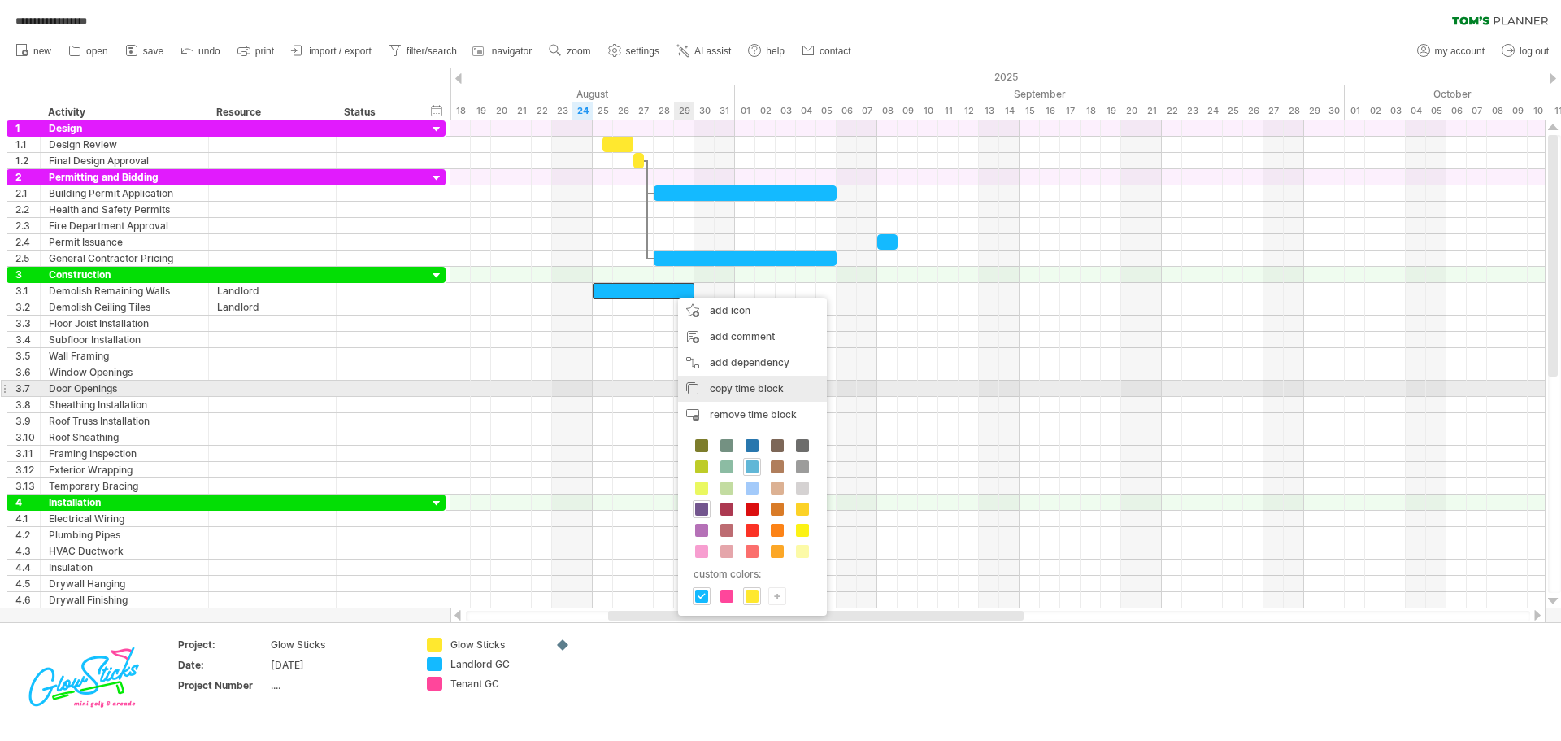
click at [730, 384] on span "copy time block" at bounding box center [747, 388] width 74 height 12
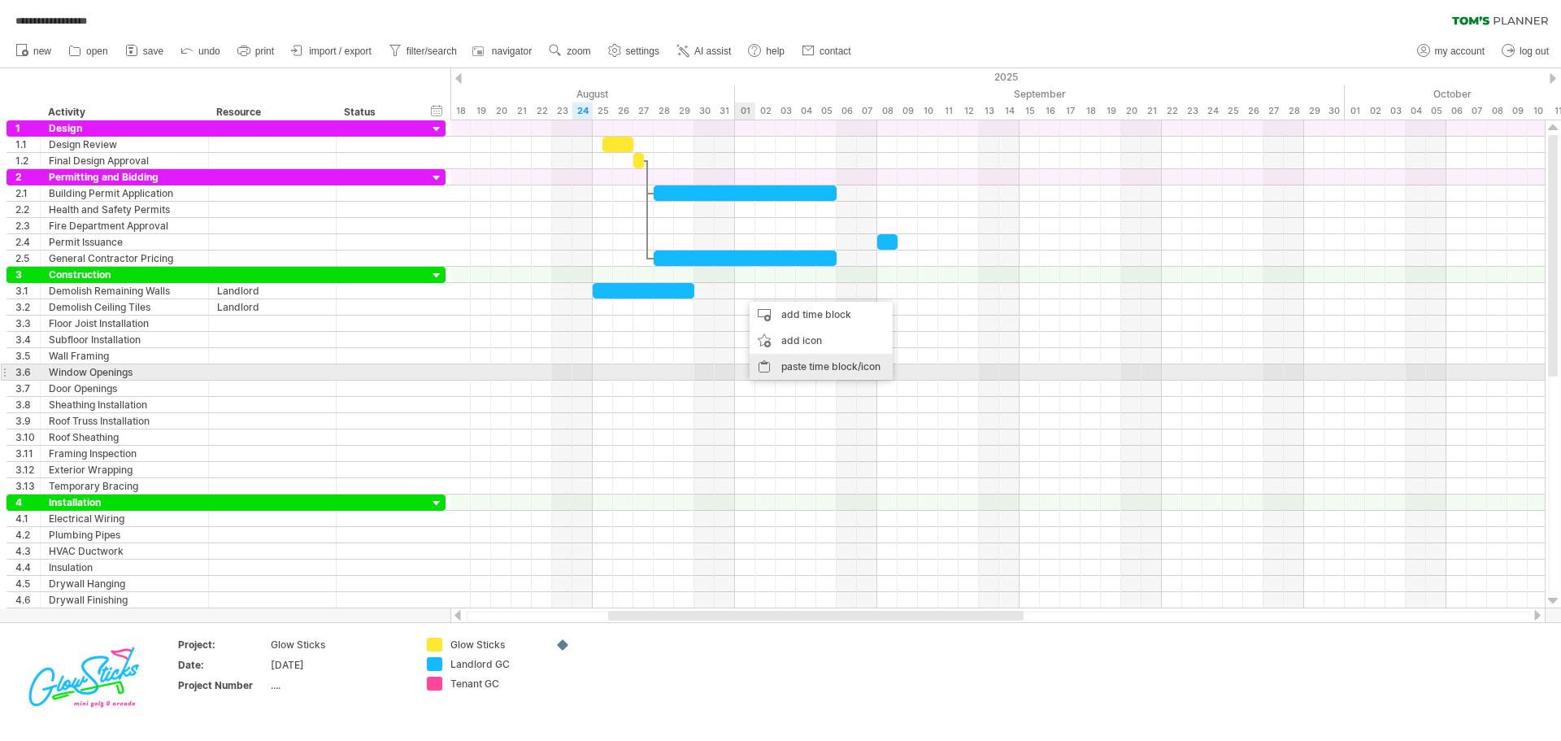
click at [784, 365] on div "paste time block/icon" at bounding box center [821, 367] width 143 height 26
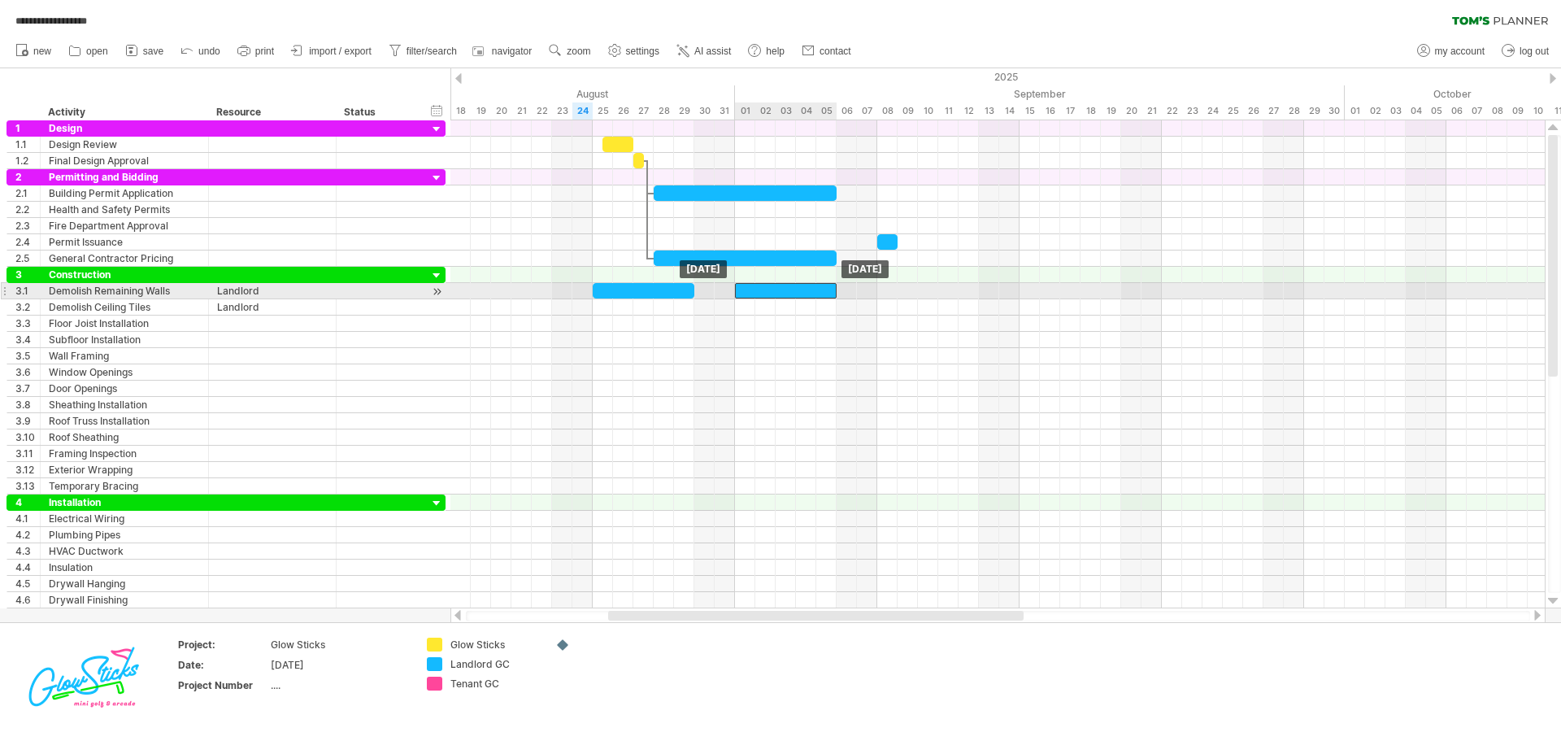
drag, startPoint x: 785, startPoint y: 293, endPoint x: 772, endPoint y: 293, distance: 13.0
click at [772, 293] on div at bounding box center [786, 290] width 102 height 15
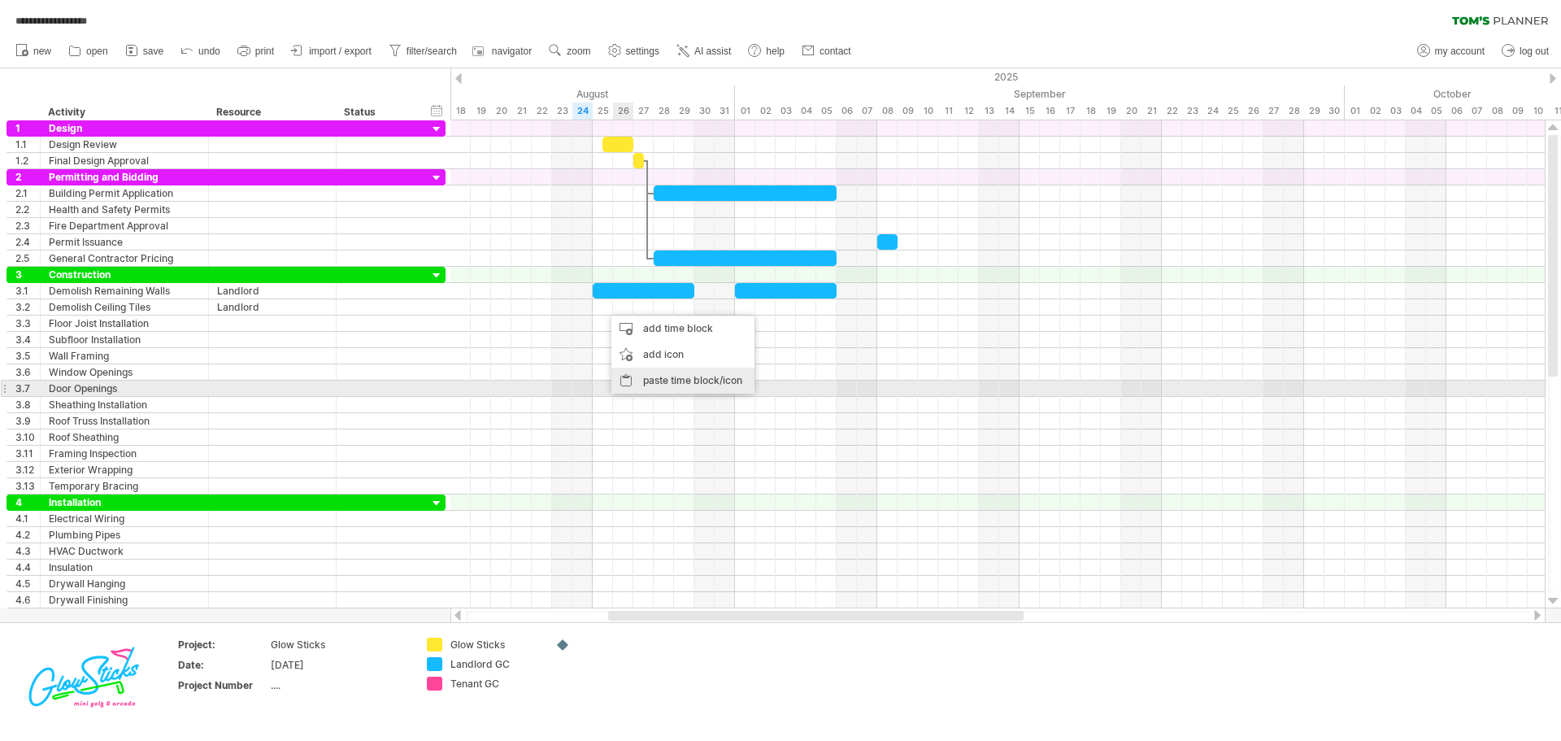
click at [680, 380] on div "paste time block/icon" at bounding box center [682, 380] width 143 height 26
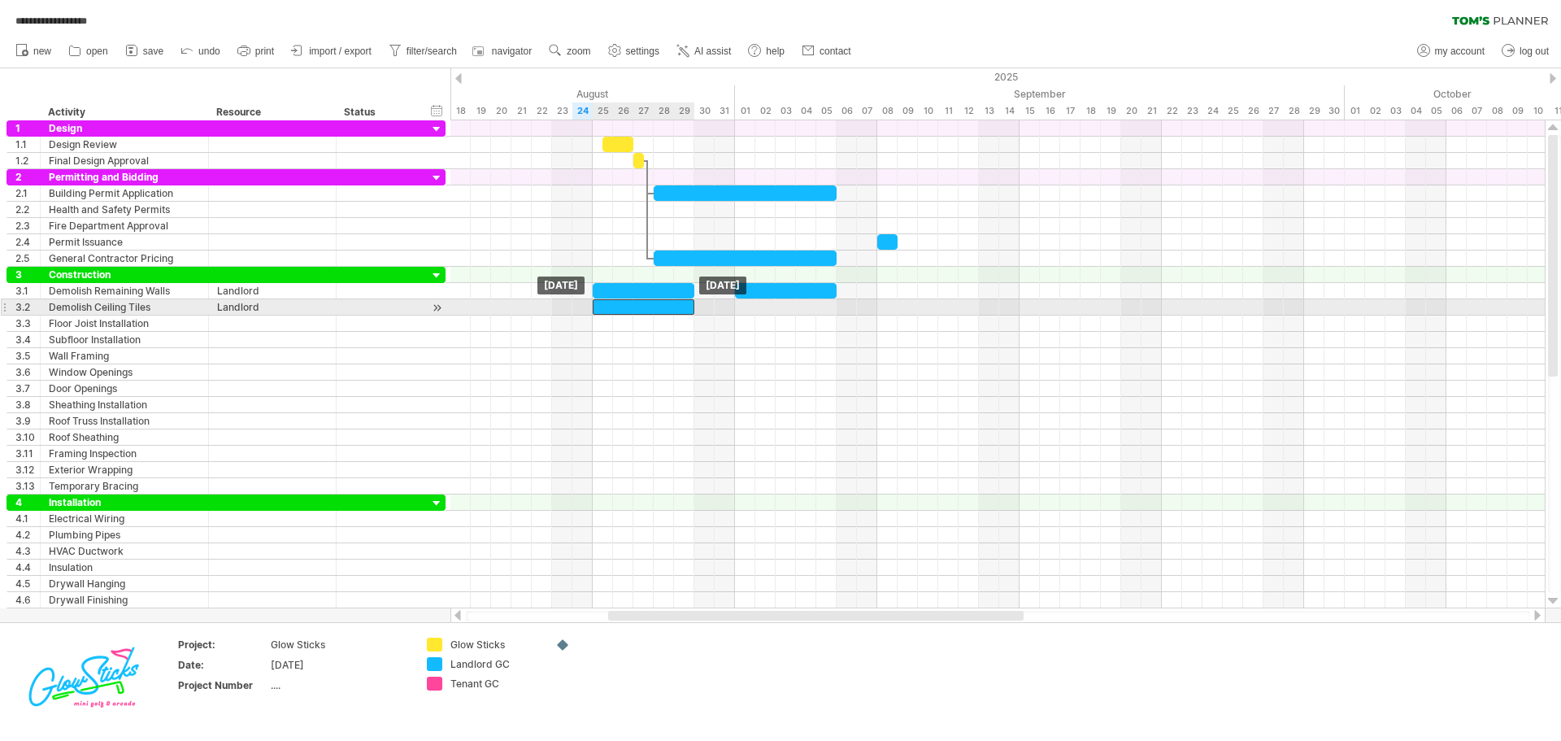
click at [647, 306] on div at bounding box center [644, 306] width 102 height 15
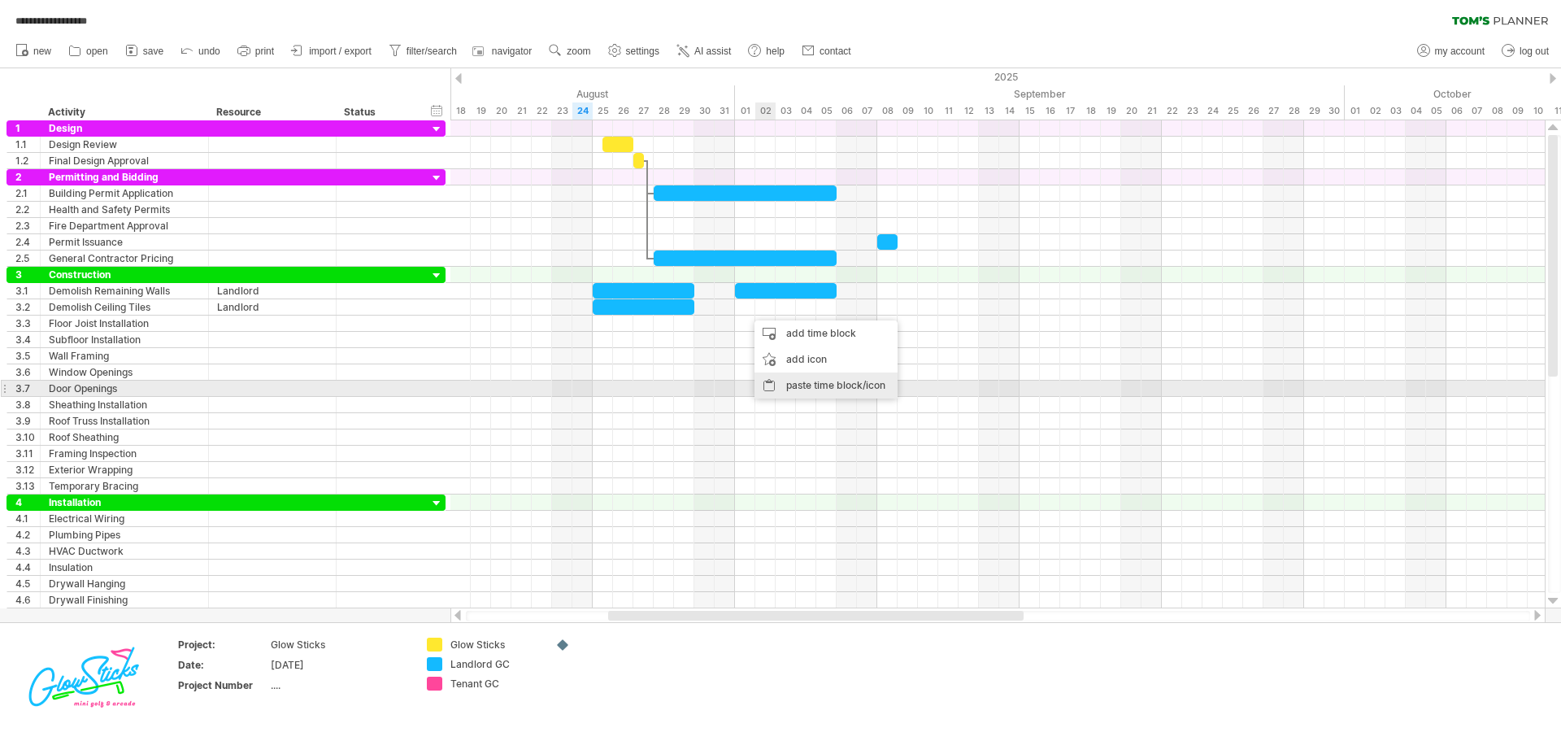
click at [810, 389] on div "paste time block/icon" at bounding box center [825, 385] width 143 height 26
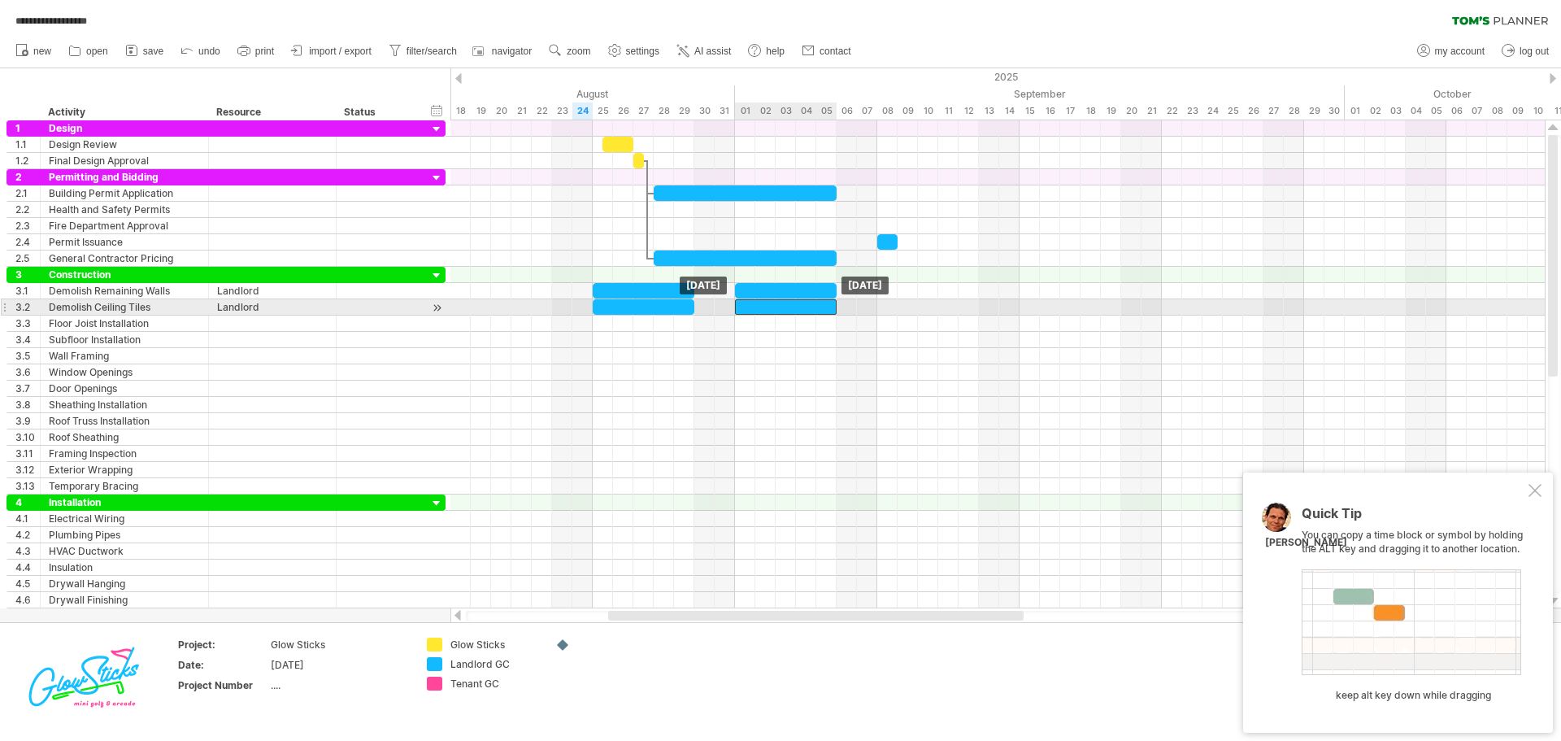
drag, startPoint x: 785, startPoint y: 307, endPoint x: 770, endPoint y: 307, distance: 14.6
click at [770, 307] on div at bounding box center [786, 306] width 102 height 15
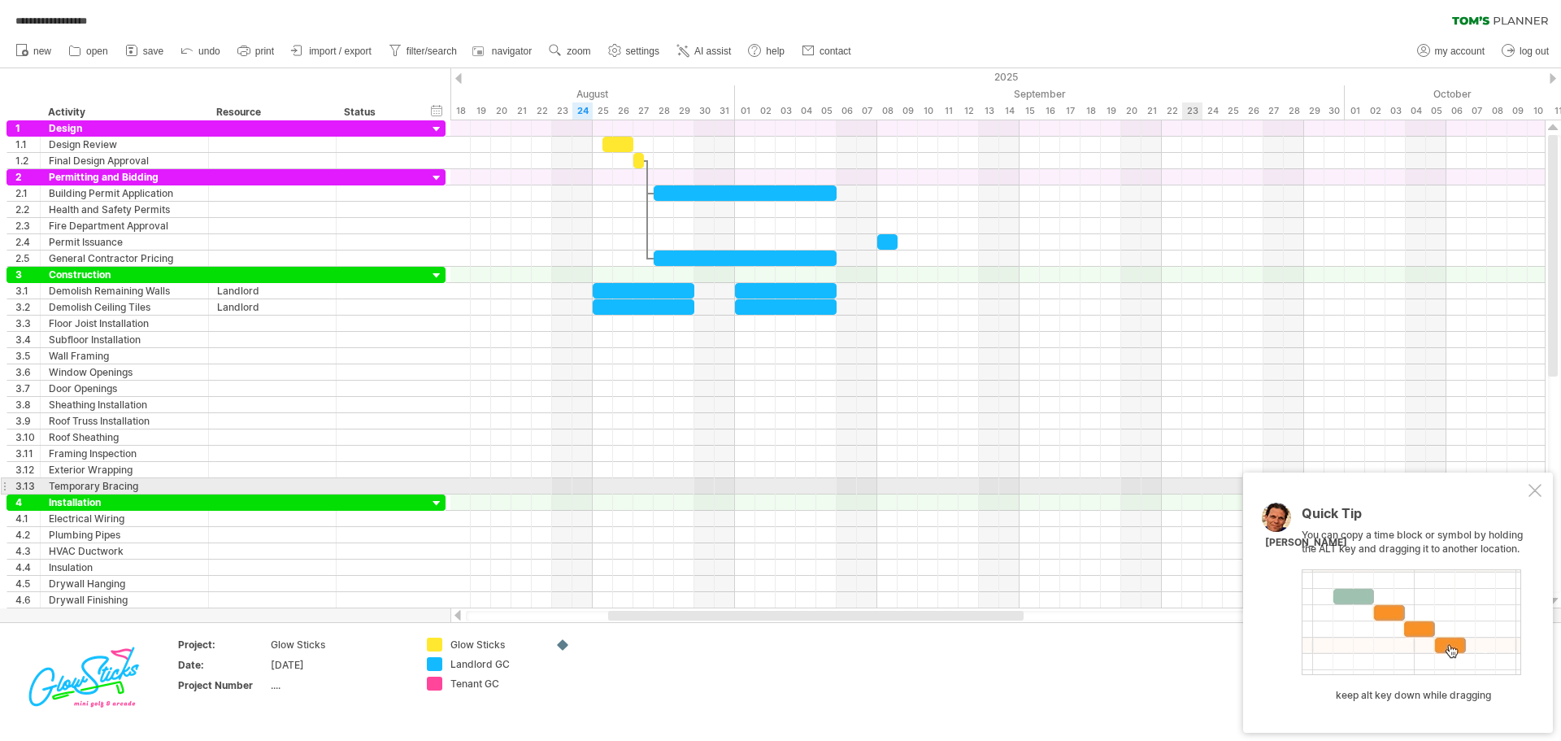
click at [1536, 488] on div at bounding box center [1534, 490] width 13 height 13
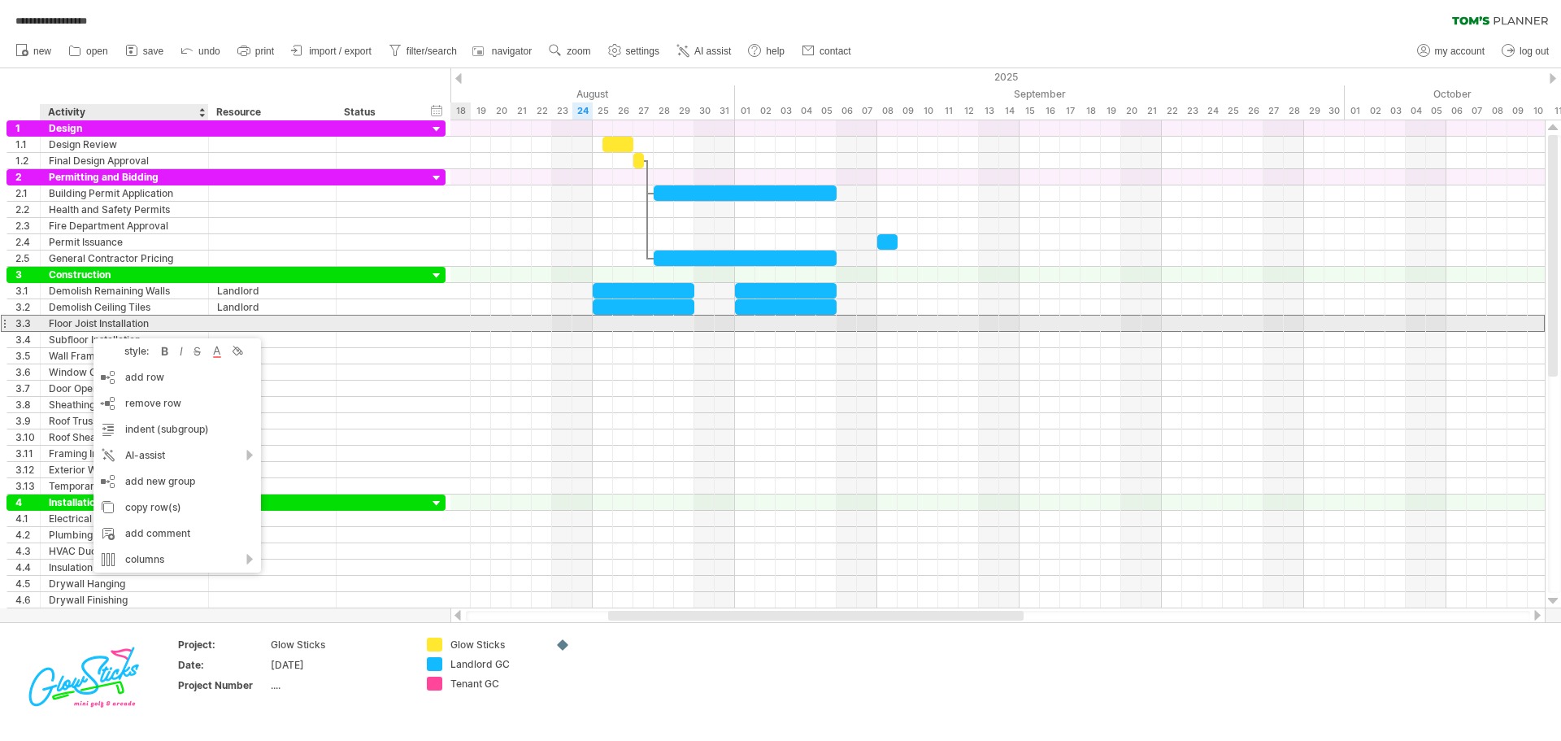
click at [74, 330] on div "Floor Joist Installation" at bounding box center [124, 322] width 151 height 15
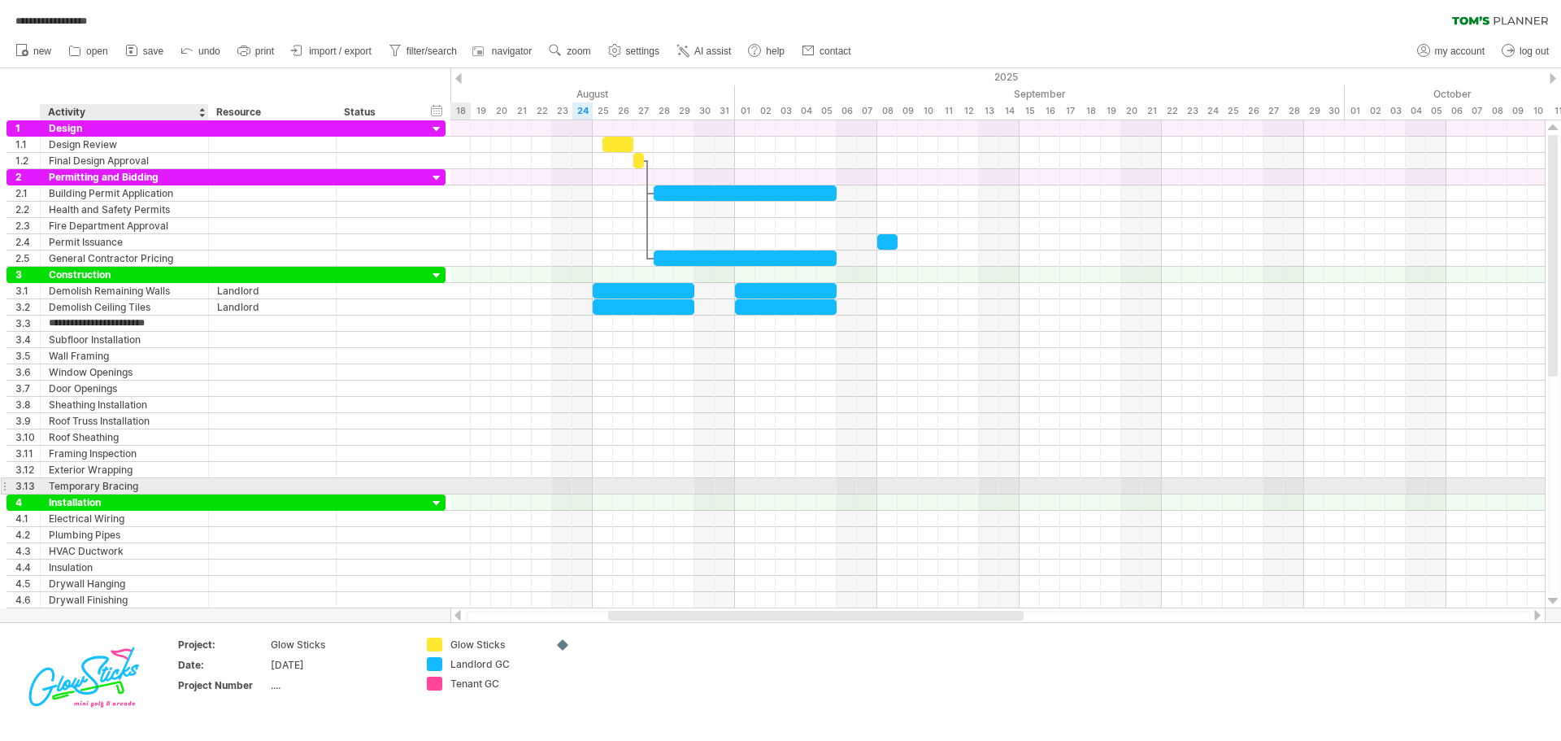
click at [85, 485] on div "Temporary Bracing" at bounding box center [124, 485] width 151 height 15
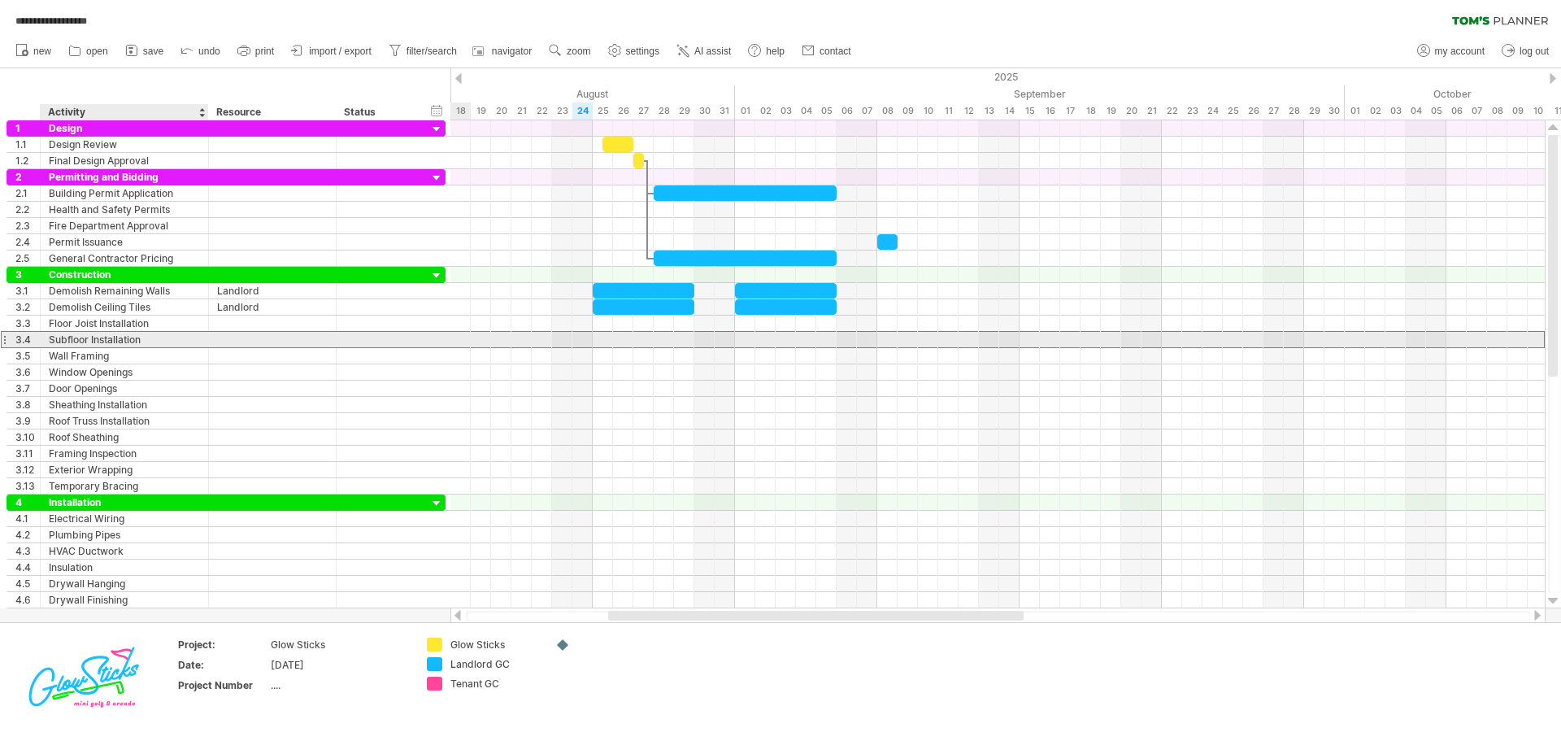
click at [88, 333] on div "Subfloor Installation" at bounding box center [124, 339] width 151 height 15
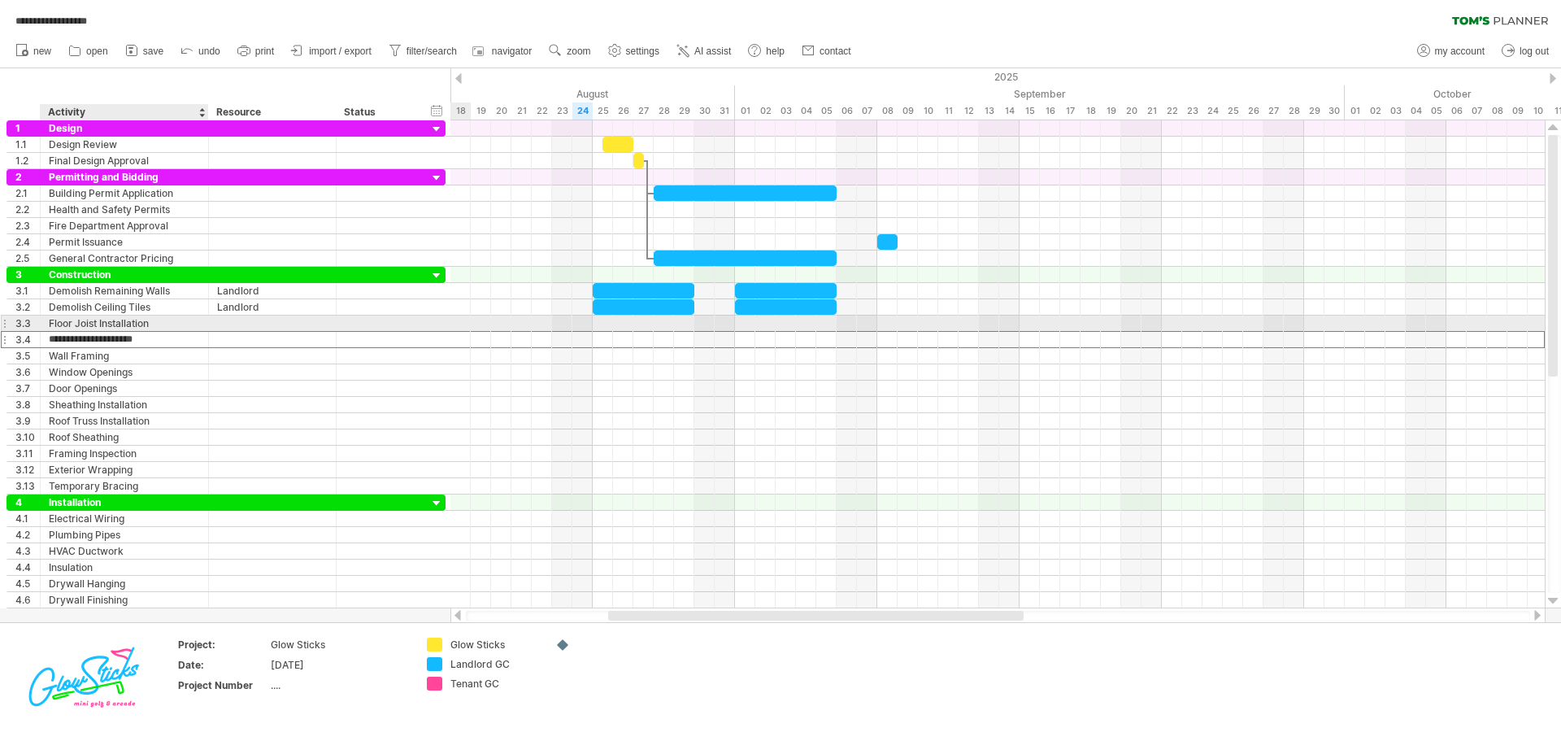
click at [88, 328] on div "Floor Joist Installation" at bounding box center [124, 322] width 151 height 15
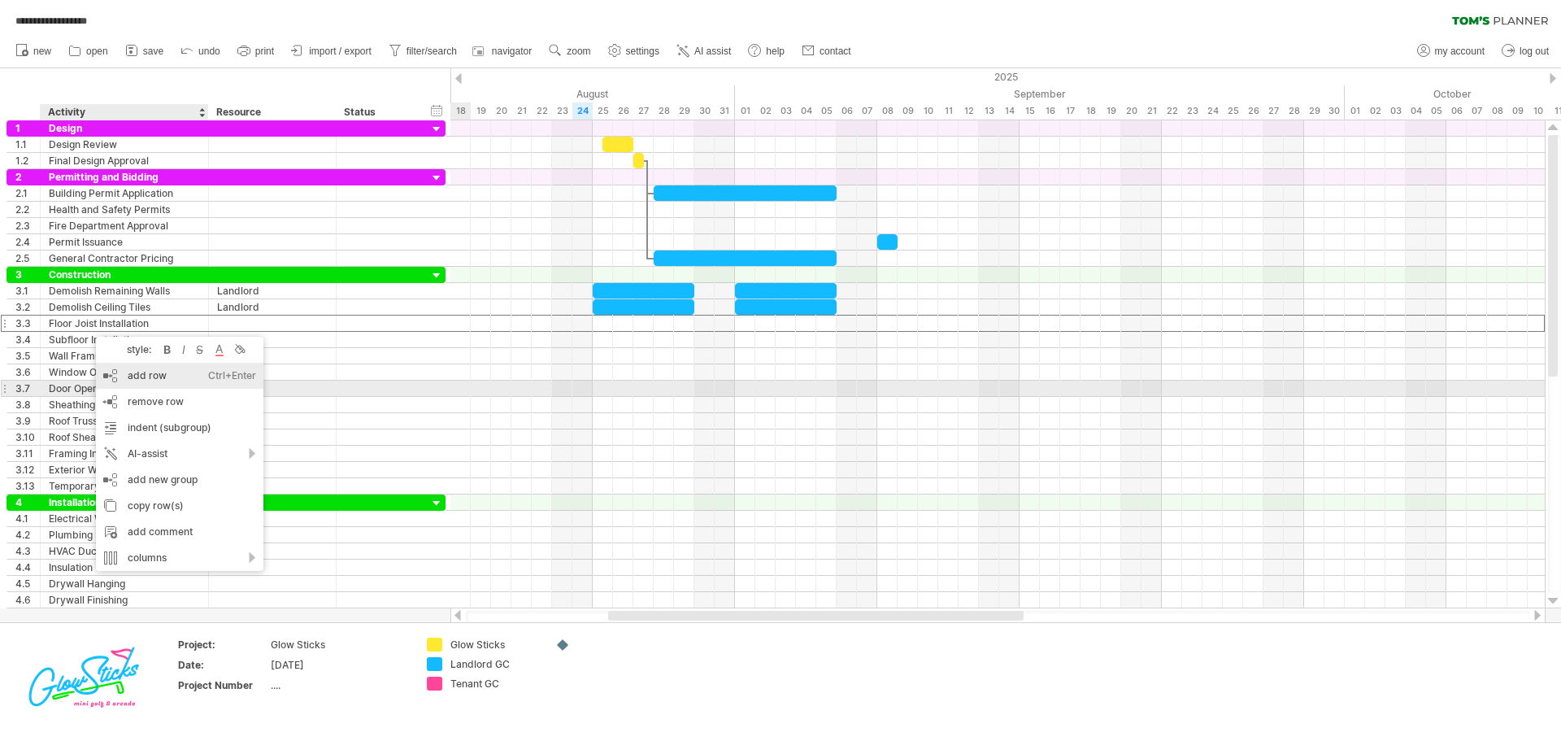
click at [141, 380] on div "add row Ctrl+Enter Cmd+Enter" at bounding box center [179, 376] width 167 height 26
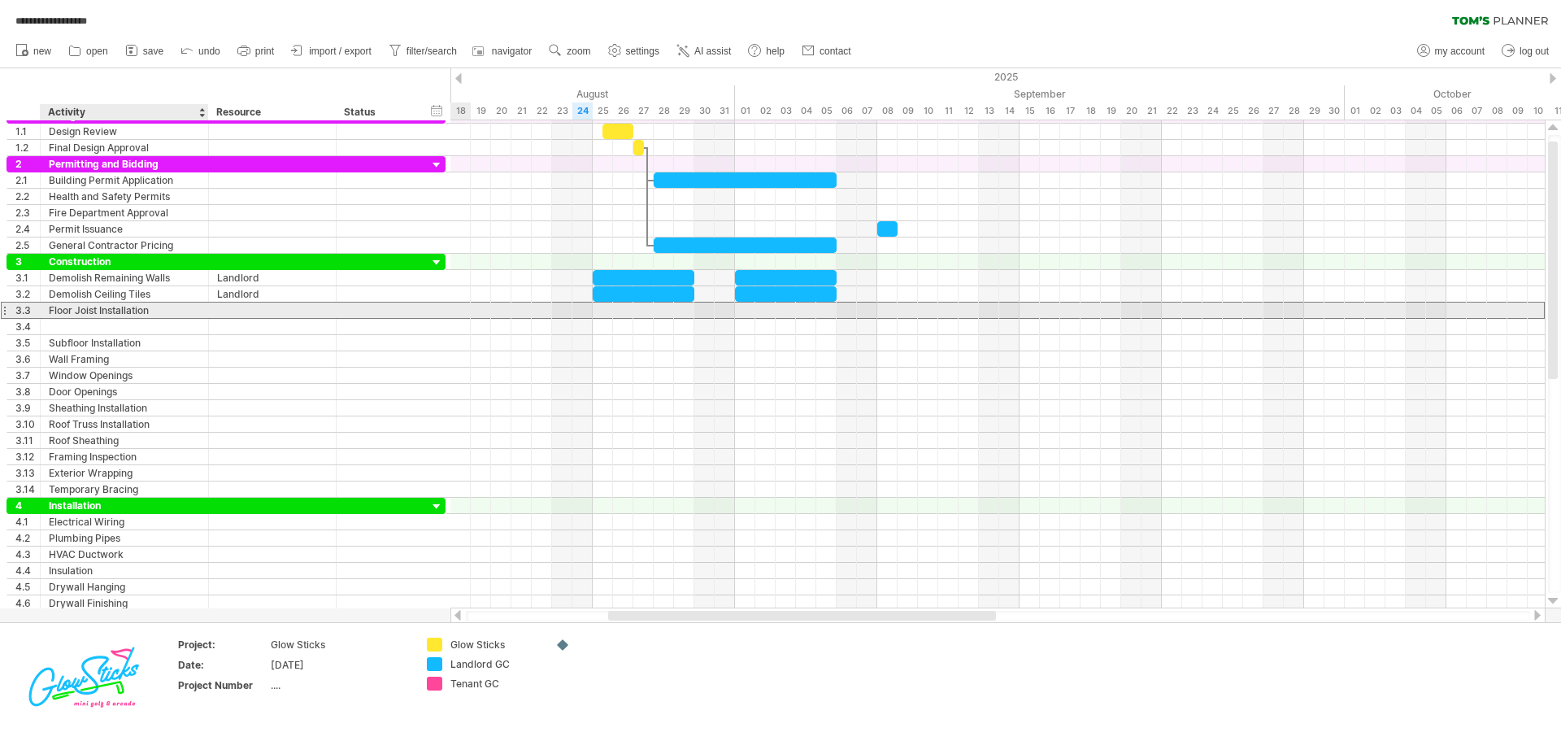
click at [83, 315] on div "Floor Joist Installation" at bounding box center [124, 309] width 151 height 15
drag, startPoint x: 170, startPoint y: 313, endPoint x: 11, endPoint y: 310, distance: 159.4
click at [11, 310] on div "**********" at bounding box center [226, 310] width 439 height 17
type input "**********"
type input "******"
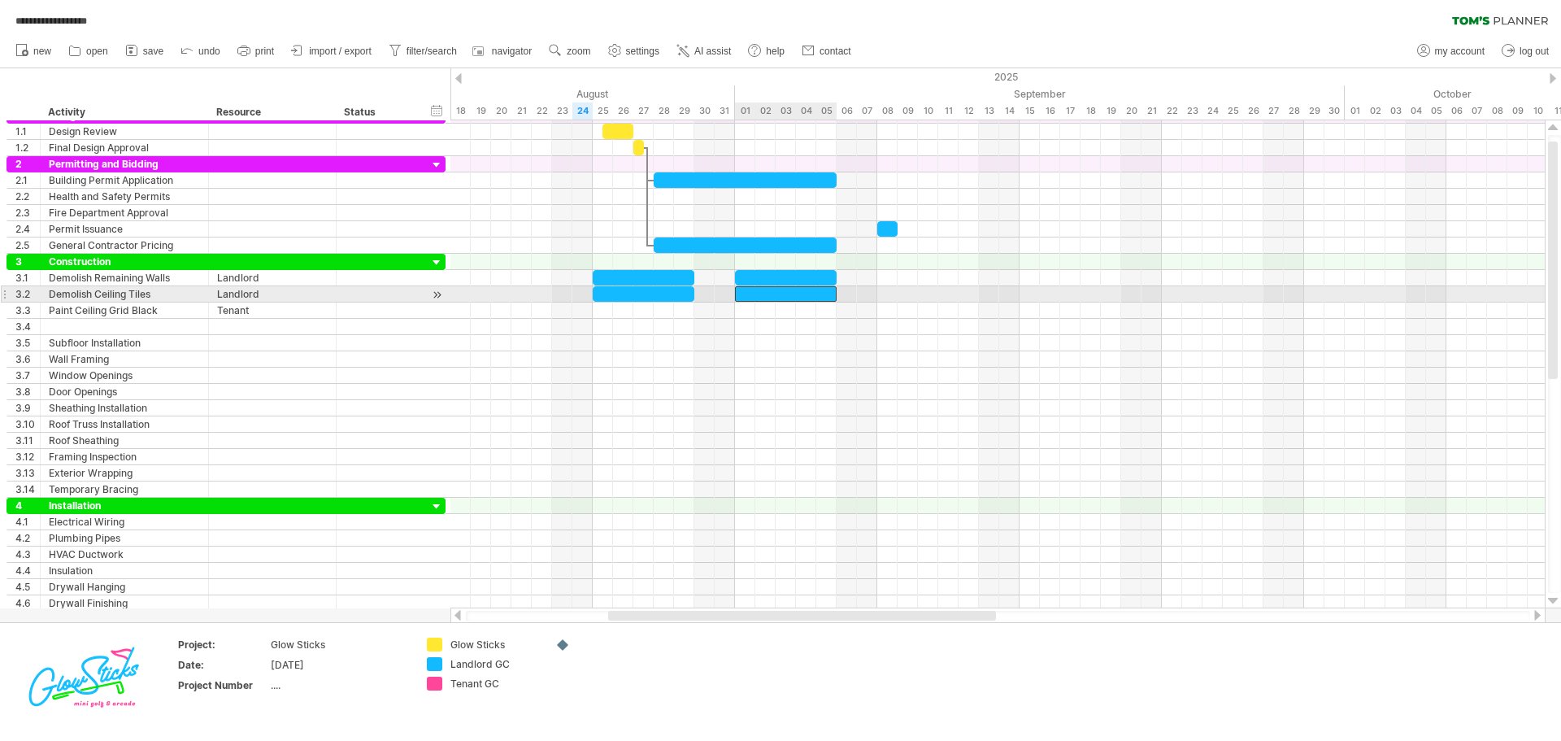
click at [772, 294] on div at bounding box center [786, 293] width 102 height 15
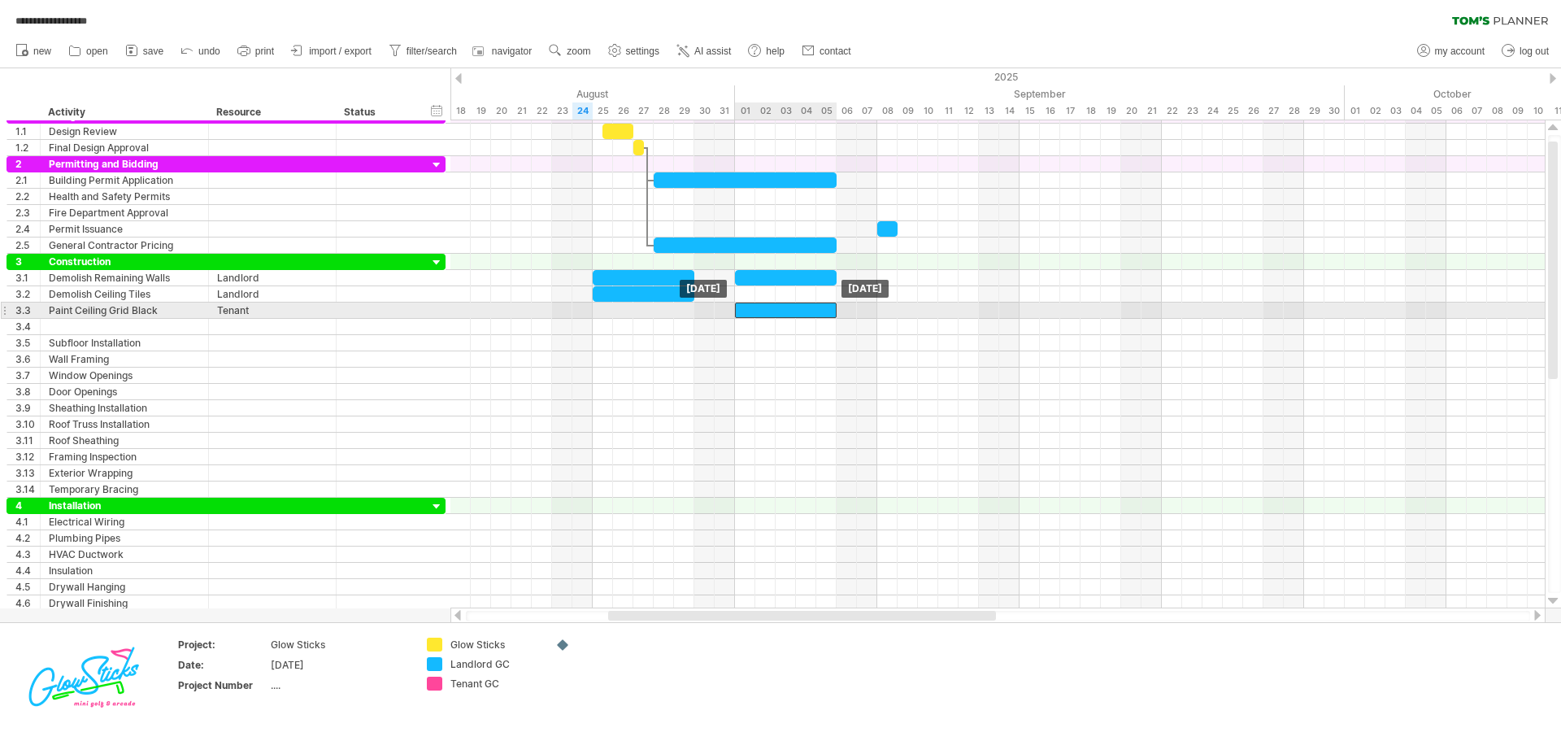
drag, startPoint x: 784, startPoint y: 294, endPoint x: 784, endPoint y: 307, distance: 13.0
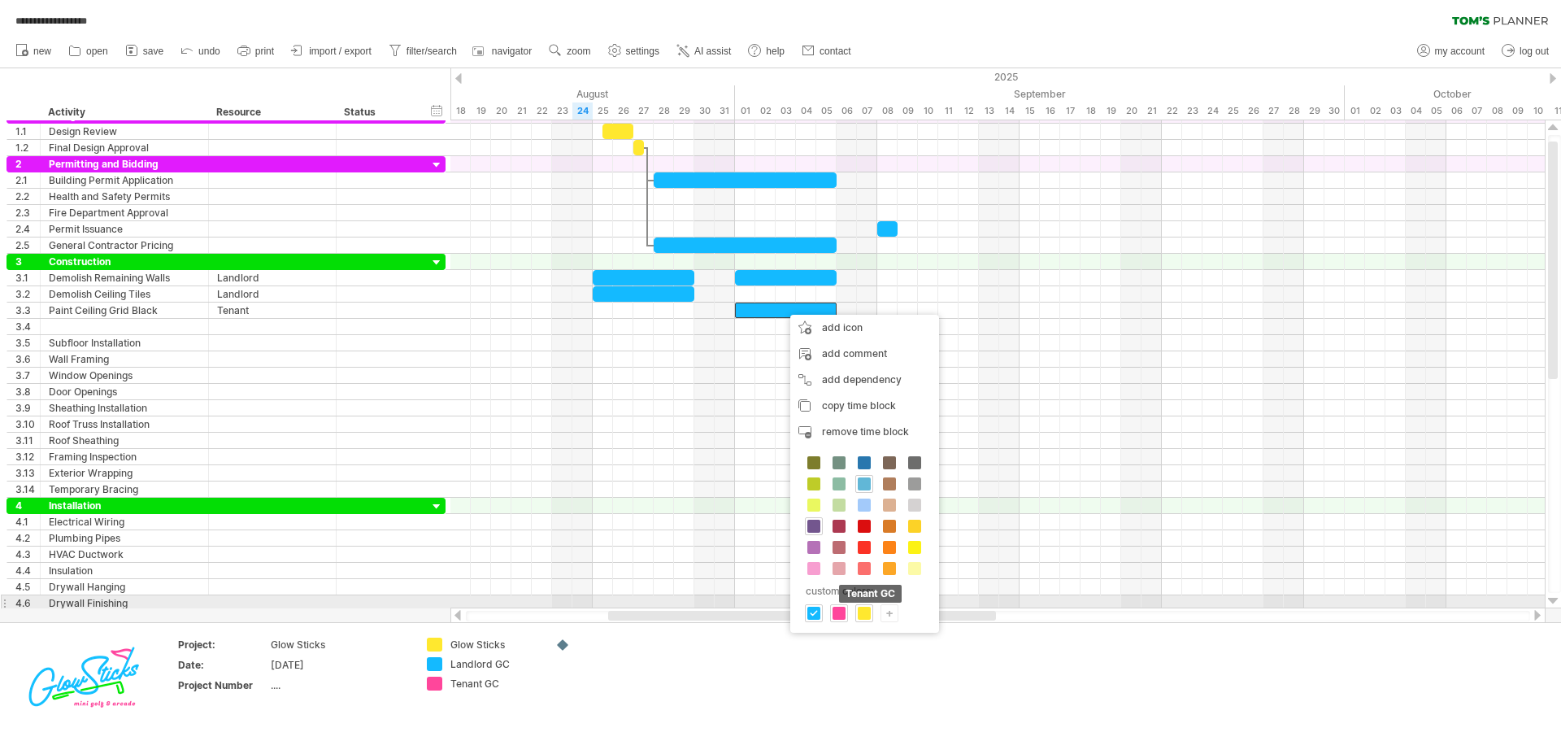
click at [839, 607] on span at bounding box center [839, 613] width 13 height 13
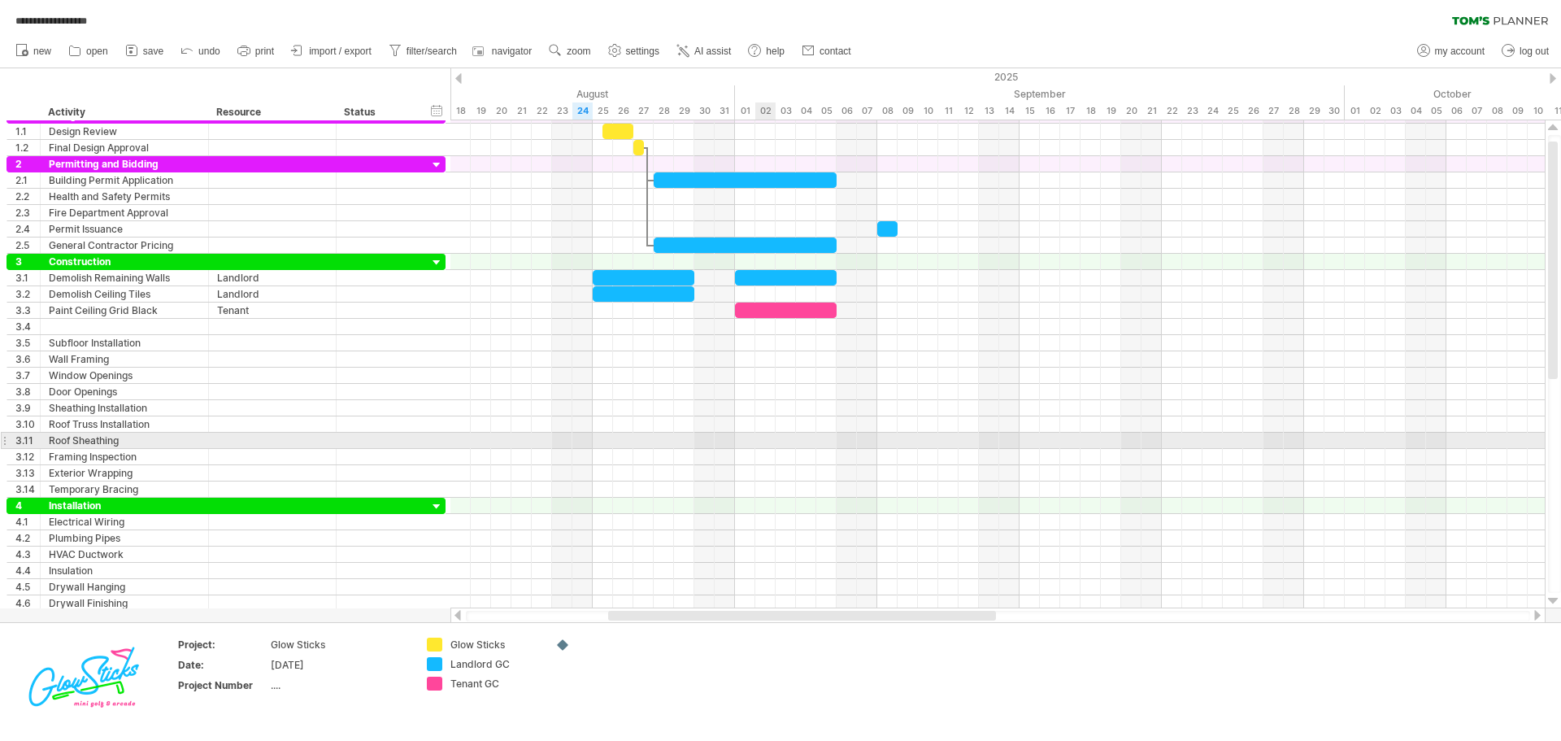
click at [771, 447] on div at bounding box center [997, 441] width 1094 height 16
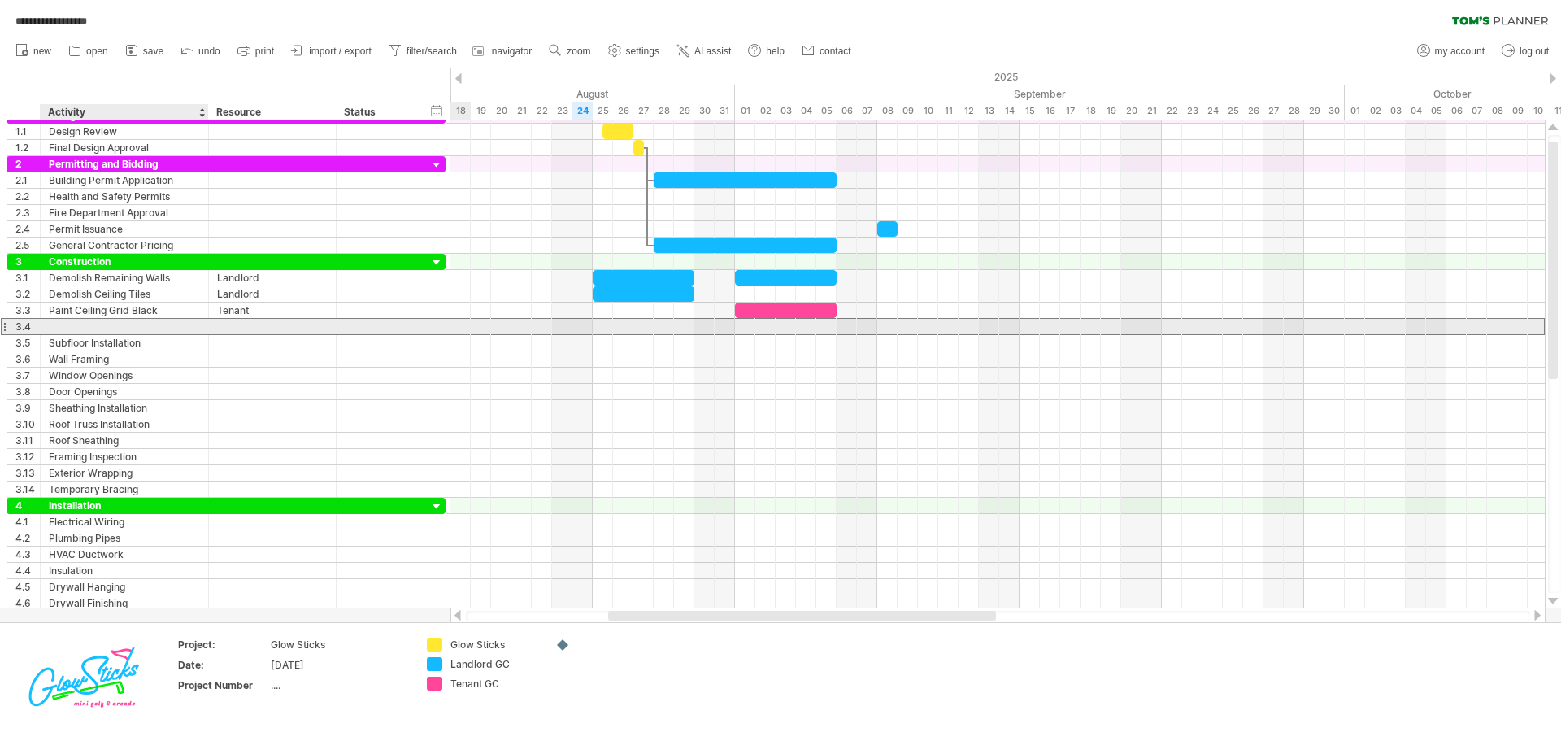
click at [103, 329] on div at bounding box center [124, 326] width 151 height 15
type input "**********"
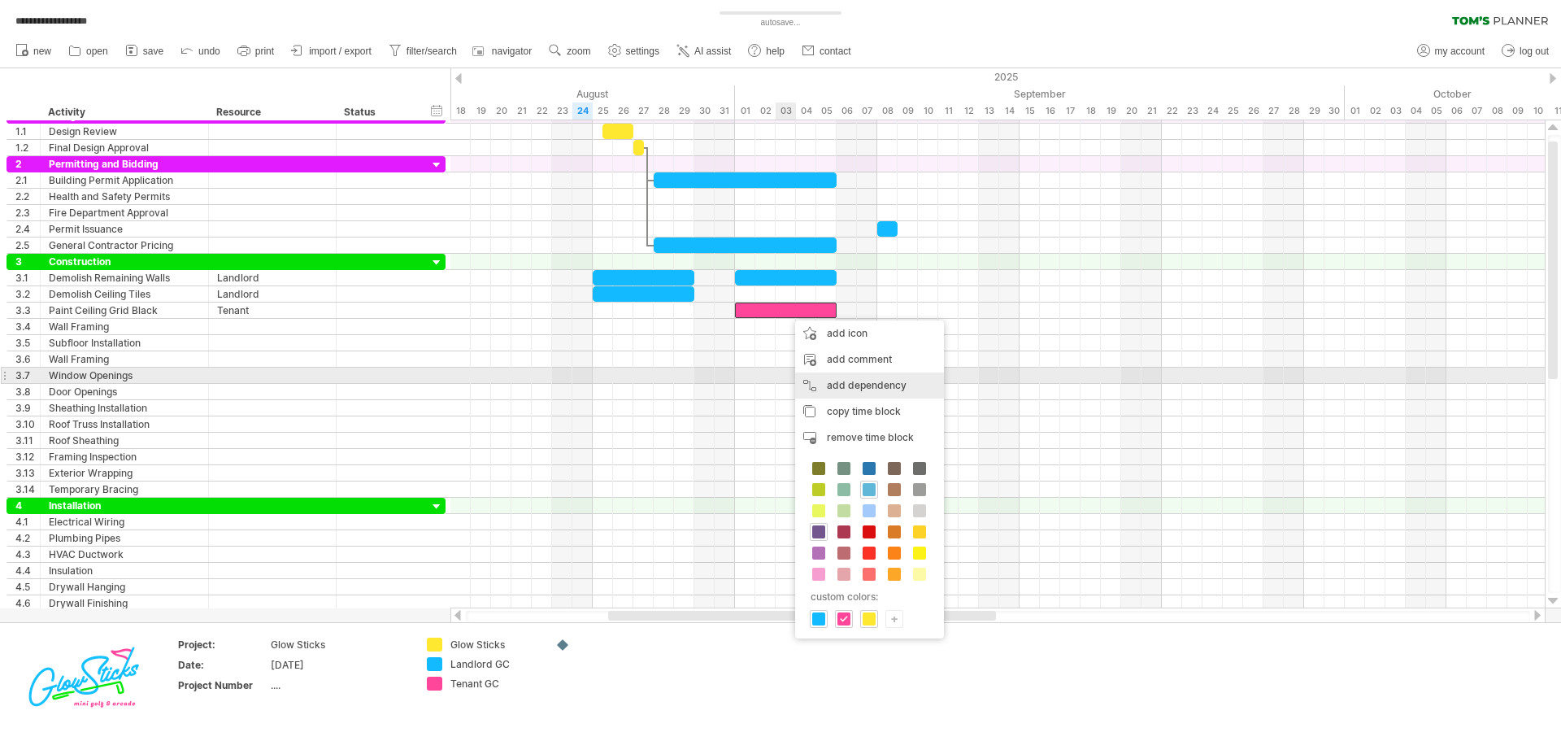
click at [840, 384] on div "add dependency You can use dependencies when you require tasks to be done in a …" at bounding box center [869, 385] width 149 height 26
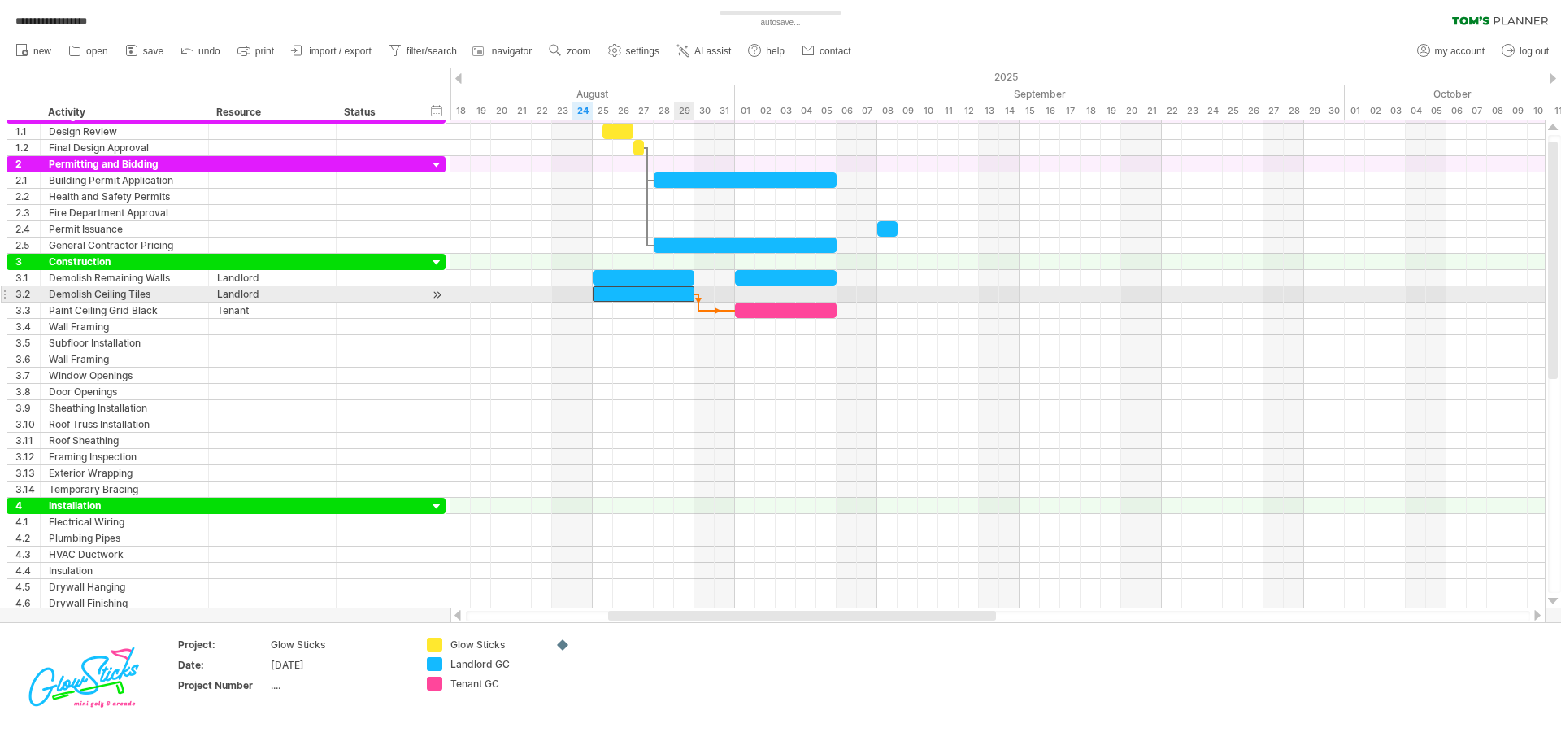
click at [685, 293] on div at bounding box center [644, 293] width 102 height 15
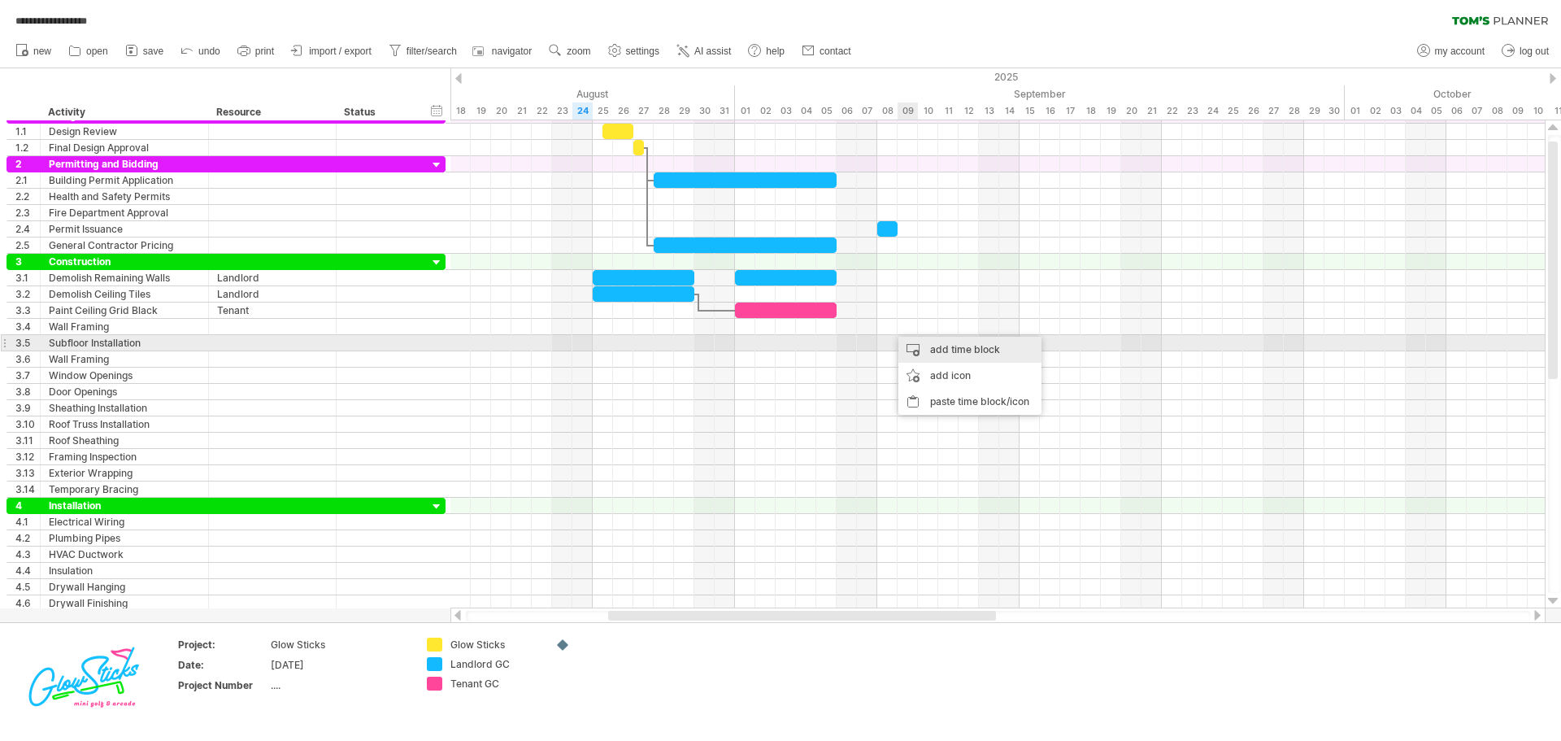
click at [909, 345] on div "add time block" at bounding box center [969, 350] width 143 height 26
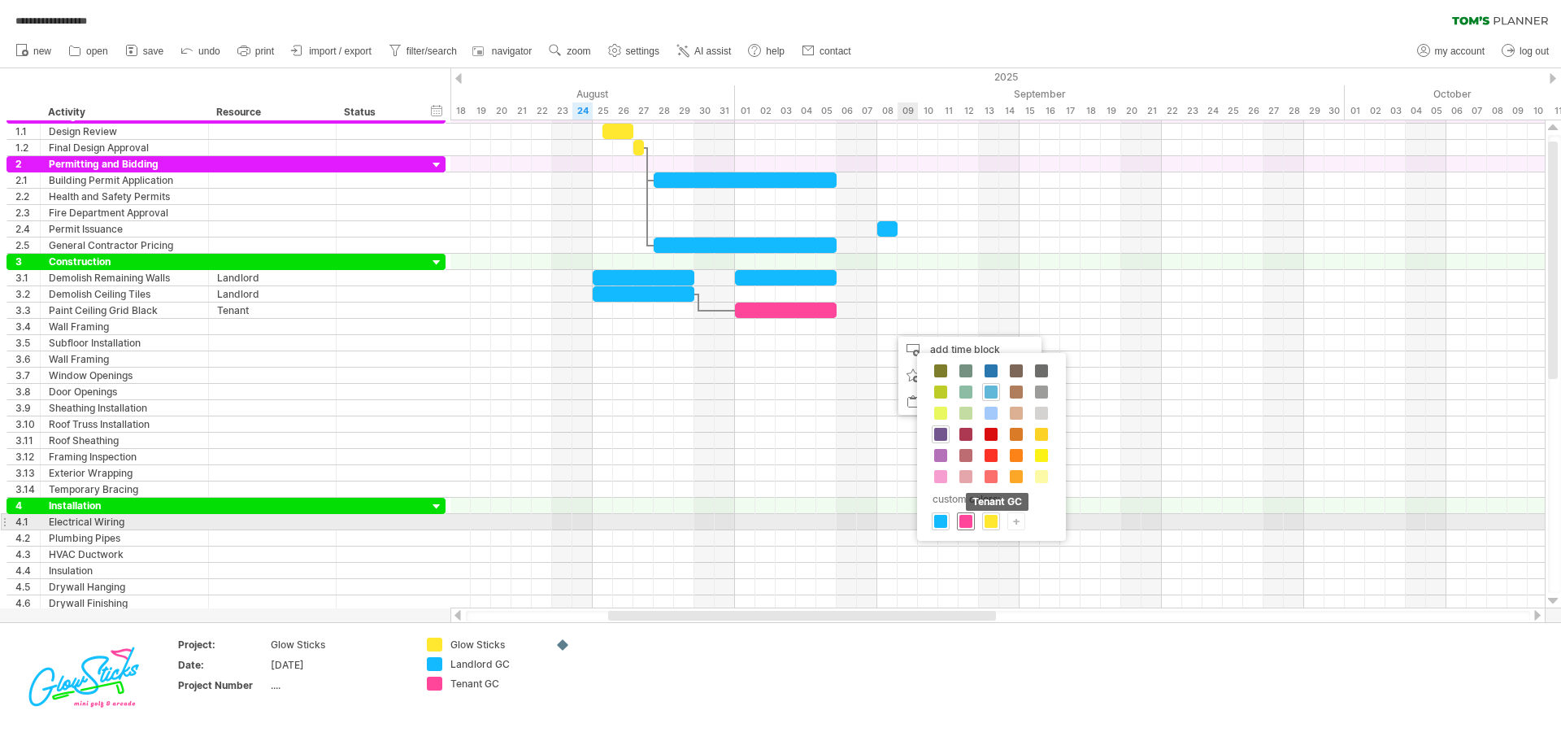
click at [969, 522] on span at bounding box center [965, 521] width 13 height 13
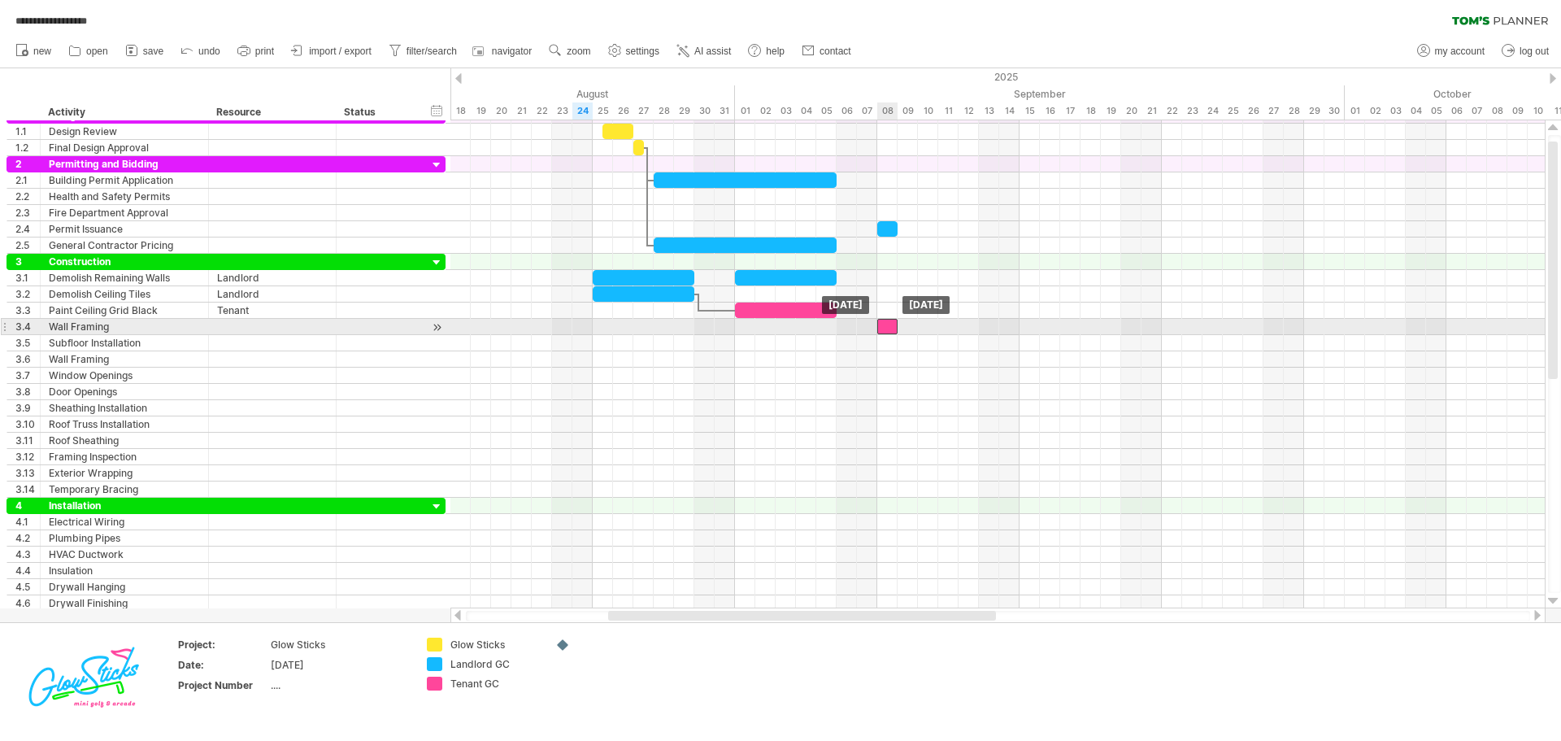
click at [885, 329] on div at bounding box center [887, 326] width 20 height 15
drag, startPoint x: 898, startPoint y: 326, endPoint x: 980, endPoint y: 330, distance: 82.2
click at [980, 330] on span at bounding box center [979, 326] width 7 height 15
drag, startPoint x: 953, startPoint y: 326, endPoint x: 1095, endPoint y: 326, distance: 142.3
click at [1095, 326] on div at bounding box center [1071, 326] width 102 height 15
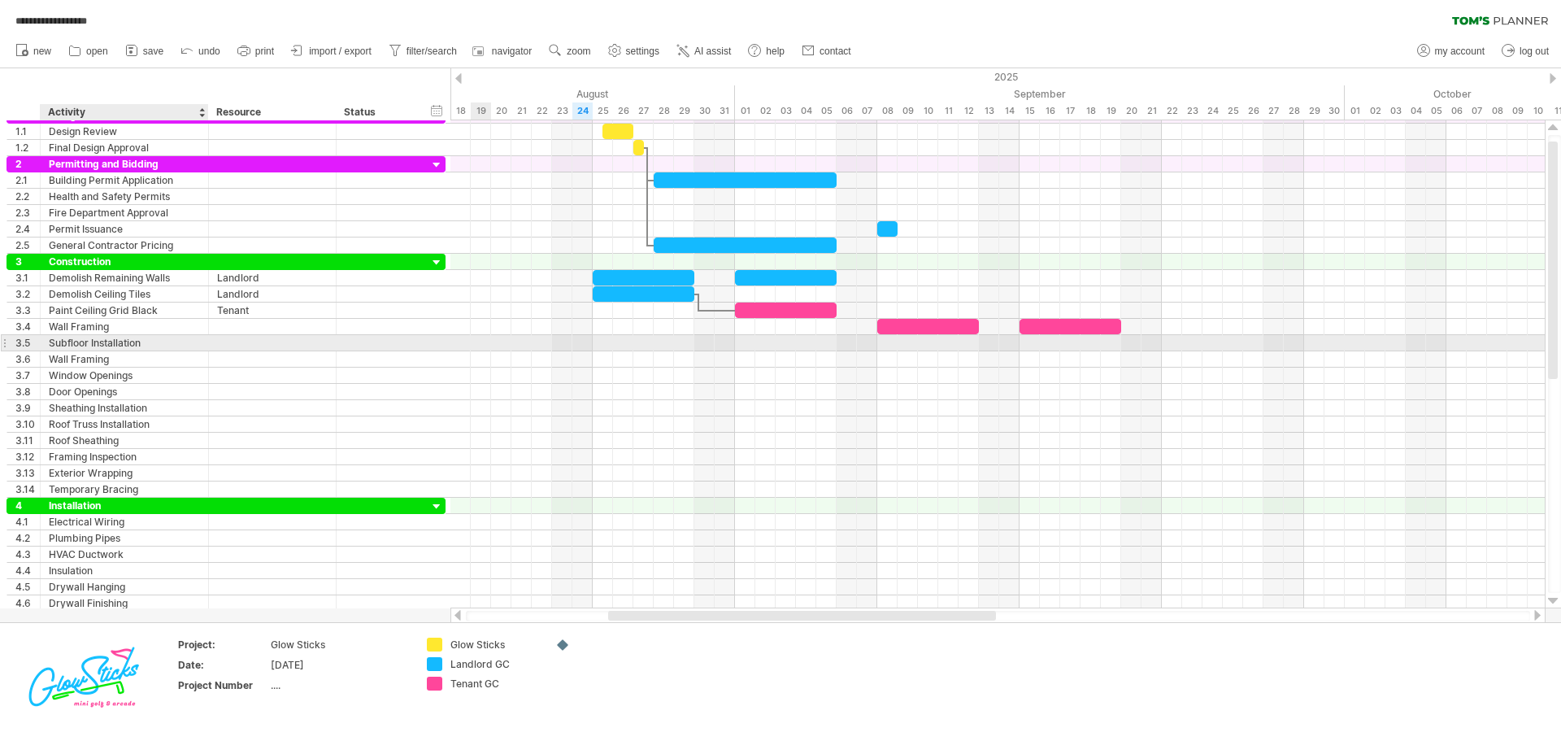
click at [141, 342] on div "Subfloor Installation" at bounding box center [124, 342] width 151 height 15
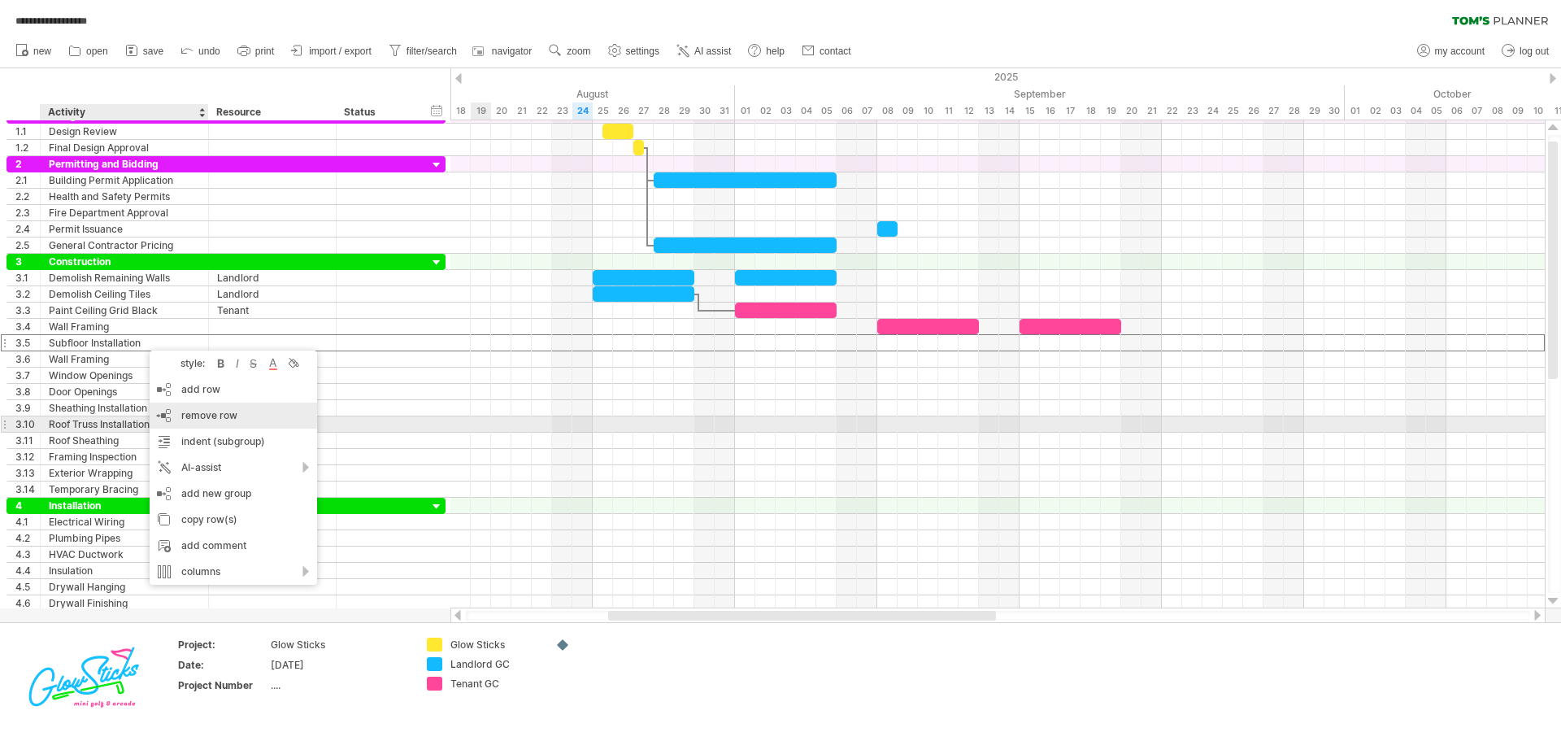
click at [206, 422] on div "remove row remove selected rows" at bounding box center [233, 415] width 167 height 26
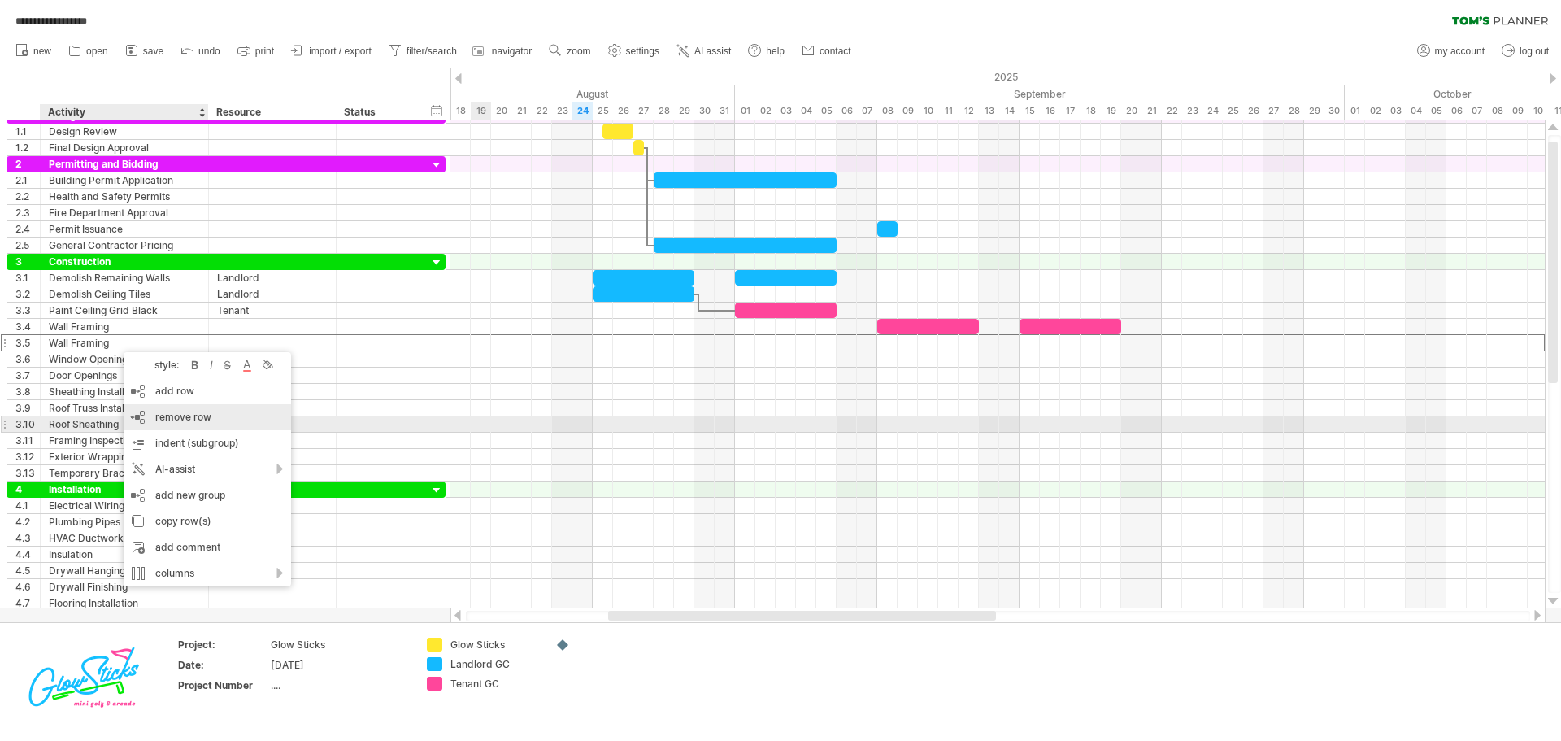
click at [186, 416] on span "remove row" at bounding box center [183, 417] width 56 height 12
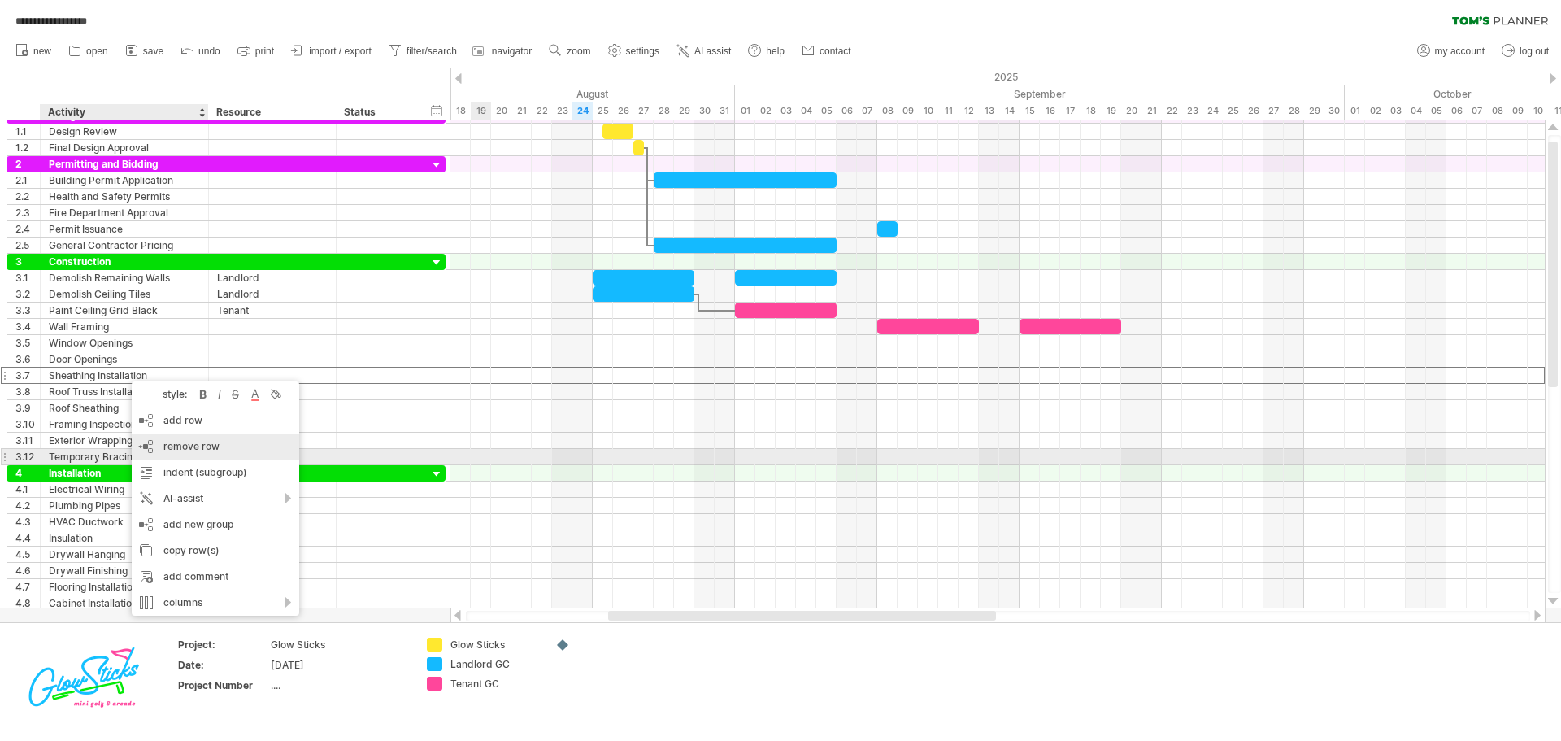
click at [201, 450] on span "remove row" at bounding box center [191, 446] width 56 height 12
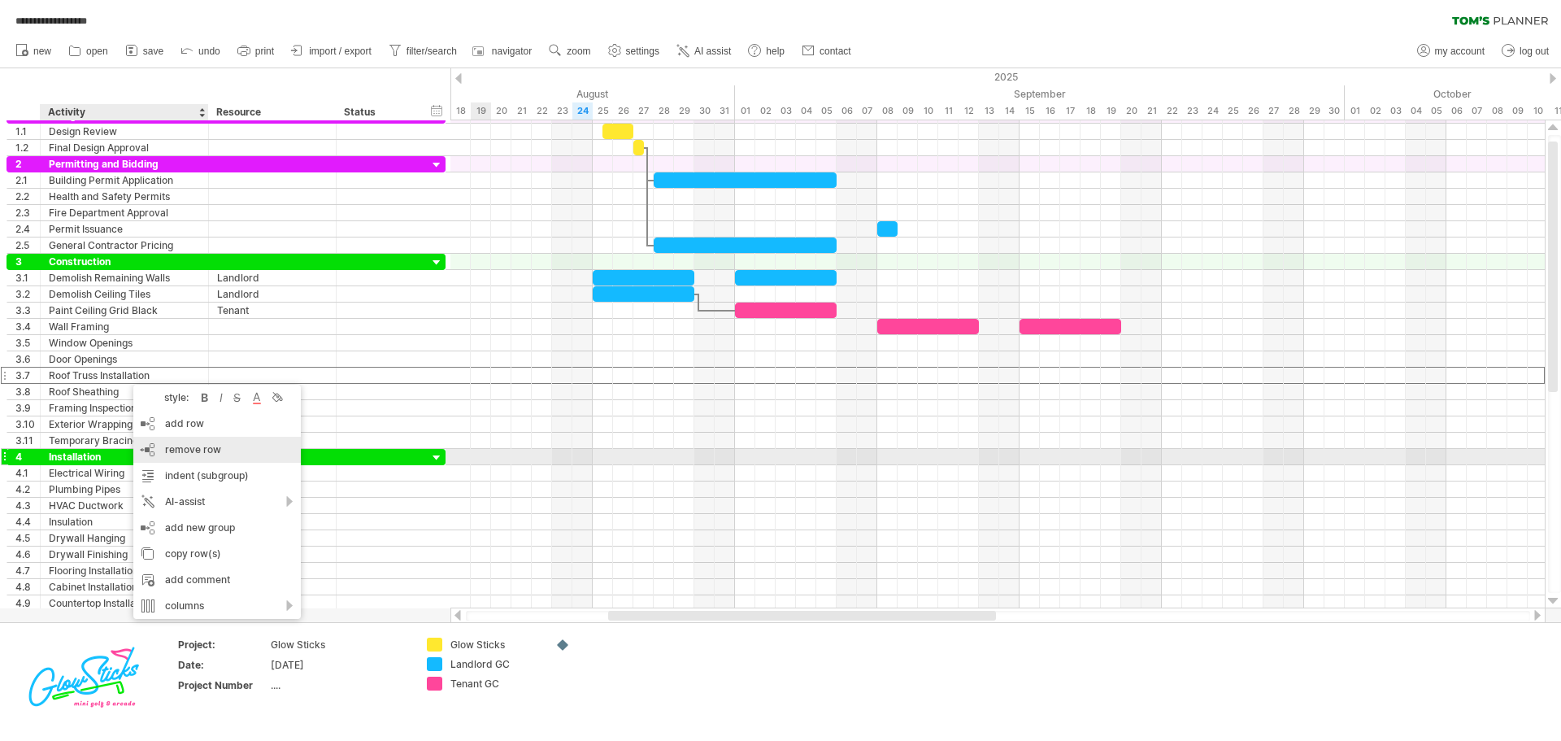
click at [189, 455] on div "remove row remove selected rows" at bounding box center [216, 450] width 167 height 26
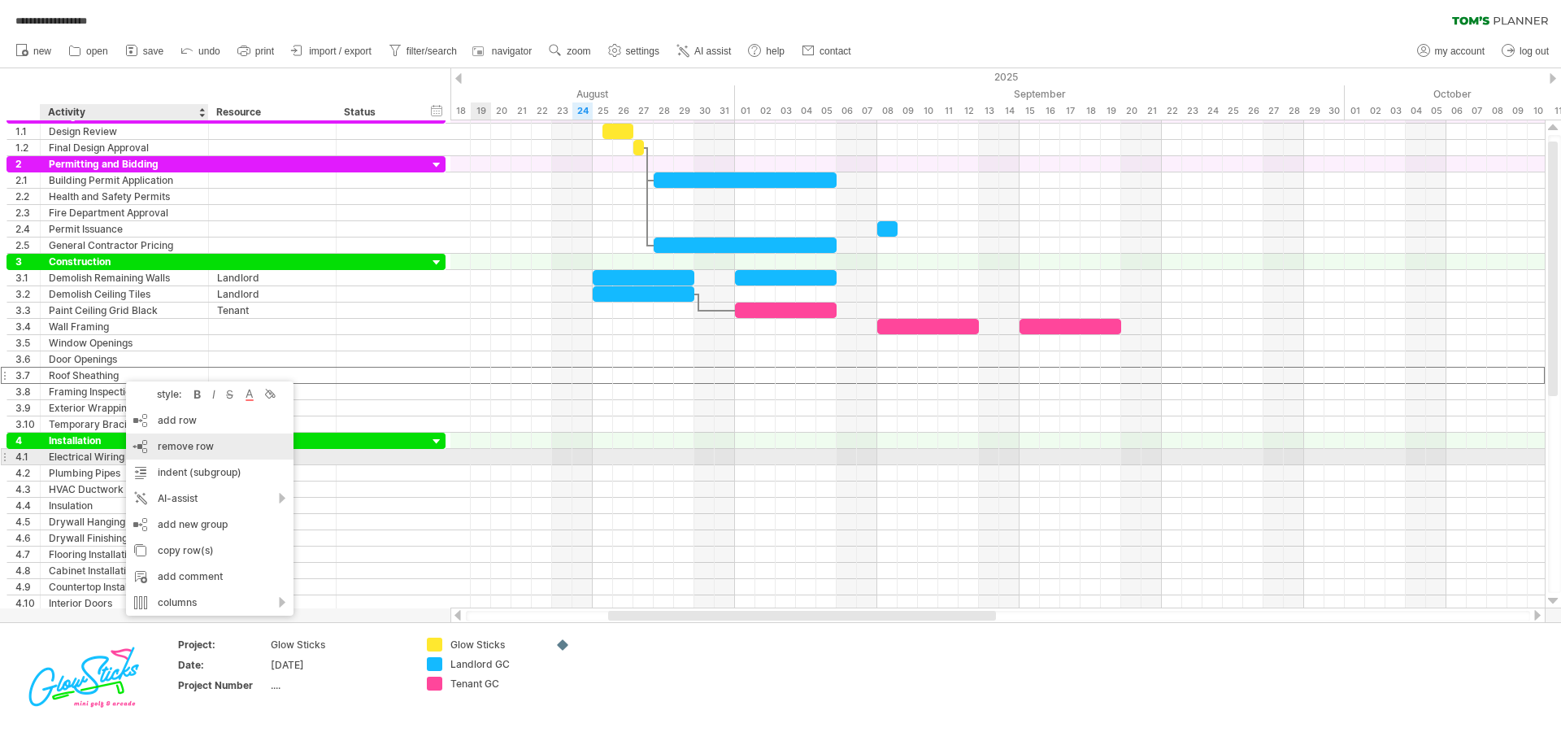
click at [197, 454] on div "remove row remove selected rows" at bounding box center [209, 446] width 167 height 26
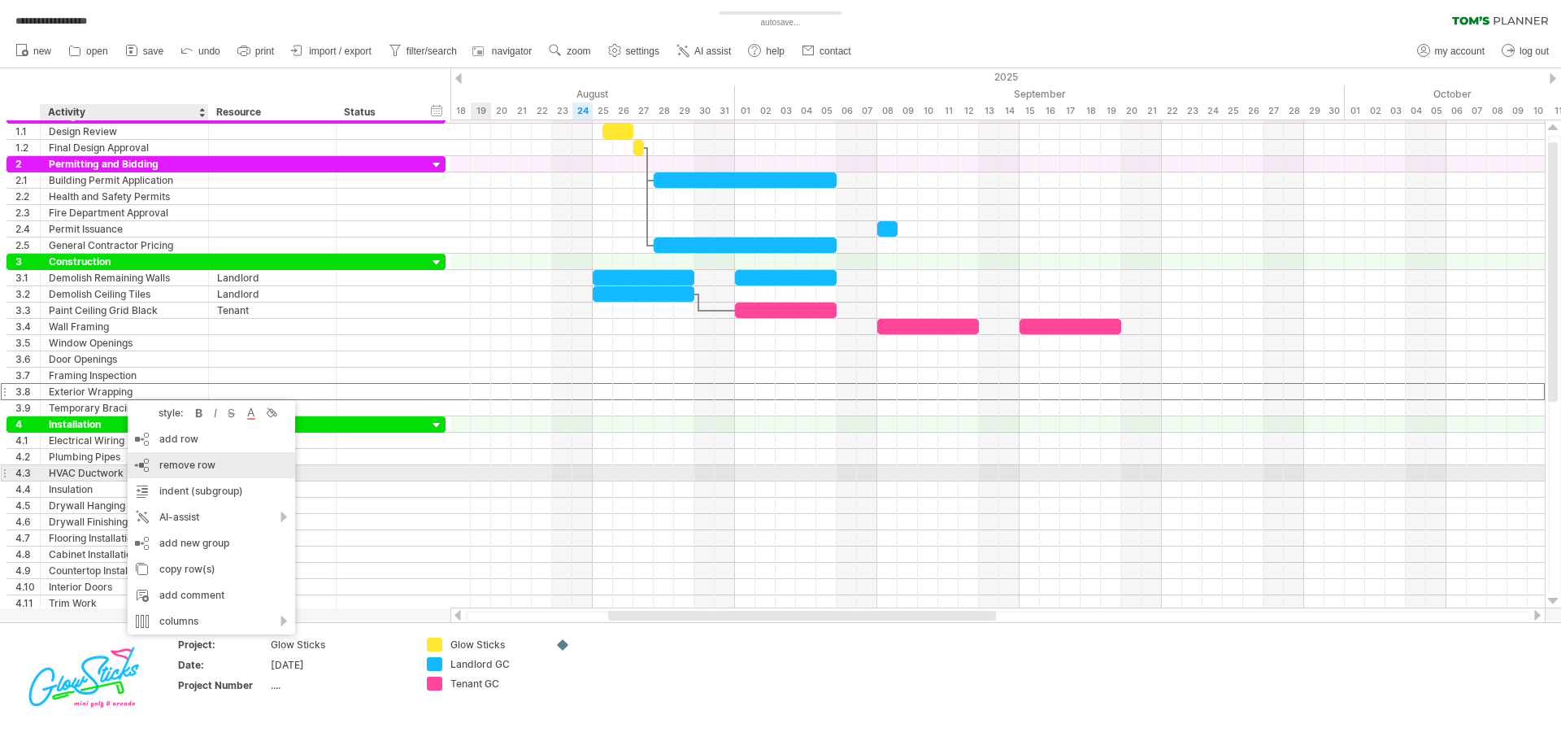
click at [189, 475] on div "remove row remove selected rows" at bounding box center [211, 465] width 167 height 26
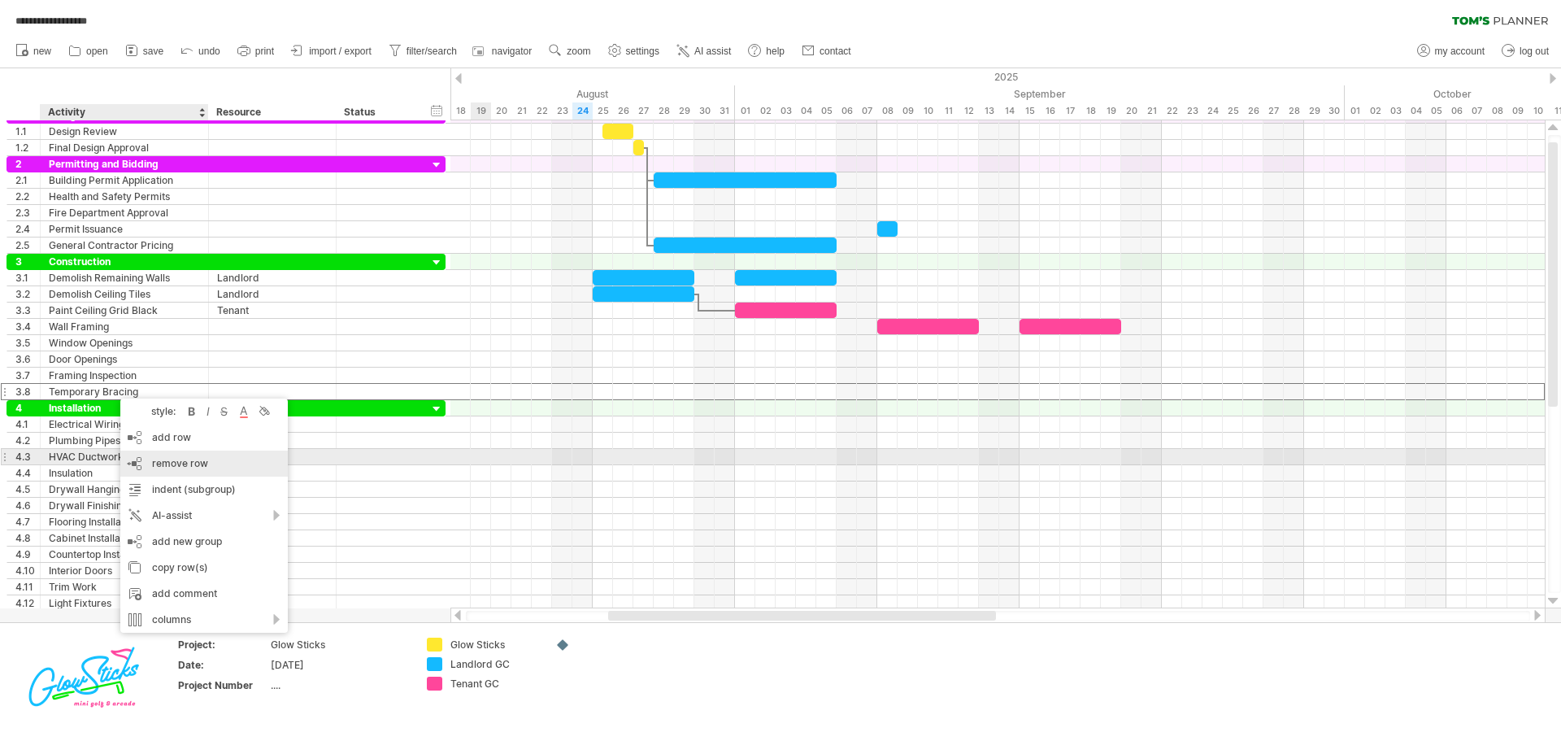
click at [174, 463] on span "remove row" at bounding box center [180, 463] width 56 height 12
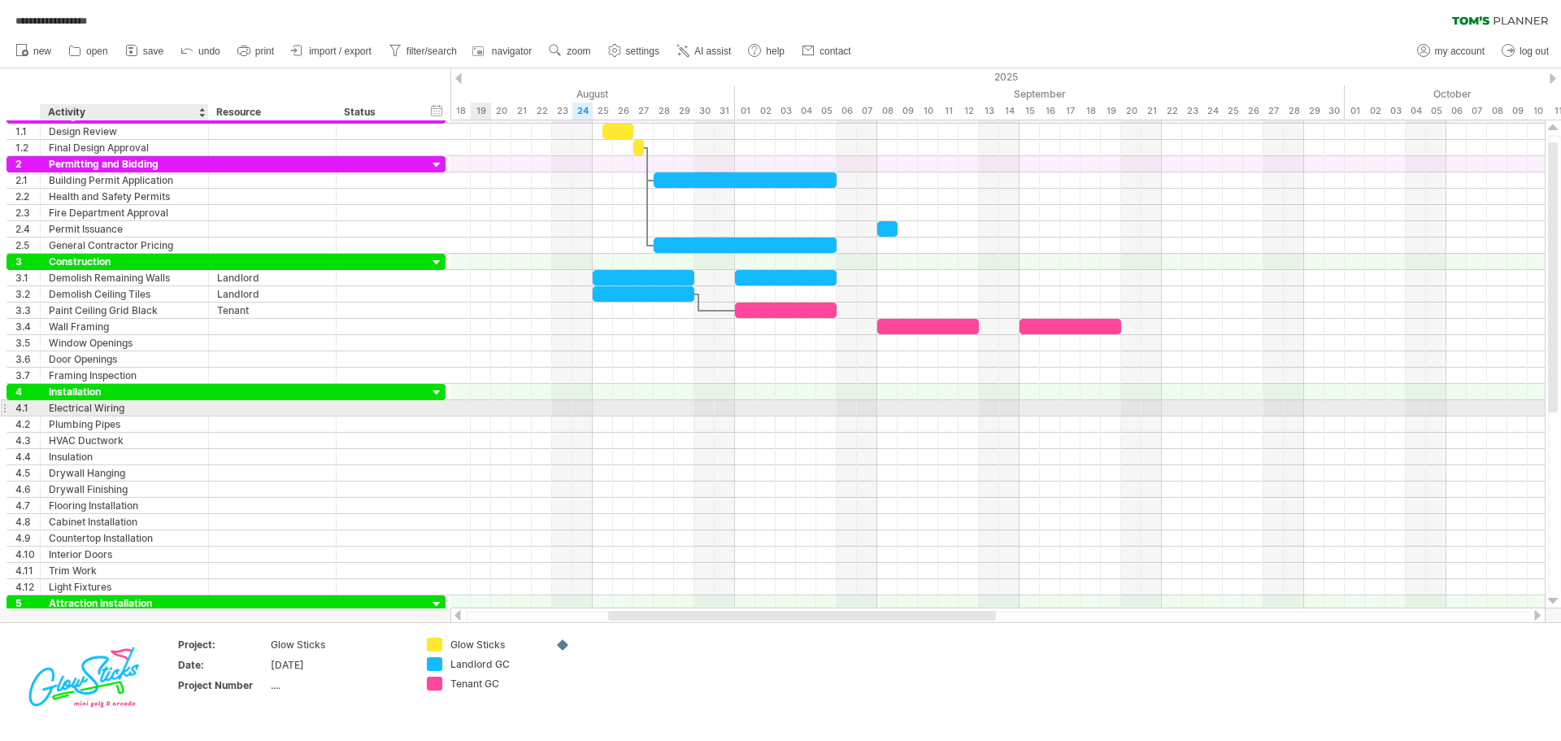
click at [58, 412] on div "Electrical Wiring" at bounding box center [124, 407] width 151 height 15
click at [50, 412] on input "**********" at bounding box center [124, 407] width 151 height 15
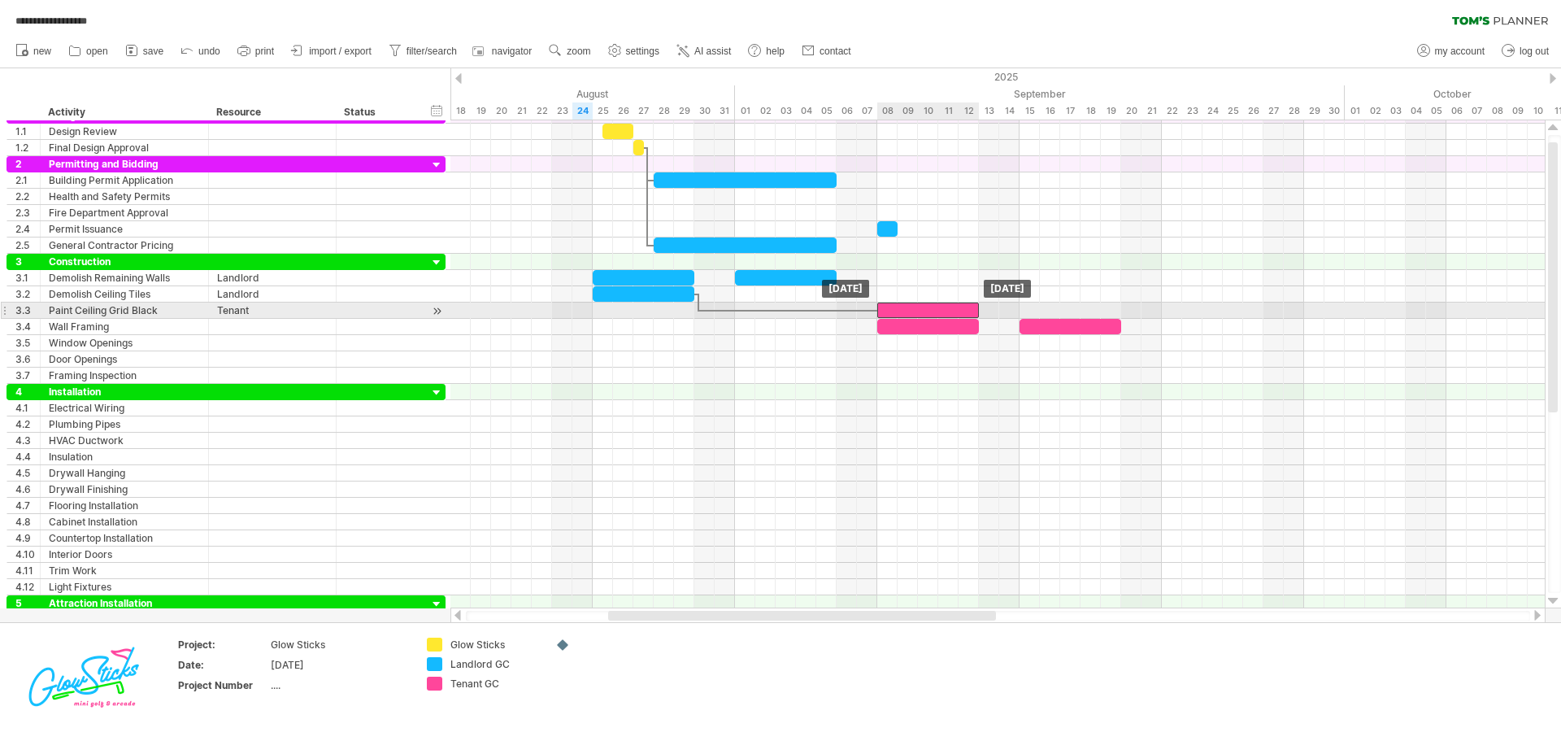
drag, startPoint x: 807, startPoint y: 310, endPoint x: 950, endPoint y: 312, distance: 143.9
click at [950, 312] on div at bounding box center [928, 309] width 102 height 15
click at [902, 304] on div at bounding box center [928, 309] width 102 height 15
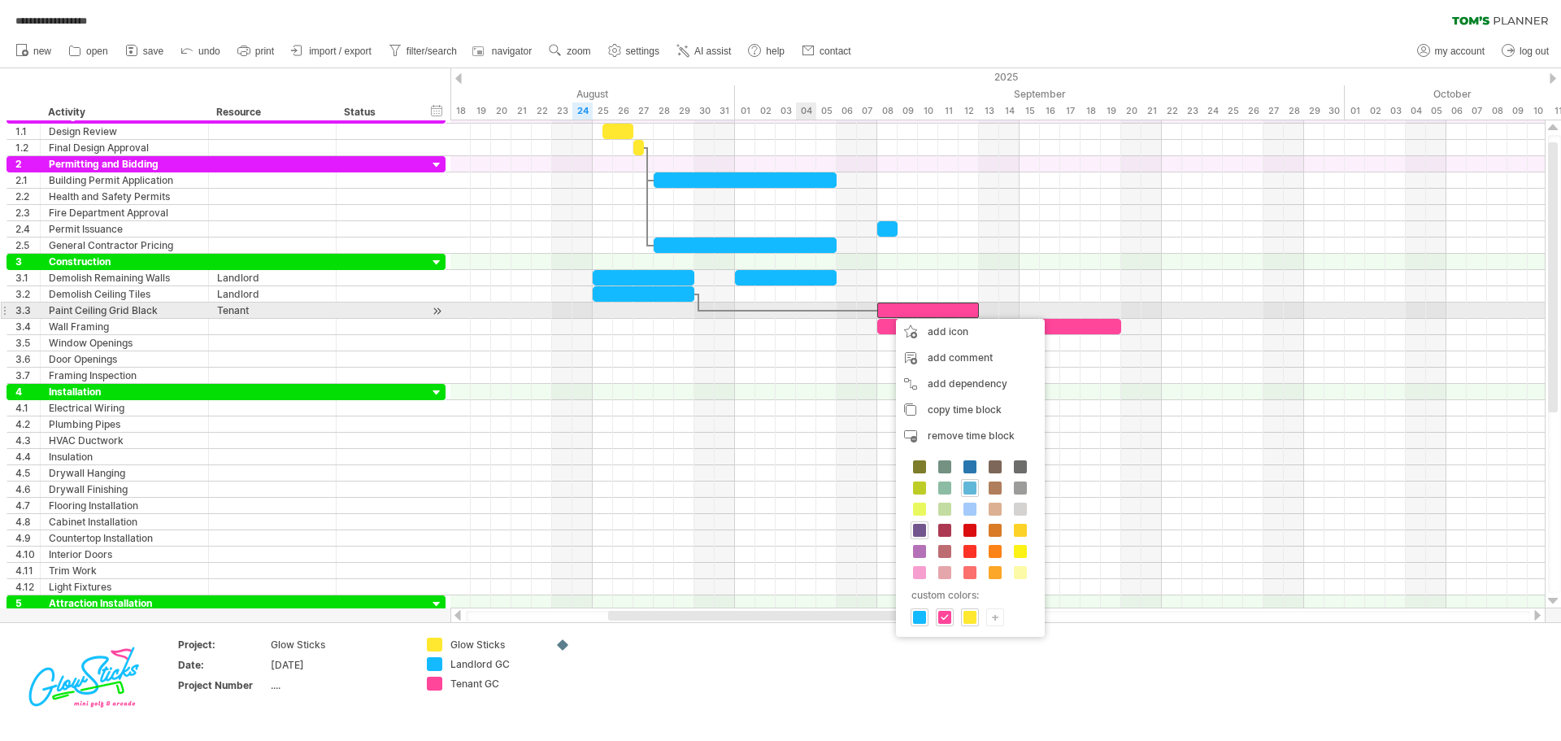
click at [813, 313] on div at bounding box center [997, 310] width 1094 height 16
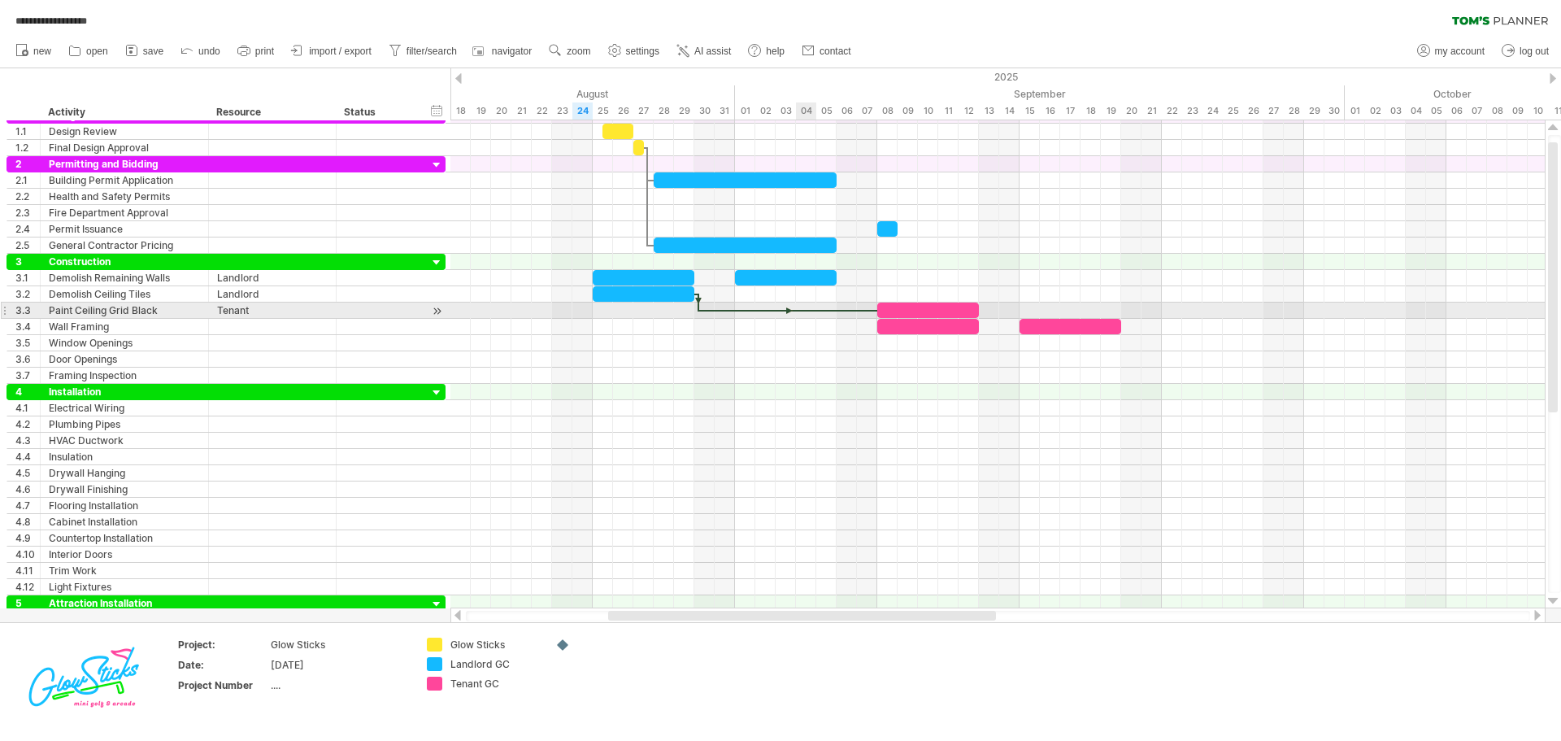
click at [804, 311] on div at bounding box center [788, 310] width 178 height 5
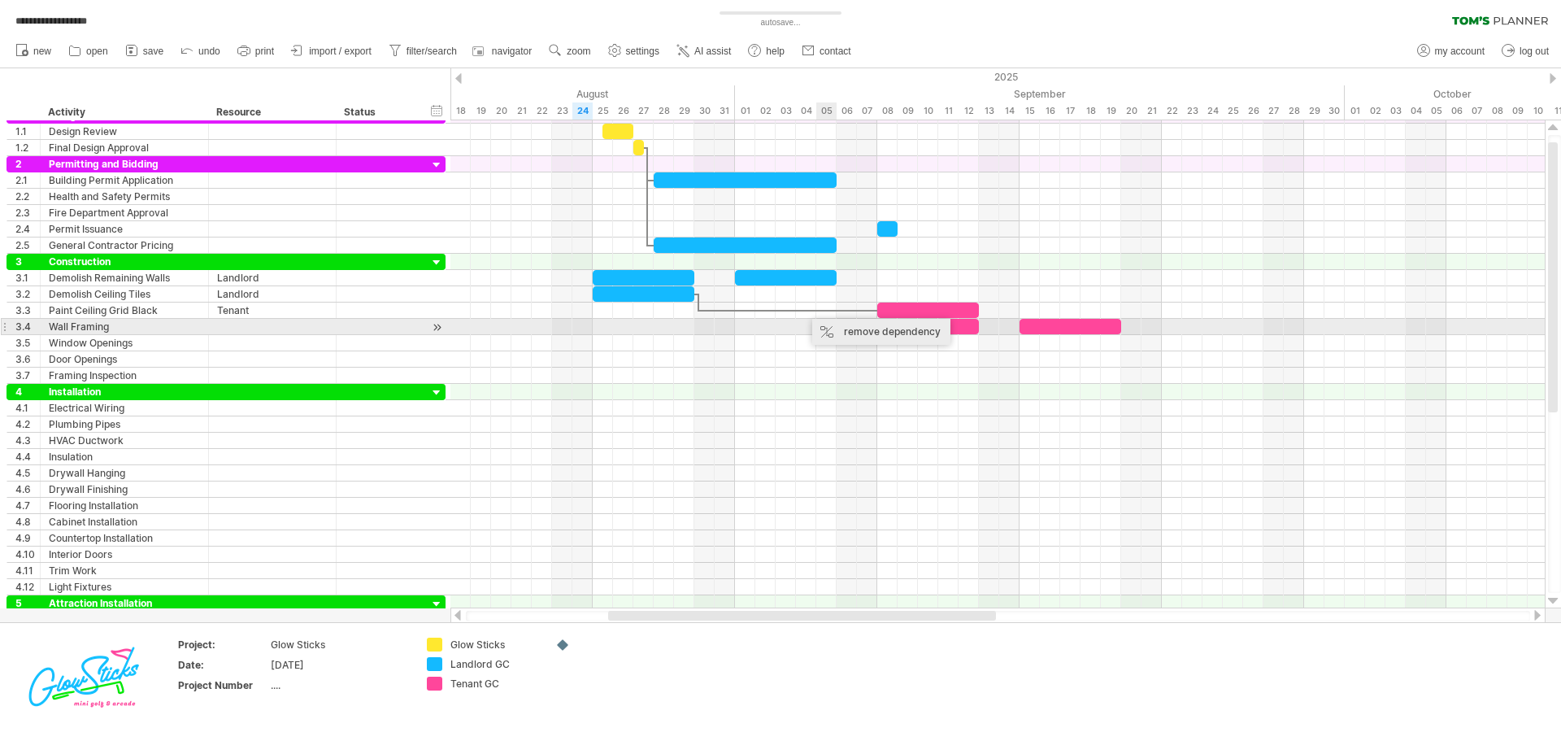
click at [833, 327] on div "remove dependency" at bounding box center [881, 332] width 138 height 26
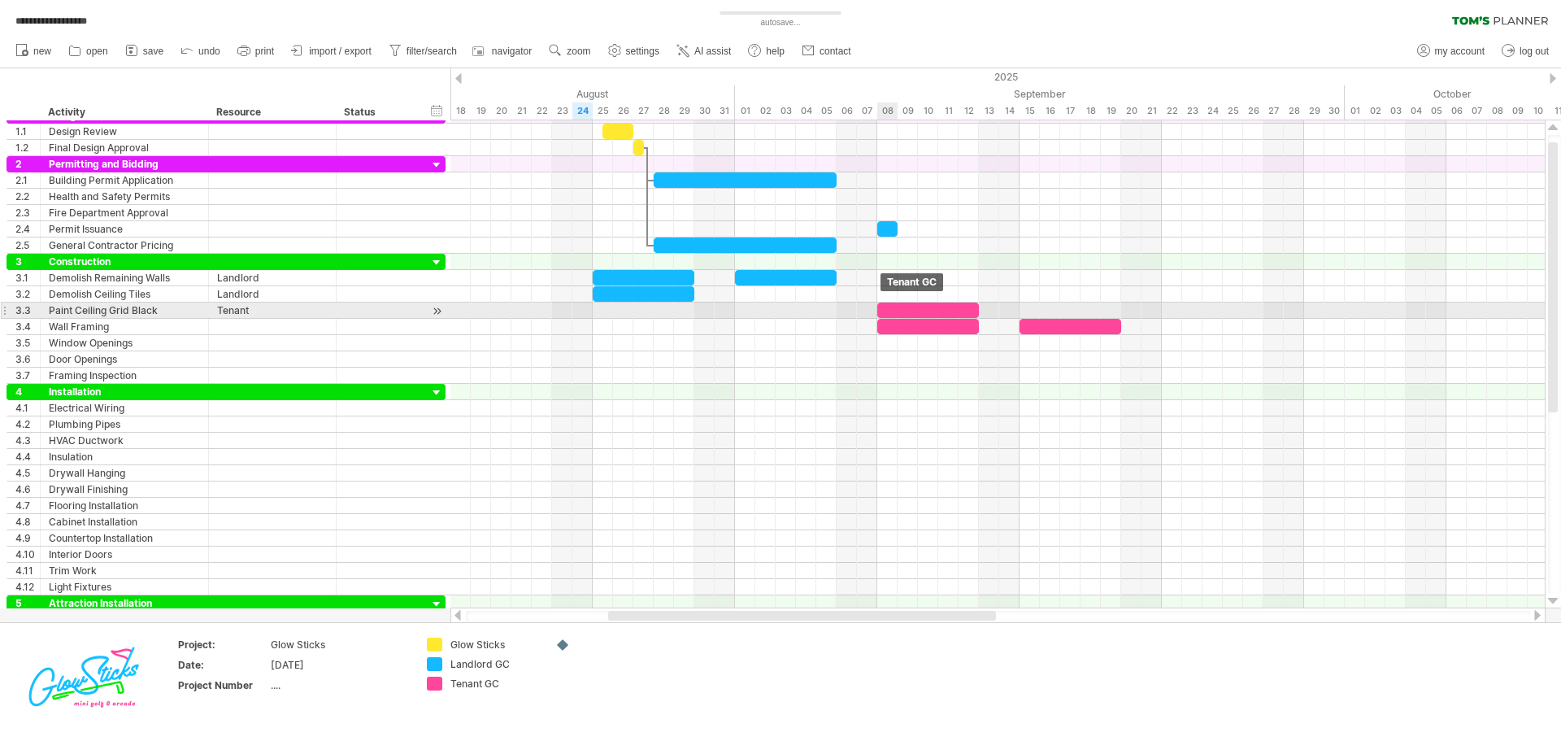
click at [895, 305] on div at bounding box center [928, 309] width 102 height 15
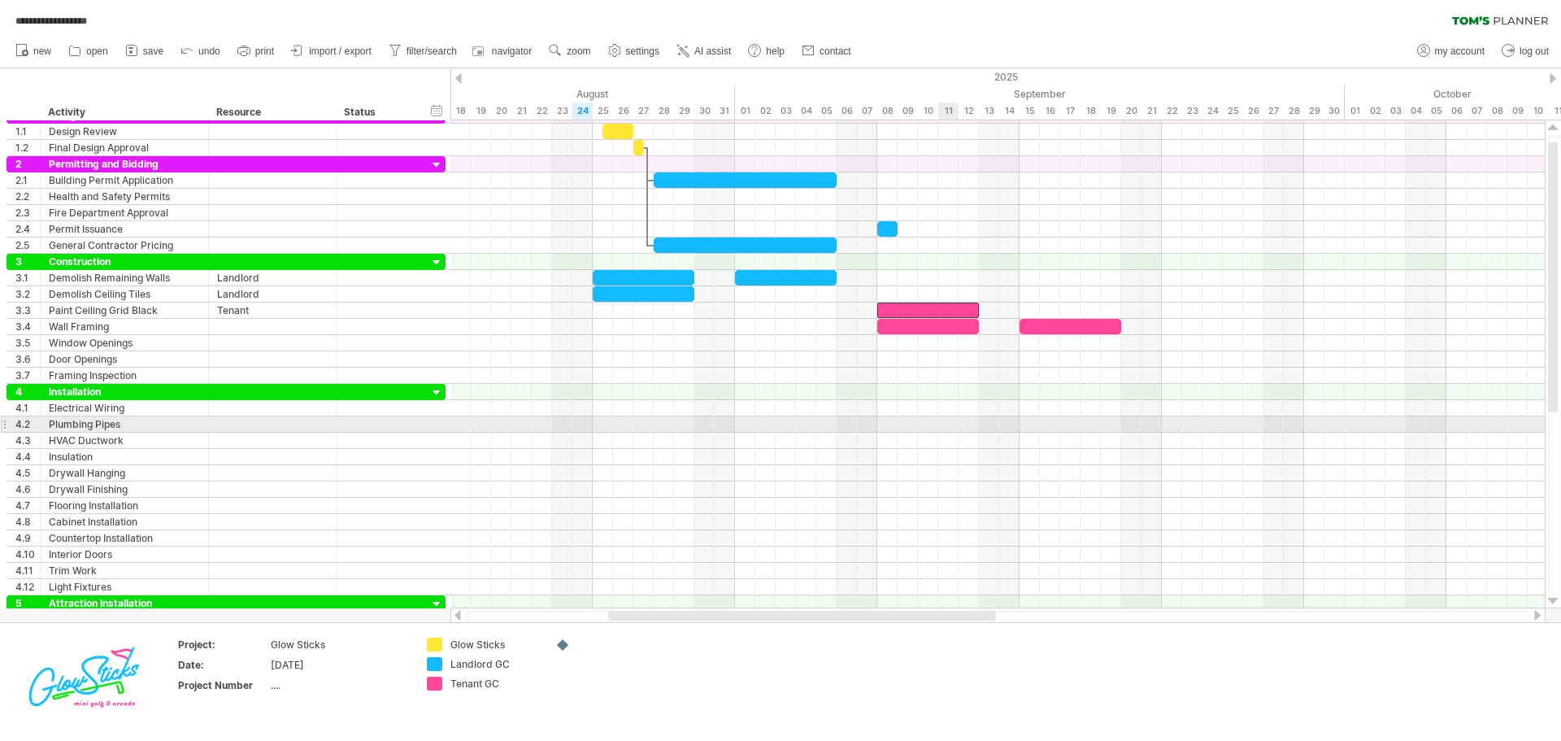
click at [953, 419] on div at bounding box center [997, 424] width 1094 height 16
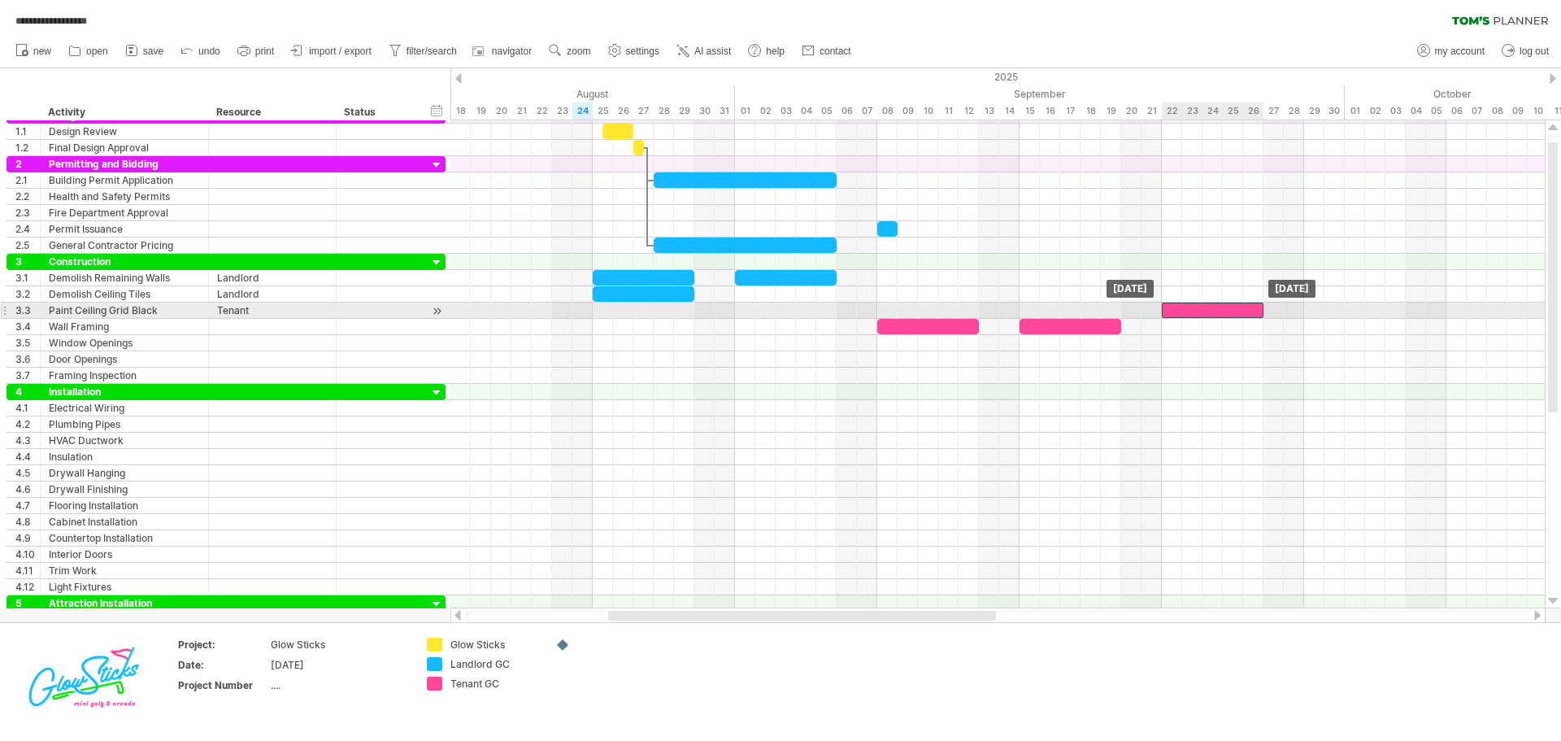
drag, startPoint x: 928, startPoint y: 303, endPoint x: 1212, endPoint y: 308, distance: 284.6
click at [1212, 308] on div at bounding box center [1213, 309] width 102 height 15
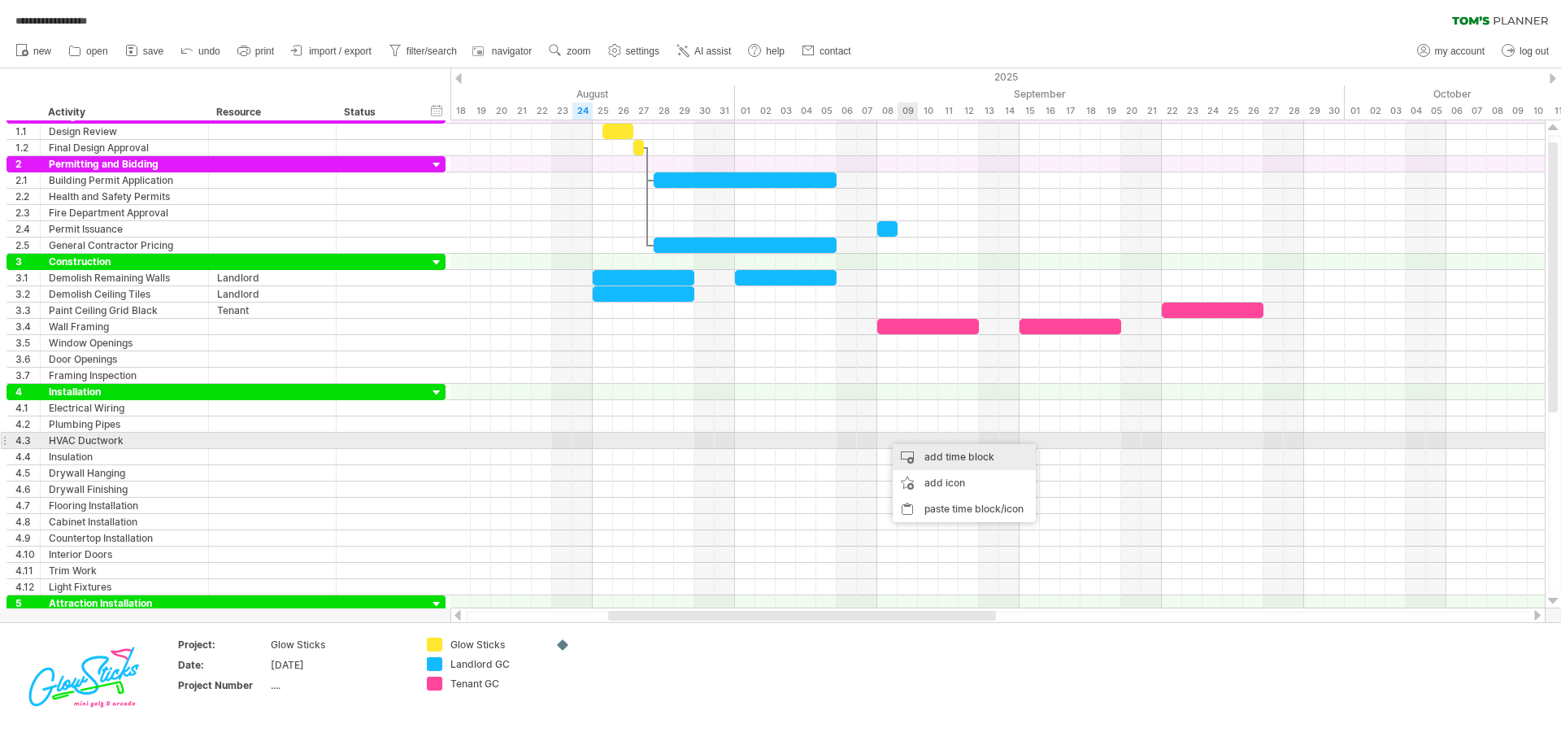
click at [909, 447] on div "add time block" at bounding box center [964, 457] width 143 height 26
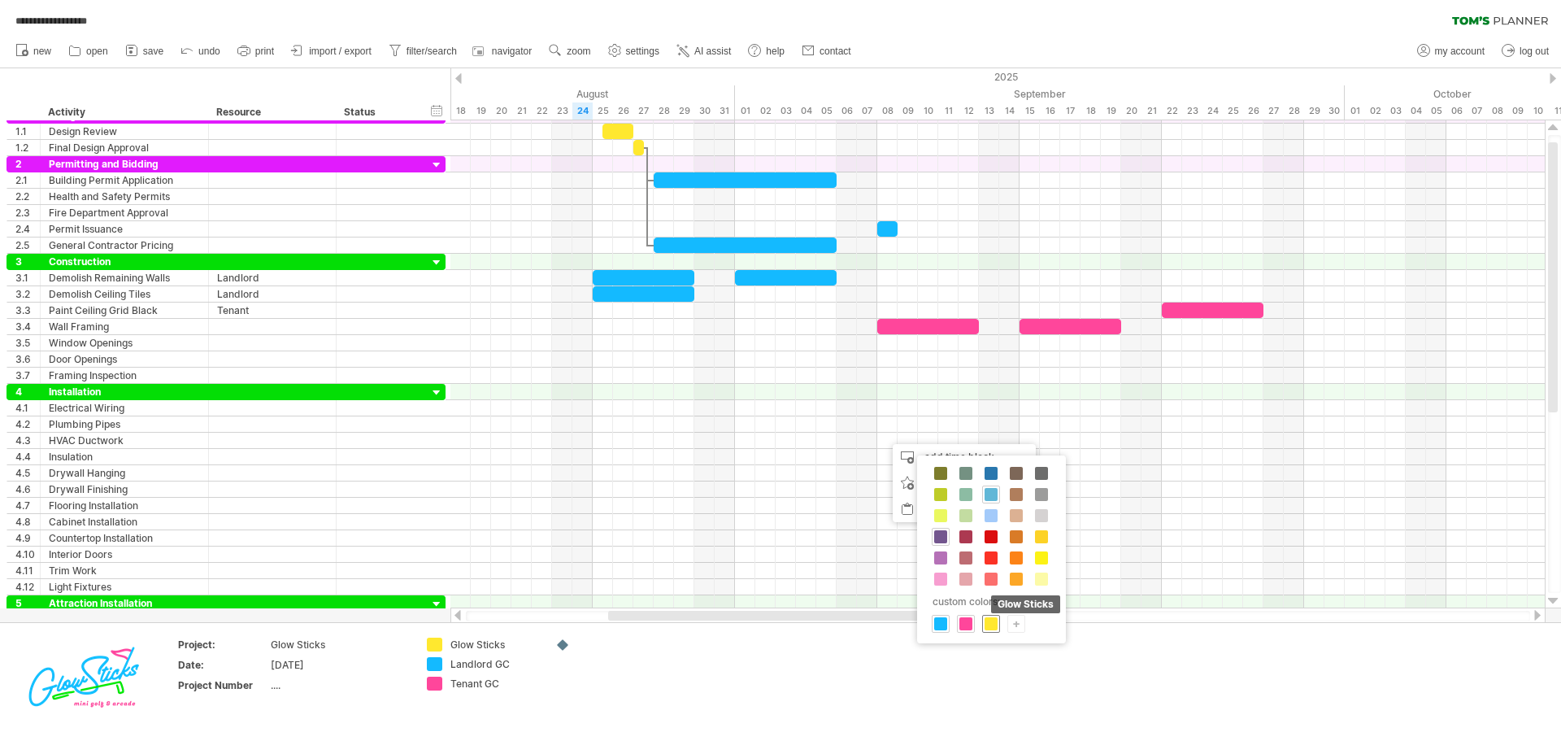
click at [988, 624] on span at bounding box center [991, 623] width 13 height 13
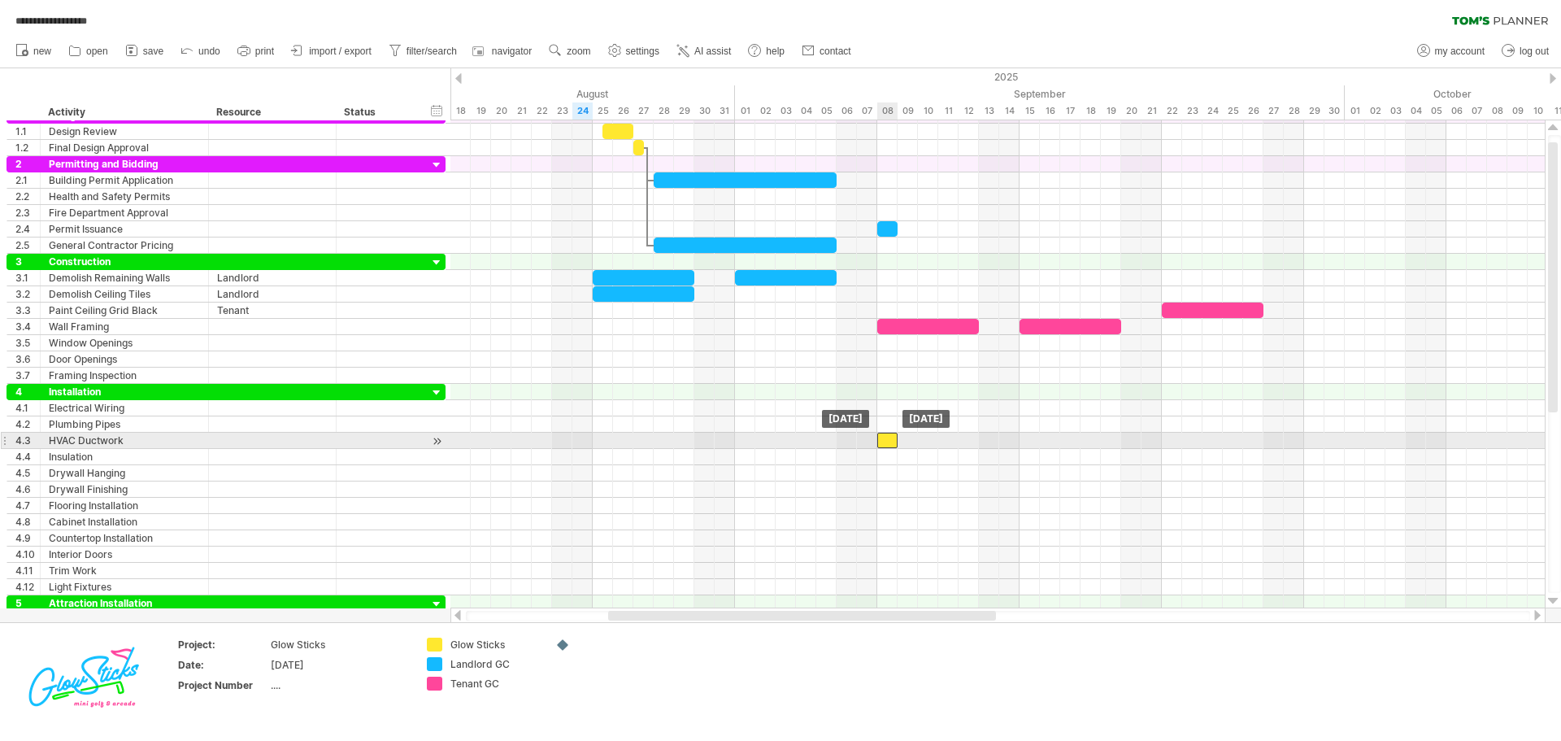
drag, startPoint x: 896, startPoint y: 437, endPoint x: 886, endPoint y: 437, distance: 9.8
click at [886, 437] on div at bounding box center [887, 440] width 20 height 15
drag, startPoint x: 896, startPoint y: 437, endPoint x: 975, endPoint y: 442, distance: 79.0
click at [975, 442] on div at bounding box center [928, 440] width 102 height 15
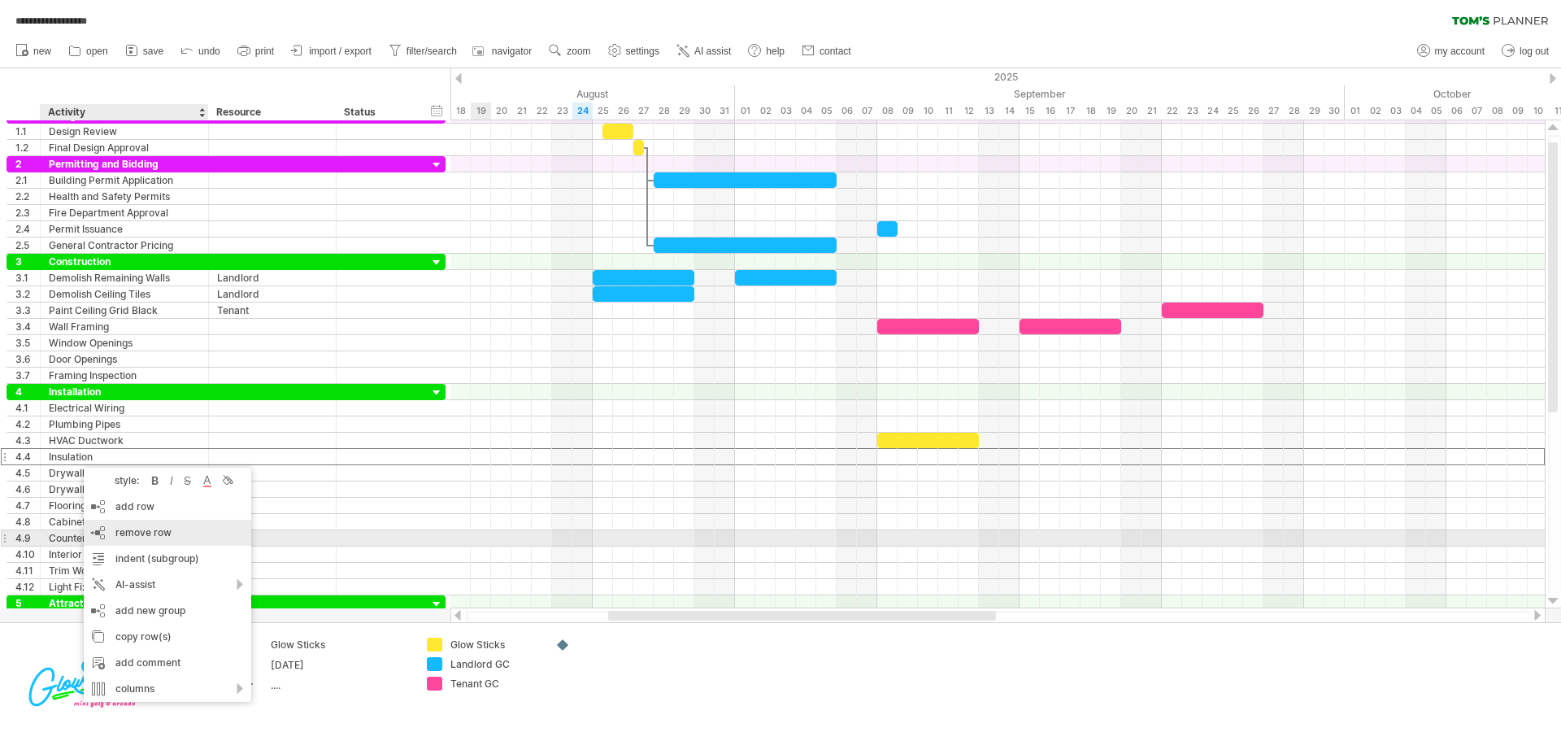
click at [133, 531] on span "remove row" at bounding box center [143, 532] width 56 height 12
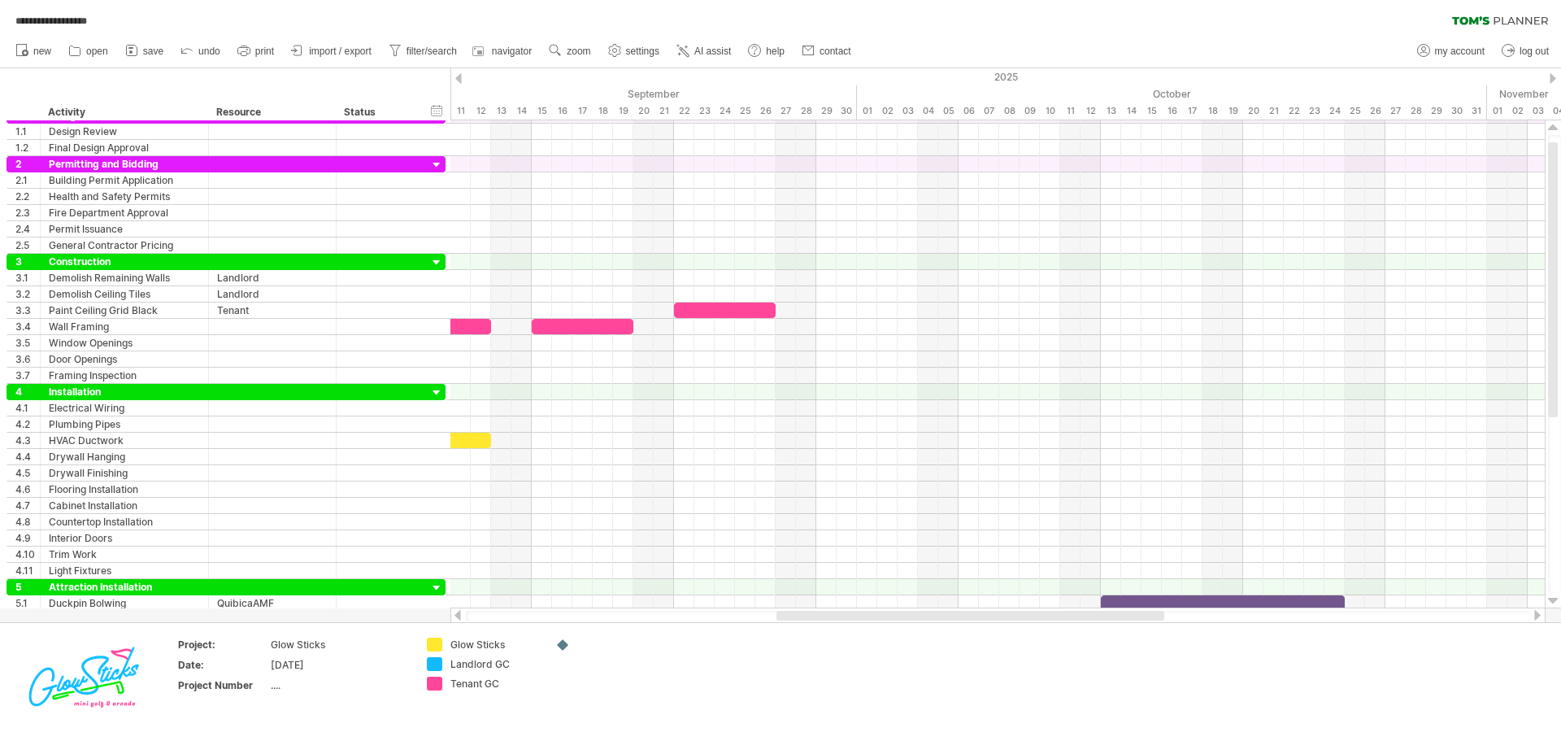
drag, startPoint x: 886, startPoint y: 616, endPoint x: 1054, endPoint y: 620, distance: 168.3
click at [1054, 620] on div at bounding box center [998, 616] width 1064 height 11
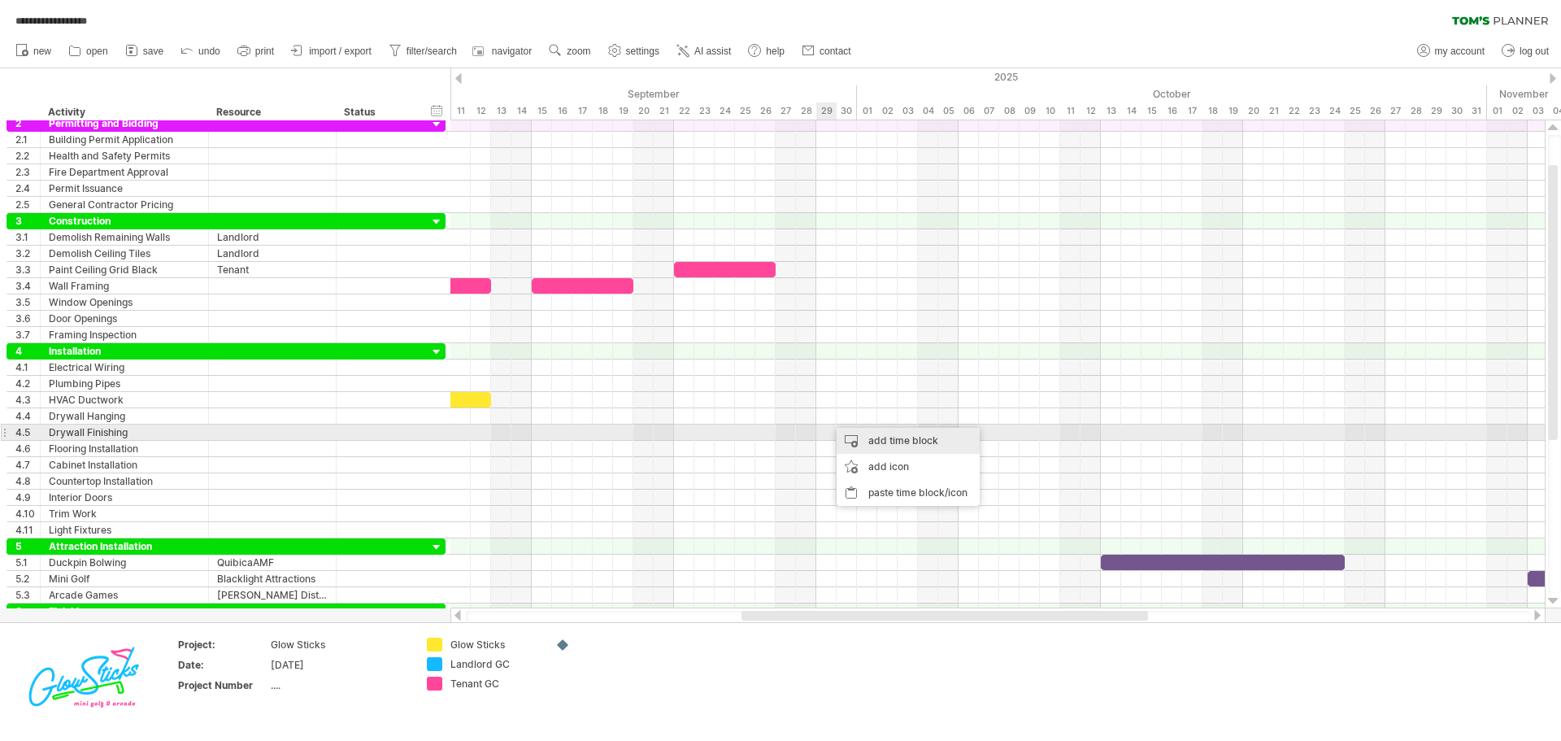
click at [871, 433] on div "add time block" at bounding box center [908, 441] width 143 height 26
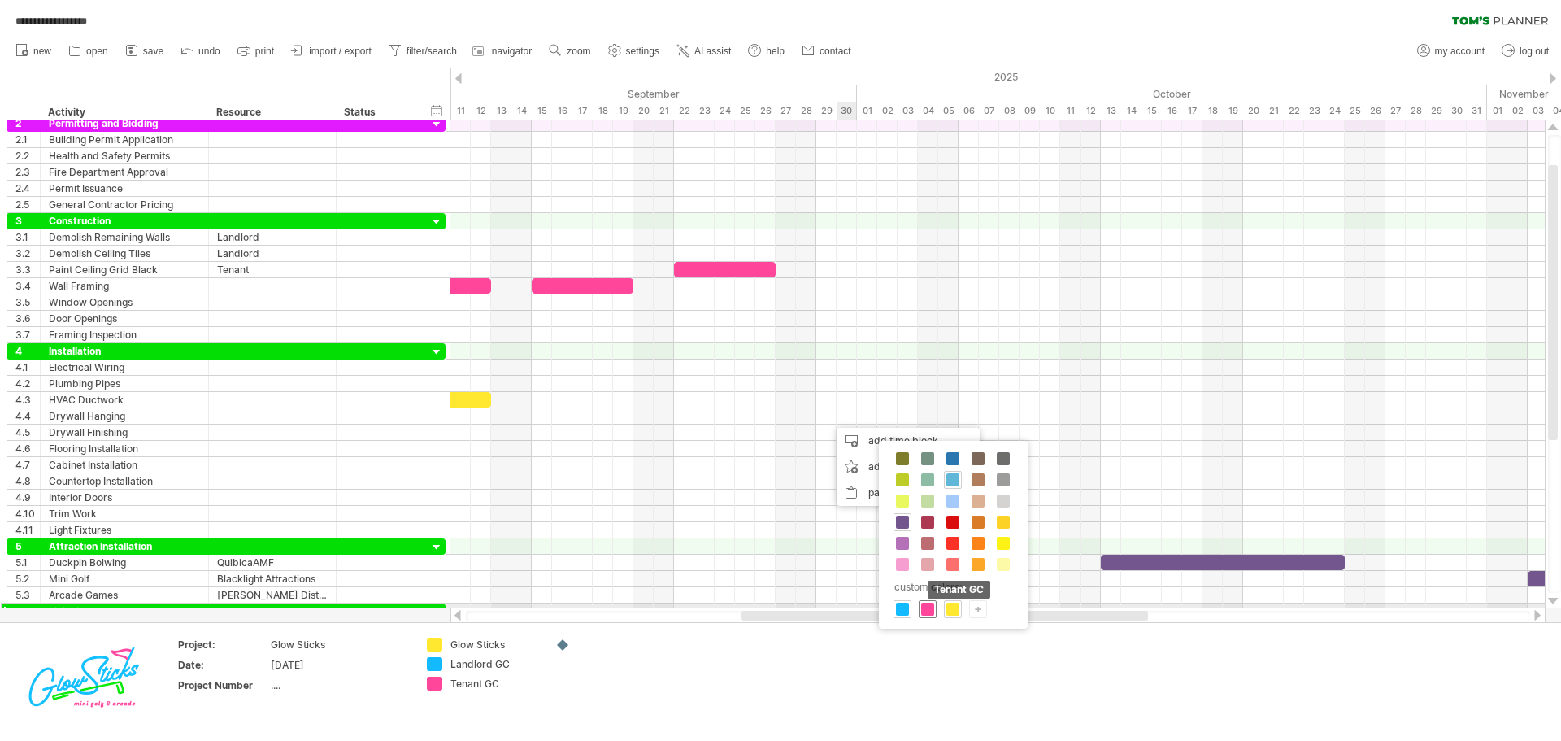
click at [925, 605] on span at bounding box center [927, 608] width 13 height 13
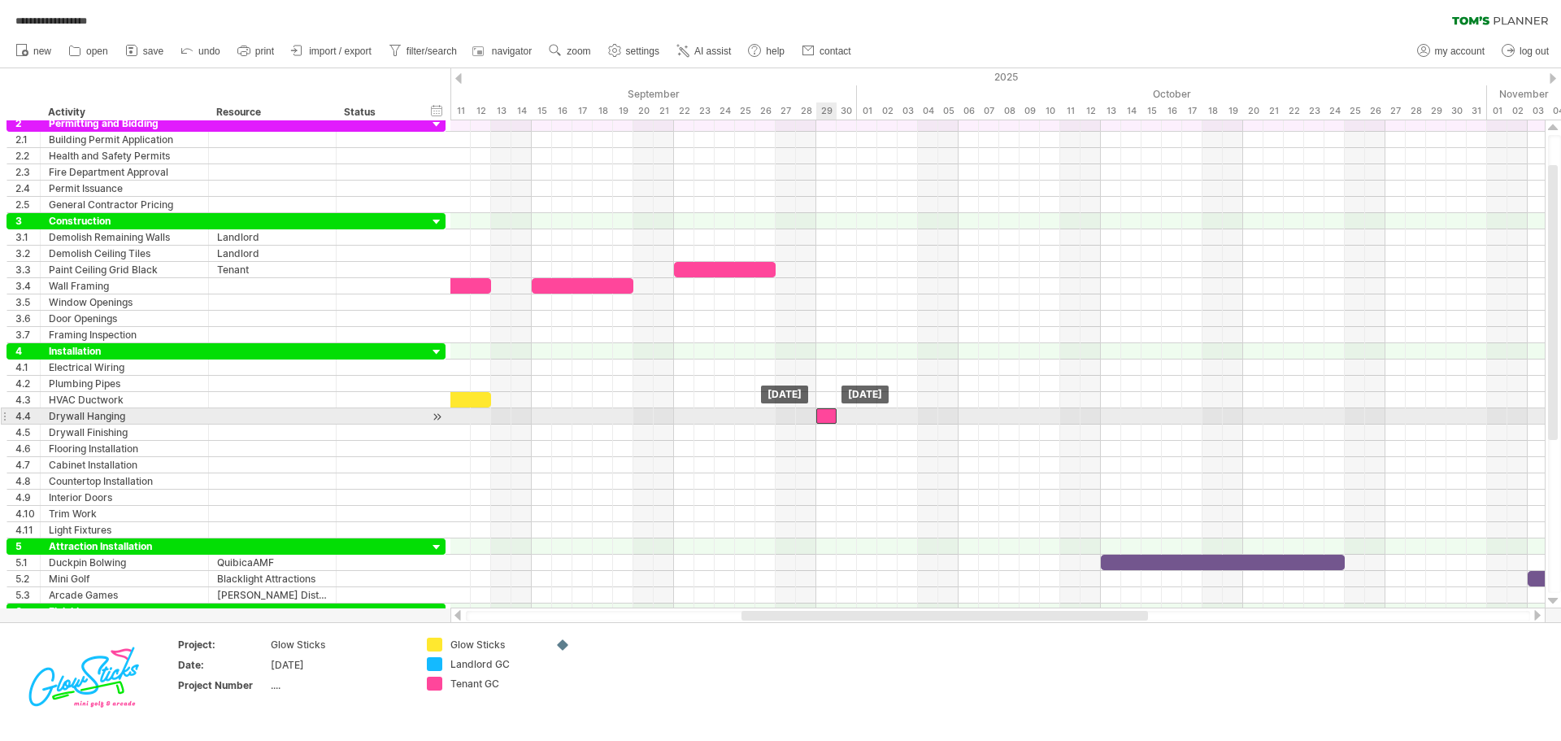
click at [828, 419] on div at bounding box center [826, 415] width 20 height 15
drag, startPoint x: 837, startPoint y: 413, endPoint x: 913, endPoint y: 419, distance: 76.6
click at [913, 419] on div at bounding box center [867, 415] width 102 height 15
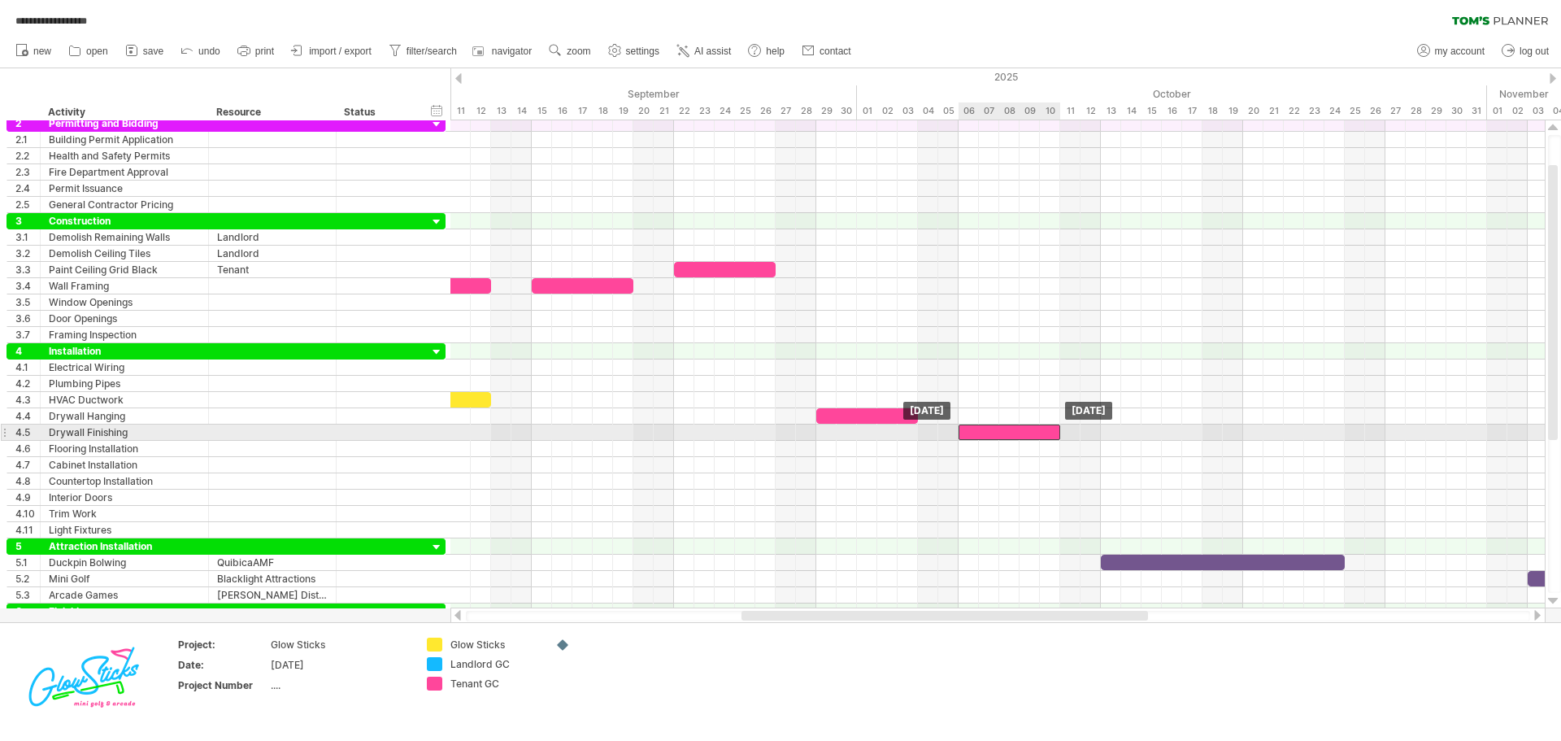
drag, startPoint x: 868, startPoint y: 416, endPoint x: 1010, endPoint y: 436, distance: 142.8
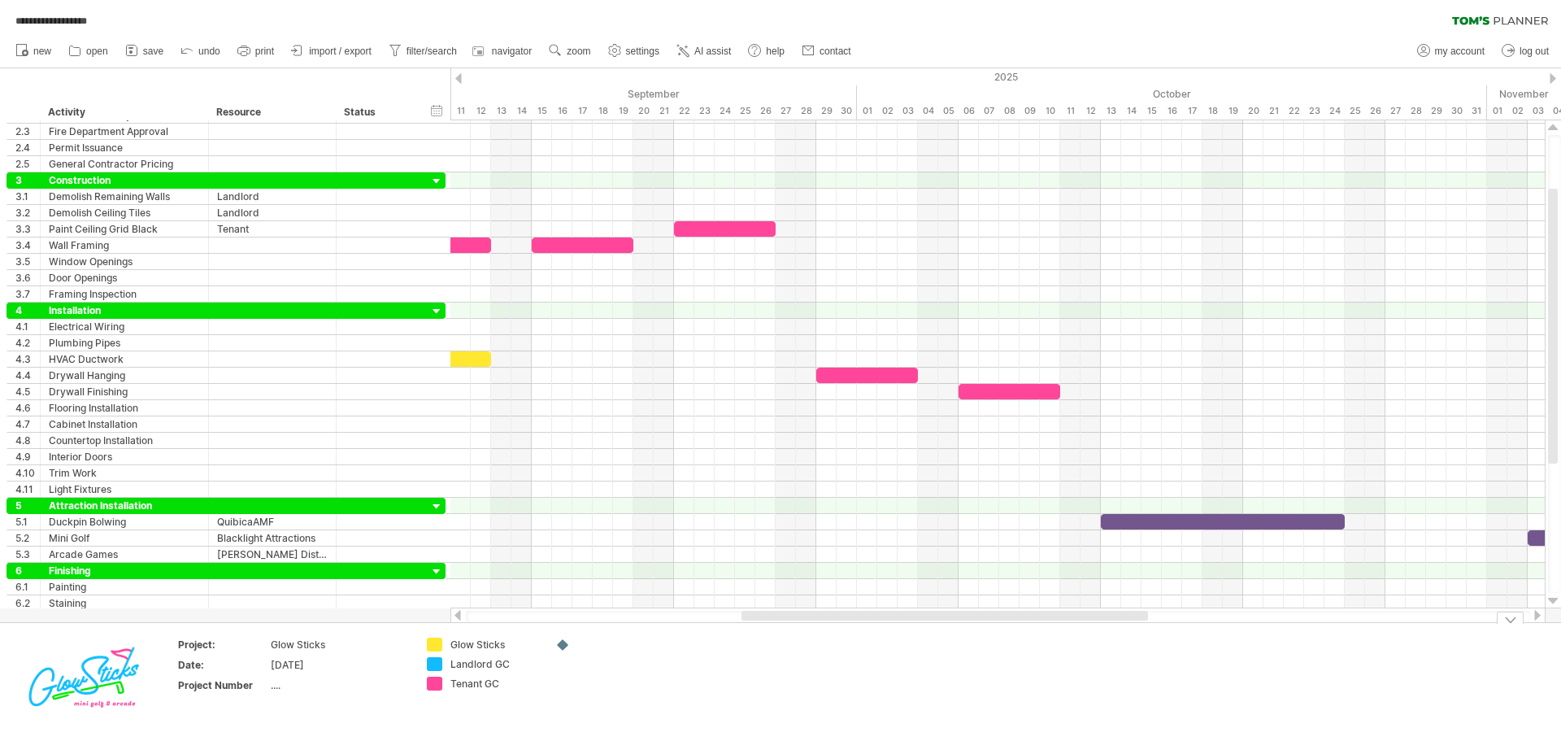
drag, startPoint x: 1080, startPoint y: 622, endPoint x: 1126, endPoint y: 618, distance: 46.5
click at [1126, 618] on div "**********" at bounding box center [780, 370] width 1561 height 741
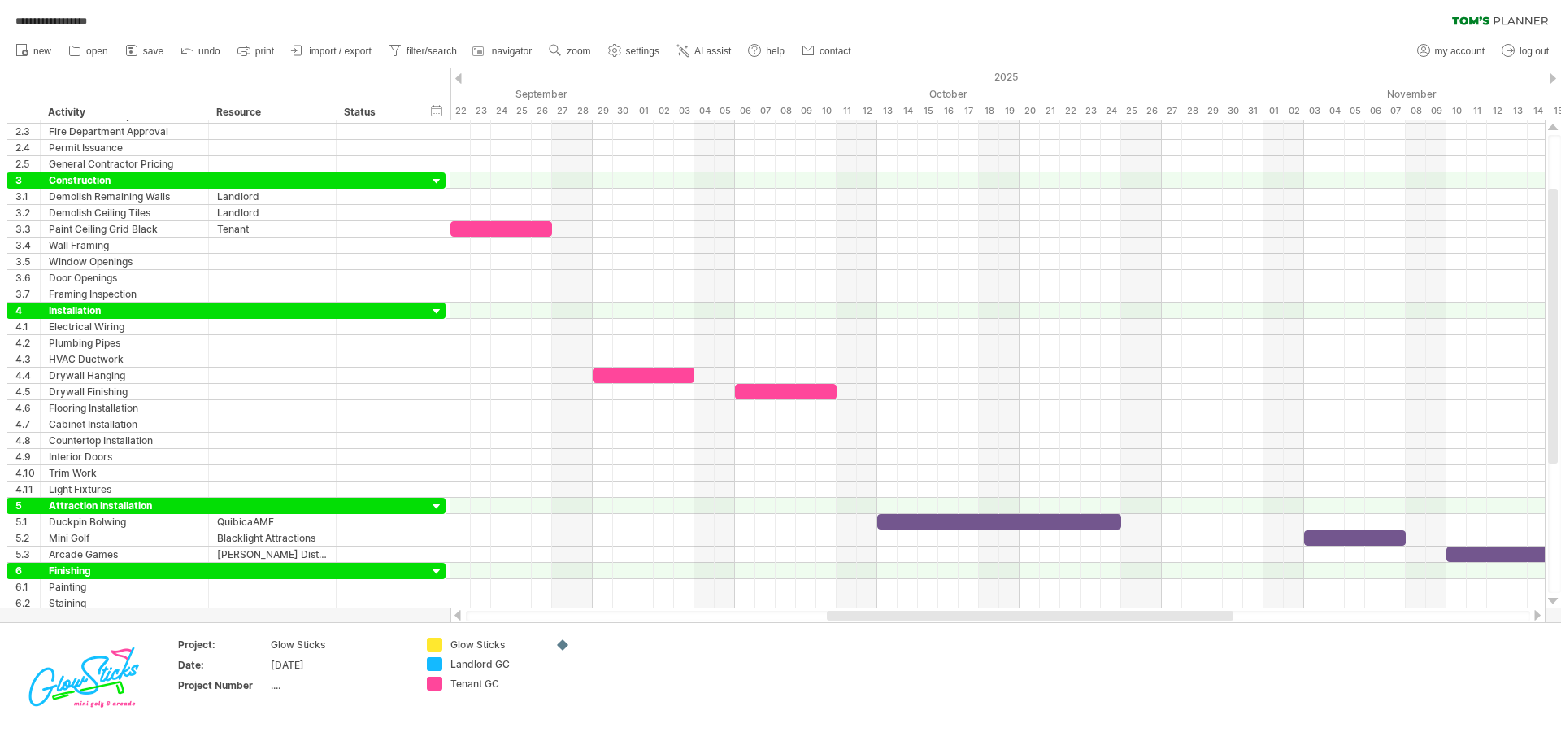
drag, startPoint x: 1098, startPoint y: 613, endPoint x: 1186, endPoint y: 611, distance: 88.7
click at [1186, 611] on div at bounding box center [1030, 616] width 407 height 10
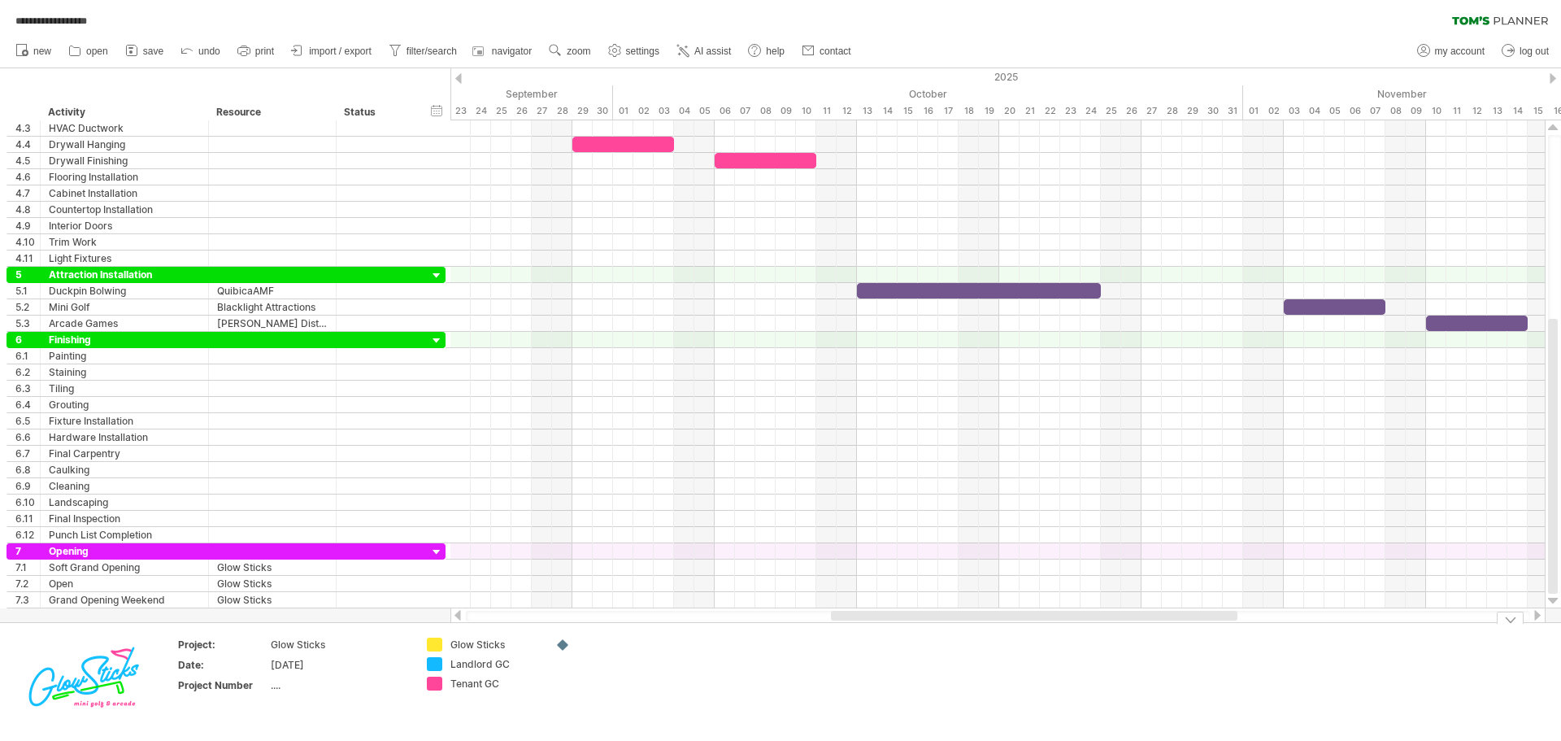
drag, startPoint x: 1074, startPoint y: 620, endPoint x: 1170, endPoint y: 620, distance: 95.9
click at [1170, 620] on div at bounding box center [998, 616] width 1064 height 11
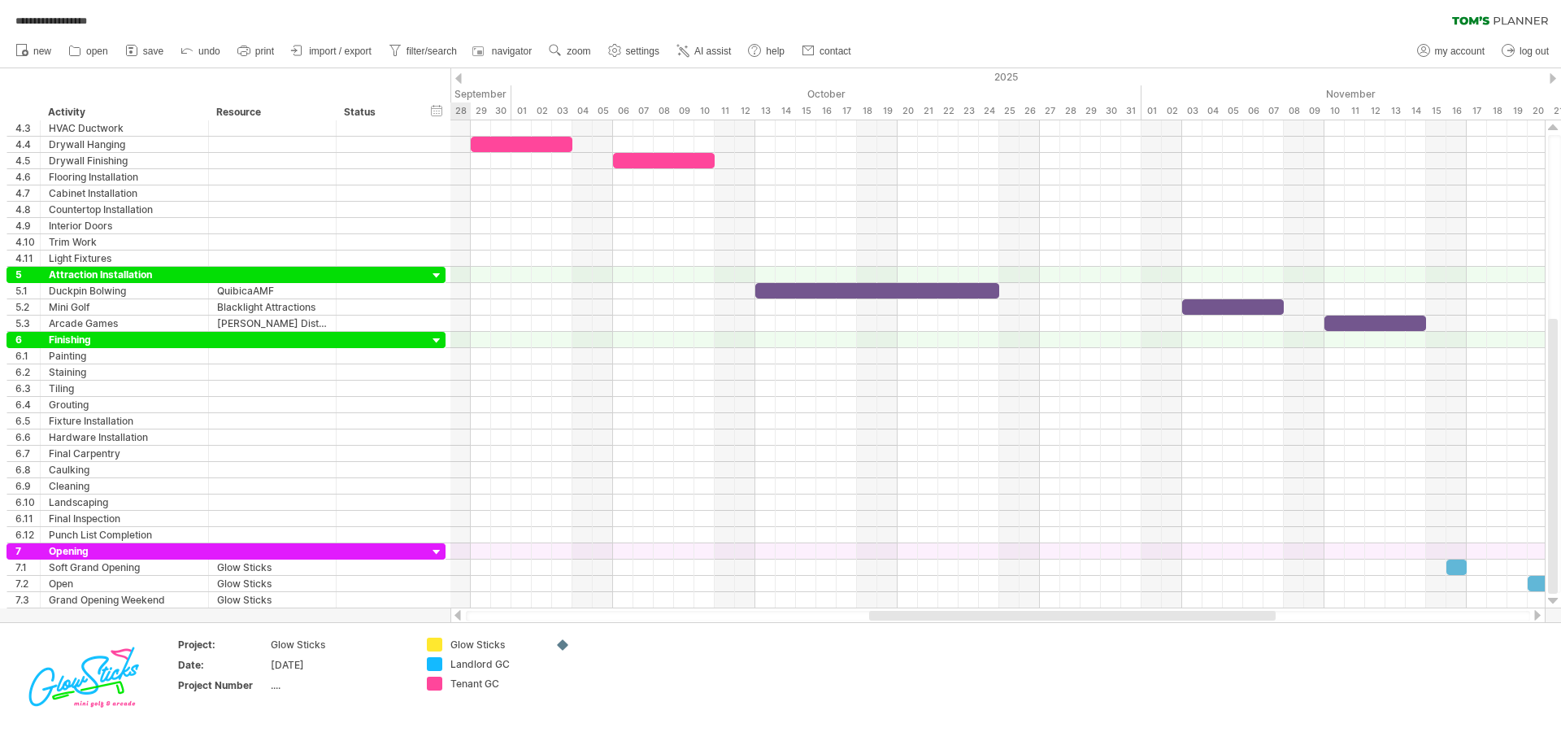
drag, startPoint x: 1125, startPoint y: 619, endPoint x: 1163, endPoint y: 610, distance: 39.2
click at [1163, 610] on div at bounding box center [997, 615] width 1095 height 16
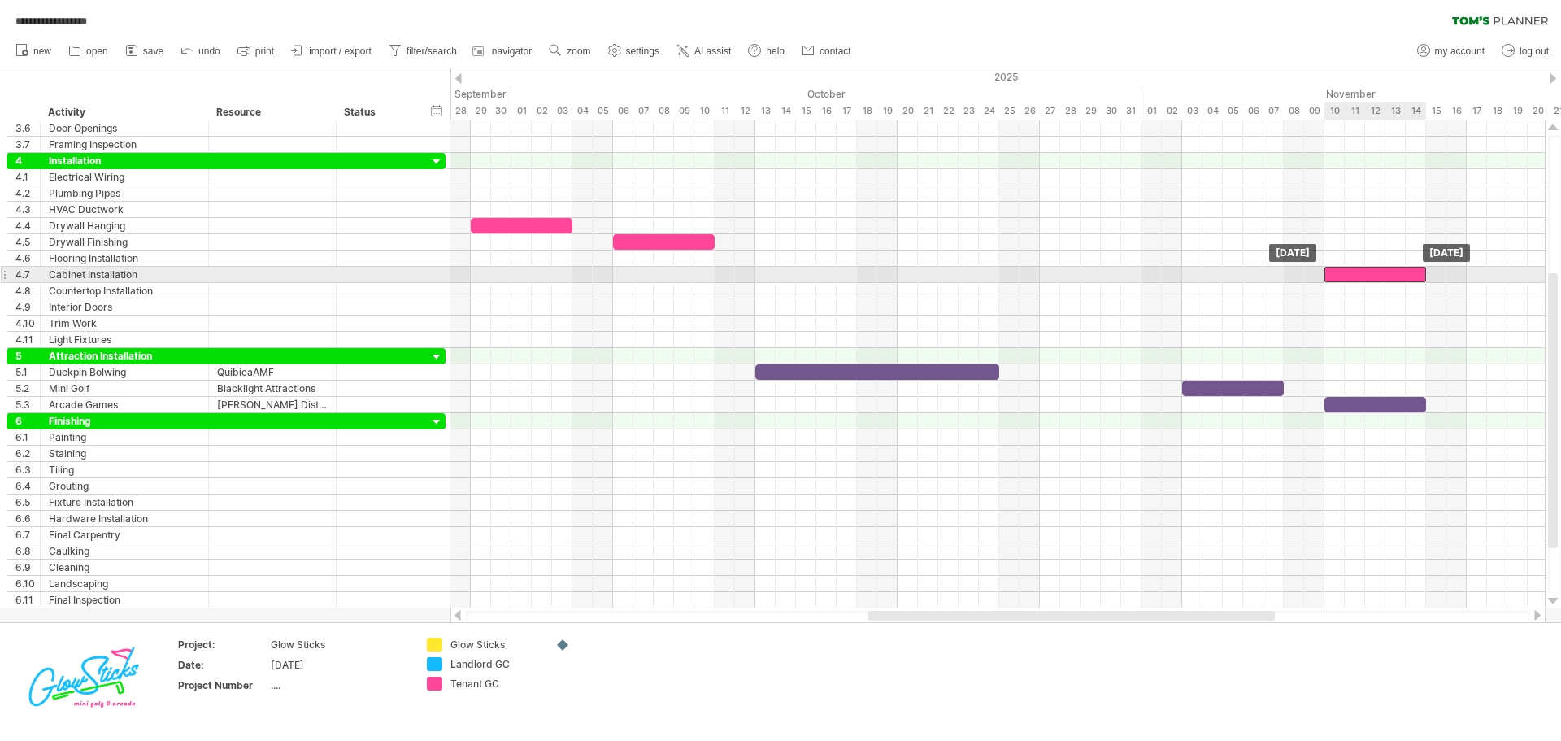
drag, startPoint x: 676, startPoint y: 244, endPoint x: 1389, endPoint y: 280, distance: 713.1
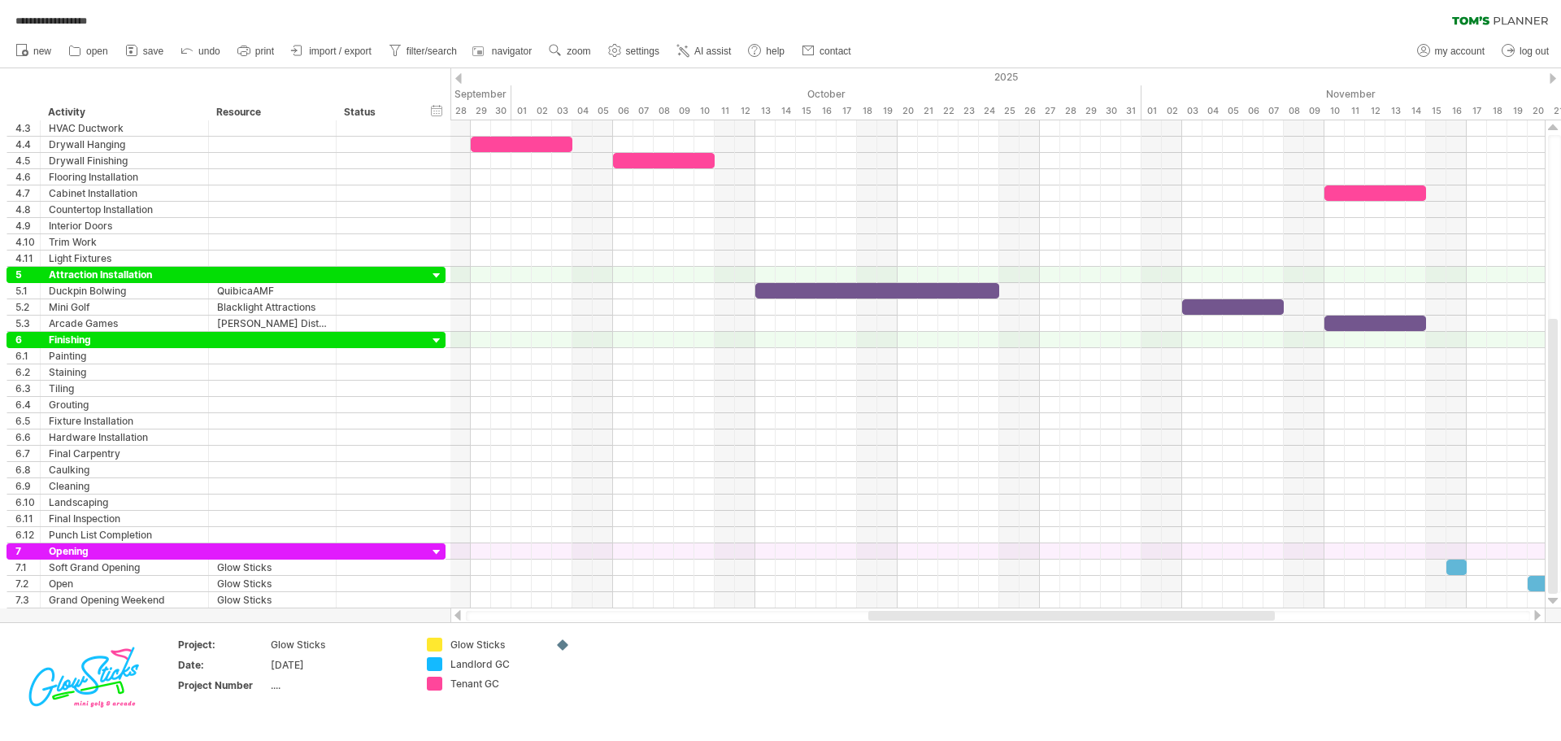
drag, startPoint x: 1232, startPoint y: 621, endPoint x: 1255, endPoint y: 619, distance: 23.7
click at [1255, 619] on div at bounding box center [997, 615] width 1095 height 16
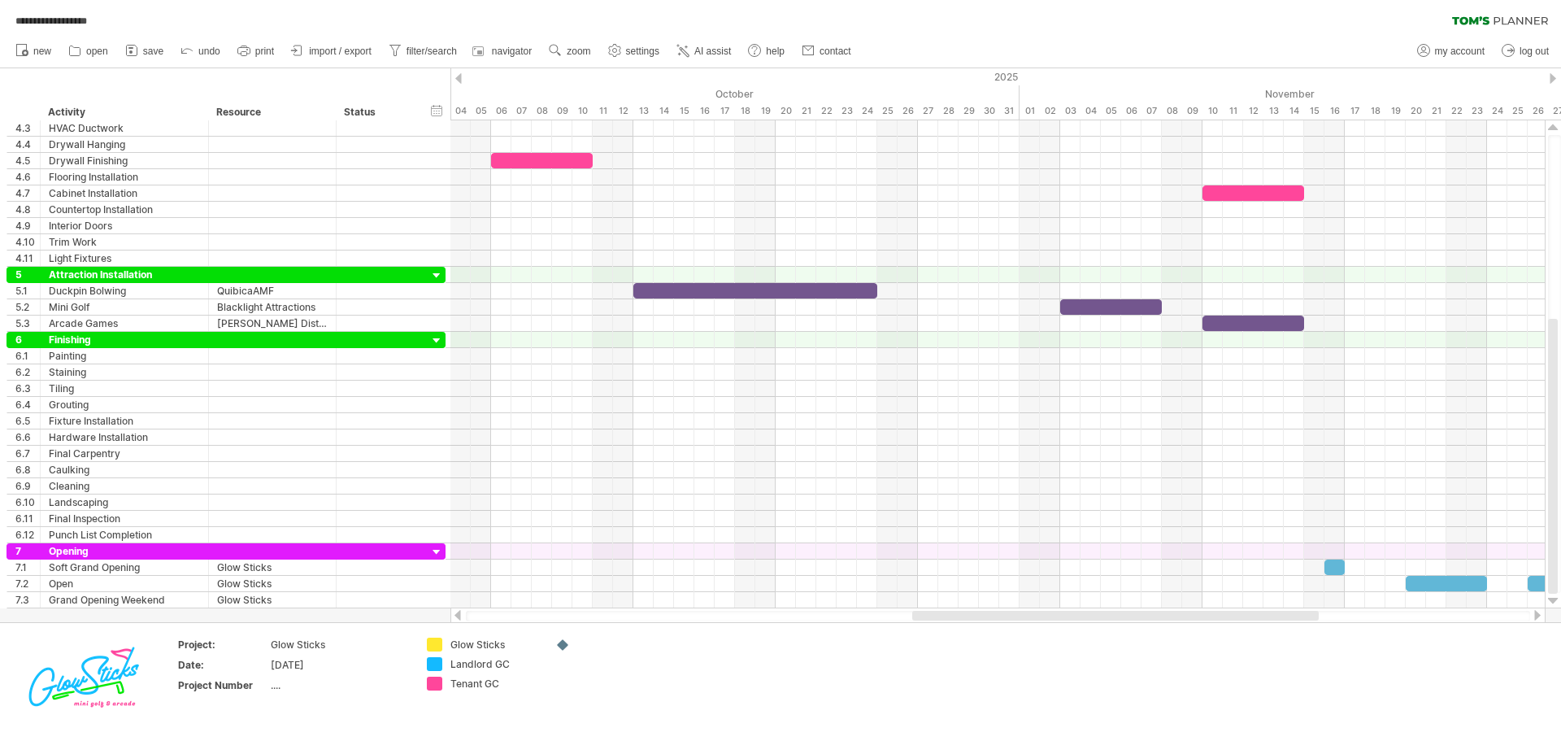
drag, startPoint x: 1228, startPoint y: 613, endPoint x: 1272, endPoint y: 613, distance: 43.9
click at [1272, 613] on div at bounding box center [1115, 616] width 407 height 10
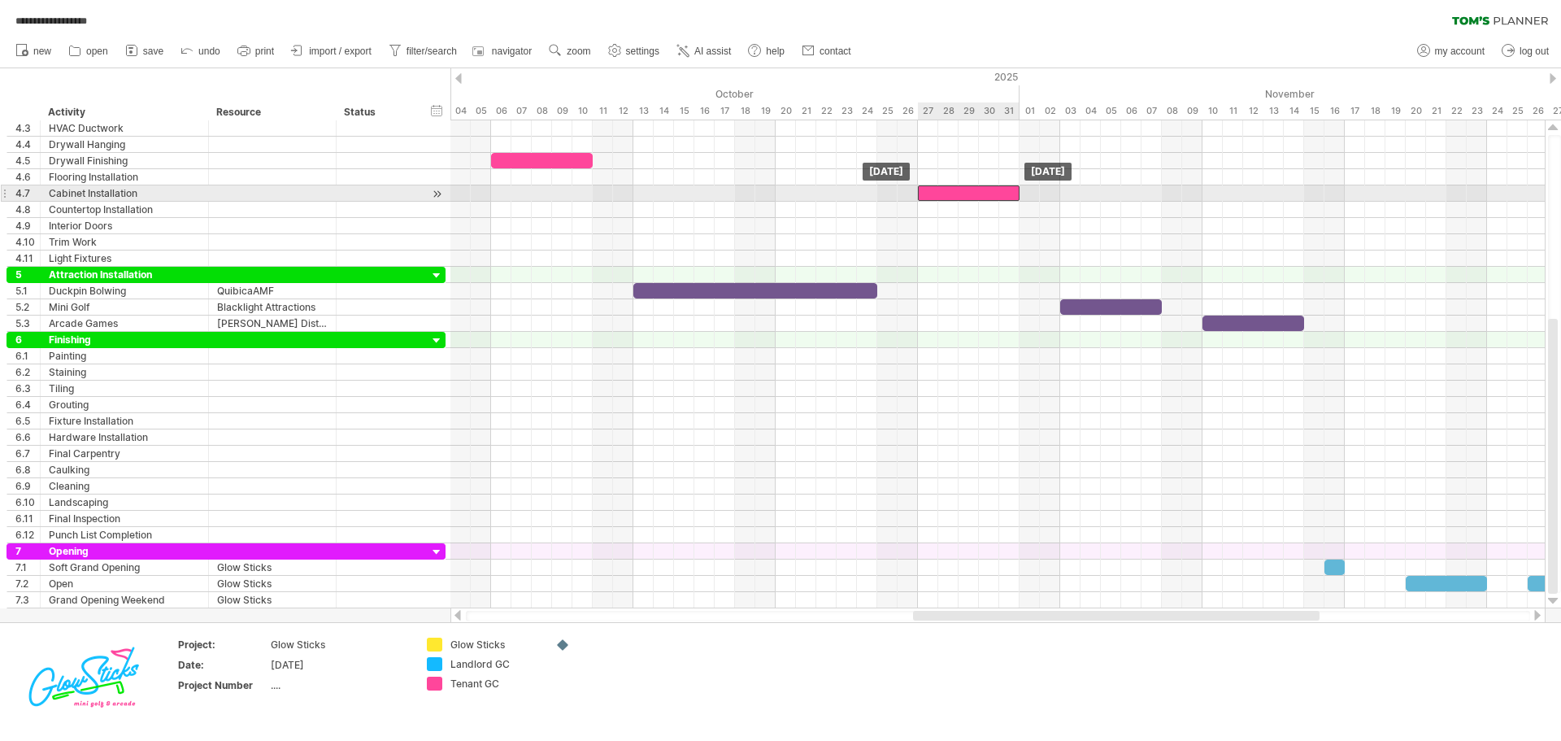
drag, startPoint x: 1246, startPoint y: 197, endPoint x: 961, endPoint y: 196, distance: 284.6
click at [961, 196] on div at bounding box center [969, 192] width 102 height 15
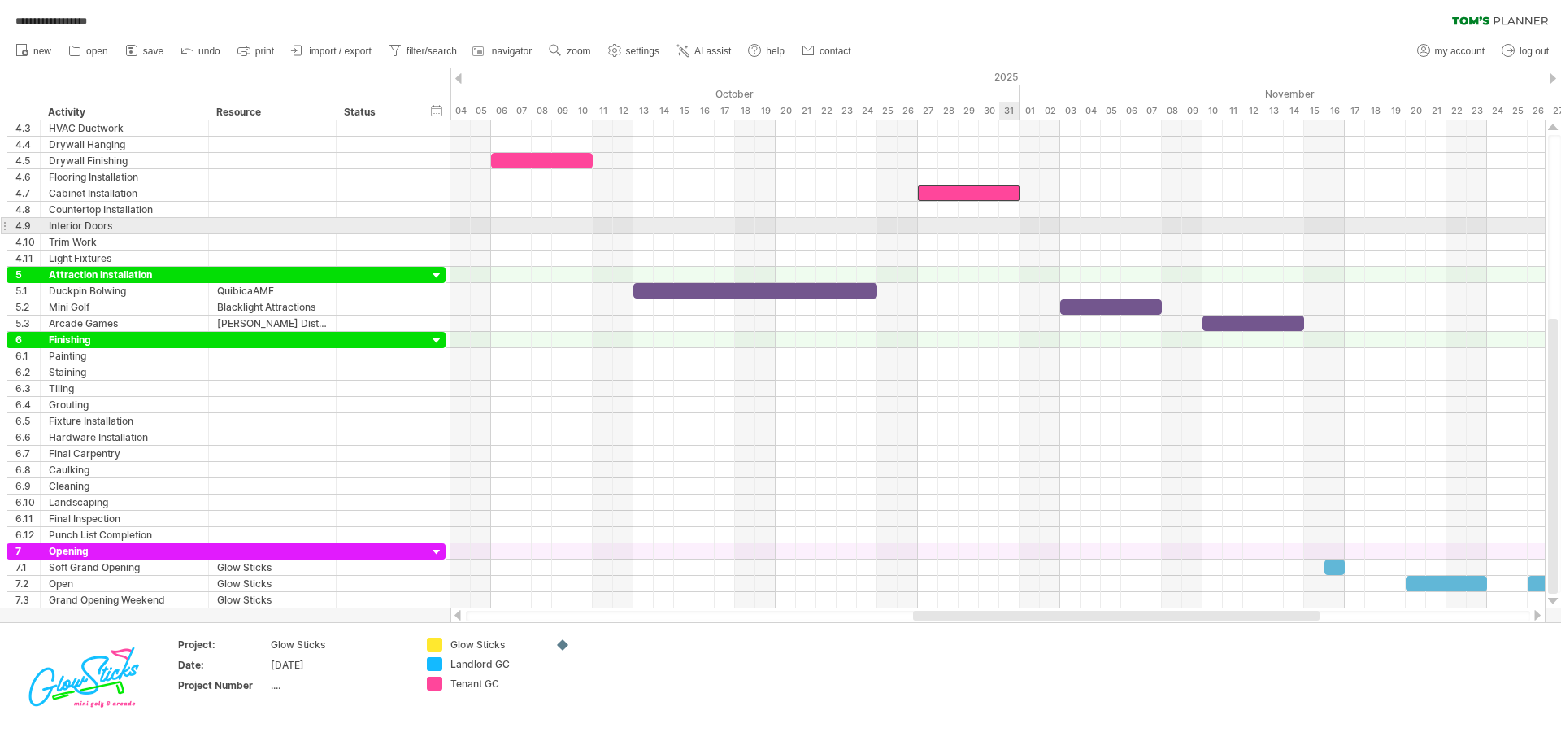
click at [1011, 229] on div at bounding box center [997, 226] width 1094 height 16
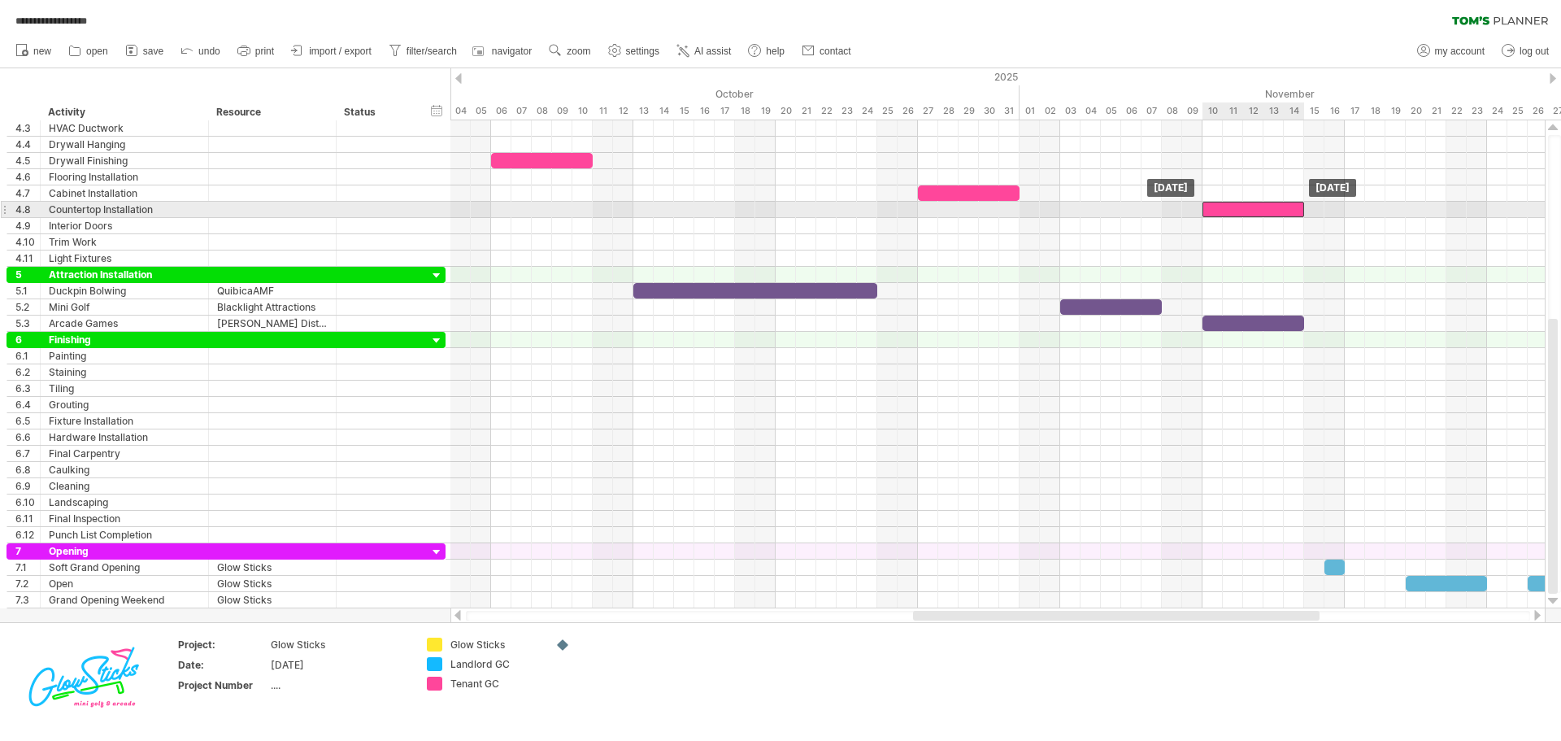
drag, startPoint x: 995, startPoint y: 194, endPoint x: 1276, endPoint y: 210, distance: 280.9
click at [1299, 207] on div at bounding box center [1253, 209] width 102 height 15
drag, startPoint x: 1303, startPoint y: 207, endPoint x: 1241, endPoint y: 210, distance: 61.8
click at [1241, 210] on span at bounding box center [1243, 209] width 7 height 15
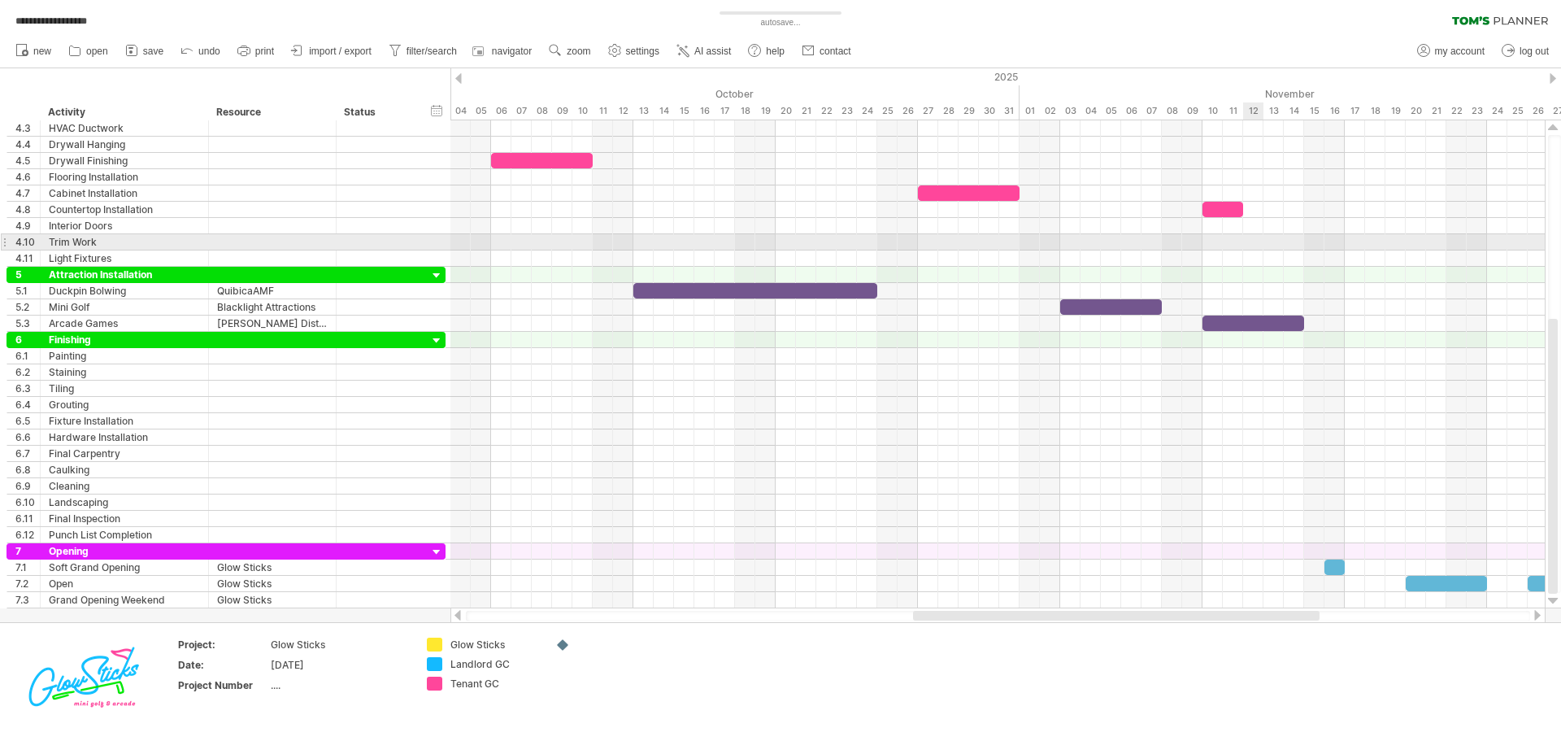
click at [1249, 237] on div at bounding box center [997, 242] width 1094 height 16
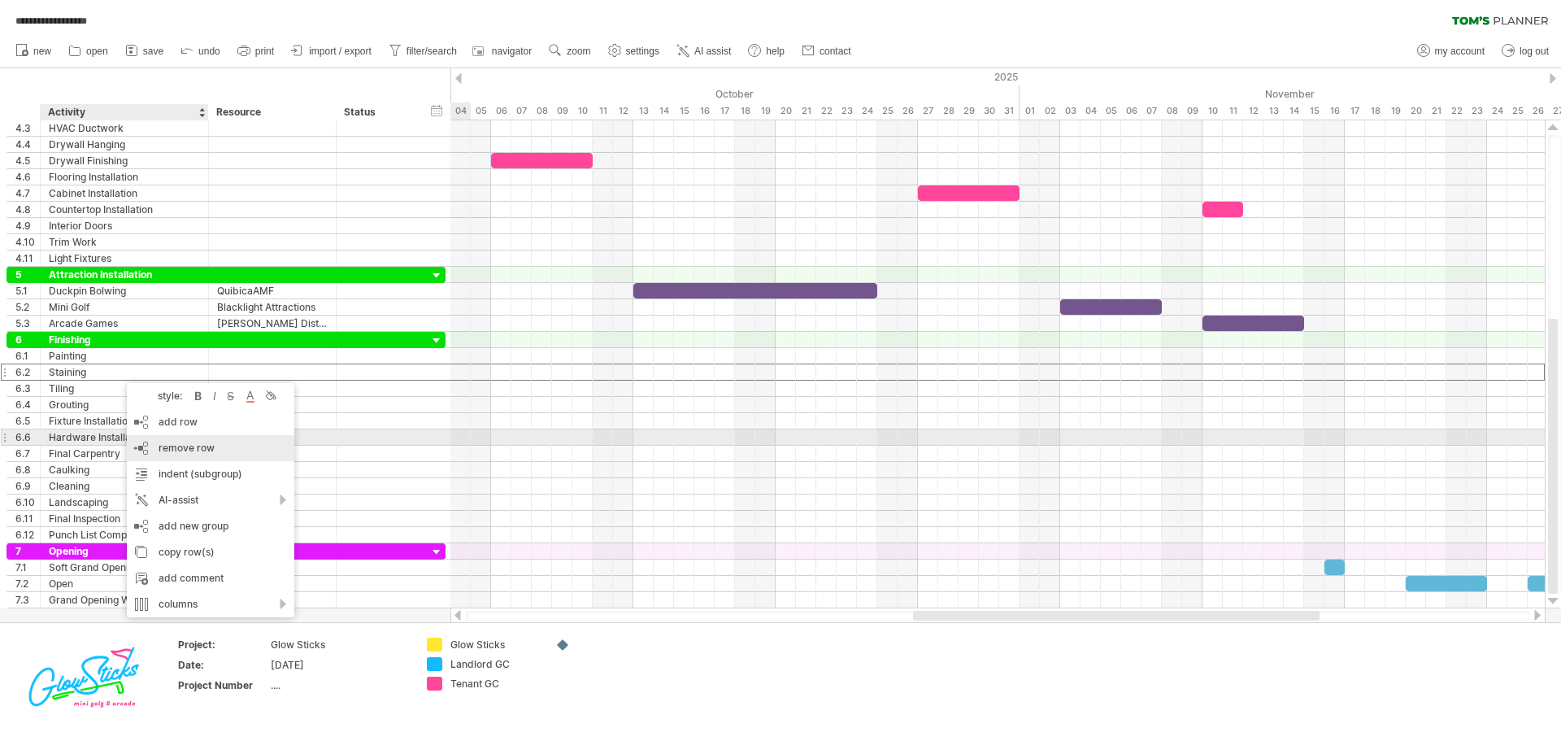
click at [177, 441] on span "remove row" at bounding box center [187, 447] width 56 height 12
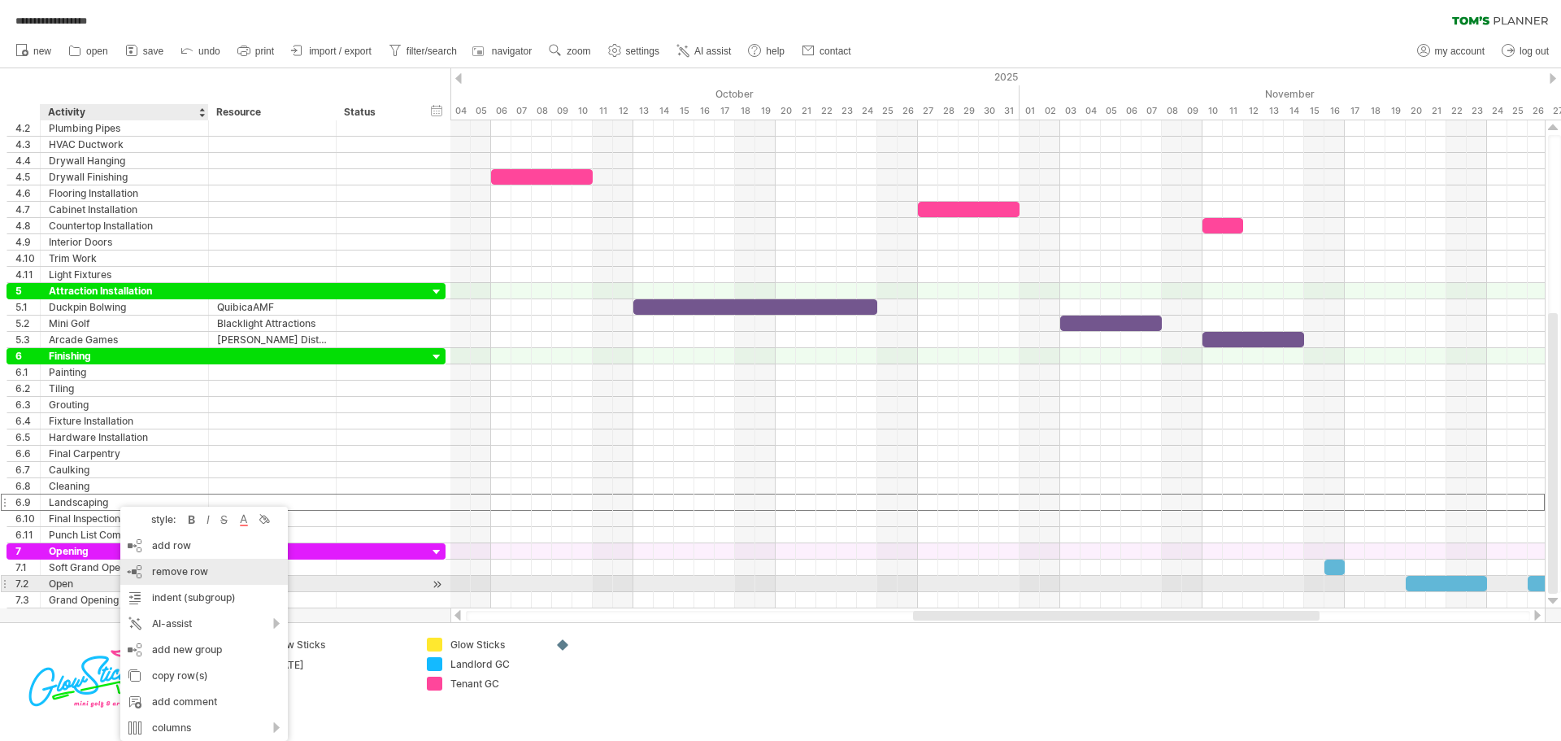
click at [185, 577] on div "remove row remove selected rows" at bounding box center [203, 572] width 167 height 26
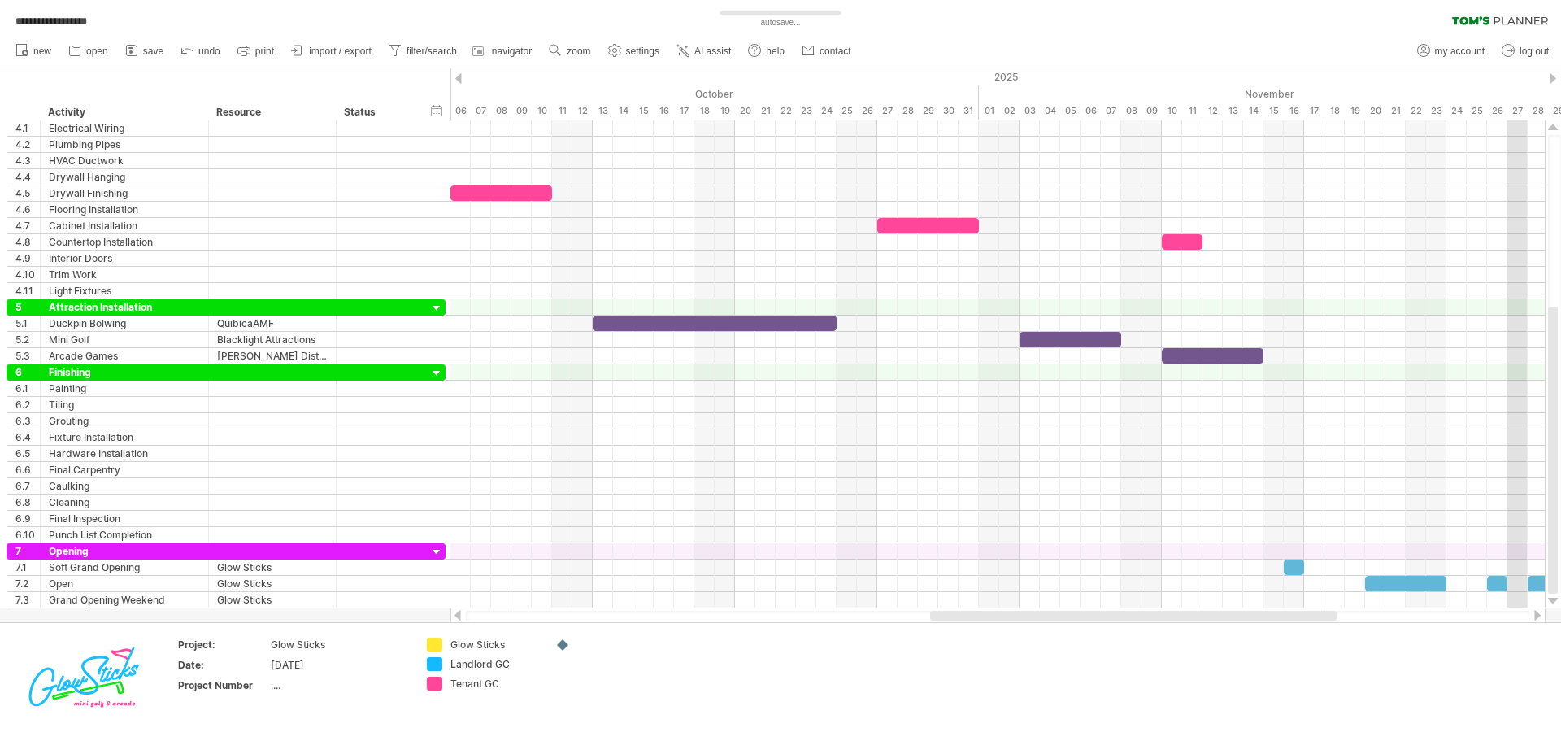
drag, startPoint x: 1295, startPoint y: 615, endPoint x: 1312, endPoint y: 615, distance: 17.1
click at [1312, 615] on div at bounding box center [1133, 616] width 407 height 10
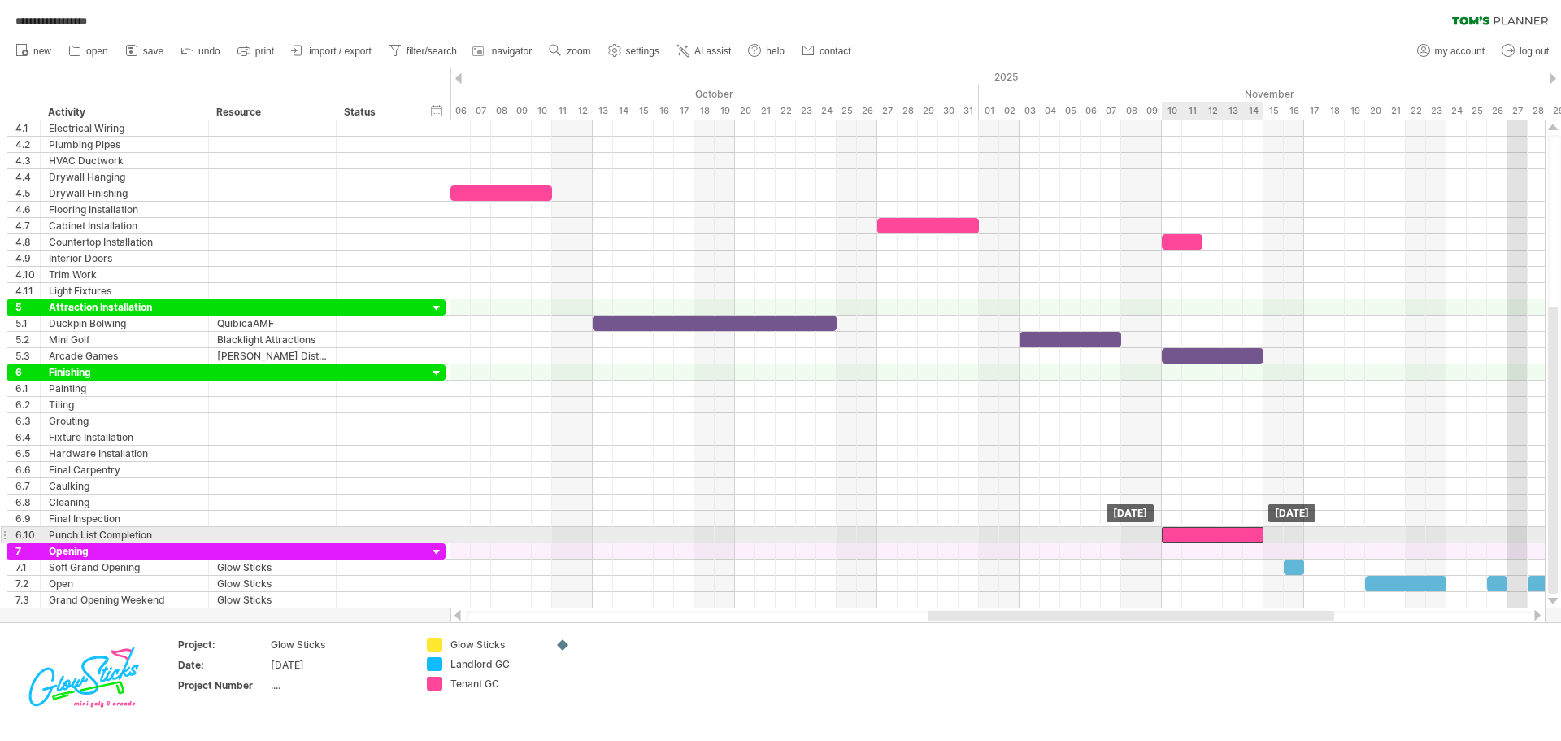
drag, startPoint x: 907, startPoint y: 229, endPoint x: 1190, endPoint y: 538, distance: 419.5
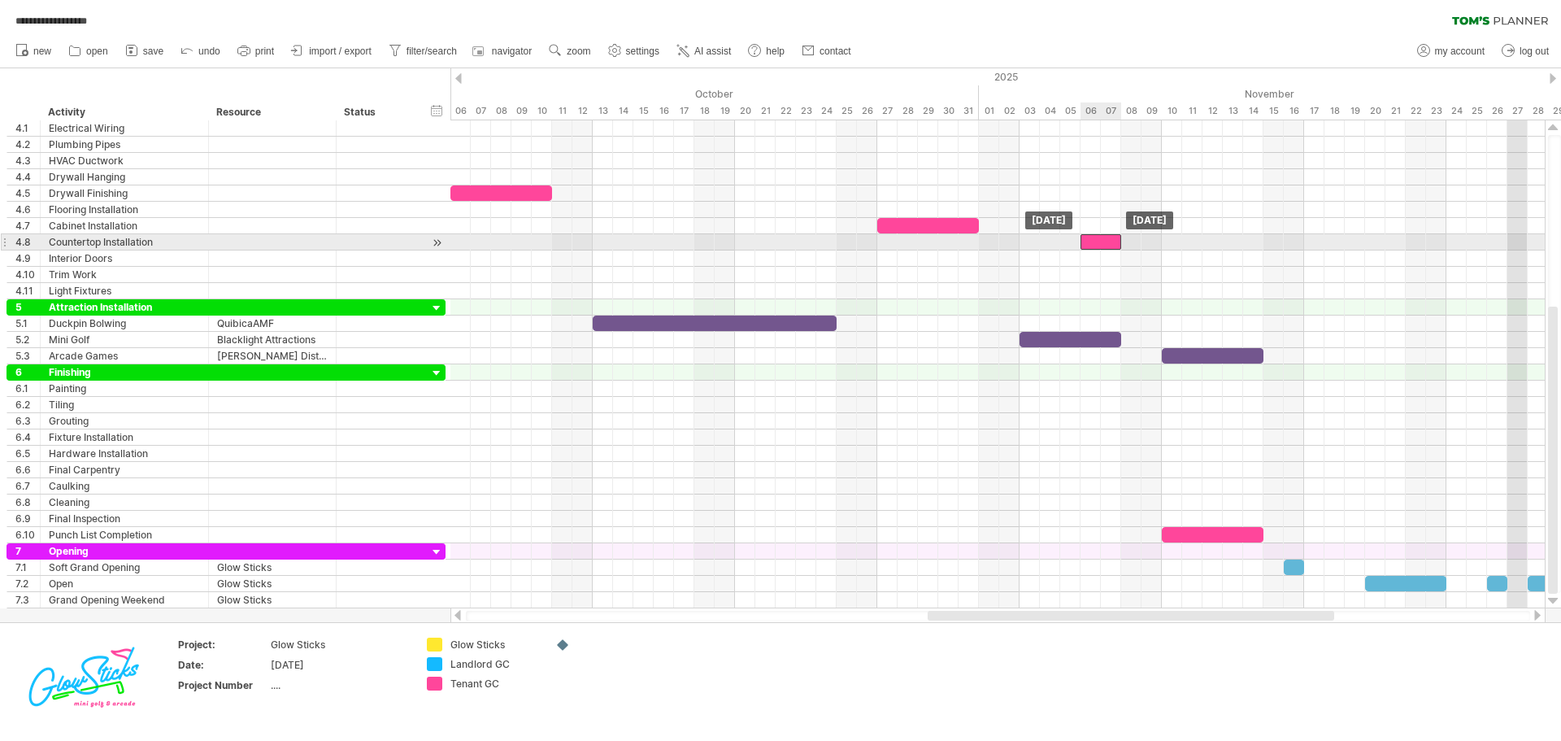
drag, startPoint x: 1182, startPoint y: 239, endPoint x: 1098, endPoint y: 241, distance: 84.6
click at [1098, 241] on div at bounding box center [1100, 241] width 41 height 15
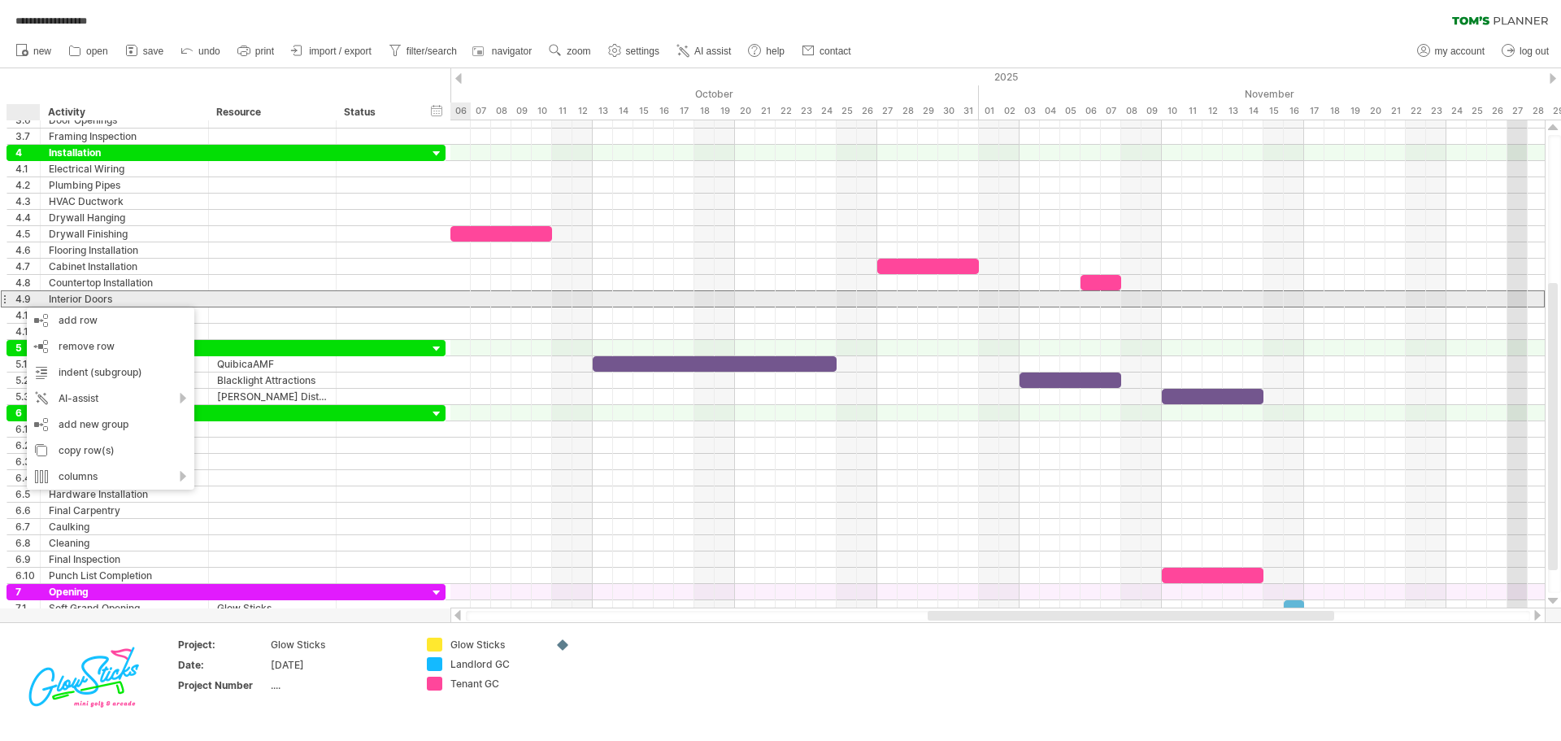
click at [241, 302] on div at bounding box center [272, 298] width 111 height 15
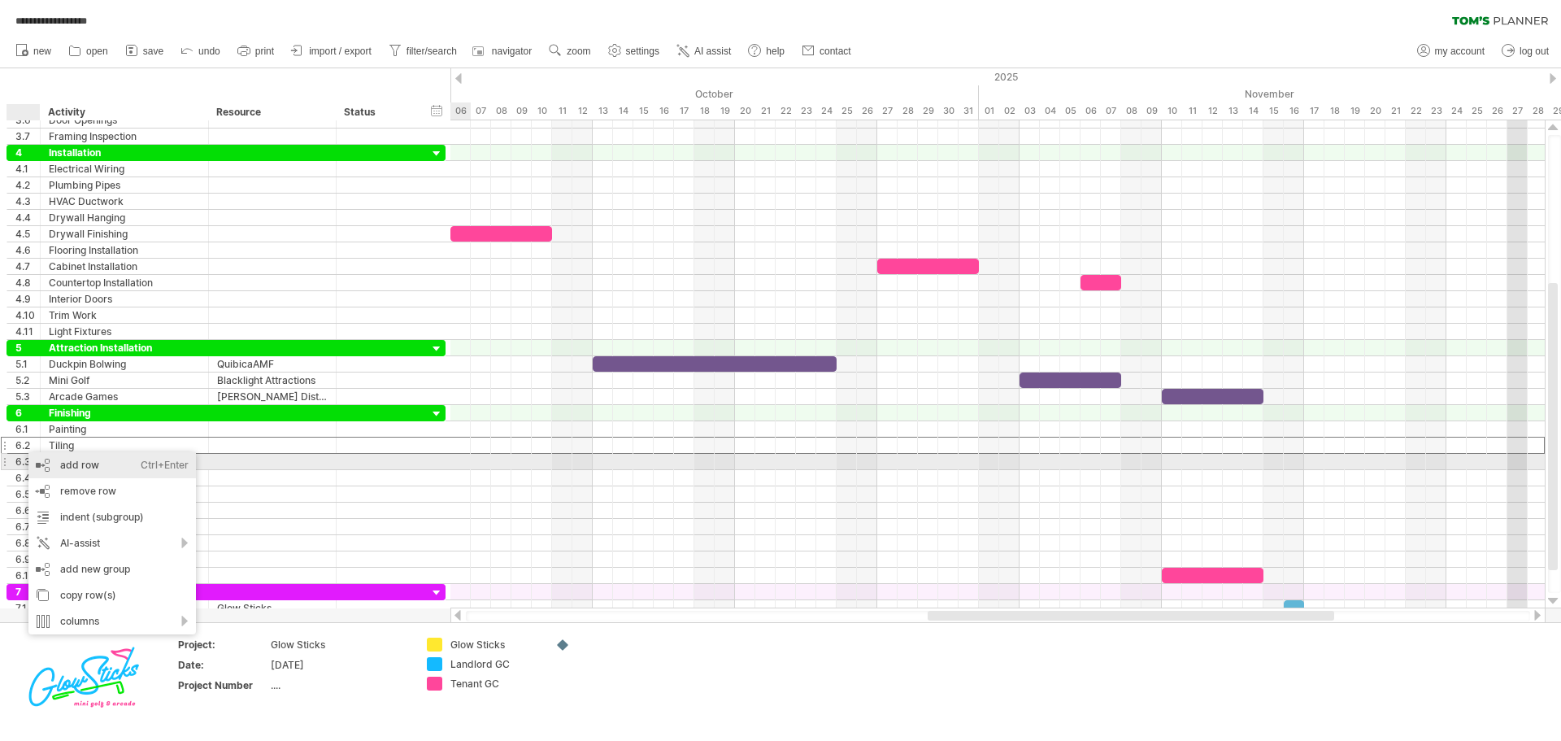
click at [58, 469] on div "add row Ctrl+Enter Cmd+Enter" at bounding box center [111, 465] width 167 height 26
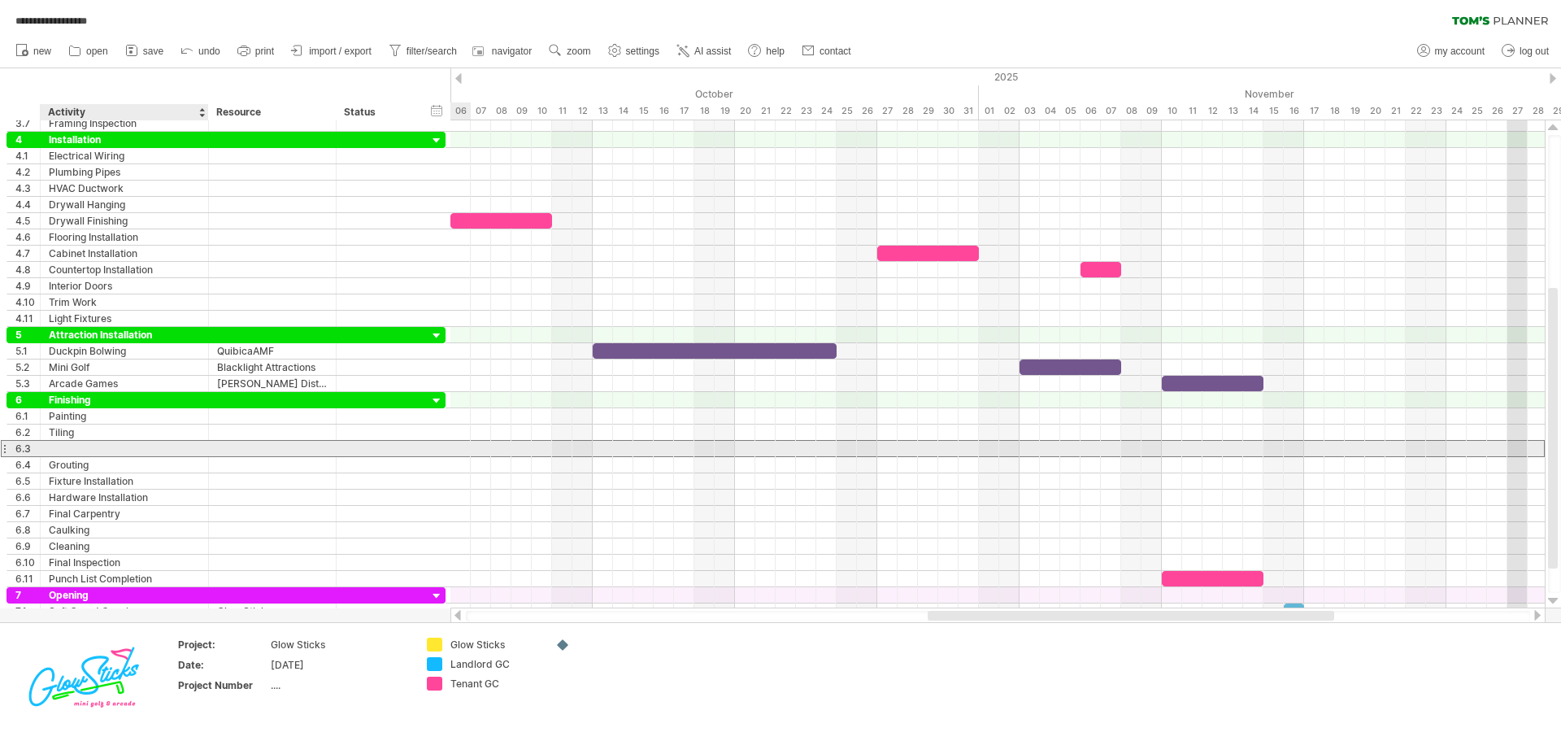
click at [68, 446] on div at bounding box center [124, 448] width 151 height 15
type input "*******"
click at [118, 457] on div "Grouting" at bounding box center [124, 464] width 151 height 15
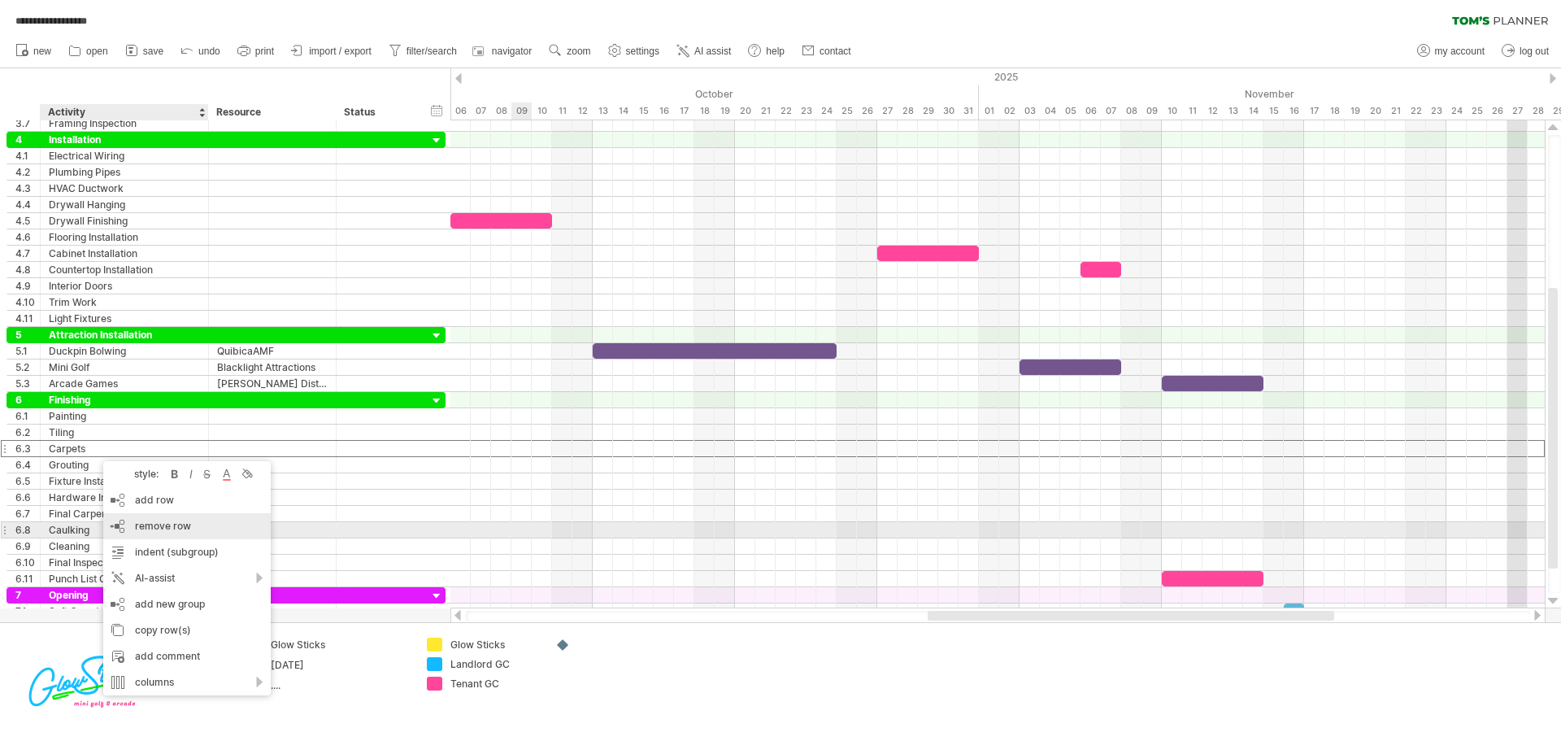
click at [185, 523] on span "remove row" at bounding box center [163, 526] width 56 height 12
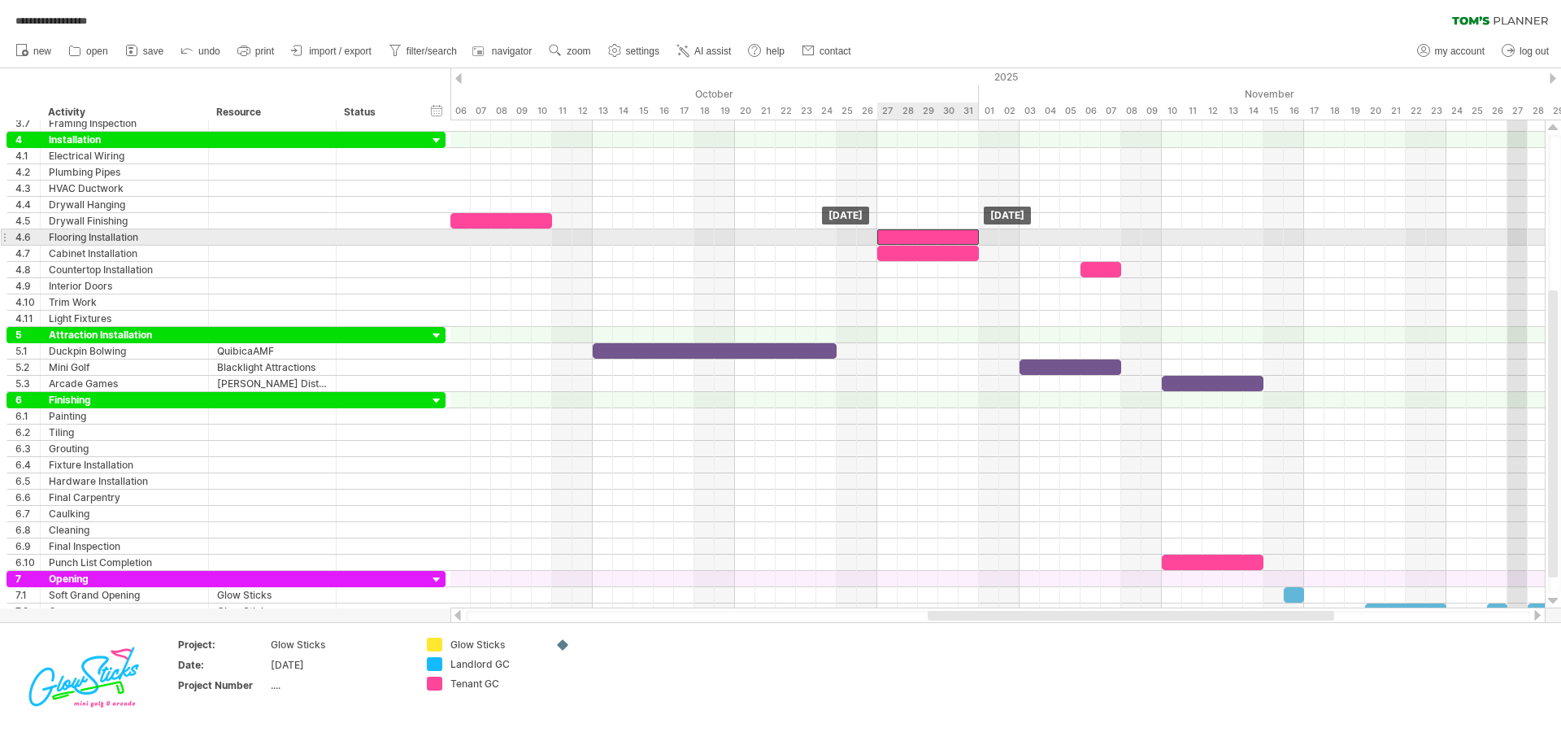
drag, startPoint x: 900, startPoint y: 251, endPoint x: 900, endPoint y: 236, distance: 15.4
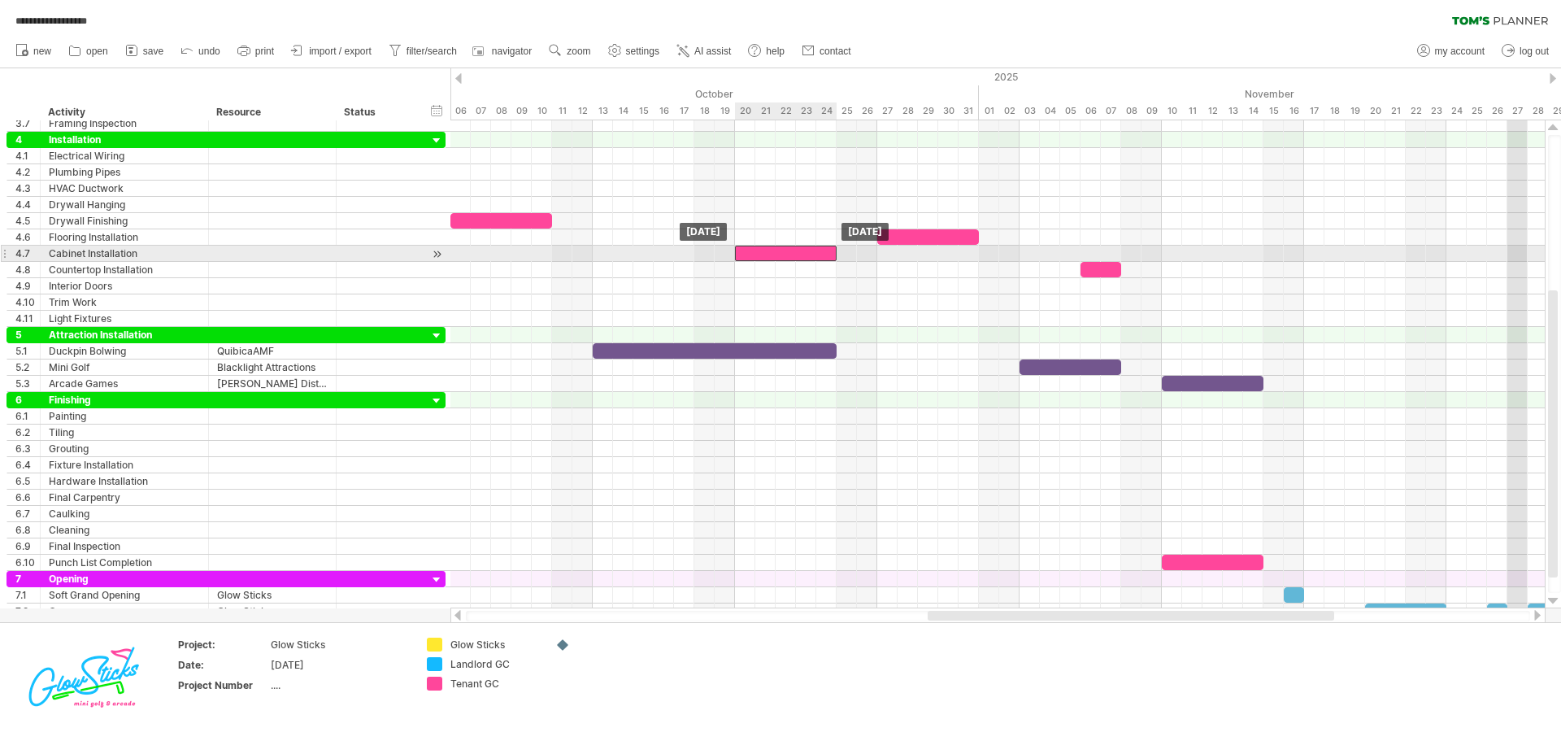
drag, startPoint x: 923, startPoint y: 252, endPoint x: 779, endPoint y: 254, distance: 143.9
click at [779, 254] on div at bounding box center [786, 253] width 102 height 15
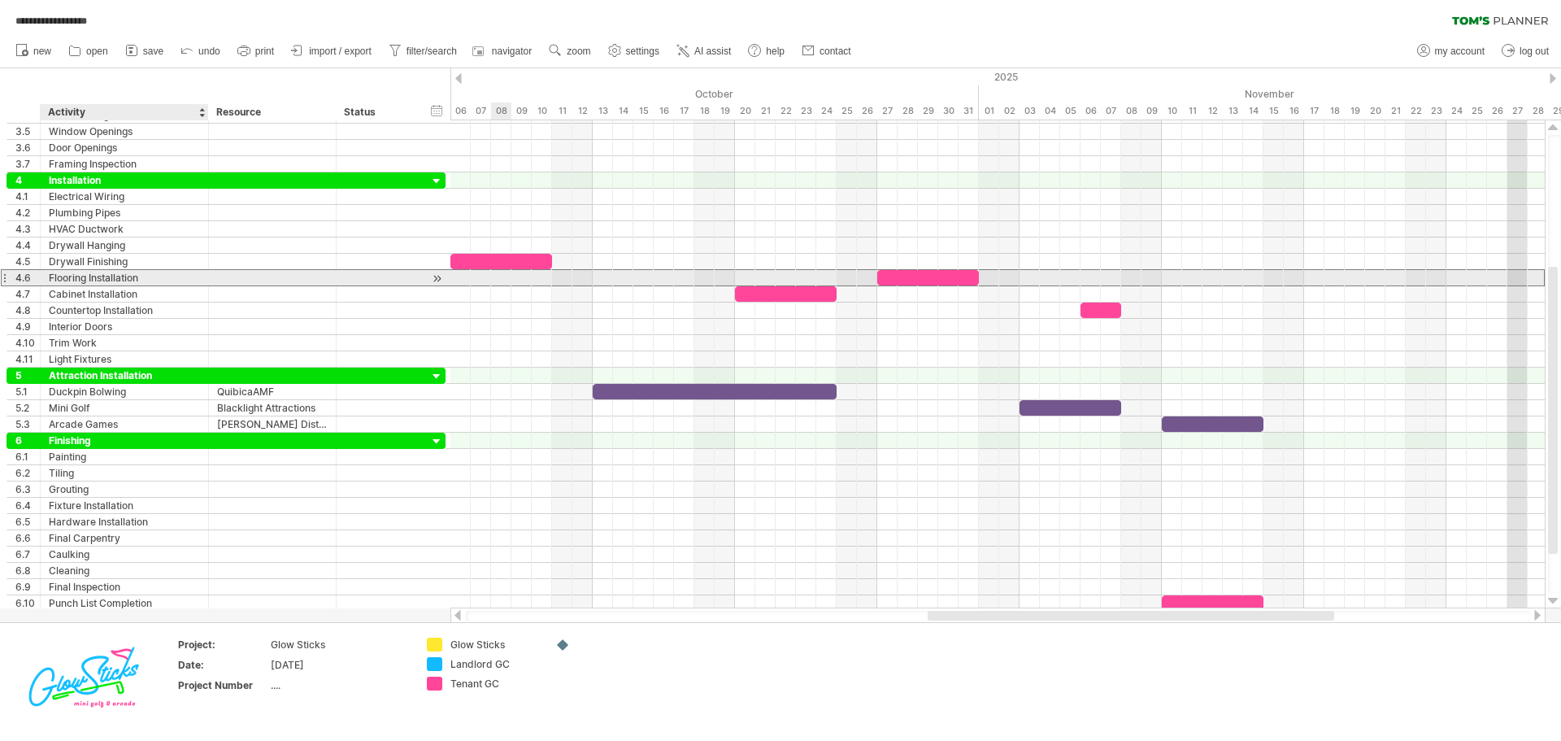
click at [66, 274] on div "Flooring Installation" at bounding box center [124, 277] width 151 height 15
click at [87, 276] on input "**********" at bounding box center [124, 277] width 151 height 15
drag, startPoint x: 85, startPoint y: 280, endPoint x: 29, endPoint y: 281, distance: 56.1
click at [29, 281] on div "**********" at bounding box center [226, 277] width 439 height 17
type input "**********"
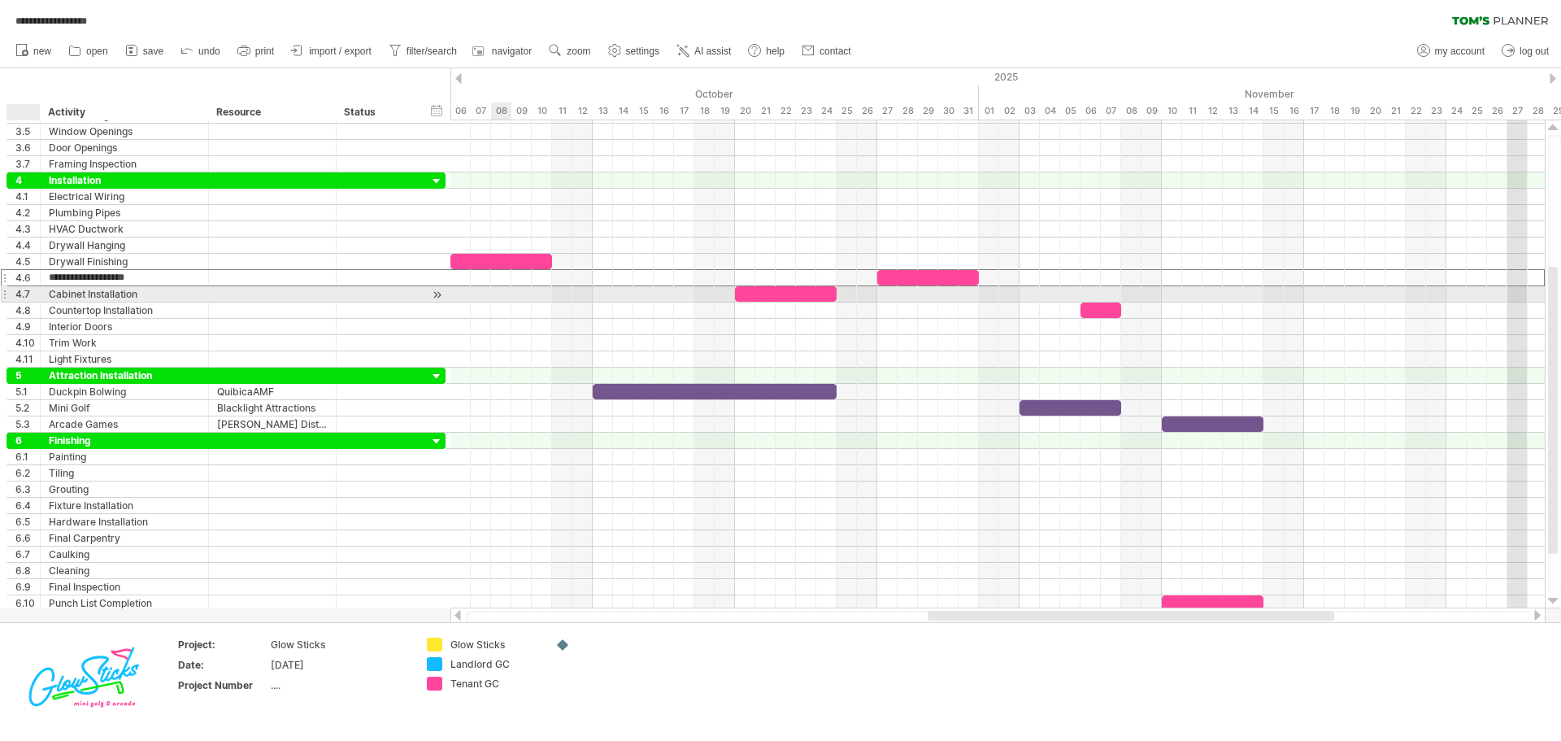
click at [31, 296] on div "4.7" at bounding box center [27, 293] width 24 height 15
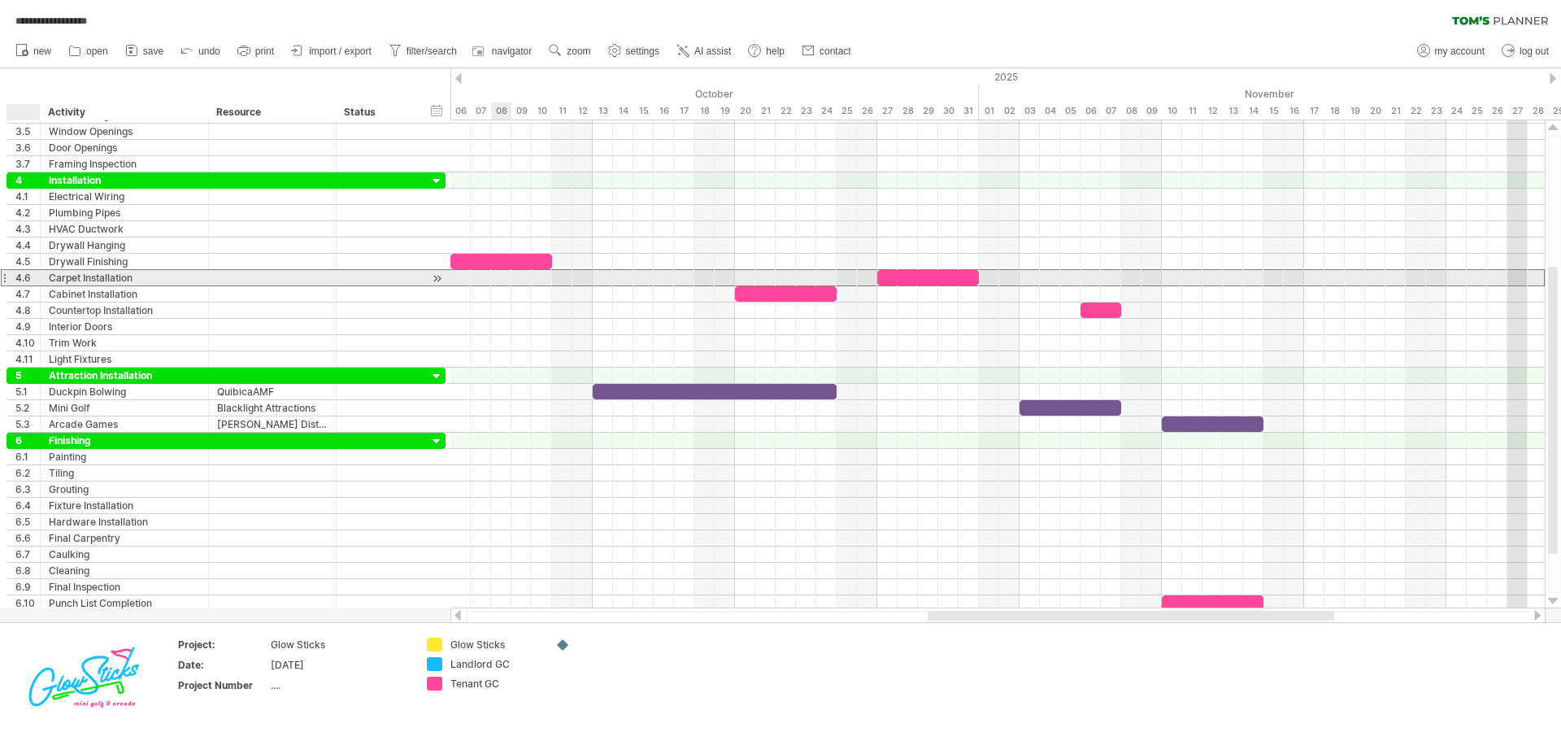
click at [26, 275] on div "4.6" at bounding box center [27, 277] width 24 height 15
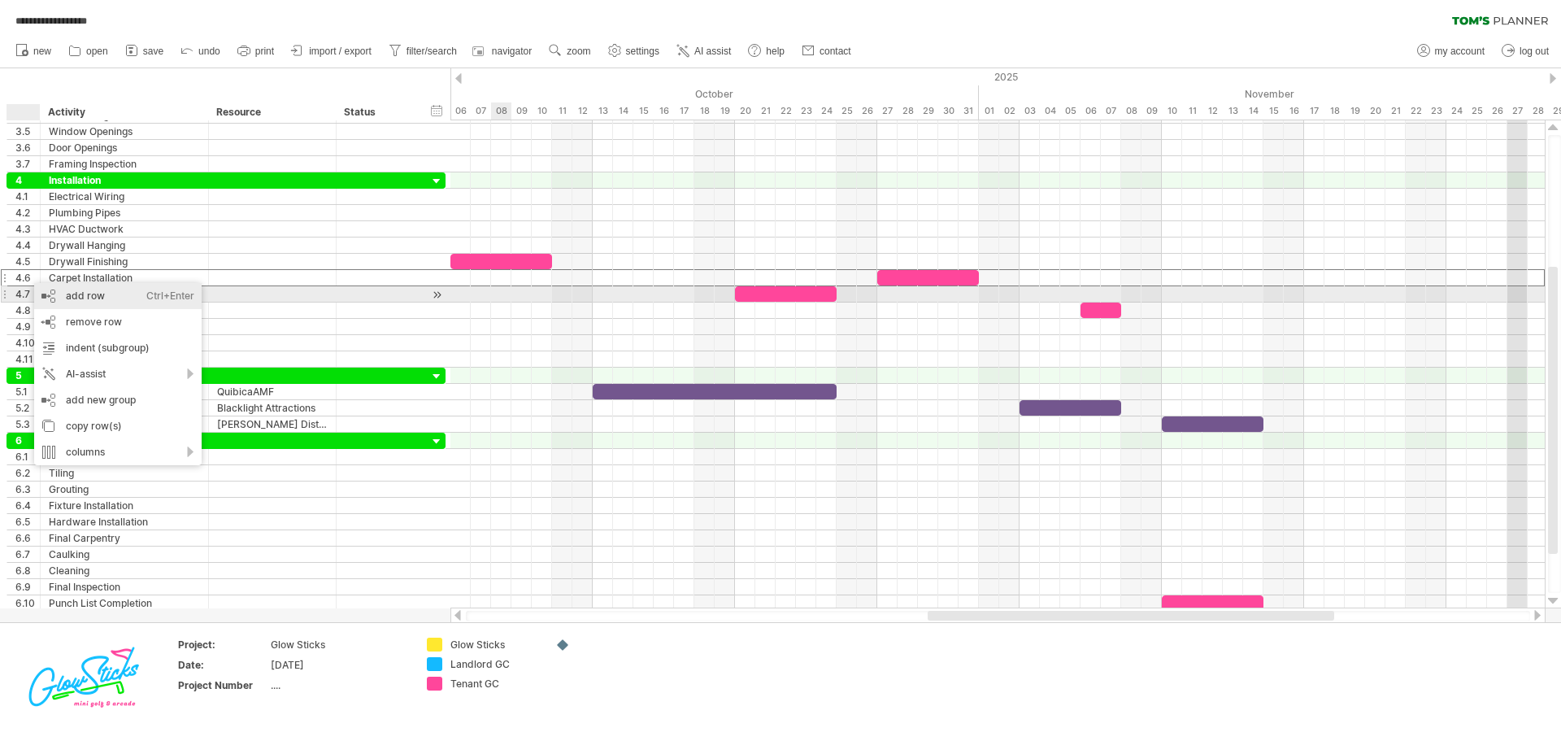
click at [85, 299] on div "add row Ctrl+Enter Cmd+Enter" at bounding box center [117, 296] width 167 height 26
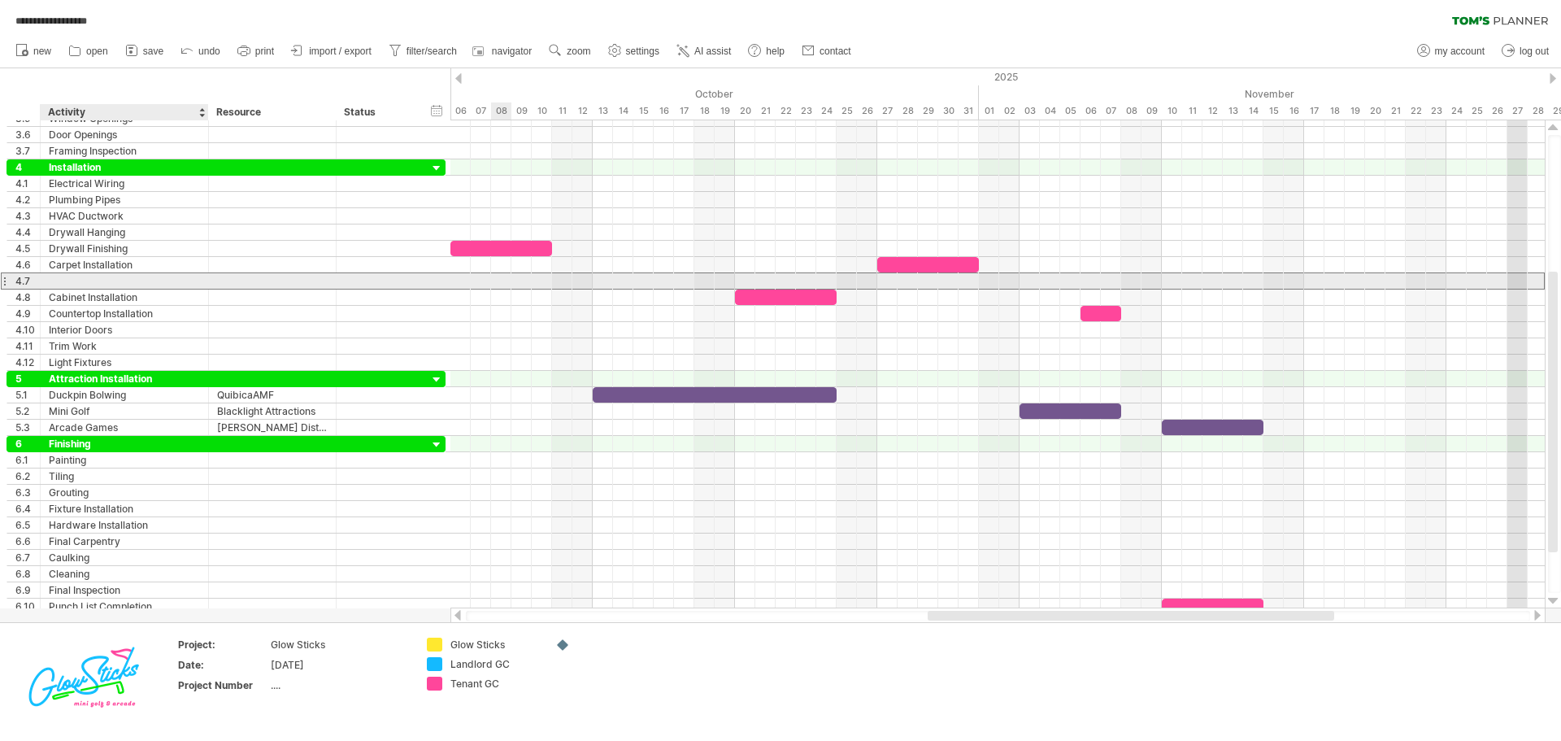
click at [75, 280] on div at bounding box center [124, 280] width 151 height 15
type input "**********"
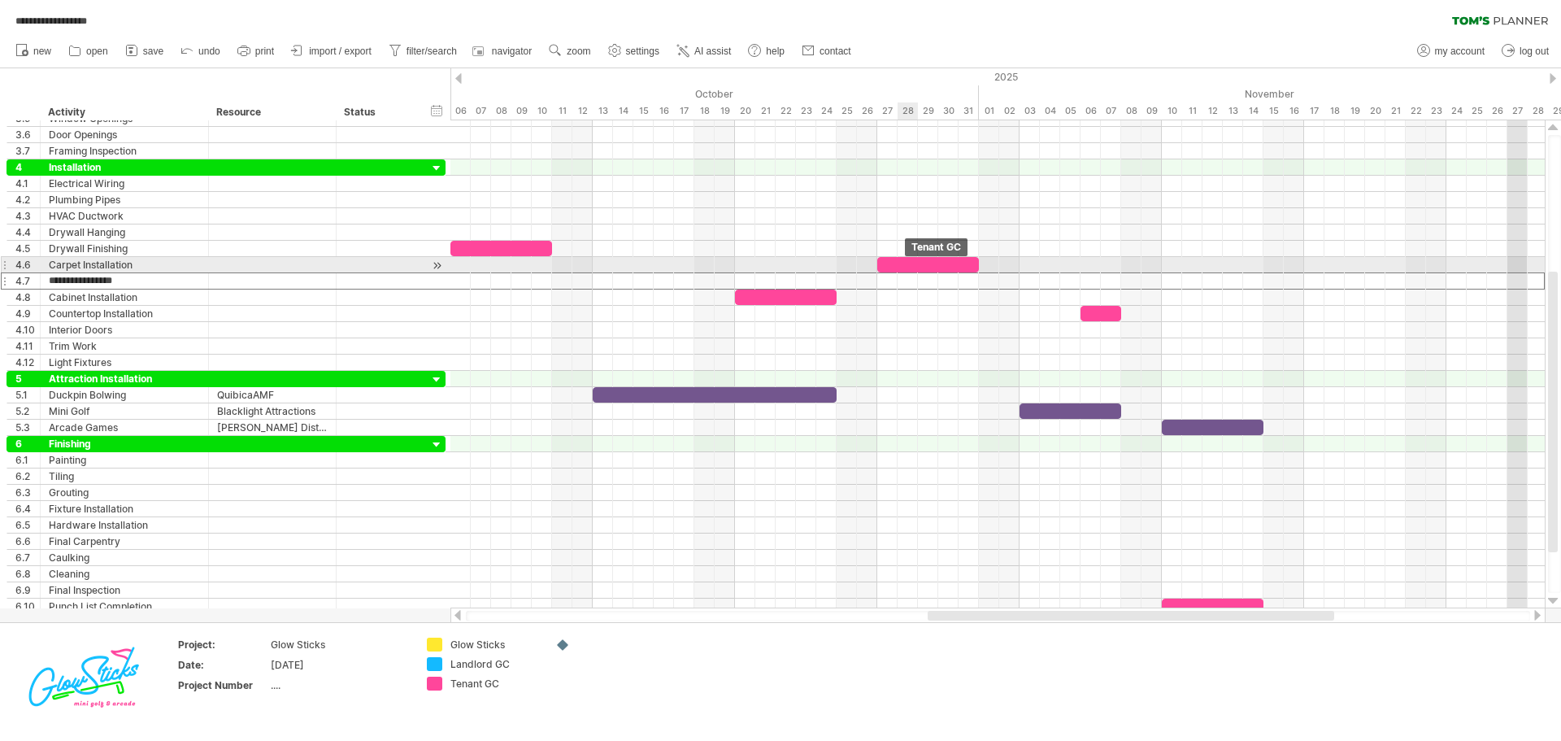
click at [902, 267] on div at bounding box center [928, 264] width 102 height 15
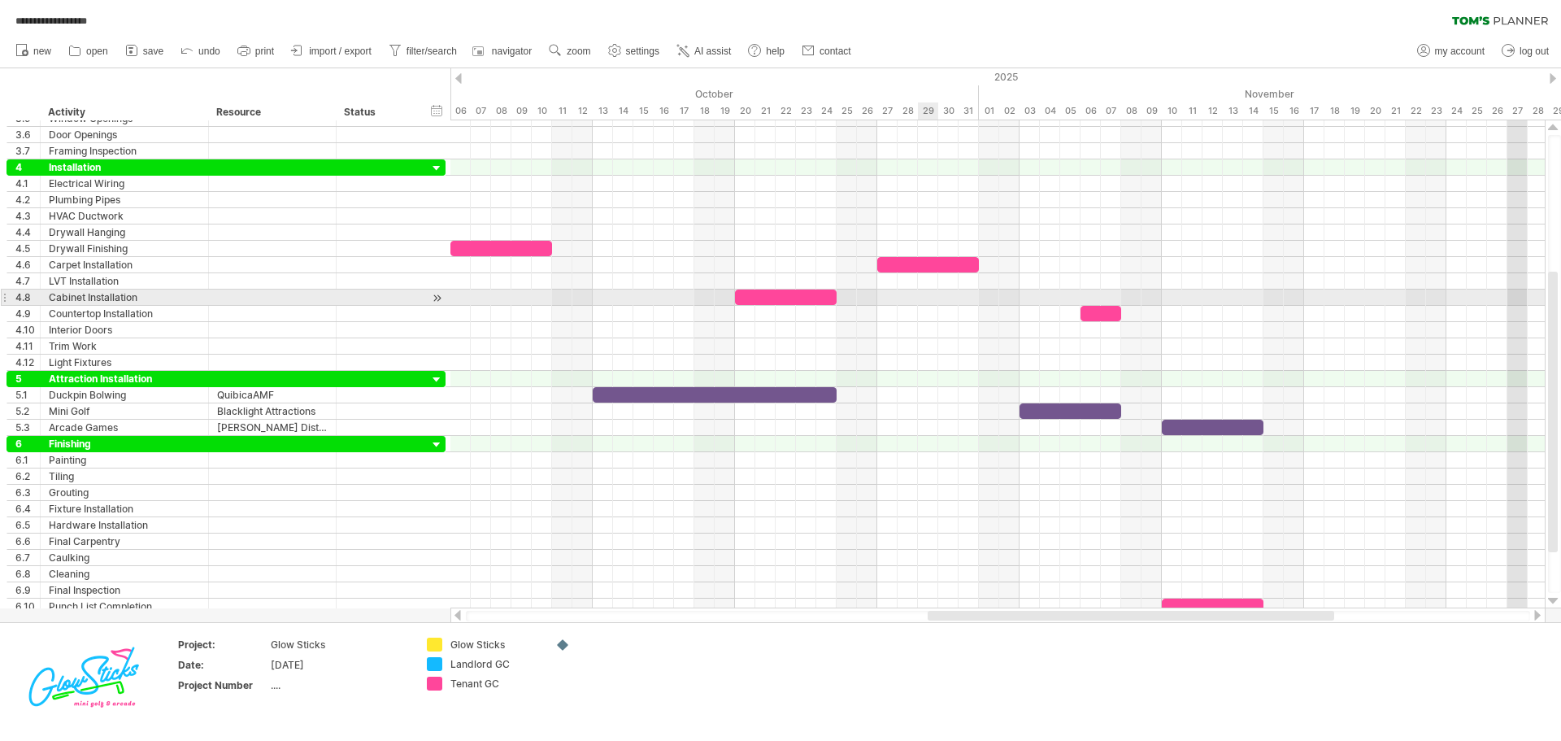
click at [933, 299] on div at bounding box center [997, 297] width 1094 height 16
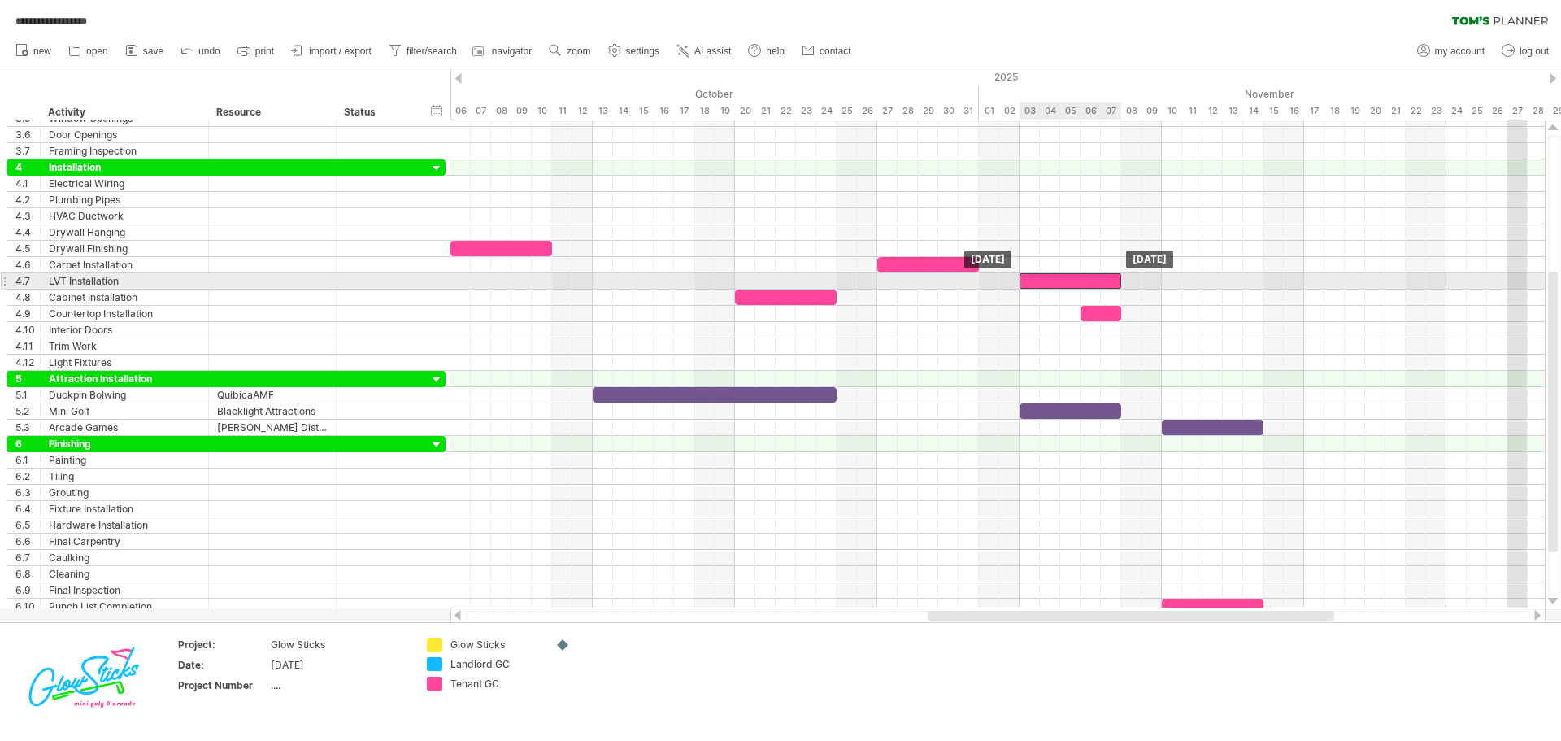
drag, startPoint x: 932, startPoint y: 267, endPoint x: 1076, endPoint y: 285, distance: 145.7
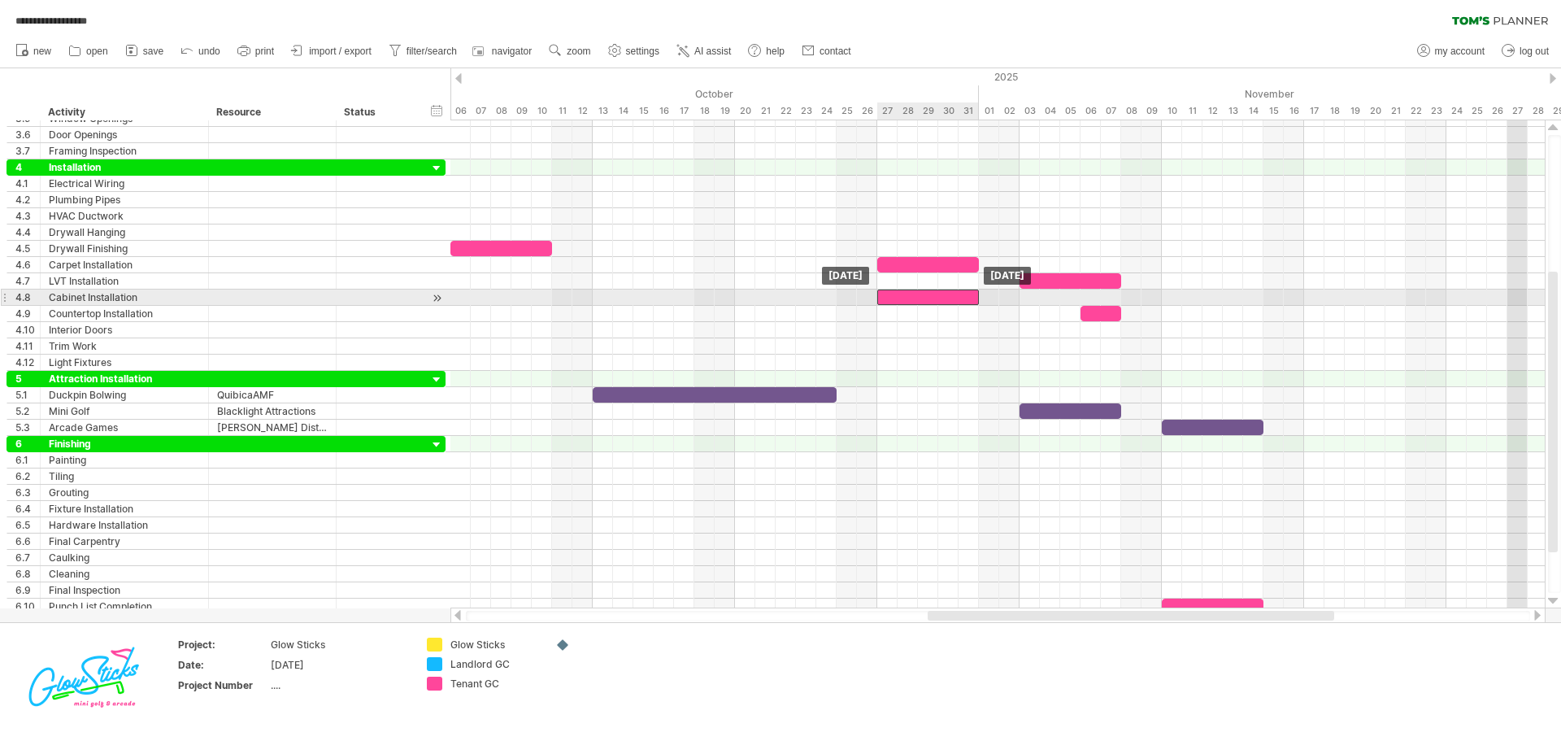
drag, startPoint x: 793, startPoint y: 299, endPoint x: 934, endPoint y: 298, distance: 141.5
click at [934, 298] on div at bounding box center [928, 296] width 102 height 15
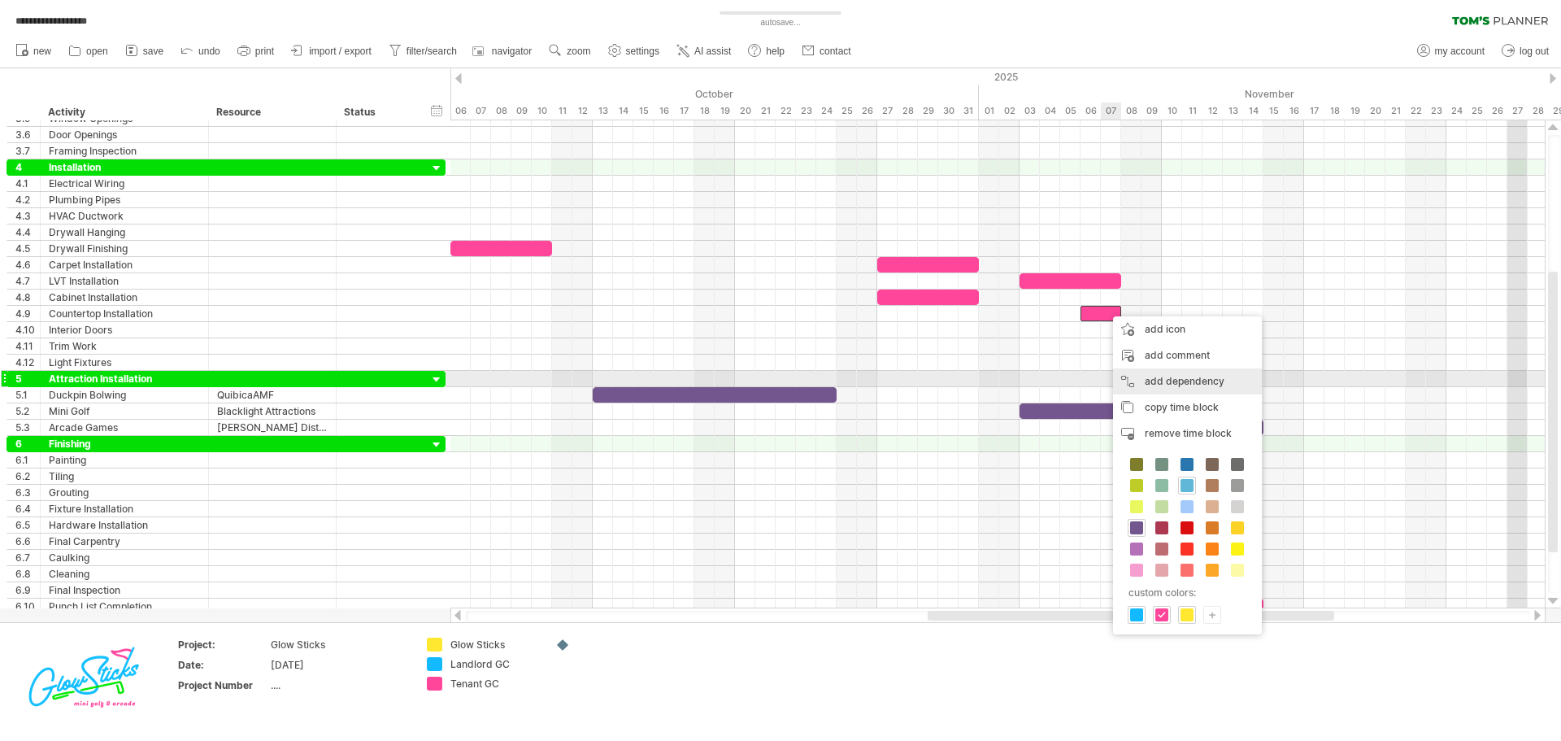
click at [1149, 373] on div "add dependency You can use dependencies when you require tasks to be done in a …" at bounding box center [1187, 381] width 149 height 26
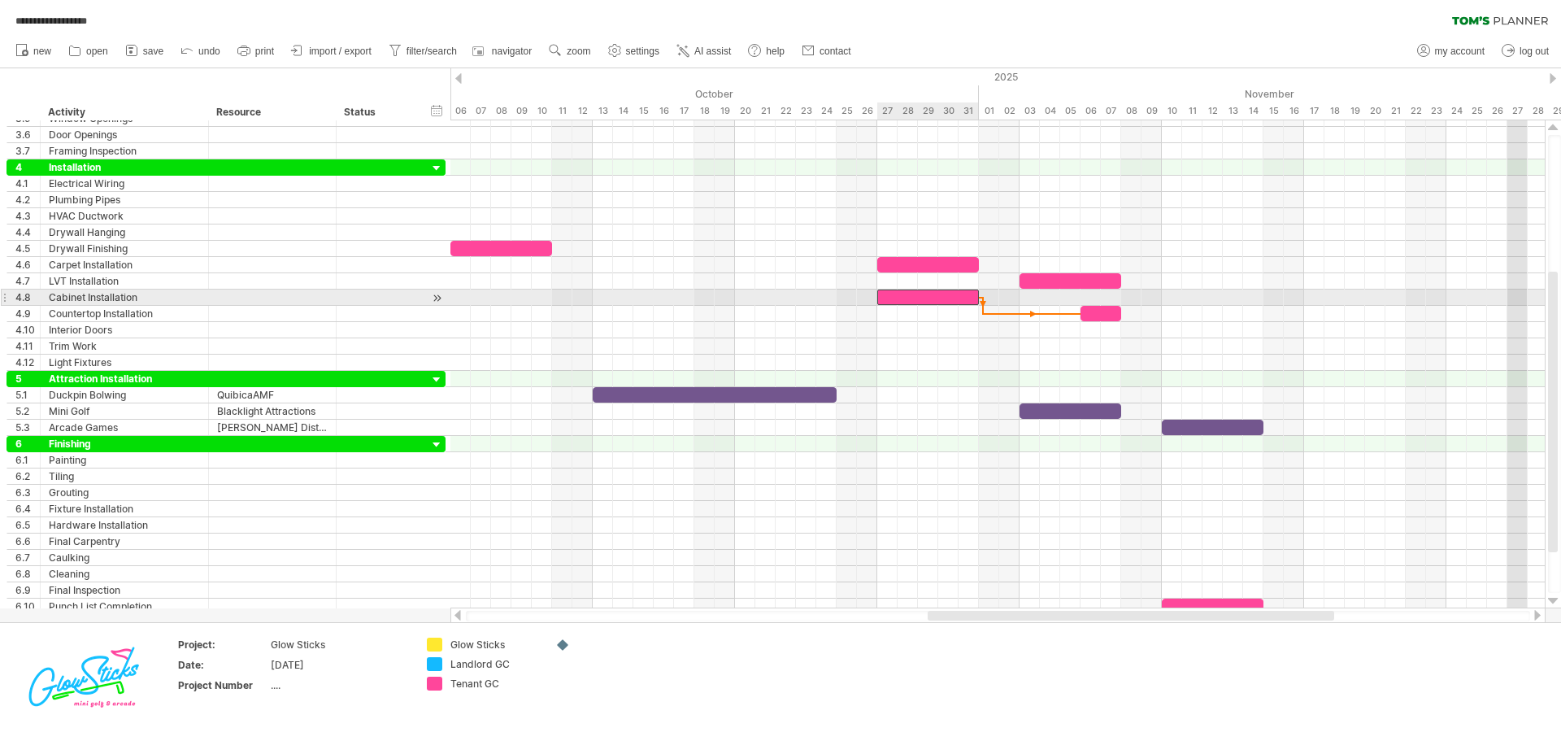
click at [974, 295] on div at bounding box center [928, 296] width 102 height 15
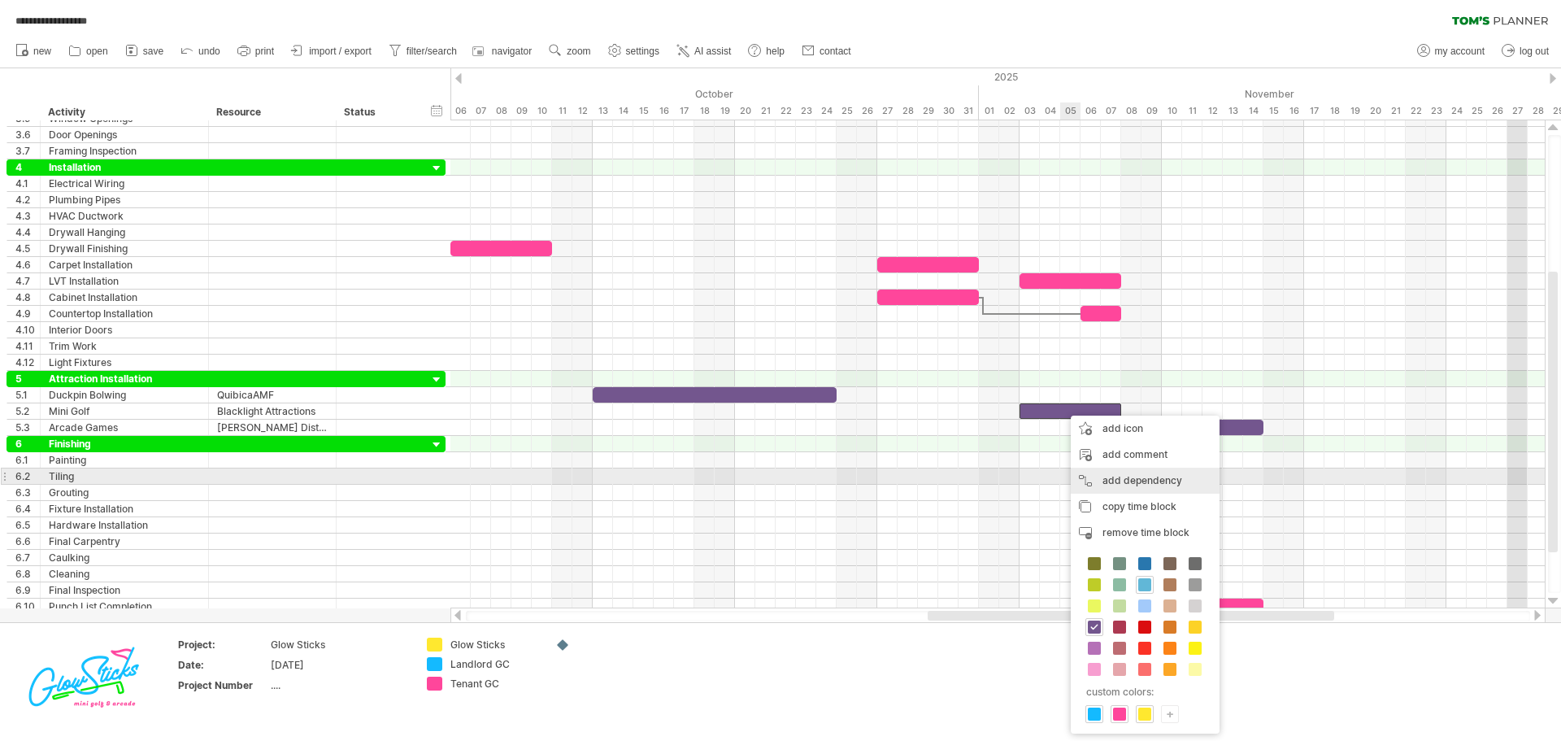
click at [1119, 473] on div "add dependency You can use dependencies when you require tasks to be done in a …" at bounding box center [1145, 480] width 149 height 26
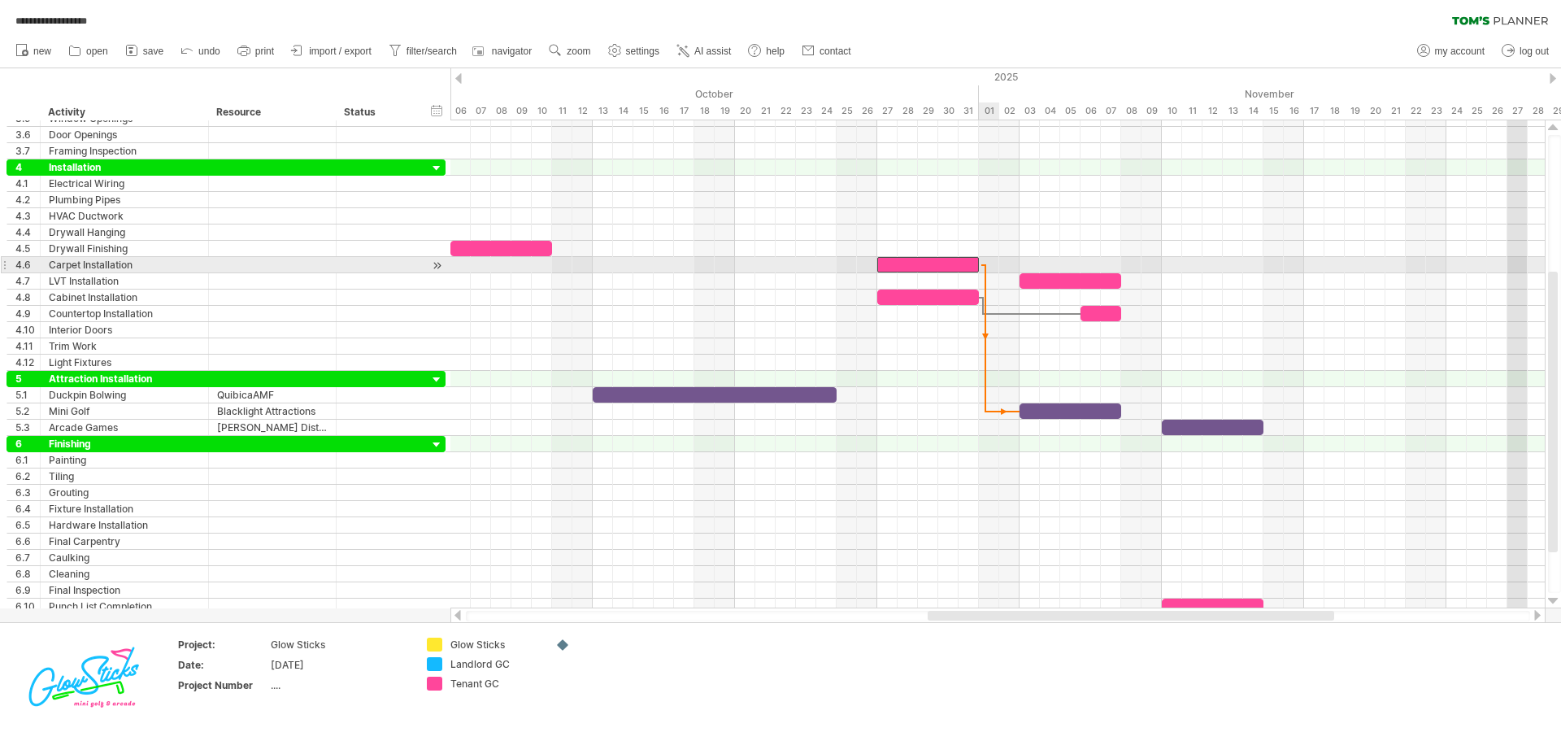
click at [981, 262] on span at bounding box center [979, 264] width 7 height 15
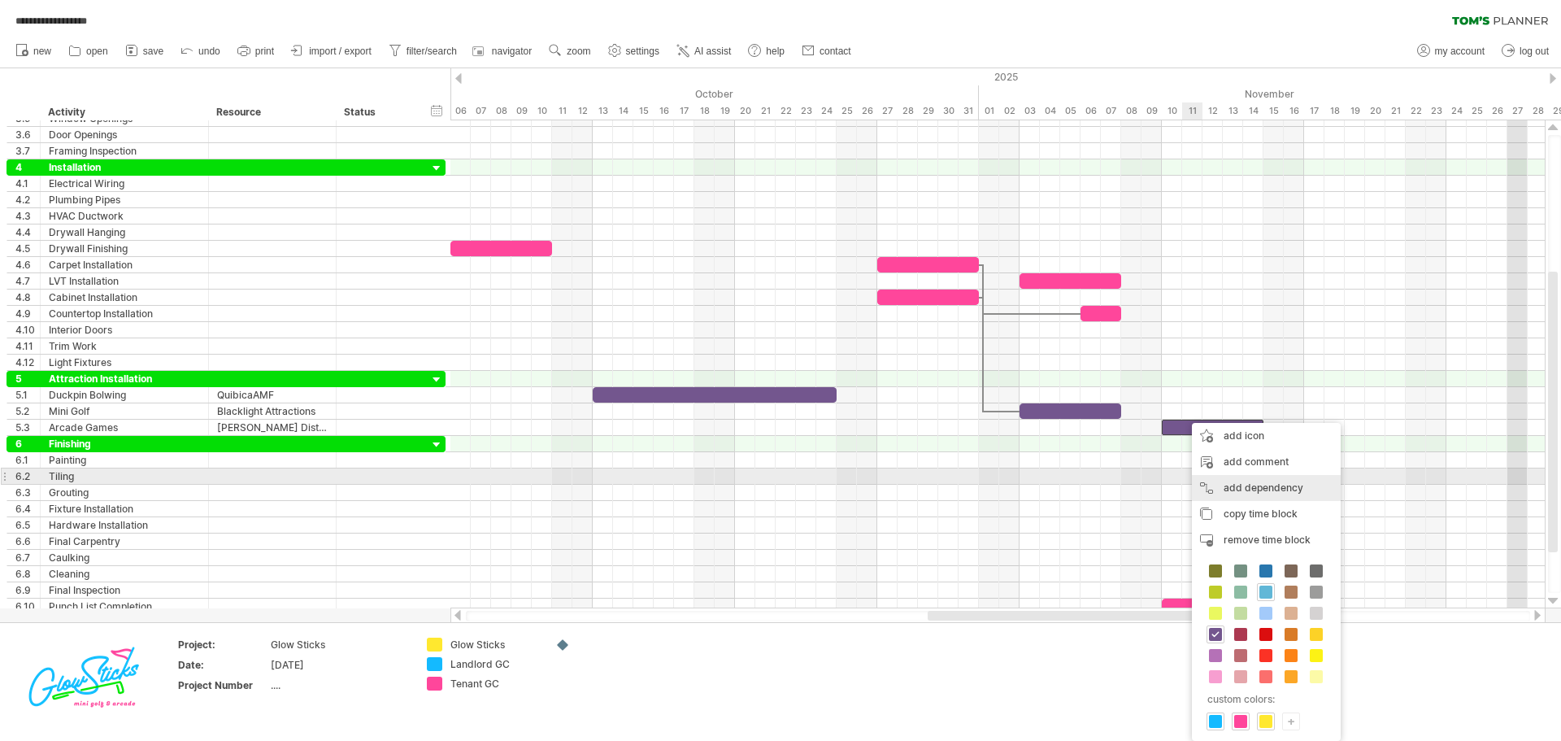
click at [1224, 481] on div "add dependency You can use dependencies when you require tasks to be done in a …" at bounding box center [1266, 488] width 149 height 26
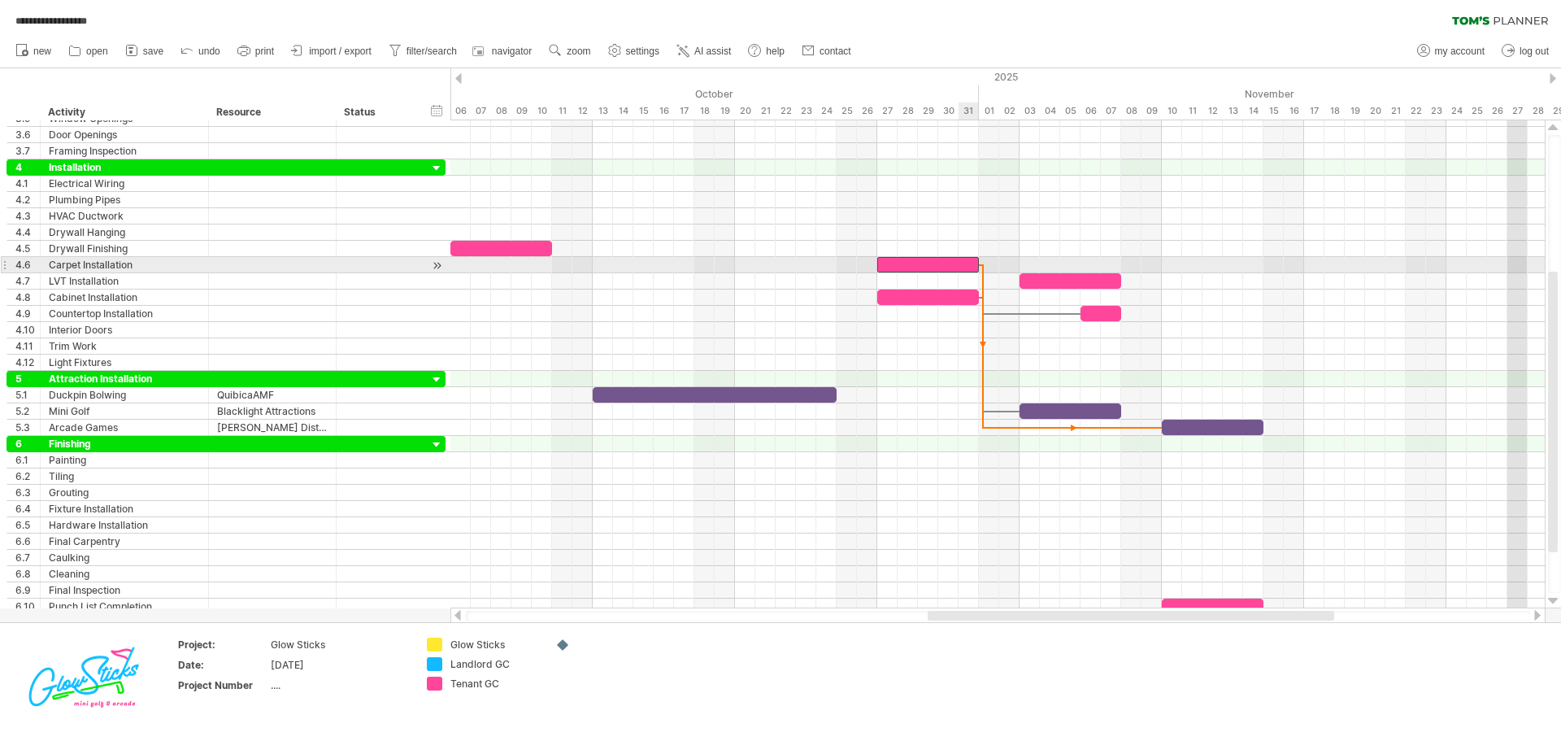
click at [972, 263] on div at bounding box center [928, 264] width 102 height 15
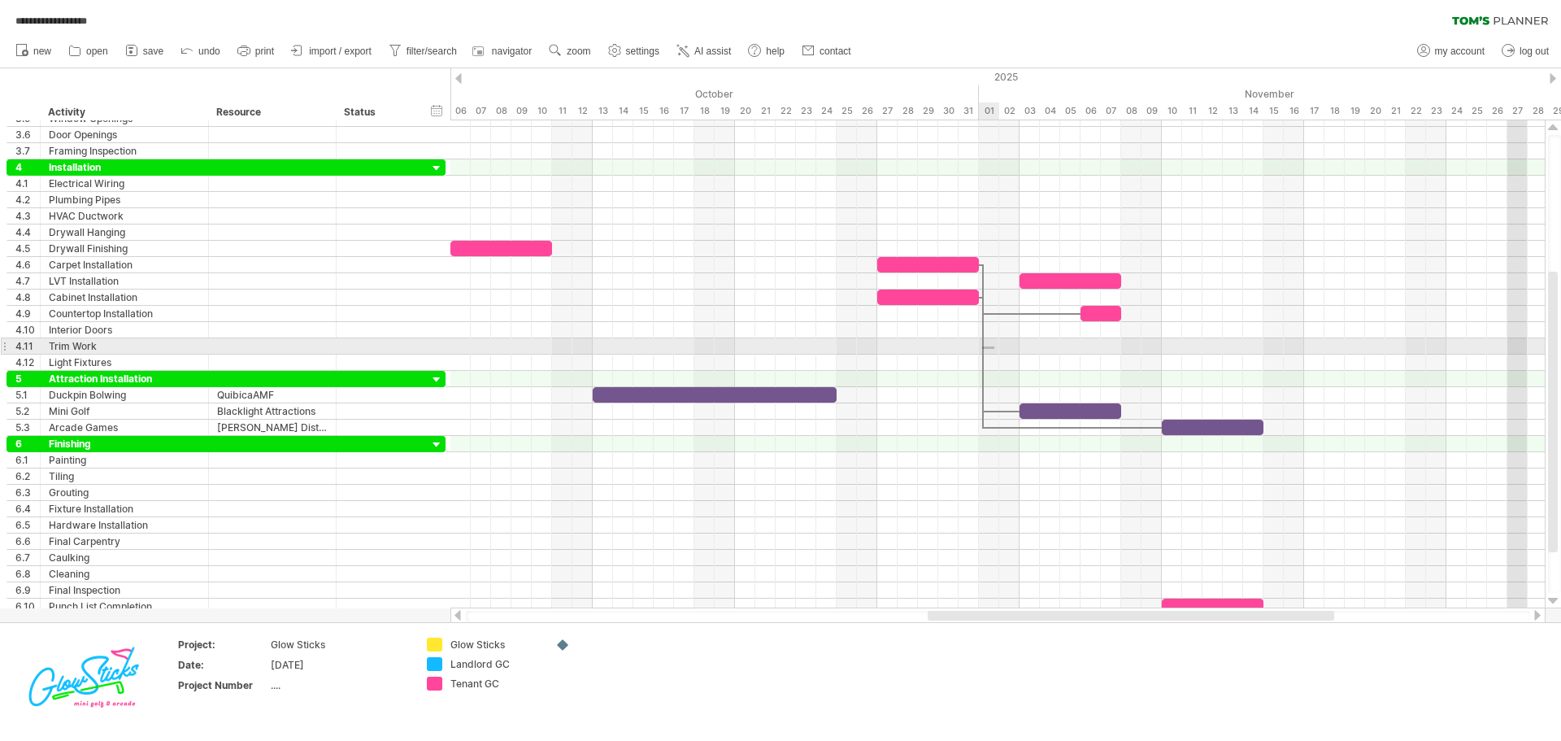
drag, startPoint x: 982, startPoint y: 346, endPoint x: 994, endPoint y: 349, distance: 12.4
click at [994, 349] on div "[DATE] [DATE]" at bounding box center [997, 364] width 1094 height 488
drag, startPoint x: 983, startPoint y: 352, endPoint x: 996, endPoint y: 353, distance: 13.0
click at [996, 353] on div "[DATE] [DATE]" at bounding box center [997, 364] width 1094 height 488
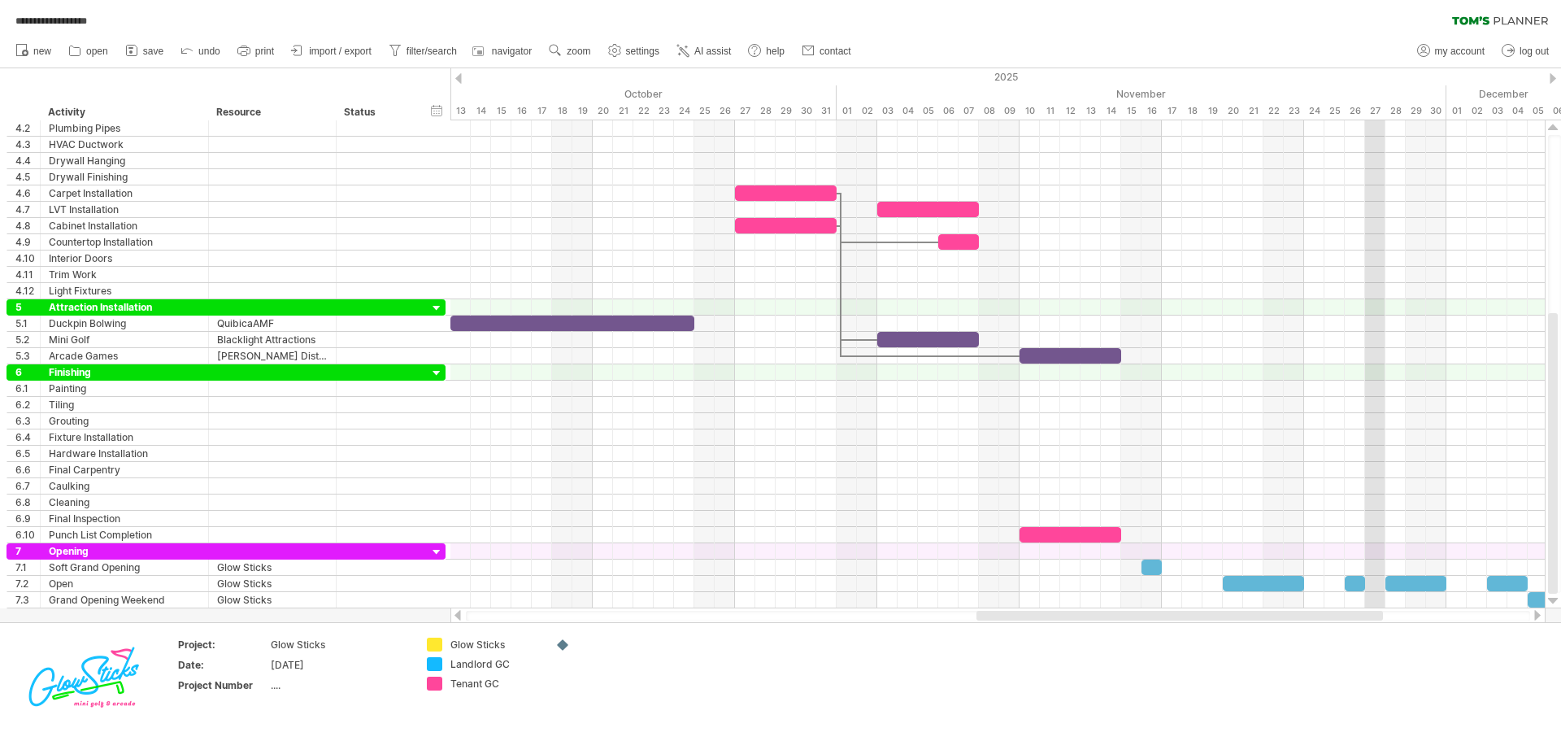
drag, startPoint x: 1133, startPoint y: 616, endPoint x: 1189, endPoint y: 617, distance: 56.1
click at [1189, 617] on div at bounding box center [1179, 616] width 407 height 10
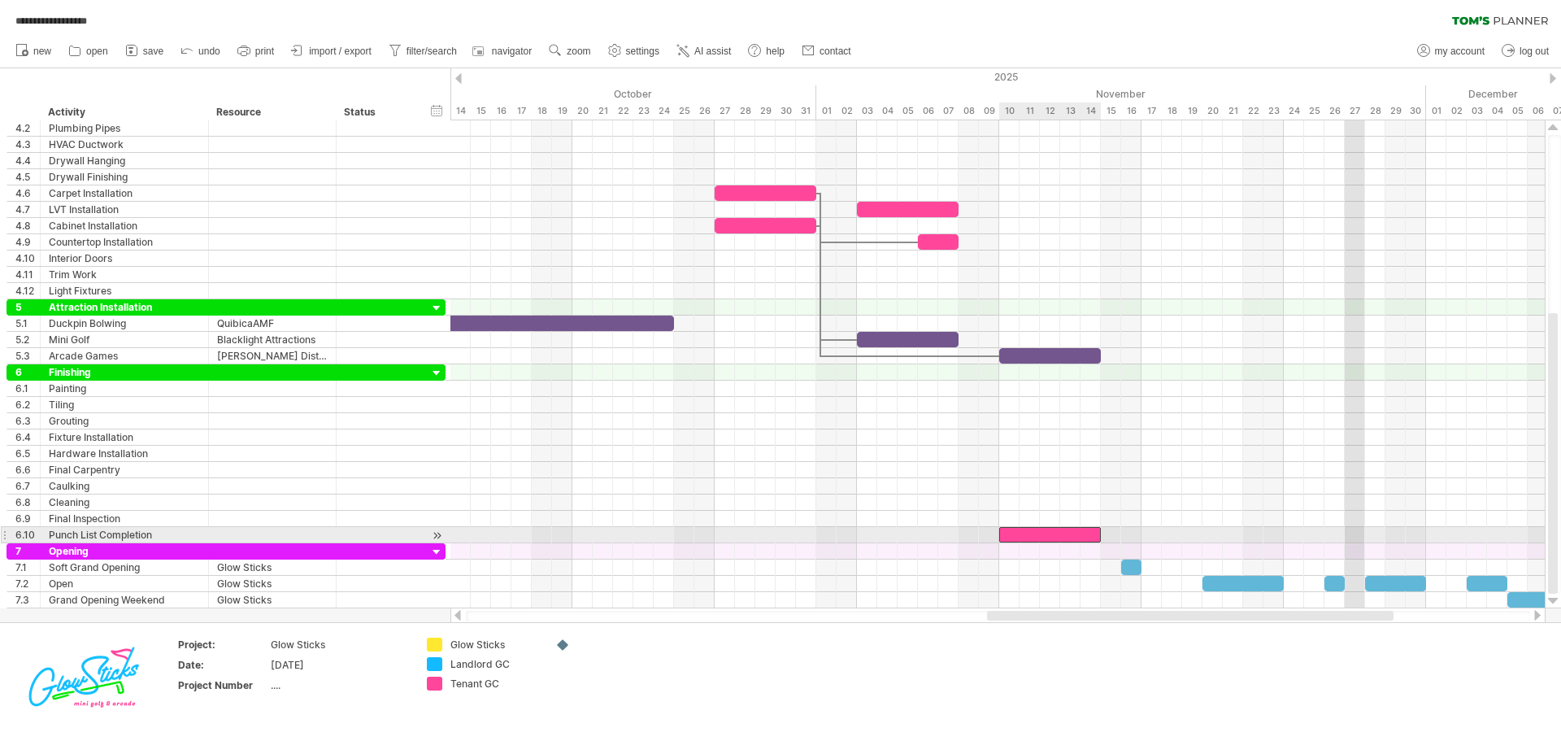
click at [1084, 530] on div at bounding box center [1050, 534] width 102 height 15
drag, startPoint x: 1099, startPoint y: 532, endPoint x: 1055, endPoint y: 532, distance: 43.9
click at [1055, 532] on div at bounding box center [1029, 534] width 61 height 15
click at [1104, 528] on div "add time block" at bounding box center [1168, 538] width 143 height 26
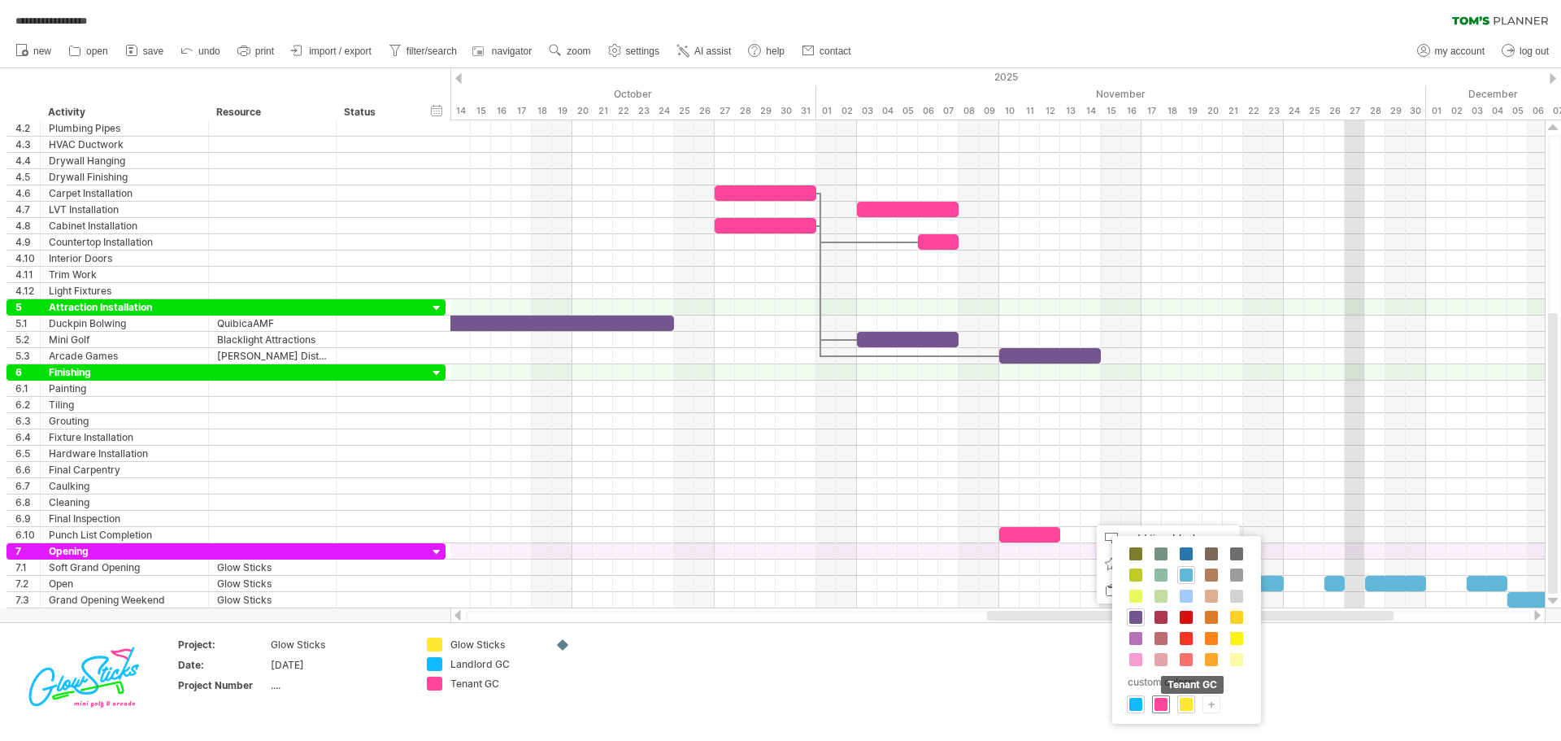
click at [1159, 701] on span at bounding box center [1160, 704] width 13 height 13
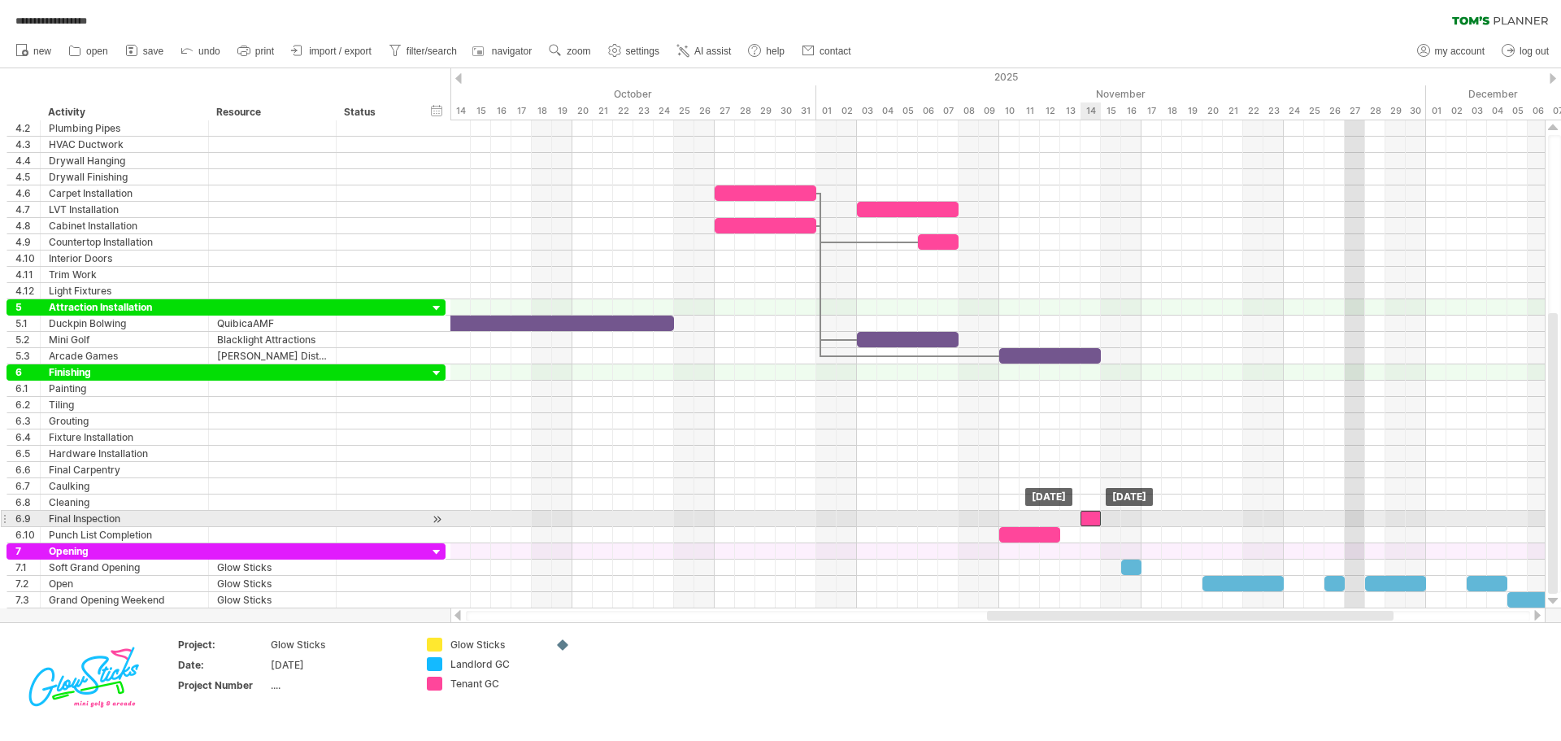
click at [1093, 520] on div at bounding box center [1090, 518] width 20 height 15
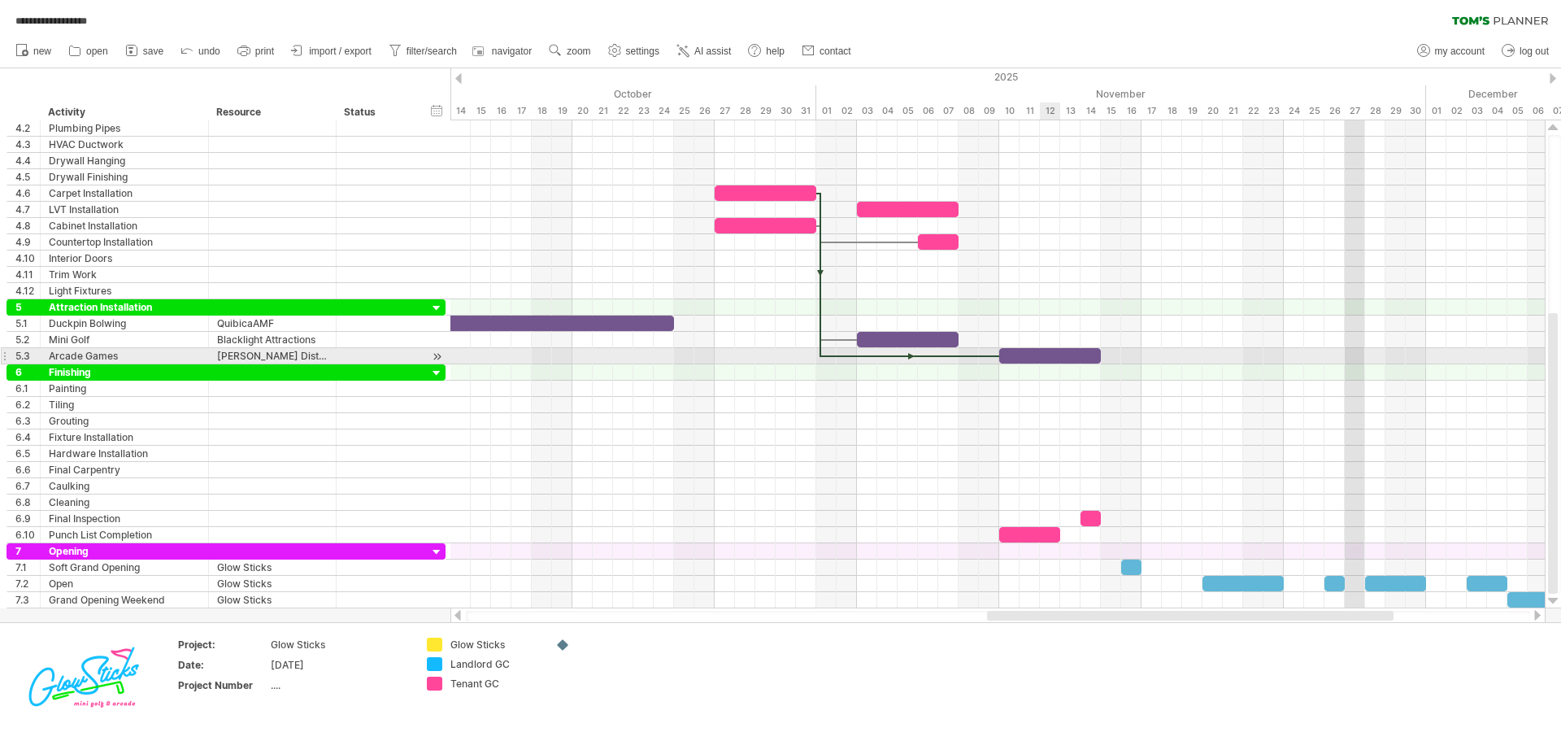
click at [1062, 357] on div at bounding box center [1050, 355] width 102 height 15
drag, startPoint x: 1098, startPoint y: 354, endPoint x: 1056, endPoint y: 354, distance: 42.3
click at [1056, 354] on div at bounding box center [1029, 355] width 61 height 15
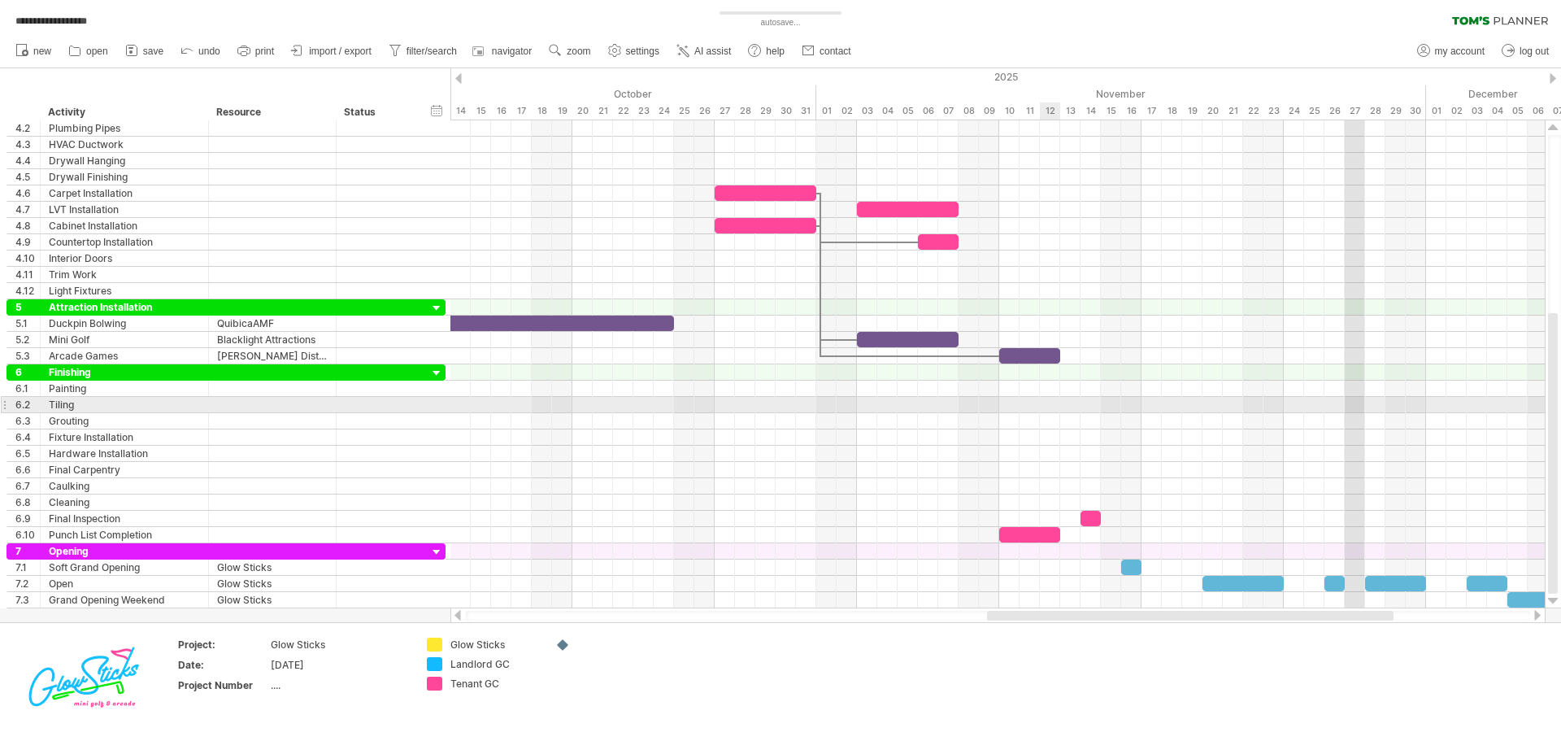
click at [1053, 411] on div at bounding box center [997, 405] width 1094 height 16
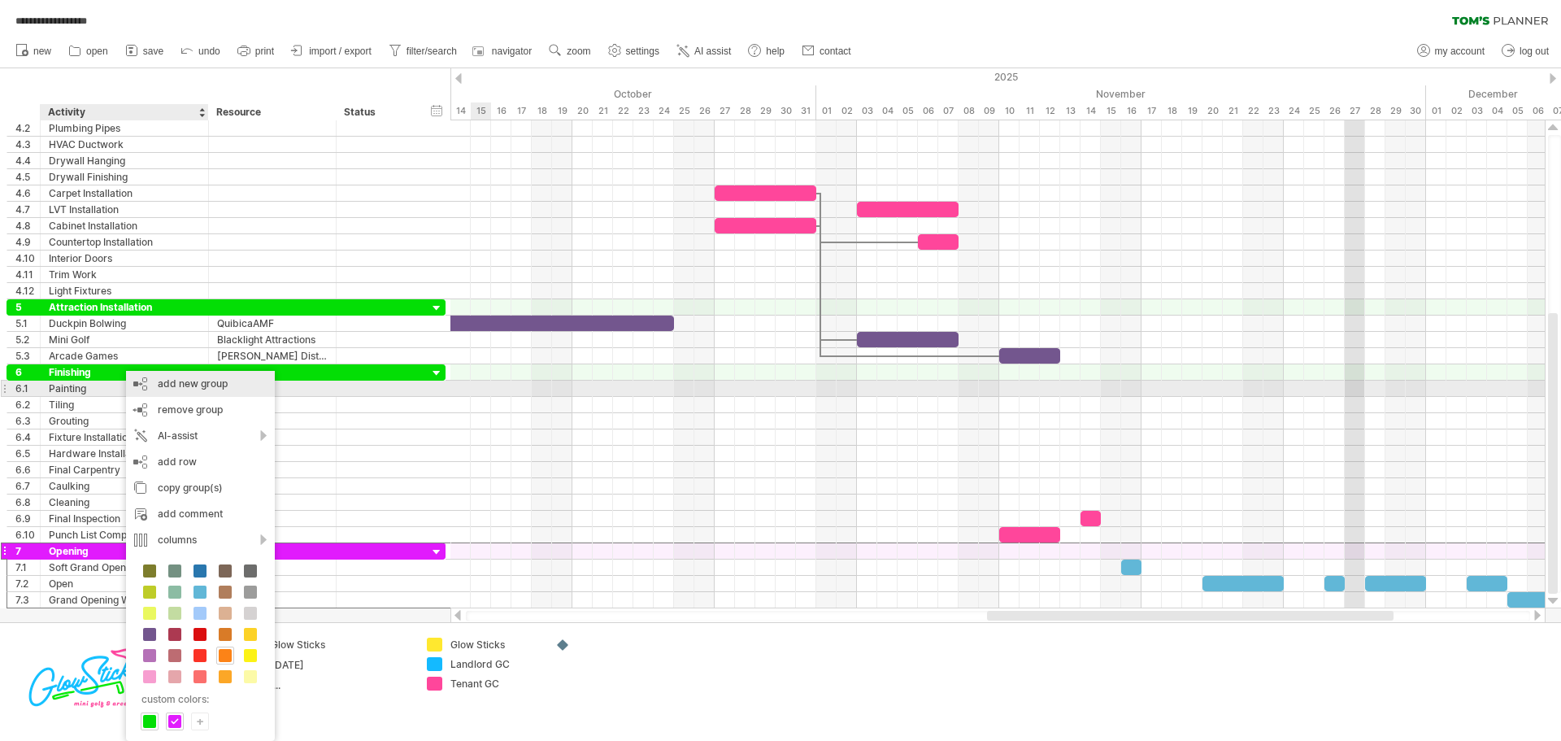
click at [199, 380] on div "add new group" at bounding box center [200, 384] width 149 height 26
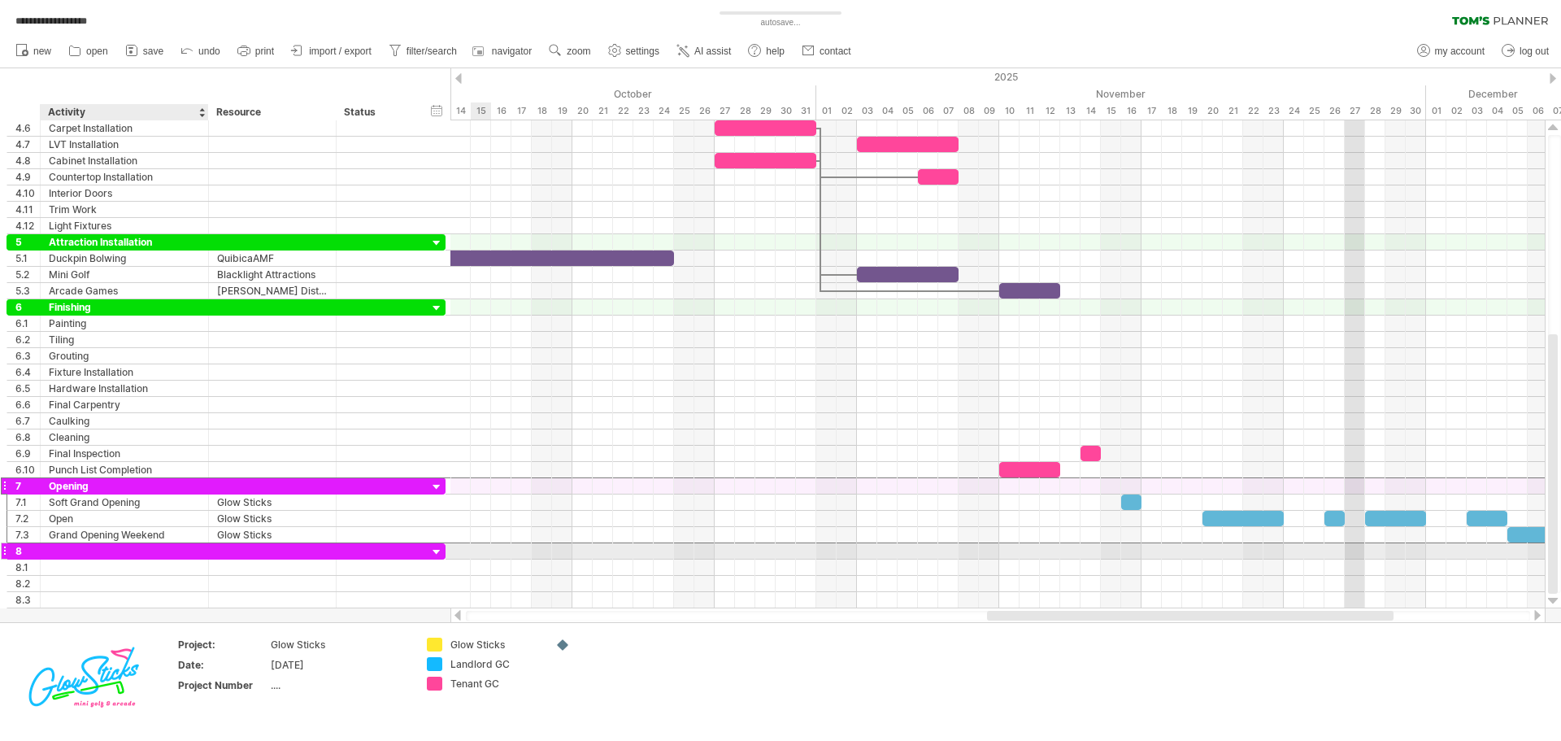
click at [113, 554] on div at bounding box center [124, 550] width 151 height 15
type input "*"
type input "**********"
type input "*"
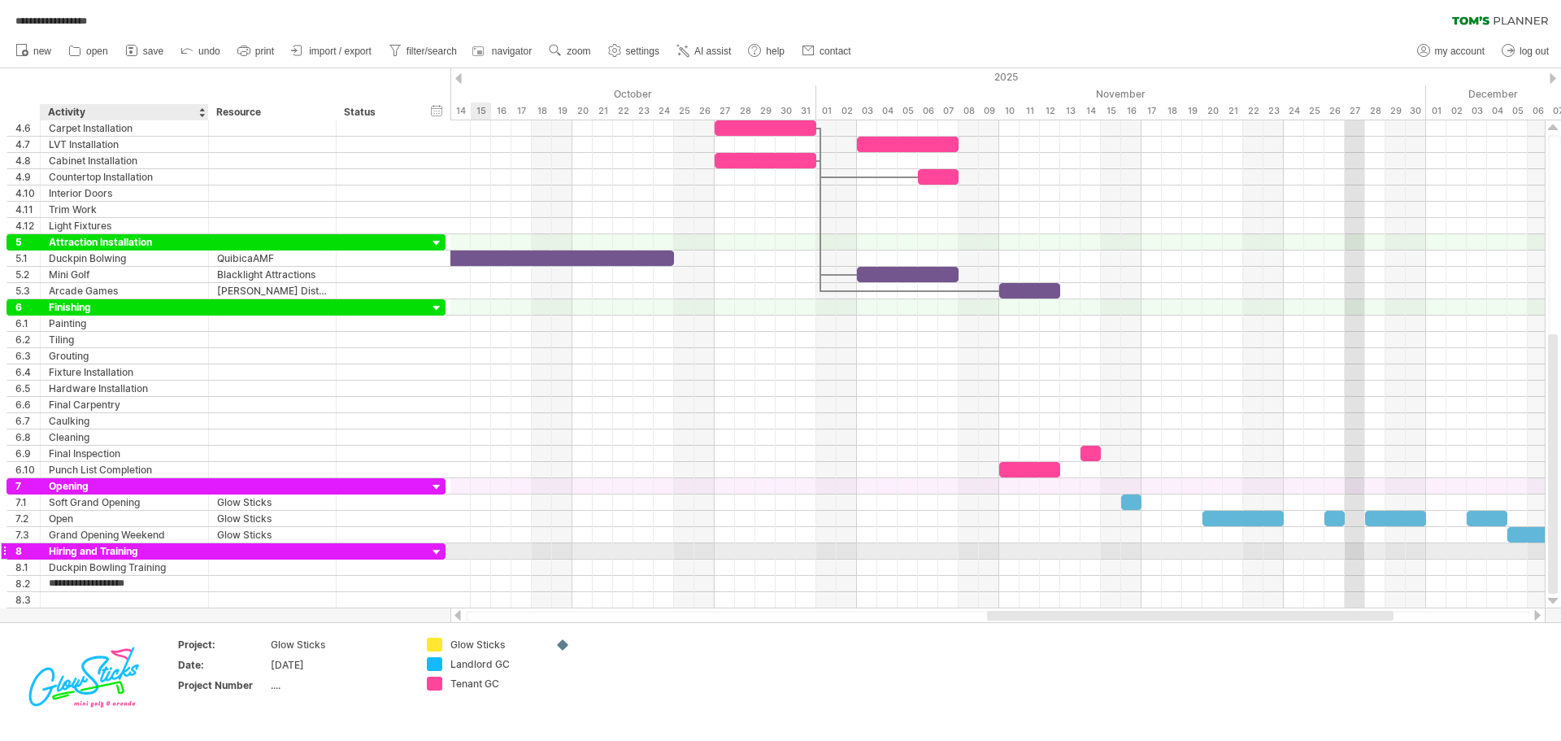
type input "**********"
click at [709, 558] on div at bounding box center [997, 551] width 1094 height 16
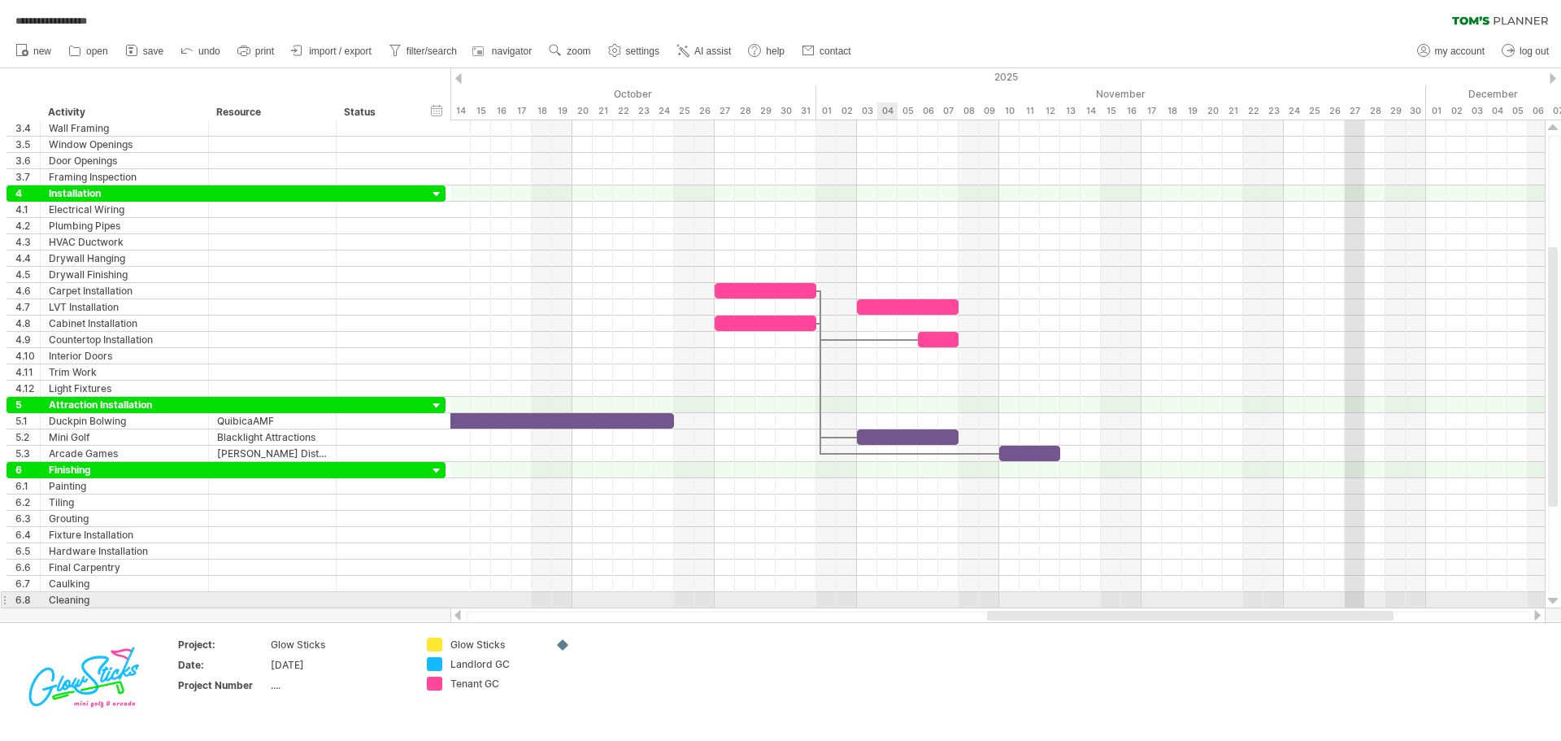
drag, startPoint x: 1007, startPoint y: 610, endPoint x: 878, endPoint y: 607, distance: 128.5
click at [878, 607] on div "**********" at bounding box center [780, 370] width 1561 height 741
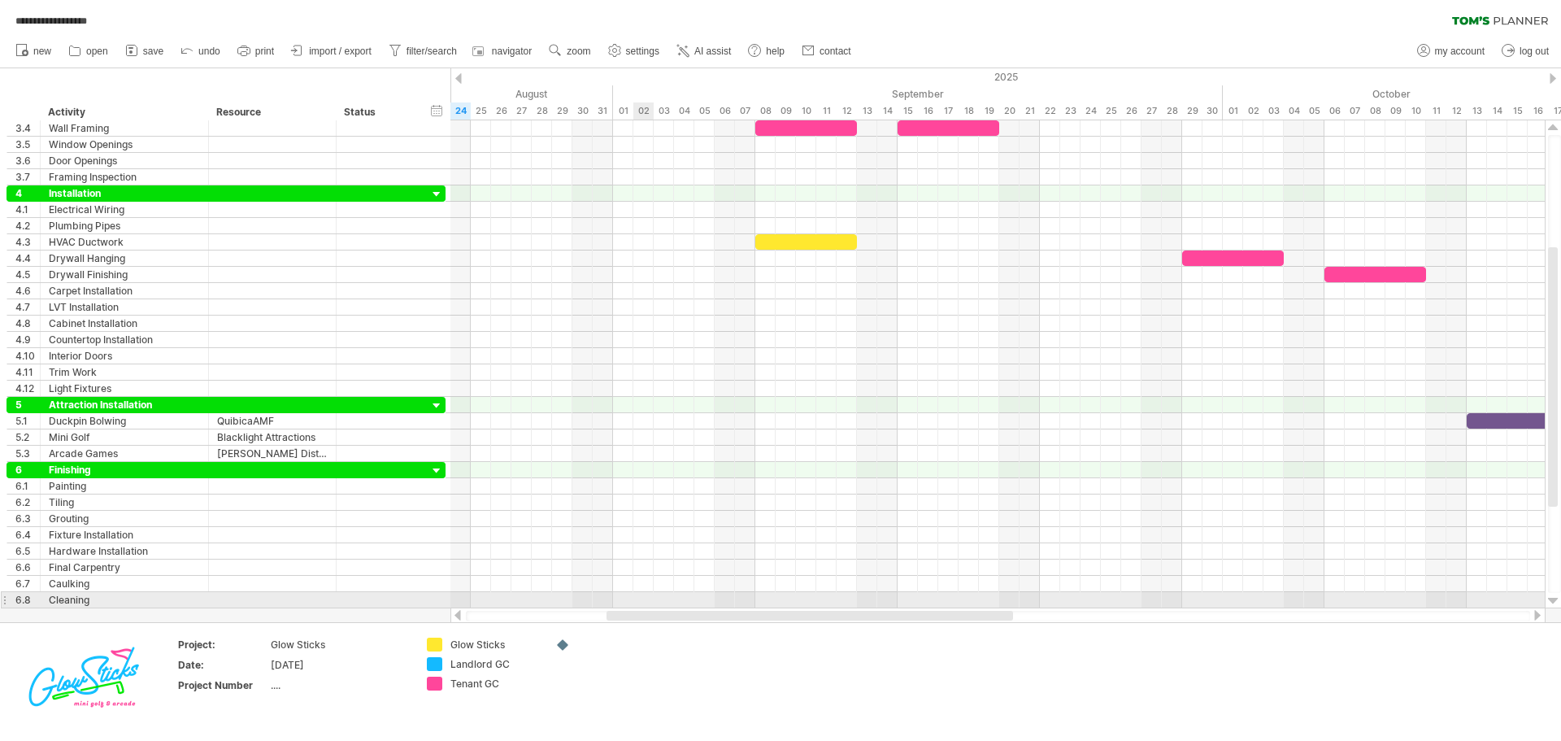
drag, startPoint x: 1028, startPoint y: 613, endPoint x: 647, endPoint y: 605, distance: 380.6
click at [647, 605] on div "**********" at bounding box center [780, 370] width 1561 height 741
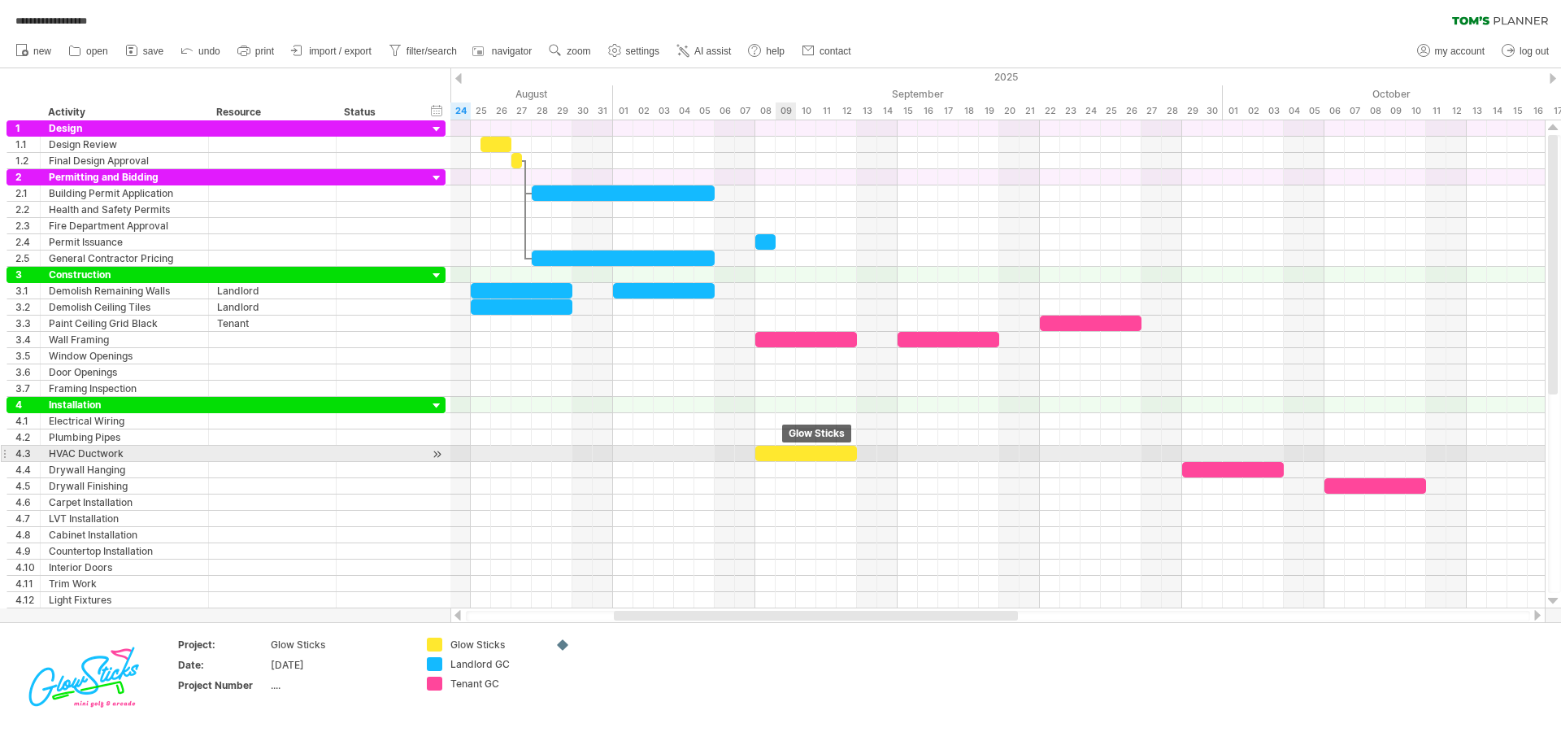
click at [782, 455] on div at bounding box center [806, 453] width 102 height 15
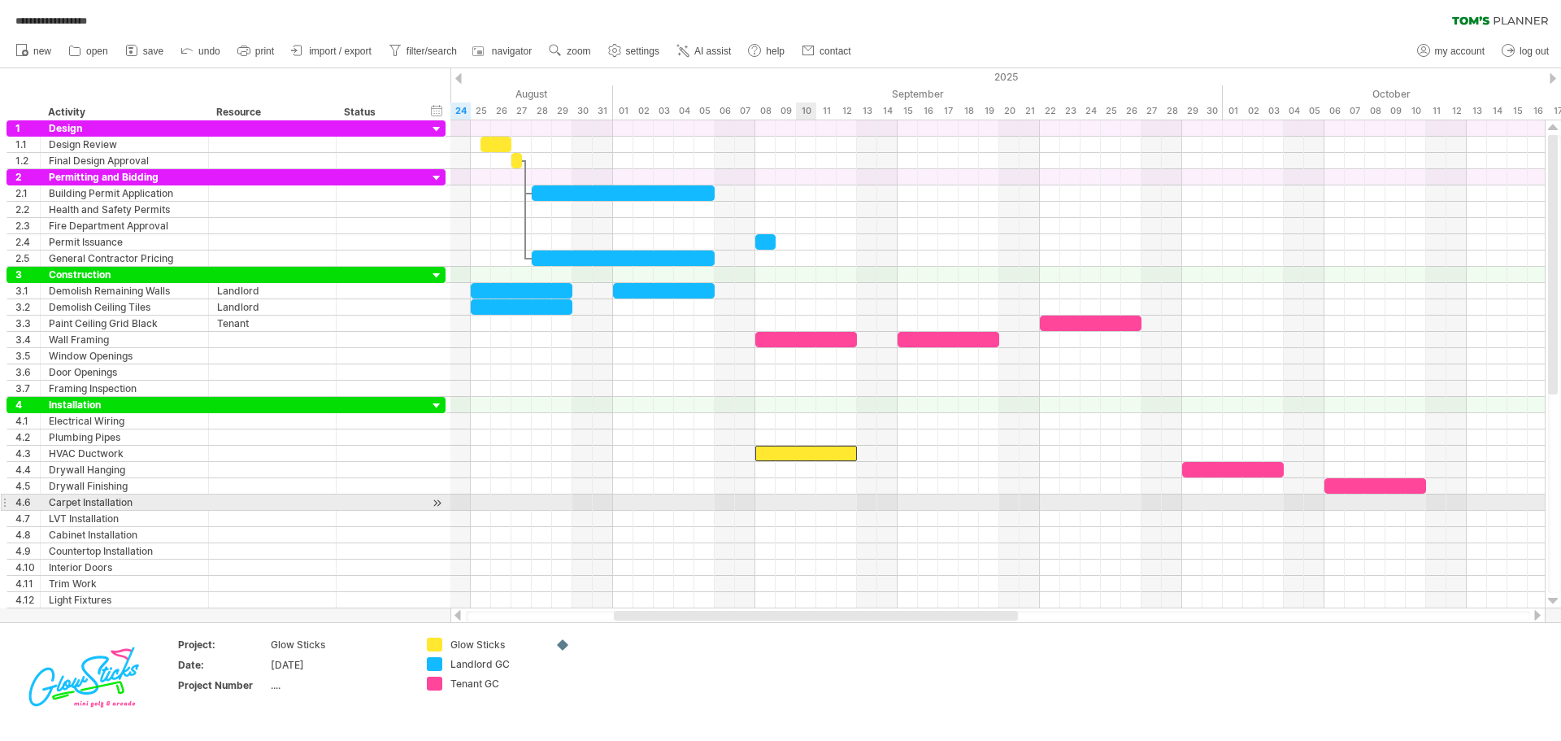
click at [798, 497] on div at bounding box center [997, 502] width 1094 height 16
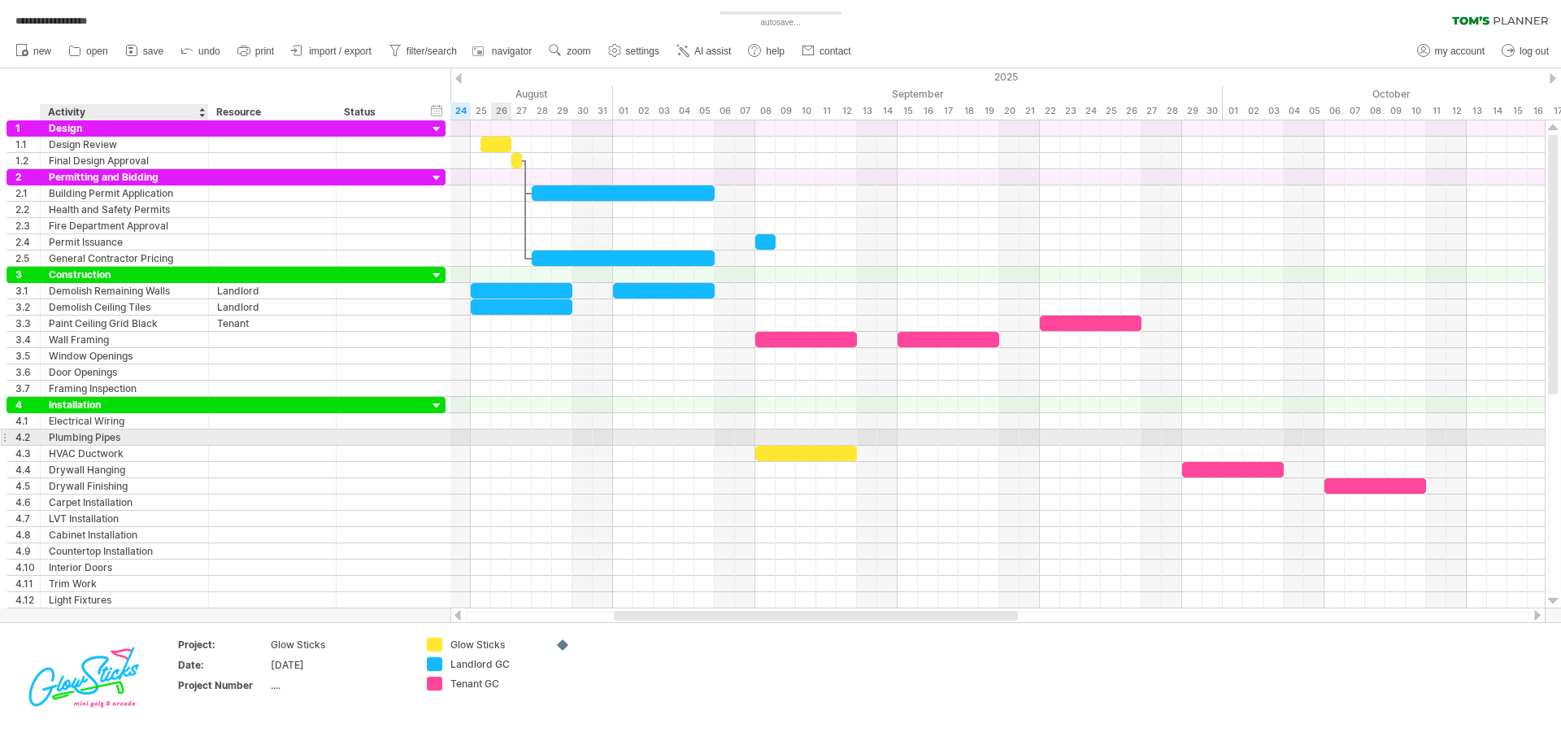
click at [86, 439] on div "Plumbing Pipes" at bounding box center [124, 436] width 151 height 15
drag, startPoint x: 127, startPoint y: 439, endPoint x: 19, endPoint y: 433, distance: 108.3
click at [19, 433] on div "**********" at bounding box center [226, 436] width 439 height 17
type input "**********"
drag, startPoint x: 775, startPoint y: 454, endPoint x: 774, endPoint y: 436, distance: 18.7
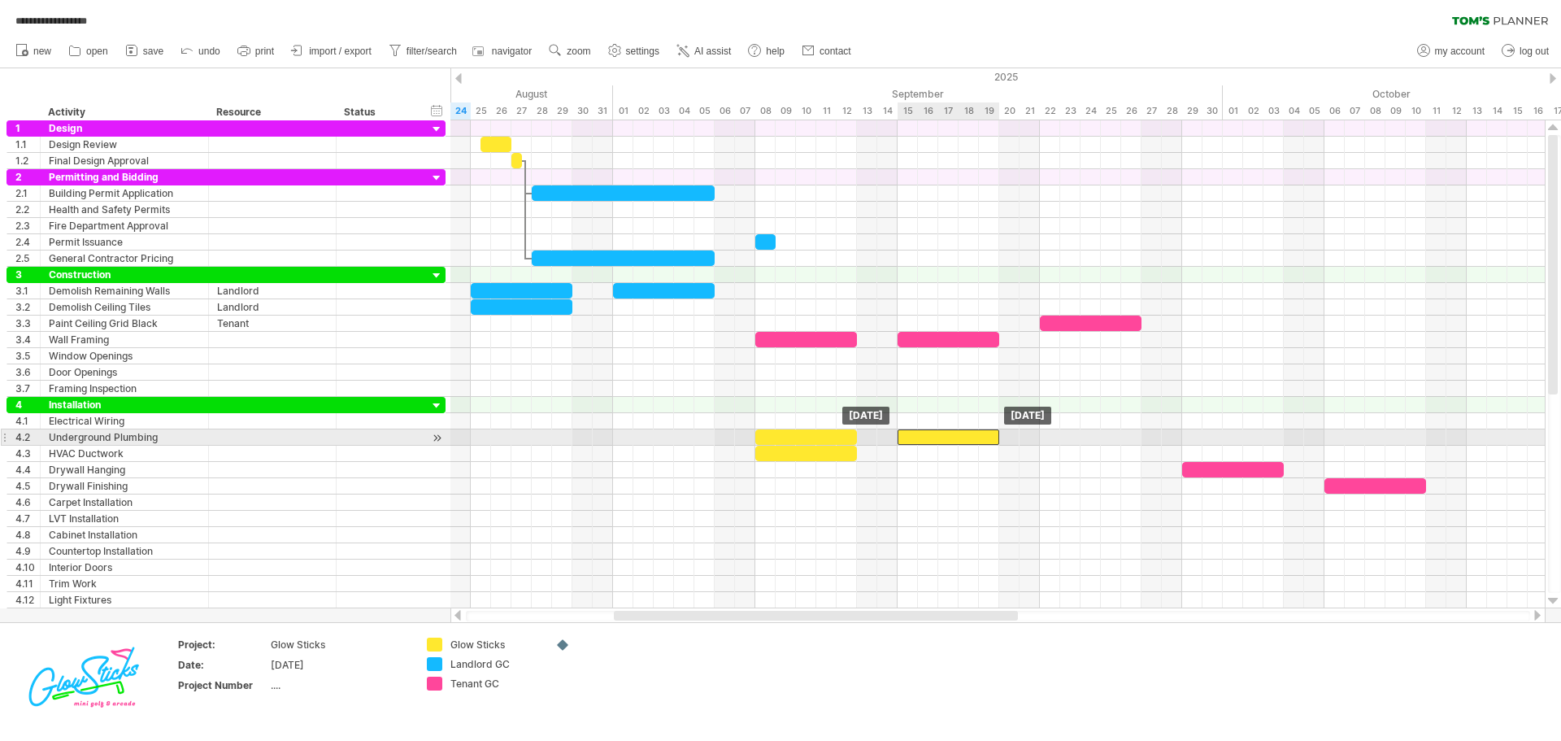
drag, startPoint x: 795, startPoint y: 436, endPoint x: 941, endPoint y: 436, distance: 146.3
click at [941, 436] on div at bounding box center [949, 436] width 102 height 15
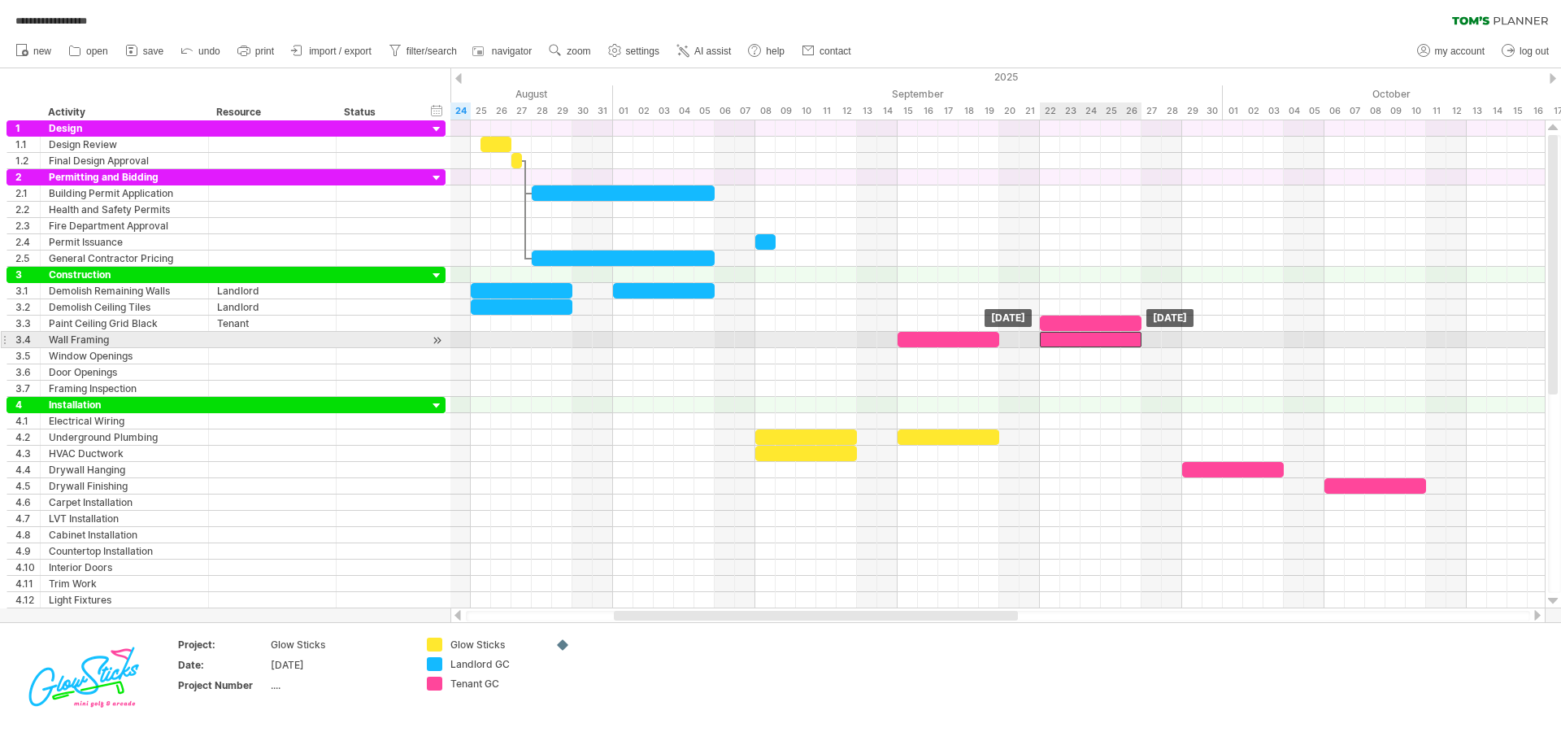
drag, startPoint x: 838, startPoint y: 341, endPoint x: 1123, endPoint y: 340, distance: 284.6
click at [1123, 340] on div at bounding box center [1091, 339] width 102 height 15
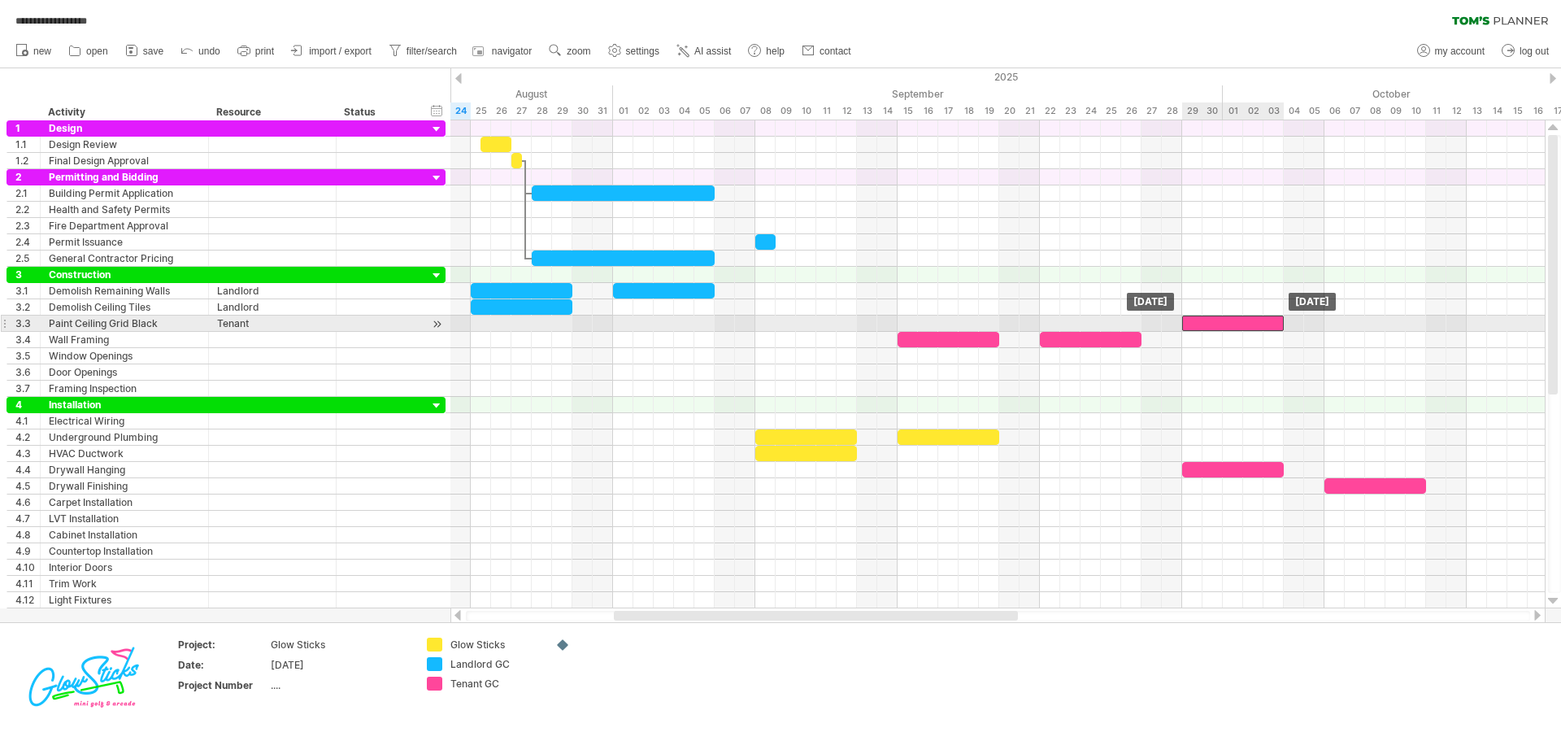
drag, startPoint x: 1098, startPoint y: 320, endPoint x: 1242, endPoint y: 320, distance: 143.9
click at [1242, 320] on div at bounding box center [1233, 322] width 102 height 15
drag, startPoint x: 1226, startPoint y: 322, endPoint x: 1507, endPoint y: 324, distance: 281.3
click at [1507, 324] on div at bounding box center [1518, 322] width 102 height 15
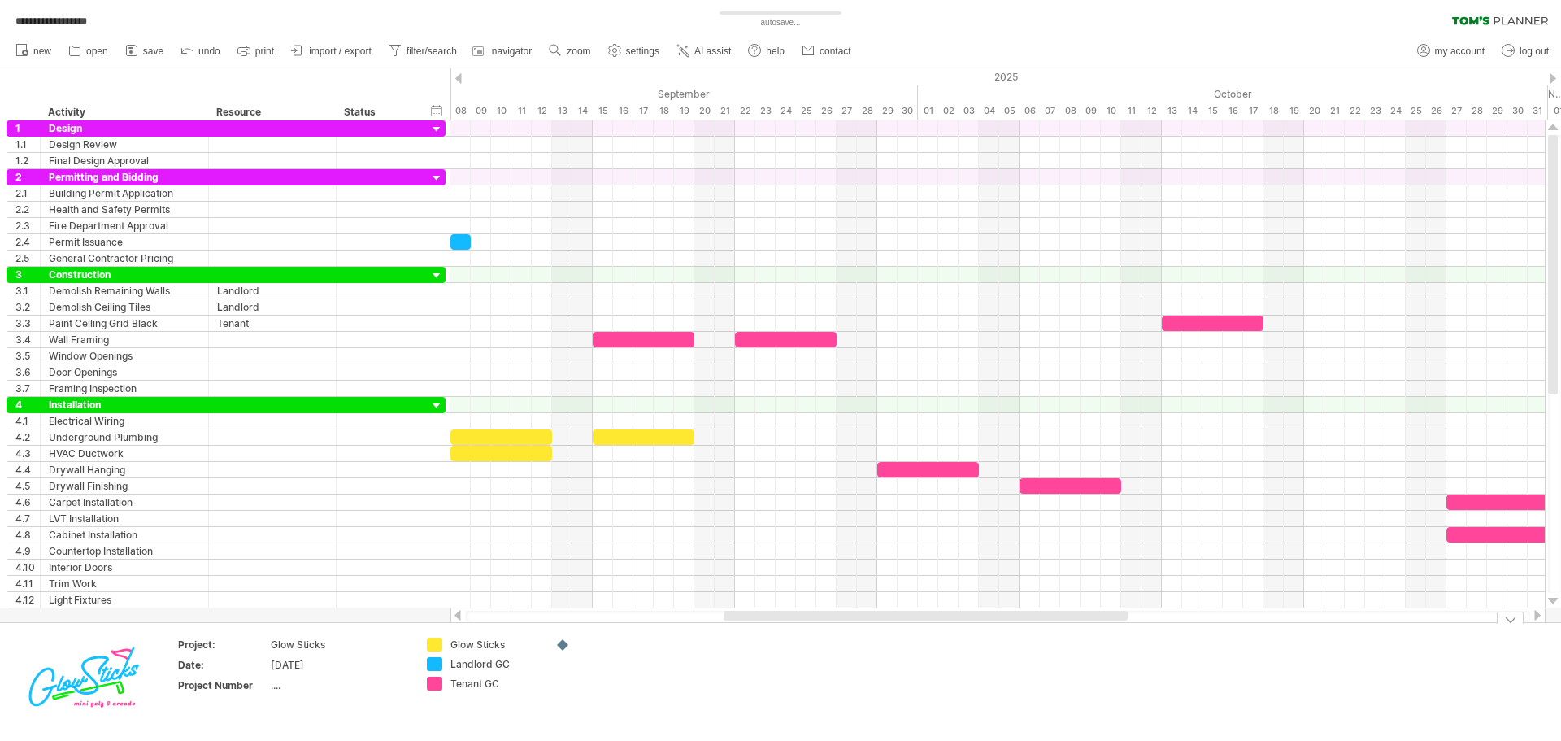
drag, startPoint x: 968, startPoint y: 615, endPoint x: 1078, endPoint y: 627, distance: 110.3
click at [1078, 627] on div "**********" at bounding box center [780, 370] width 1561 height 741
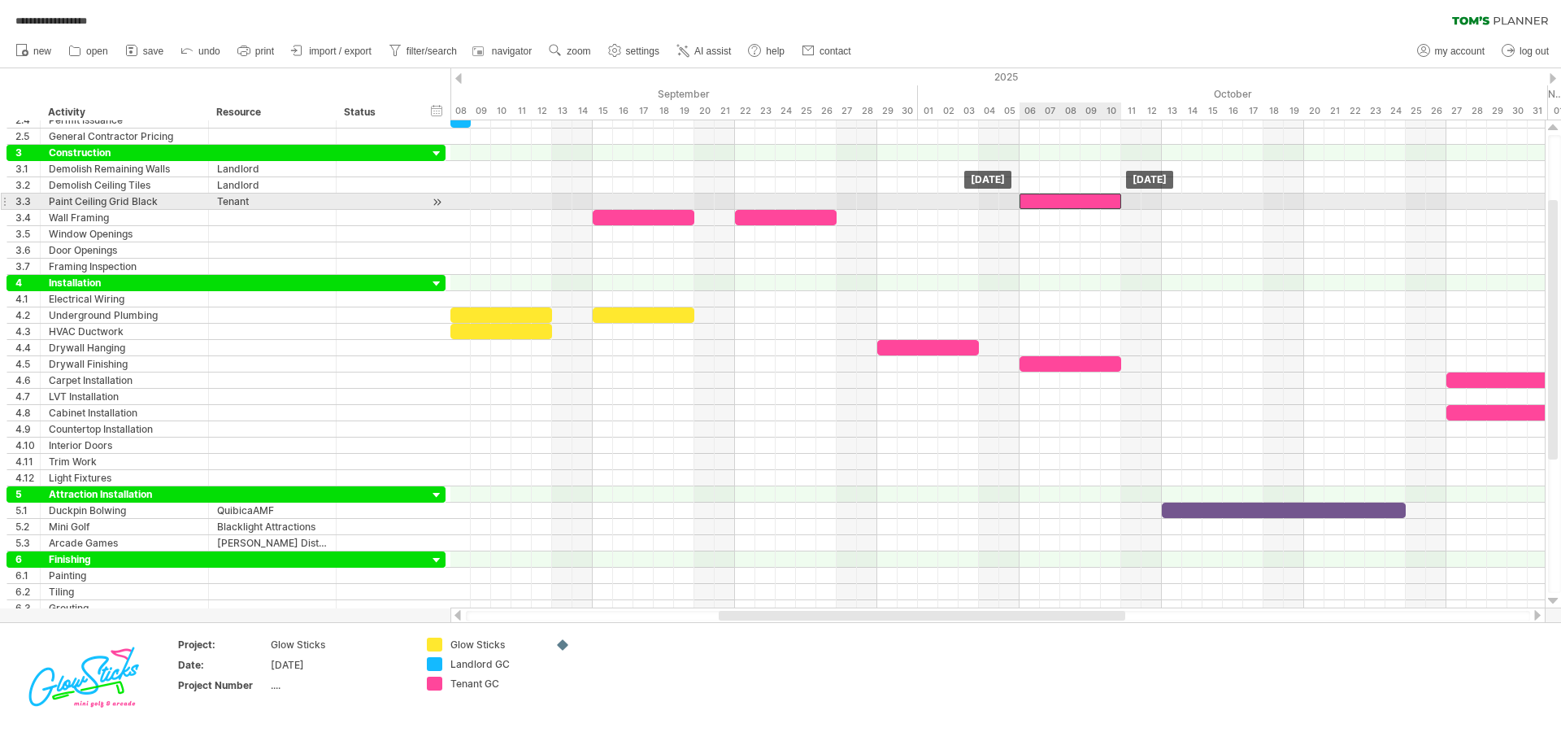
drag, startPoint x: 1187, startPoint y: 204, endPoint x: 1040, endPoint y: 206, distance: 147.2
click at [1040, 206] on div at bounding box center [1071, 200] width 102 height 15
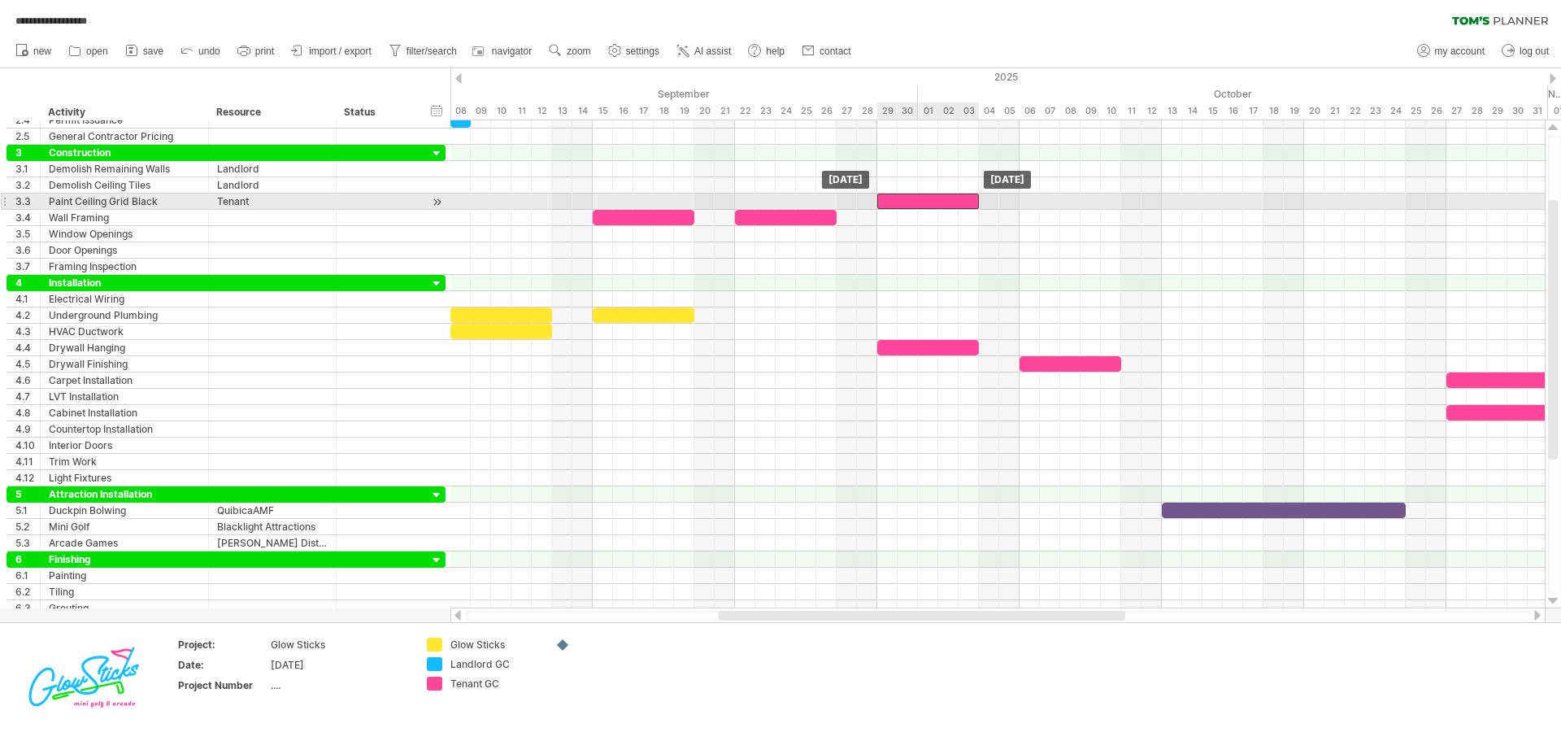
drag, startPoint x: 1063, startPoint y: 199, endPoint x: 919, endPoint y: 203, distance: 144.0
click at [919, 203] on div at bounding box center [928, 200] width 102 height 15
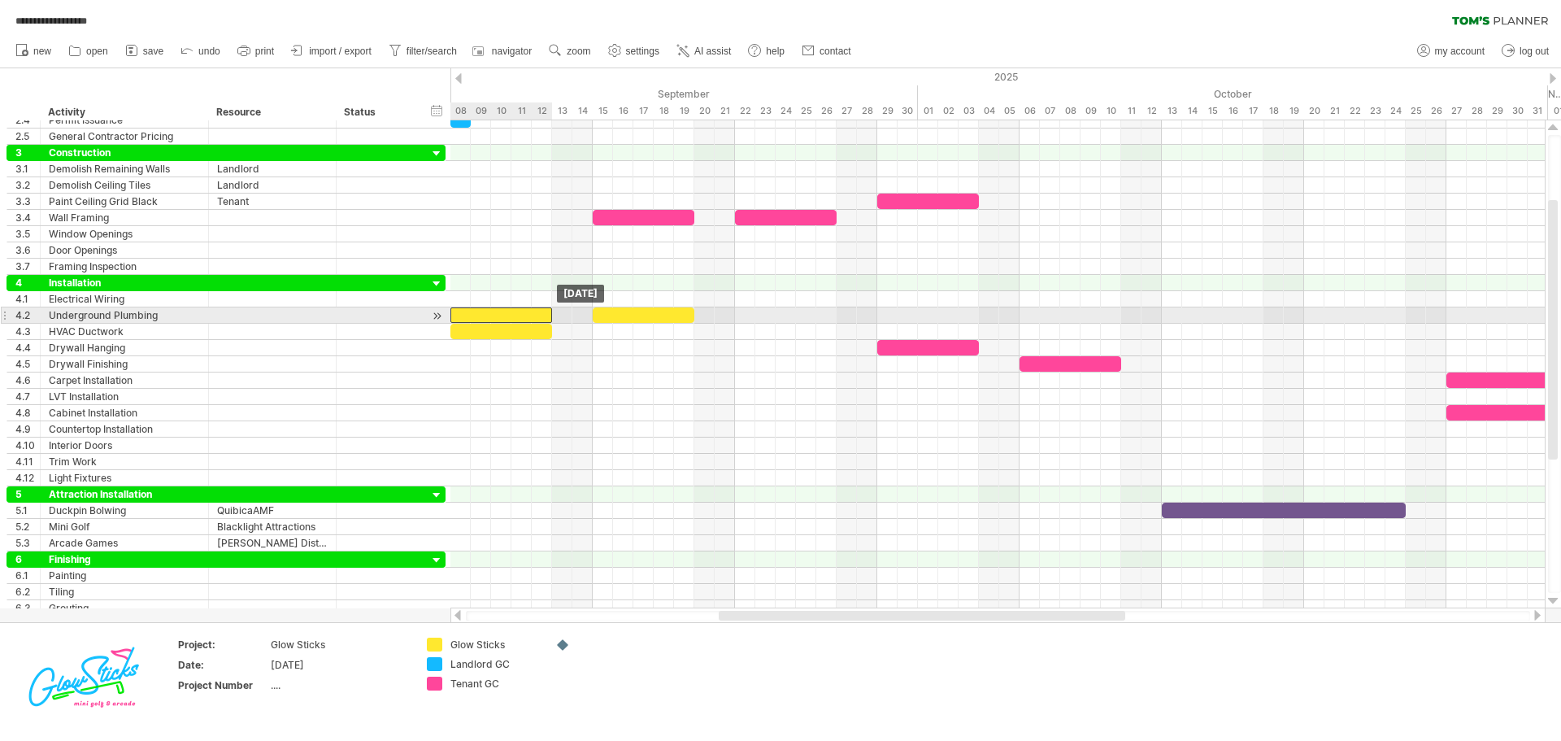
click at [486, 312] on div at bounding box center [501, 314] width 102 height 15
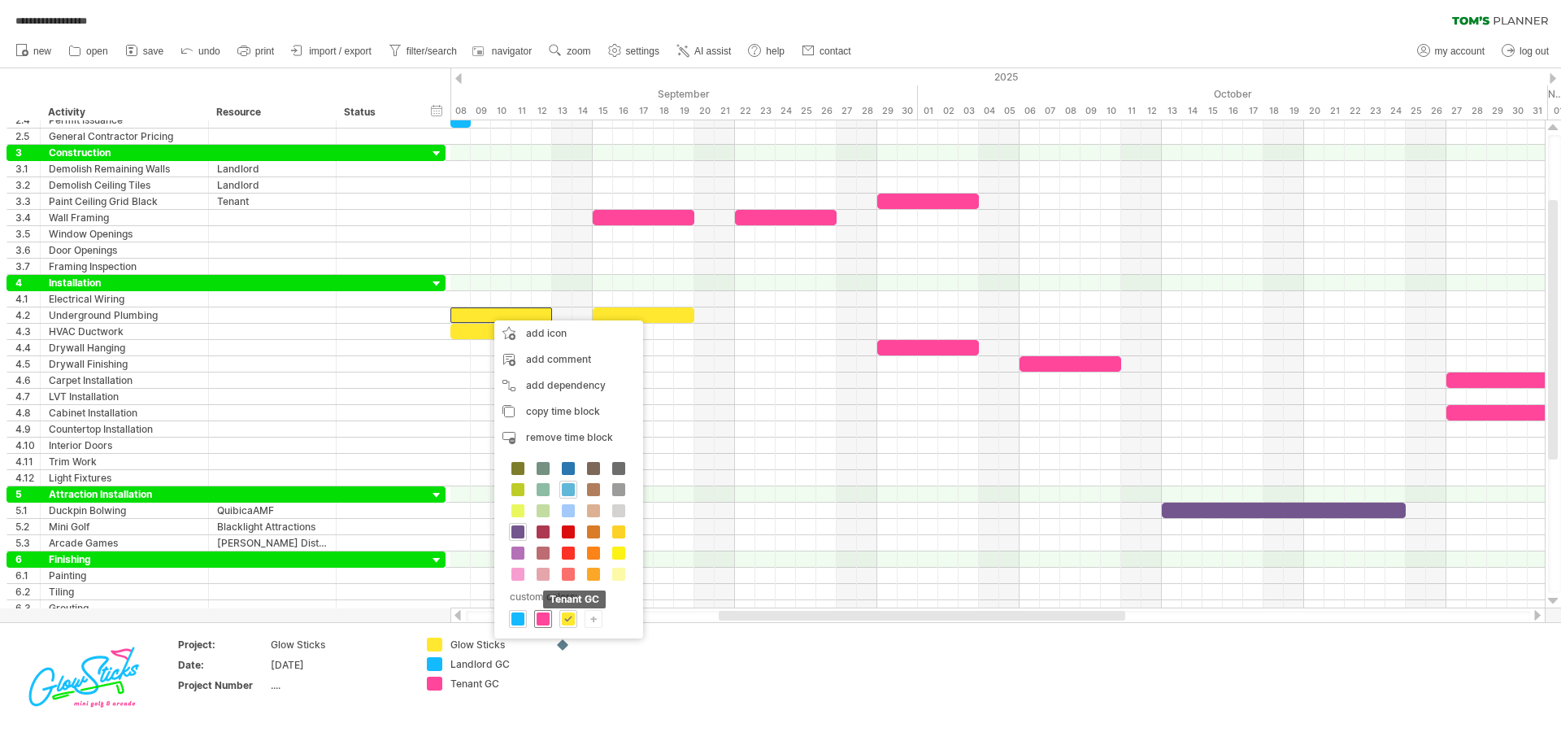
click at [538, 611] on div "Tenant GC" at bounding box center [543, 619] width 18 height 18
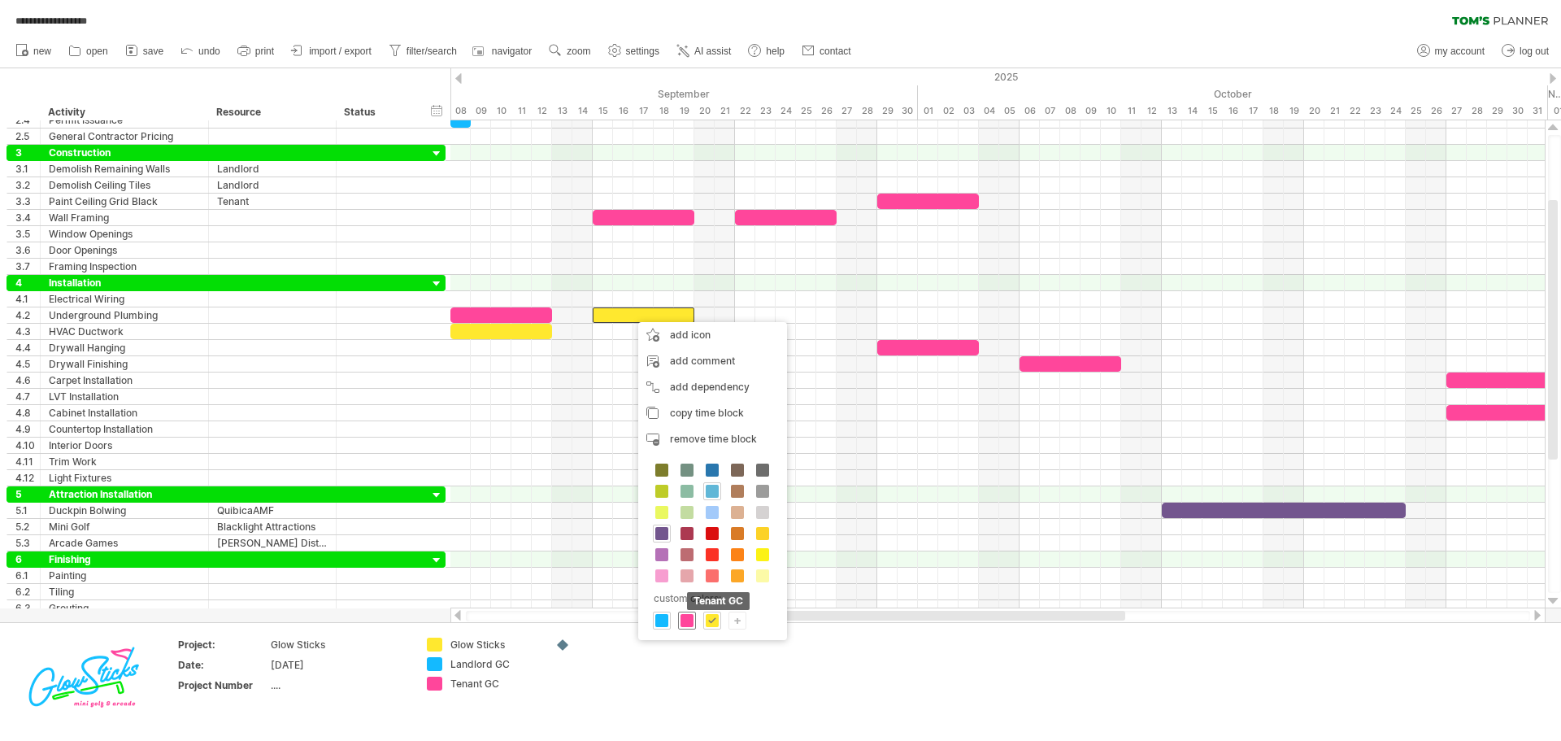
click at [685, 621] on span at bounding box center [686, 620] width 13 height 13
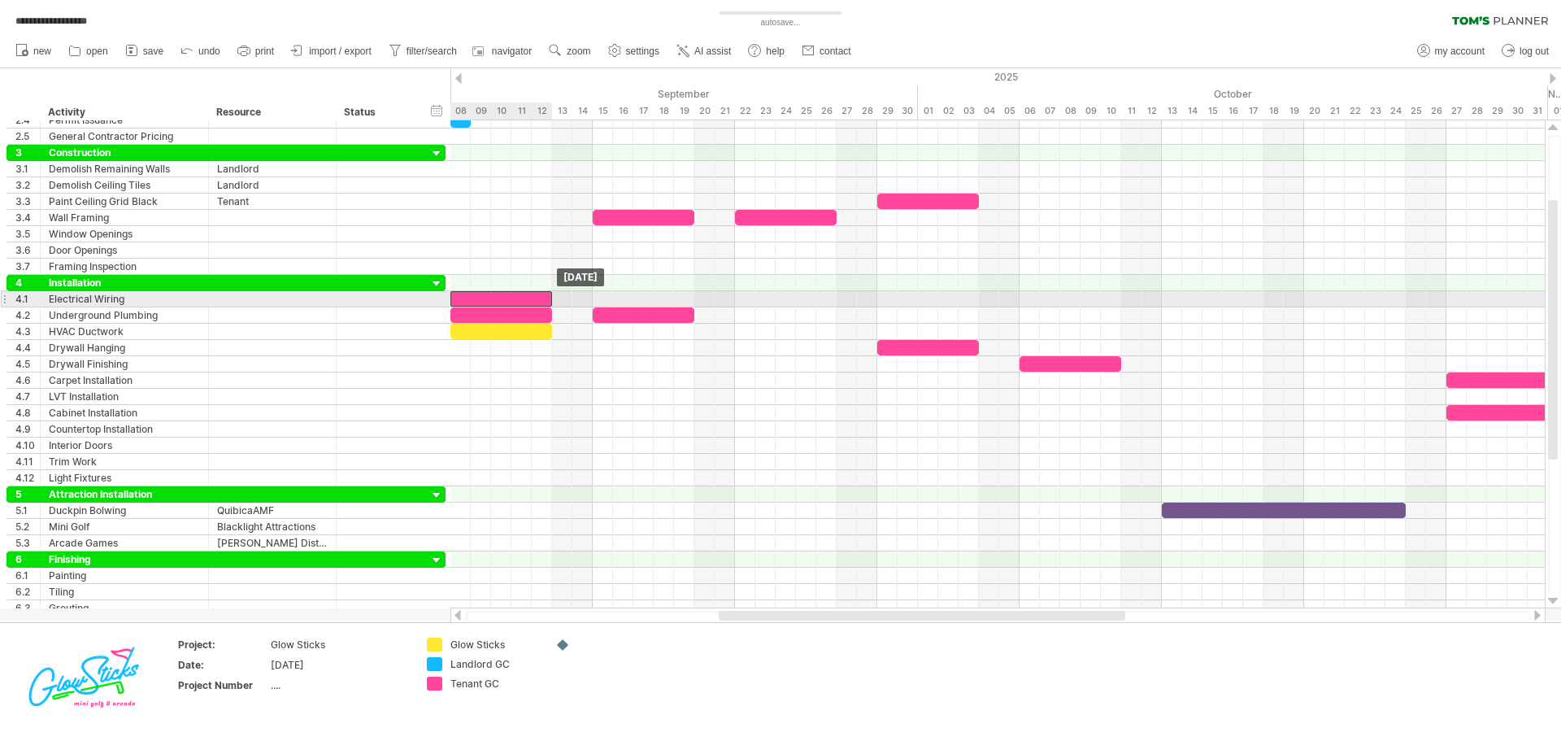
drag, startPoint x: 493, startPoint y: 313, endPoint x: 494, endPoint y: 298, distance: 15.5
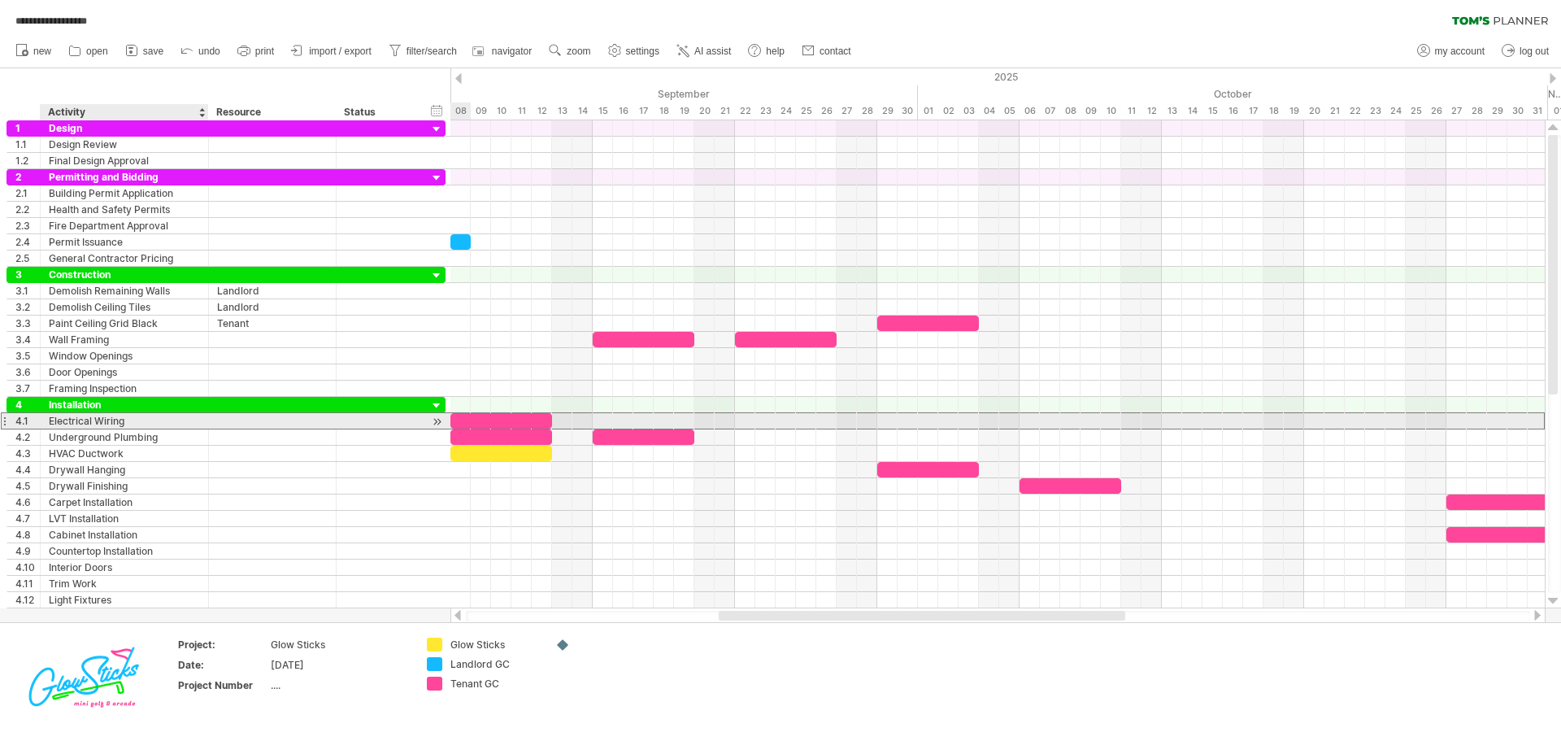
click at [144, 423] on div "Electrical Wiring" at bounding box center [124, 420] width 151 height 15
click at [48, 422] on div "**********" at bounding box center [125, 420] width 168 height 15
click at [51, 422] on div "Electrical Wiring" at bounding box center [124, 420] width 151 height 15
type input "**********"
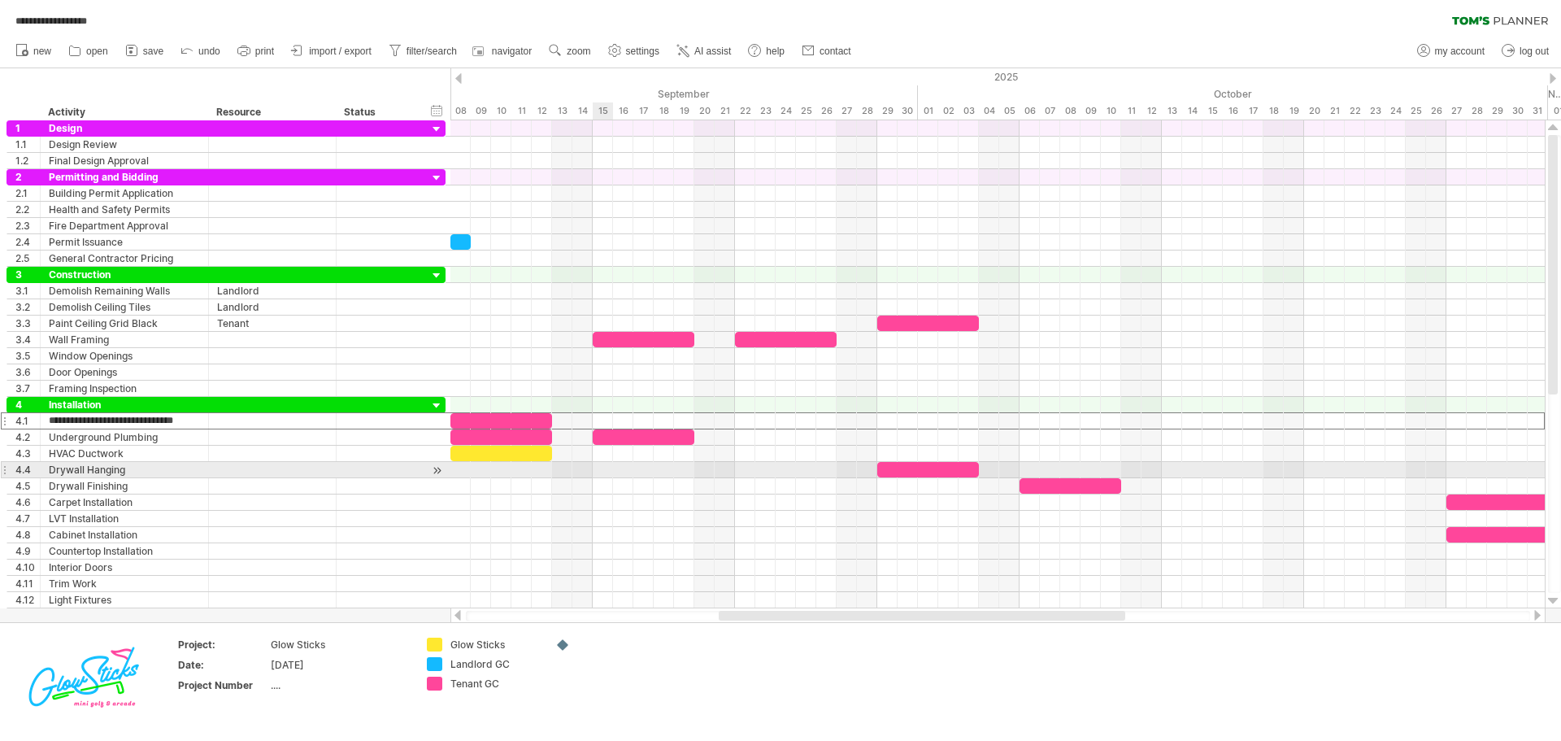
click at [603, 467] on div at bounding box center [997, 470] width 1094 height 16
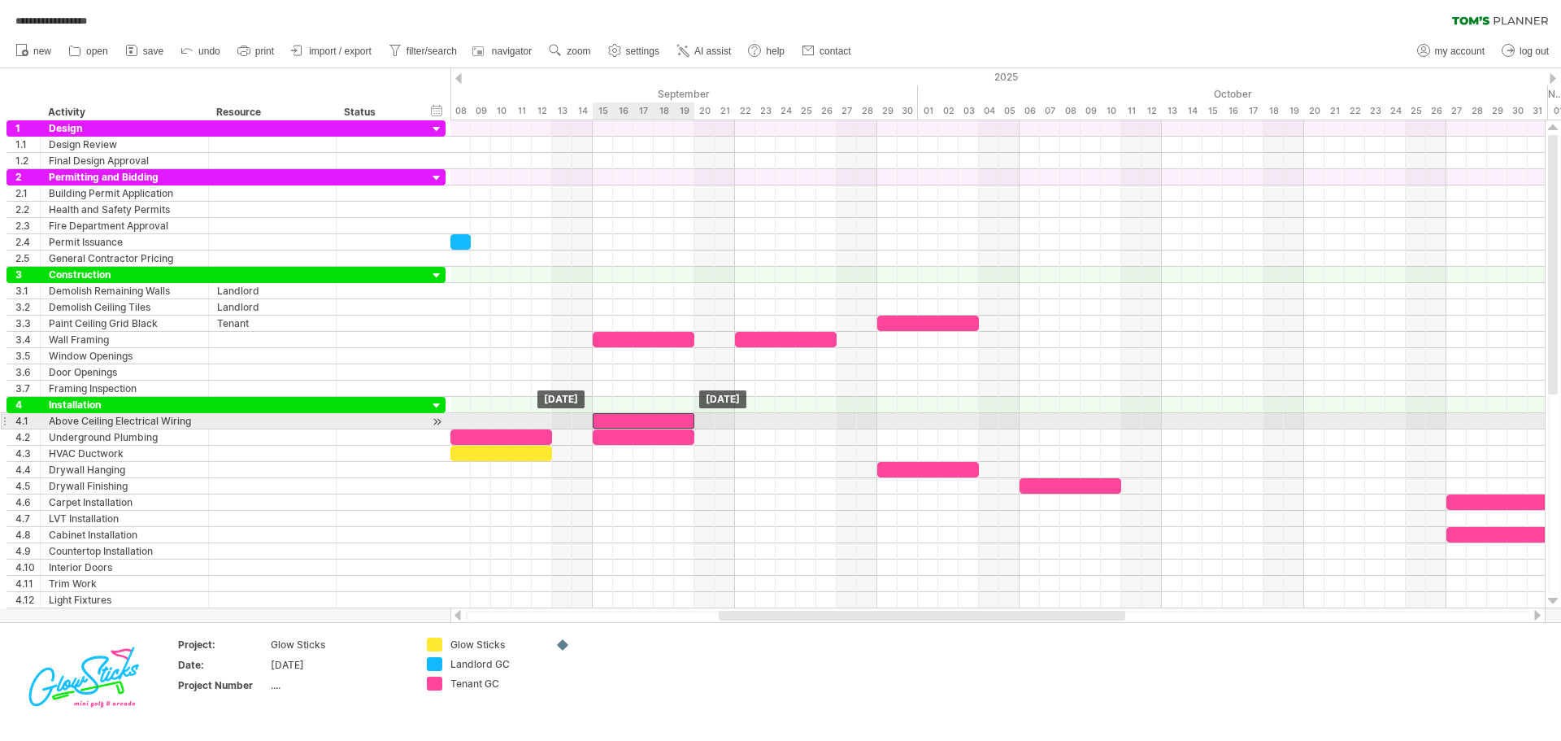
drag, startPoint x: 493, startPoint y: 416, endPoint x: 637, endPoint y: 421, distance: 144.0
click at [637, 421] on div at bounding box center [644, 420] width 102 height 15
drag, startPoint x: 636, startPoint y: 420, endPoint x: 494, endPoint y: 420, distance: 142.3
click at [494, 420] on div at bounding box center [501, 420] width 102 height 15
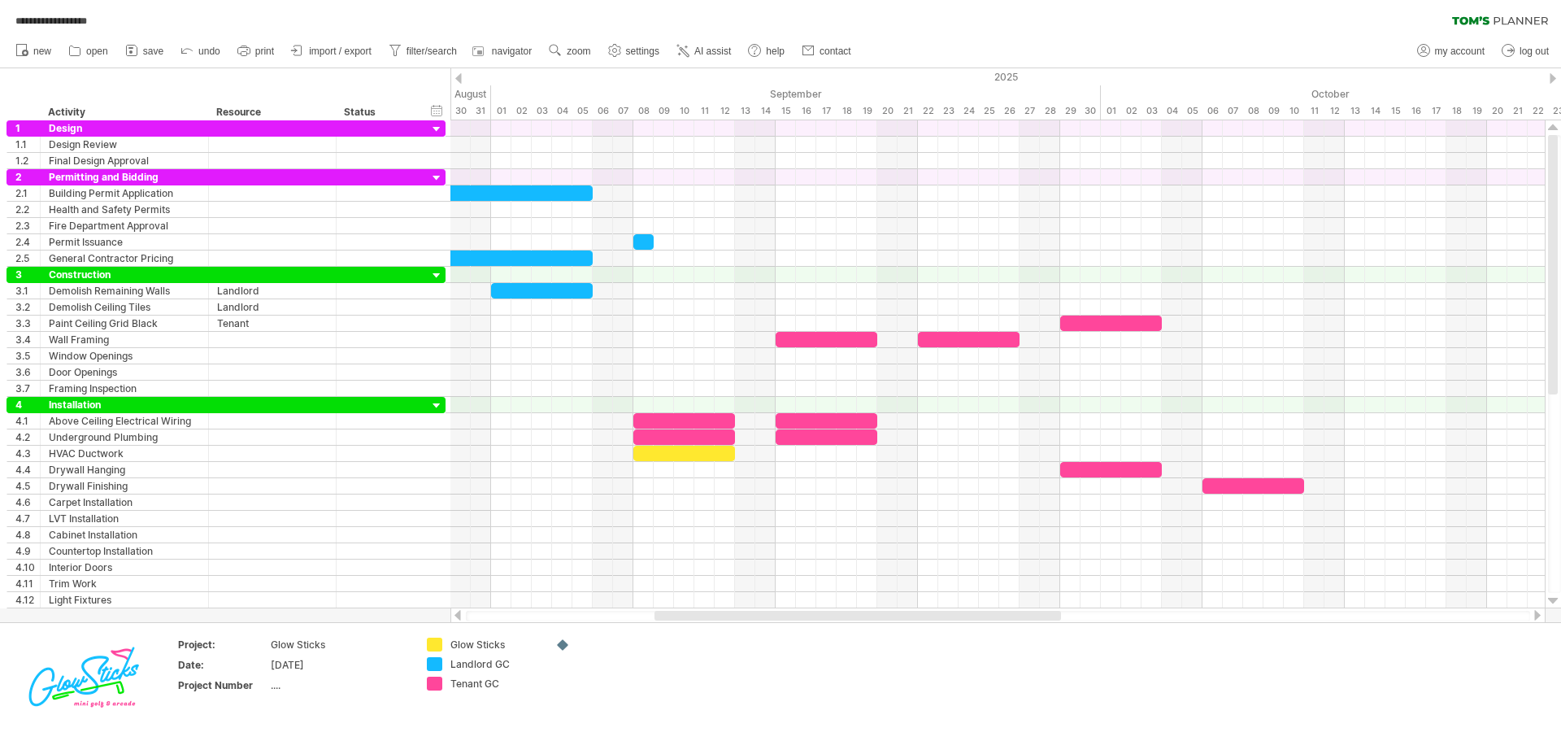
drag, startPoint x: 880, startPoint y: 616, endPoint x: 816, endPoint y: 615, distance: 64.2
click at [816, 615] on div at bounding box center [857, 616] width 407 height 10
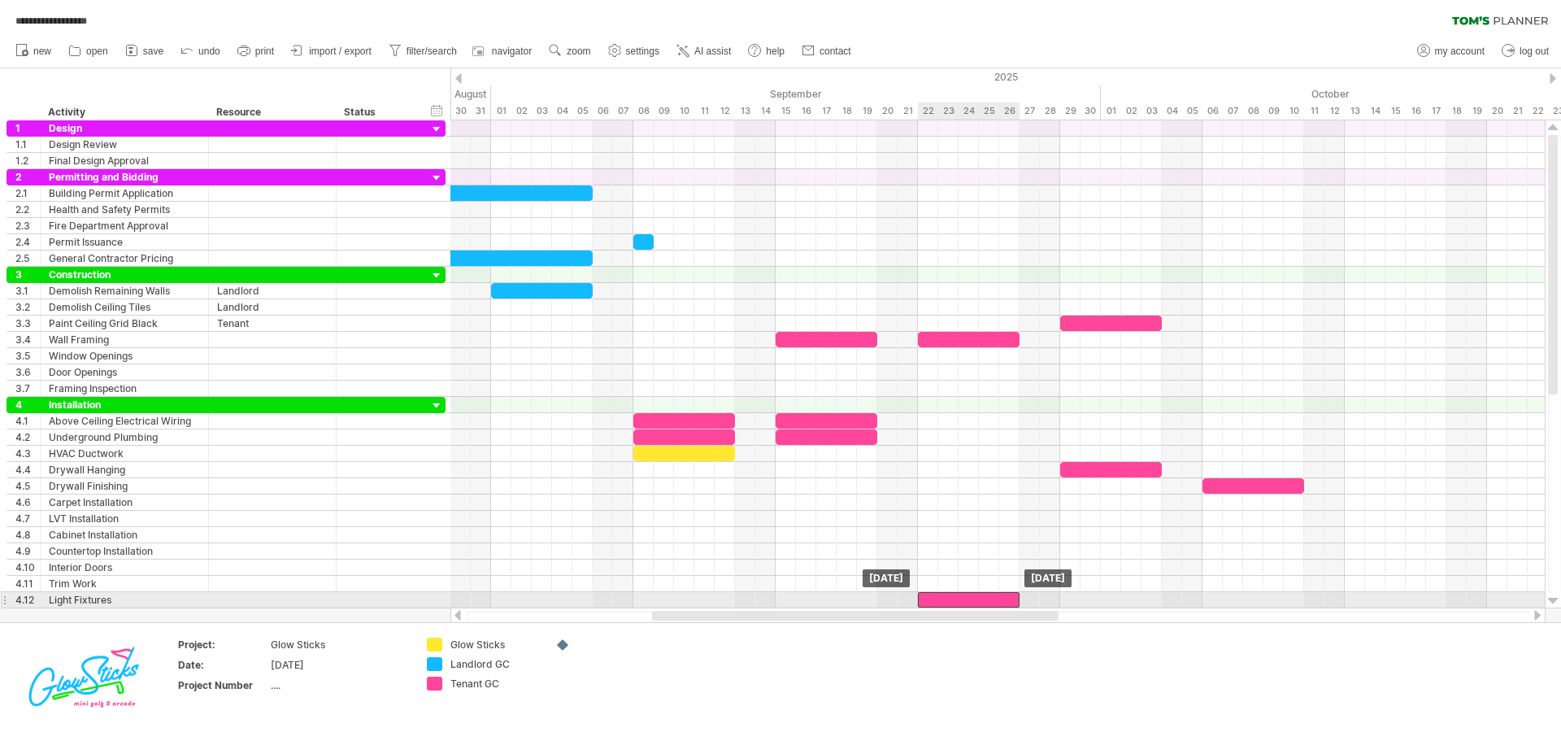
drag, startPoint x: 845, startPoint y: 424, endPoint x: 987, endPoint y: 598, distance: 225.4
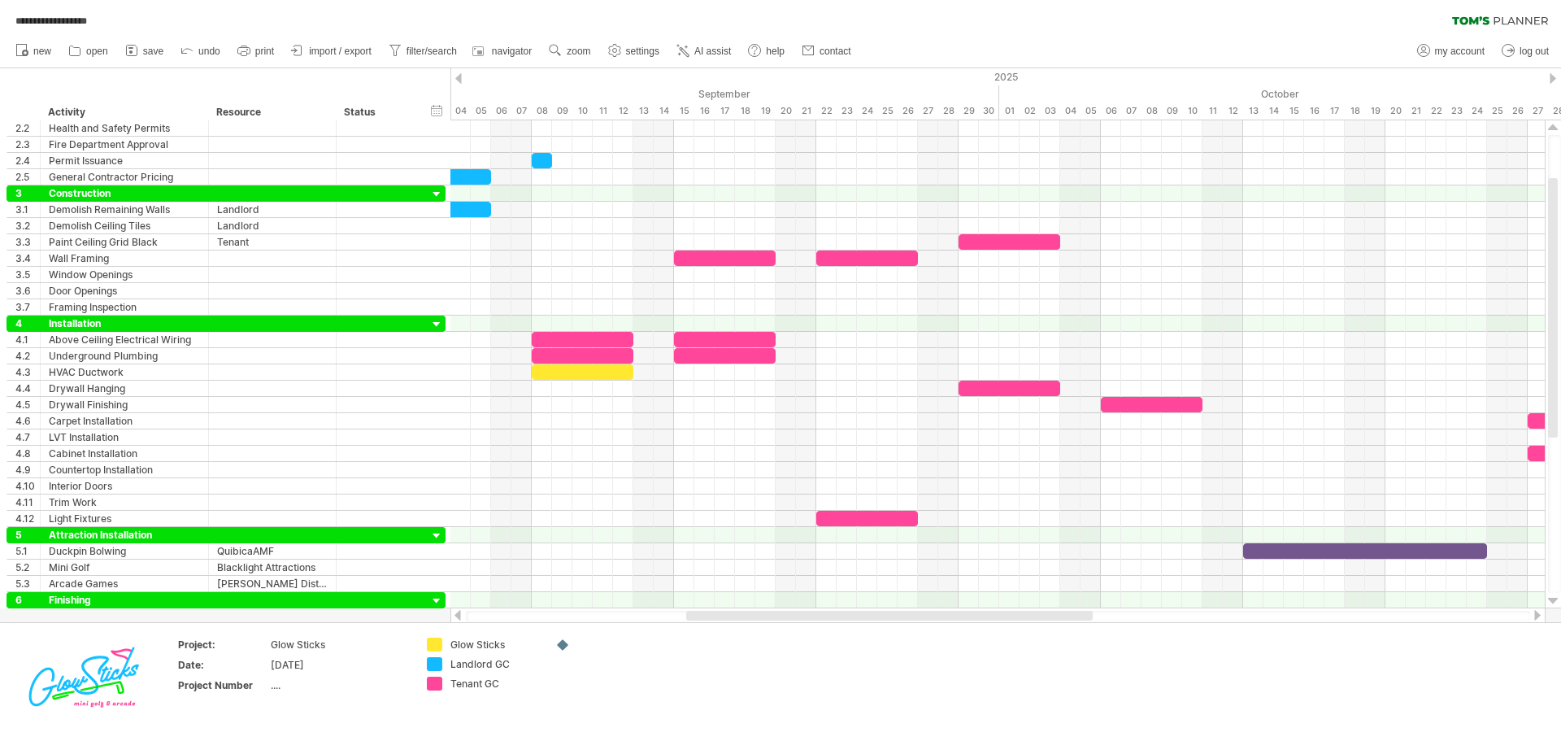
drag, startPoint x: 1005, startPoint y: 619, endPoint x: 1040, endPoint y: 621, distance: 35.0
click at [1040, 621] on div at bounding box center [997, 615] width 1095 height 16
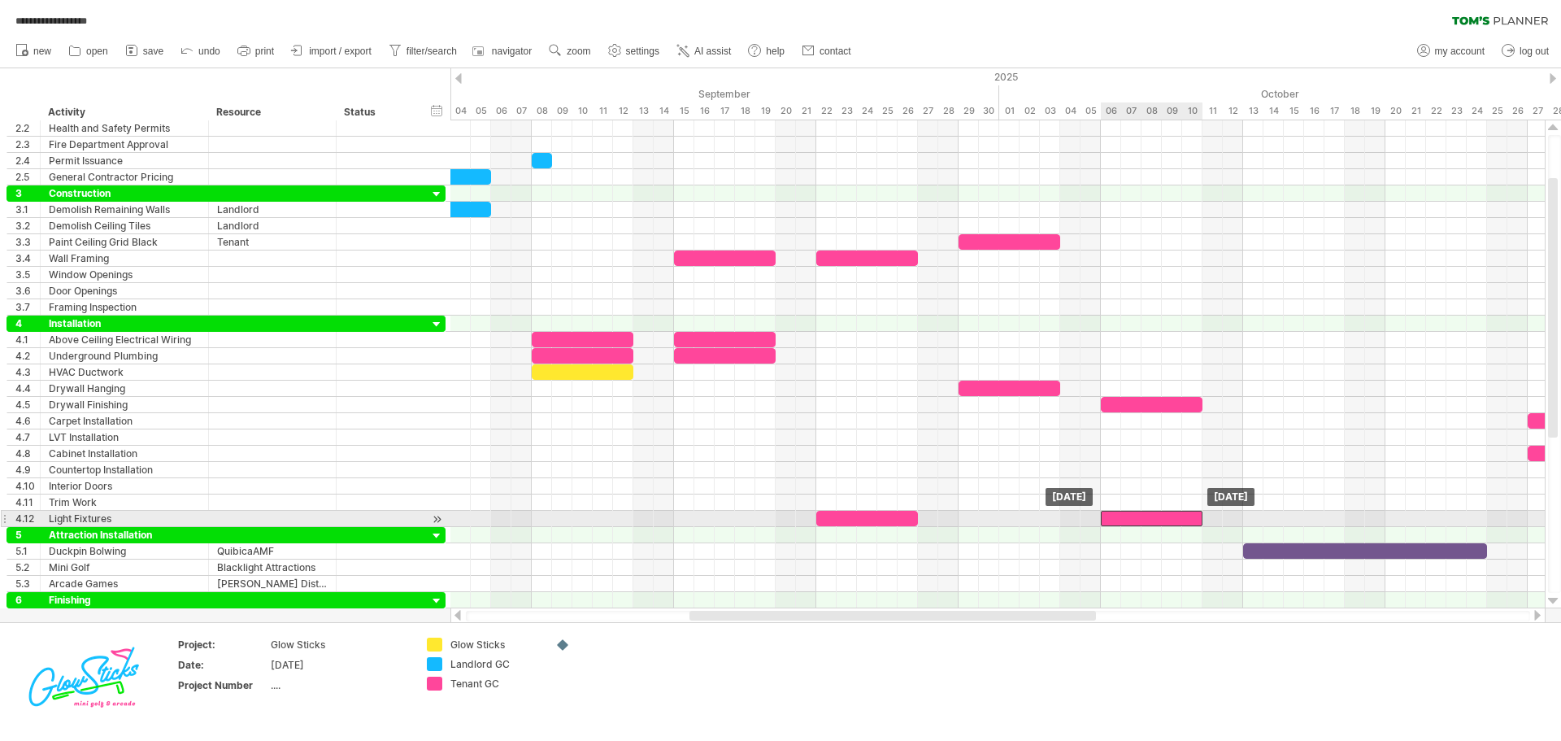
drag, startPoint x: 890, startPoint y: 513, endPoint x: 1174, endPoint y: 517, distance: 283.8
click at [1174, 517] on div at bounding box center [1152, 518] width 102 height 15
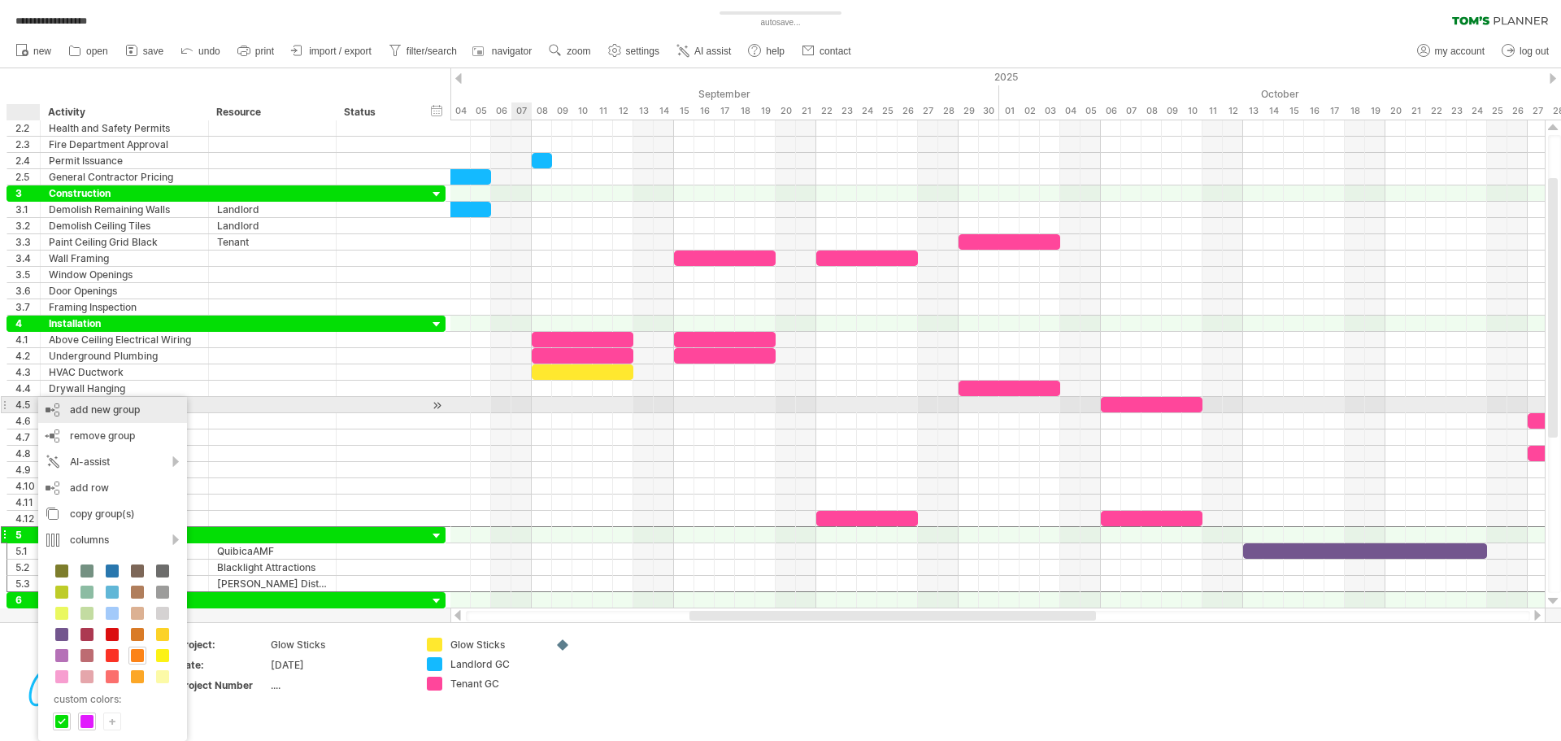
click at [120, 412] on div "add new group" at bounding box center [112, 410] width 149 height 26
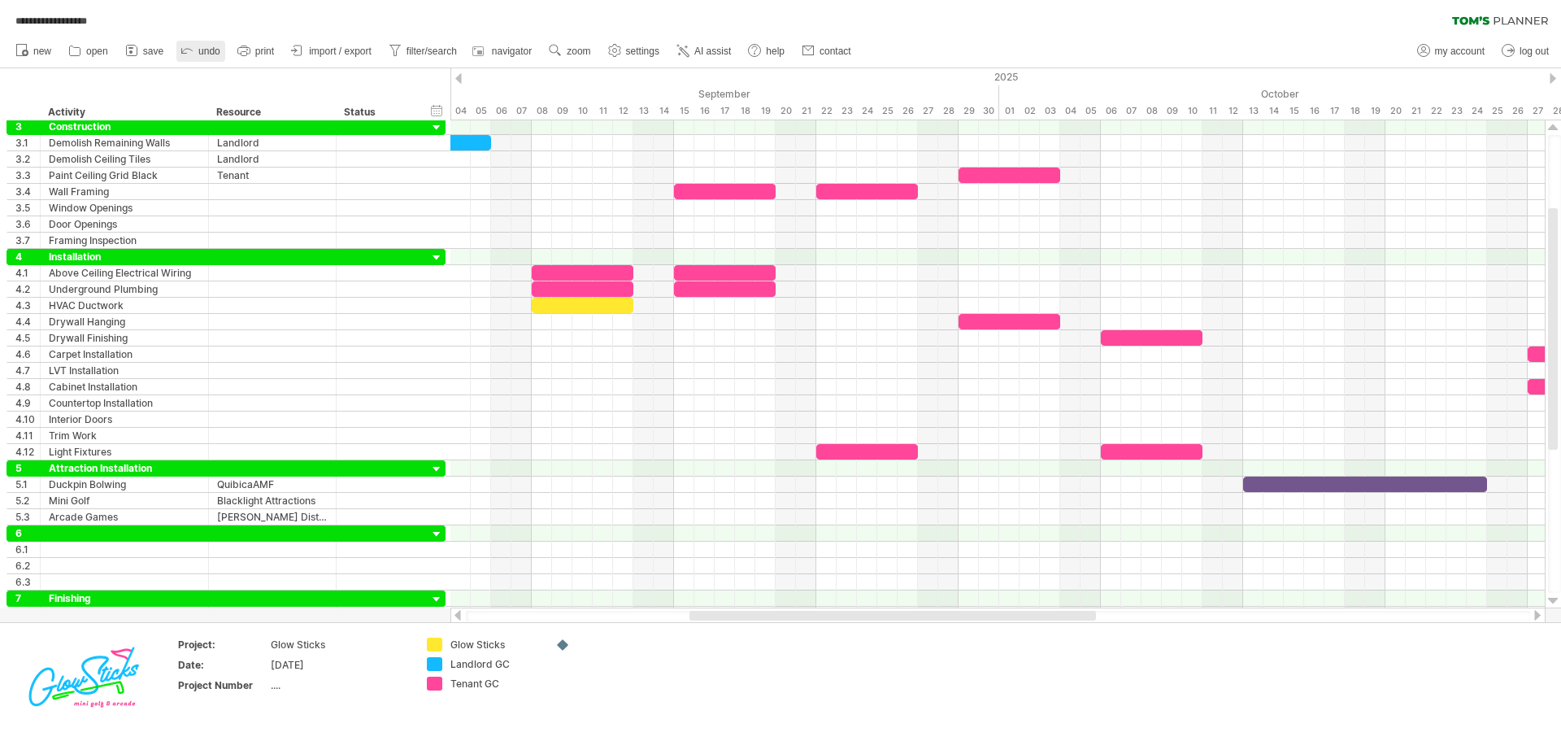
click at [215, 50] on span "undo" at bounding box center [209, 51] width 22 height 11
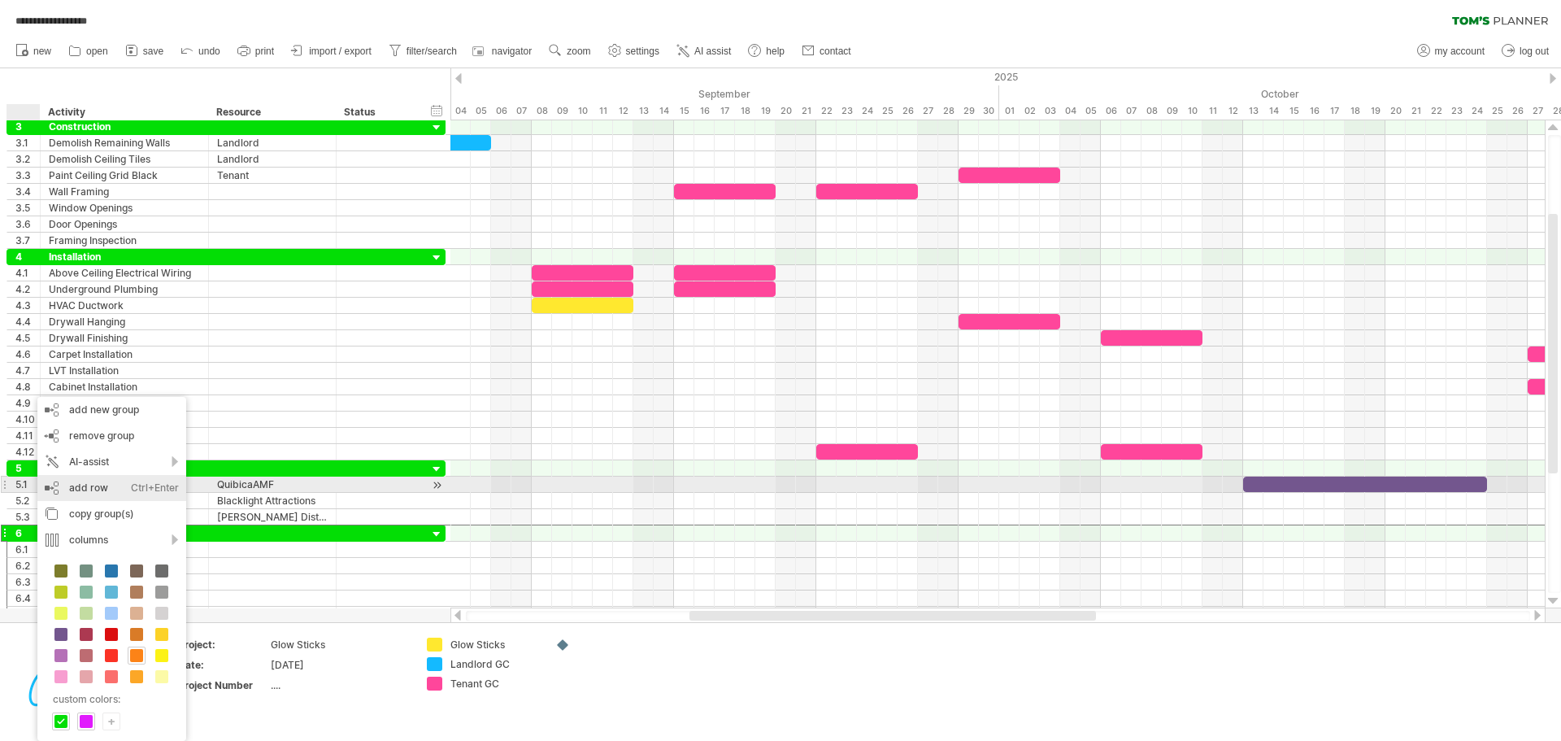
click at [93, 485] on div "add row Ctrl+Enter Cmd+Enter" at bounding box center [111, 488] width 149 height 26
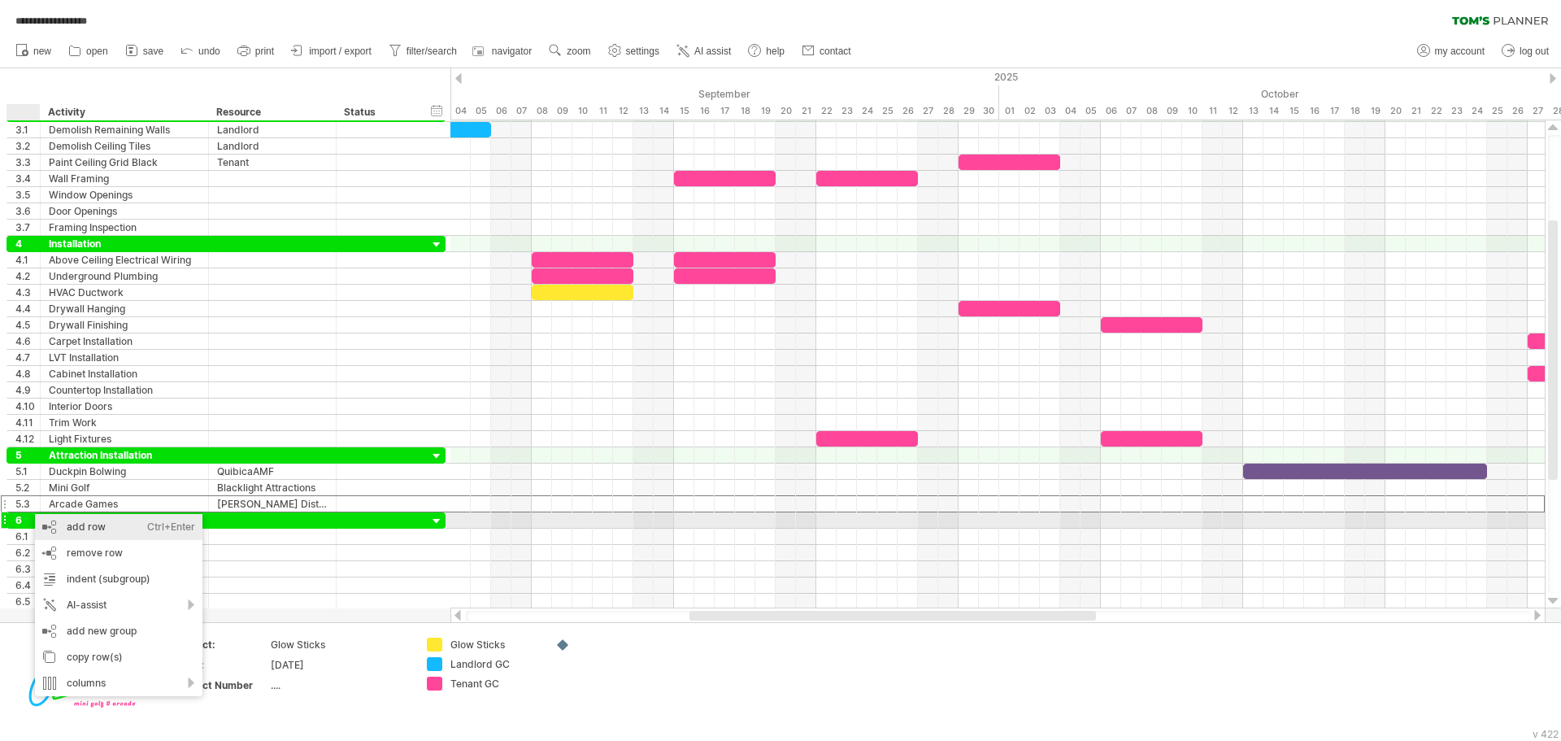
click at [47, 521] on div "add row Ctrl+Enter Cmd+Enter" at bounding box center [118, 527] width 167 height 26
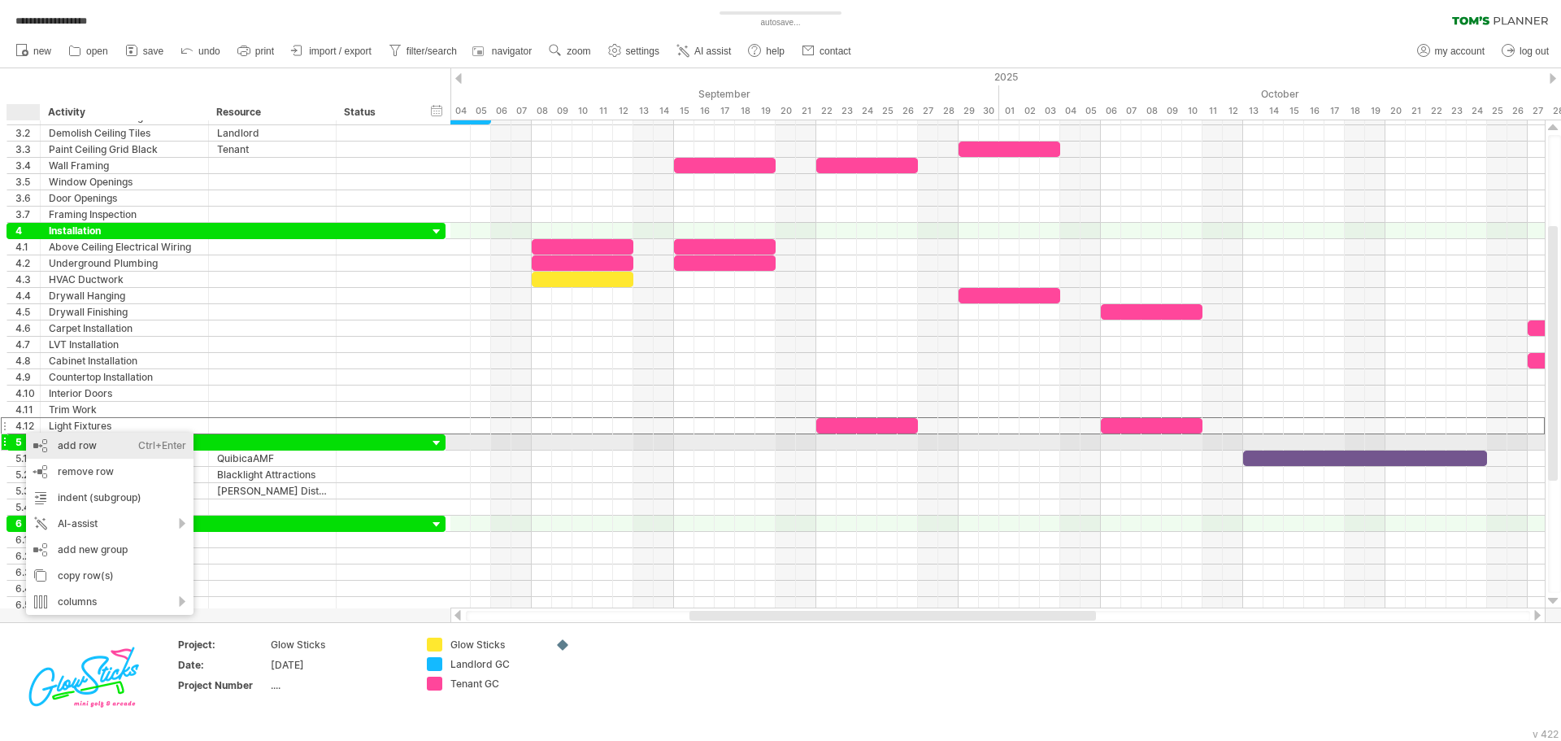
click at [49, 442] on div "add row Ctrl+Enter Cmd+Enter" at bounding box center [109, 446] width 167 height 26
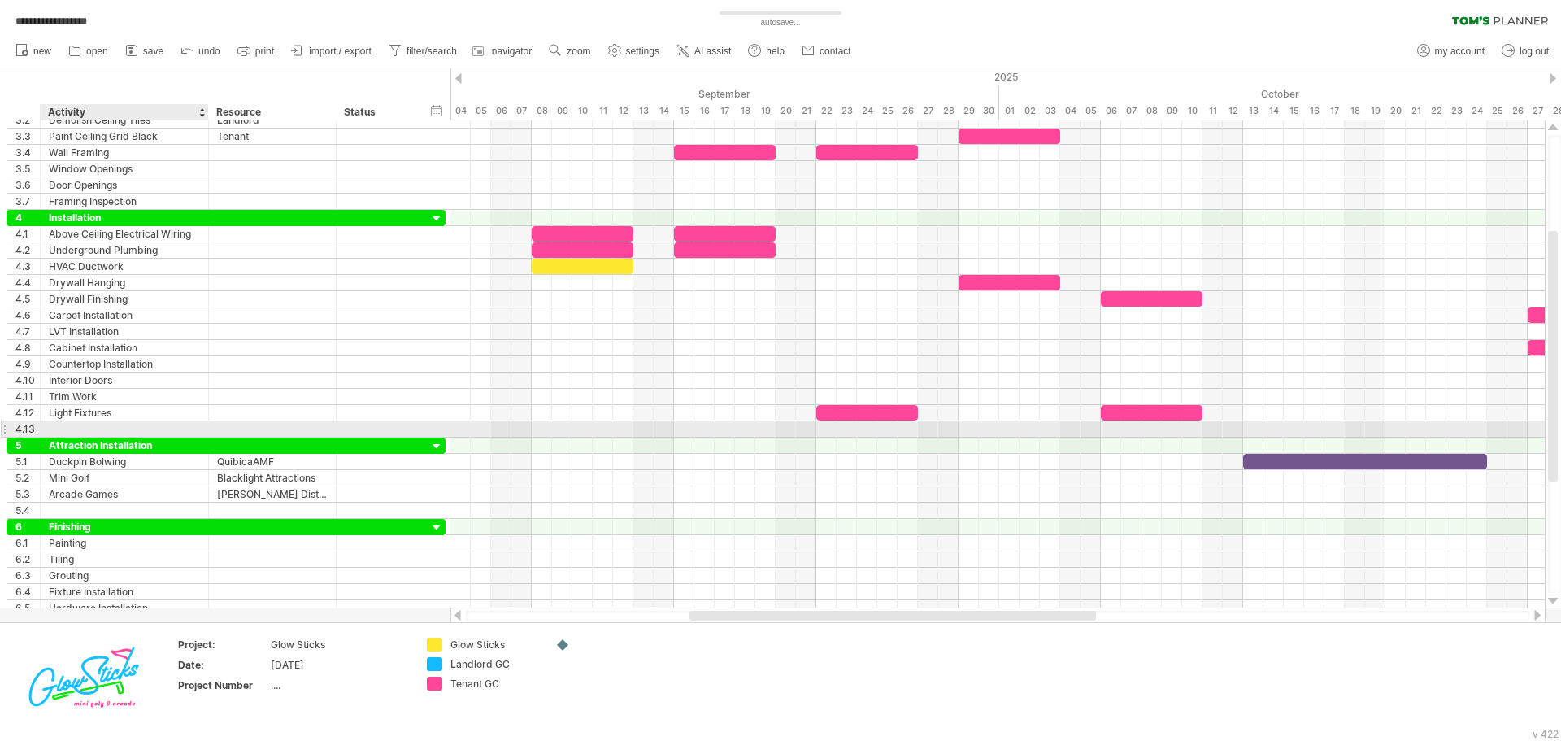
click at [93, 426] on div at bounding box center [124, 428] width 151 height 15
type input "**********"
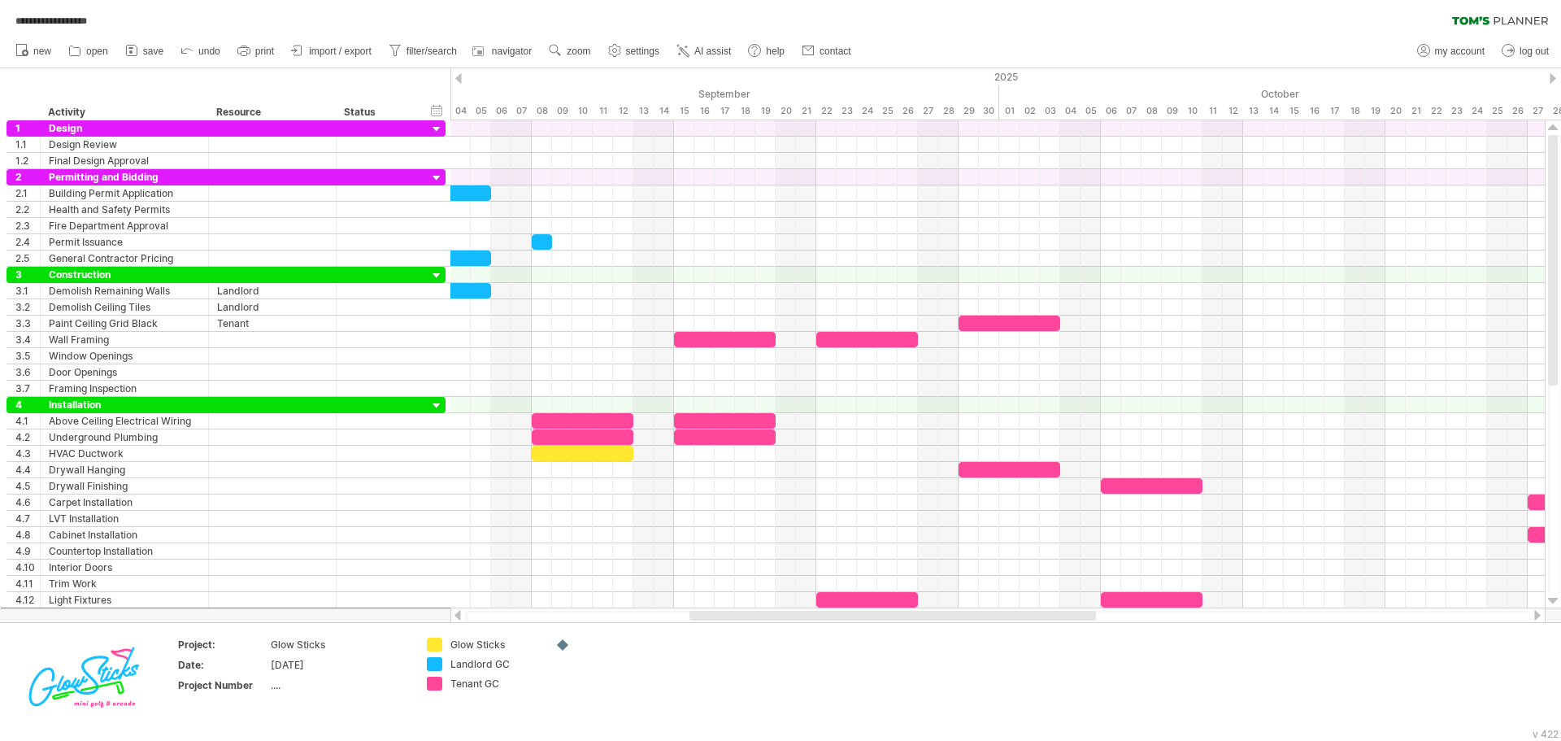
drag, startPoint x: 998, startPoint y: 620, endPoint x: 950, endPoint y: 618, distance: 47.2
click at [950, 618] on div at bounding box center [998, 616] width 1064 height 11
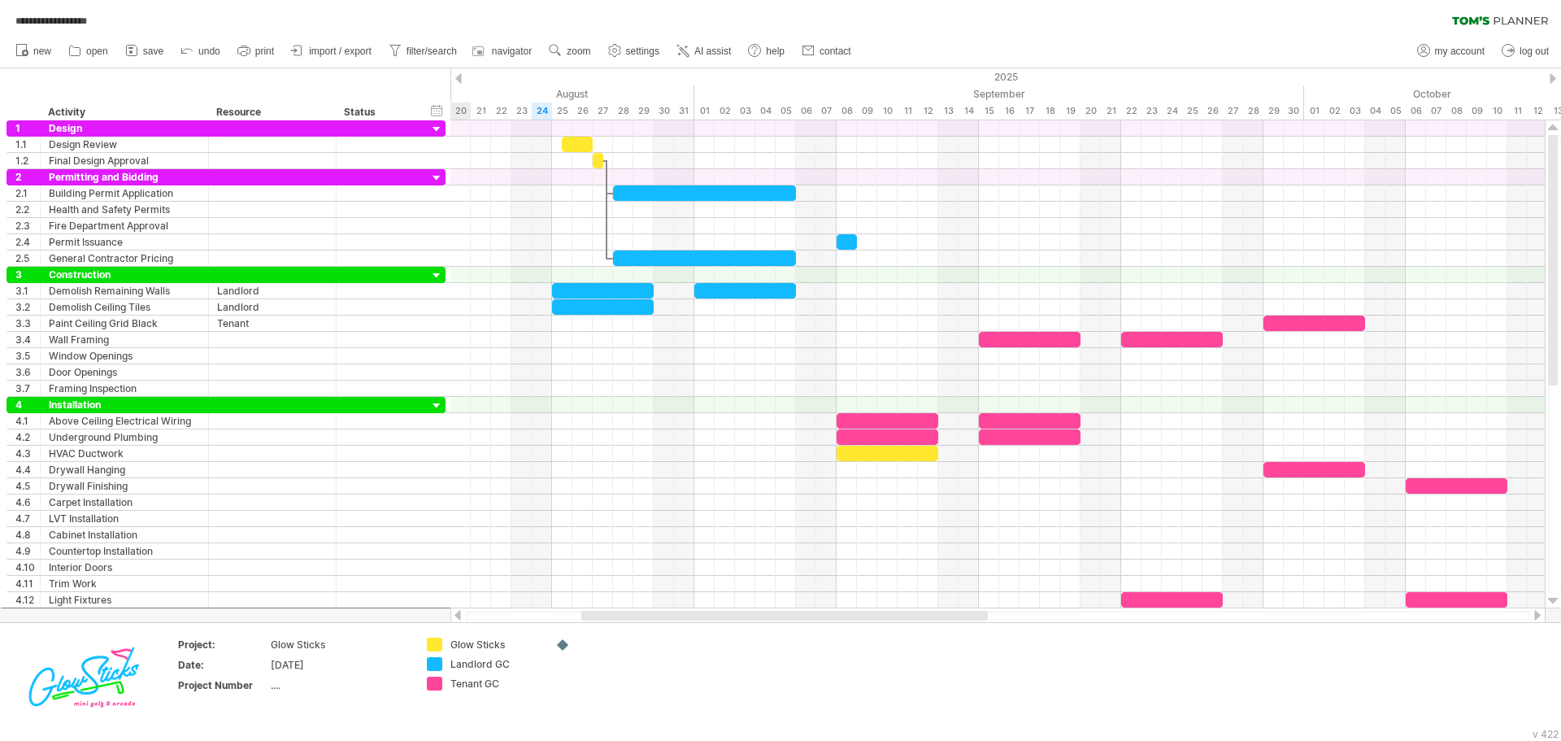
drag, startPoint x: 968, startPoint y: 615, endPoint x: 860, endPoint y: 615, distance: 108.1
click at [860, 615] on div at bounding box center [784, 616] width 407 height 10
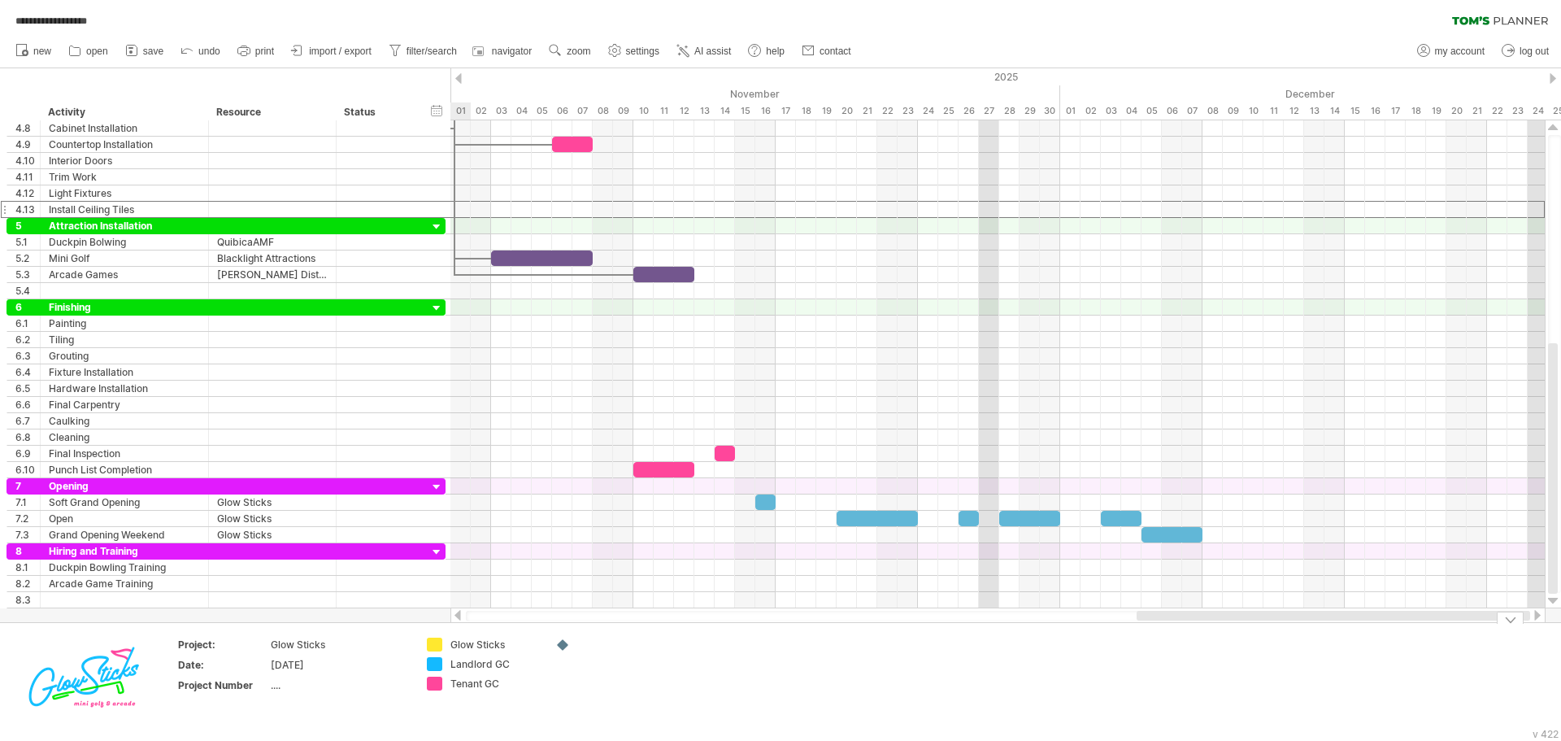
drag, startPoint x: 841, startPoint y: 614, endPoint x: 1436, endPoint y: 635, distance: 594.7
click at [1436, 635] on div "**********" at bounding box center [780, 370] width 1561 height 741
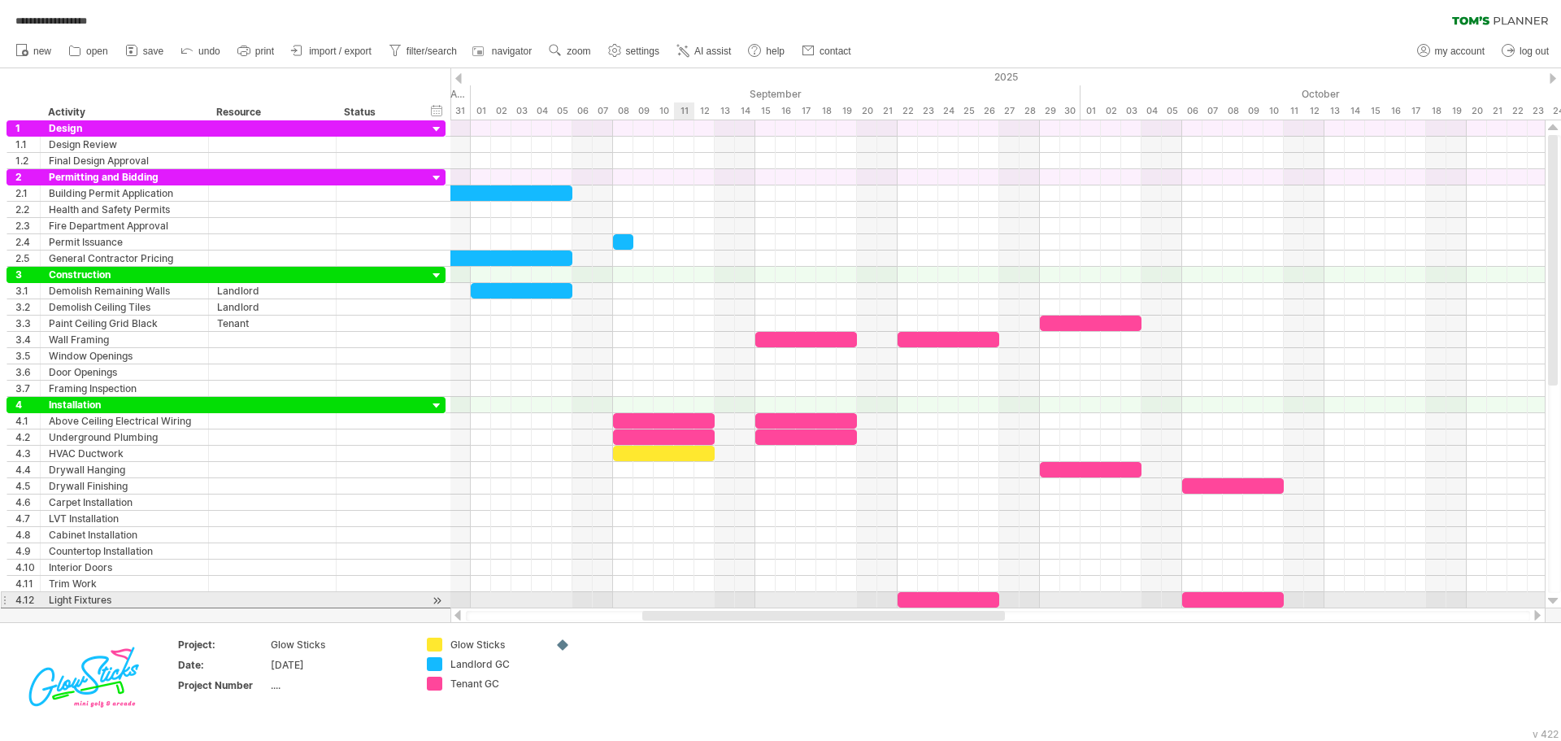
drag, startPoint x: 1099, startPoint y: 618, endPoint x: 691, endPoint y: 600, distance: 408.5
click at [691, 600] on div "**********" at bounding box center [780, 370] width 1561 height 741
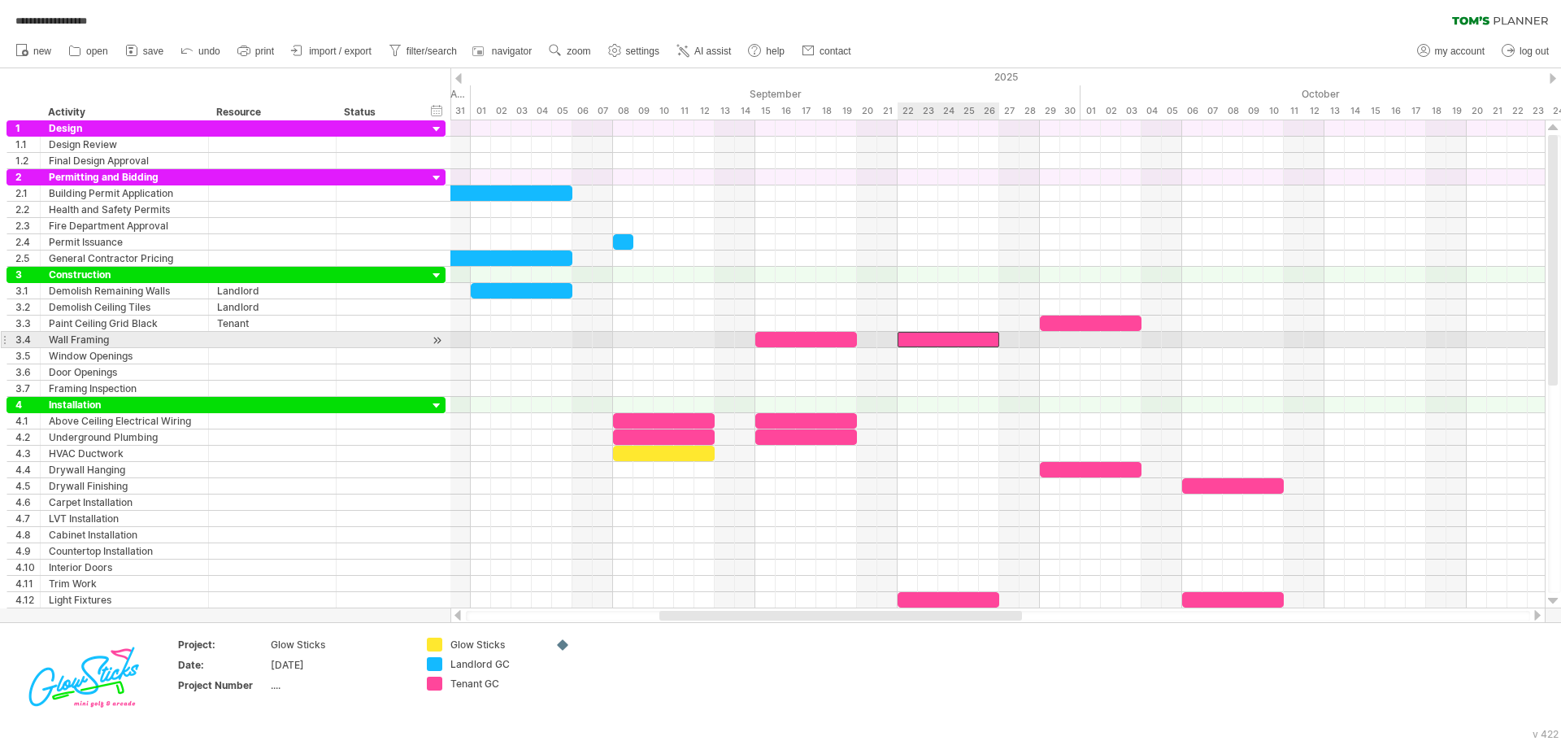
click at [933, 345] on div at bounding box center [949, 339] width 102 height 15
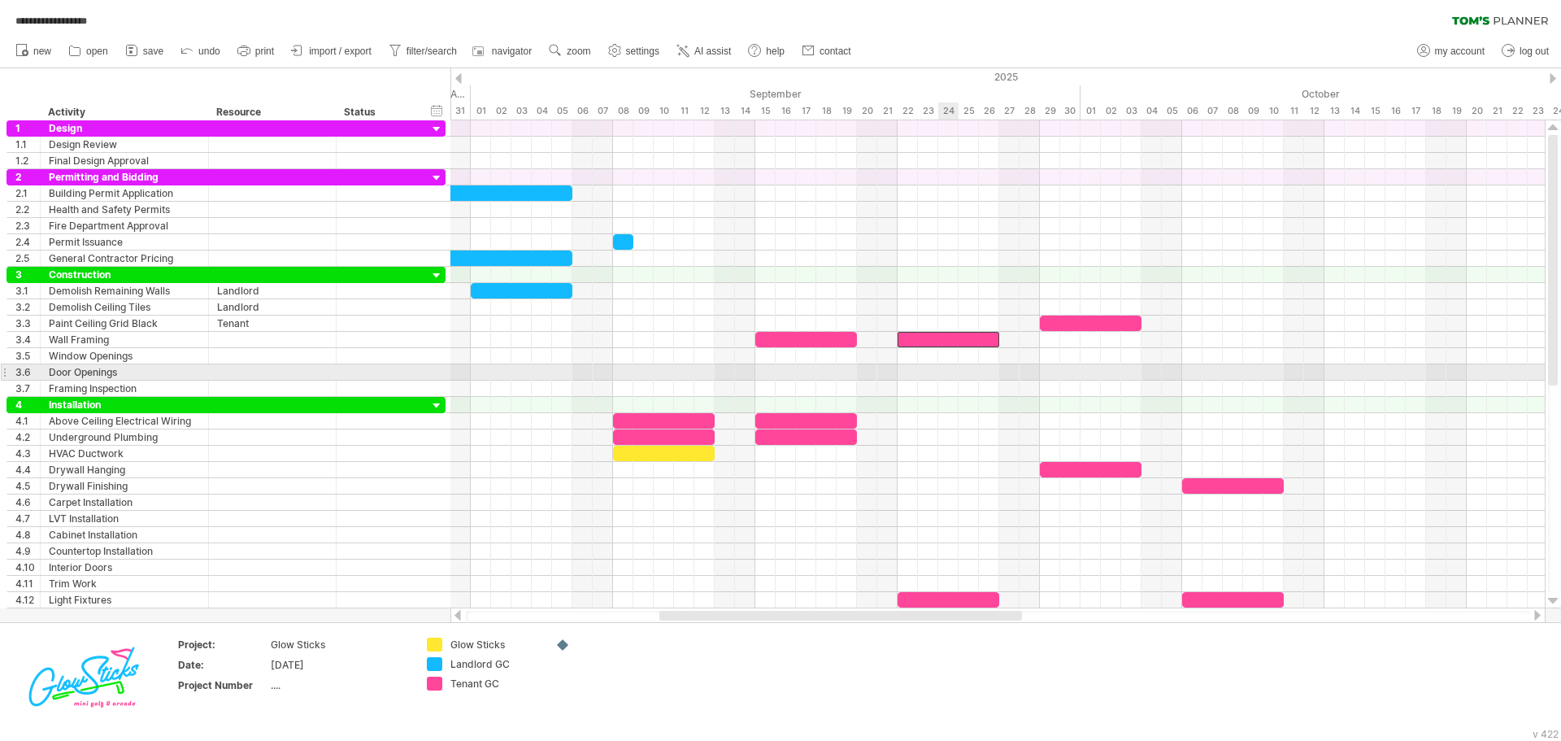
click at [943, 369] on div at bounding box center [997, 372] width 1094 height 16
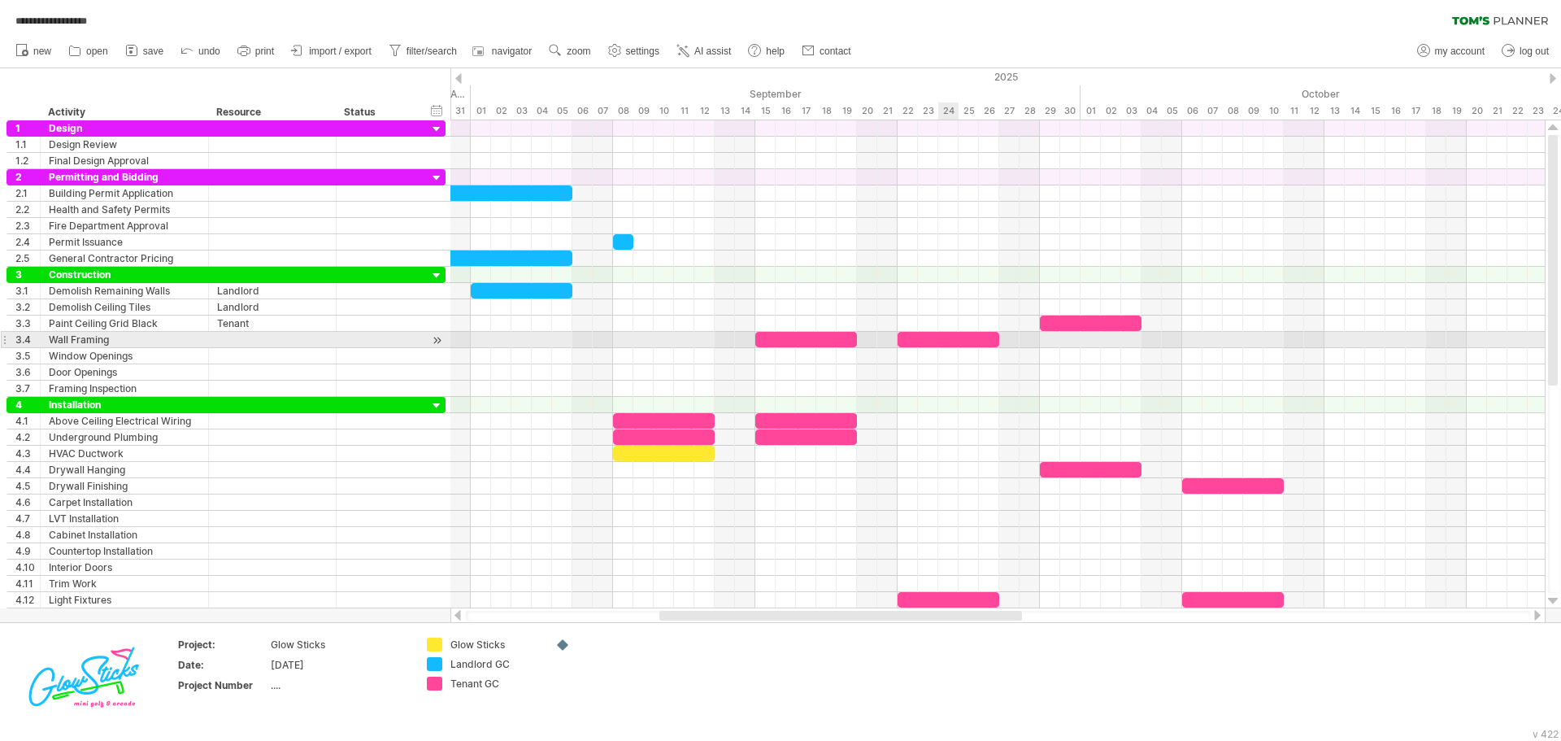
click at [945, 335] on div at bounding box center [949, 339] width 102 height 15
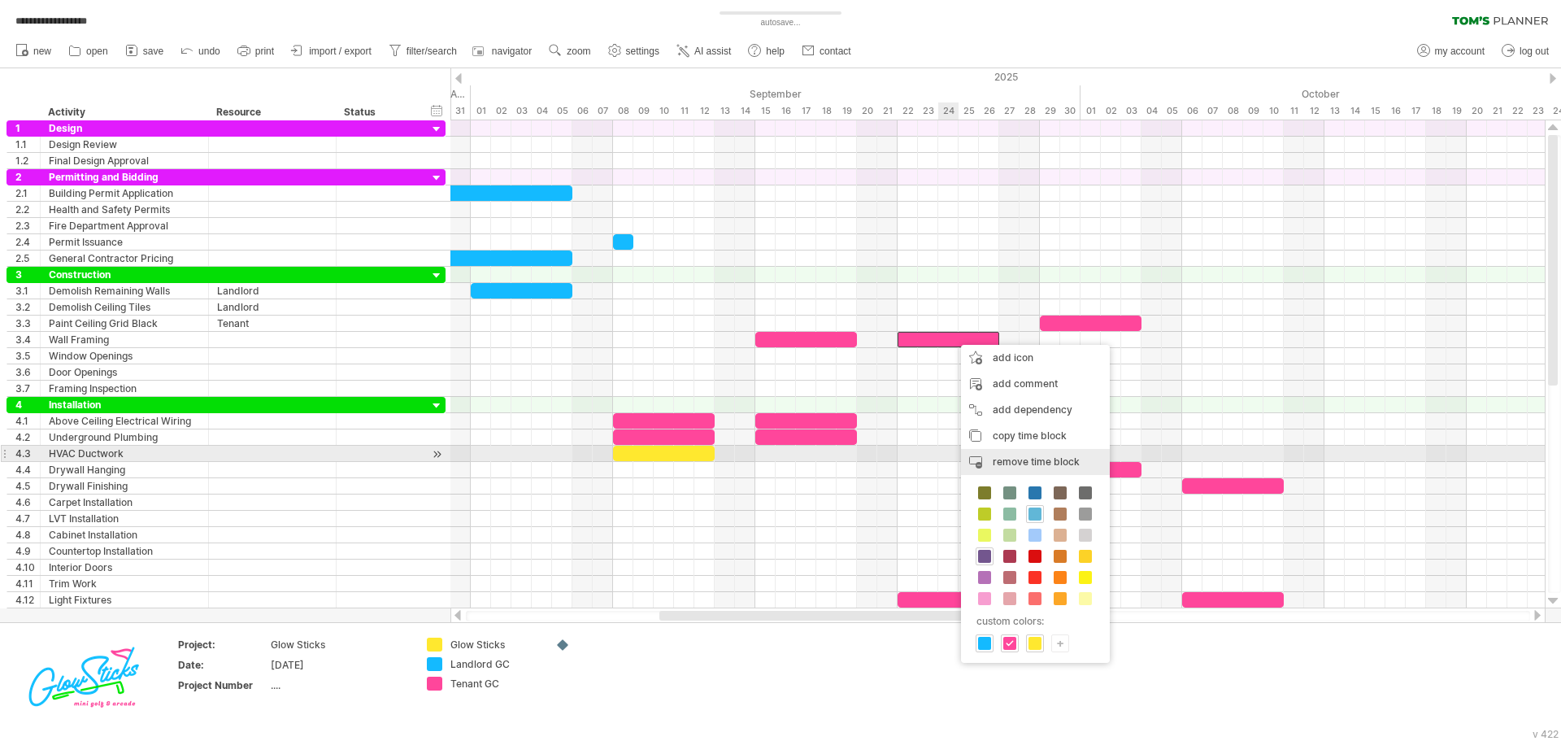
click at [1002, 457] on span "remove time block" at bounding box center [1036, 461] width 87 height 12
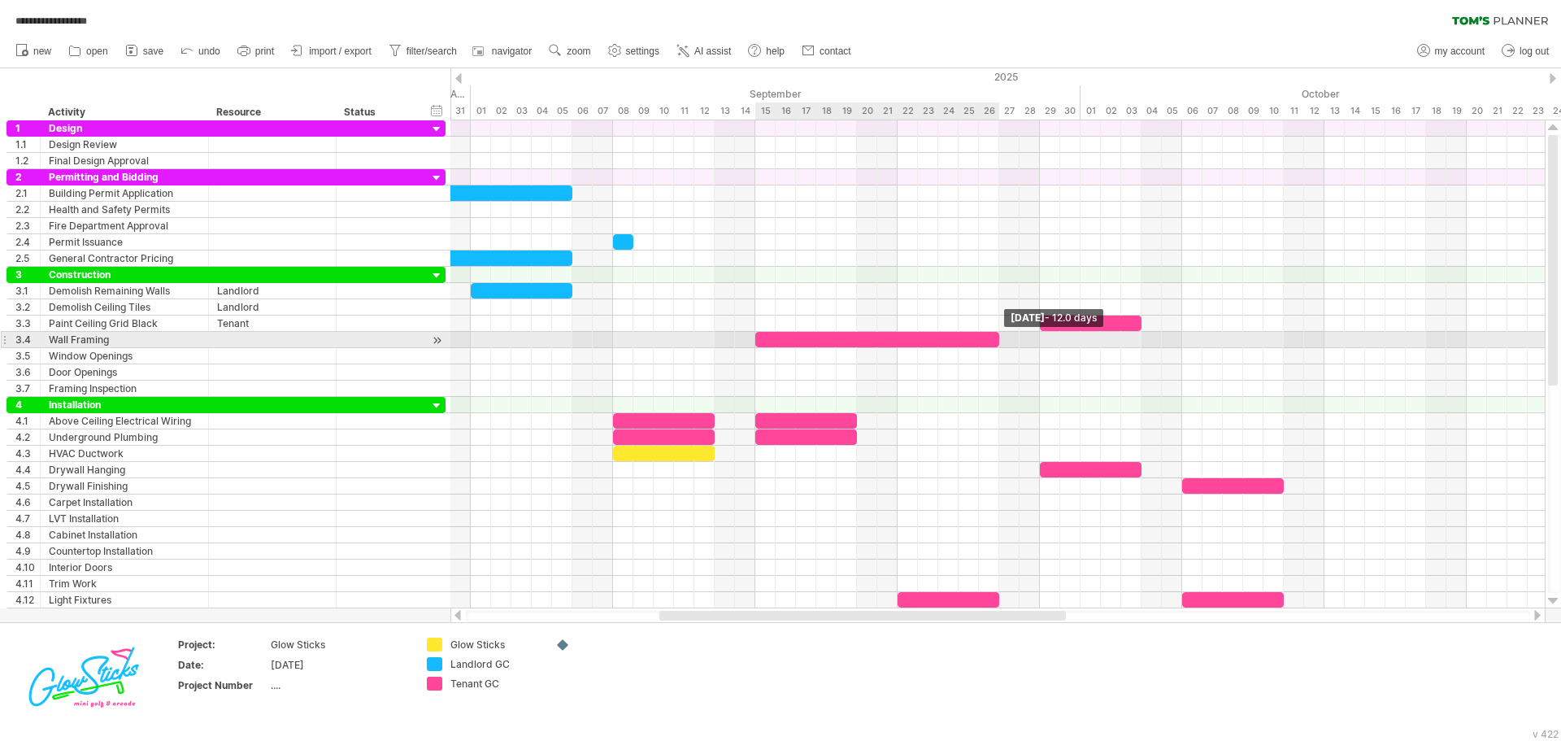
drag, startPoint x: 858, startPoint y: 338, endPoint x: 1002, endPoint y: 343, distance: 144.8
click at [1002, 343] on div "[DATE] - 12.0 days [DATE]" at bounding box center [997, 364] width 1094 height 488
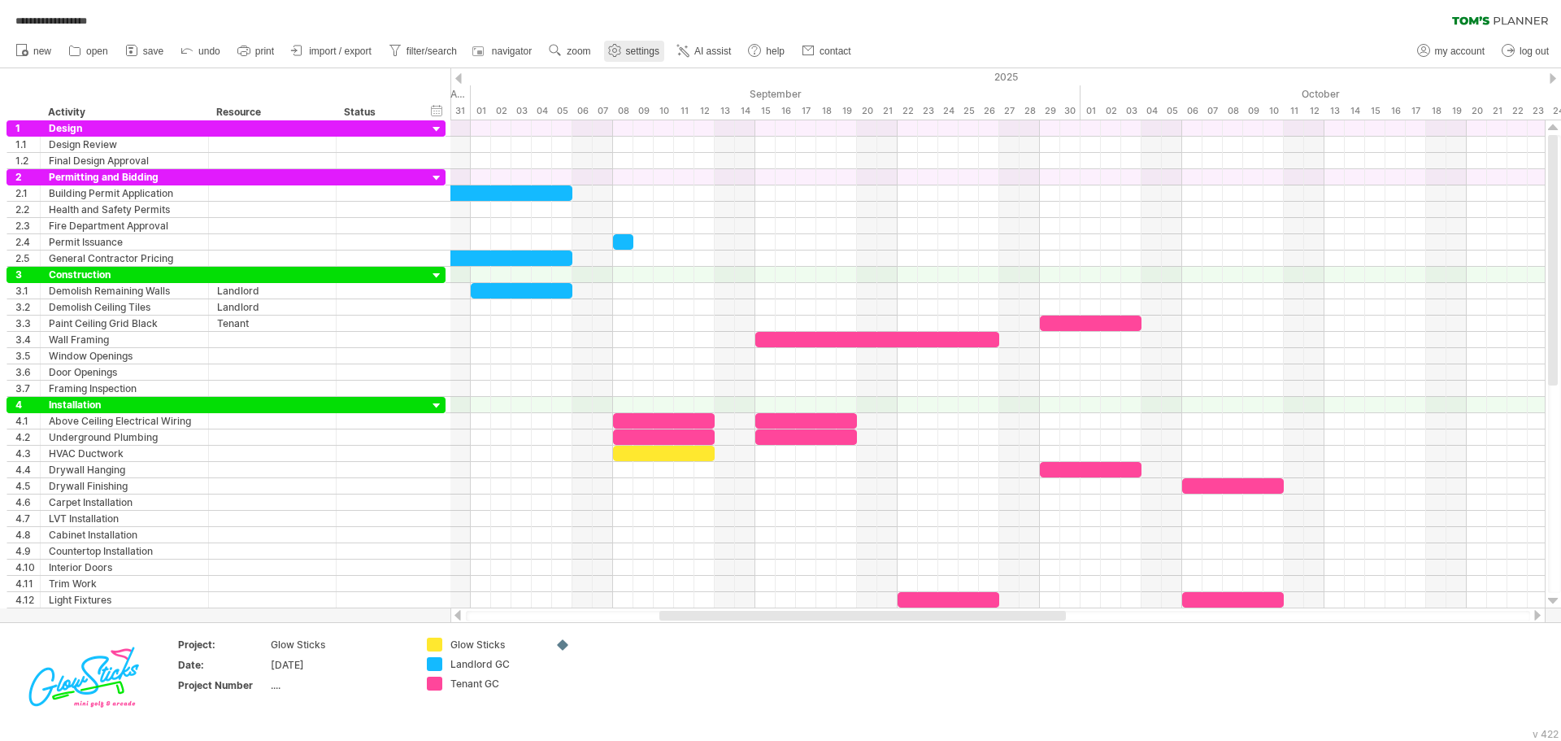
click at [642, 45] on link "settings" at bounding box center [634, 51] width 60 height 21
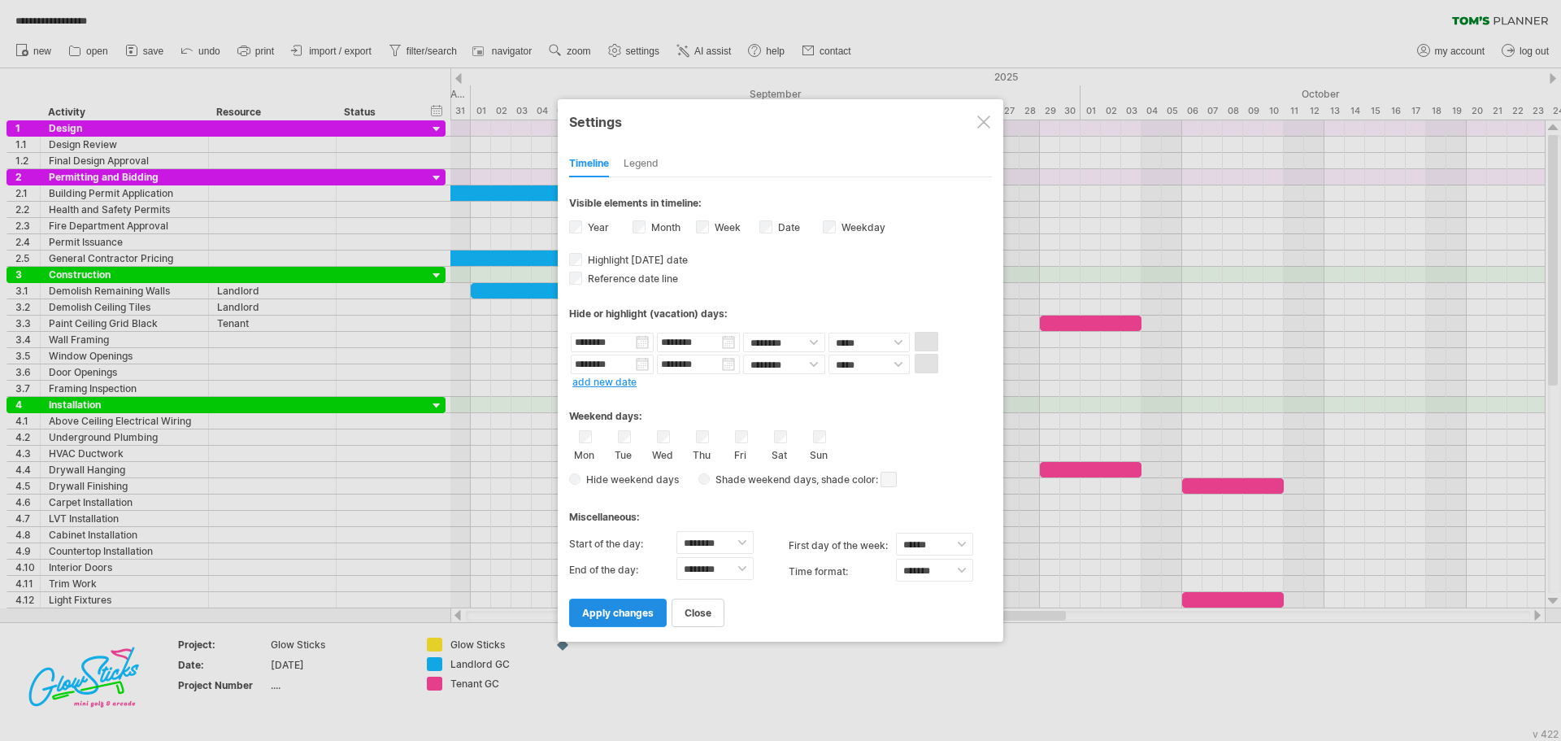
click at [609, 614] on span "apply changes" at bounding box center [618, 613] width 72 height 12
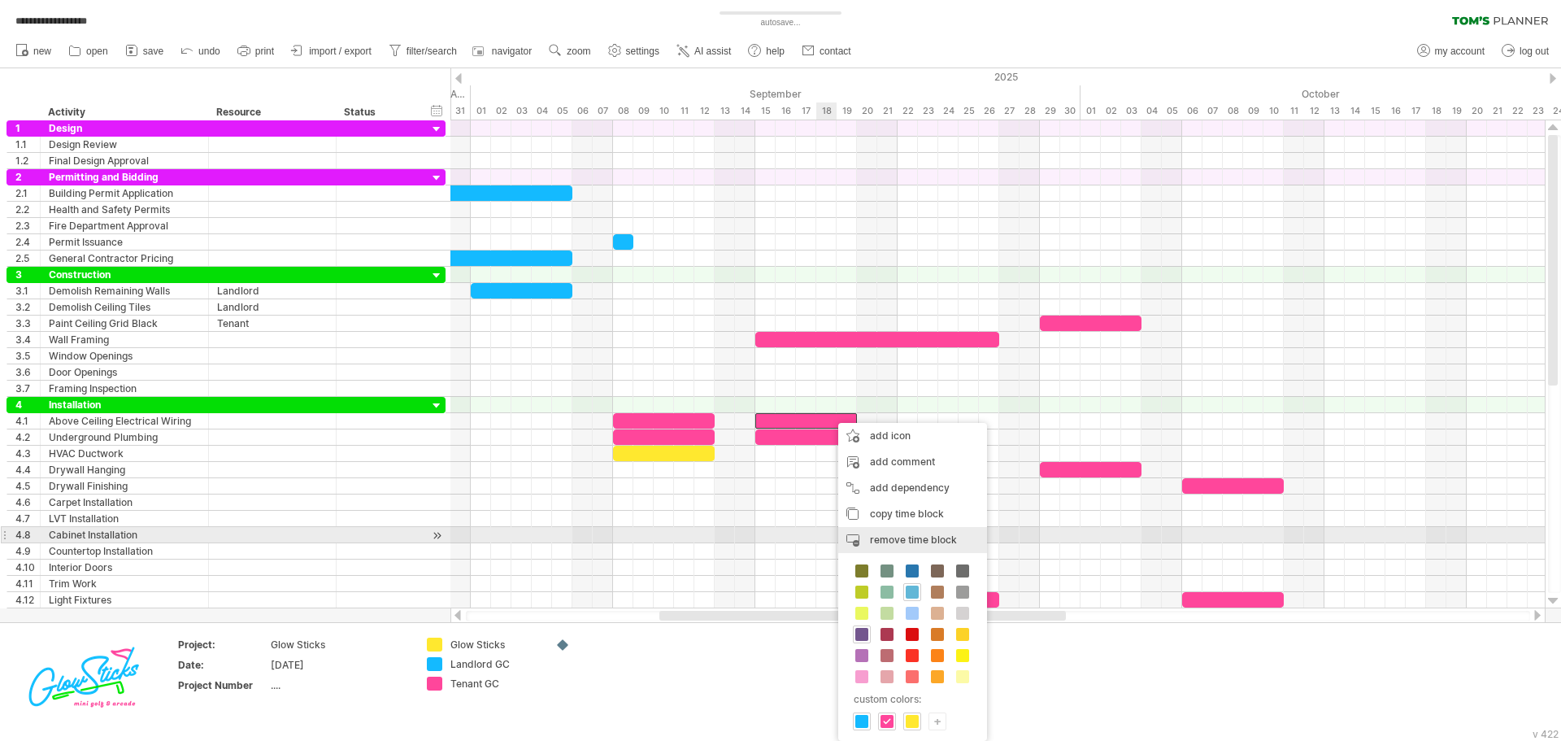
click at [902, 532] on div "remove time block remove selected items" at bounding box center [912, 540] width 149 height 26
click at [883, 537] on span "remove time block" at bounding box center [909, 539] width 87 height 12
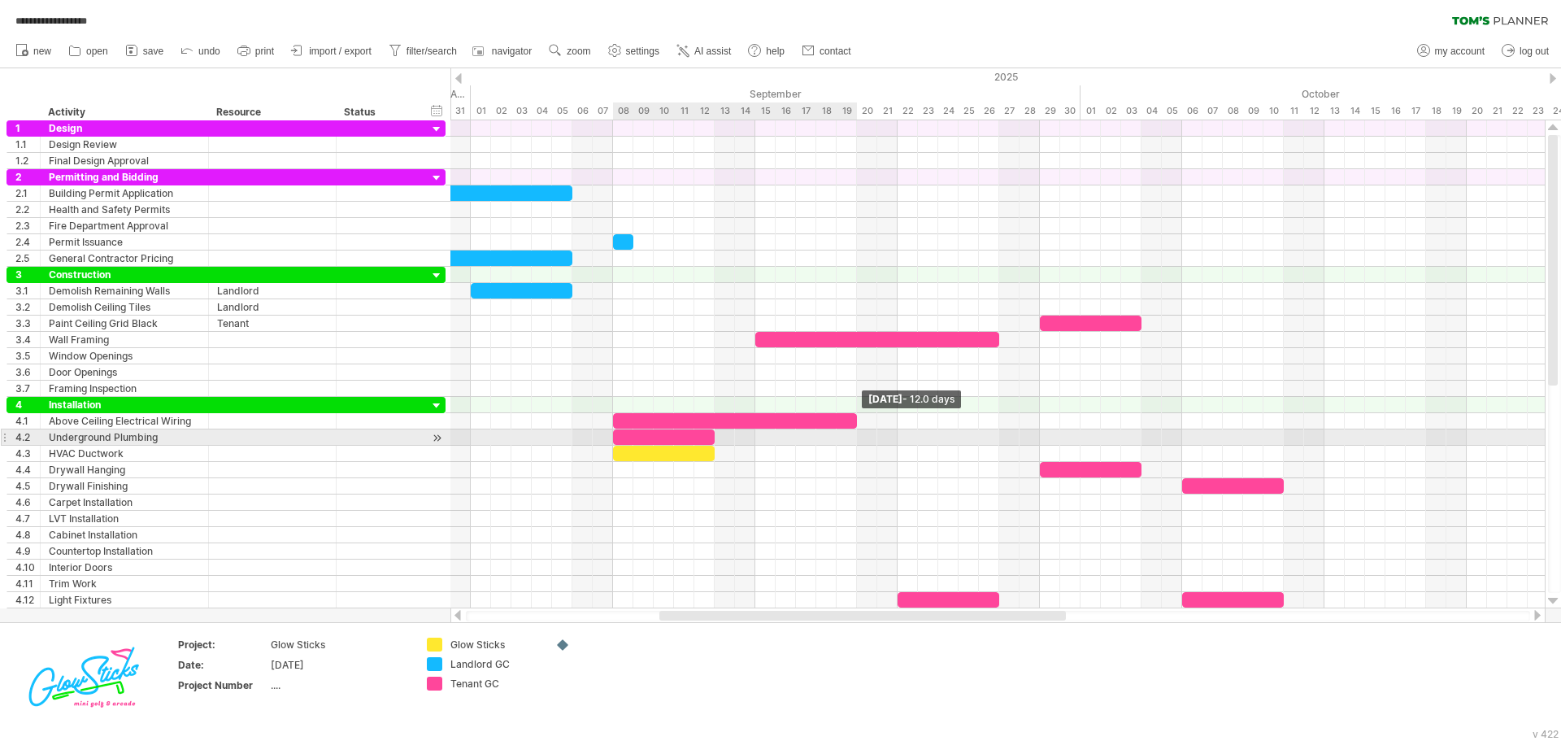
drag, startPoint x: 714, startPoint y: 422, endPoint x: 858, endPoint y: 432, distance: 144.2
click at [858, 432] on div "[DATE] - 12.0 days [DATE]" at bounding box center [997, 364] width 1094 height 488
drag, startPoint x: 715, startPoint y: 440, endPoint x: 855, endPoint y: 441, distance: 140.7
click at [855, 441] on span at bounding box center [857, 436] width 7 height 15
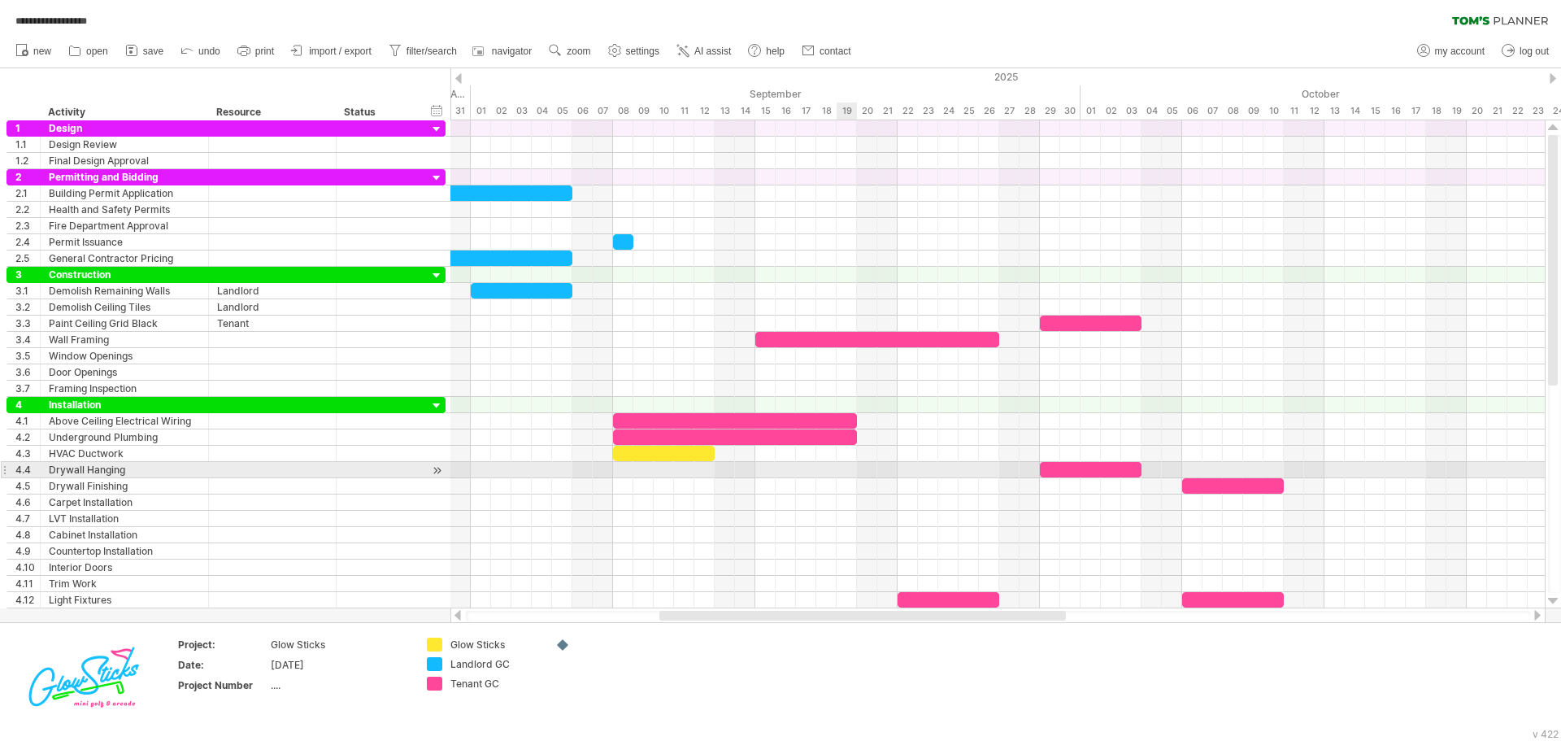
click at [840, 475] on div at bounding box center [997, 470] width 1094 height 16
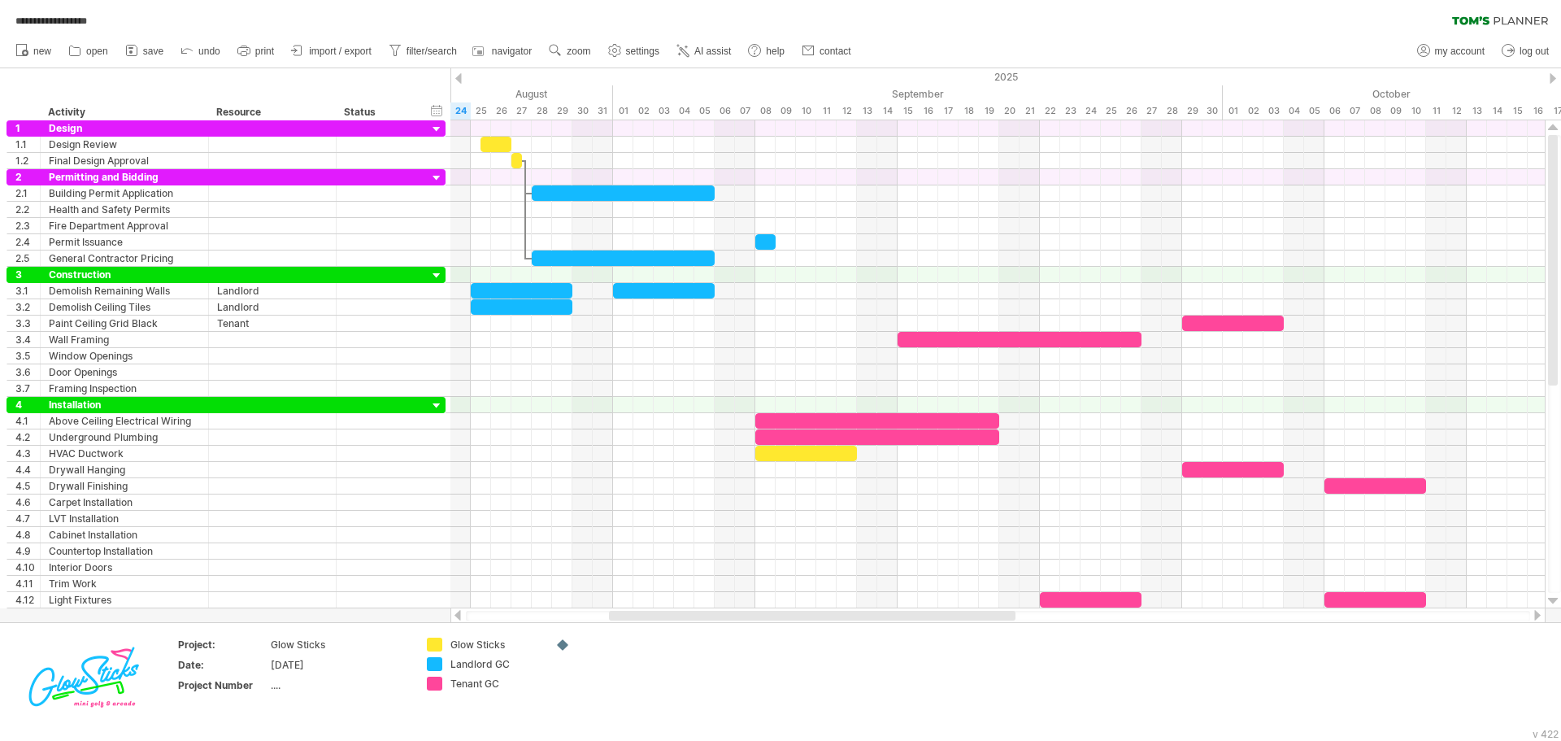
drag, startPoint x: 843, startPoint y: 615, endPoint x: 793, endPoint y: 621, distance: 50.8
click at [793, 621] on div at bounding box center [997, 615] width 1095 height 16
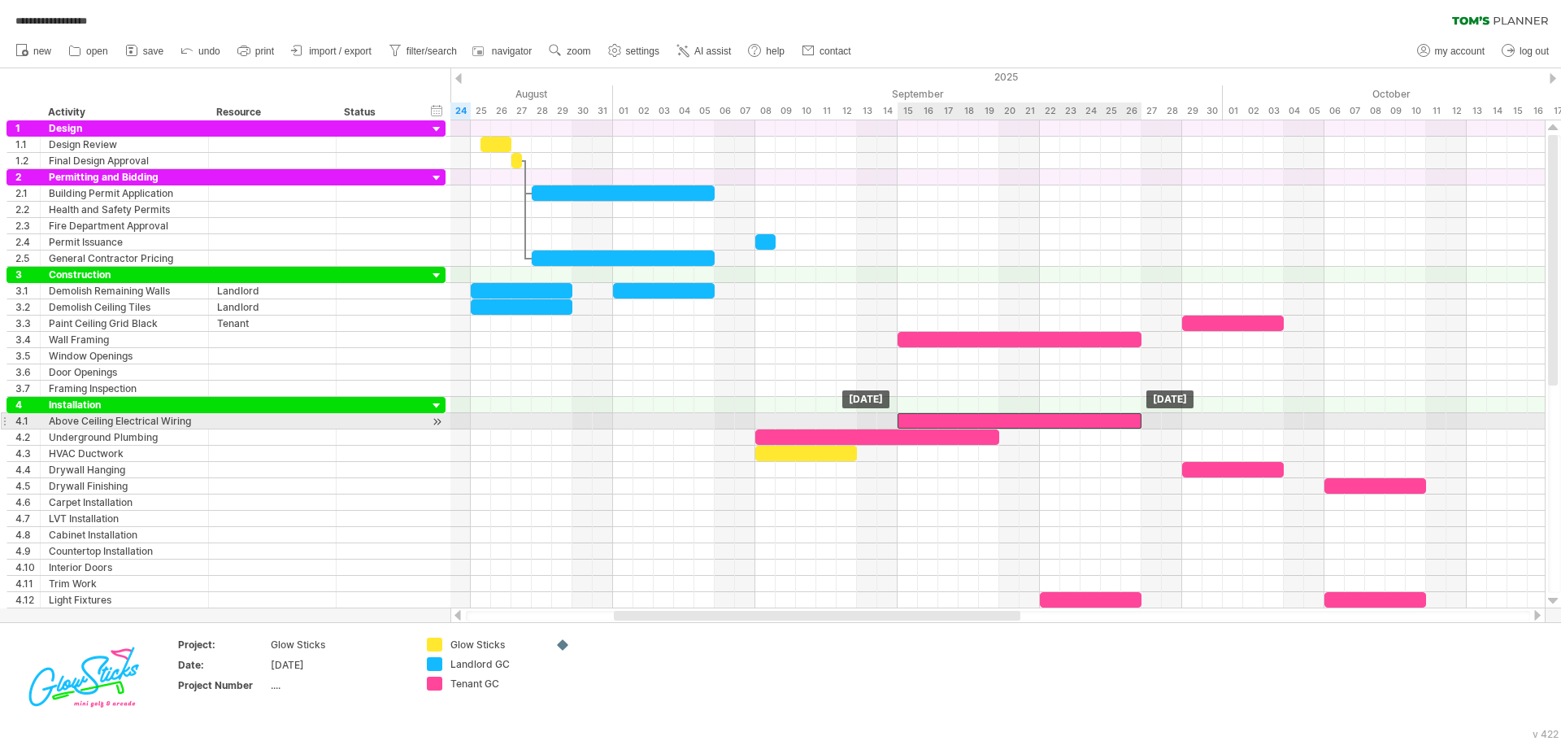
drag, startPoint x: 885, startPoint y: 421, endPoint x: 1030, endPoint y: 422, distance: 145.5
click at [1030, 422] on div at bounding box center [1020, 420] width 244 height 15
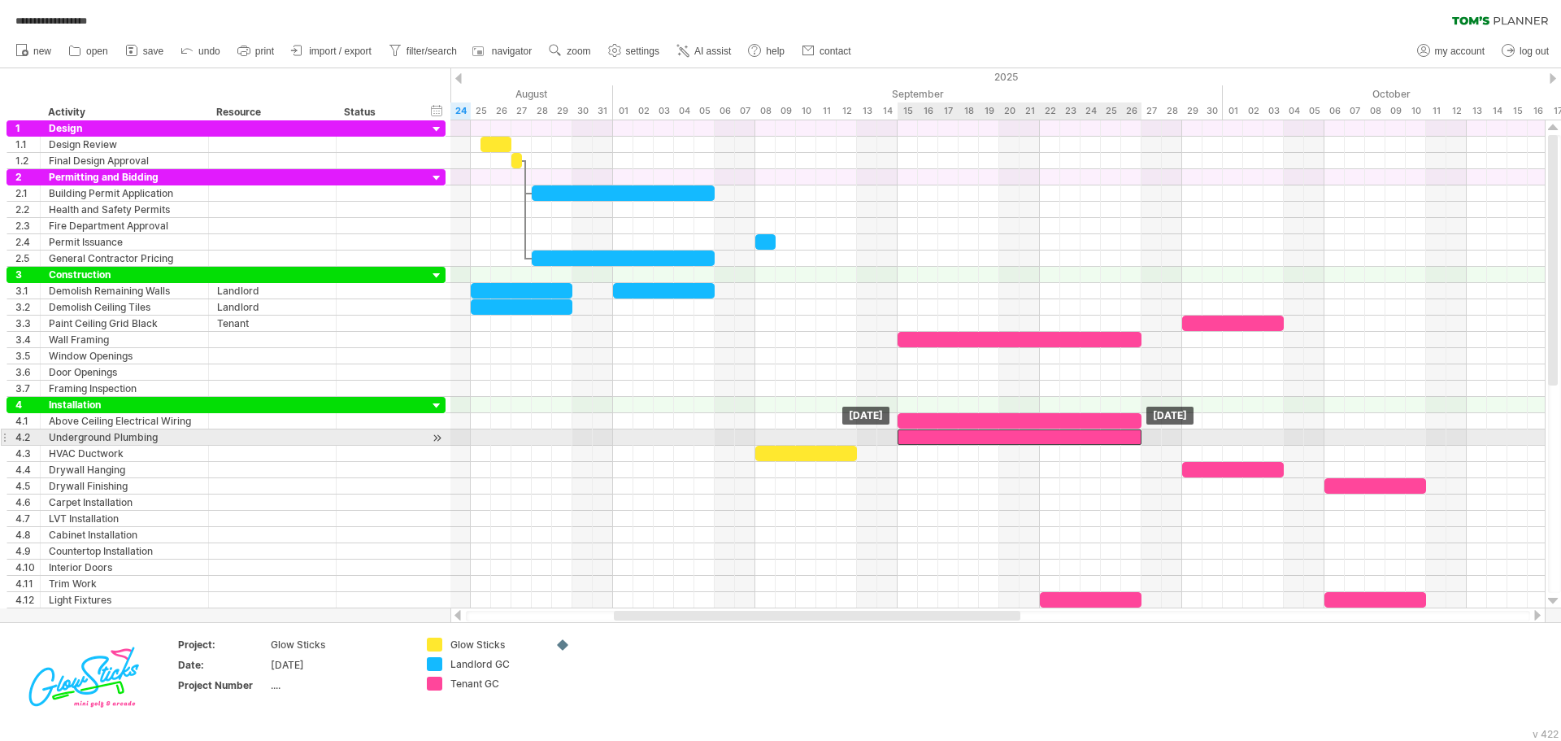
drag, startPoint x: 899, startPoint y: 440, endPoint x: 1044, endPoint y: 442, distance: 144.7
click at [1044, 442] on div at bounding box center [1020, 436] width 244 height 15
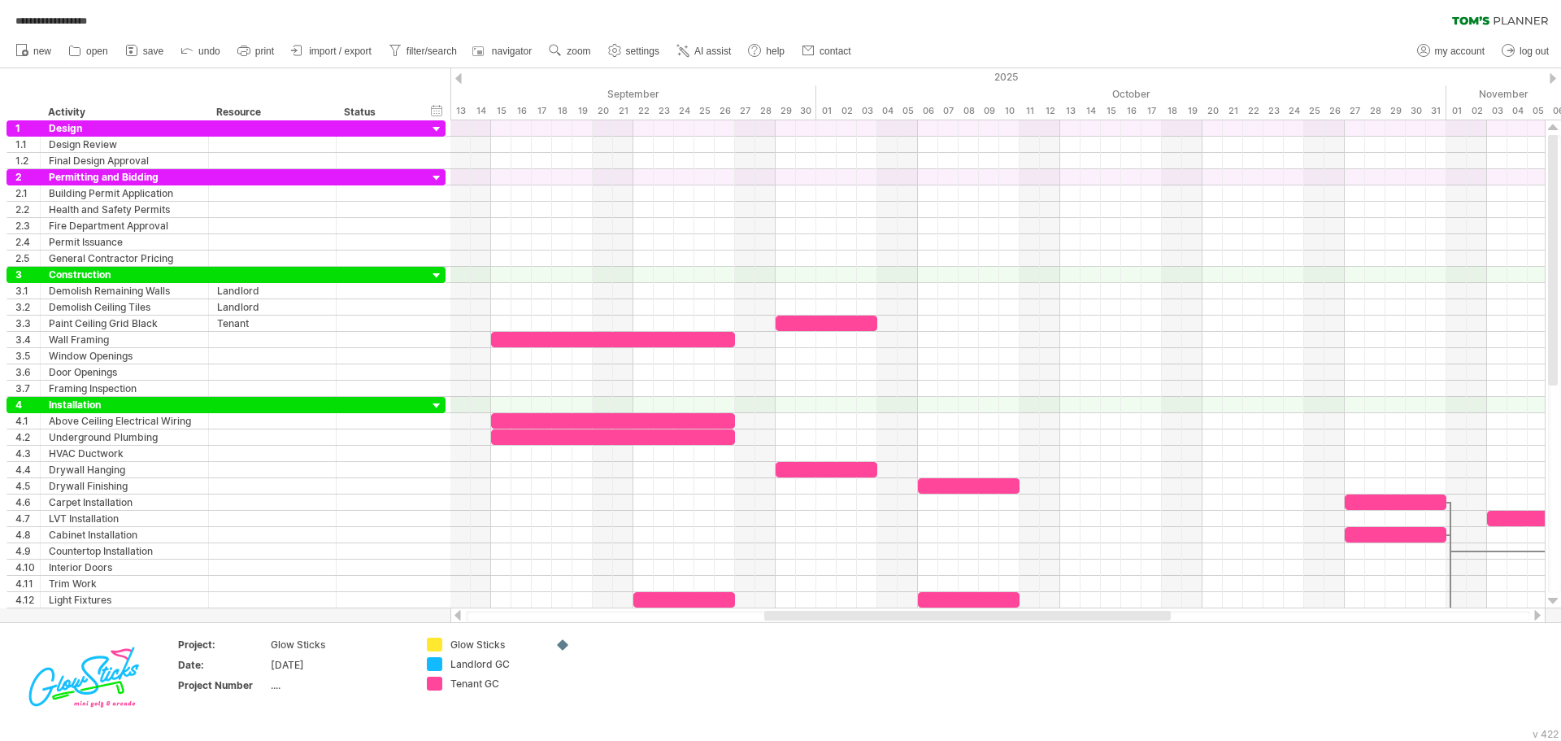
drag, startPoint x: 1002, startPoint y: 617, endPoint x: 1180, endPoint y: 617, distance: 178.1
click at [1171, 617] on div at bounding box center [967, 616] width 407 height 10
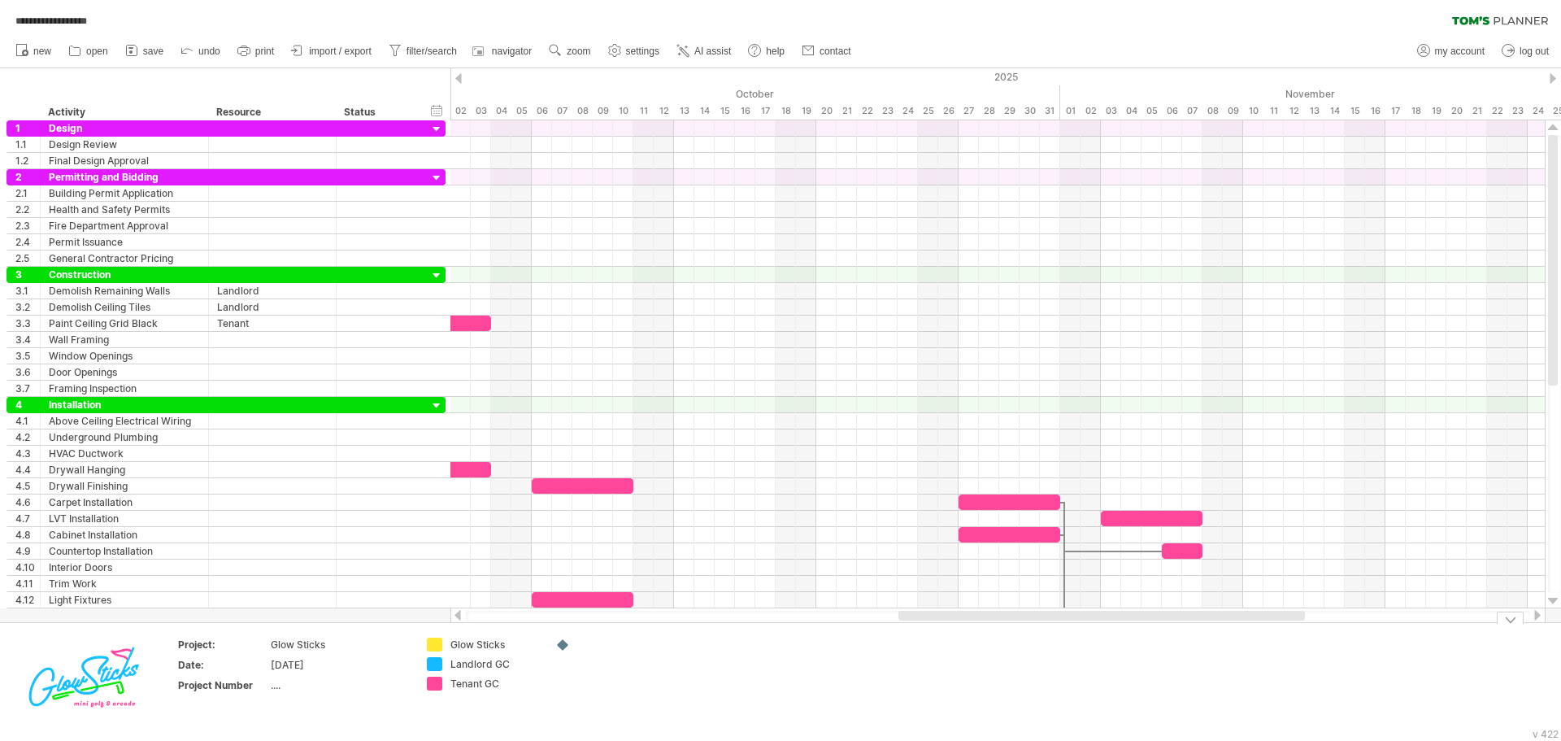
drag, startPoint x: 824, startPoint y: 619, endPoint x: 939, endPoint y: 626, distance: 114.9
click at [939, 626] on div "**********" at bounding box center [780, 370] width 1561 height 741
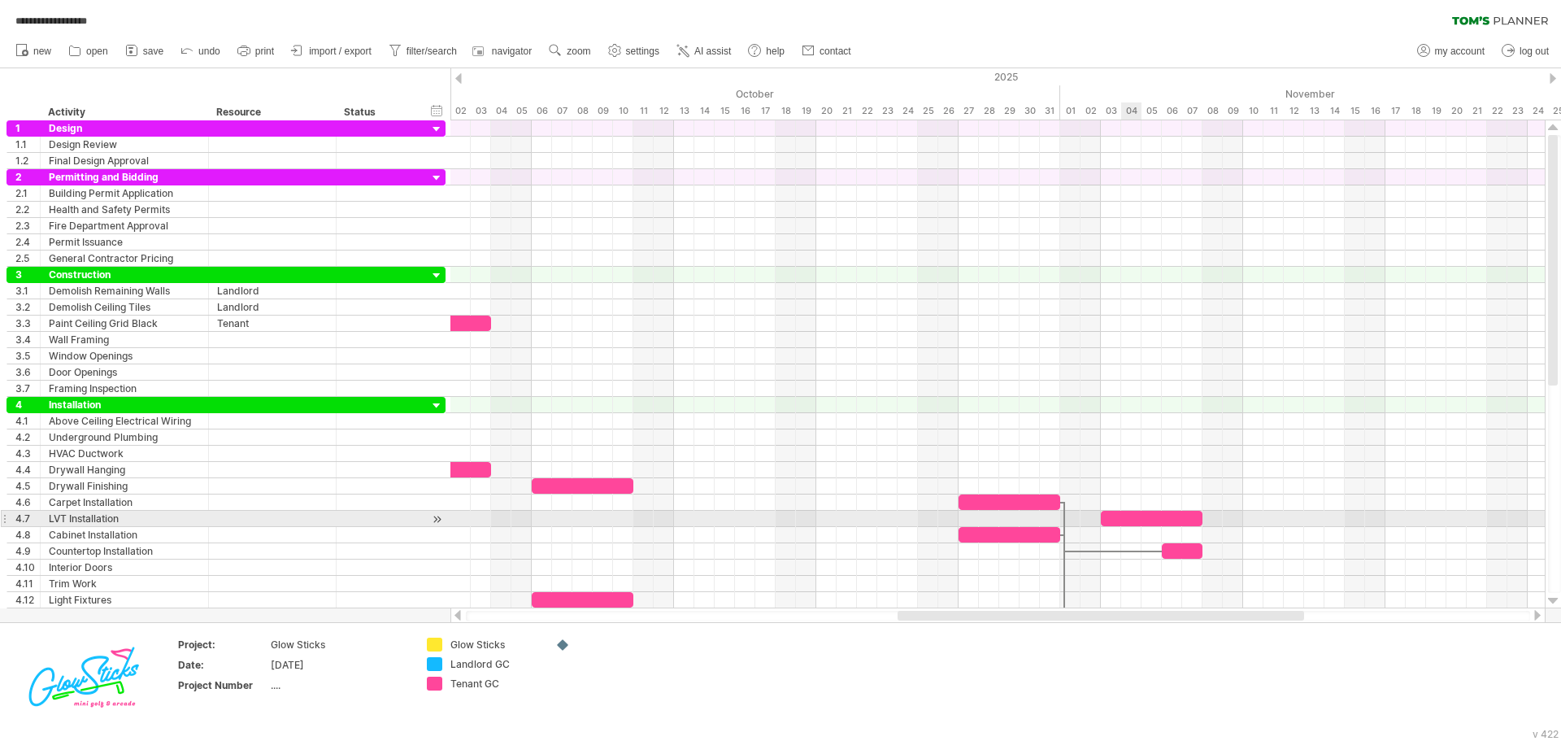
click at [1135, 518] on div at bounding box center [1152, 518] width 102 height 15
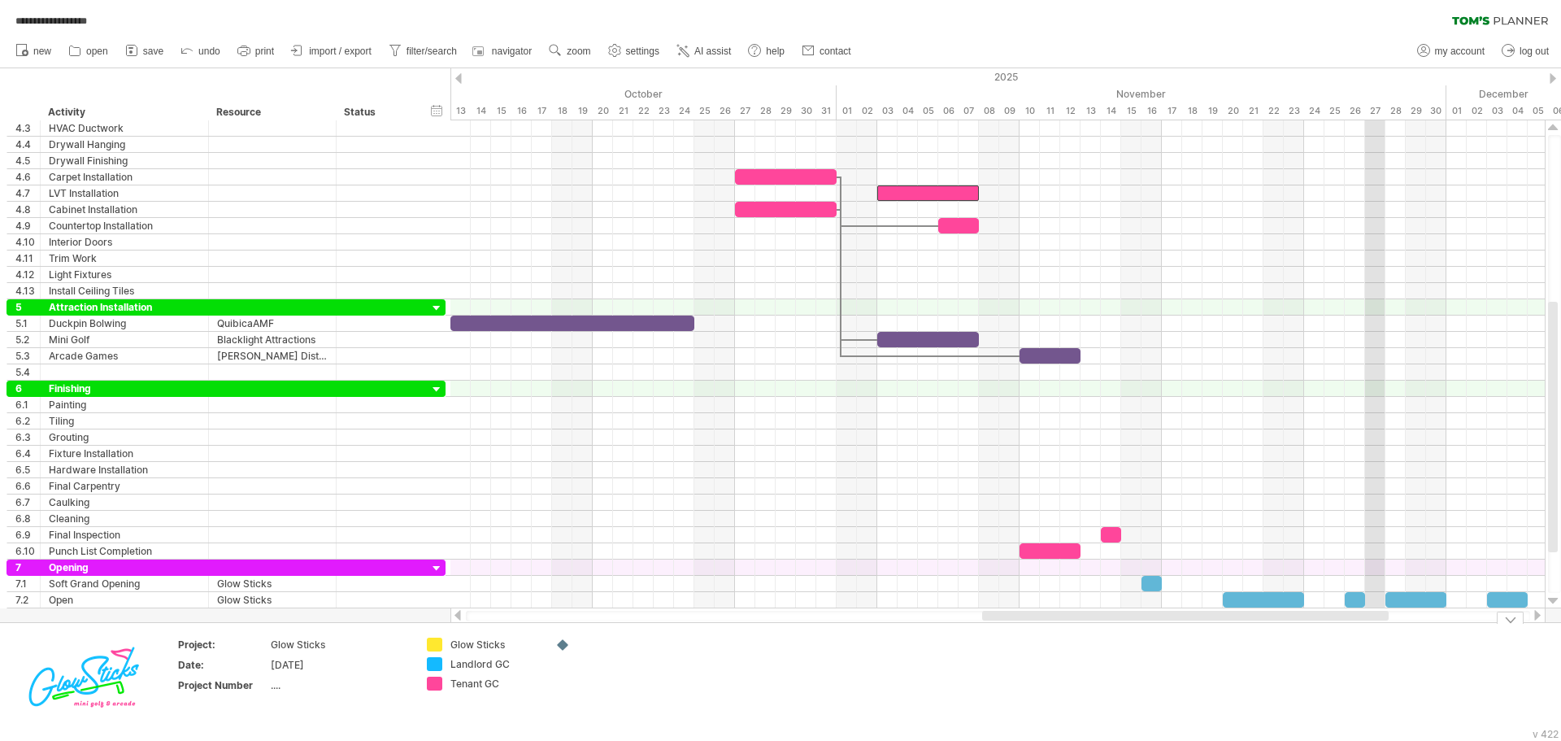
drag, startPoint x: 989, startPoint y: 620, endPoint x: 1074, endPoint y: 625, distance: 84.7
click at [1074, 625] on div "**********" at bounding box center [780, 370] width 1561 height 741
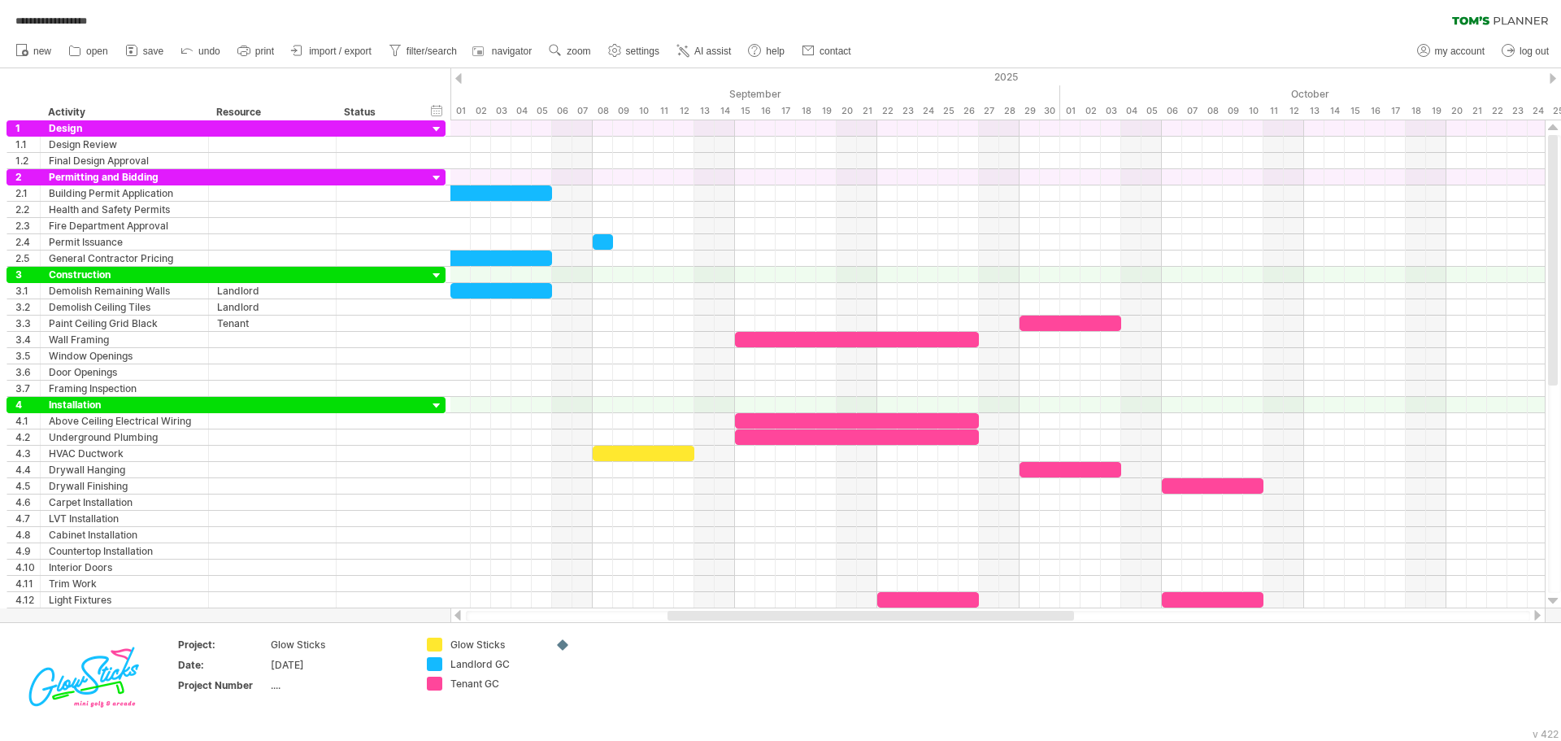
drag, startPoint x: 1126, startPoint y: 614, endPoint x: 812, endPoint y: 616, distance: 313.8
click at [812, 616] on div at bounding box center [870, 616] width 407 height 10
click at [713, 50] on span "AI assist" at bounding box center [712, 51] width 37 height 11
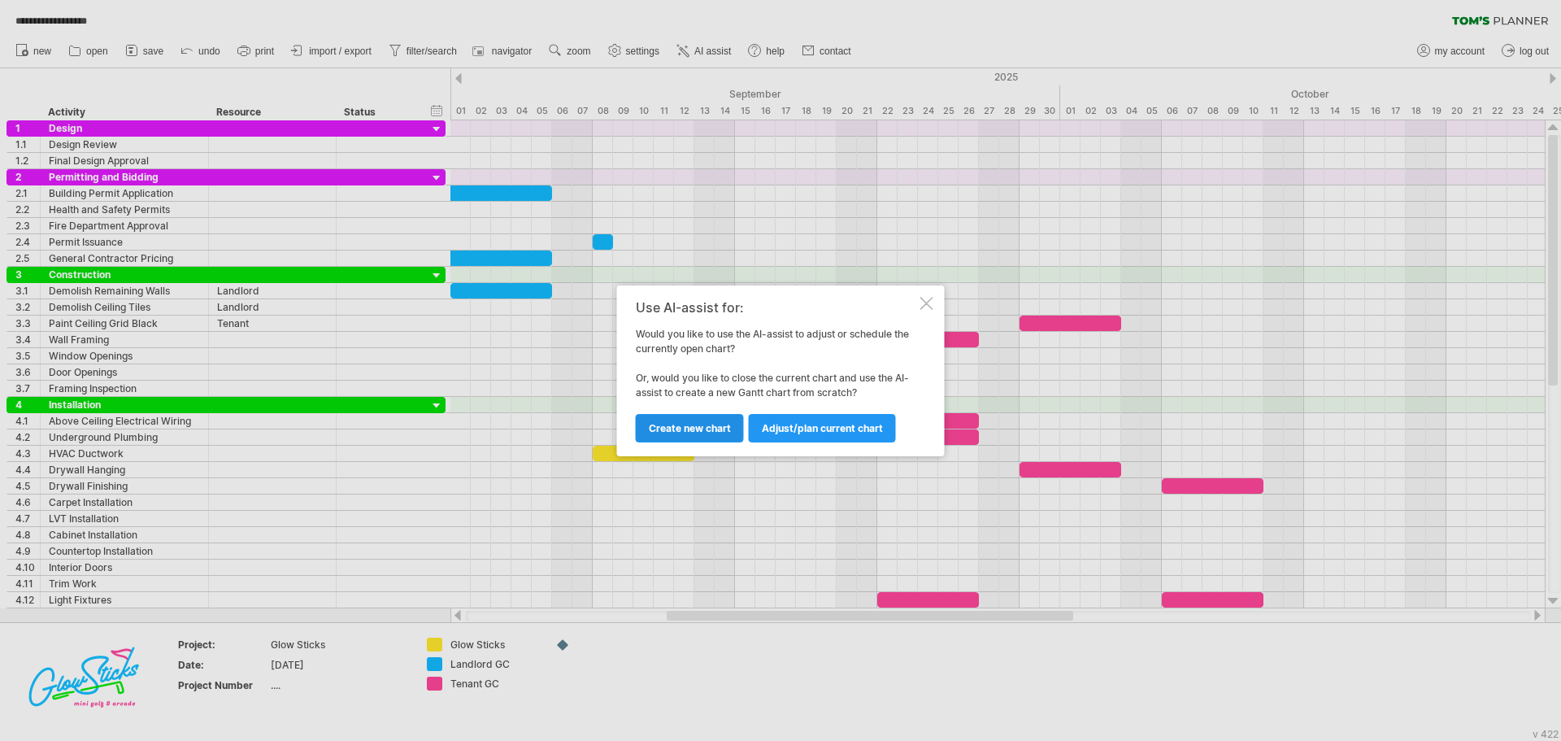
click at [676, 428] on span "Create new chart" at bounding box center [690, 428] width 82 height 12
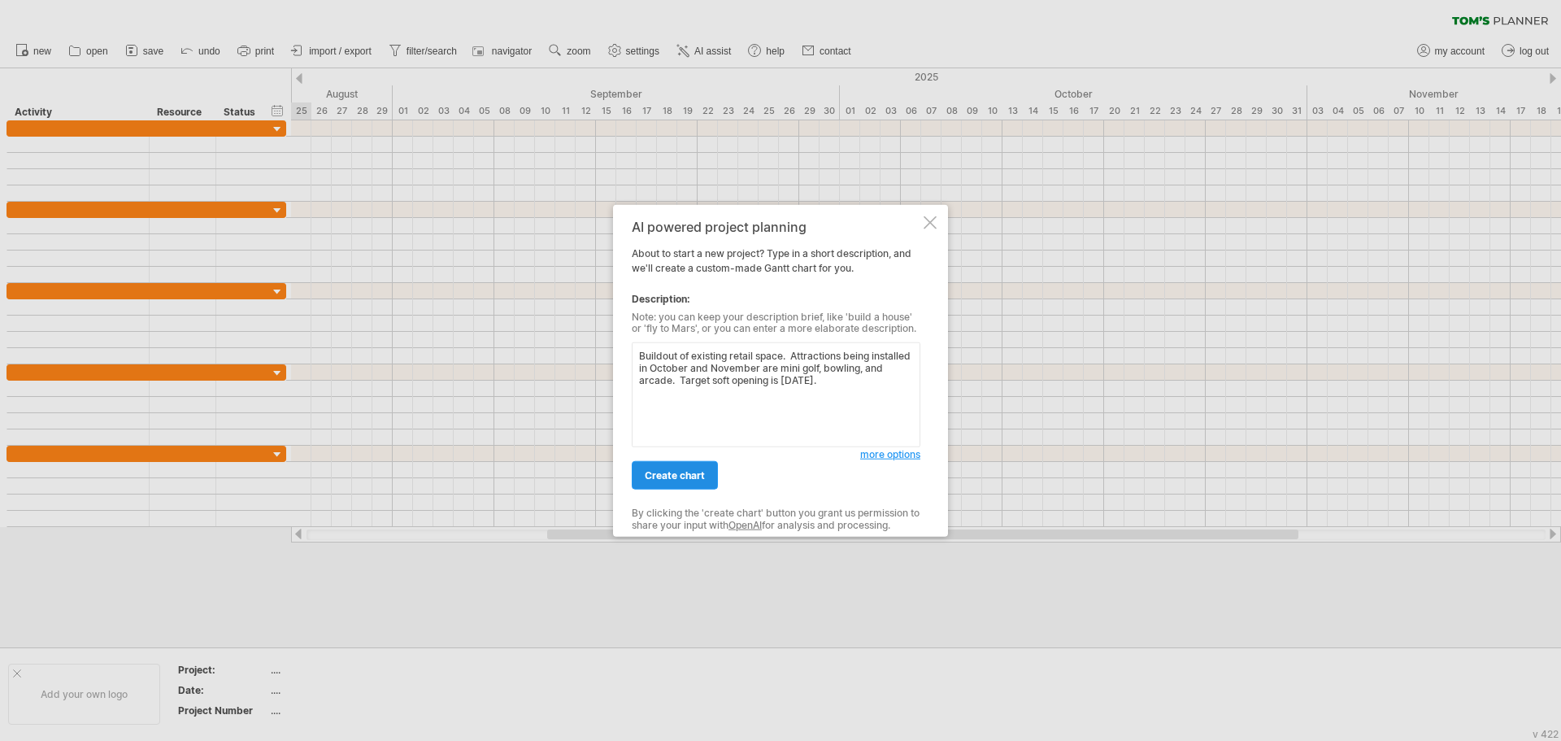
type textarea "Buildout of existing retail space. Attractions being installed in October and N…"
click at [664, 476] on span "create chart" at bounding box center [675, 475] width 60 height 12
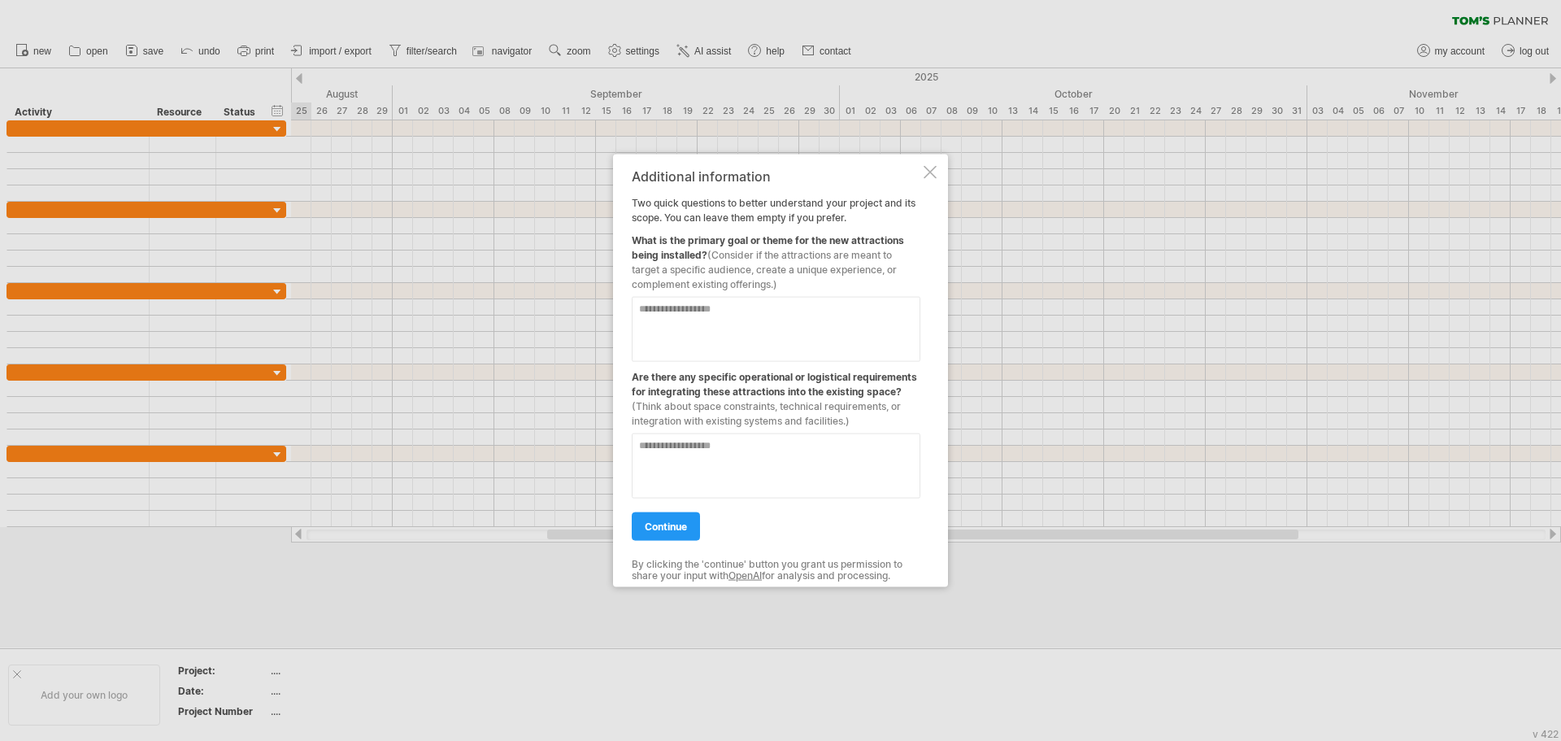
click at [713, 312] on textarea at bounding box center [776, 328] width 289 height 65
type textarea "**********"
click at [729, 447] on textarea at bounding box center [776, 465] width 289 height 65
type textarea "**********"
click at [678, 527] on span "continue" at bounding box center [666, 526] width 42 height 12
